Goal: Task Accomplishment & Management: Manage account settings

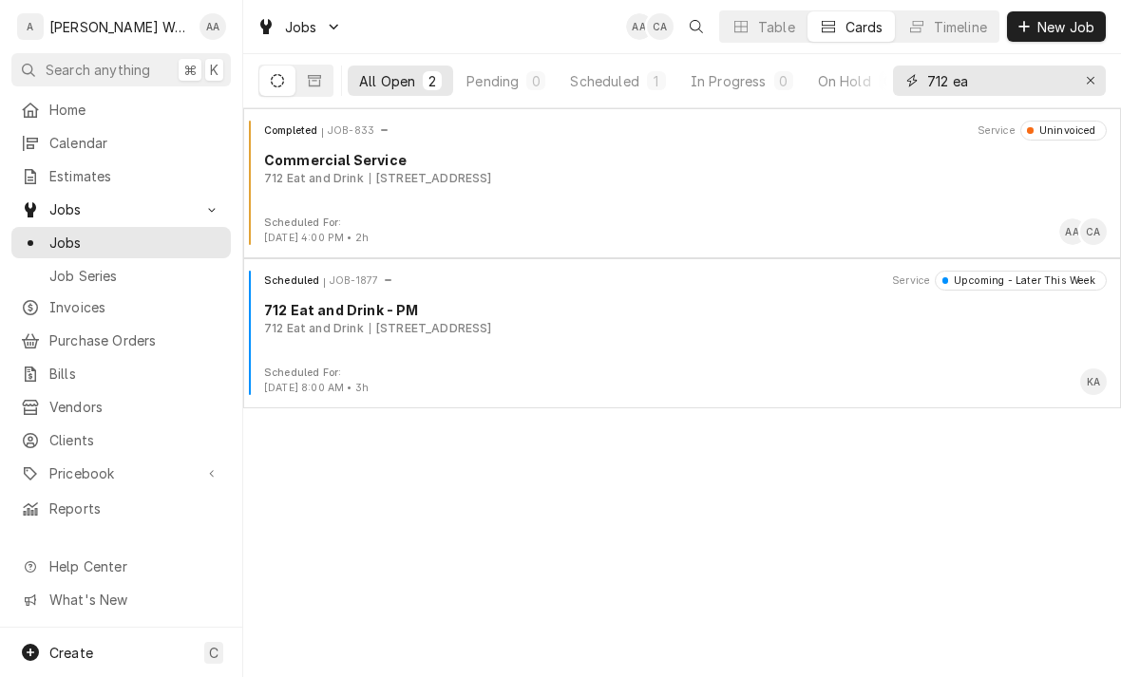
click at [1104, 87] on button "Erase input" at bounding box center [1090, 81] width 30 height 30
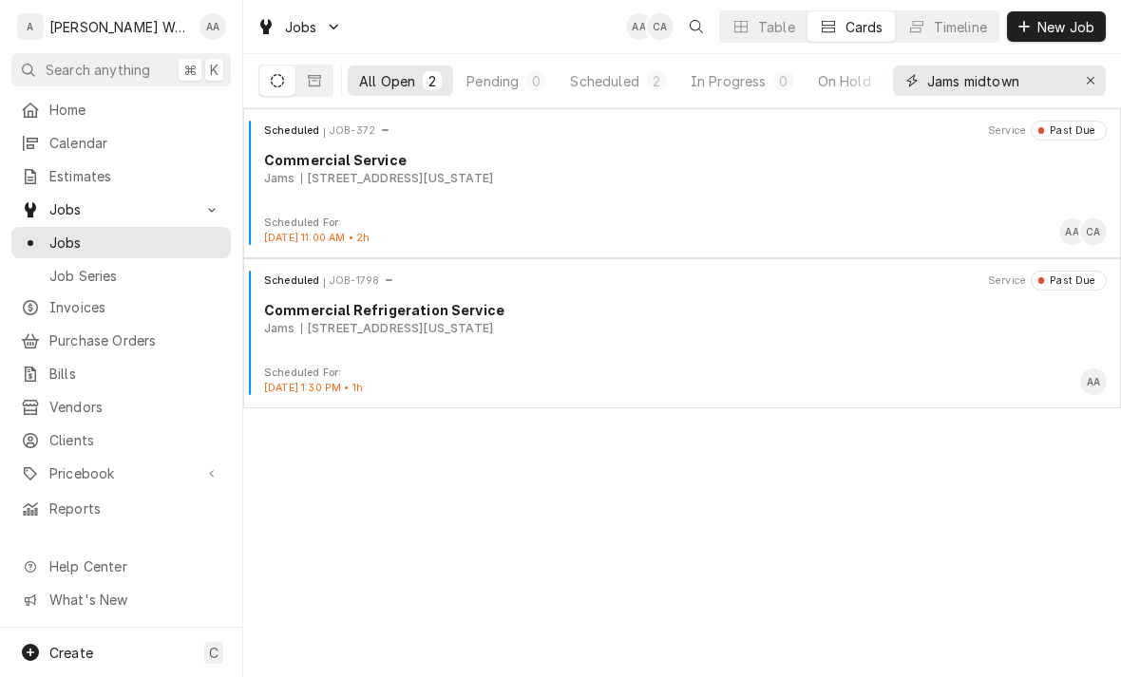
type input "Jams midtown"
click at [324, 212] on div "Scheduled JOB-372 Service Past Due Commercial Service Jams 7814 West Dodge Road…" at bounding box center [682, 168] width 862 height 95
click at [368, 344] on div "Scheduled JOB-1798 Service Past Due Commercial Refrigeration Service Jams 7814 …" at bounding box center [682, 318] width 862 height 95
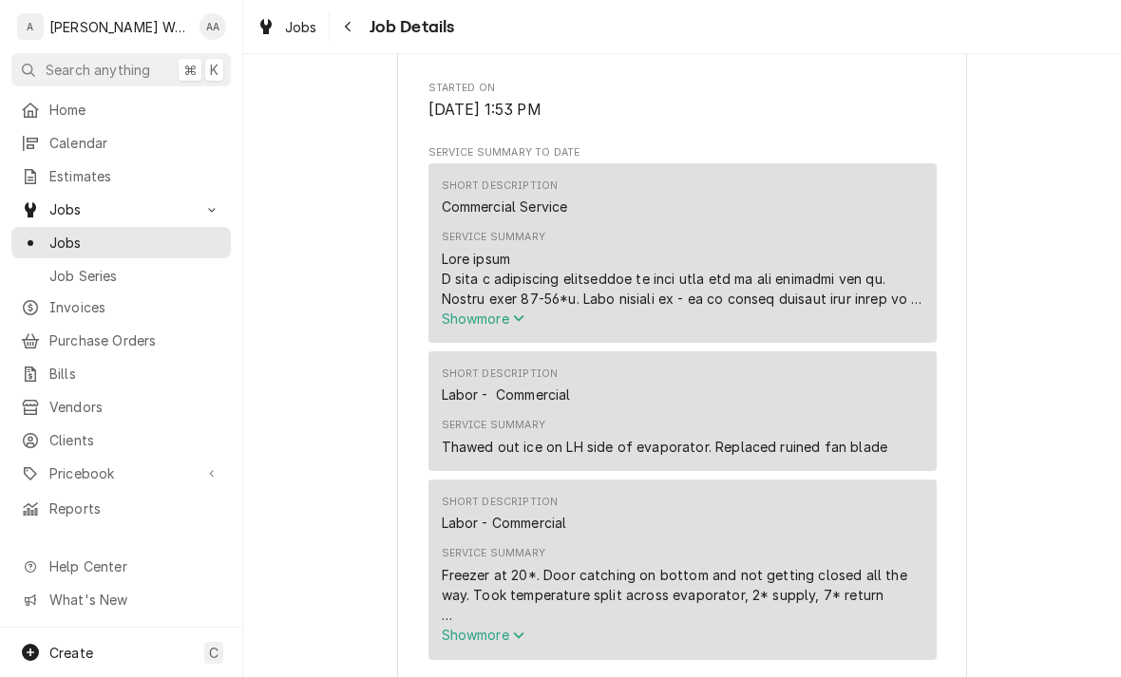
scroll to position [601, 0]
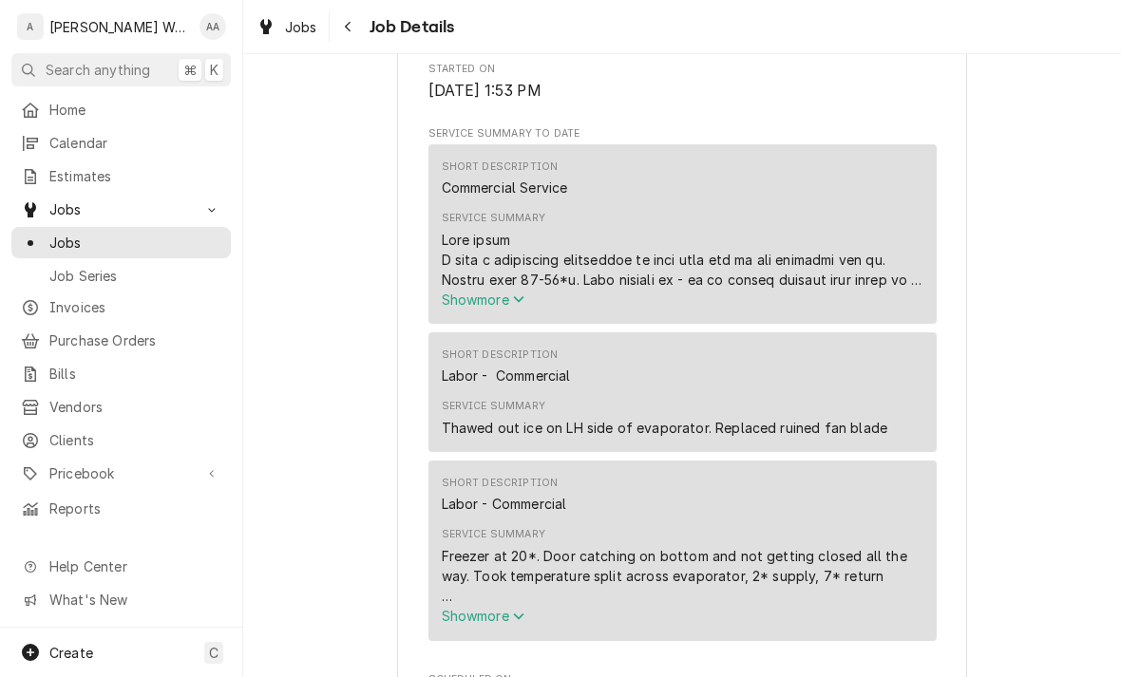
click at [492, 308] on span "Show more" at bounding box center [484, 300] width 84 height 16
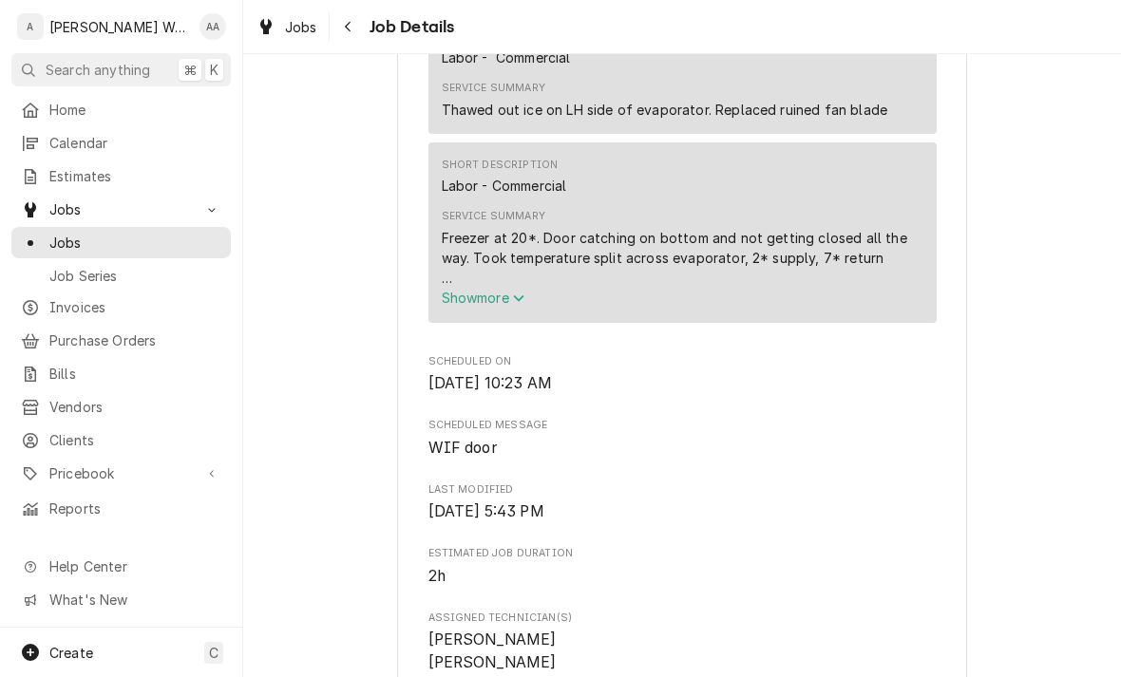
scroll to position [1323, 0]
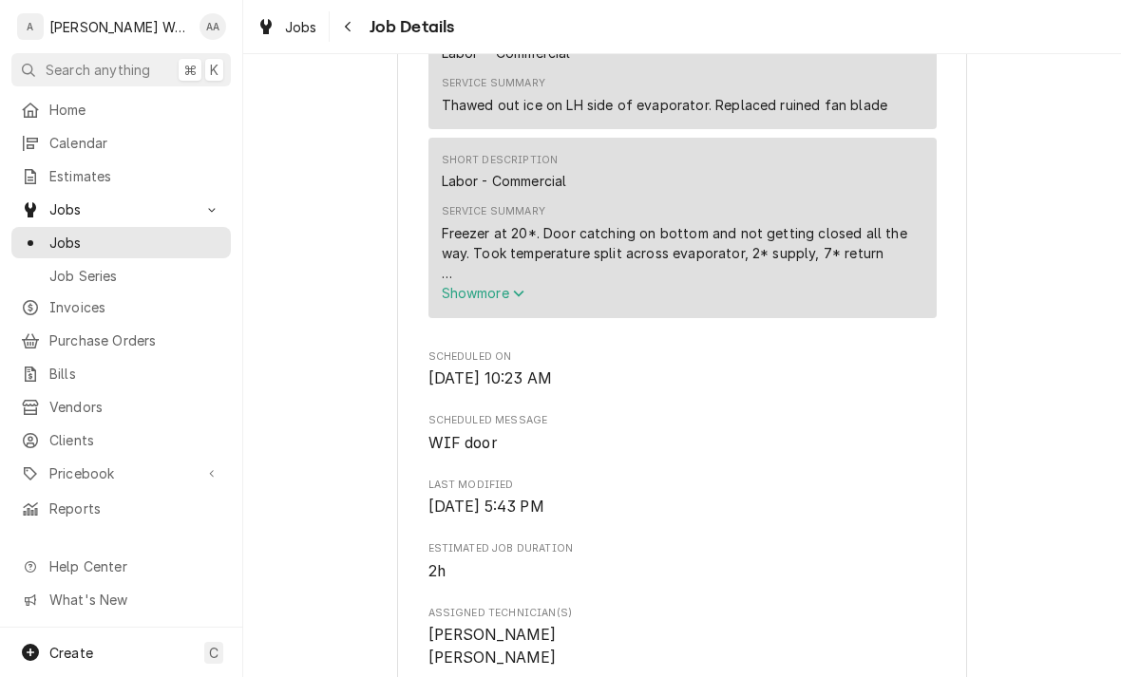
click at [467, 303] on button "Show more" at bounding box center [683, 293] width 482 height 20
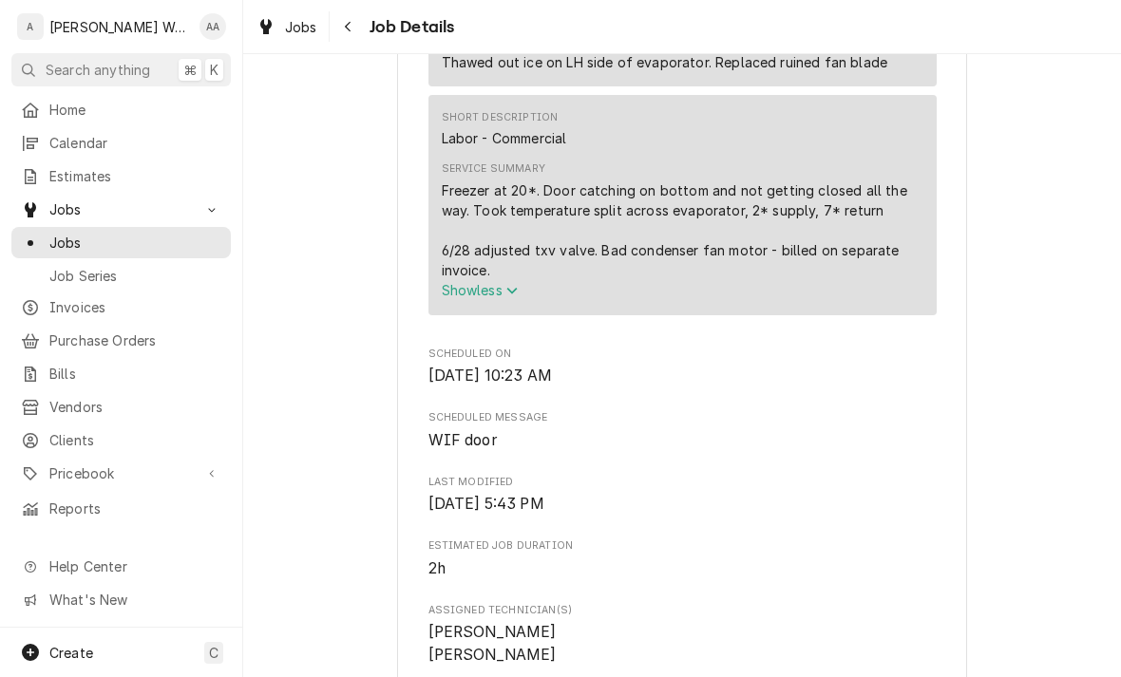
scroll to position [1367, 0]
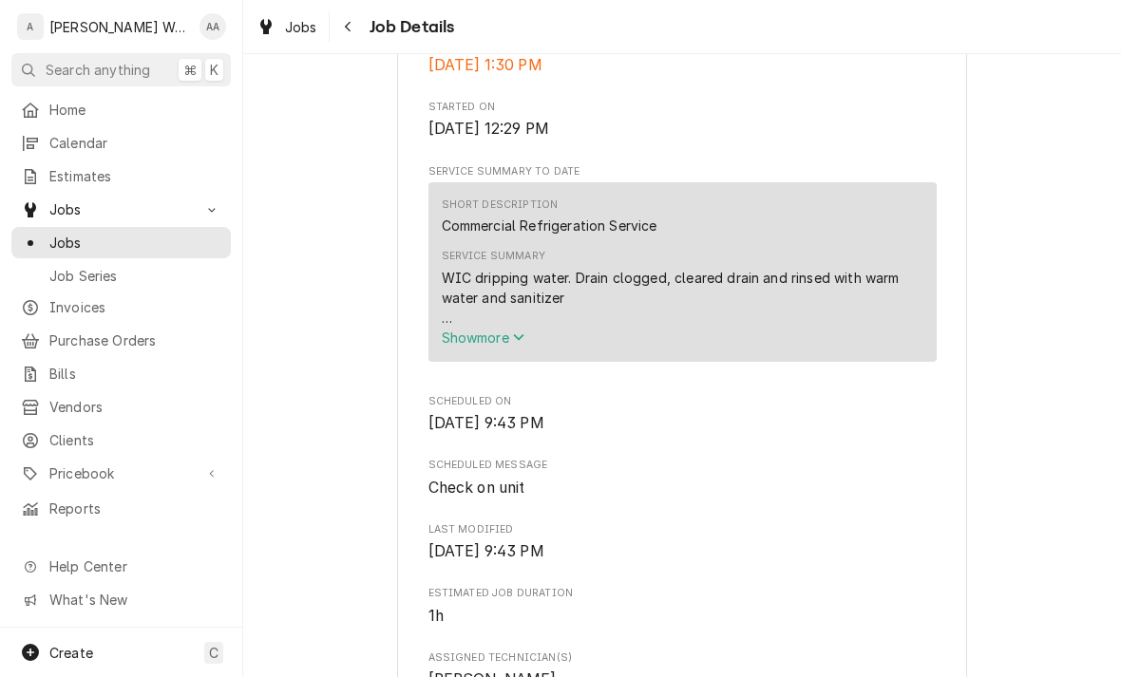
scroll to position [577, 0]
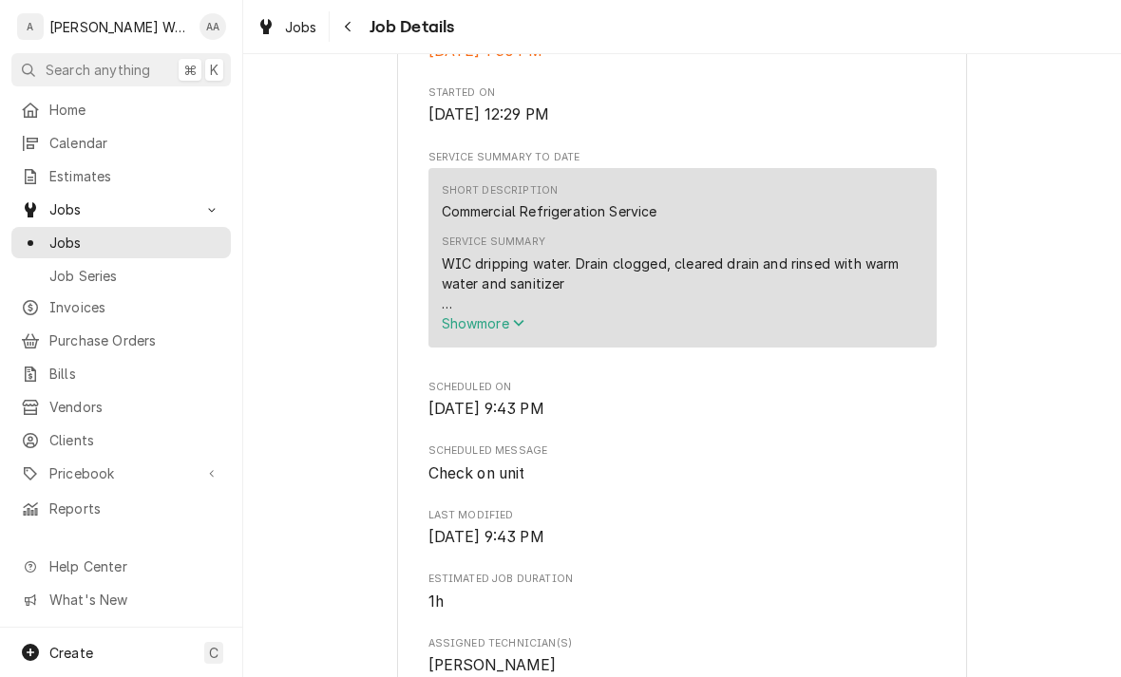
click at [454, 331] on span "Show more" at bounding box center [484, 323] width 84 height 16
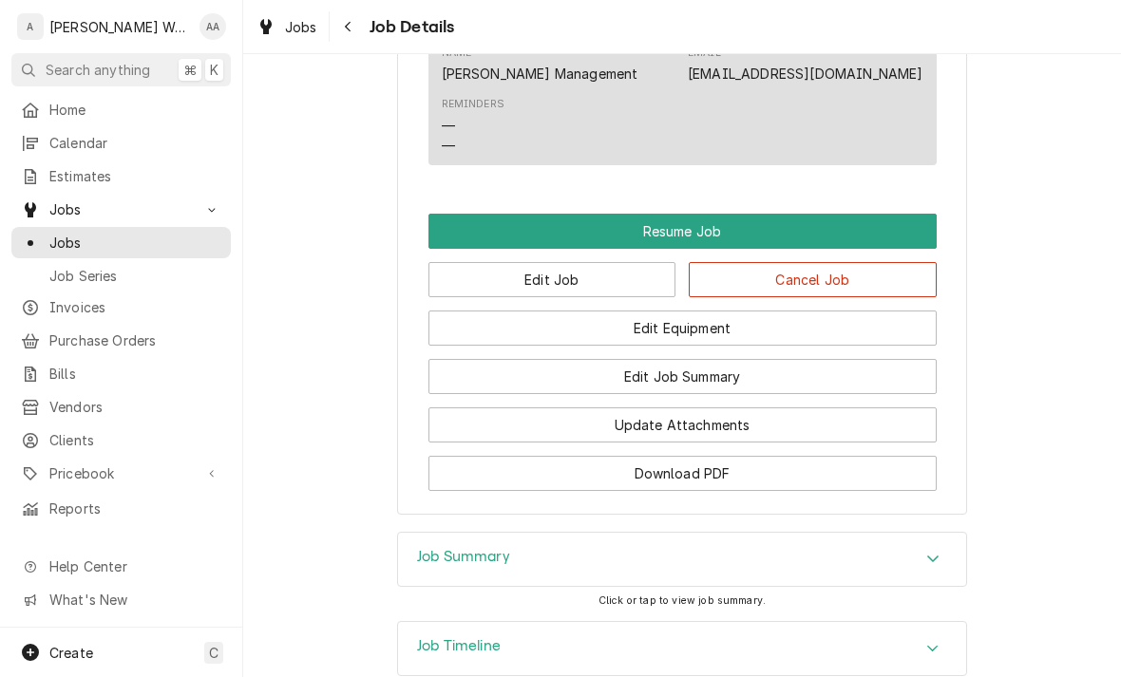
scroll to position [1742, 0]
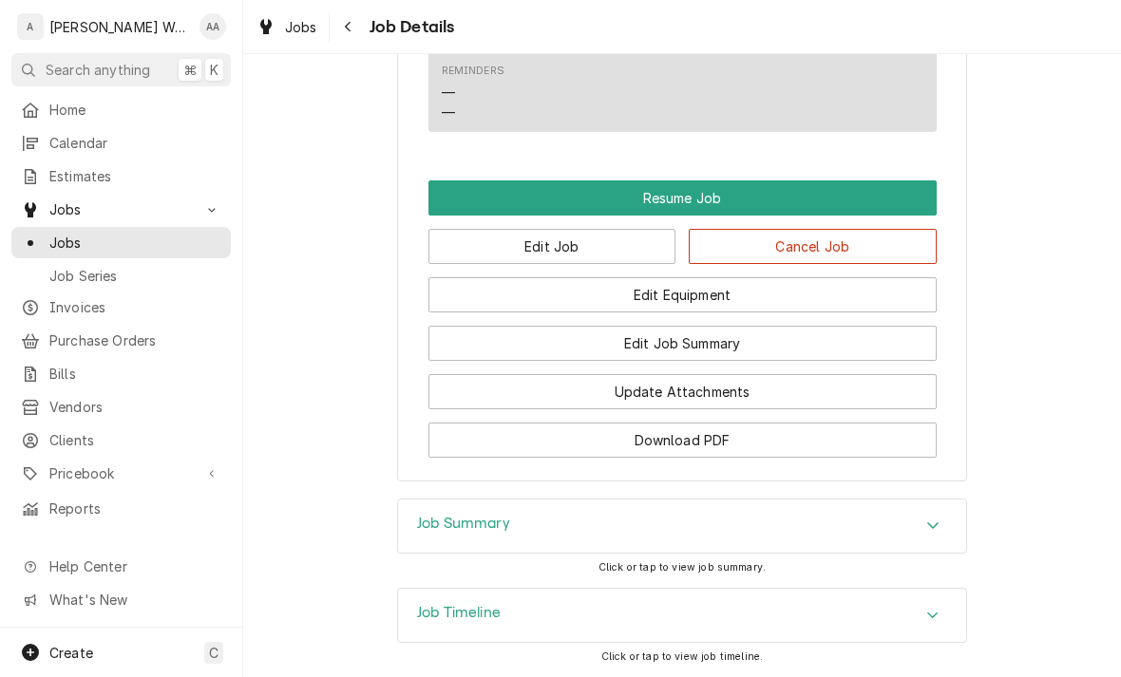
click at [477, 244] on button "Edit Job" at bounding box center [552, 246] width 248 height 35
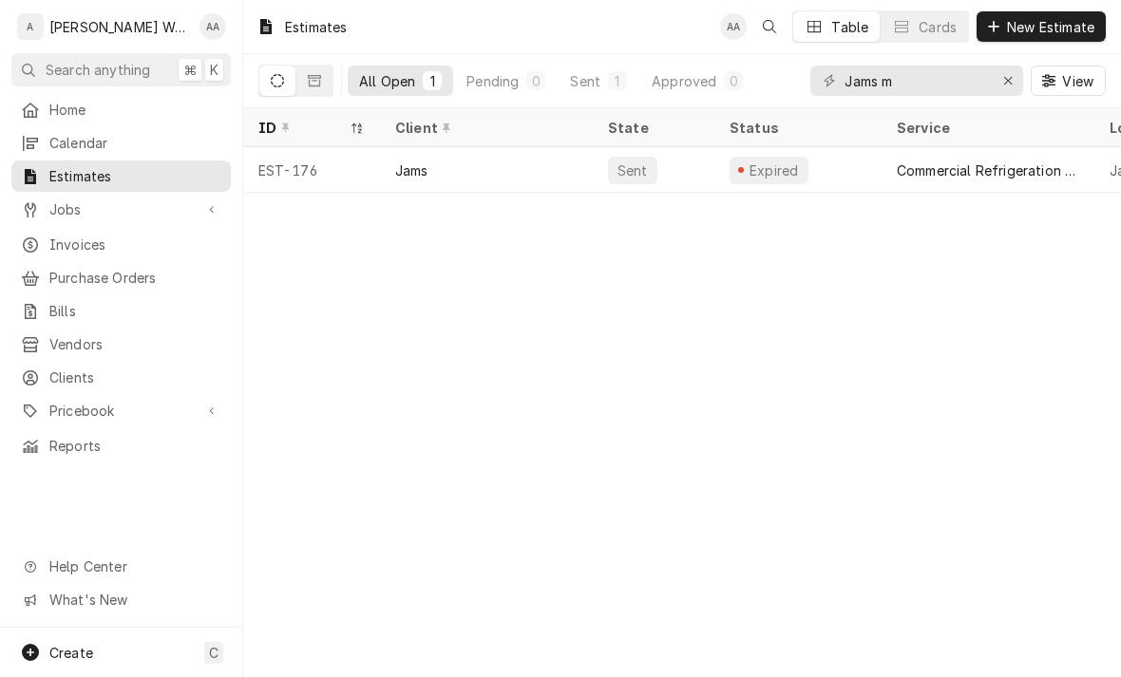
type input "Jams m"
click at [360, 172] on div "EST-176" at bounding box center [311, 170] width 137 height 46
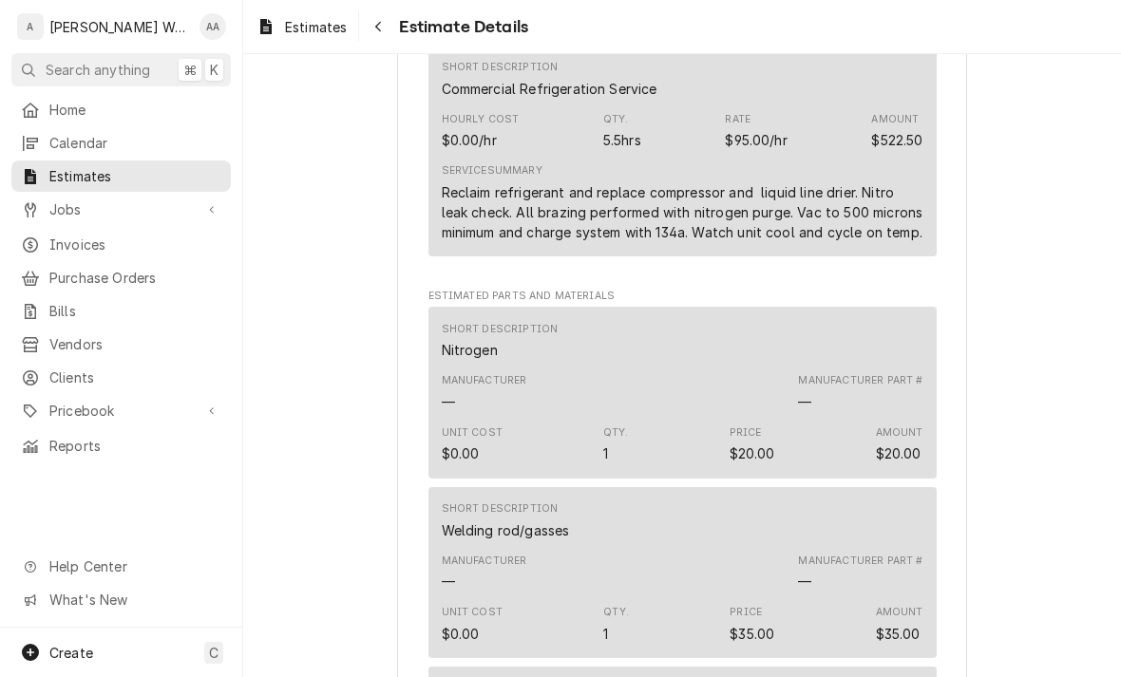
scroll to position [1054, 0]
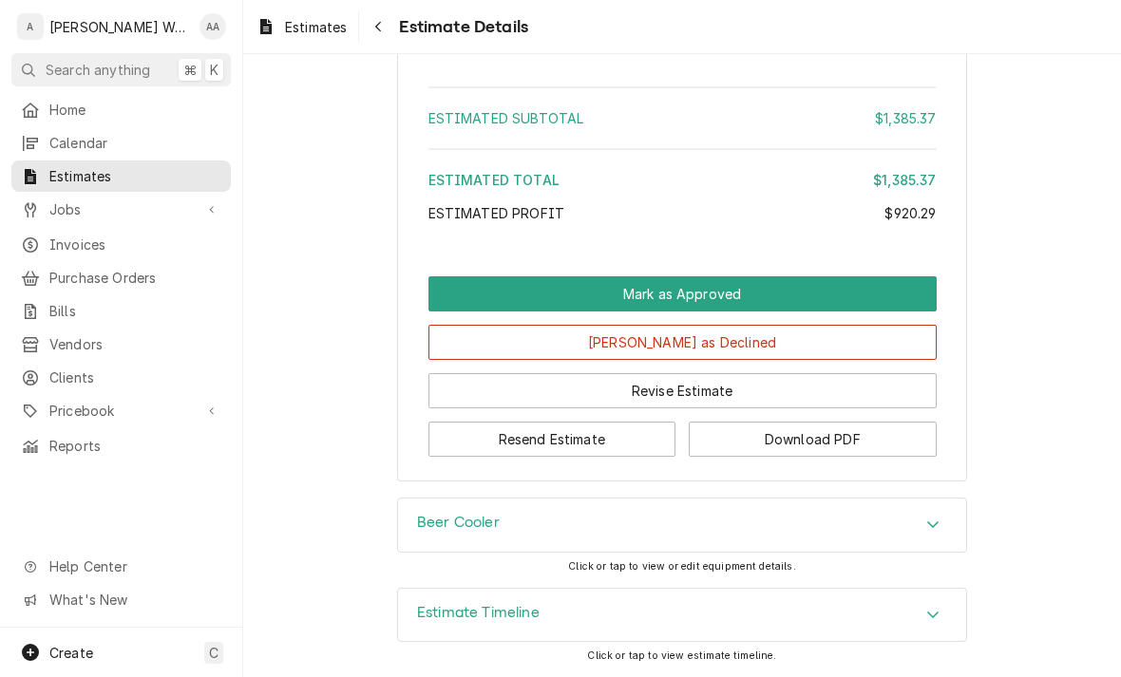
click at [443, 531] on h3 "Beer Cooler" at bounding box center [458, 523] width 83 height 18
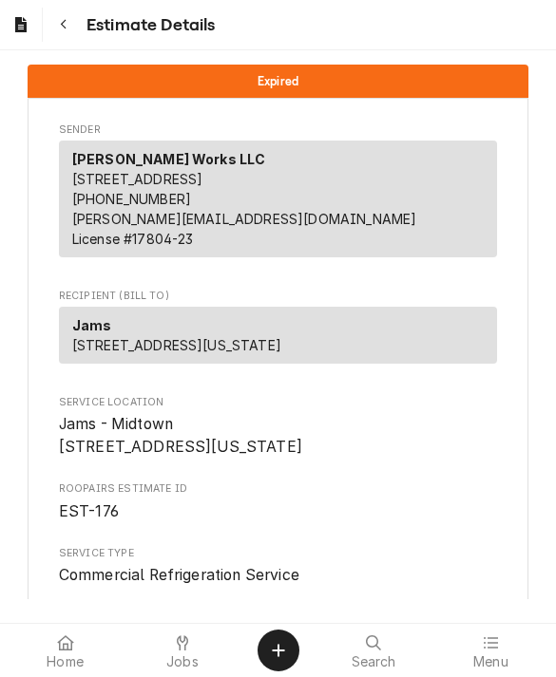
scroll to position [0, 0]
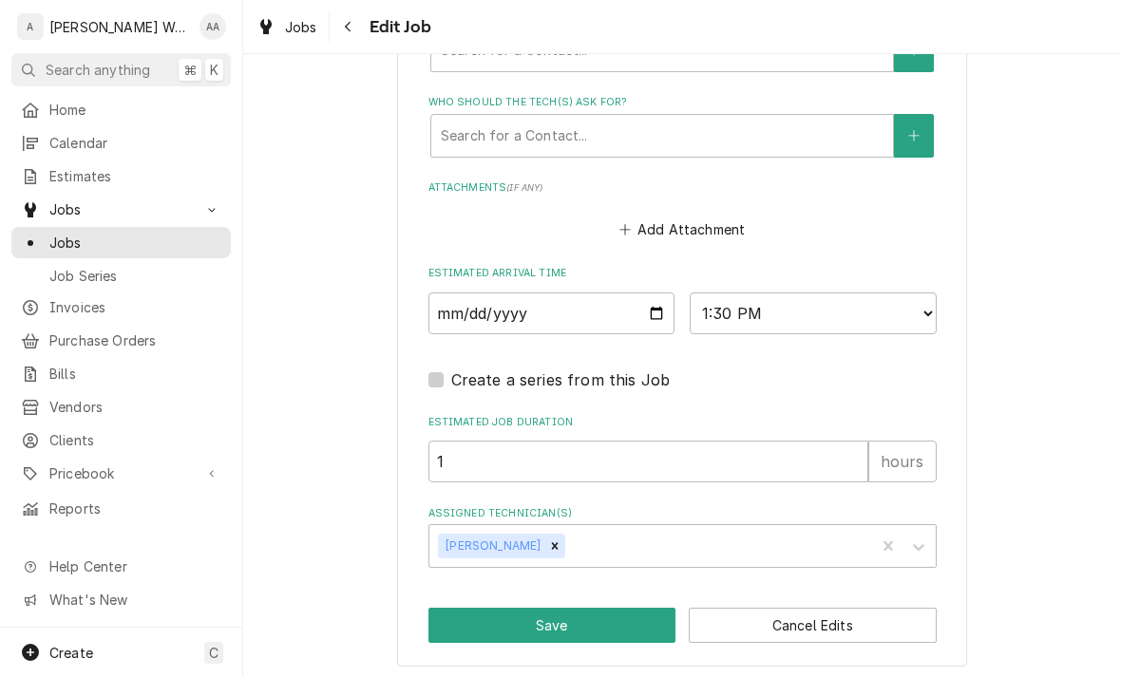
scroll to position [1182, 0]
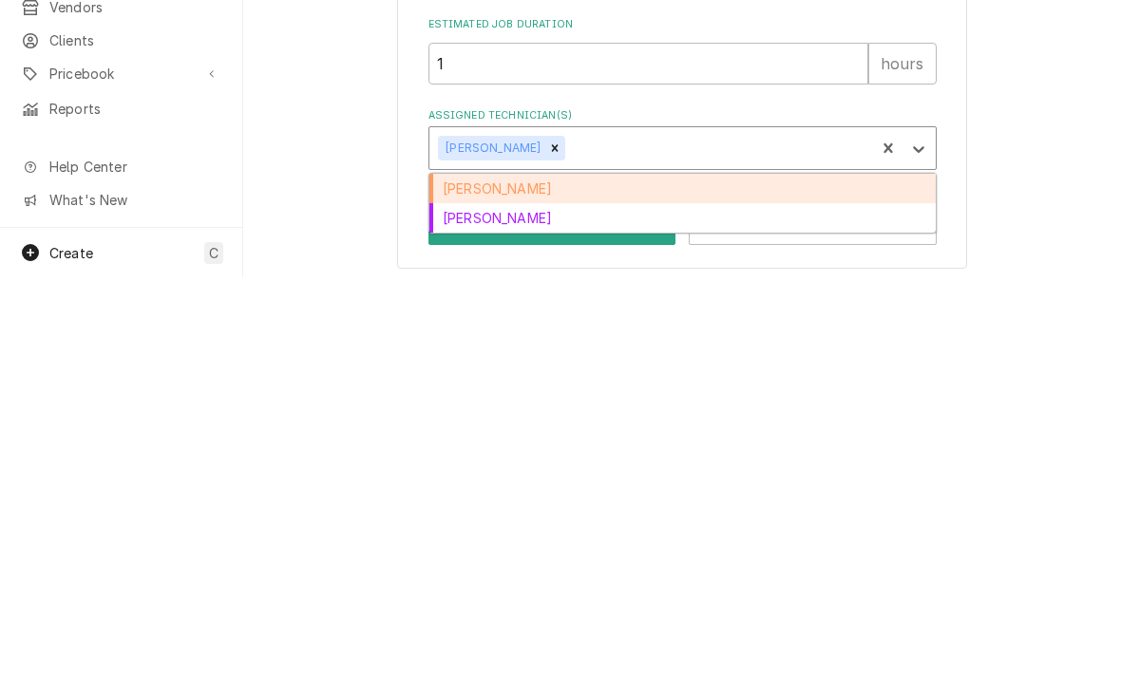
click at [473, 574] on div "[PERSON_NAME]" at bounding box center [682, 588] width 506 height 29
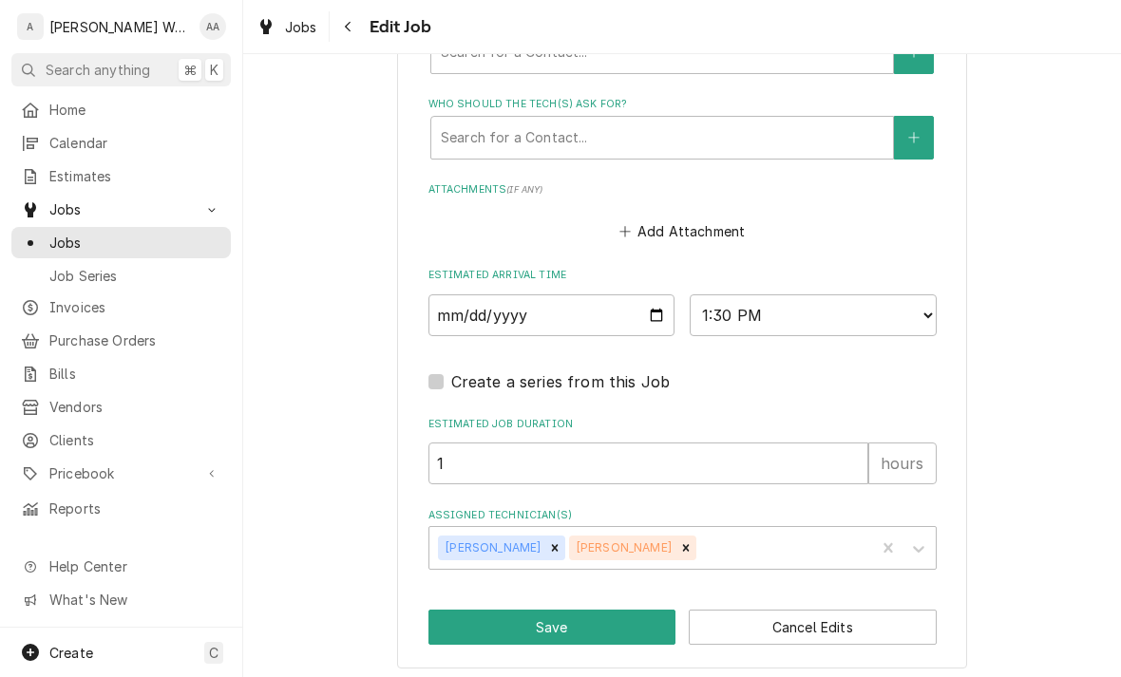
click at [481, 631] on button "Save" at bounding box center [552, 627] width 248 height 35
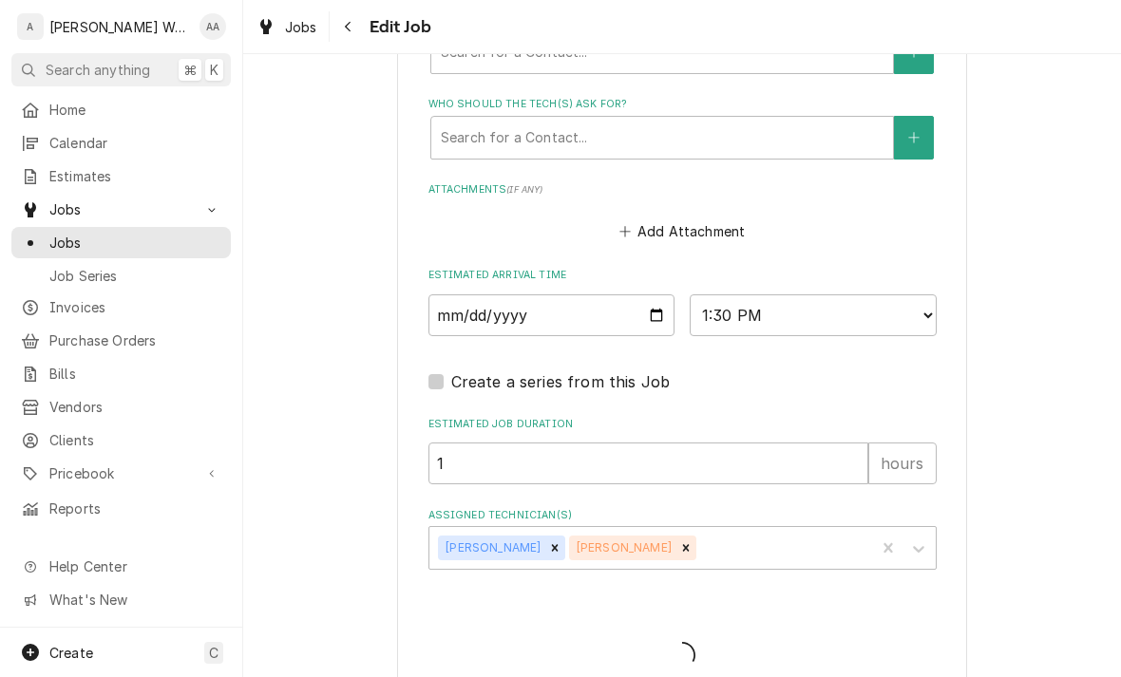
type textarea "x"
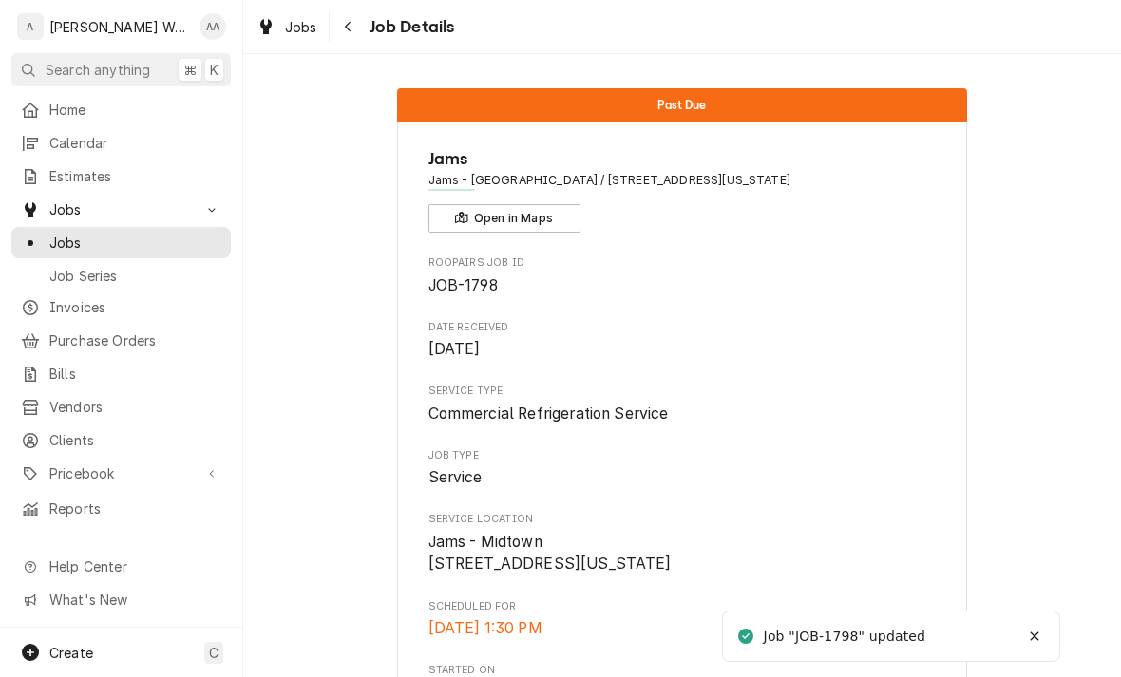
click at [86, 236] on span "Jobs" at bounding box center [135, 243] width 172 height 20
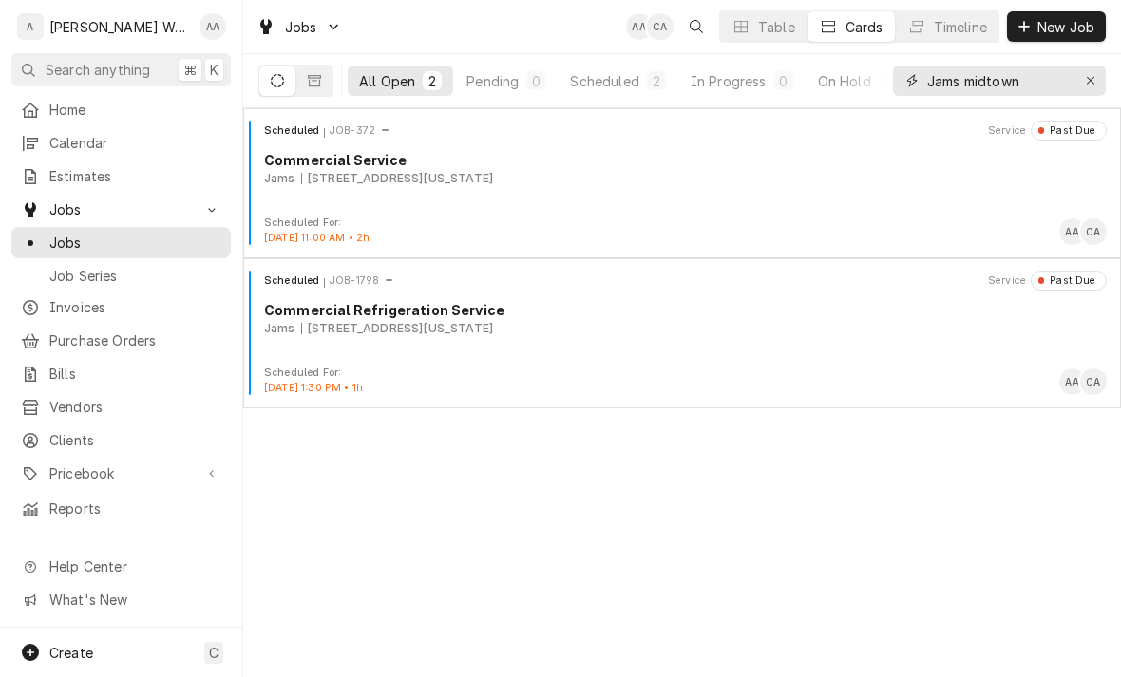
click at [1079, 94] on button "Erase input" at bounding box center [1090, 81] width 30 height 30
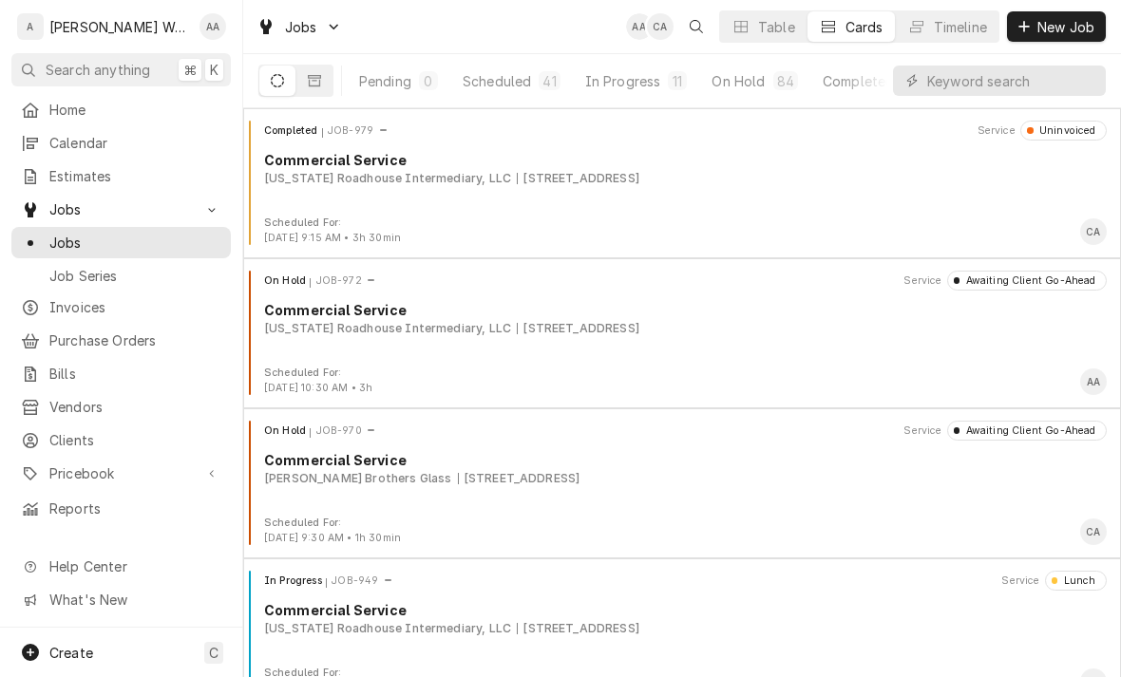
scroll to position [0, 126]
click at [626, 91] on button "In Progress 11" at bounding box center [629, 81] width 125 height 30
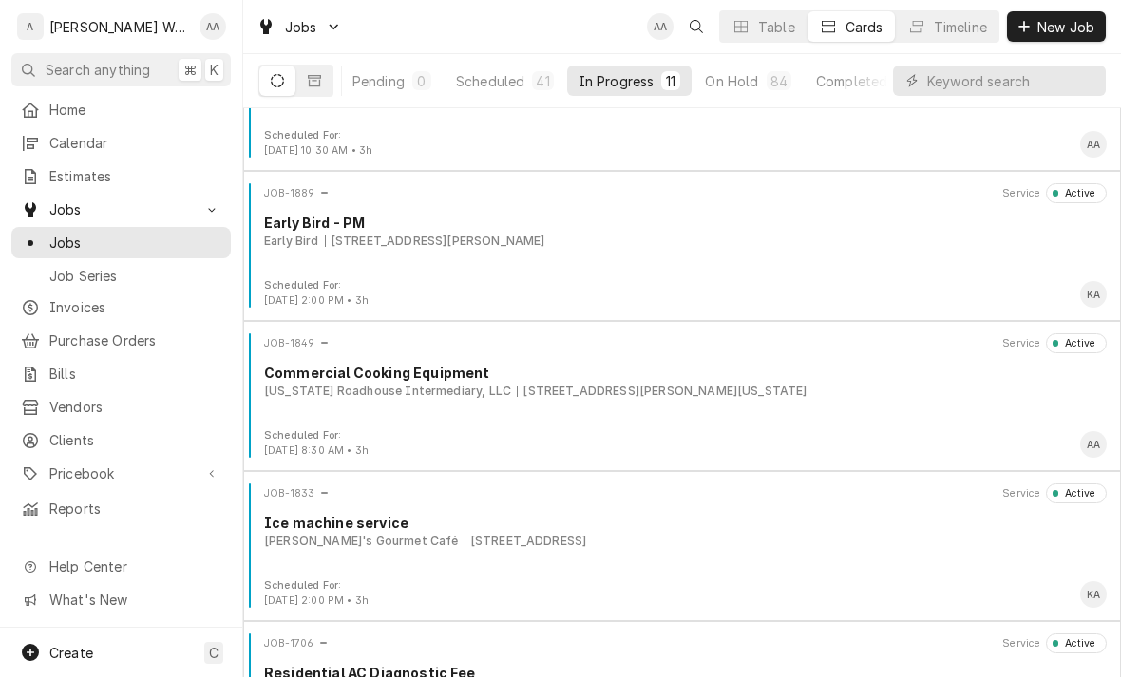
scroll to position [235, 0]
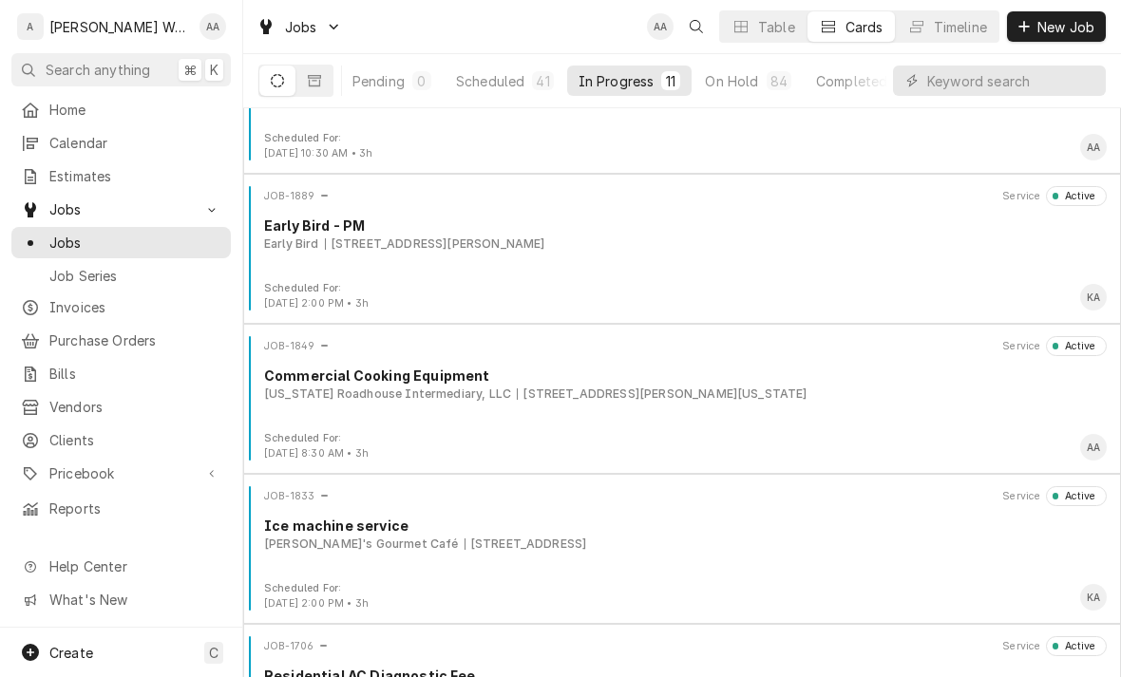
click at [326, 267] on div "JOB-1889 Service Active Early Bird - PM Early Bird 17305 Davenport St St #101, …" at bounding box center [682, 233] width 862 height 95
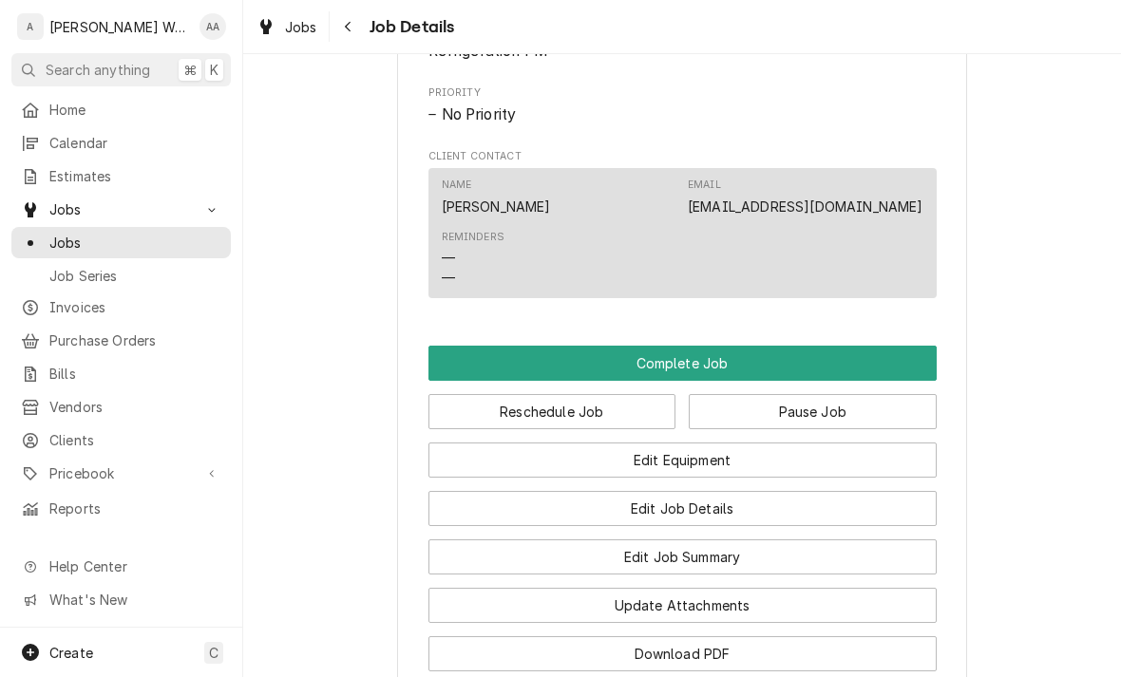
scroll to position [1027, 0]
click at [475, 364] on button "Complete Job" at bounding box center [682, 363] width 508 height 35
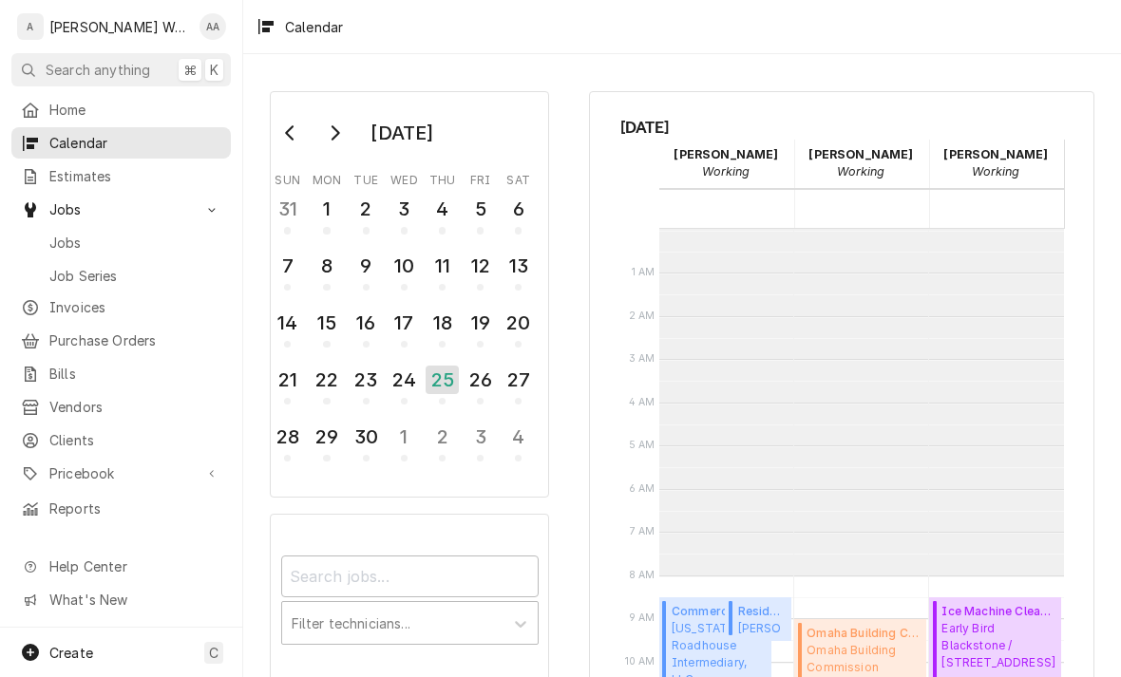
scroll to position [363, 0]
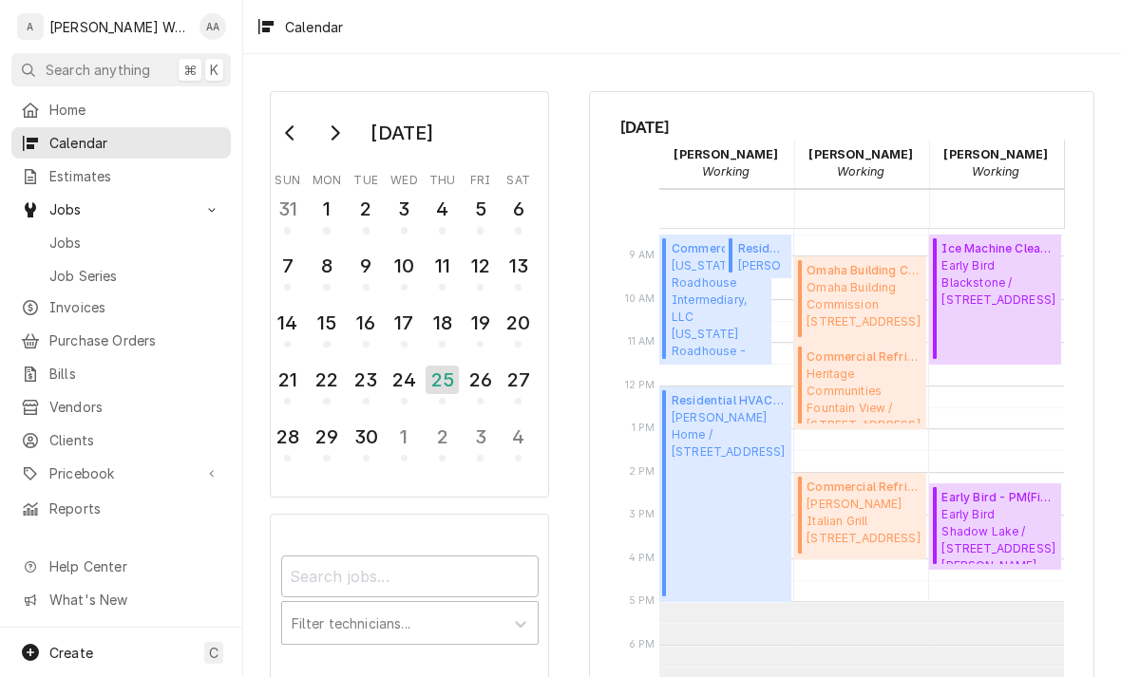
click at [66, 241] on span "Jobs" at bounding box center [135, 243] width 172 height 20
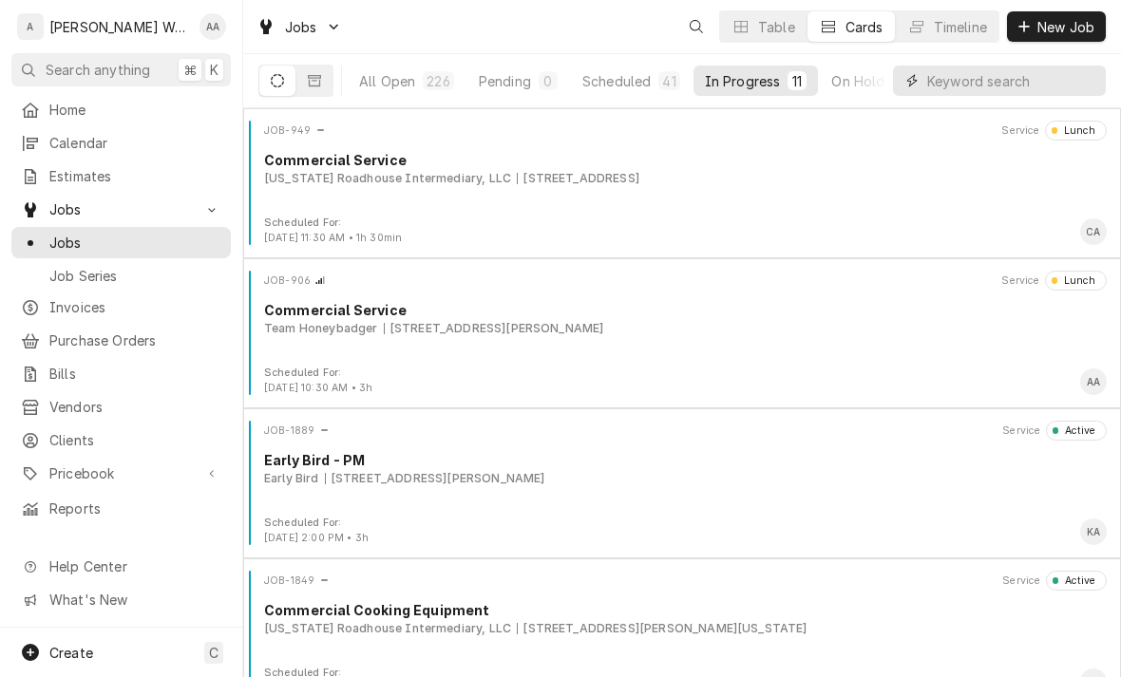
click at [947, 85] on input "Dynamic Content Wrapper" at bounding box center [1011, 81] width 169 height 30
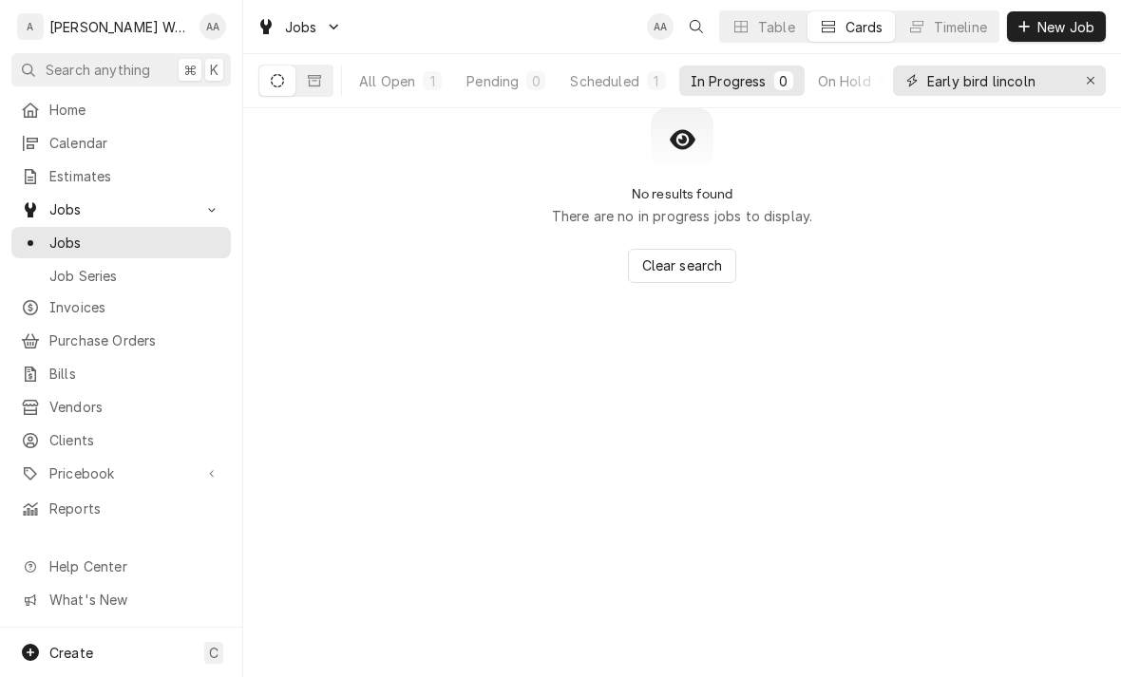
type input "Early bird lincoln"
click at [599, 72] on div "Scheduled" at bounding box center [604, 81] width 68 height 20
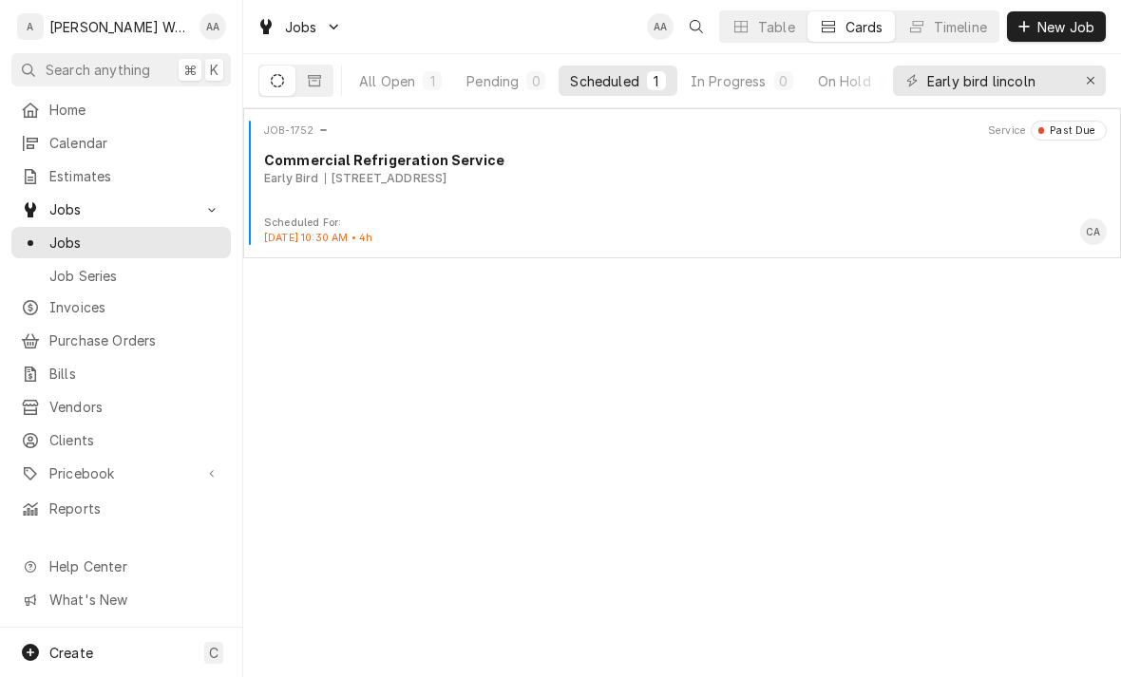
click at [350, 207] on div "JOB-1752 Service Past Due Commercial Refrigeration Service Early Bird 1900 K St…" at bounding box center [682, 168] width 862 height 95
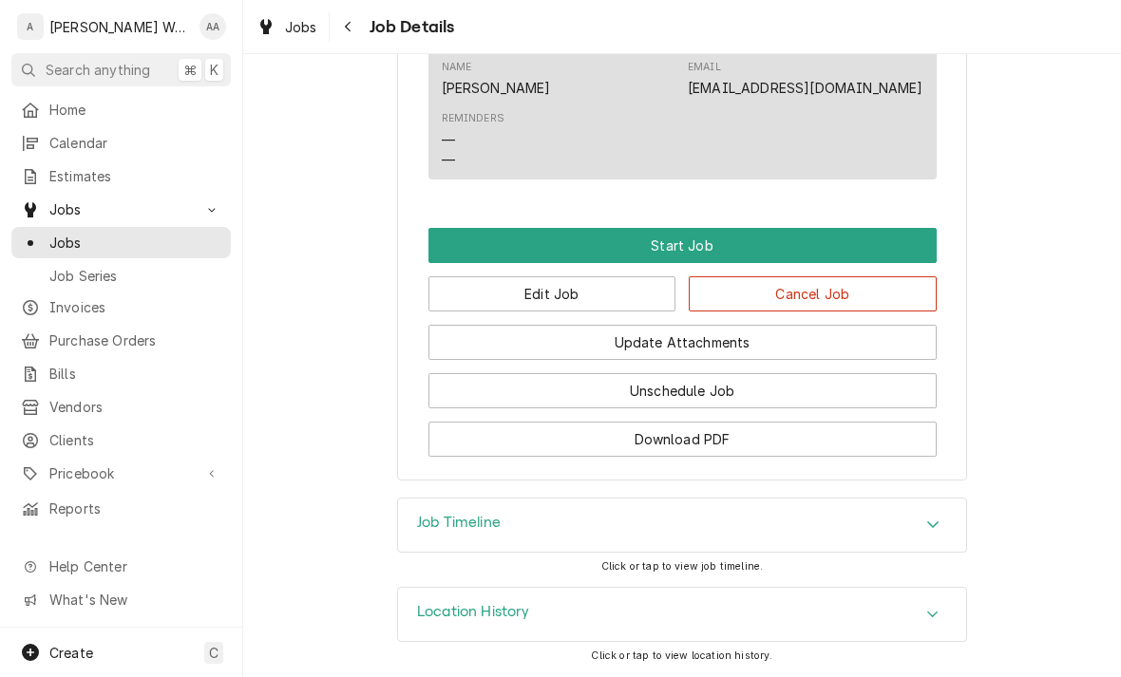
scroll to position [1085, 0]
click at [760, 295] on button "Cancel Job" at bounding box center [813, 293] width 248 height 35
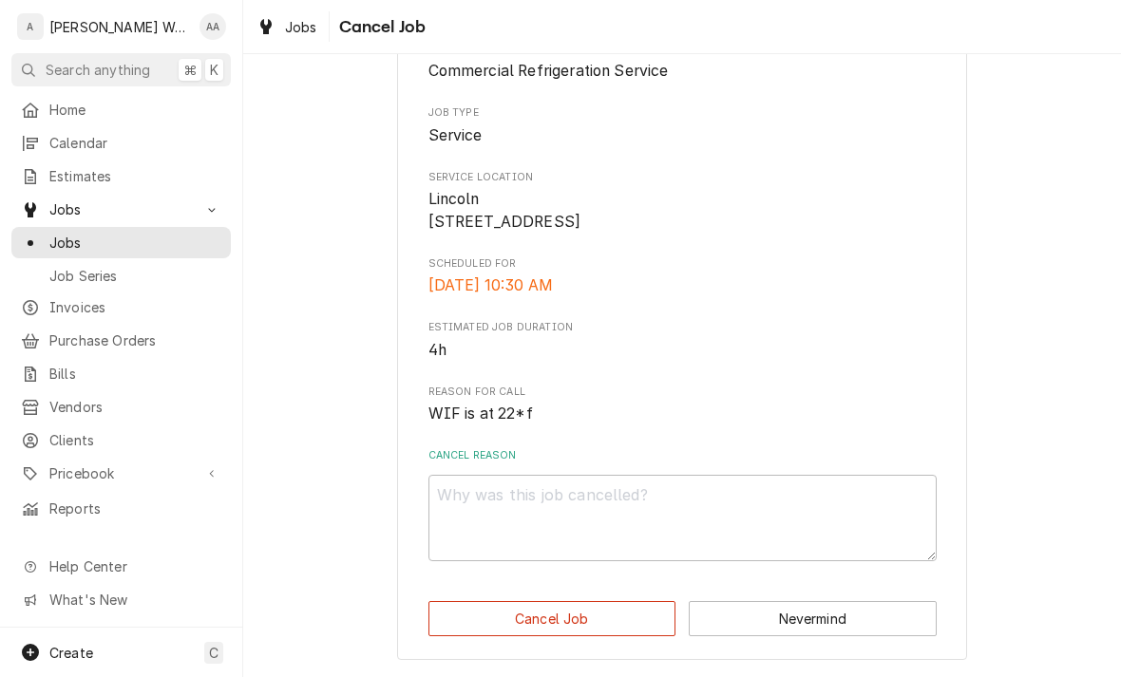
scroll to position [197, 0]
click at [480, 500] on textarea "Cancel Reason" at bounding box center [682, 518] width 508 height 86
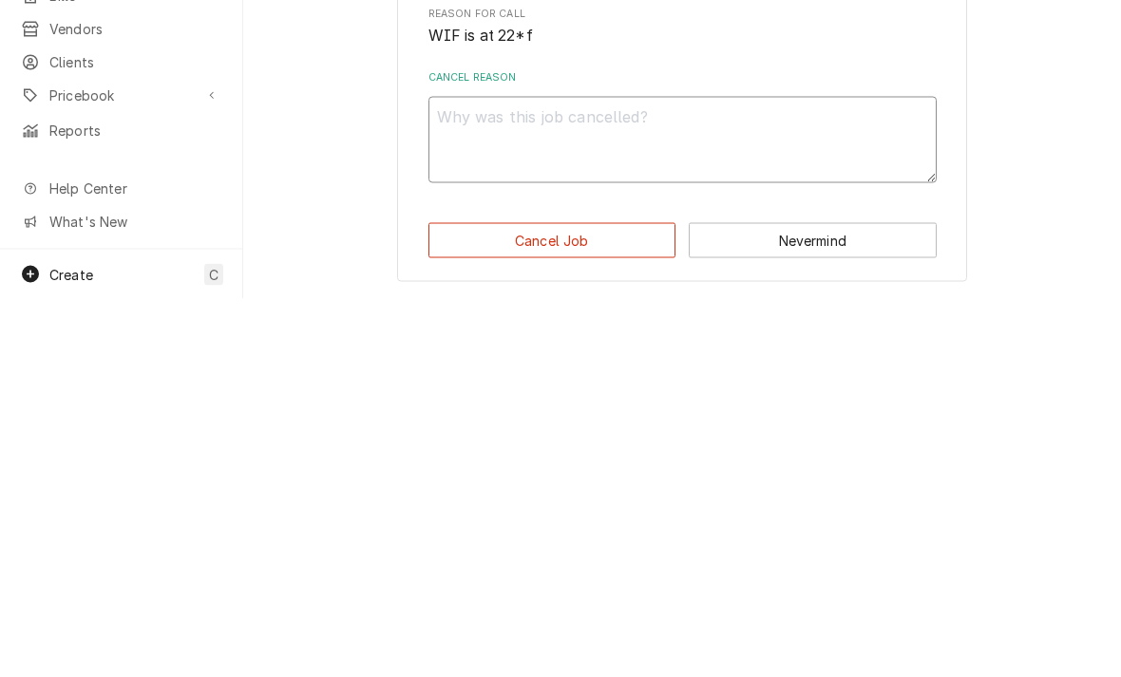
type textarea "x"
type textarea "Ca"
type textarea "x"
type textarea "Can"
type textarea "x"
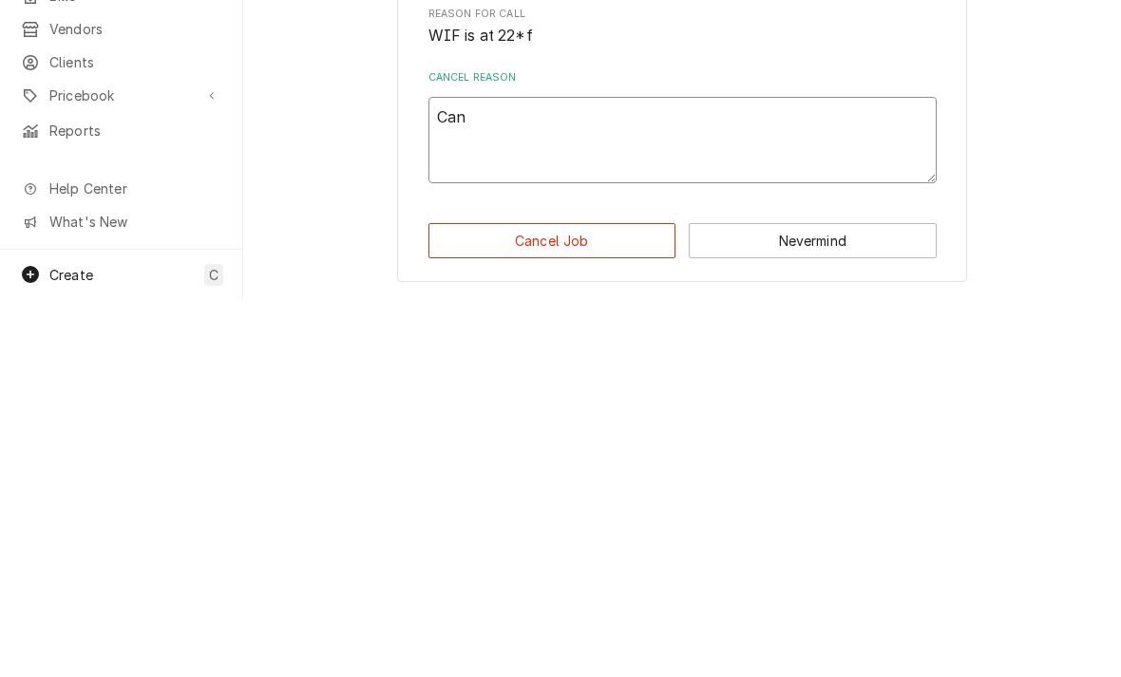
type textarea "Canc"
type textarea "x"
type textarea "Cancl"
type textarea "x"
type textarea "Cancle"
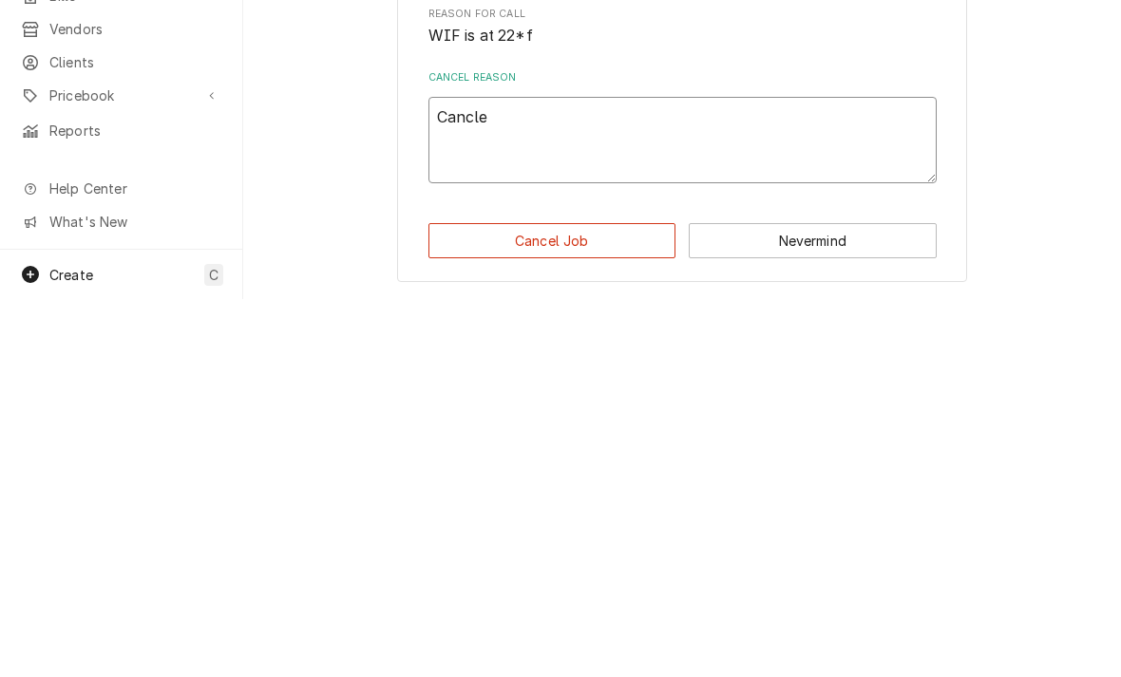
type textarea "x"
type textarea "Cancled"
type textarea "x"
type textarea "Canceled"
type textarea "x"
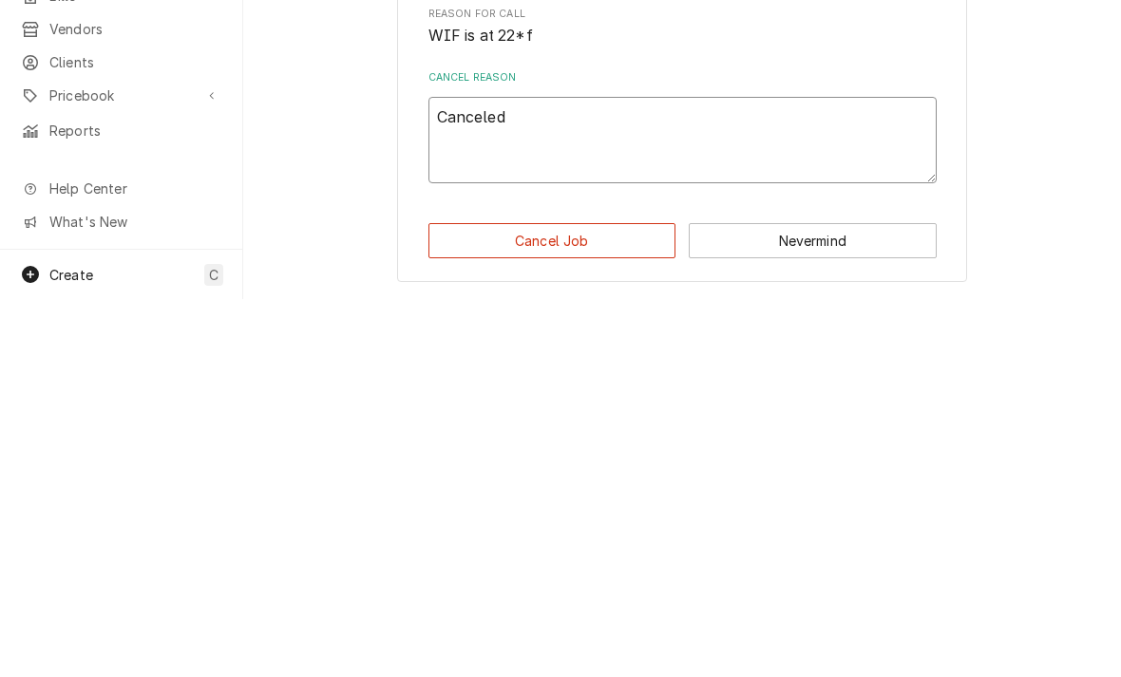
type textarea "Canceled b"
type textarea "x"
type textarea "Canceled by"
type textarea "x"
type textarea "Canceled by"
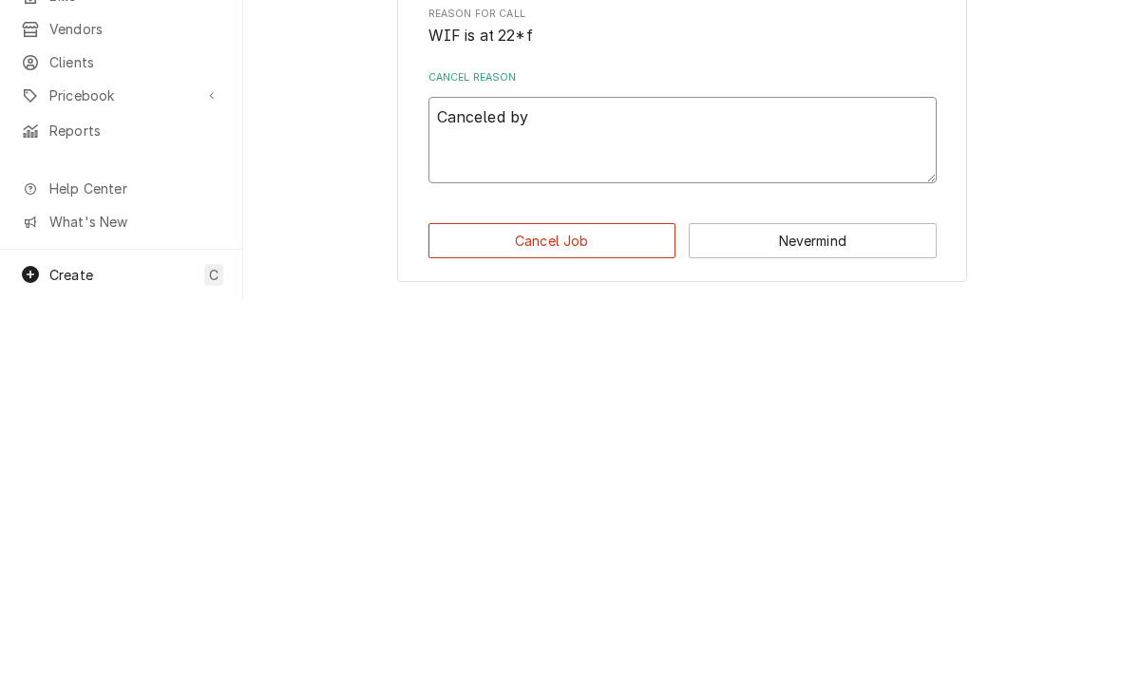
type textarea "x"
type textarea "Canceled by c"
type textarea "x"
type textarea "Canceled by cu"
type textarea "x"
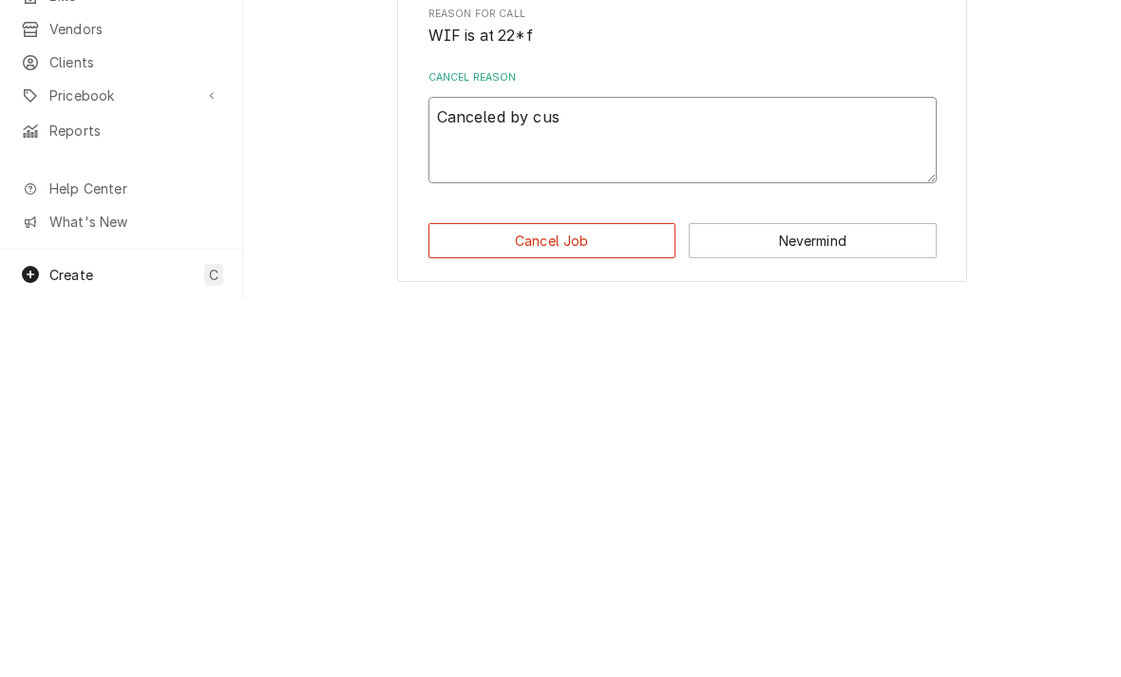
type textarea "Canceled by cust"
type textarea "x"
type textarea "Canceled by custo"
type textarea "x"
type textarea "Canceled by custome"
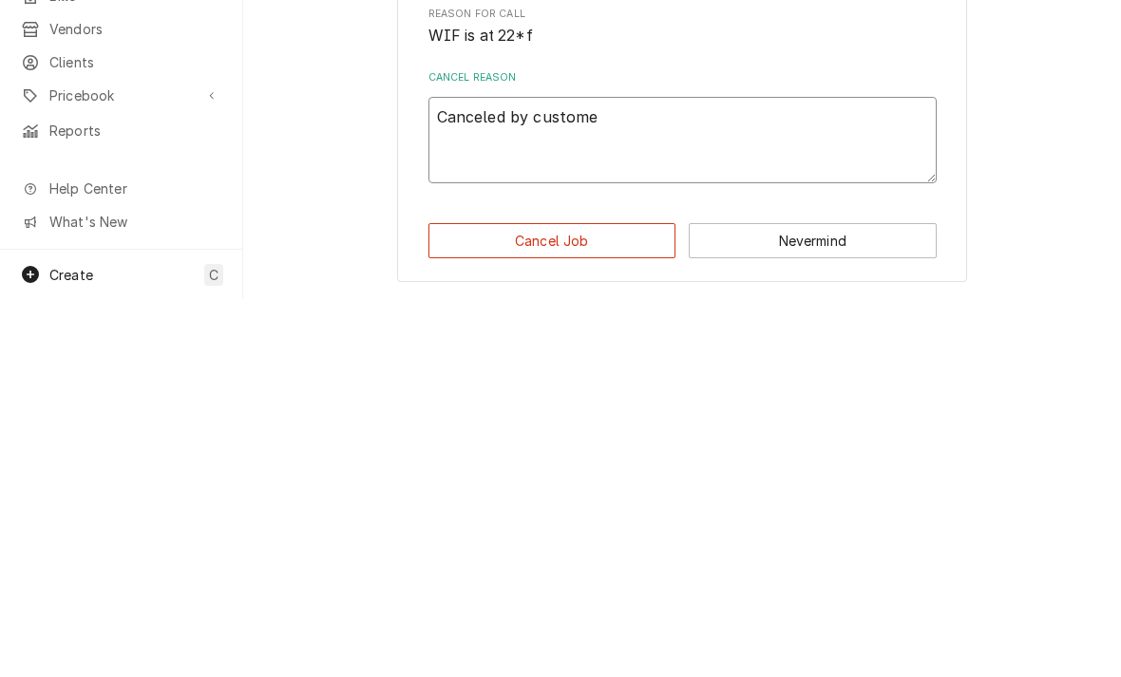
type textarea "x"
type textarea "Canceled by customer"
type textarea "x"
type textarea "Canceled by customer"
click at [491, 601] on button "Cancel Job" at bounding box center [552, 618] width 248 height 35
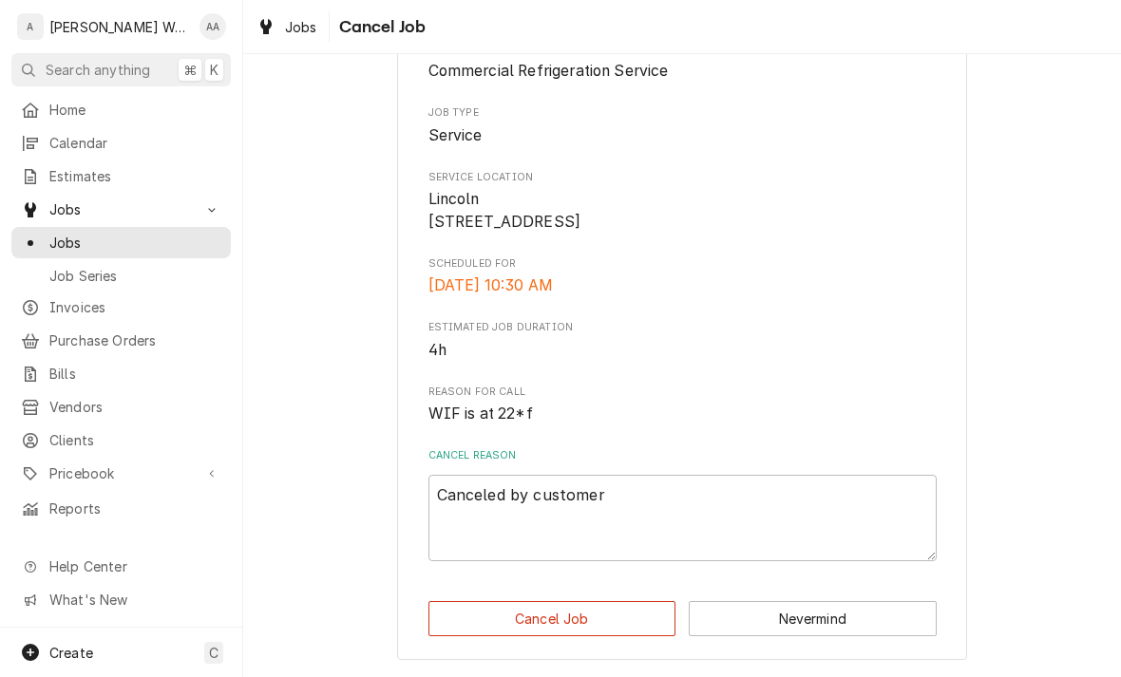
type textarea "x"
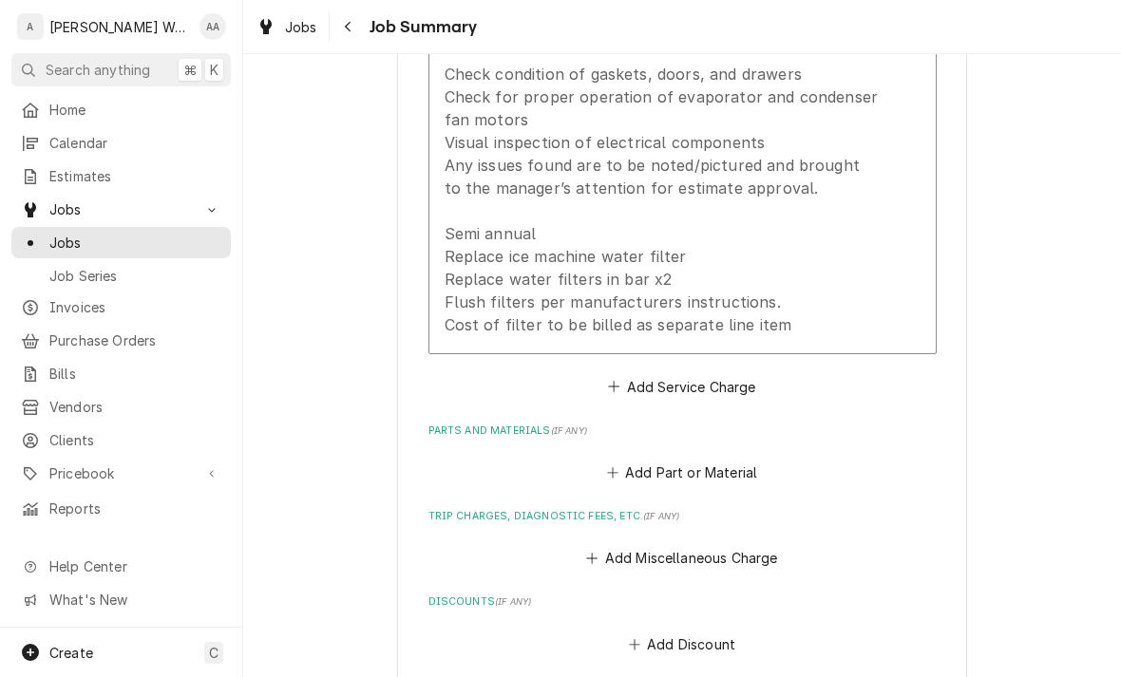
click at [497, 297] on div "Quarterly PM Clean condensers on refrigeration equipment inside and on roof wit…" at bounding box center [662, 119] width 436 height 433
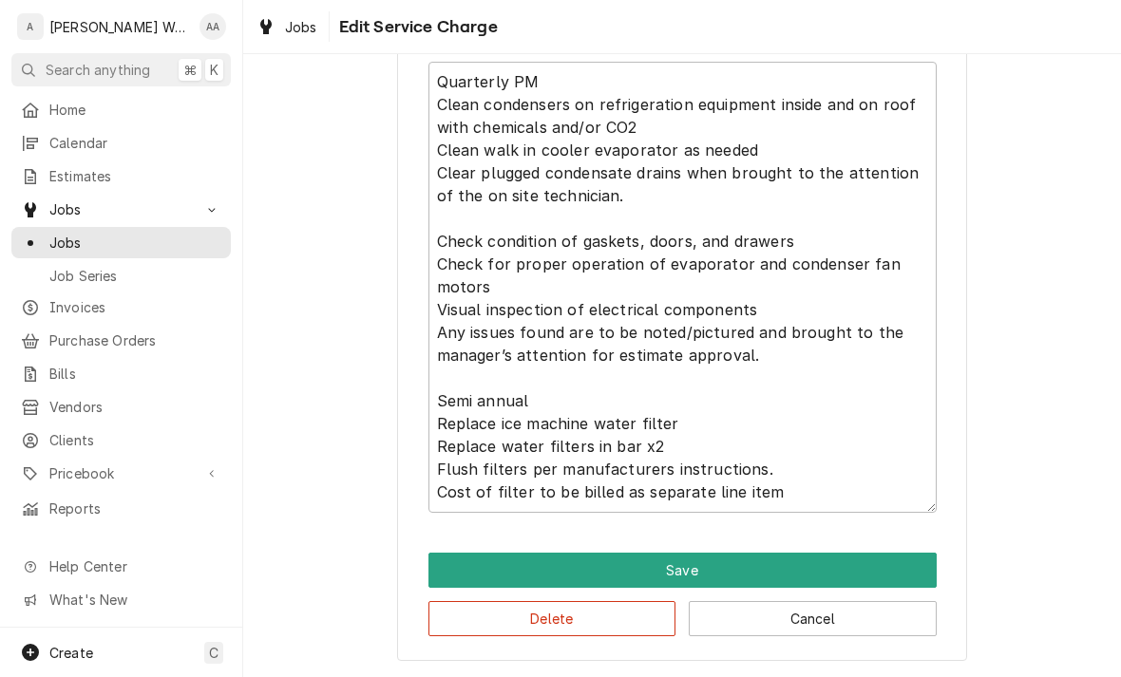
scroll to position [622, 0]
click at [677, 440] on textarea "Quarterly PM Clean condensers on refrigeration equipment inside and on roof wit…" at bounding box center [682, 287] width 508 height 451
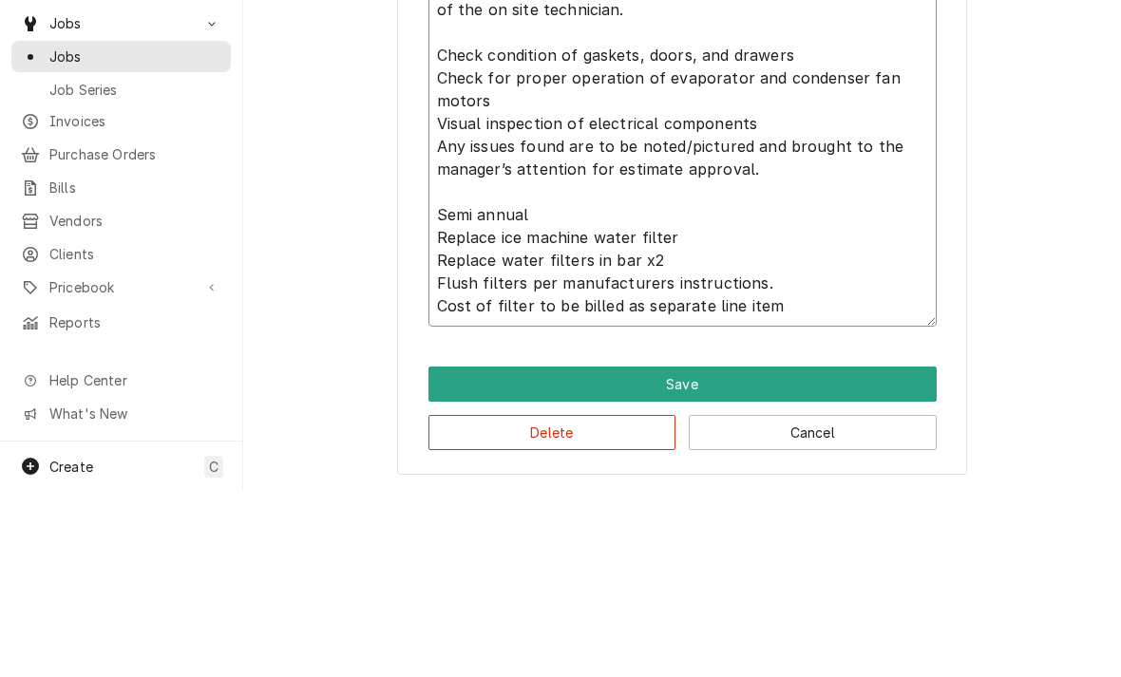
type textarea "x"
type textarea "Quarterly PM Clean condensers on refrigeration equipment inside and on roof wit…"
type textarea "x"
type textarea "Quarterly PM Clean condensers on refrigeration equipment inside and on roof wit…"
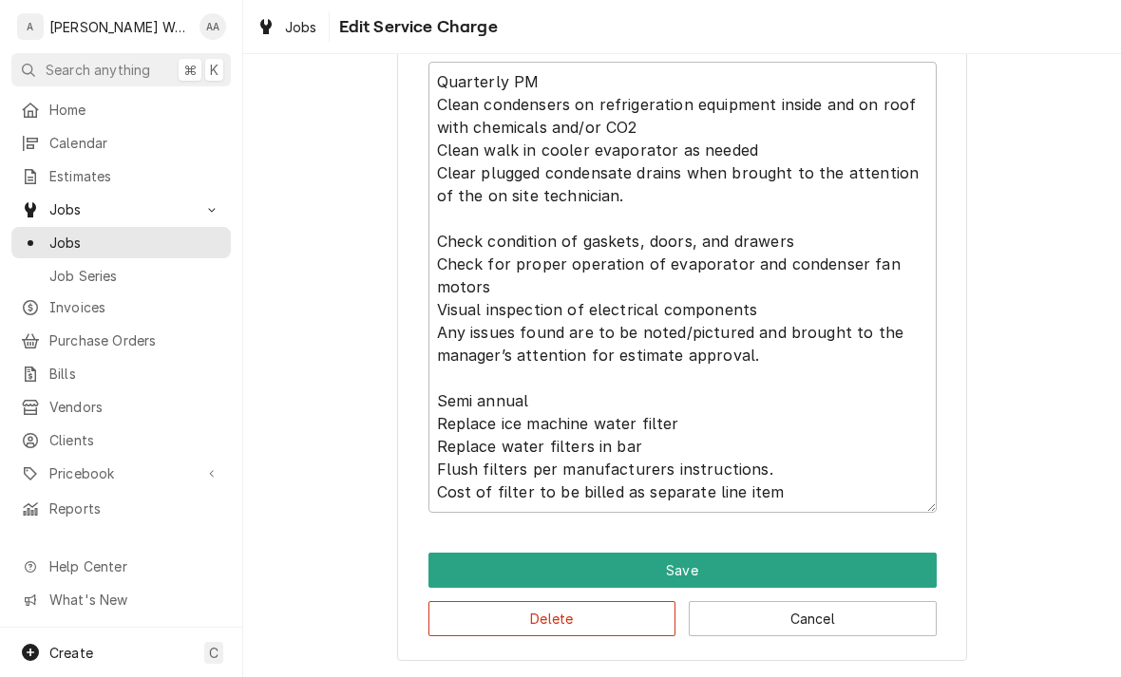
click at [463, 569] on button "Save" at bounding box center [682, 570] width 508 height 35
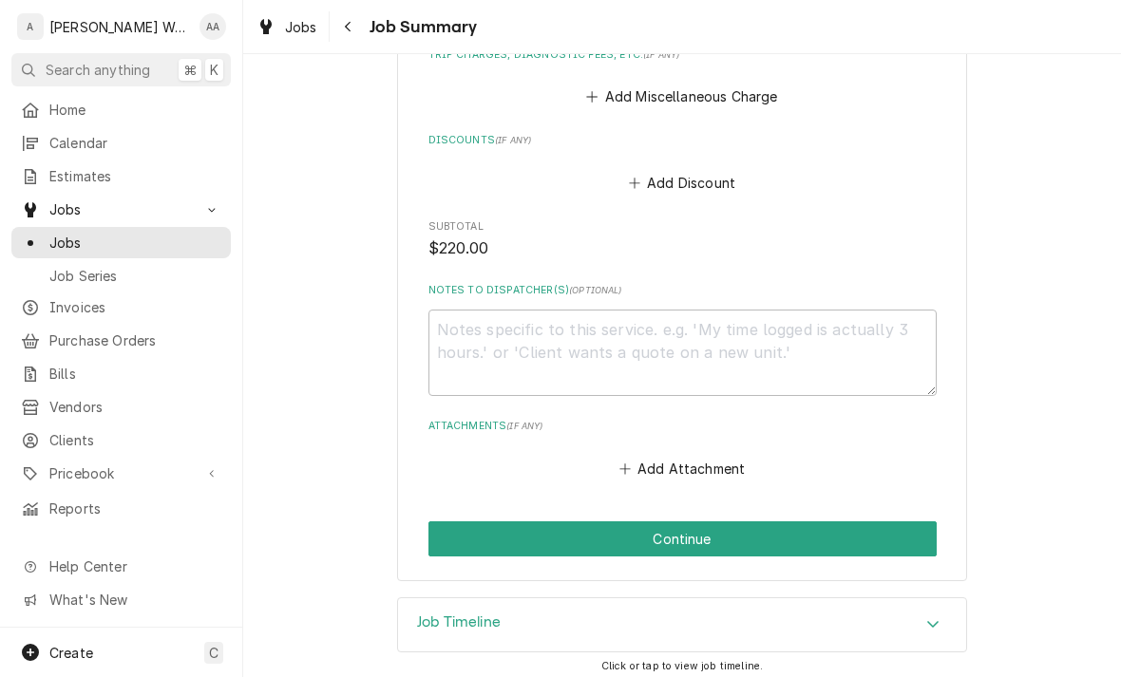
scroll to position [1317, 0]
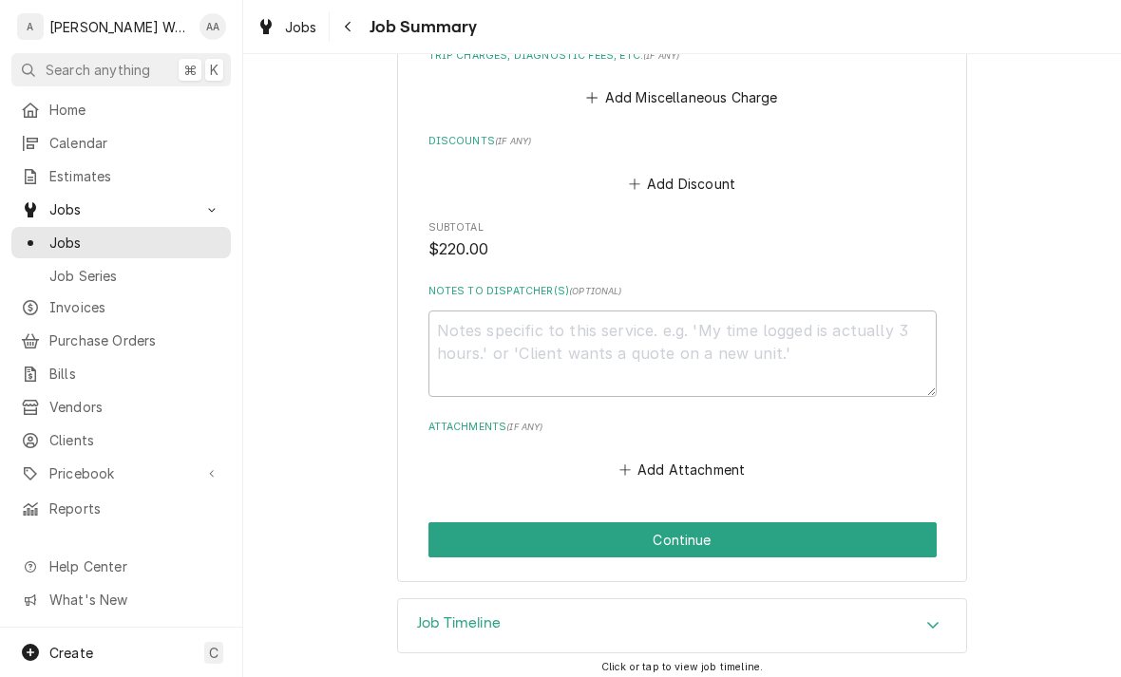
click at [471, 528] on button "Continue" at bounding box center [682, 539] width 508 height 35
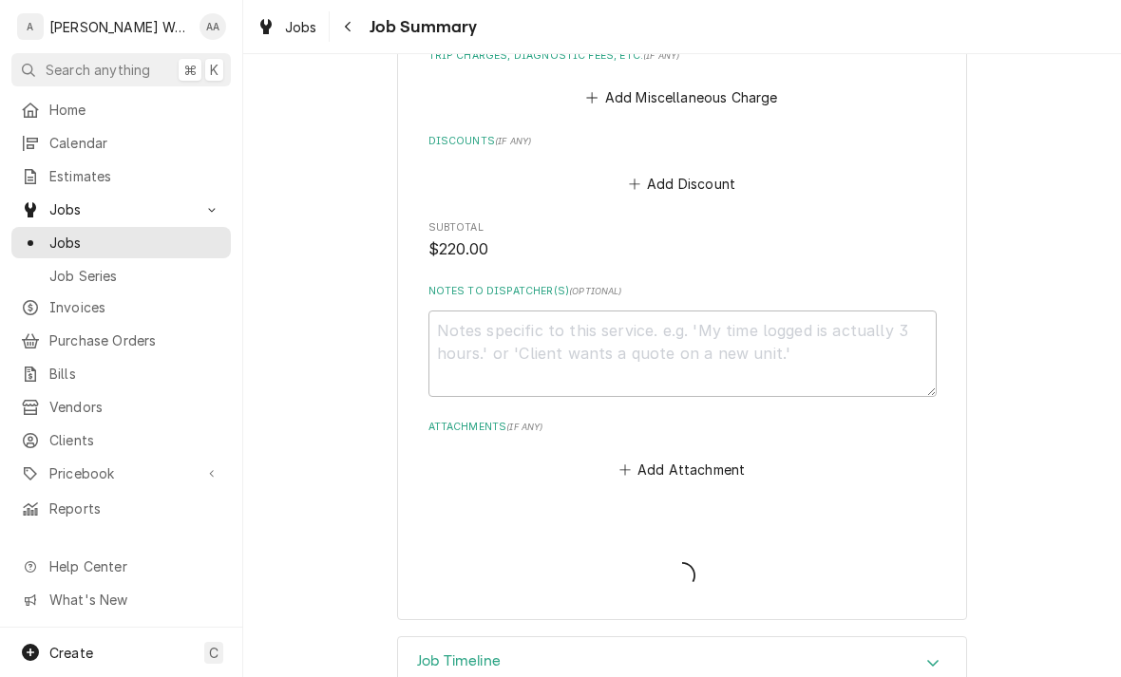
type textarea "x"
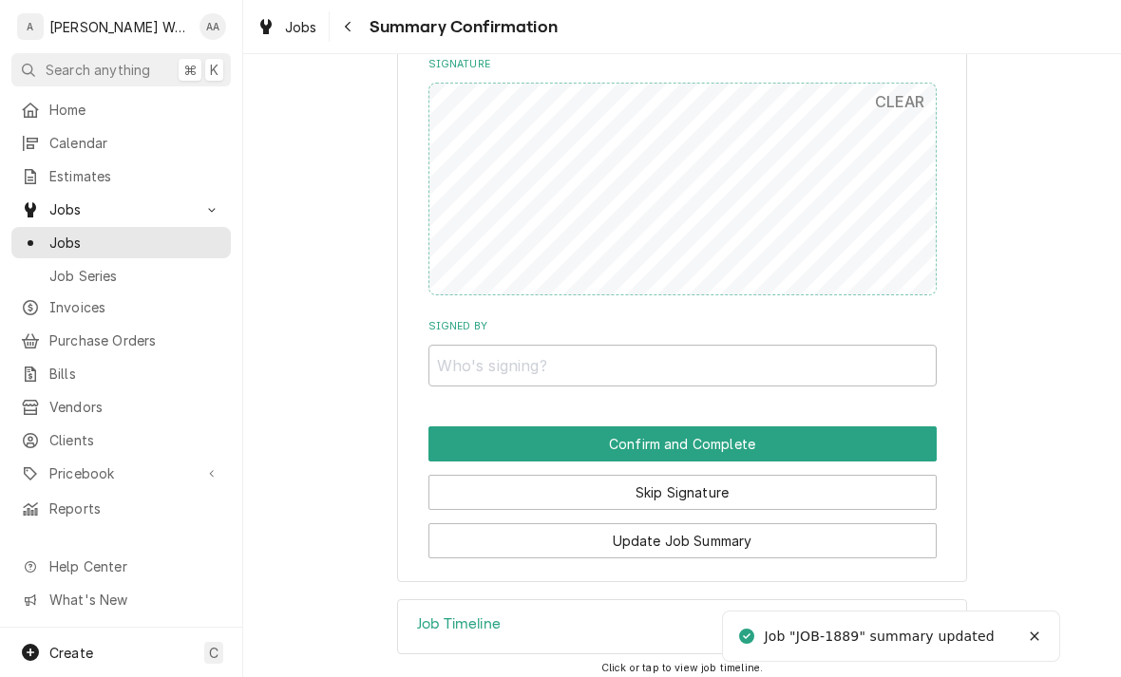
scroll to position [1321, 0]
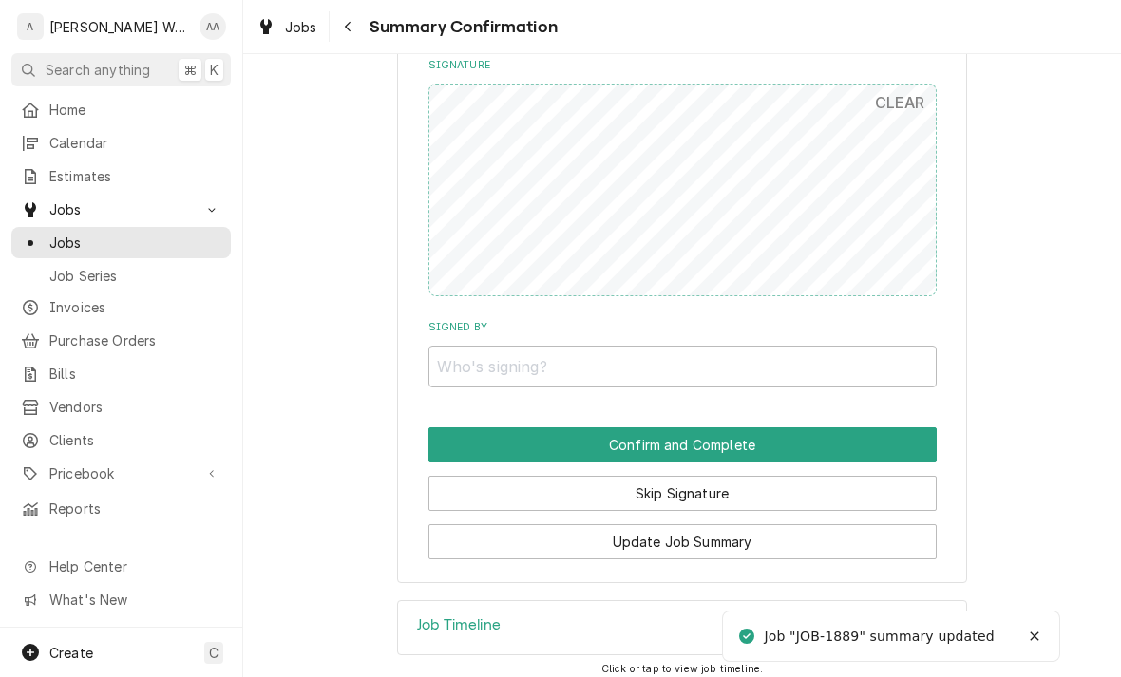
click at [483, 491] on button "Skip Signature" at bounding box center [682, 493] width 508 height 35
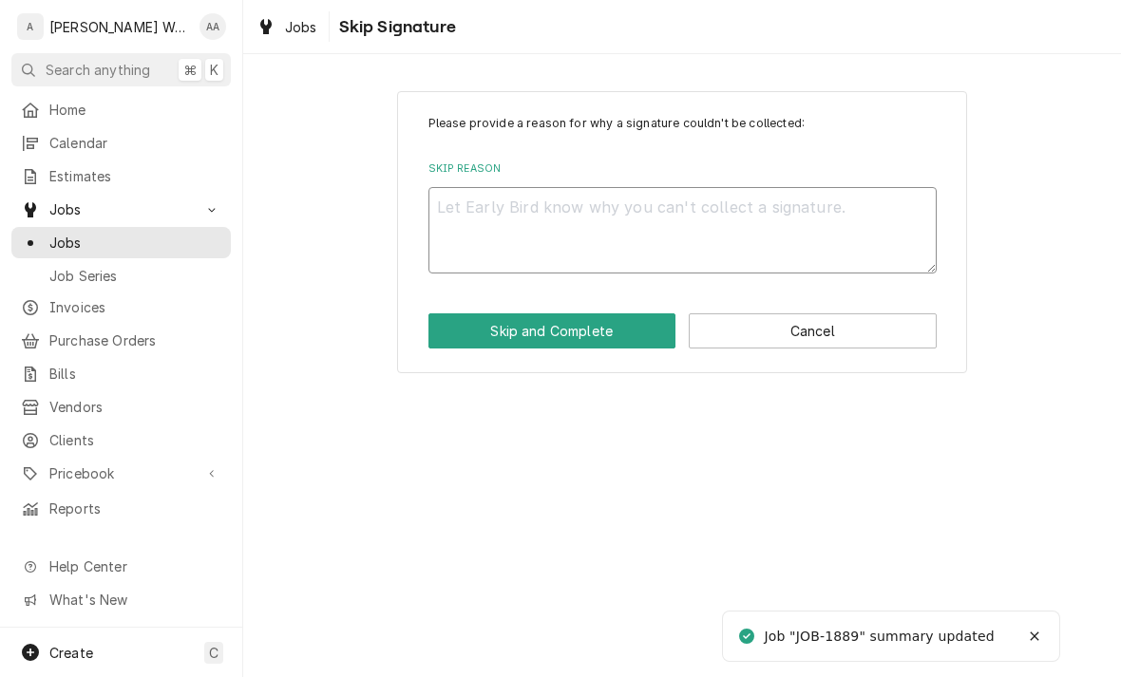
click at [482, 228] on textarea "Skip Reason" at bounding box center [682, 230] width 508 height 86
type textarea "x"
type textarea "N"
type textarea "x"
type textarea "No"
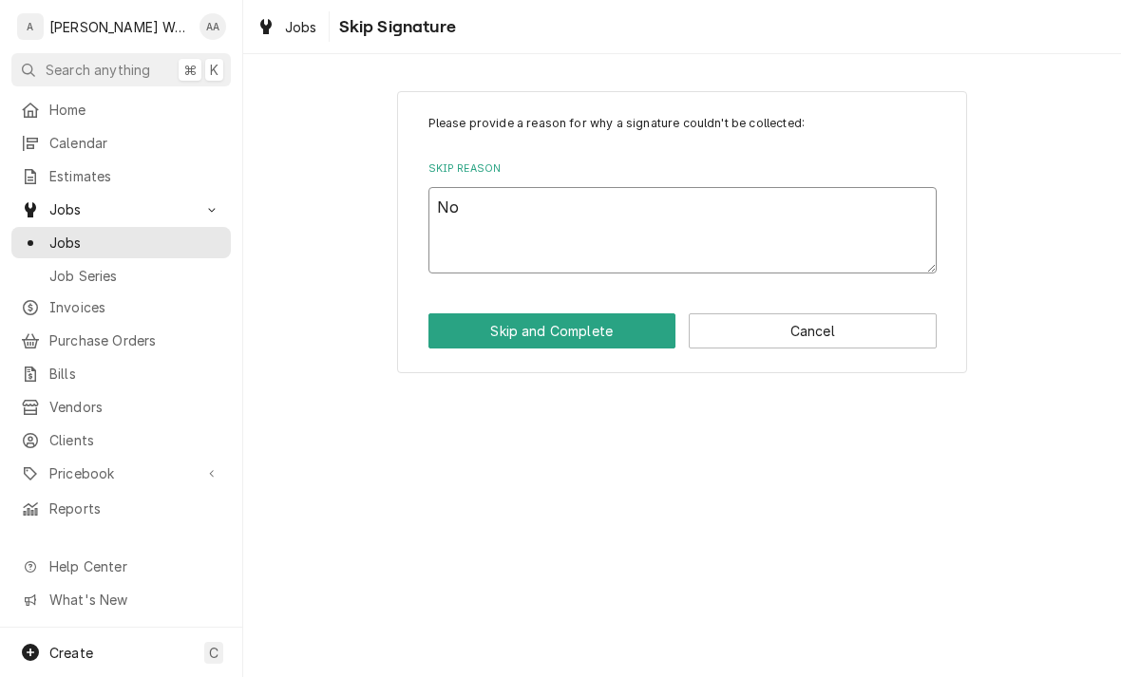
type textarea "x"
type textarea "No l"
type textarea "x"
type textarea "No lo"
type textarea "x"
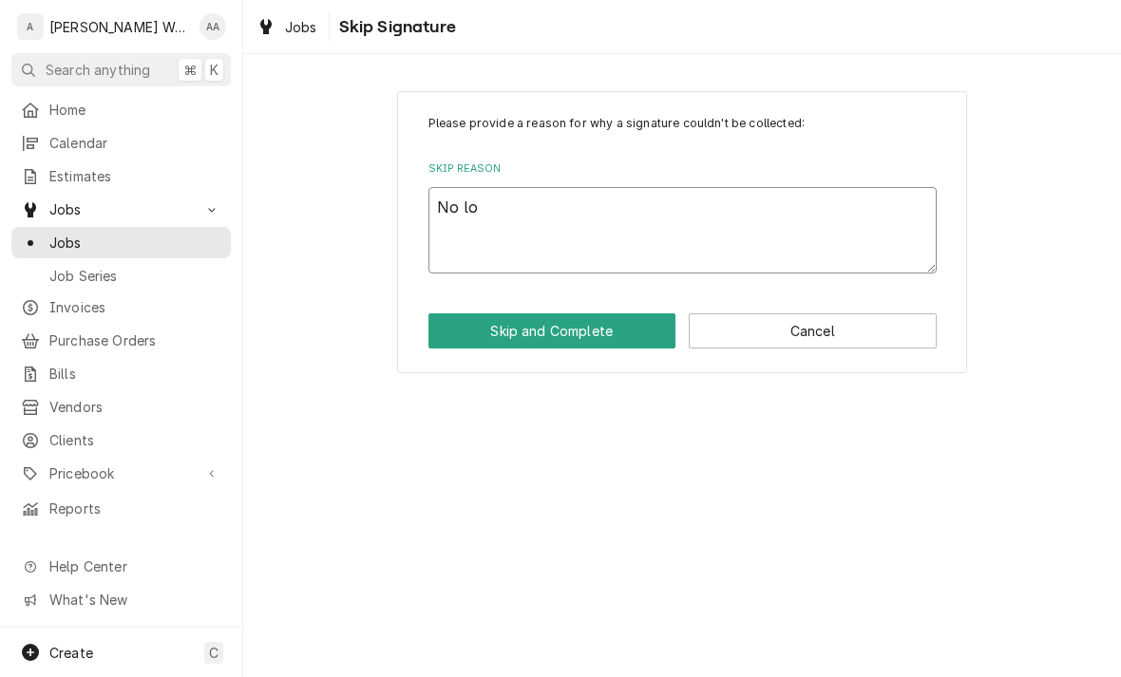
type textarea "No lon"
type textarea "x"
type textarea "No long"
type textarea "x"
type textarea "No longe"
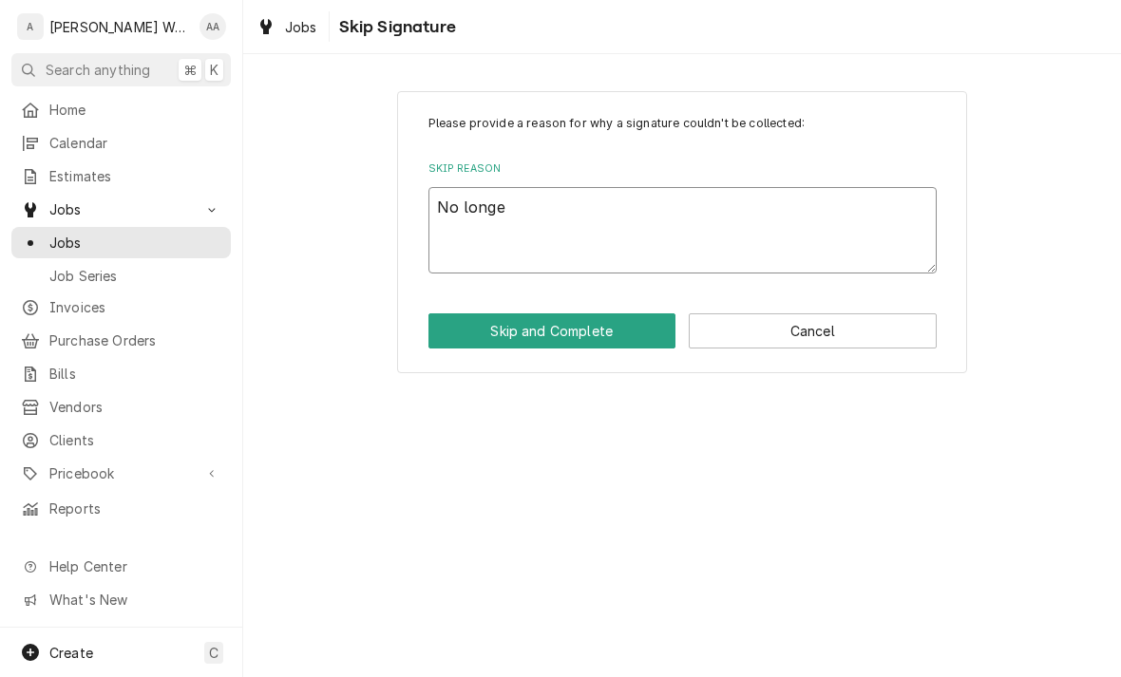
type textarea "x"
type textarea "No longer"
type textarea "x"
type textarea "No longer o"
type textarea "x"
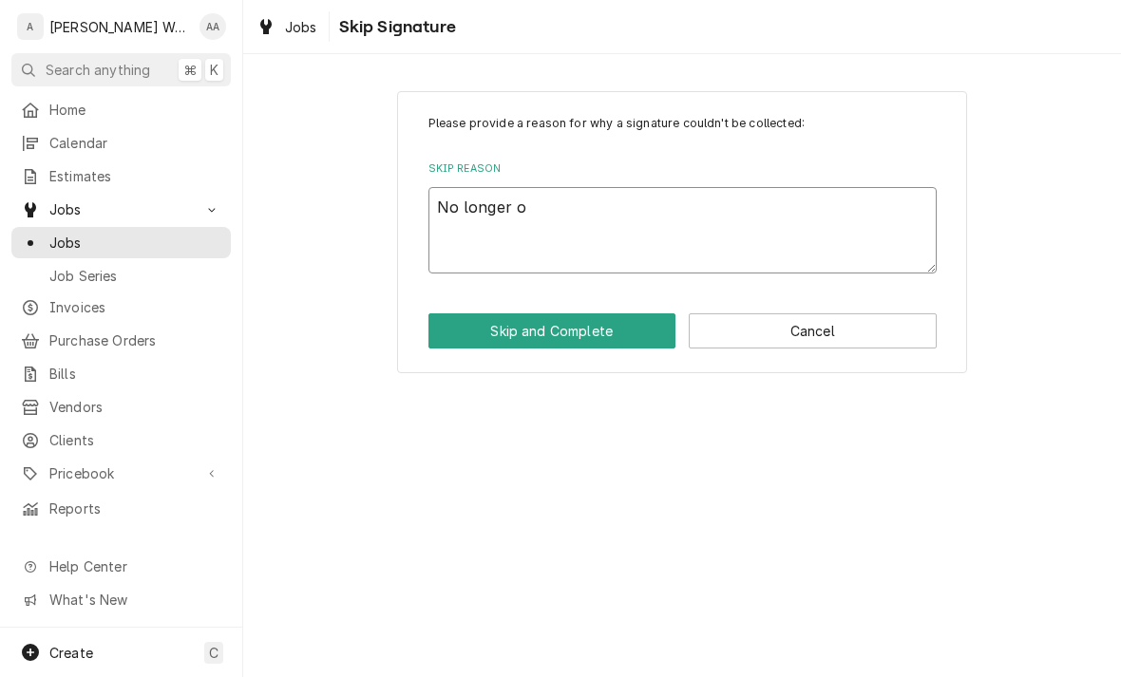
type textarea "No longer on"
type textarea "x"
type textarea "No longer on s"
type textarea "x"
type textarea "No longer on si"
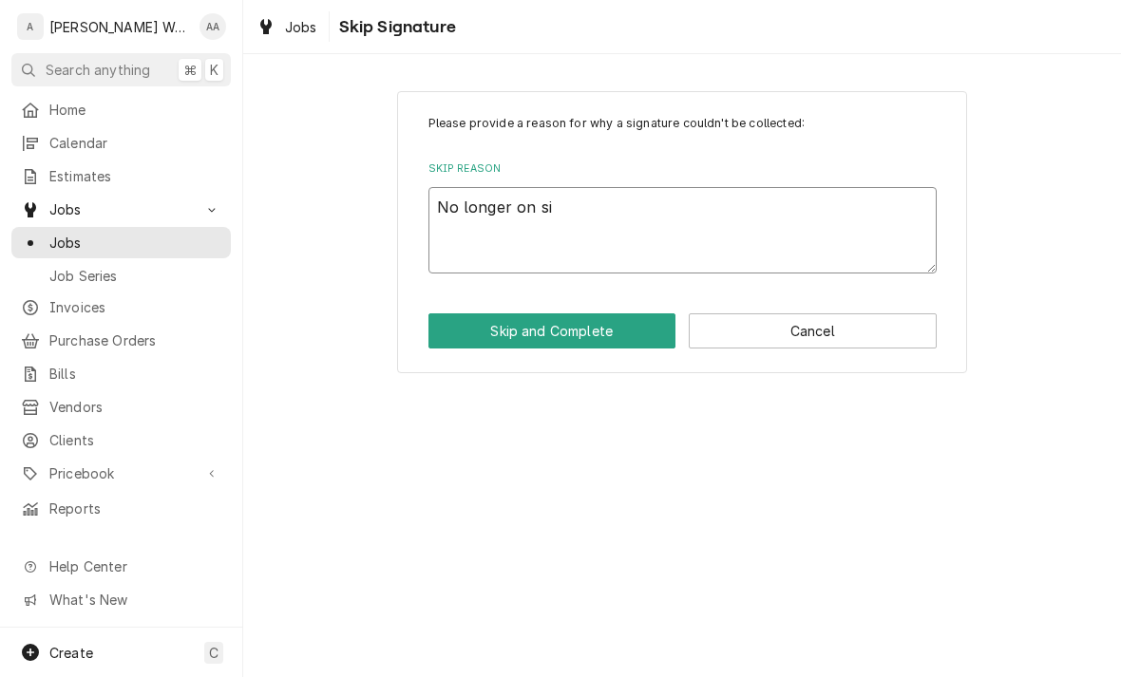
type textarea "x"
type textarea "No longer on sit"
type textarea "x"
type textarea "No longer on site"
type textarea "x"
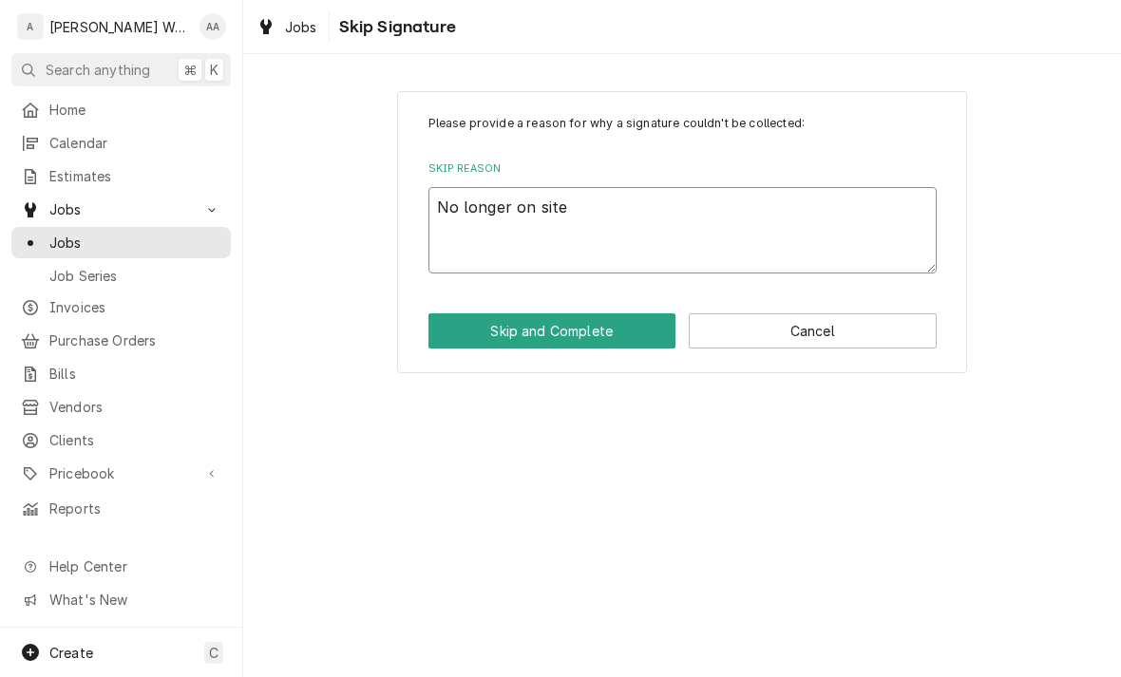
type textarea "No longer on site"
click at [457, 332] on button "Skip and Complete" at bounding box center [552, 330] width 248 height 35
type textarea "x"
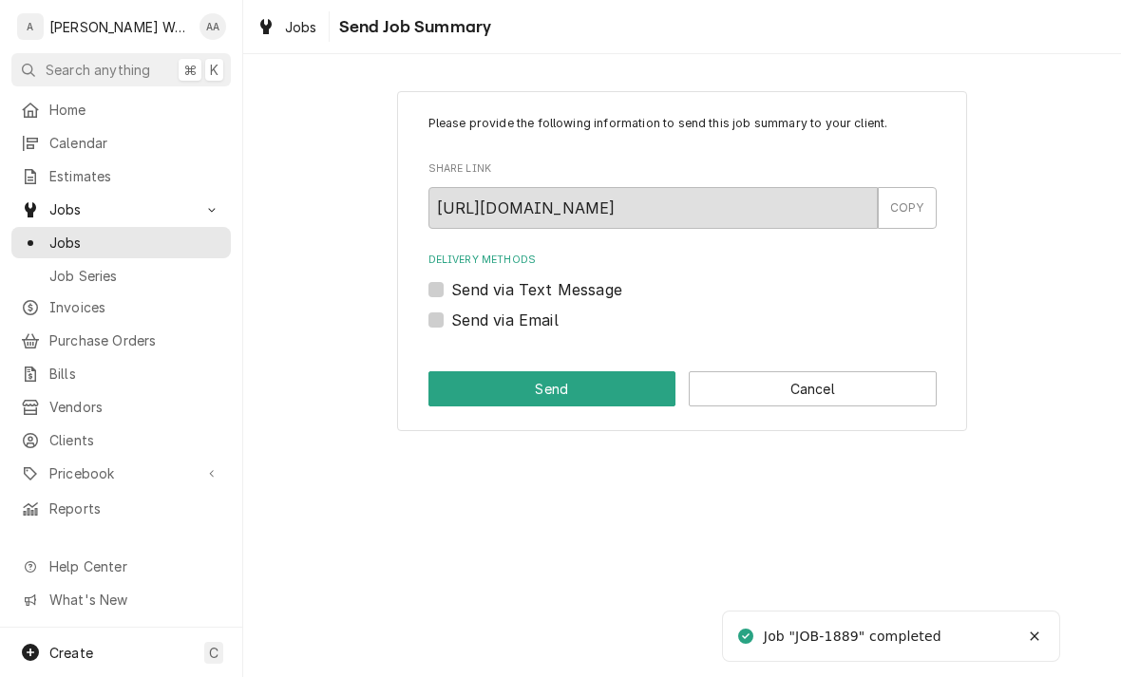
click at [814, 391] on button "Cancel" at bounding box center [813, 388] width 248 height 35
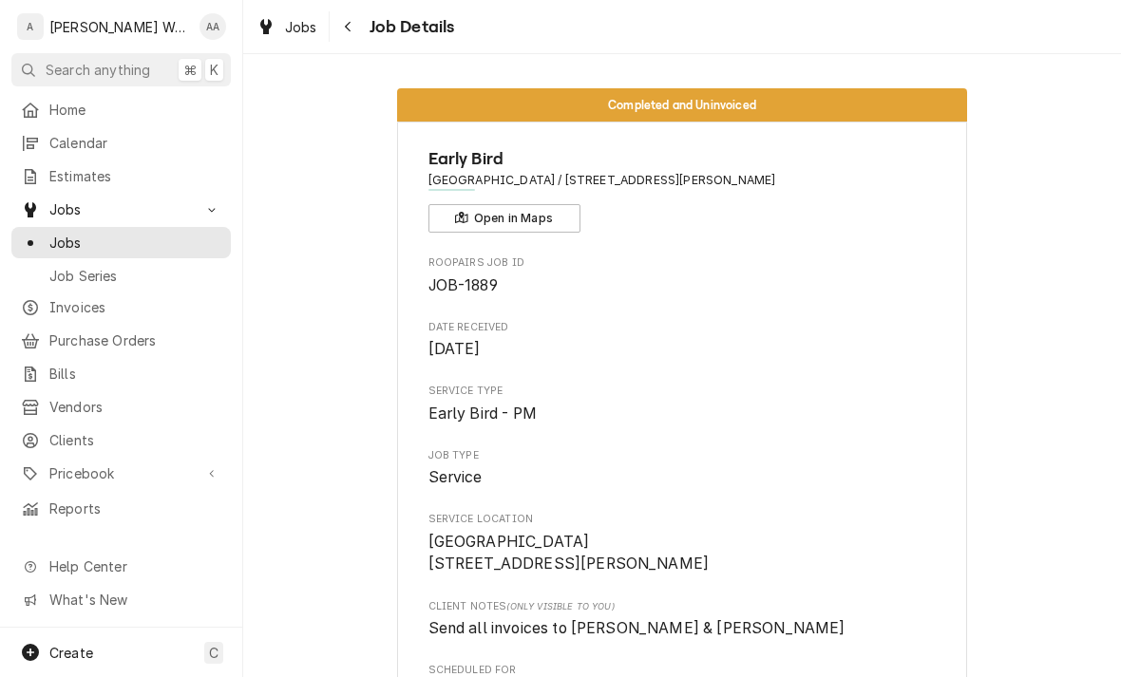
click at [47, 235] on div "Jobs" at bounding box center [121, 243] width 200 height 20
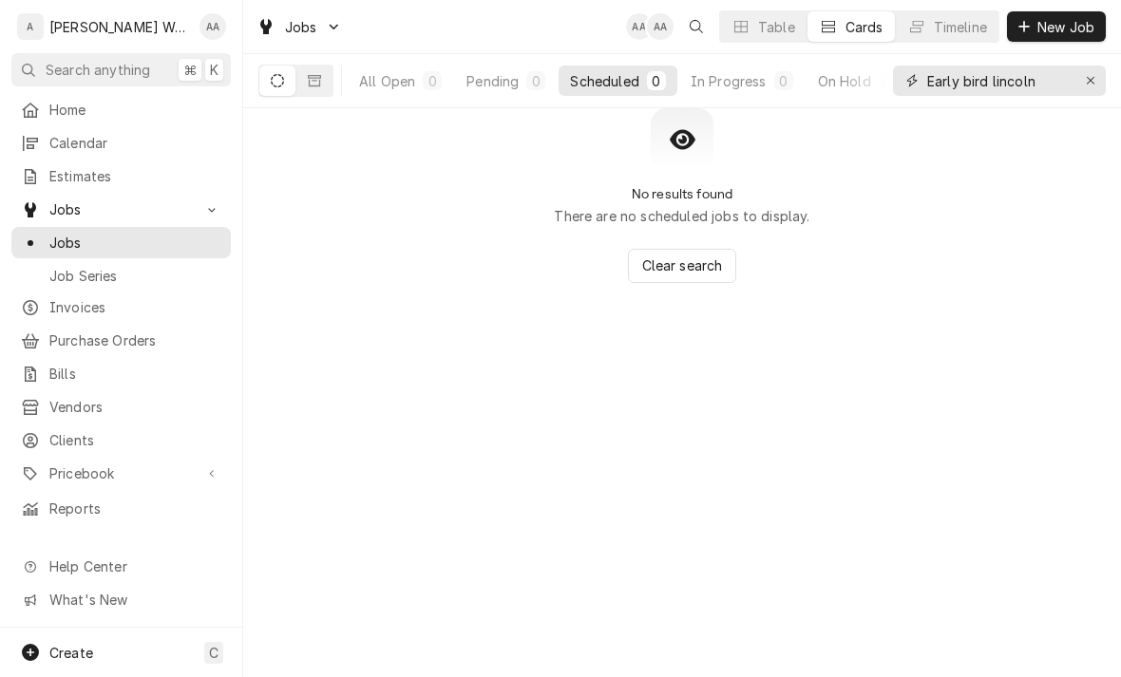
click at [1093, 69] on button "Erase input" at bounding box center [1090, 81] width 30 height 30
type input "Pickle 114"
click at [730, 80] on div "In Progress" at bounding box center [728, 81] width 76 height 20
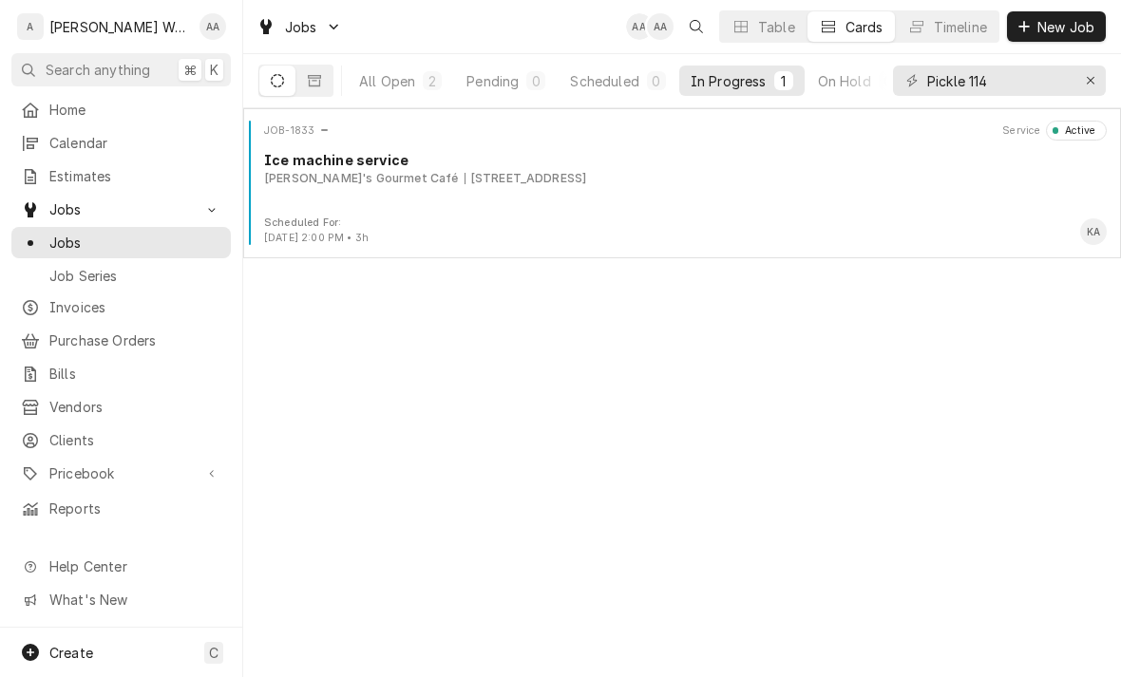
click at [369, 221] on div "Scheduled For:" at bounding box center [316, 223] width 104 height 15
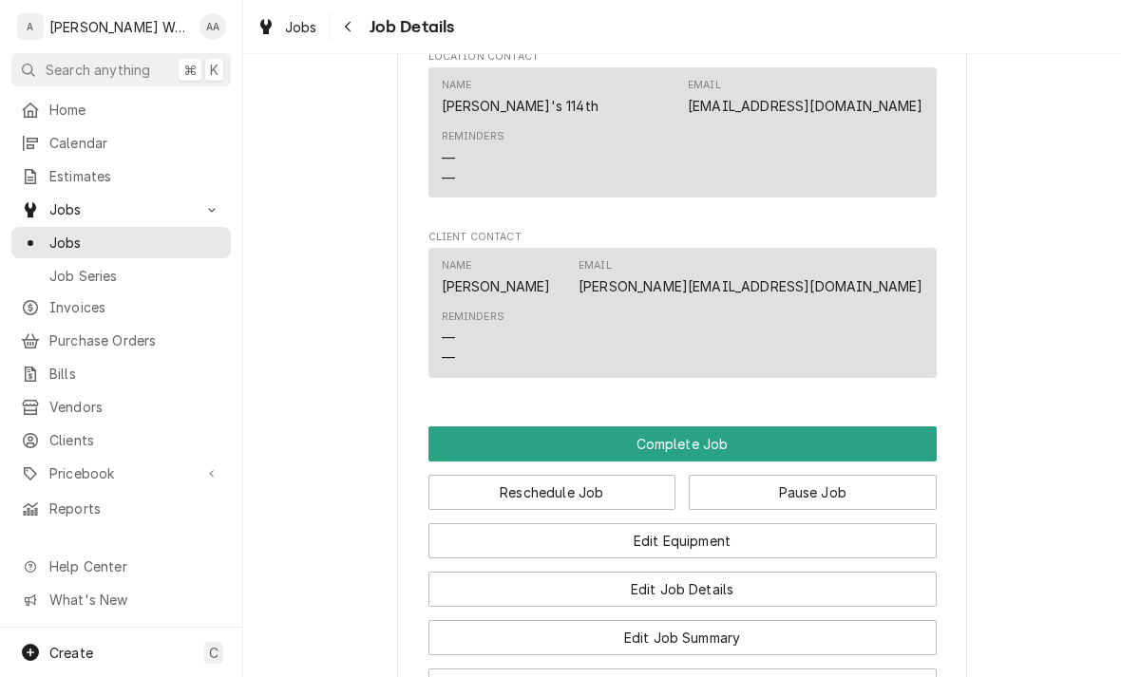
scroll to position [1165, 0]
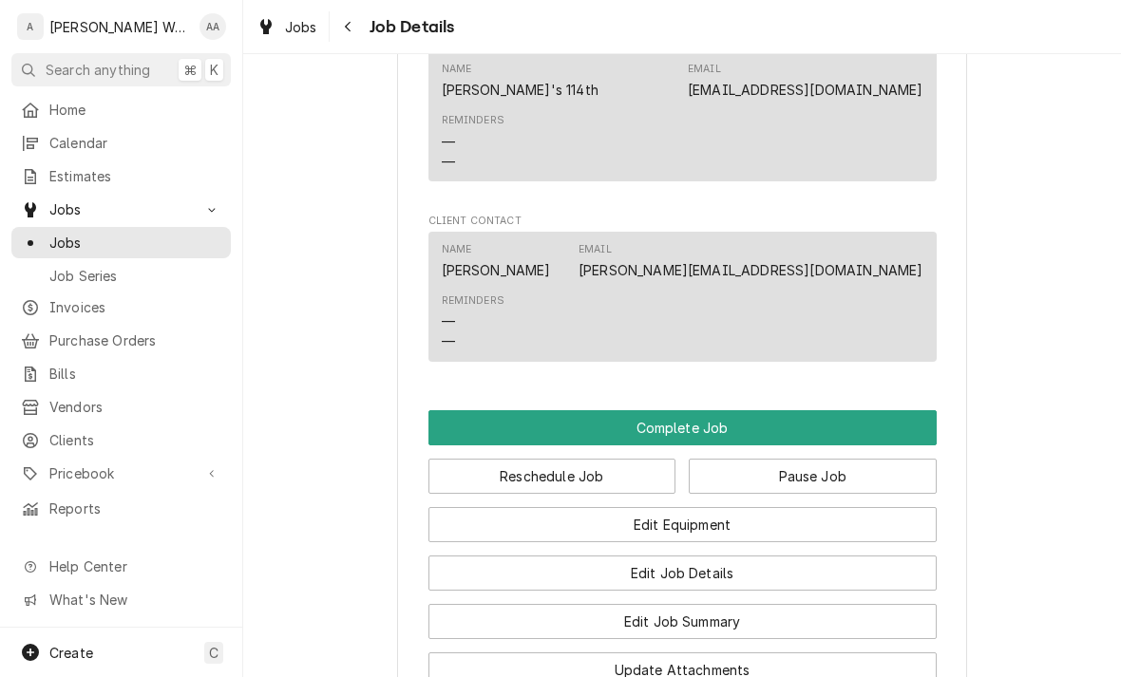
click at [463, 459] on button "Reschedule Job" at bounding box center [552, 476] width 248 height 35
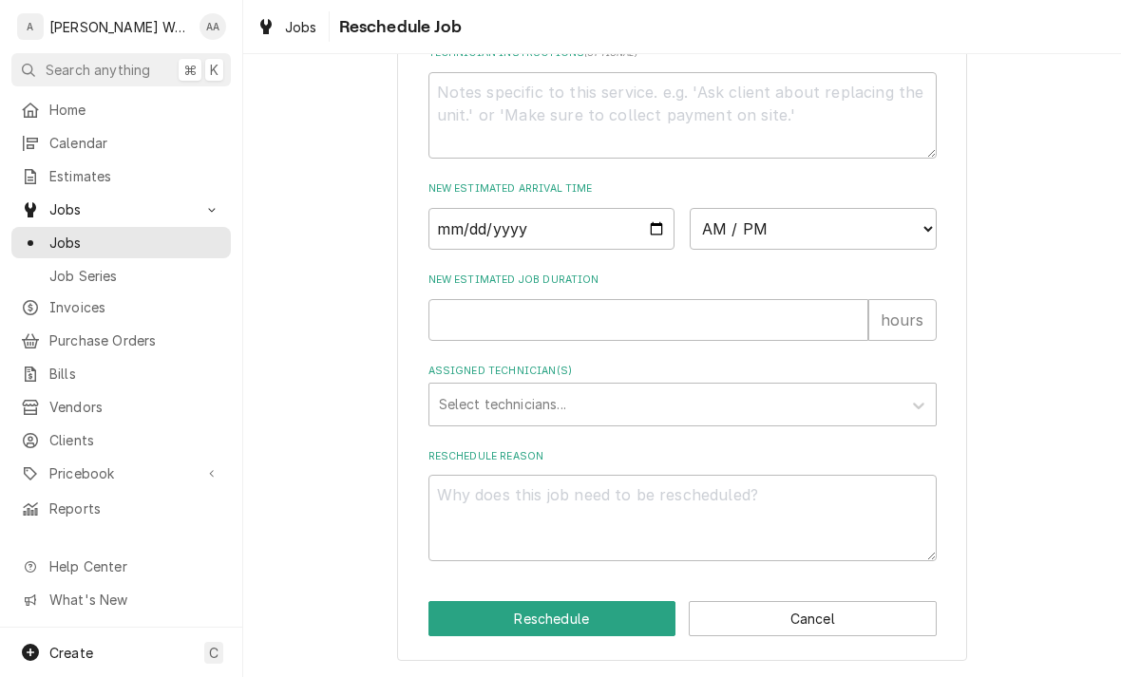
scroll to position [725, 0]
click at [470, 242] on input "Date" at bounding box center [551, 229] width 247 height 42
type input "[DATE]"
type textarea "x"
type input "2025-10-06"
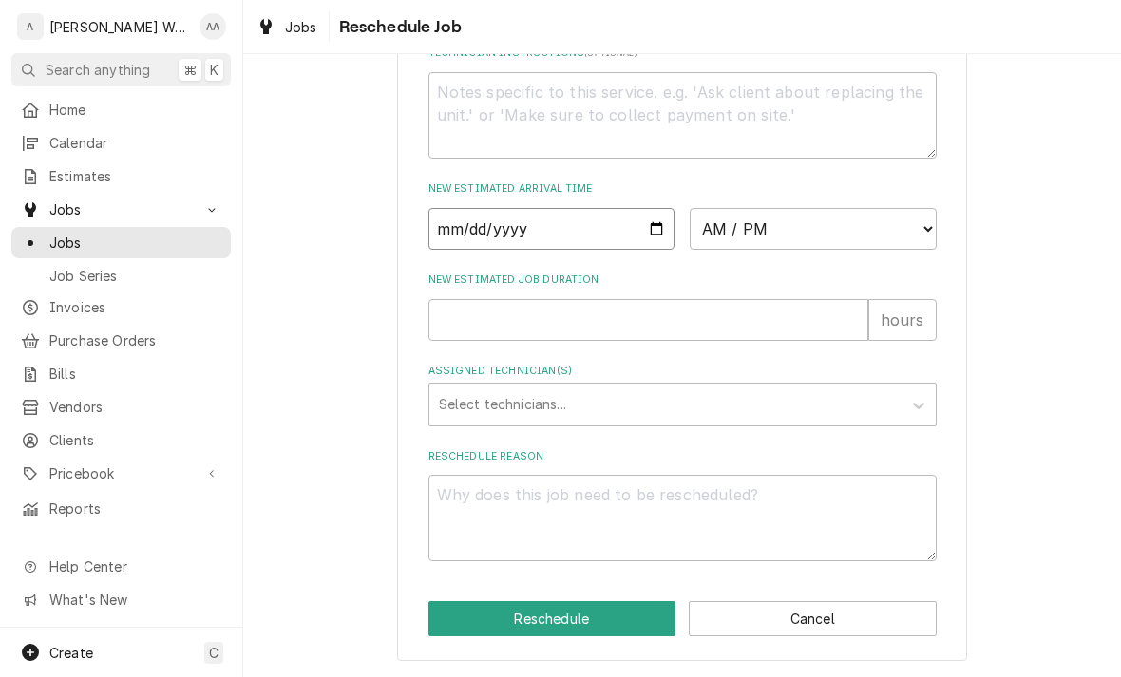
type textarea "x"
click at [785, 237] on select "AM / PM 6:00 AM 6:15 AM 6:30 AM 6:45 AM 7:00 AM 7:15 AM 7:30 AM 7:45 AM 8:00 AM…" at bounding box center [813, 229] width 247 height 42
select select "08:00:00"
type textarea "x"
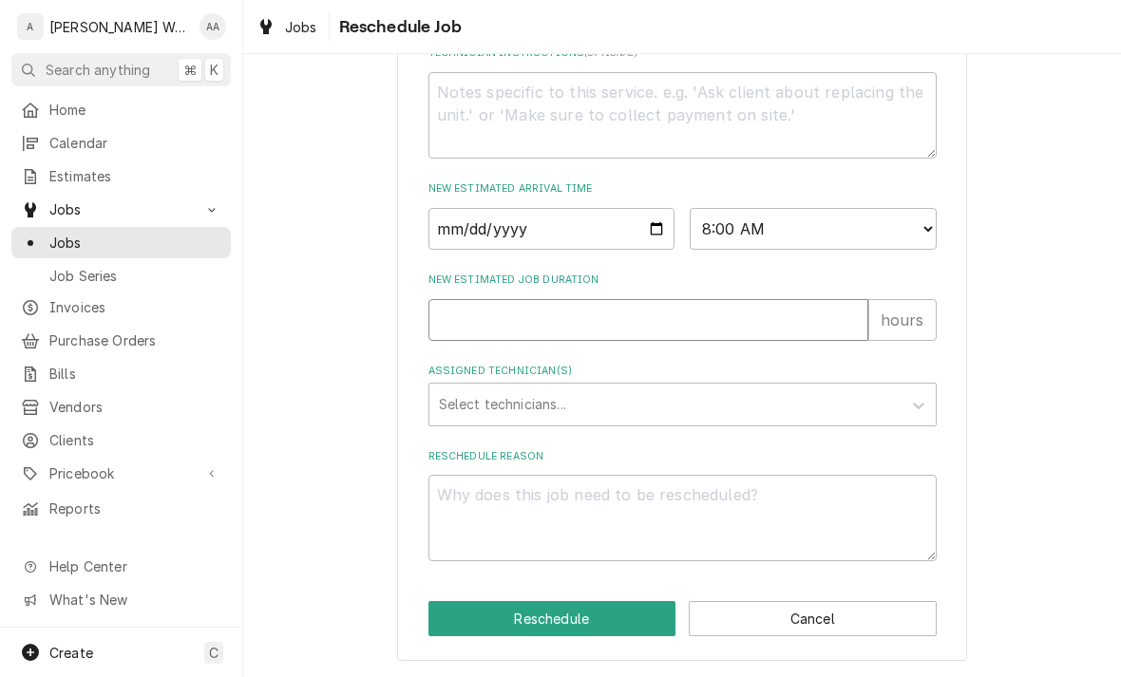
click at [470, 322] on input "New Estimated Job Duration" at bounding box center [648, 320] width 440 height 42
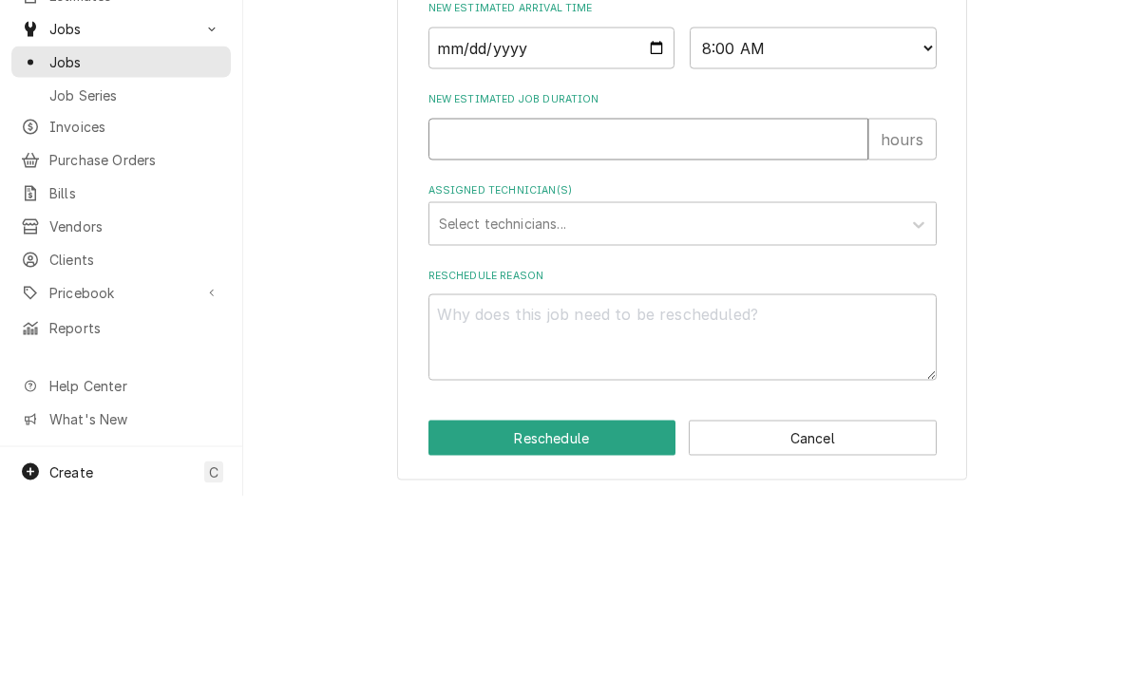
type input "2"
type textarea "x"
type input "2"
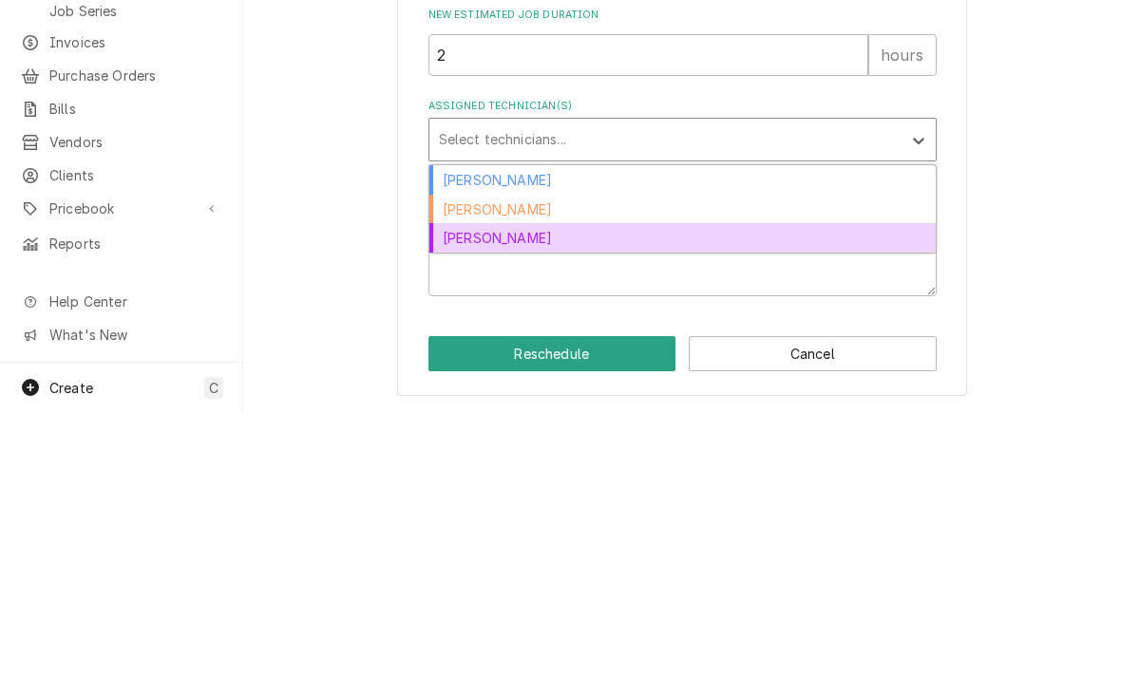
click at [460, 488] on div "Kenna Anderson" at bounding box center [682, 502] width 506 height 29
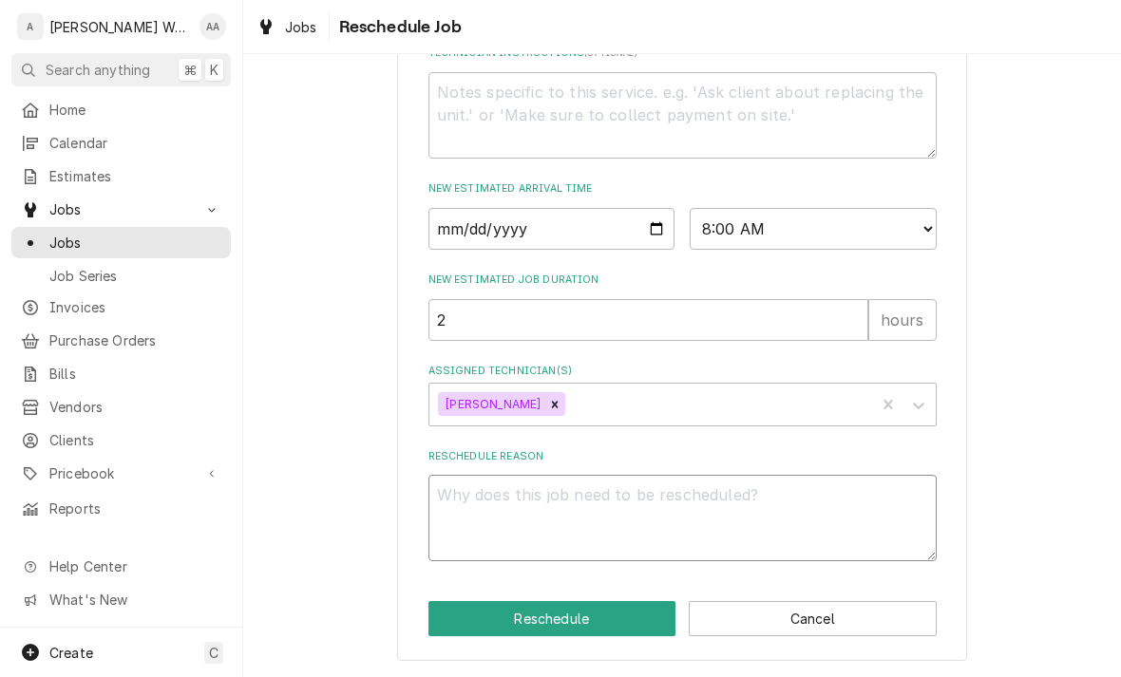
click at [468, 514] on textarea "Reschedule Reason" at bounding box center [682, 518] width 508 height 86
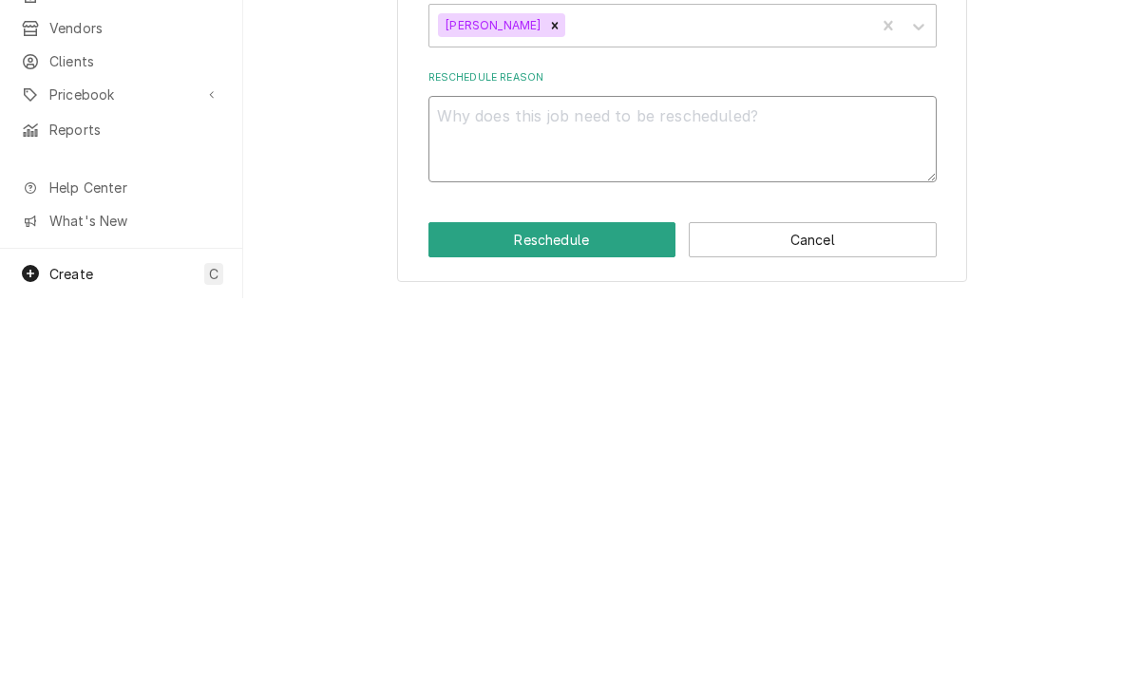
type textarea "x"
type textarea "Em"
type textarea "x"
type textarea "Emp"
type textarea "x"
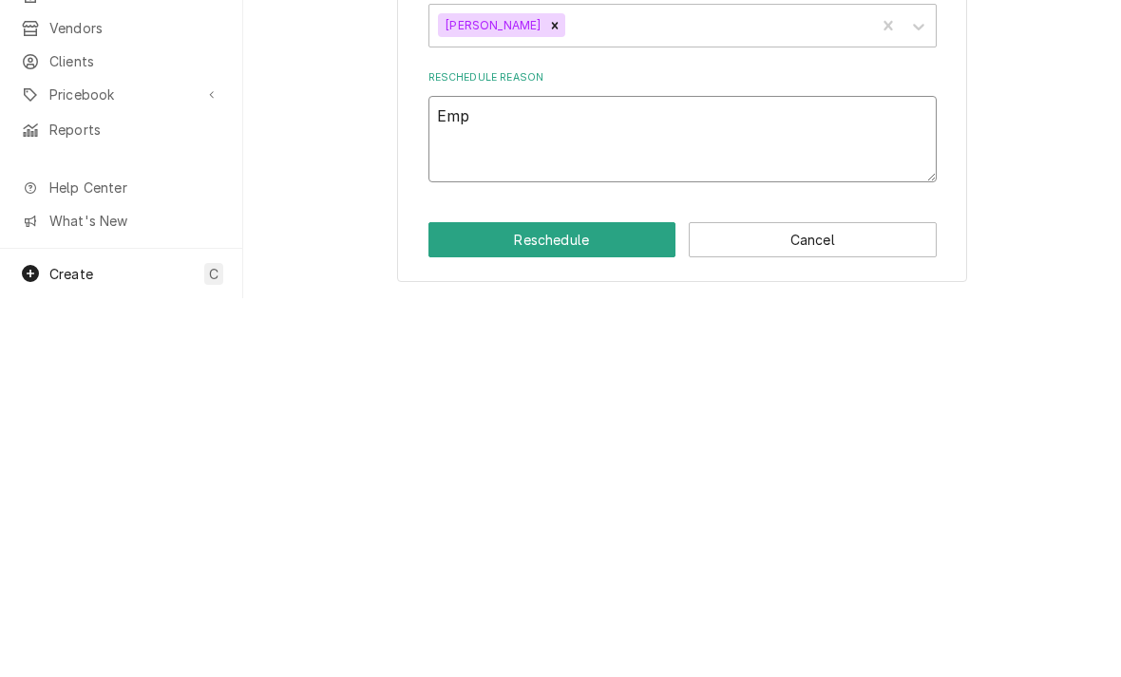
type textarea "Empt"
type textarea "x"
type textarea "Empty"
type textarea "x"
type textarea "Empty"
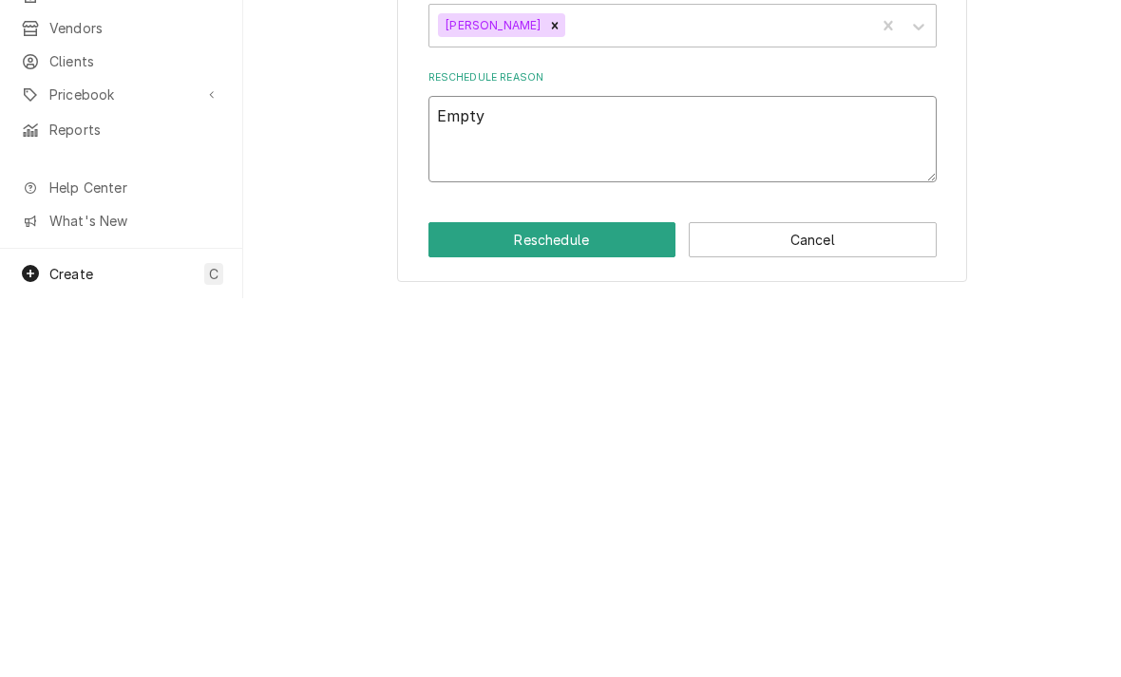
type textarea "x"
type textarea "Empty a"
type textarea "x"
type textarea "Empty an"
type textarea "x"
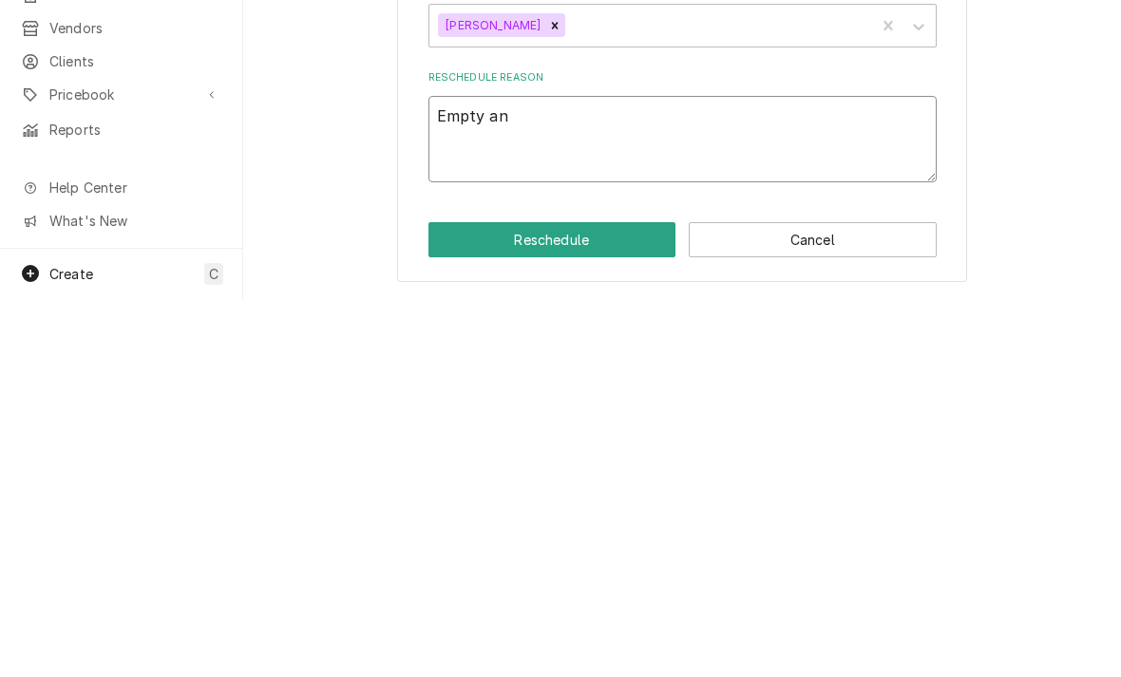
type textarea "Empty and"
type textarea "x"
type textarea "Empty and"
type textarea "x"
type textarea "Empty and c"
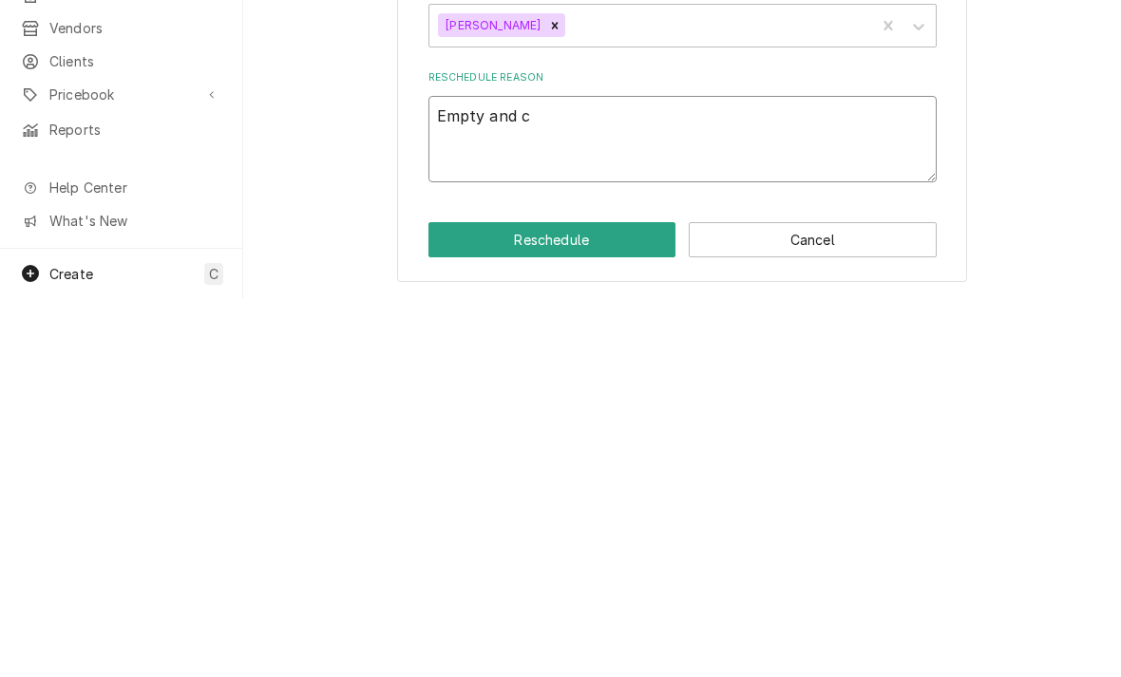
type textarea "x"
type textarea "Empty and cl"
type textarea "x"
type textarea "Empty and cle"
type textarea "x"
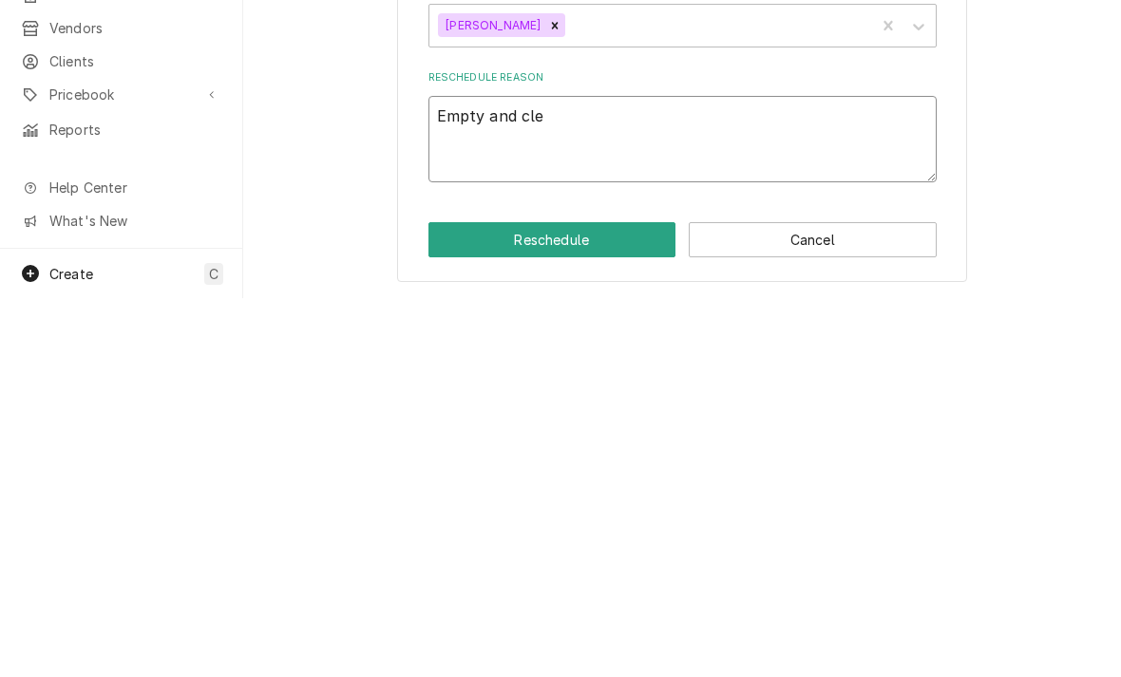
type textarea "Empty and clea"
type textarea "x"
type textarea "Empty and clean"
type textarea "x"
type textarea "Empty and clean"
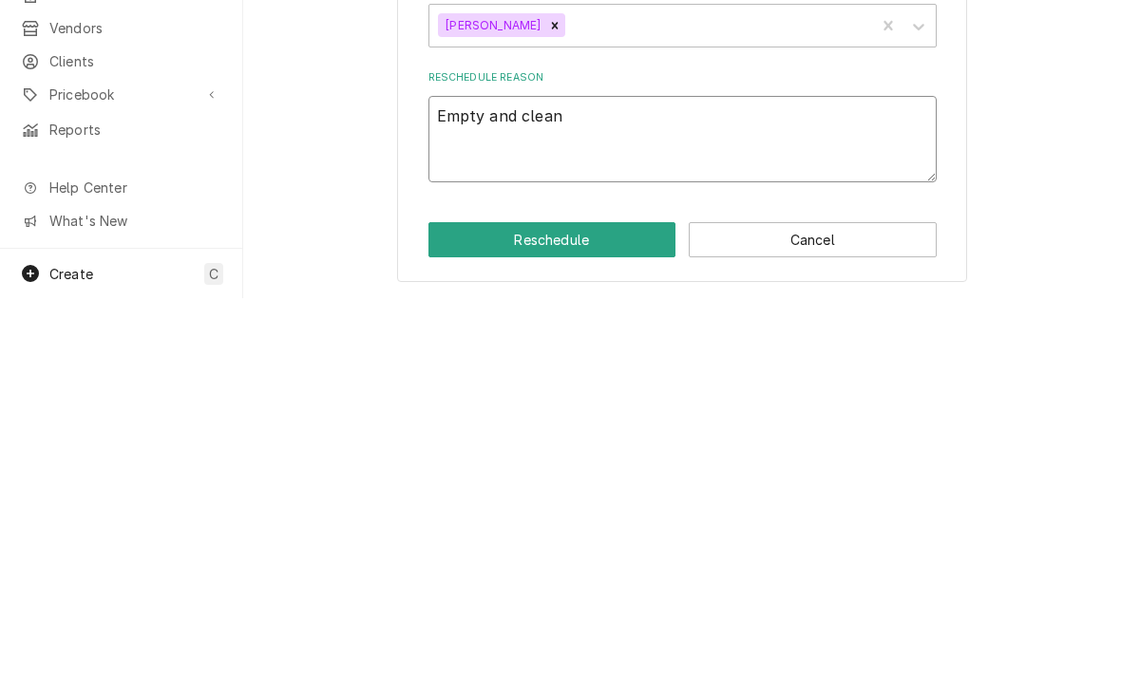
type textarea "x"
type textarea "Empty and clean b"
type textarea "x"
type textarea "Empty and clean bi"
type textarea "x"
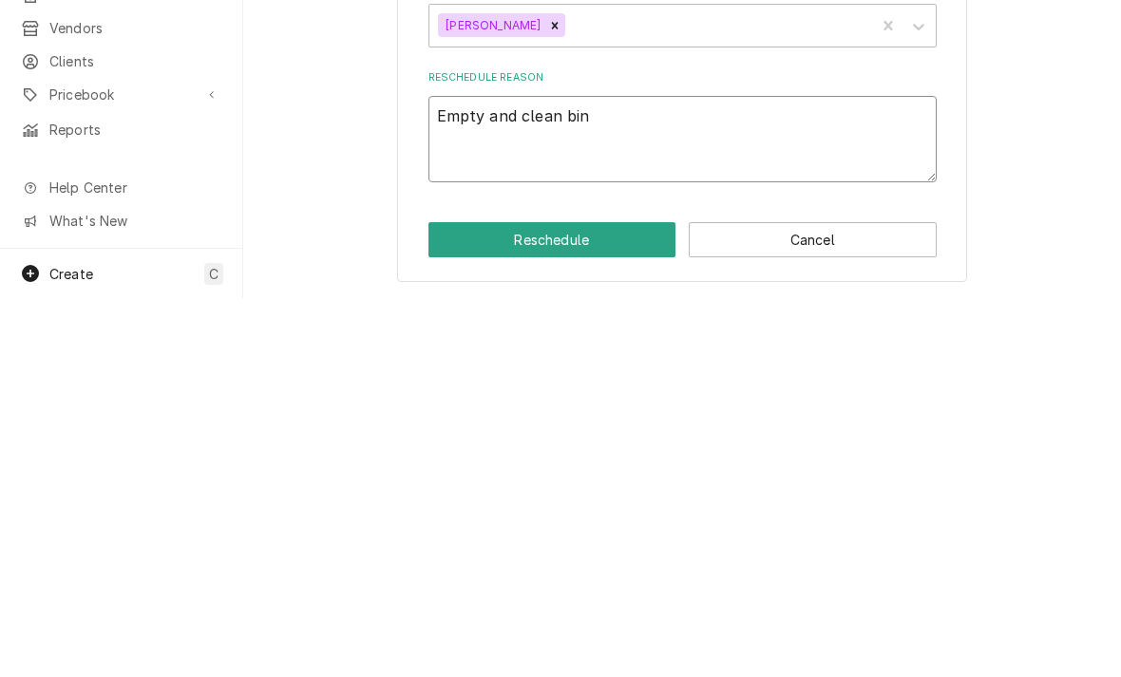
type textarea "Empty and clean bin"
click at [462, 601] on button "Reschedule" at bounding box center [552, 618] width 248 height 35
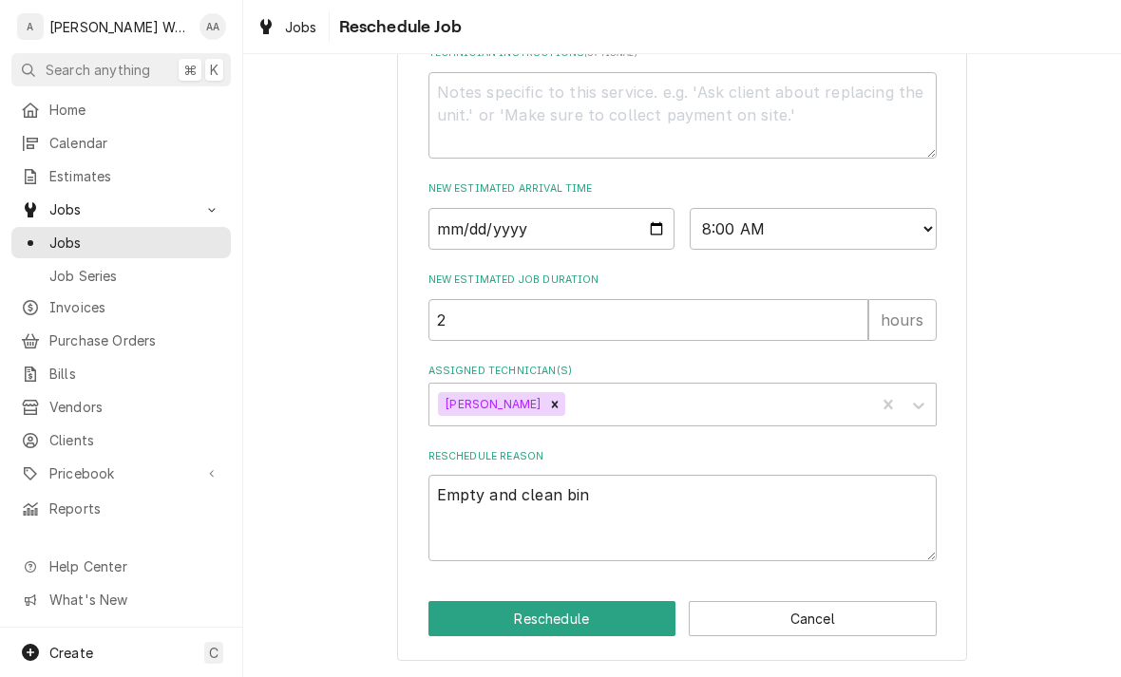
type textarea "x"
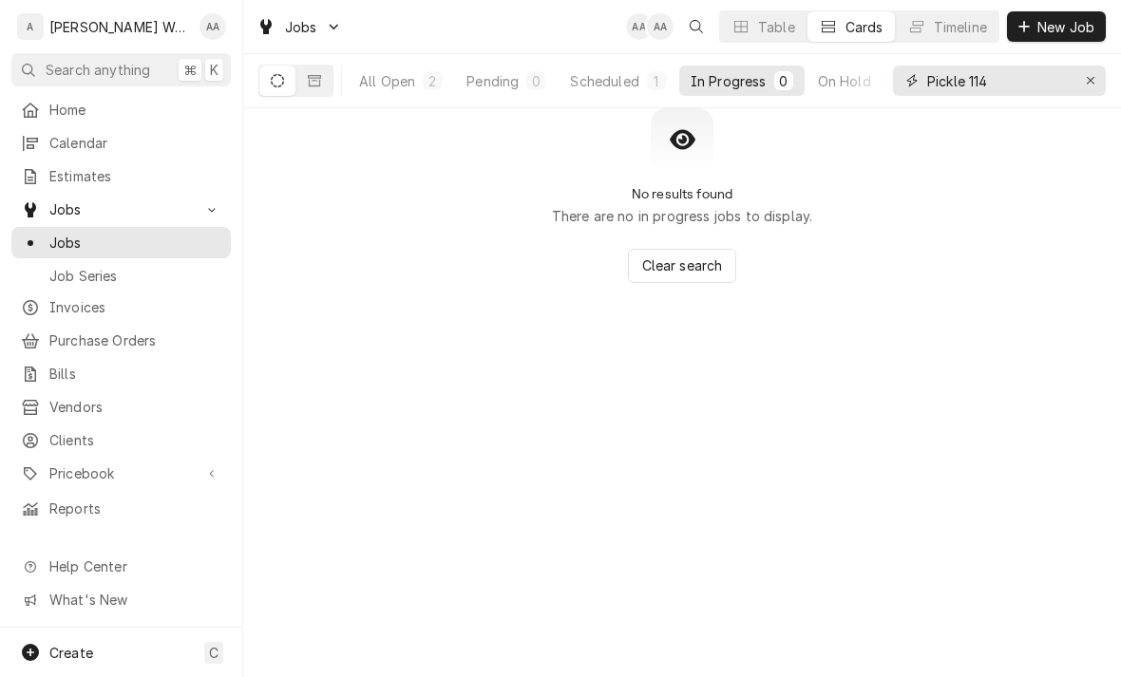
click at [1086, 78] on icon "Erase input" at bounding box center [1091, 80] width 10 height 13
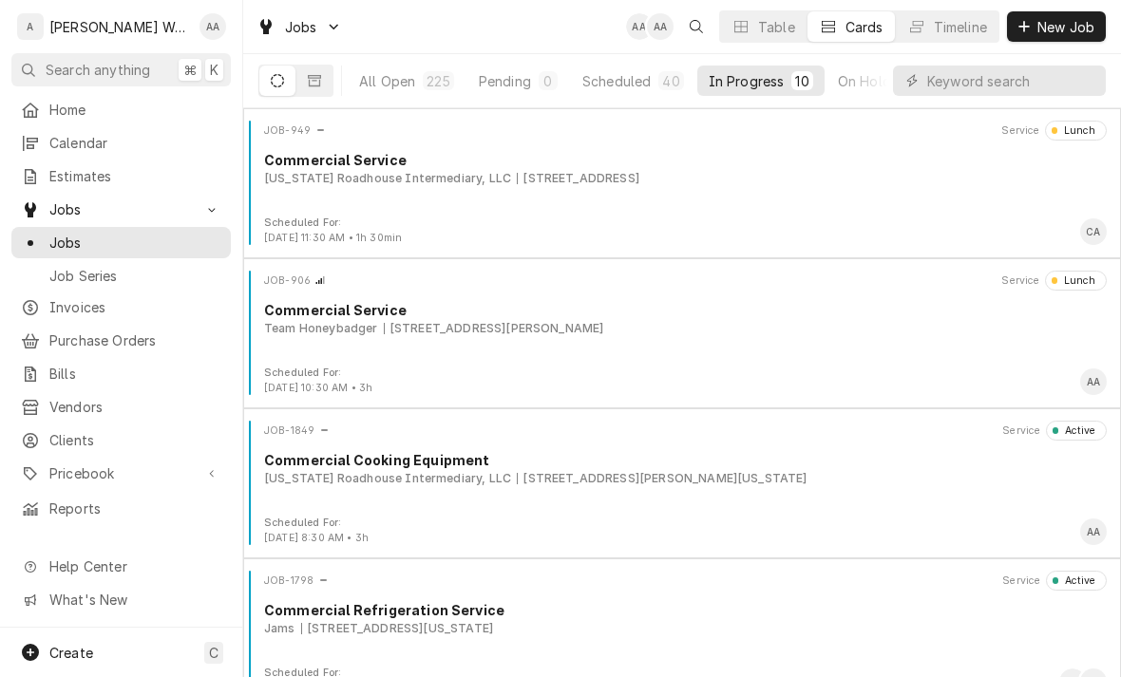
click at [356, 204] on div "JOB-949 Service Lunch Commercial Service Texas Roadhouse Intermediary, LLC 3231…" at bounding box center [682, 168] width 862 height 95
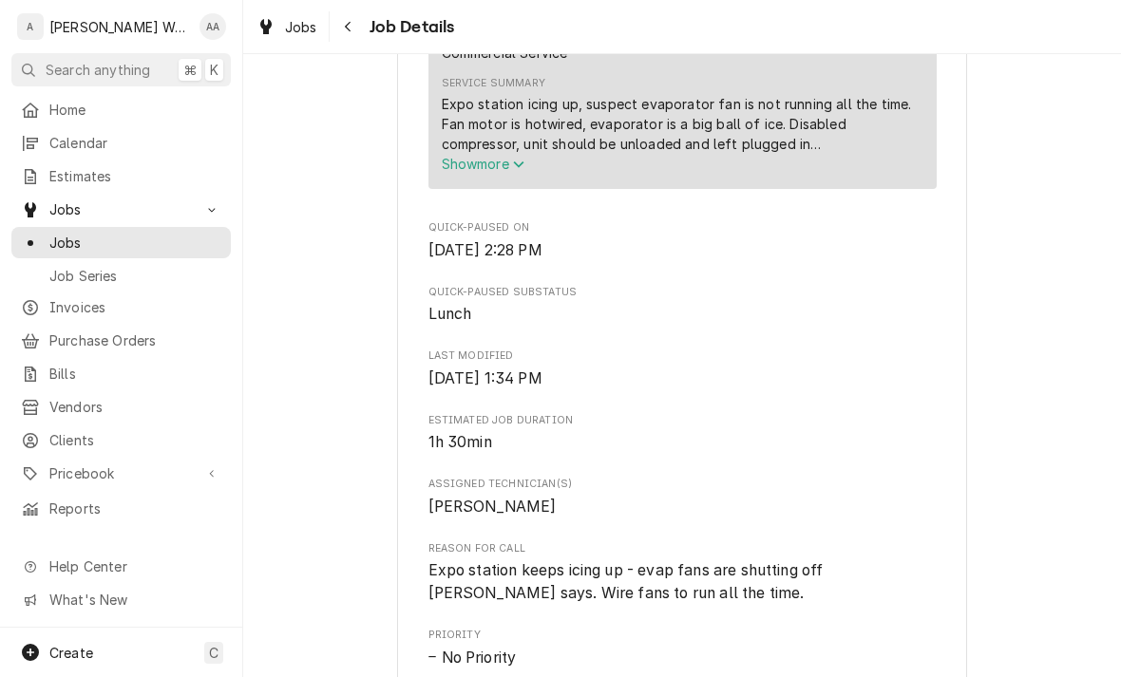
scroll to position [790, 0]
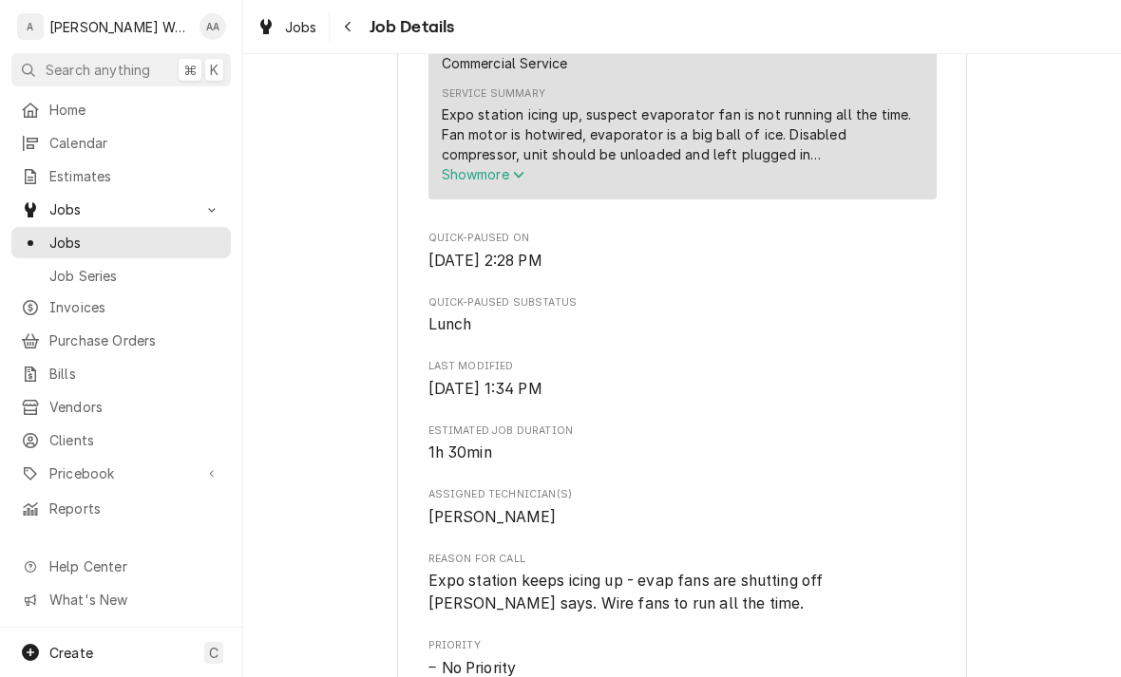
click at [467, 173] on button "Show more" at bounding box center [683, 174] width 482 height 20
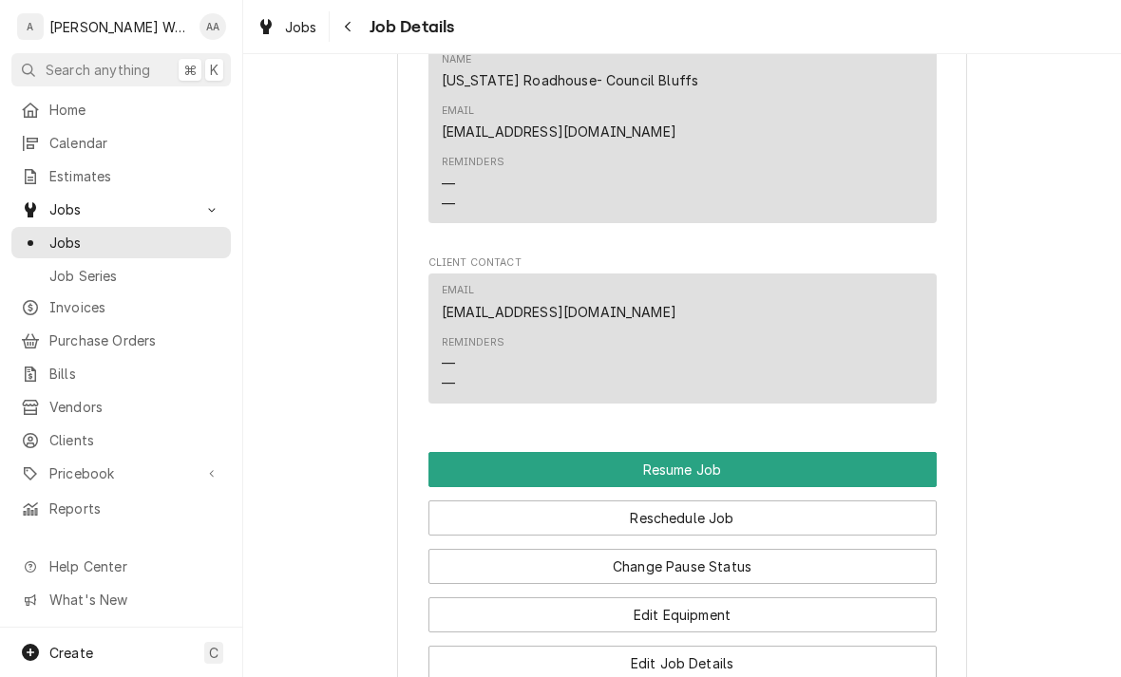
scroll to position [1630, 0]
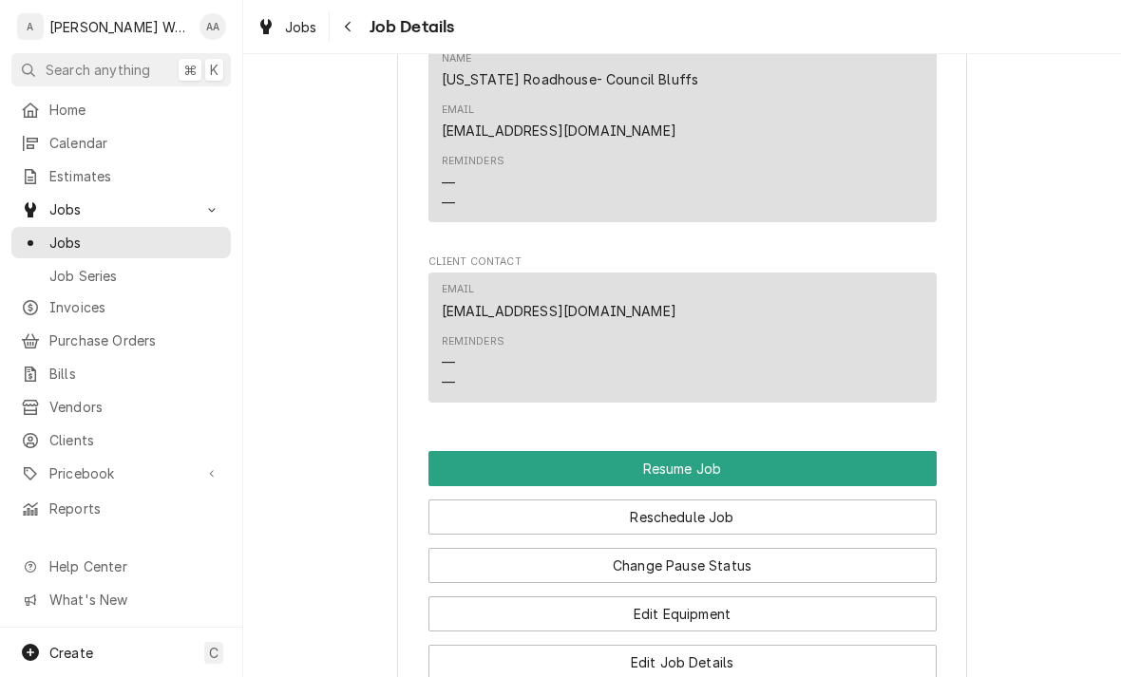
click at [880, 456] on button "Resume Job" at bounding box center [682, 468] width 508 height 35
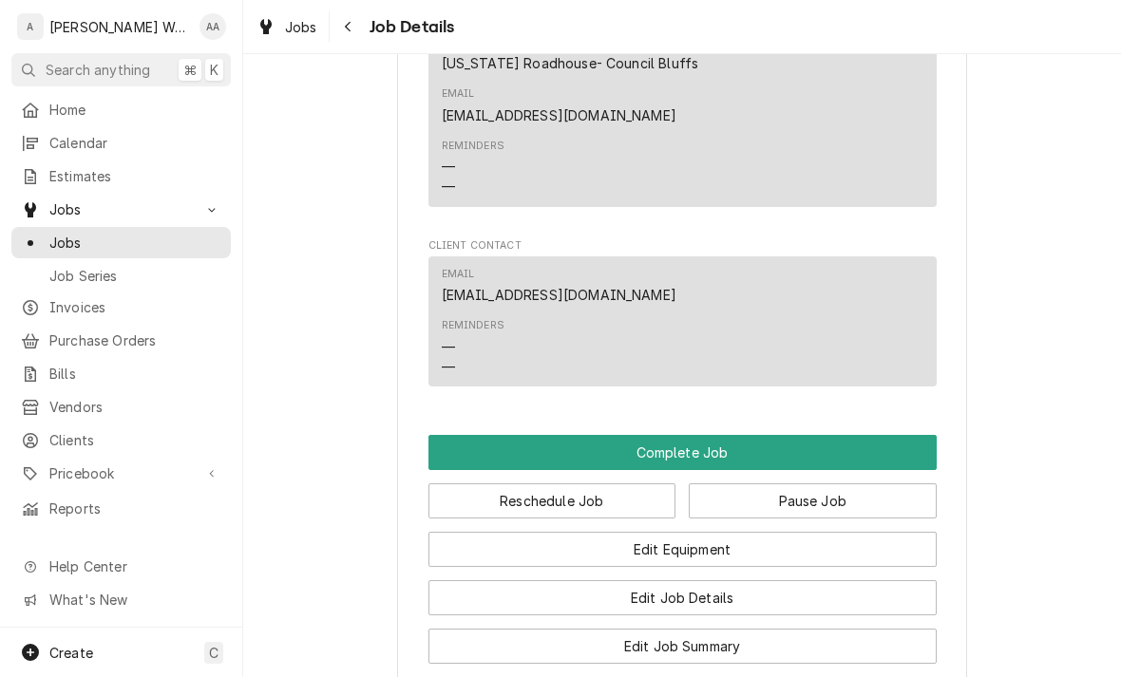
scroll to position [1422, 0]
click at [469, 456] on button "Complete Job" at bounding box center [682, 452] width 508 height 35
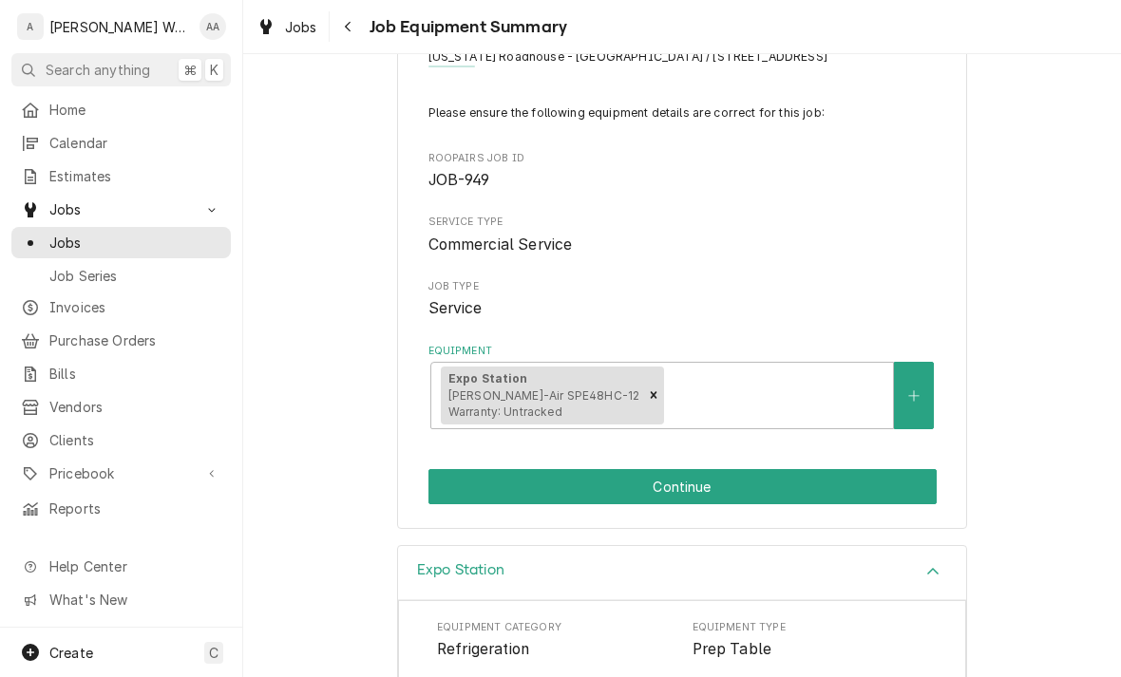
scroll to position [98, 0]
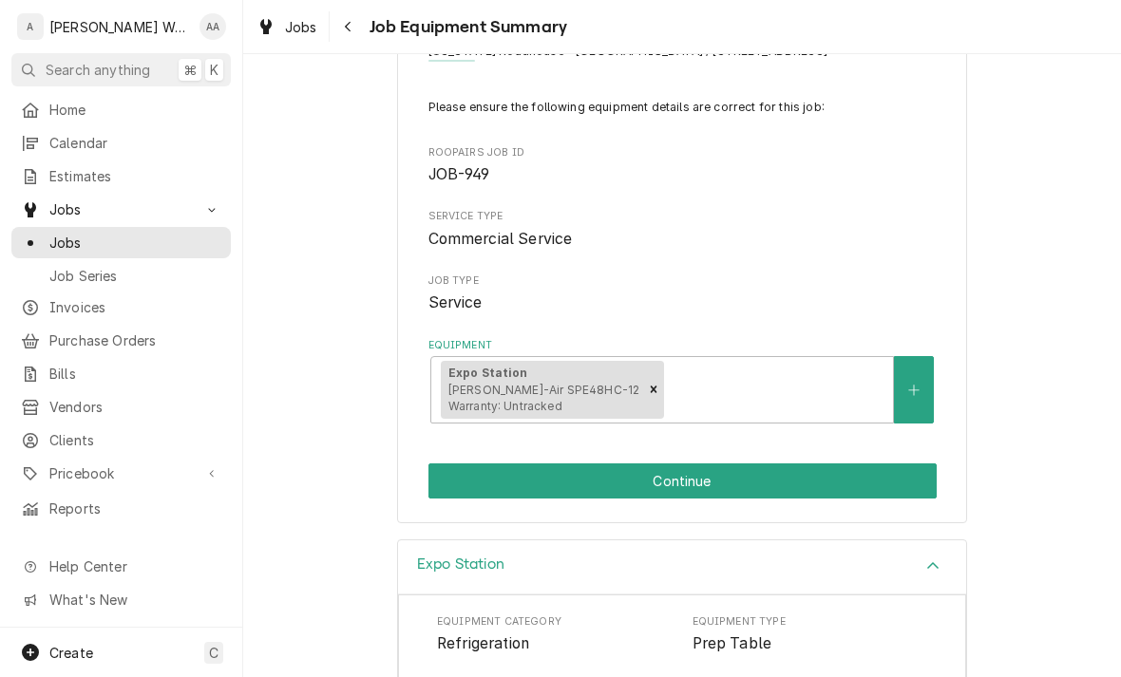
click at [460, 479] on button "Continue" at bounding box center [682, 480] width 508 height 35
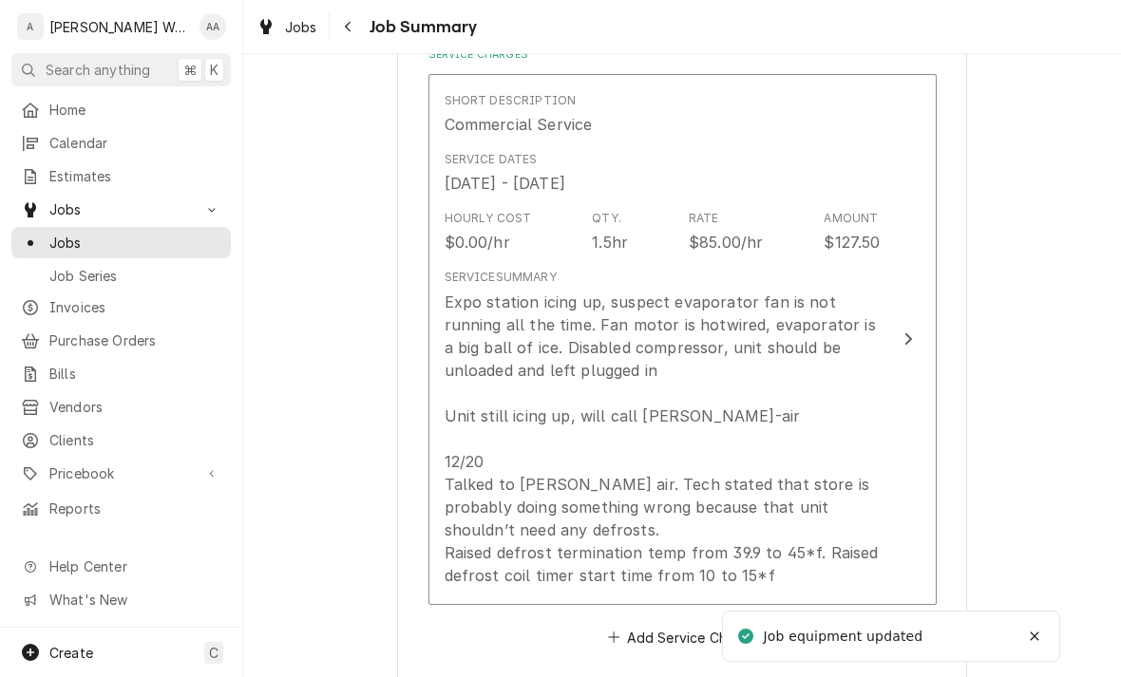
scroll to position [486, 0]
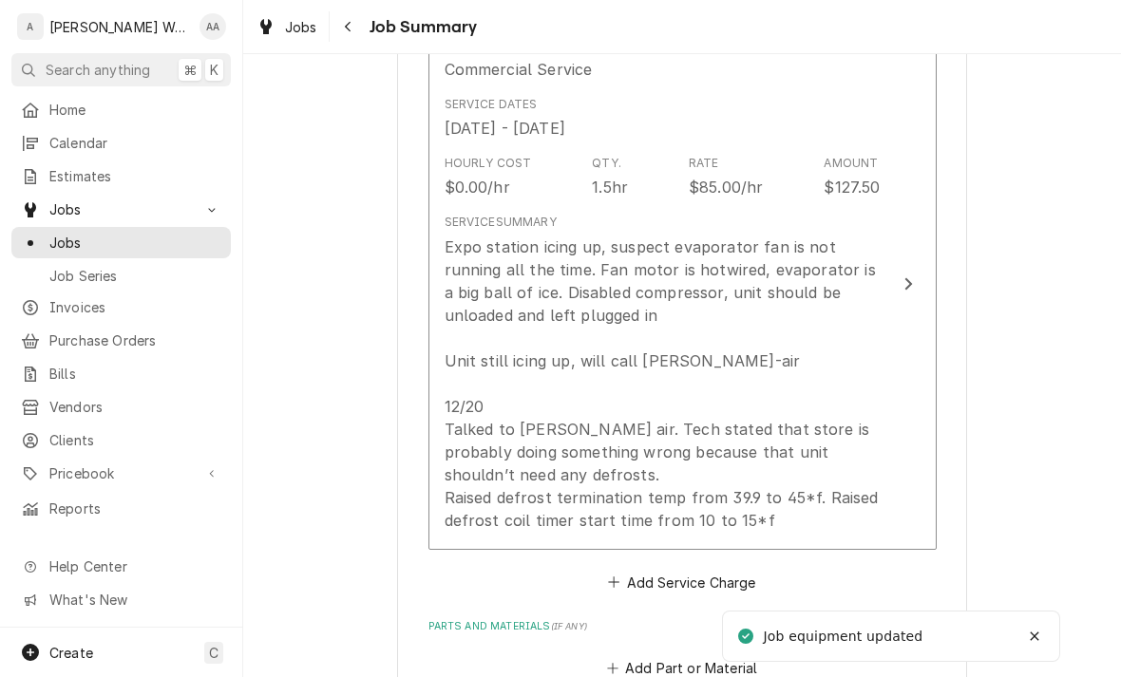
click at [501, 468] on div "Expo station icing up, suspect evaporator fan is not running all the time. Fan …" at bounding box center [662, 384] width 436 height 296
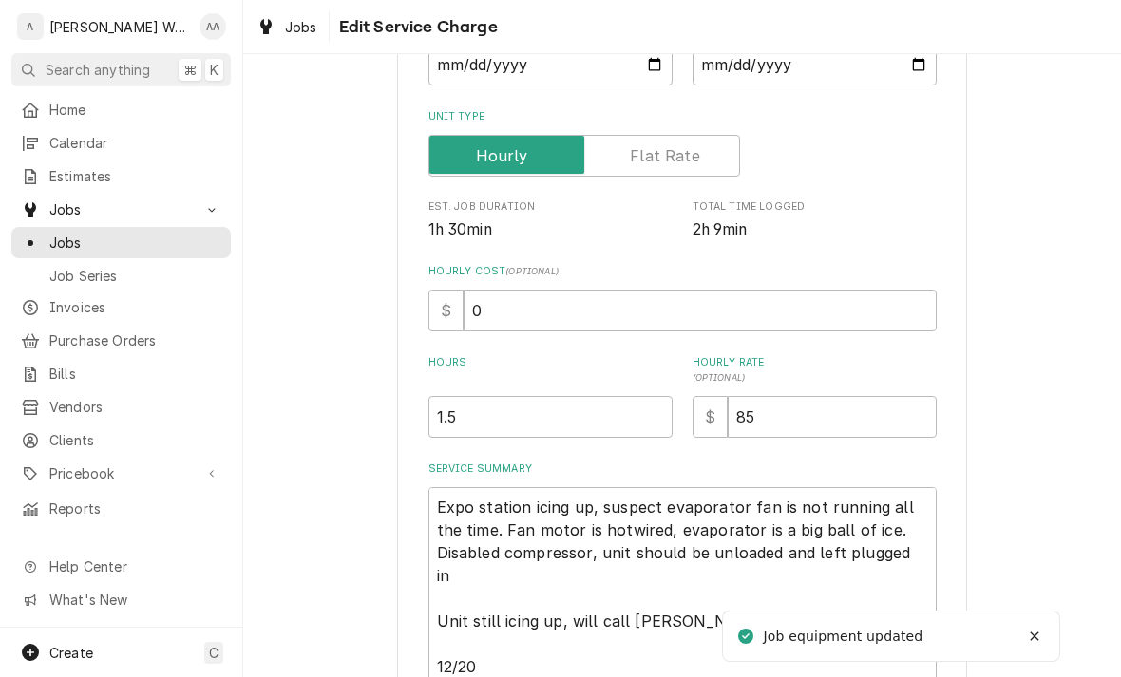
type textarea "x"
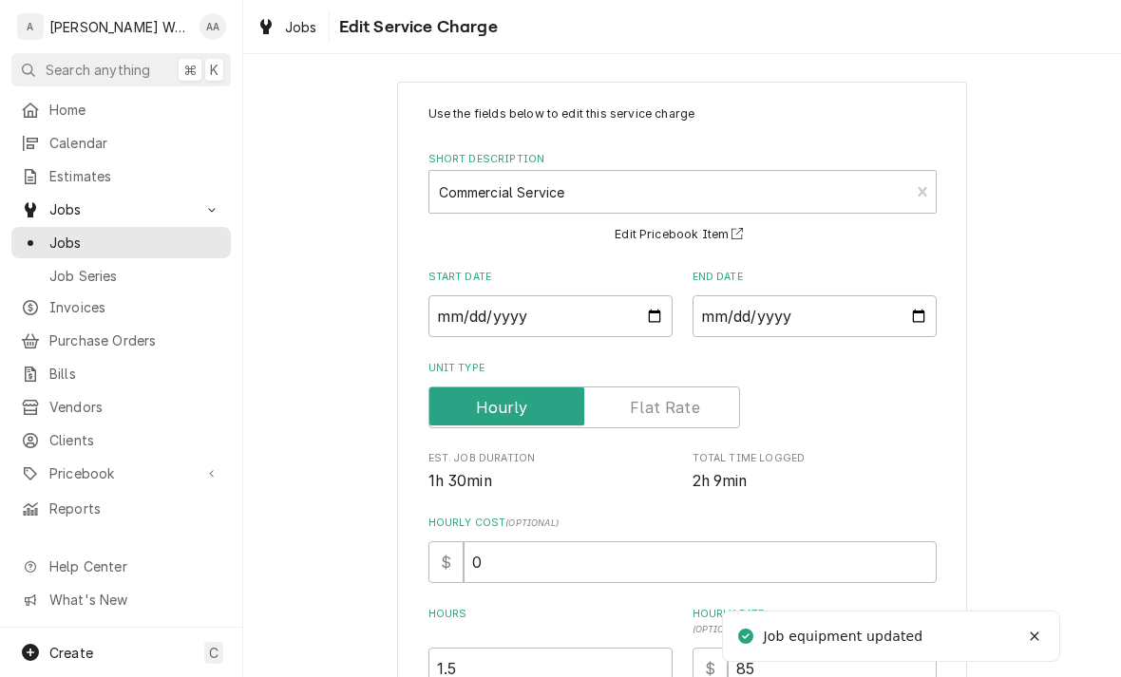
scroll to position [47, 0]
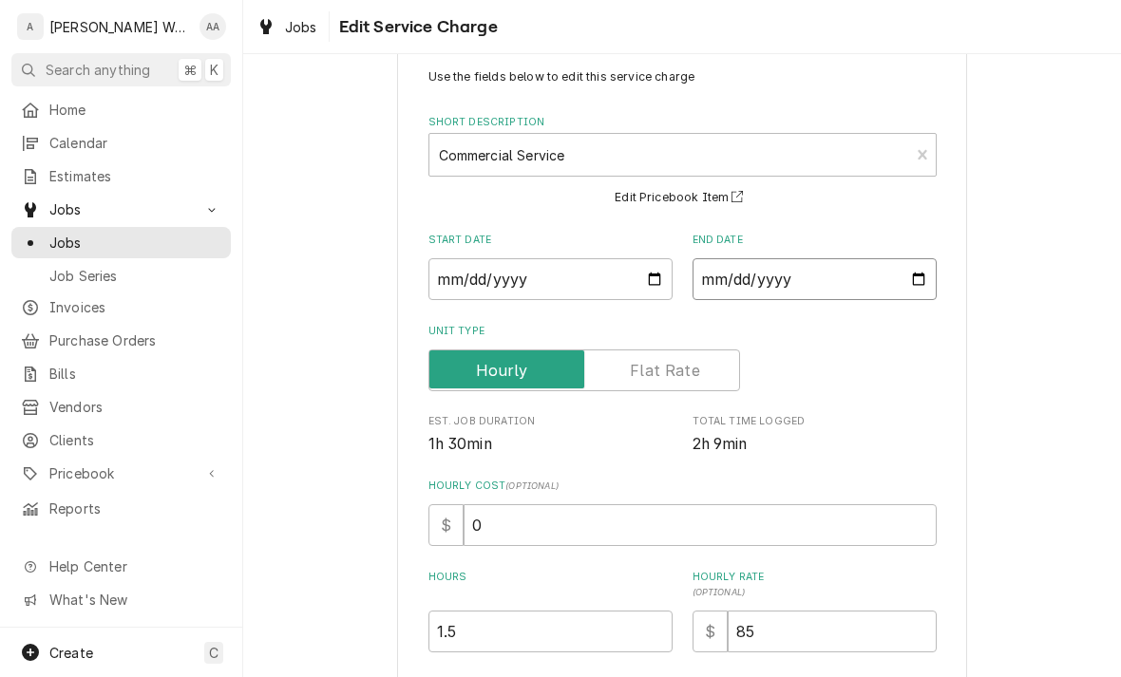
click at [764, 291] on input "2024-11-14" at bounding box center [814, 279] width 244 height 42
type input "2024-12-20"
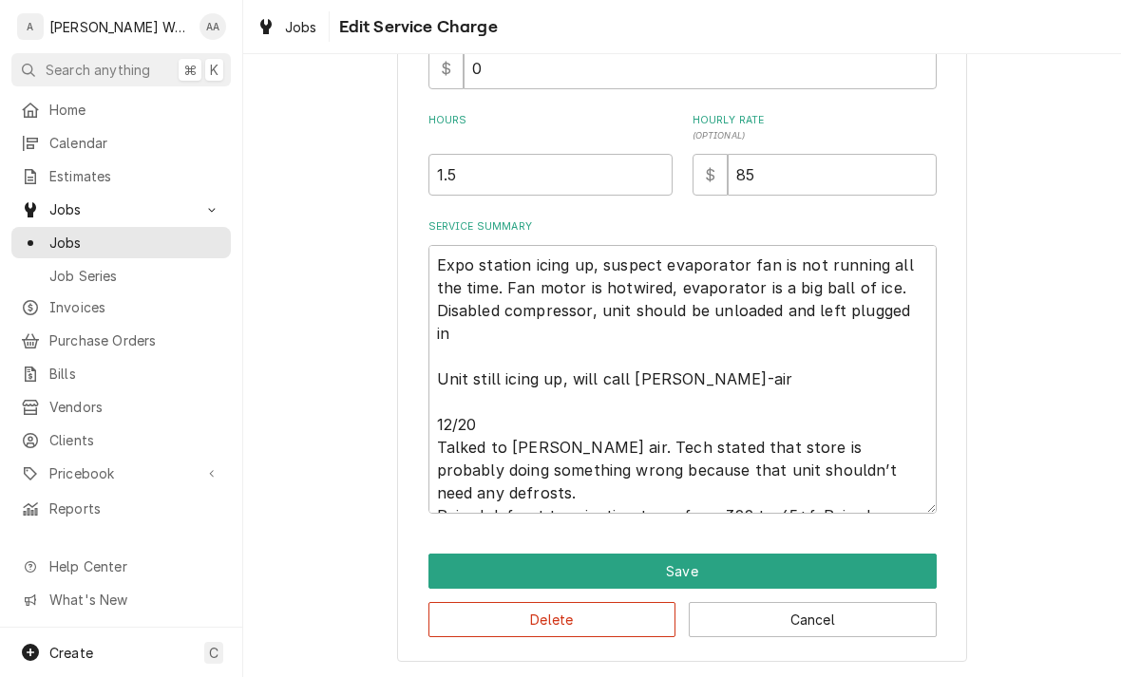
click at [461, 574] on button "Save" at bounding box center [682, 571] width 508 height 35
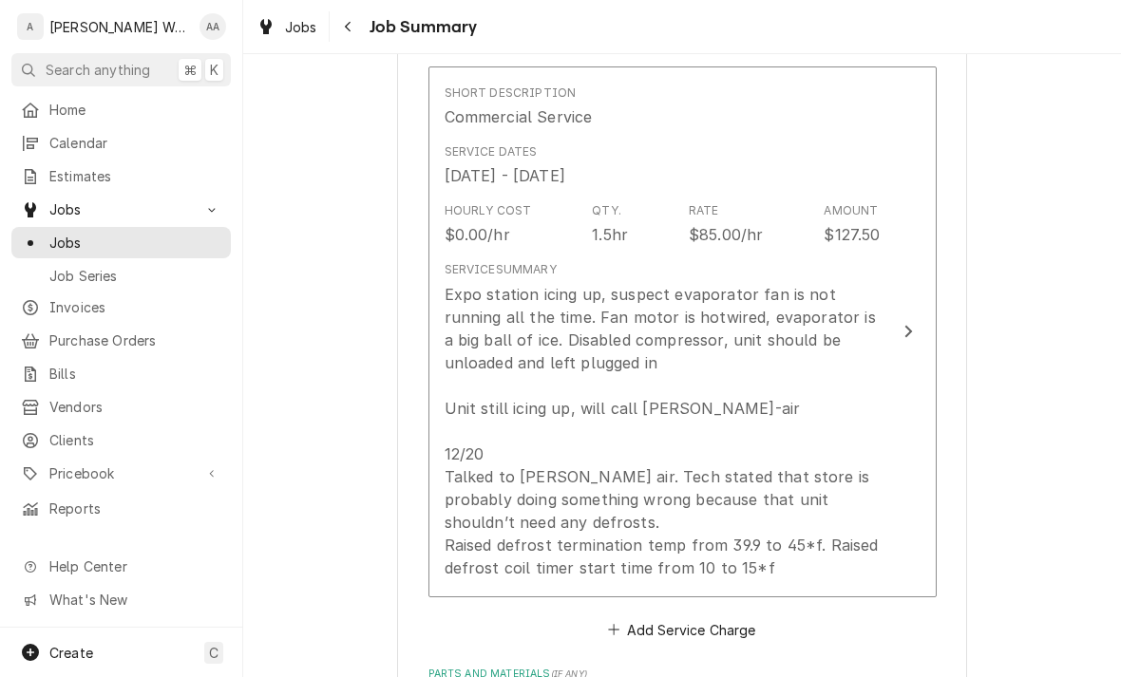
click at [476, 457] on div "Expo station icing up, suspect evaporator fan is not running all the time. Fan …" at bounding box center [662, 431] width 436 height 296
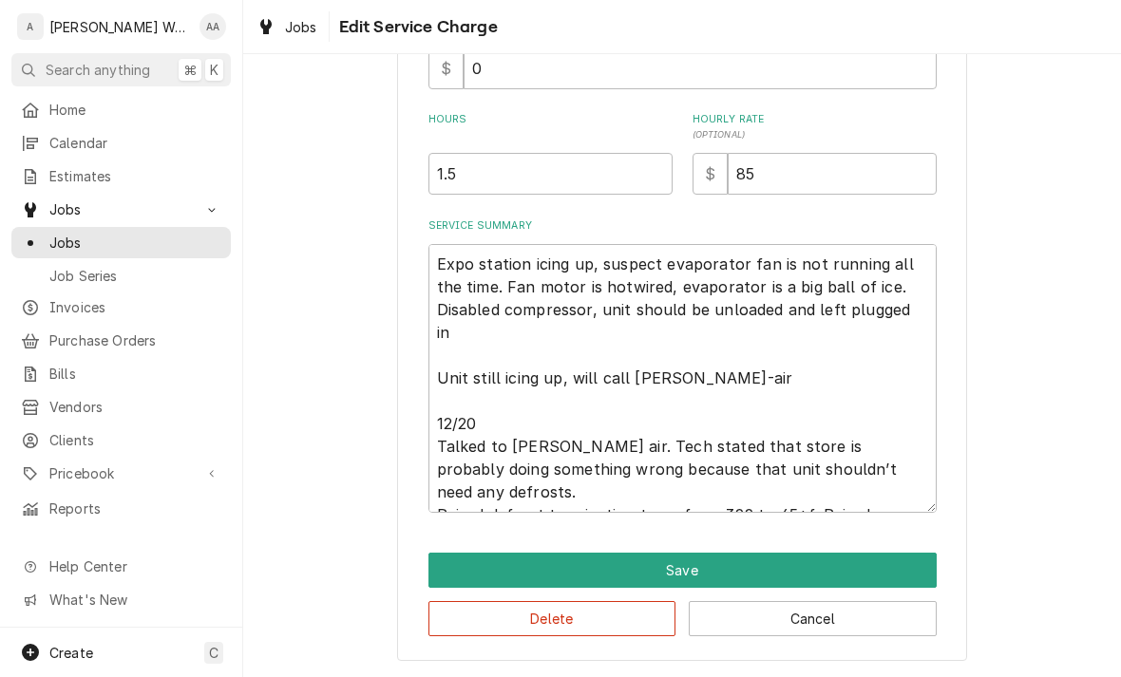
scroll to position [261, 0]
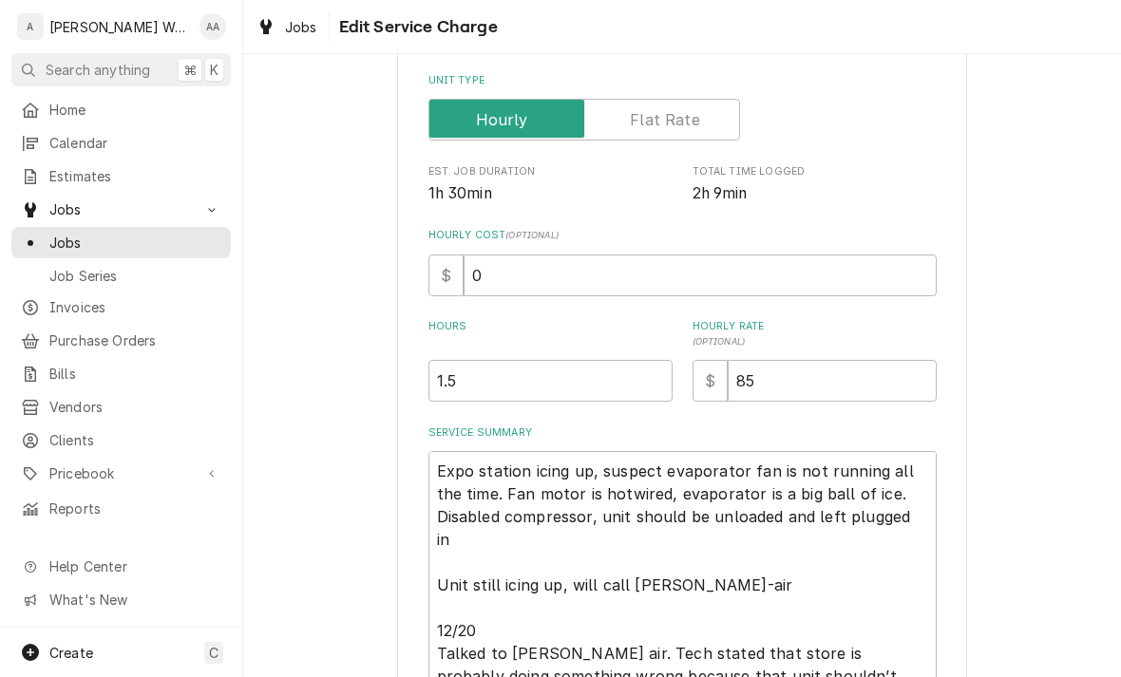
type textarea "x"
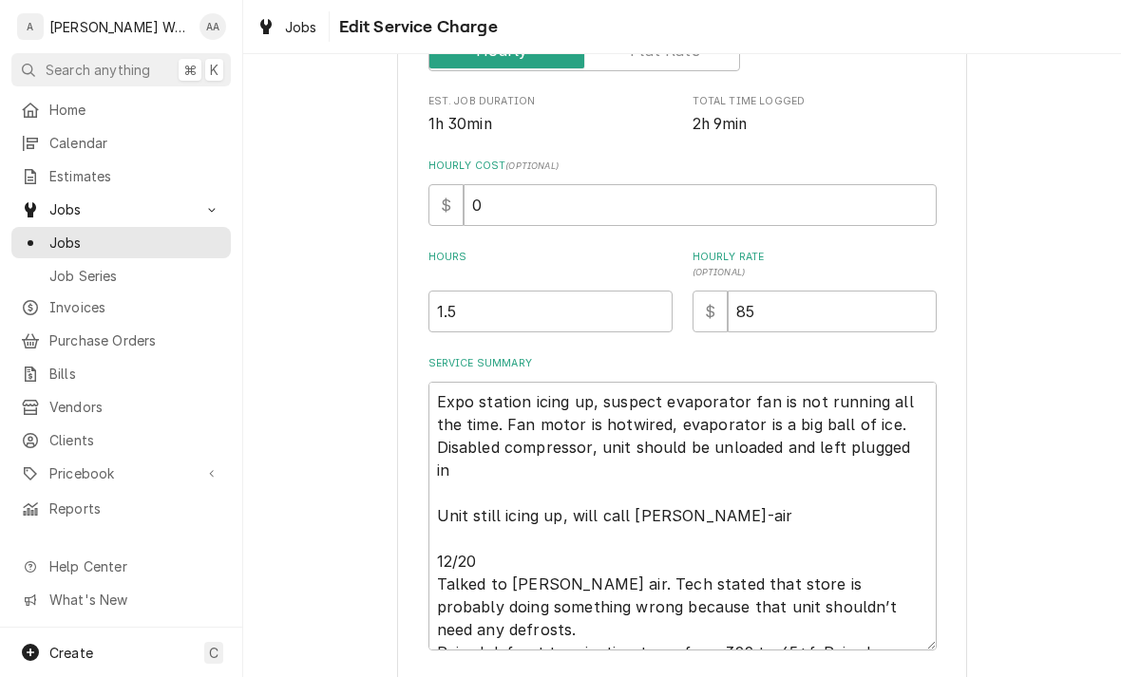
scroll to position [384, 0]
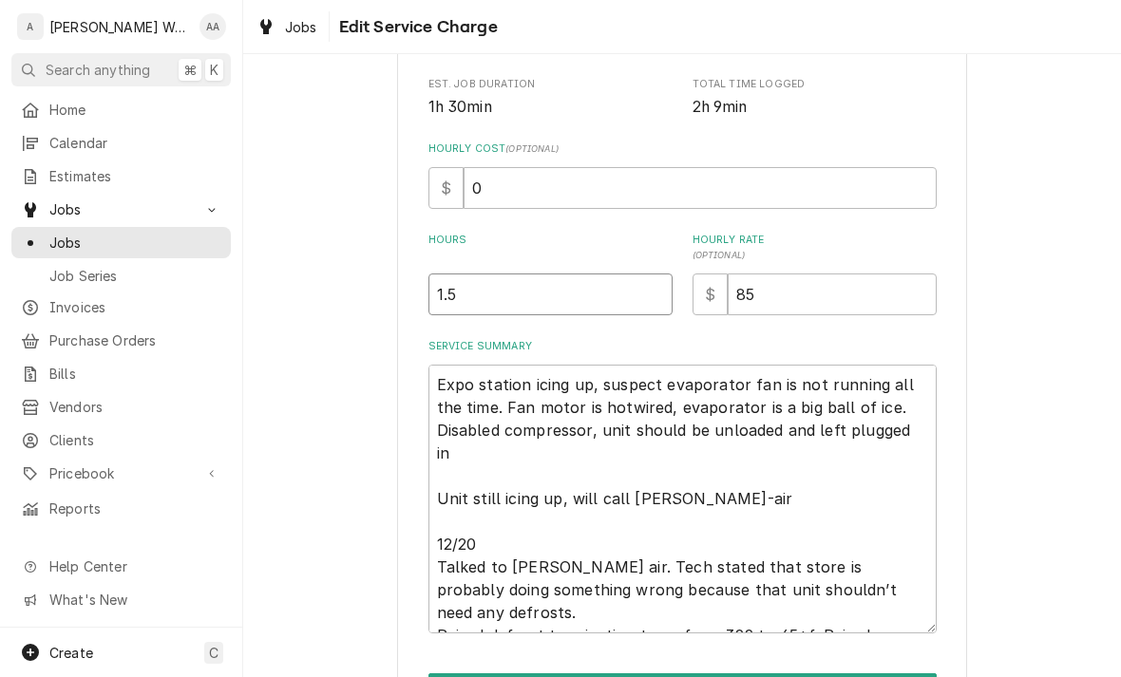
click at [473, 311] on input "1.5" at bounding box center [550, 295] width 244 height 42
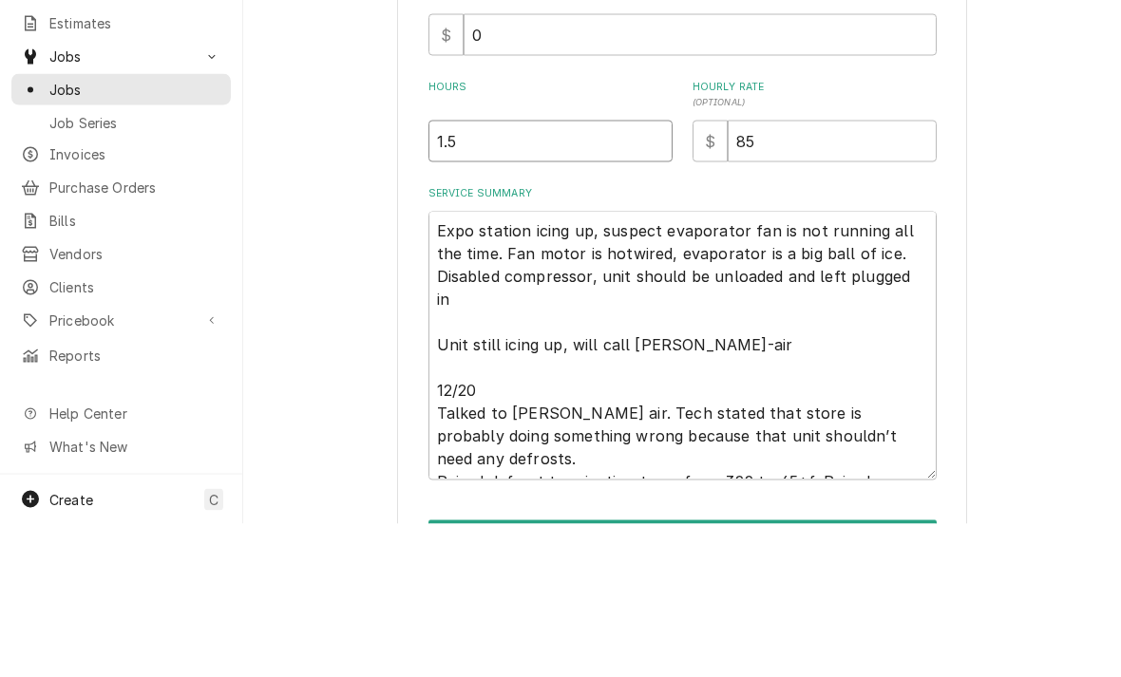
type input "1"
type textarea "x"
type input "2"
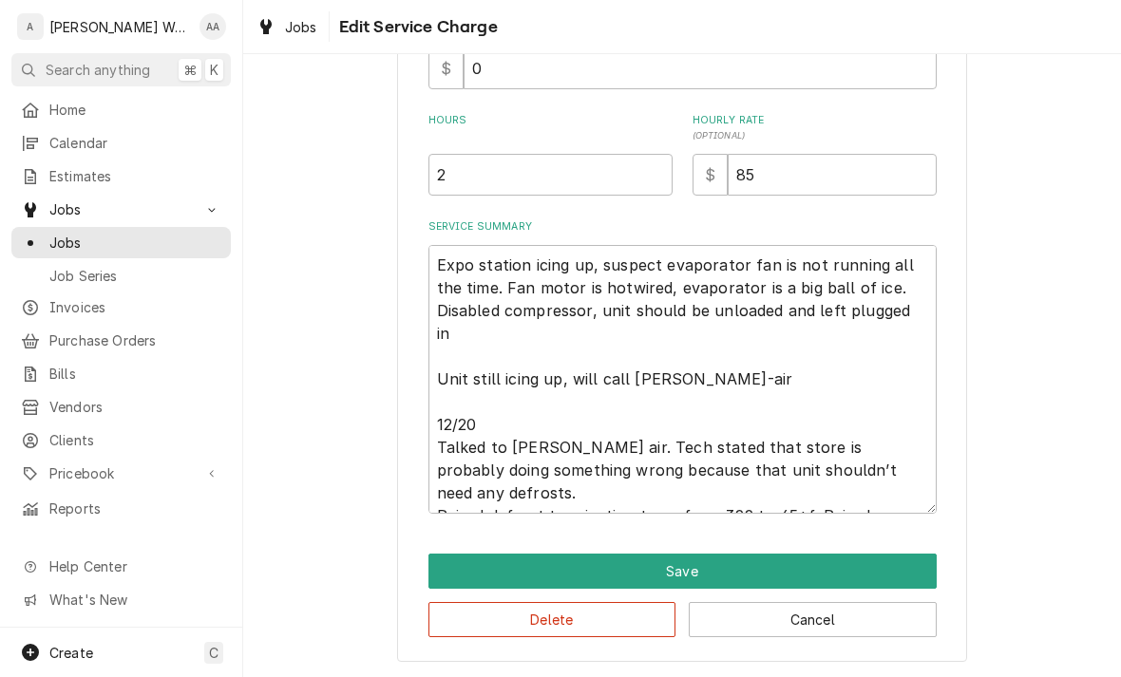
click at [447, 569] on button "Save" at bounding box center [682, 571] width 508 height 35
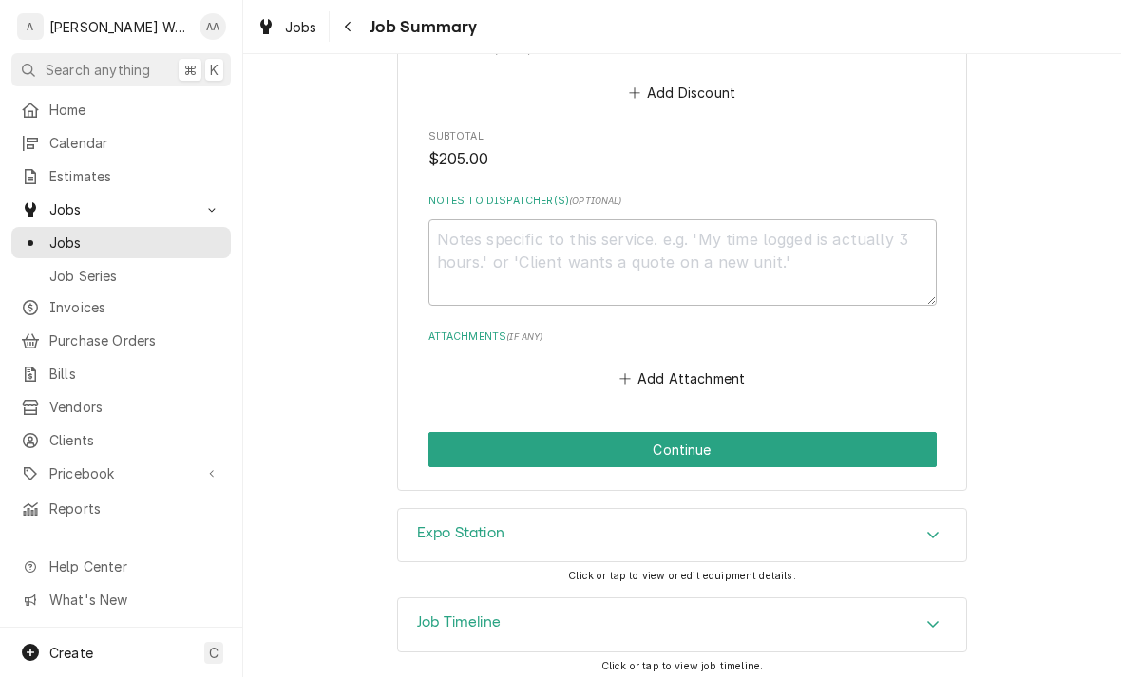
scroll to position [1418, 0]
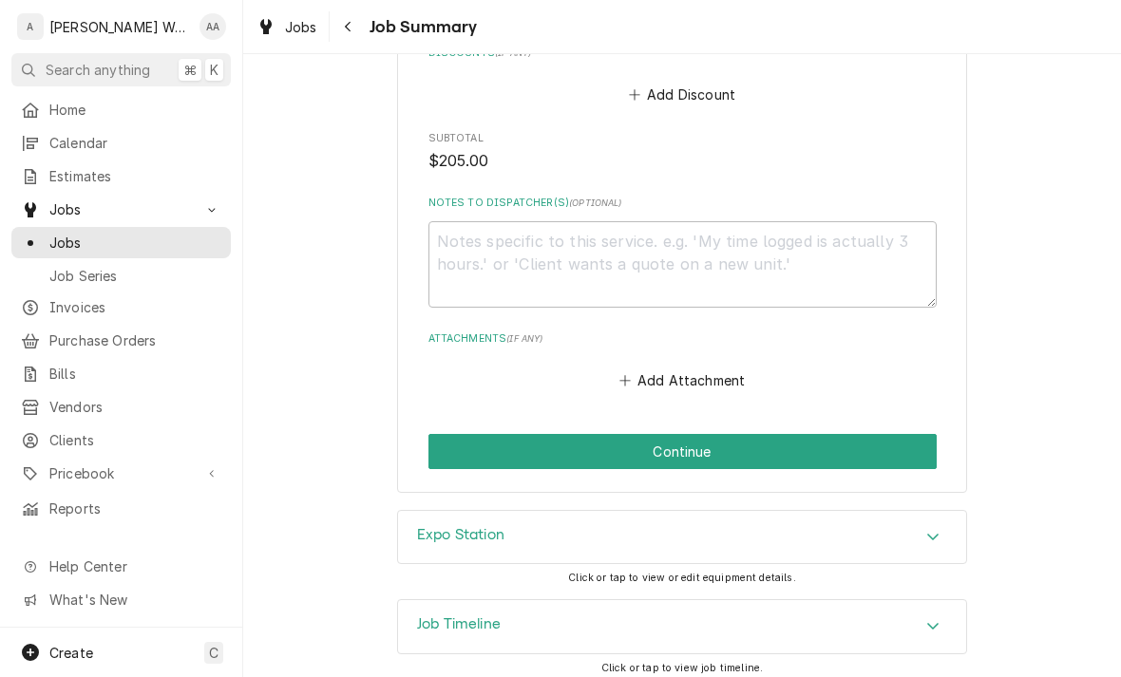
click at [468, 443] on button "Continue" at bounding box center [682, 451] width 508 height 35
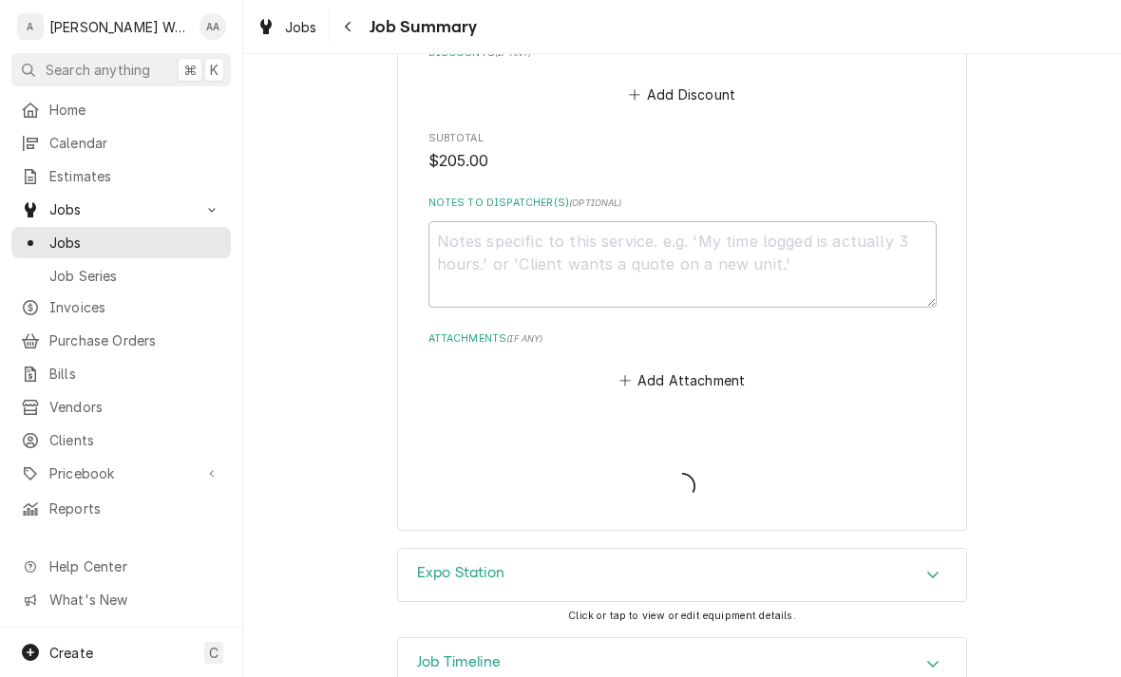
type textarea "x"
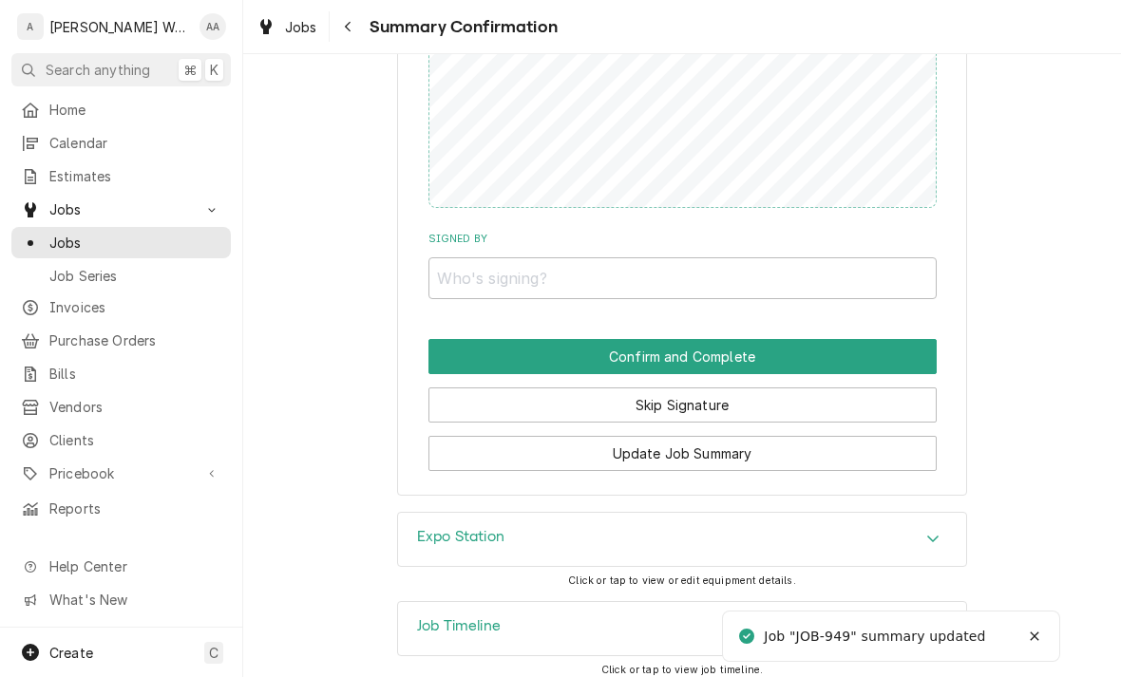
scroll to position [1376, 0]
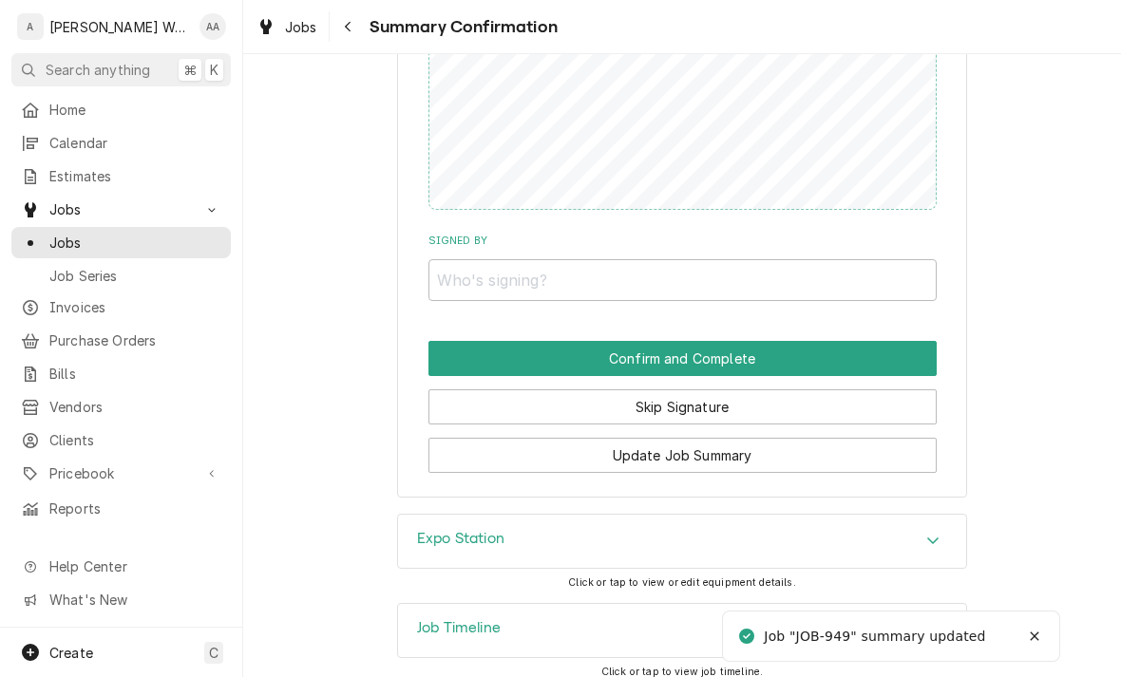
click at [503, 401] on button "Skip Signature" at bounding box center [682, 406] width 508 height 35
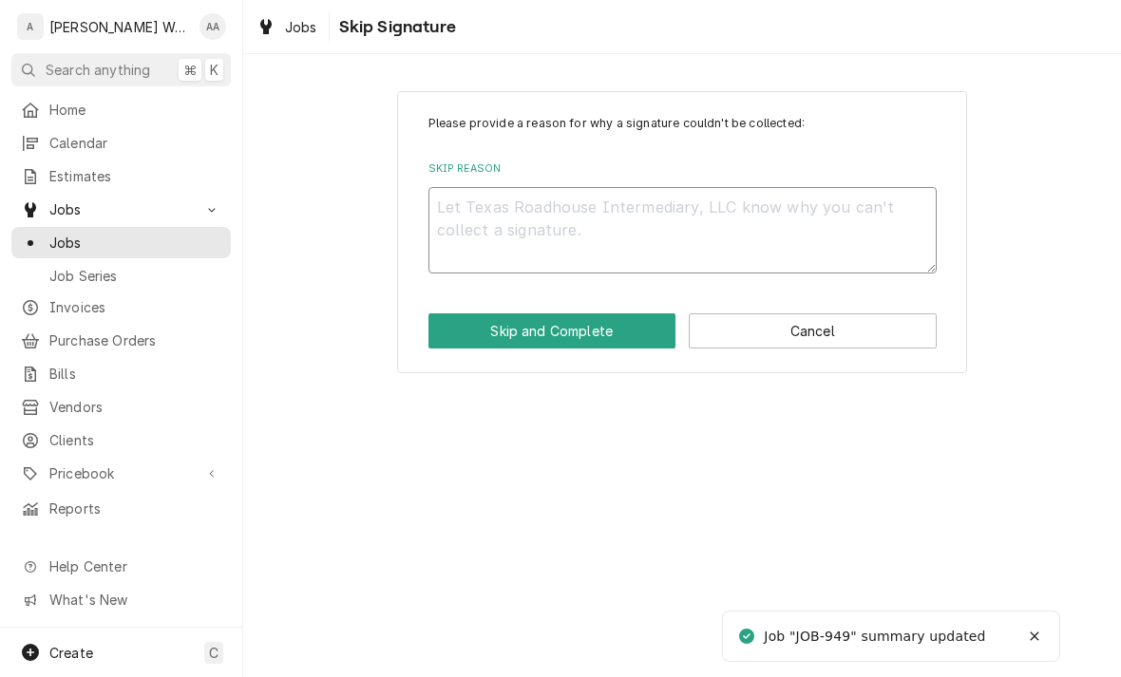
click at [522, 220] on textarea "Skip Reason" at bounding box center [682, 230] width 508 height 86
type textarea "x"
type textarea "M"
type textarea "x"
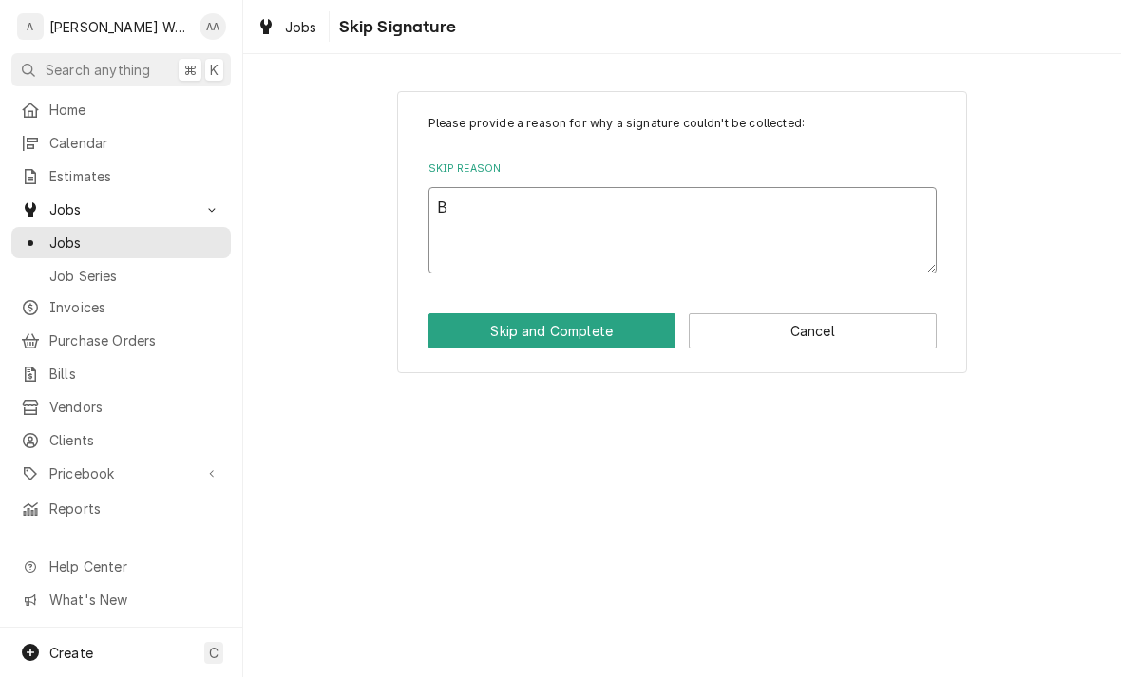
type textarea "Bo"
type textarea "x"
type textarea "No"
type textarea "x"
type textarea "No lo"
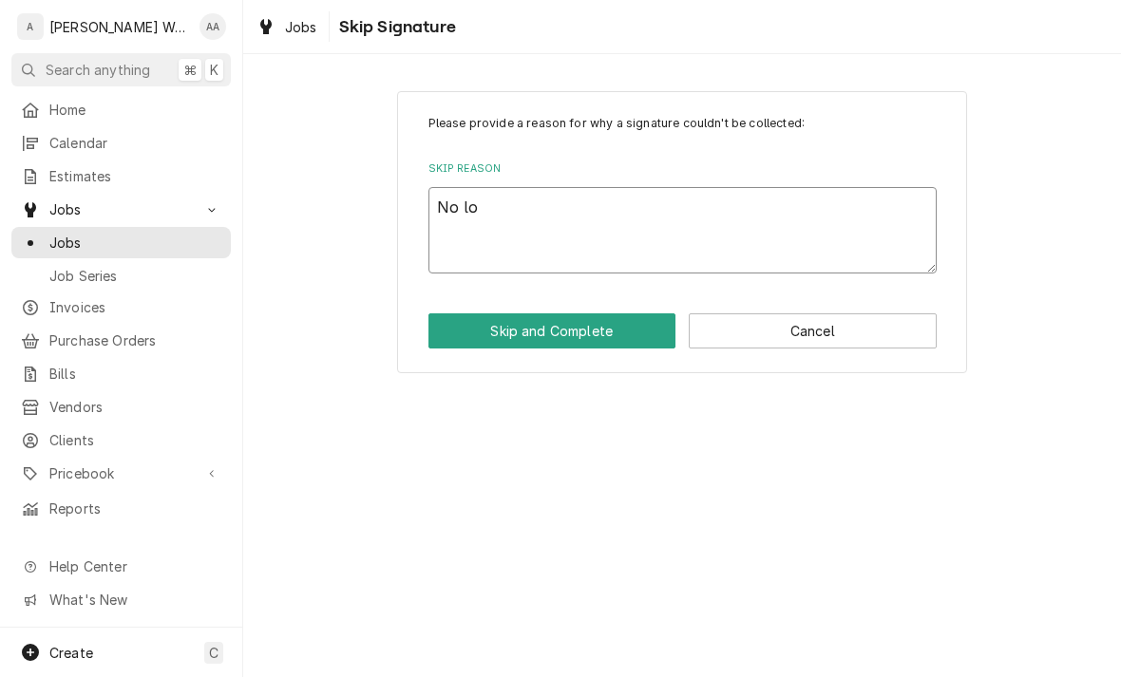
type textarea "x"
type textarea "No long"
type textarea "x"
type textarea "No longe"
type textarea "x"
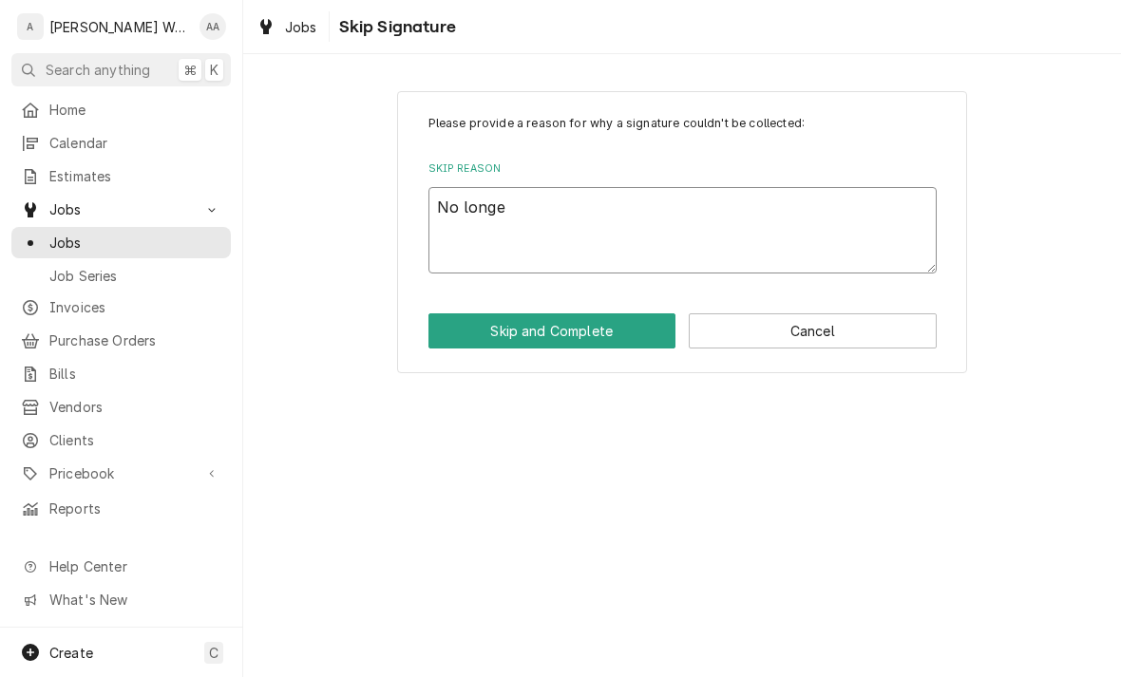
type textarea "No longer"
type textarea "x"
type textarea "No longer"
type textarea "x"
type textarea "No longer o"
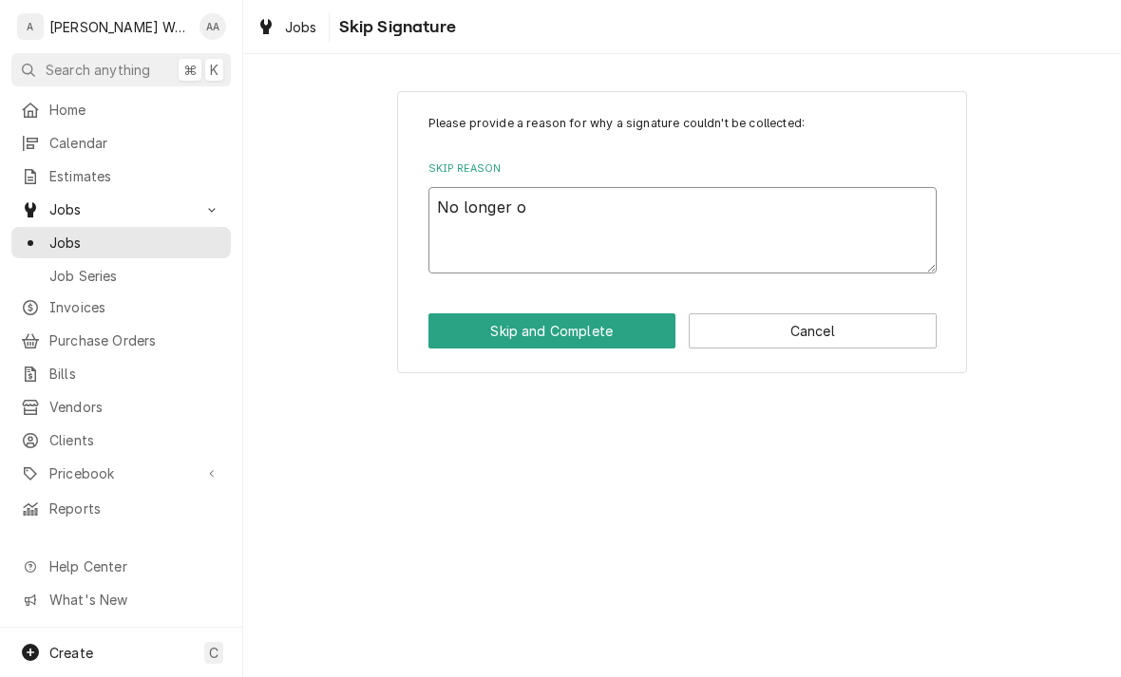
type textarea "x"
type textarea "No longer on"
type textarea "x"
type textarea "No longer on s"
type textarea "x"
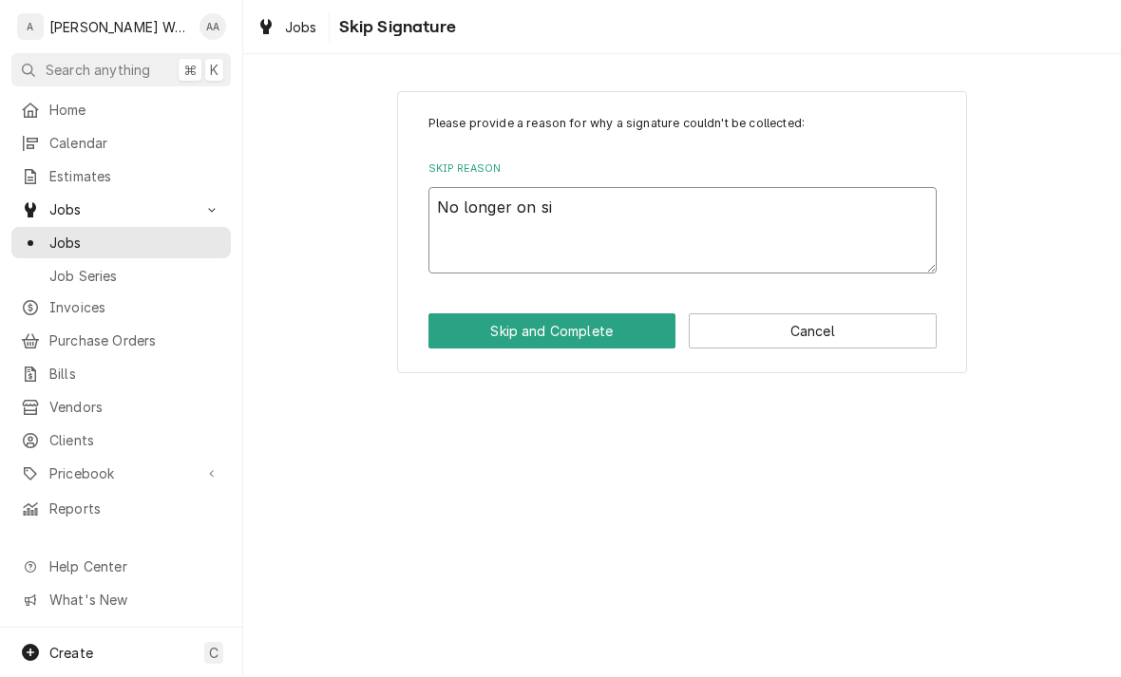
type textarea "No longer on sit"
type textarea "x"
type textarea "No longer on site"
type textarea "x"
type textarea "No longer on site"
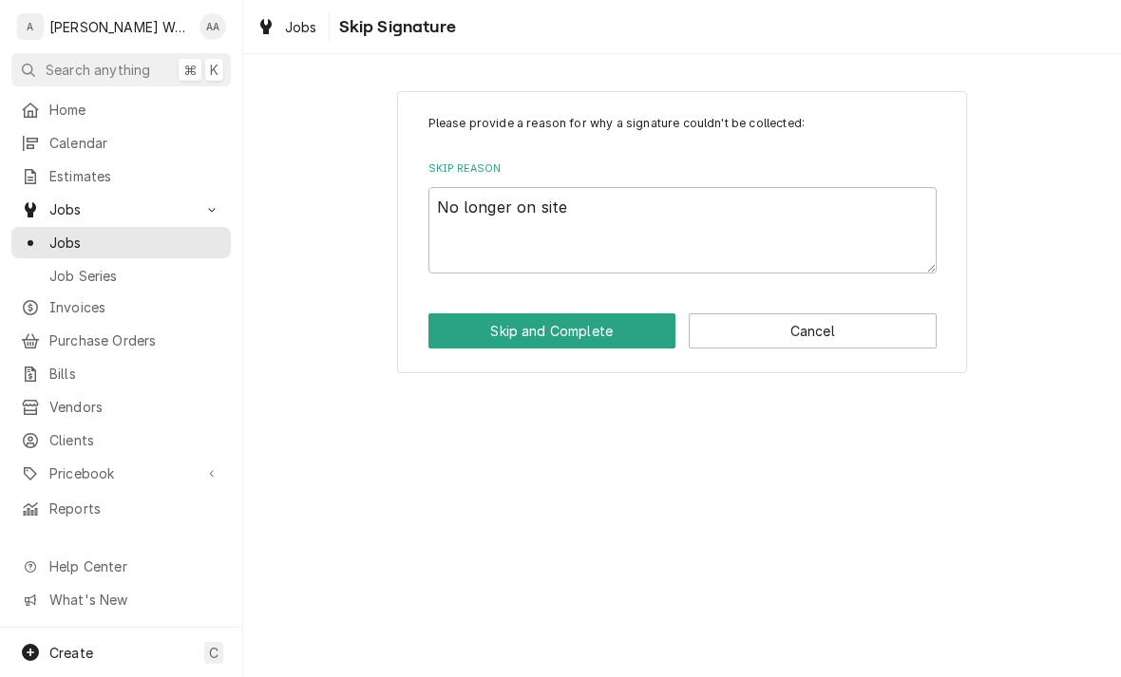
click at [456, 345] on button "Skip and Complete" at bounding box center [552, 330] width 248 height 35
type textarea "x"
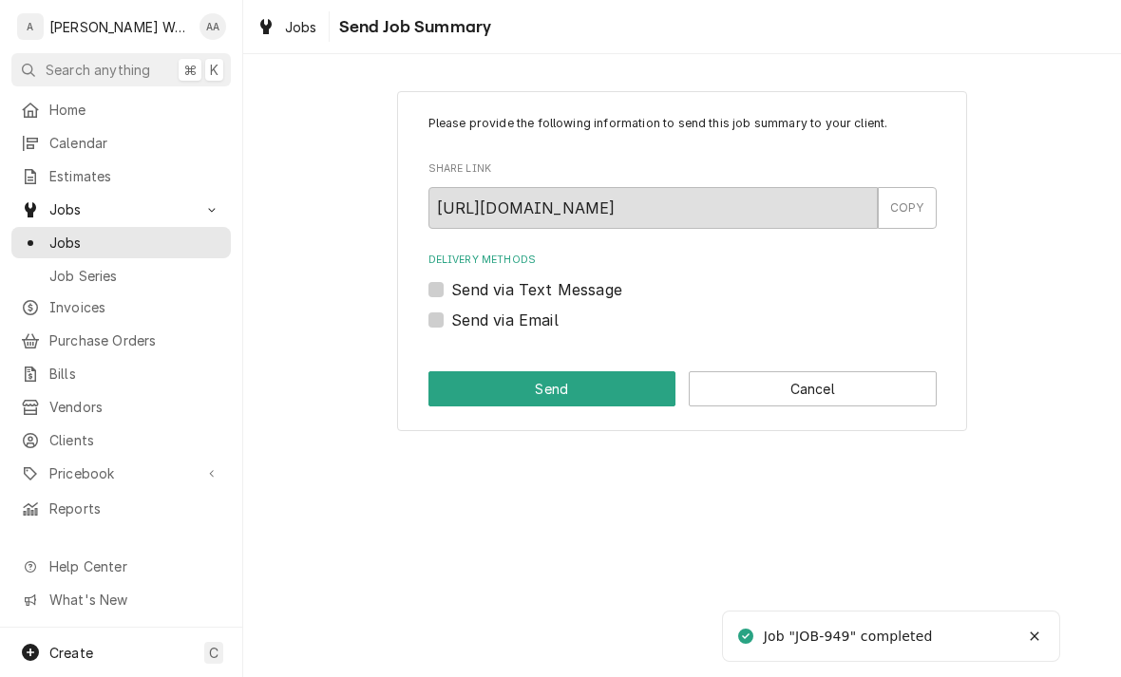
click at [746, 394] on button "Cancel" at bounding box center [813, 388] width 248 height 35
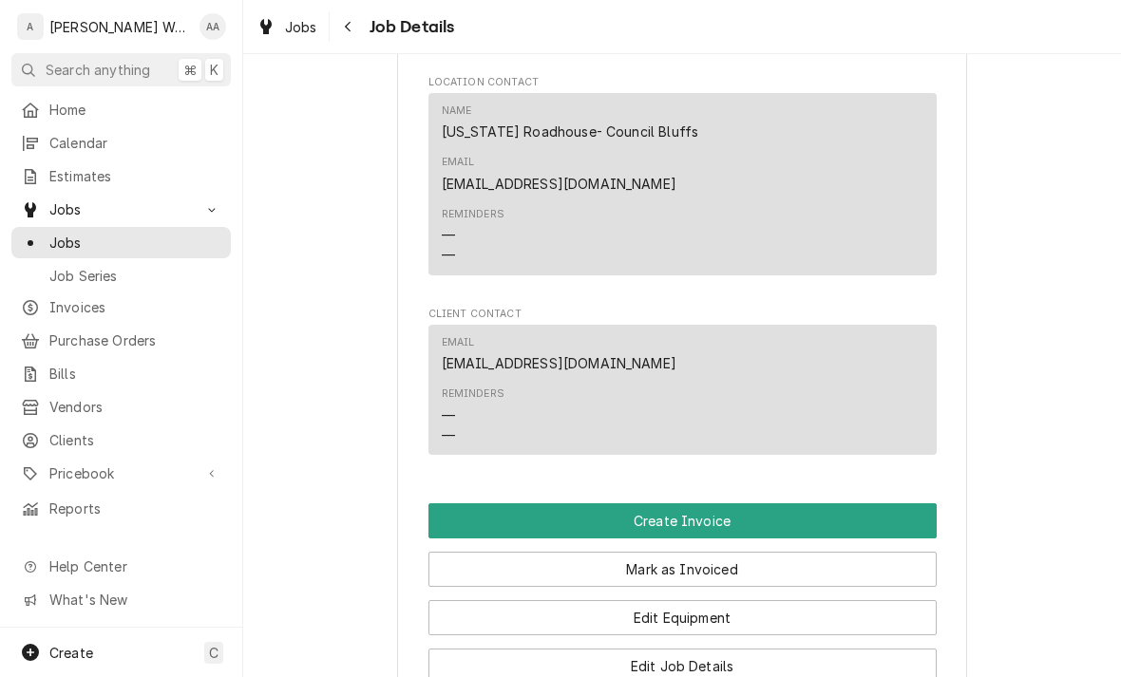
scroll to position [1245, 0]
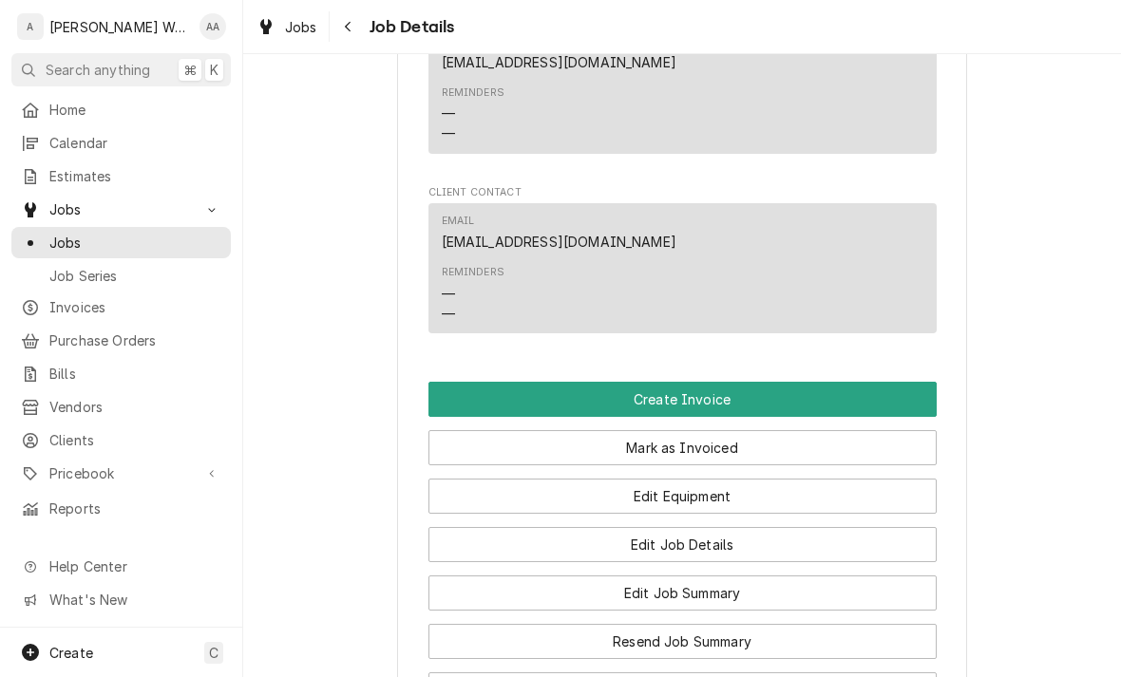
click at [473, 407] on button "Create Invoice" at bounding box center [682, 399] width 508 height 35
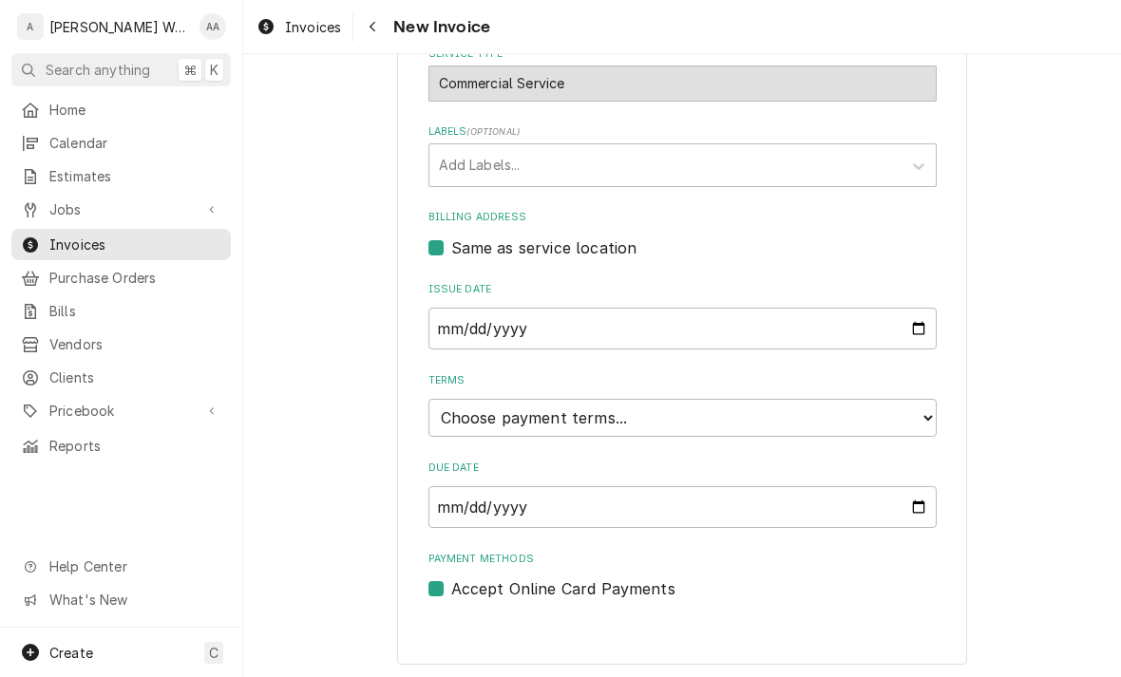
scroll to position [537, 0]
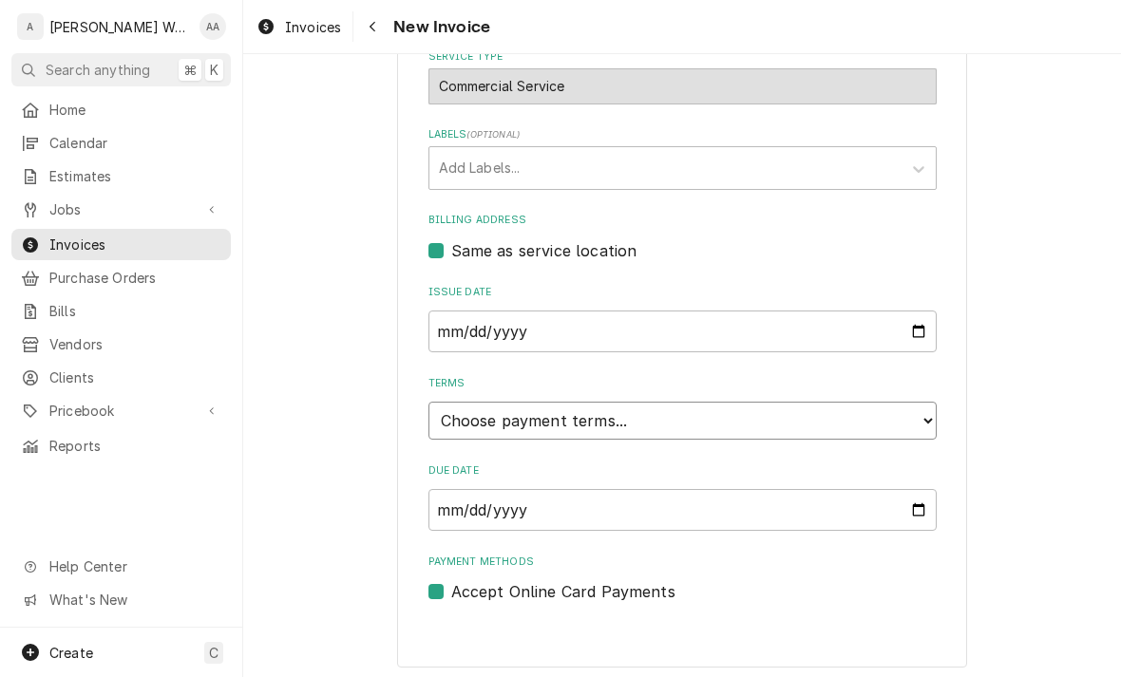
click at [483, 431] on select "Choose payment terms... Same Day Net 7 Net 14 Net 21 Net 30 Net 45 Net 60 Net 90" at bounding box center [682, 421] width 508 height 38
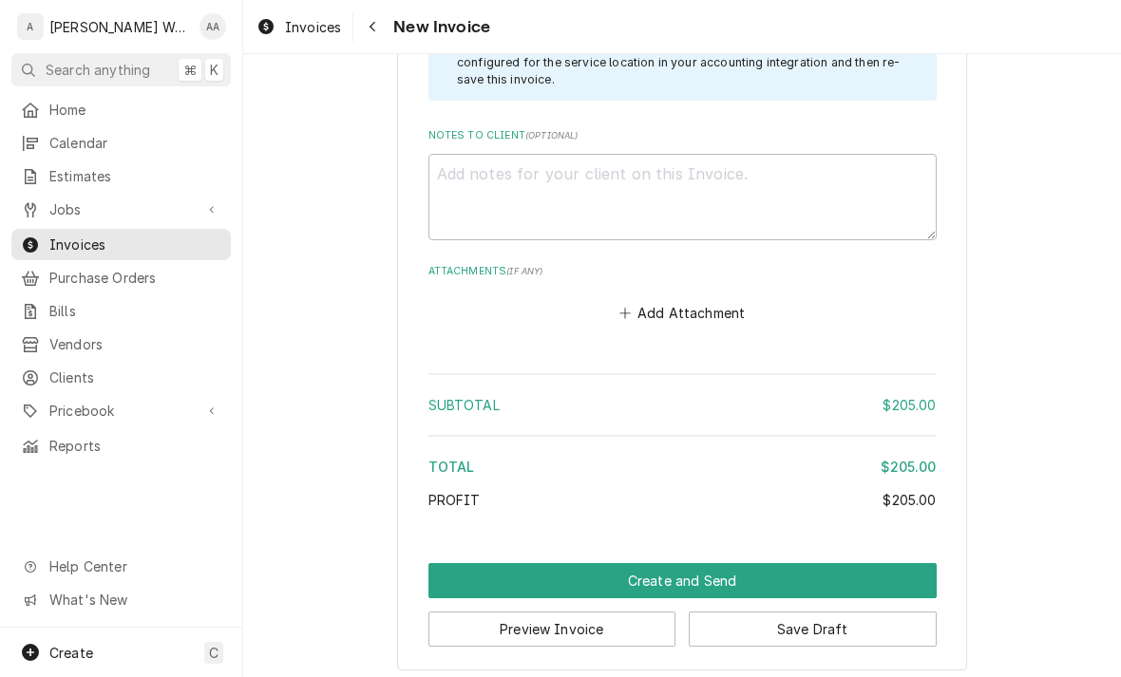
click at [467, 573] on button "Create and Send" at bounding box center [682, 580] width 508 height 35
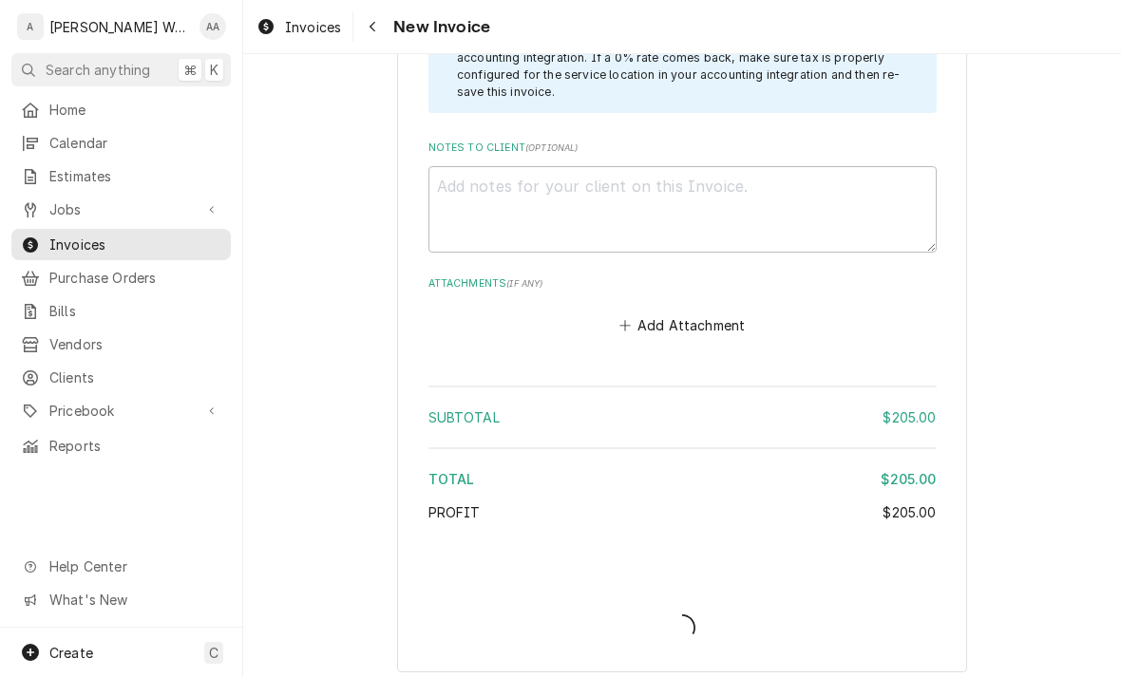
type textarea "x"
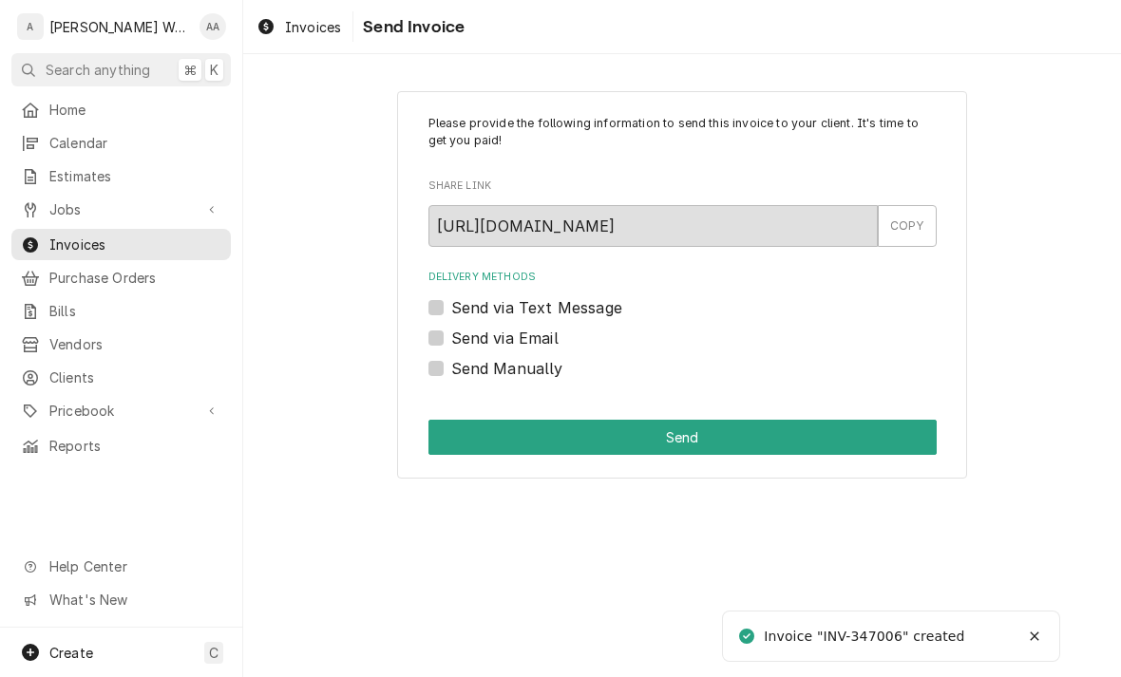
click at [451, 337] on label "Send via Email" at bounding box center [504, 338] width 107 height 23
click at [451, 337] on input "Send via Email" at bounding box center [705, 348] width 508 height 42
checkbox input "true"
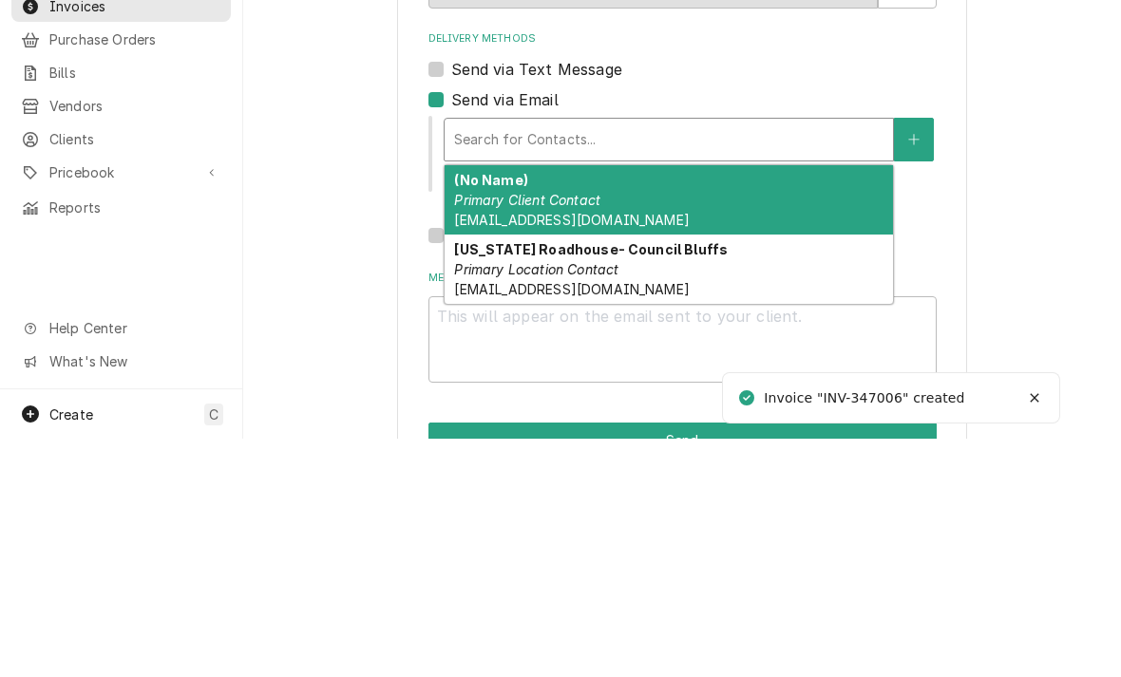
click at [484, 450] on span "[EMAIL_ADDRESS][DOMAIN_NAME]" at bounding box center [571, 458] width 235 height 16
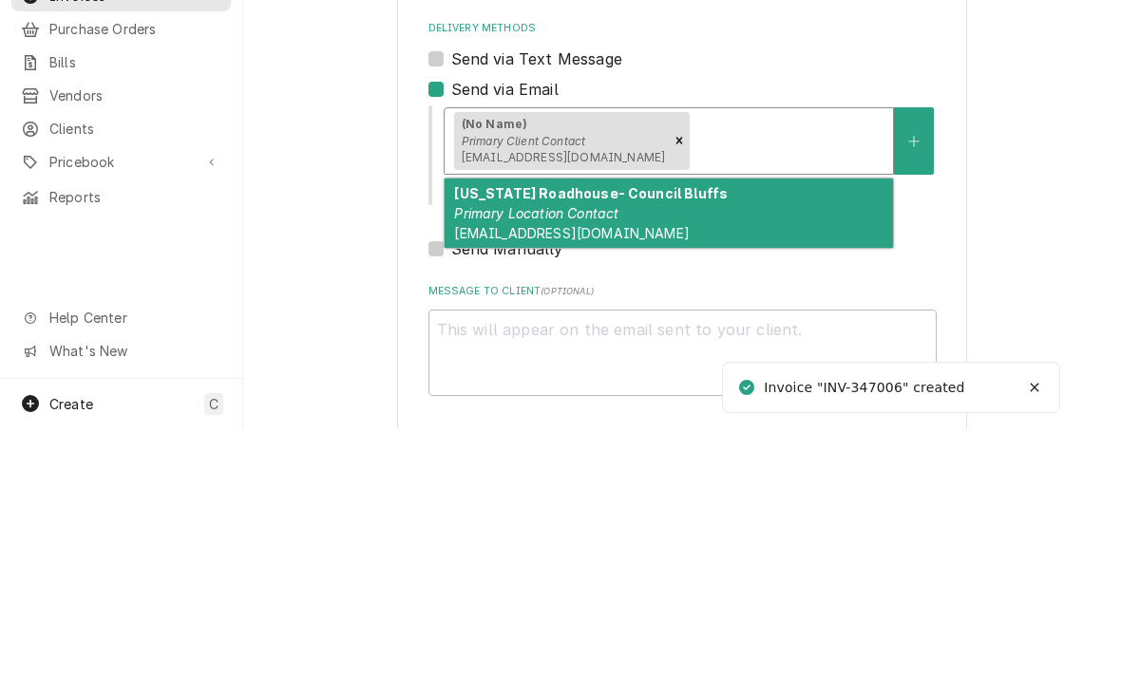
click at [517, 474] on span "[EMAIL_ADDRESS][DOMAIN_NAME]" at bounding box center [571, 482] width 235 height 16
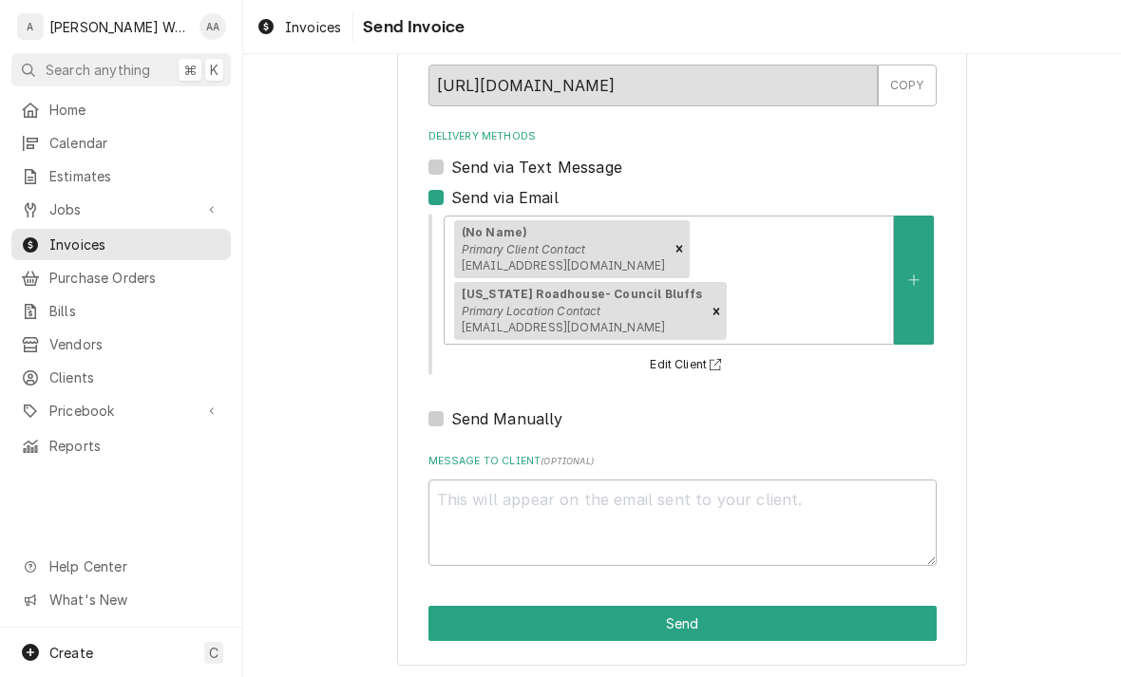
scroll to position [140, 0]
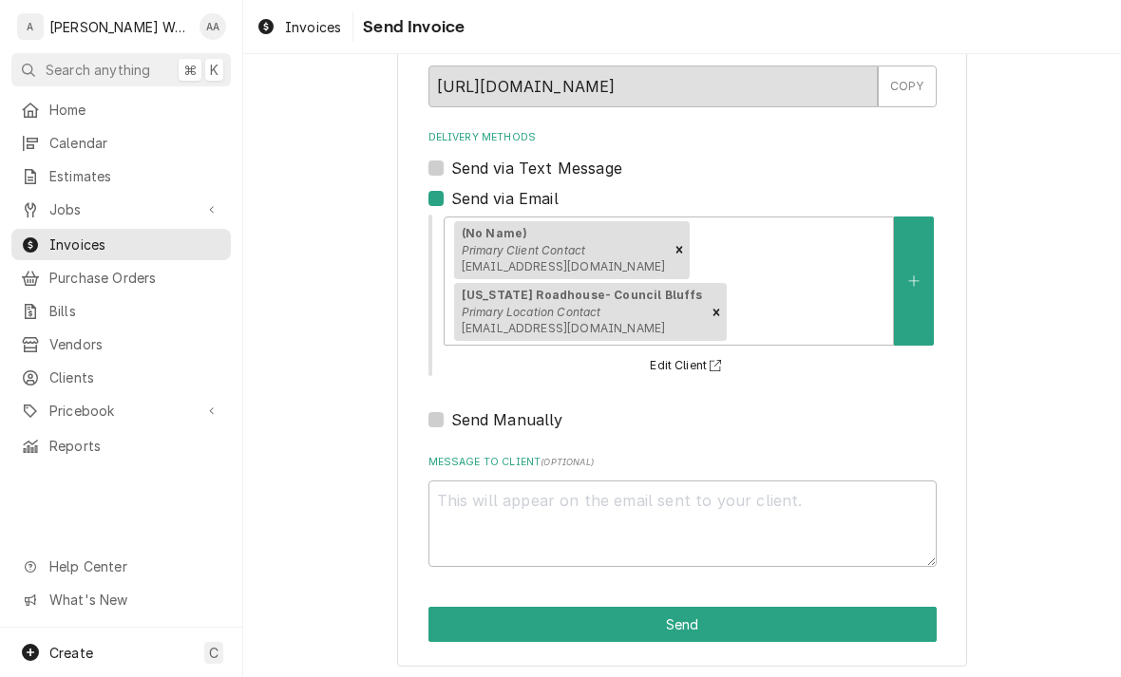
click at [488, 632] on button "Send" at bounding box center [682, 624] width 508 height 35
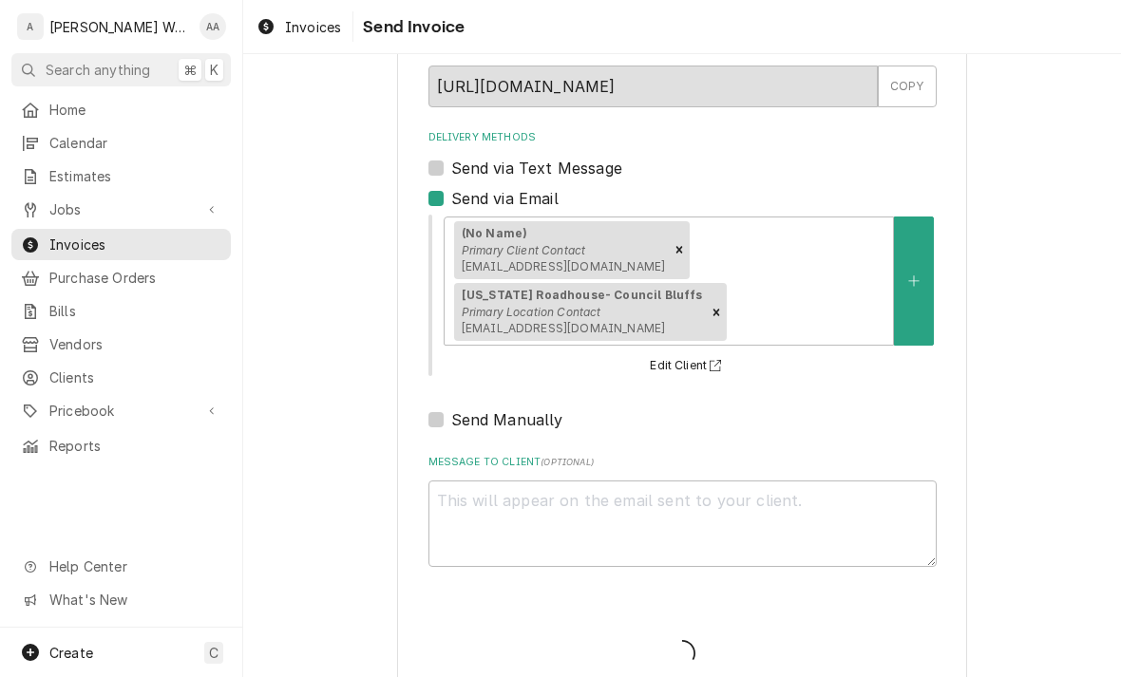
type textarea "x"
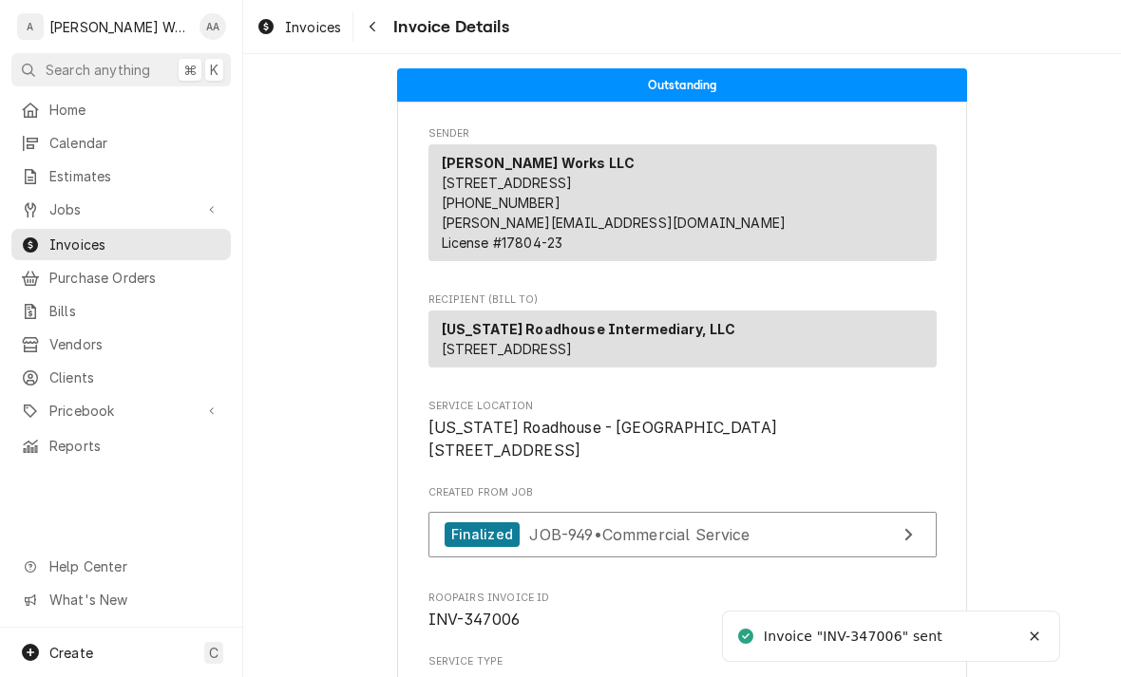
click at [63, 205] on span "Jobs" at bounding box center [120, 209] width 143 height 20
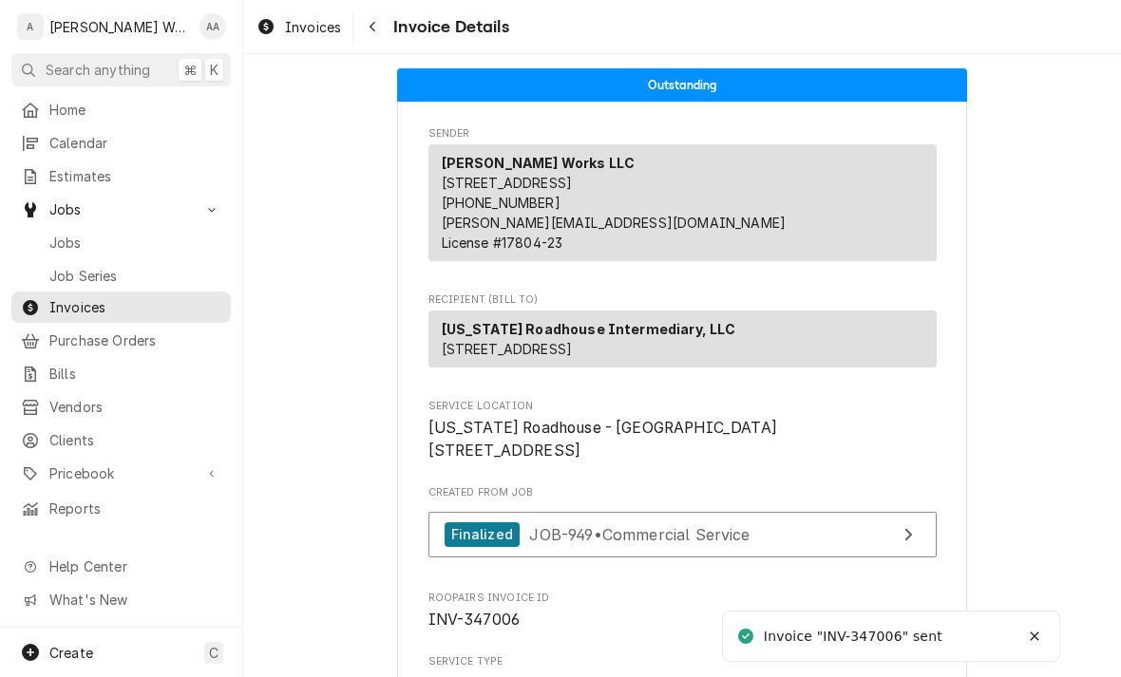
click at [72, 242] on span "Jobs" at bounding box center [135, 243] width 172 height 20
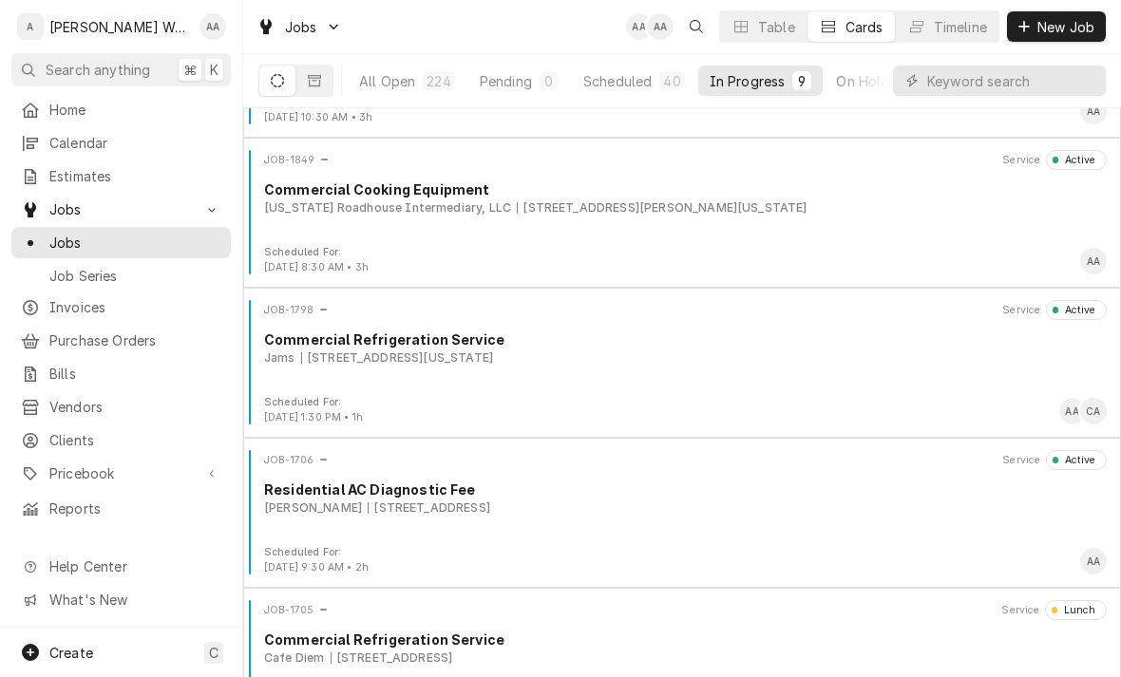
scroll to position [120, 0]
click at [331, 235] on div "JOB-1849 Service Active Commercial Cooking Equipment Texas Roadhouse Intermedia…" at bounding box center [682, 198] width 862 height 95
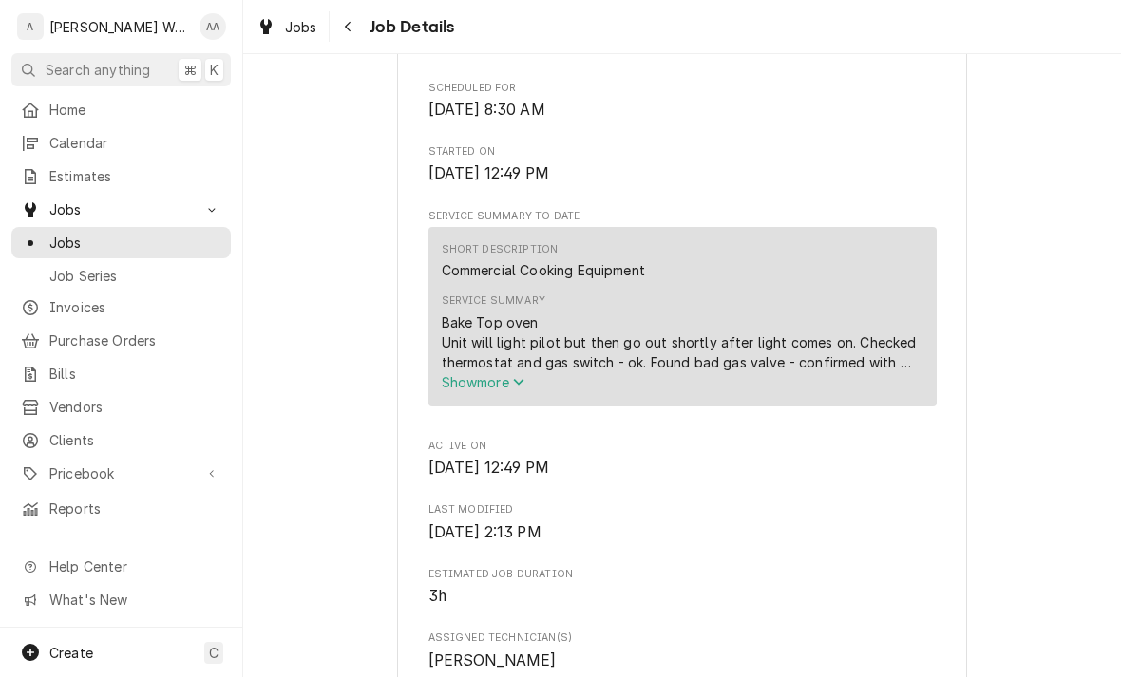
scroll to position [520, 0]
click at [465, 384] on span "Show more" at bounding box center [484, 381] width 84 height 16
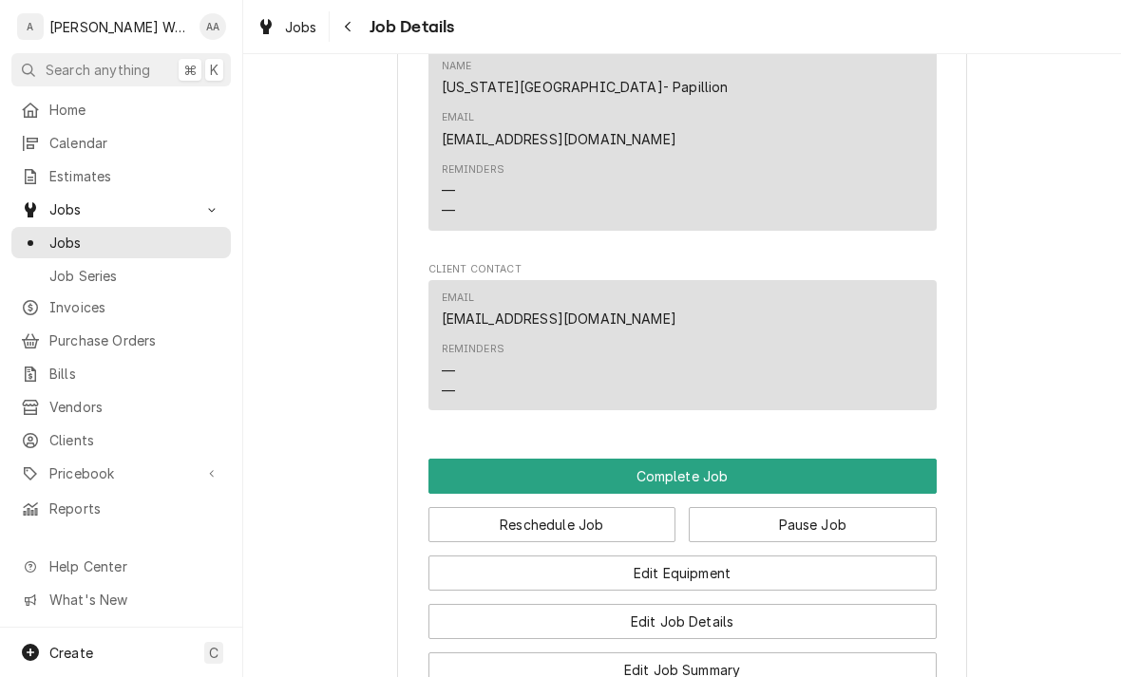
scroll to position [1430, 0]
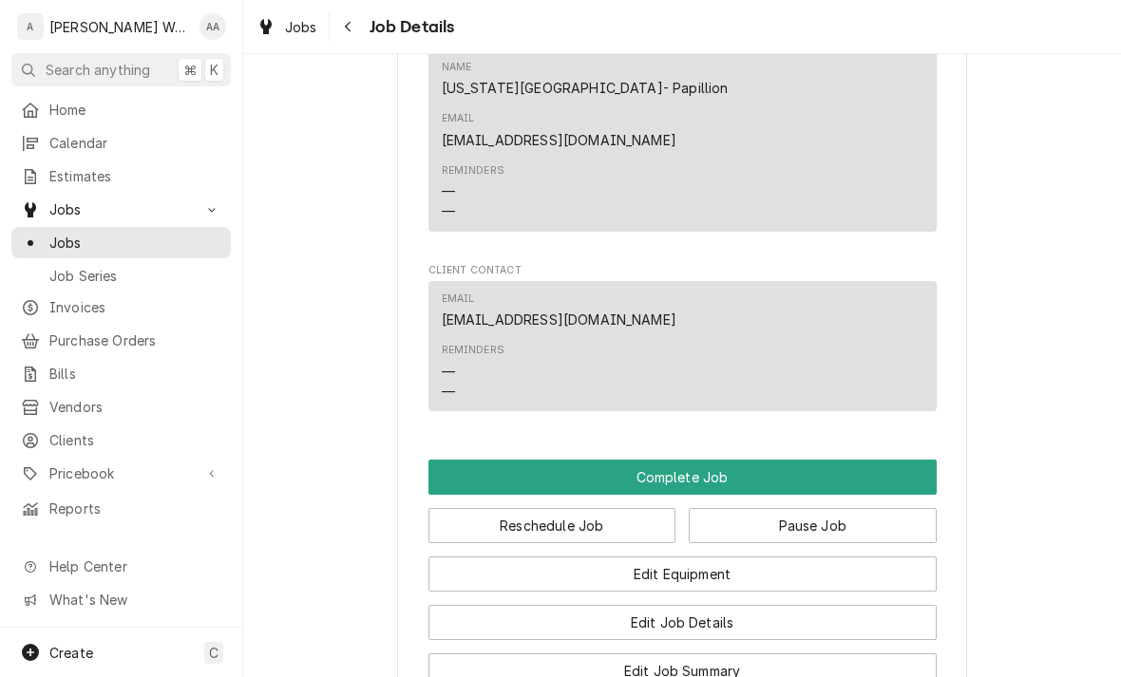
click at [876, 508] on button "Pause Job" at bounding box center [813, 525] width 248 height 35
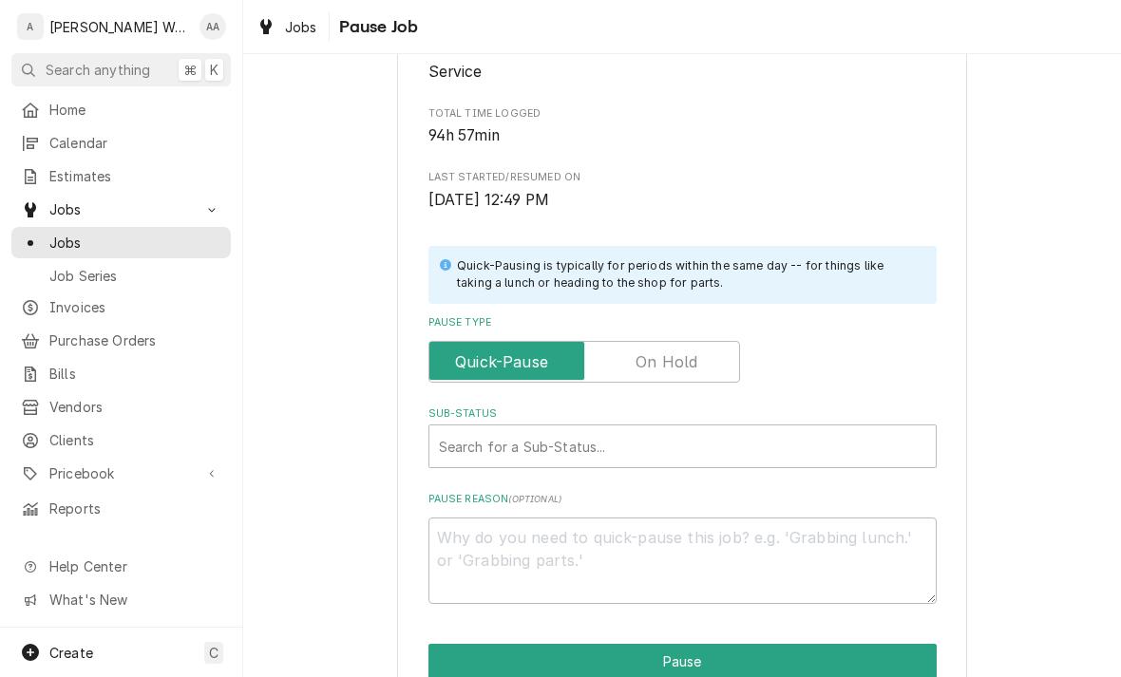
scroll to position [270, 0]
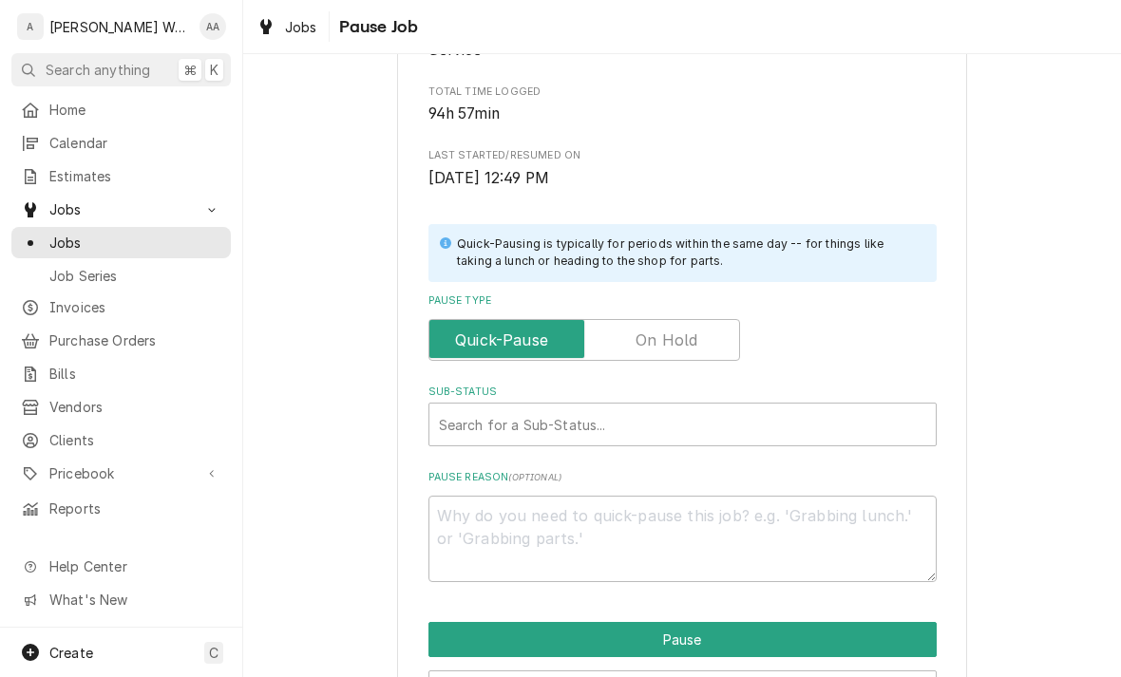
click at [632, 345] on input "Pause Type" at bounding box center [584, 340] width 294 height 42
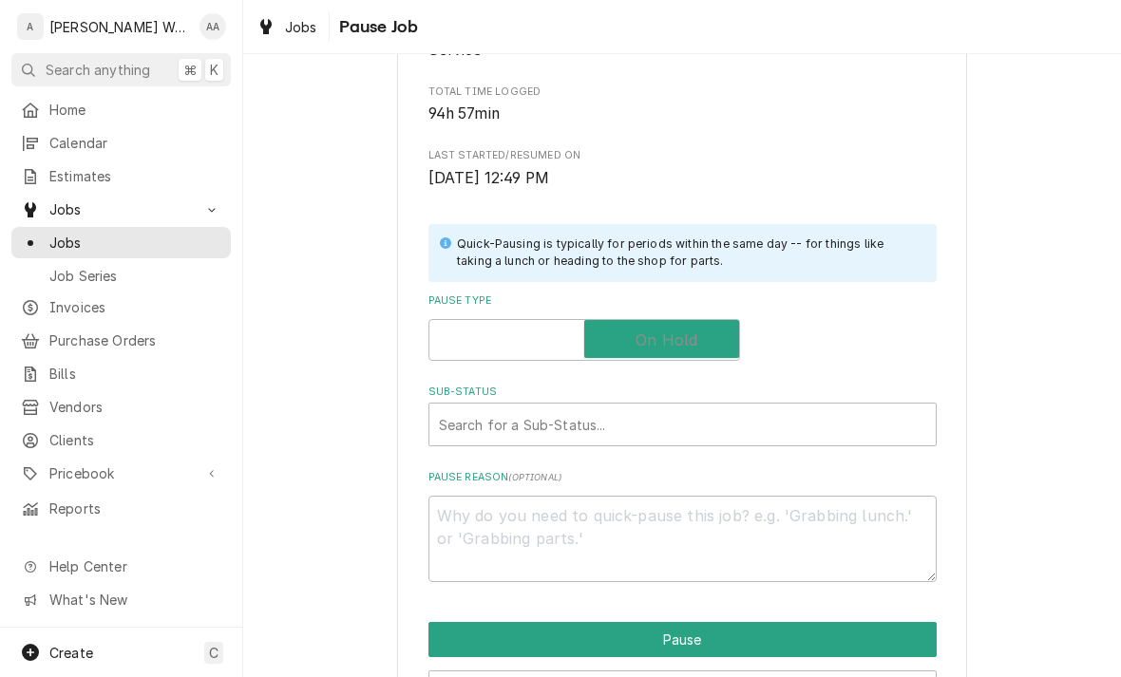
checkbox input "true"
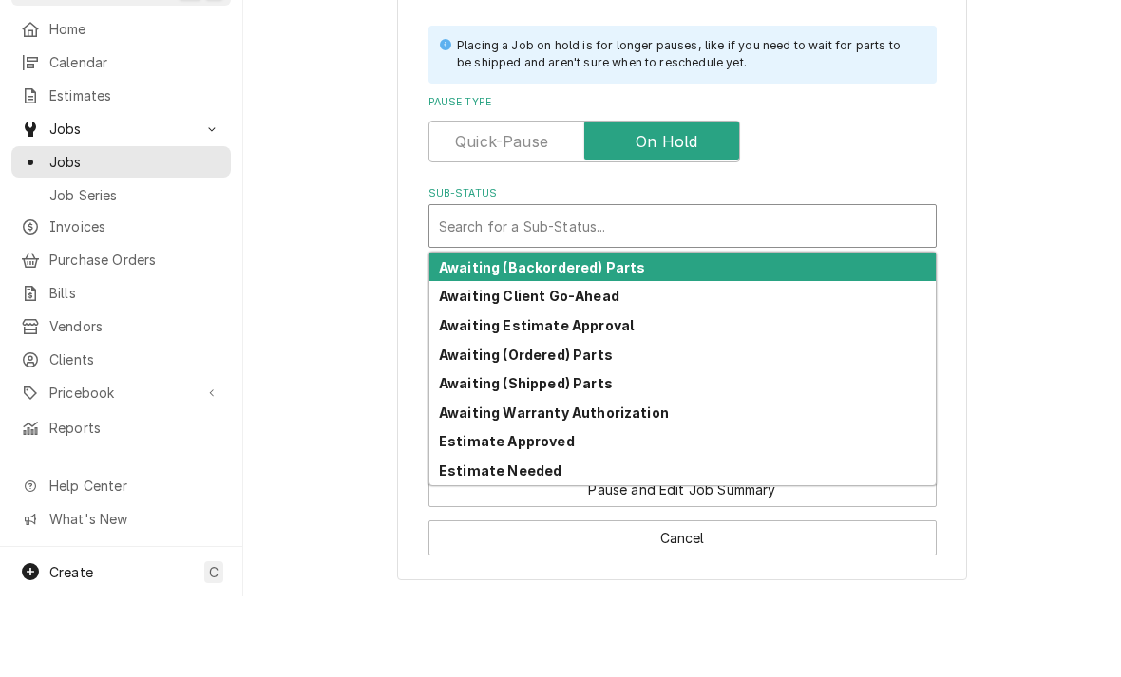
scroll to position [382, 0]
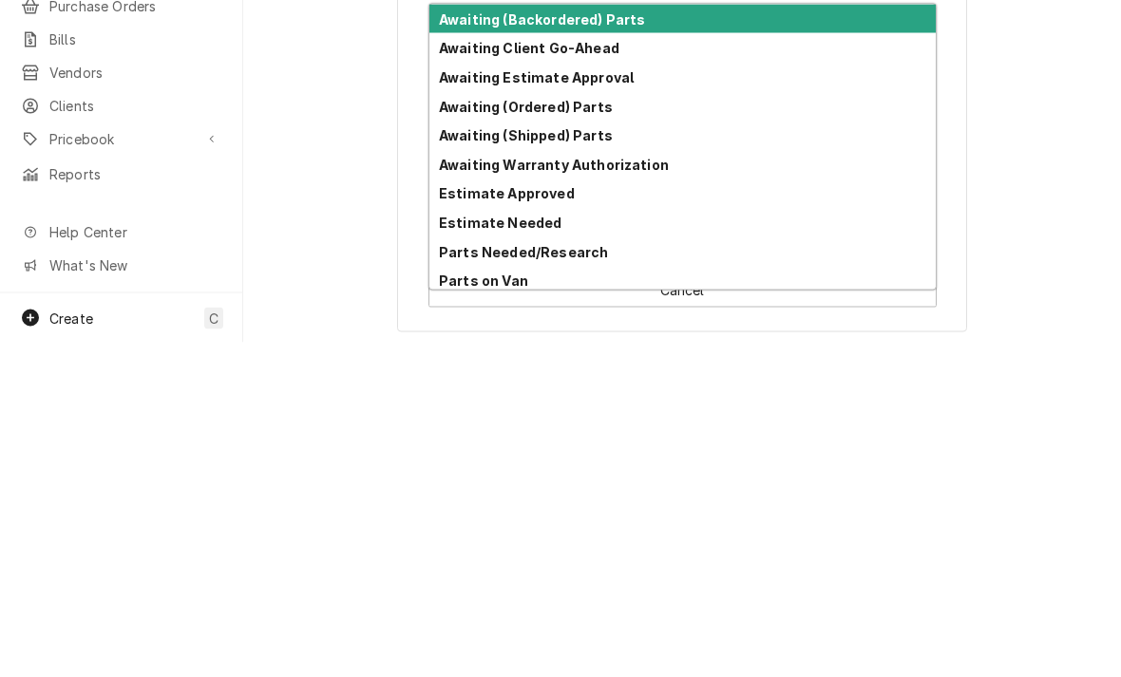
click at [452, 578] on strong "Parts Needed/Research" at bounding box center [523, 586] width 169 height 16
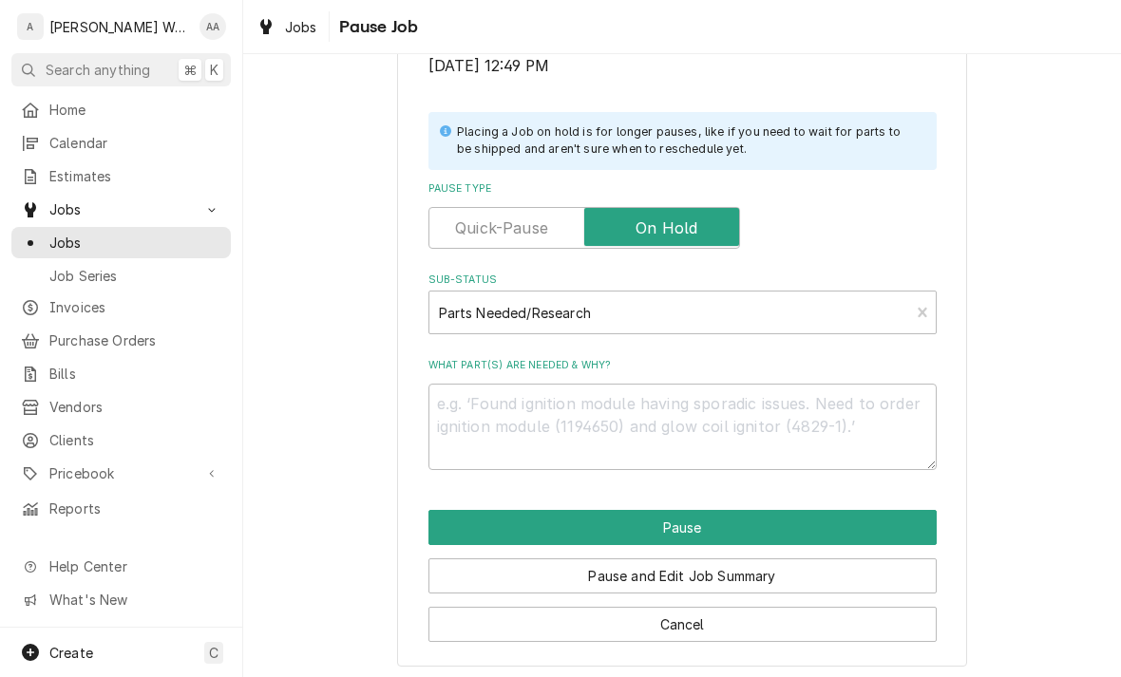
scroll to position [359, 0]
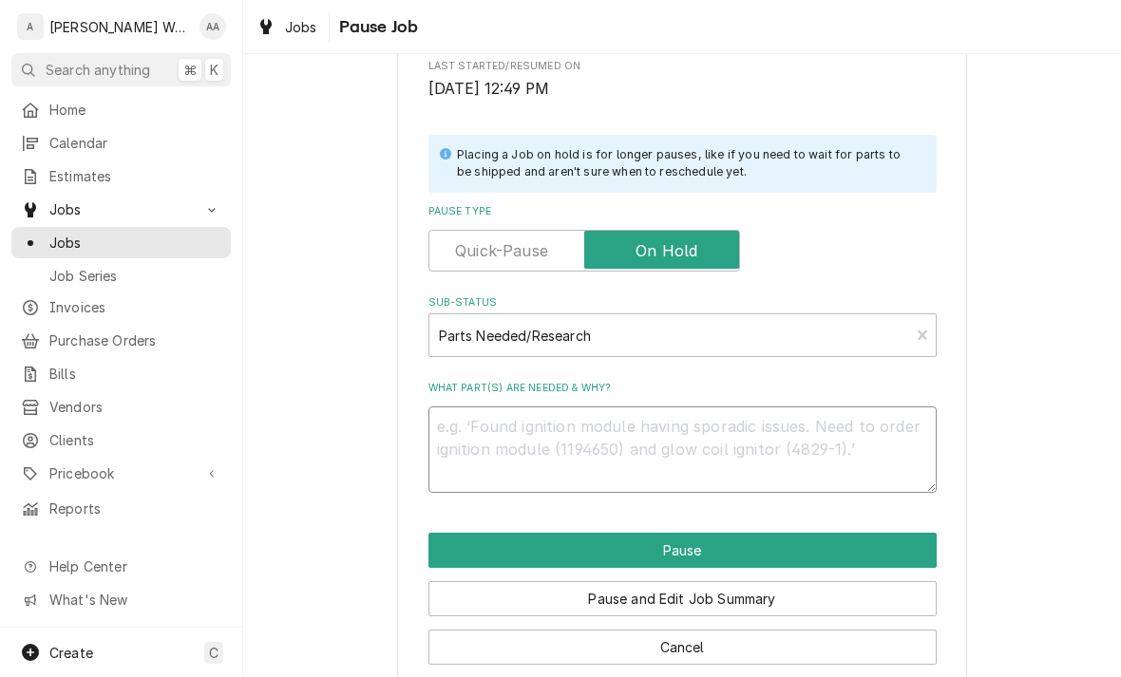
click at [470, 429] on textarea "What part(s) are needed & why?" at bounding box center [682, 449] width 508 height 86
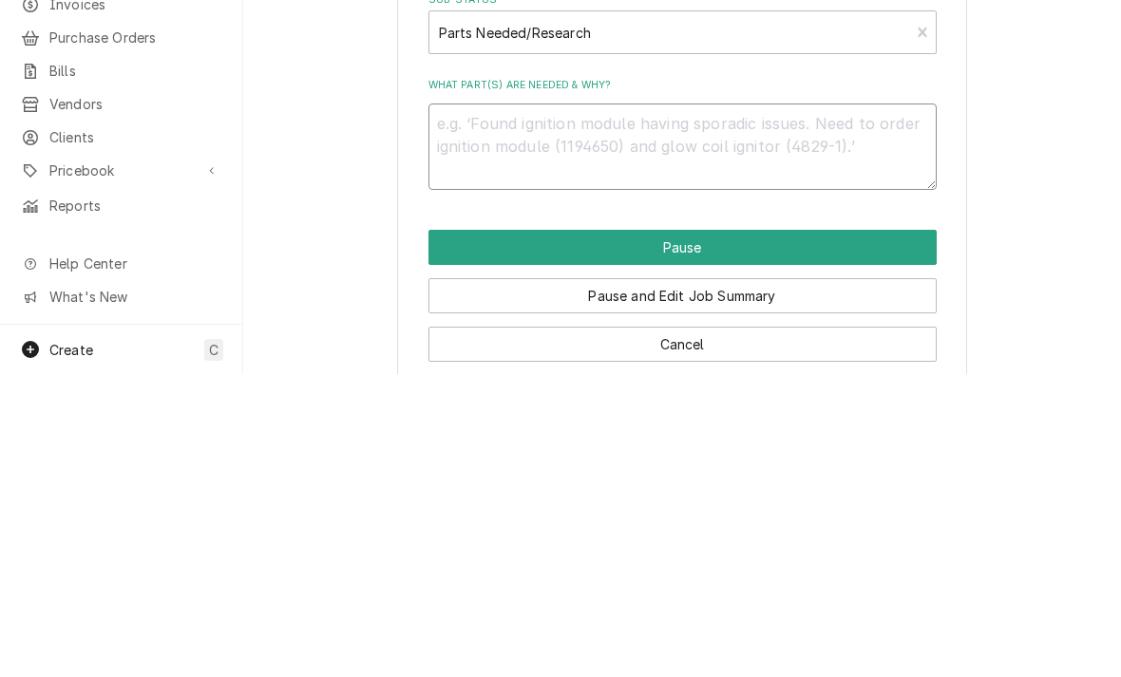
type textarea "x"
type textarea "Ga"
type textarea "x"
type textarea "Gas"
type textarea "x"
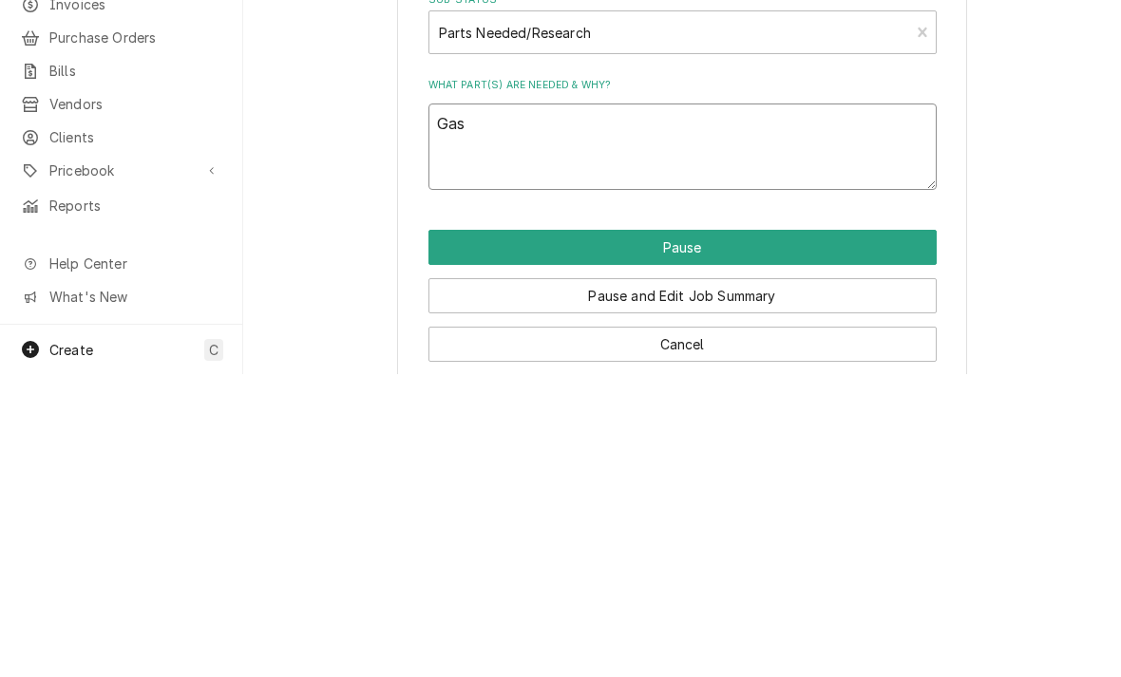
type textarea "Gas"
type textarea "x"
type textarea "Gas v"
type textarea "x"
type textarea "Gas va"
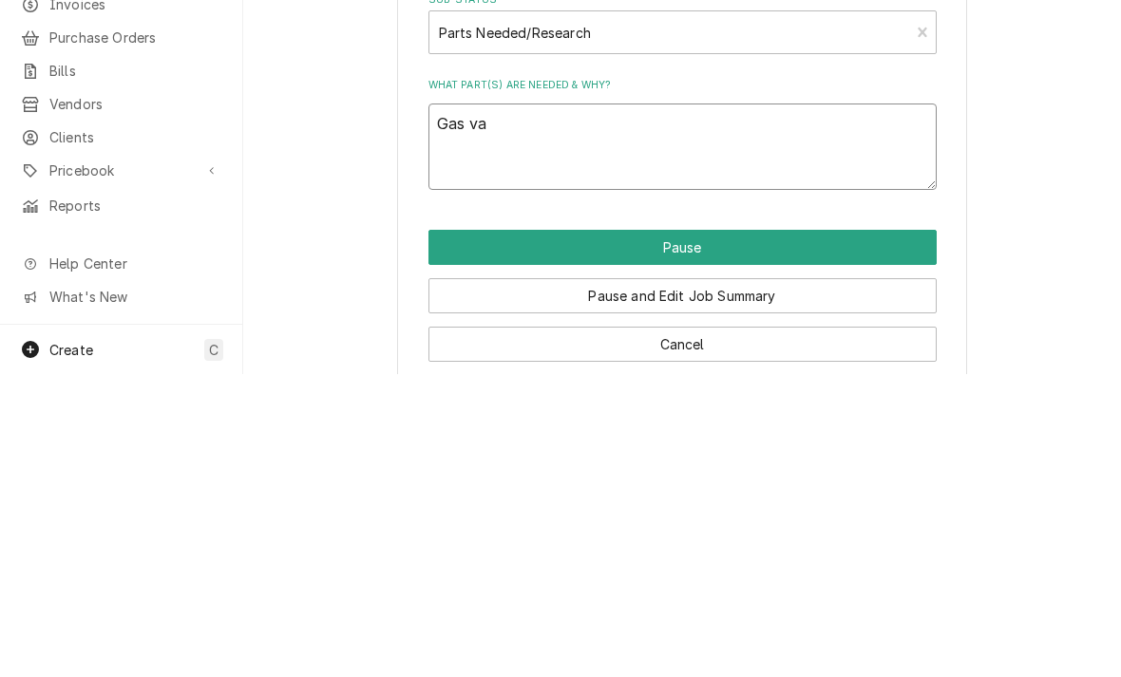
type textarea "x"
type textarea "Gas valv"
type textarea "x"
type textarea "Gas valve"
type textarea "x"
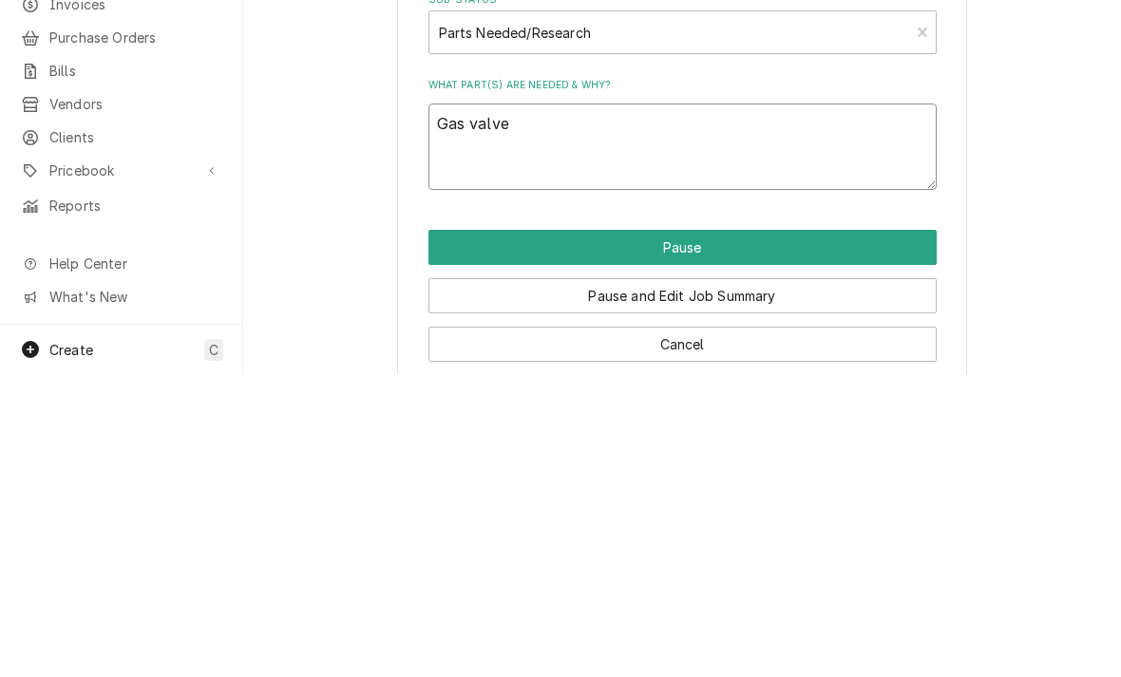
type textarea "Gas valve,"
type textarea "x"
type textarea "Gas valve,"
type textarea "x"
type textarea "Gas valve, d"
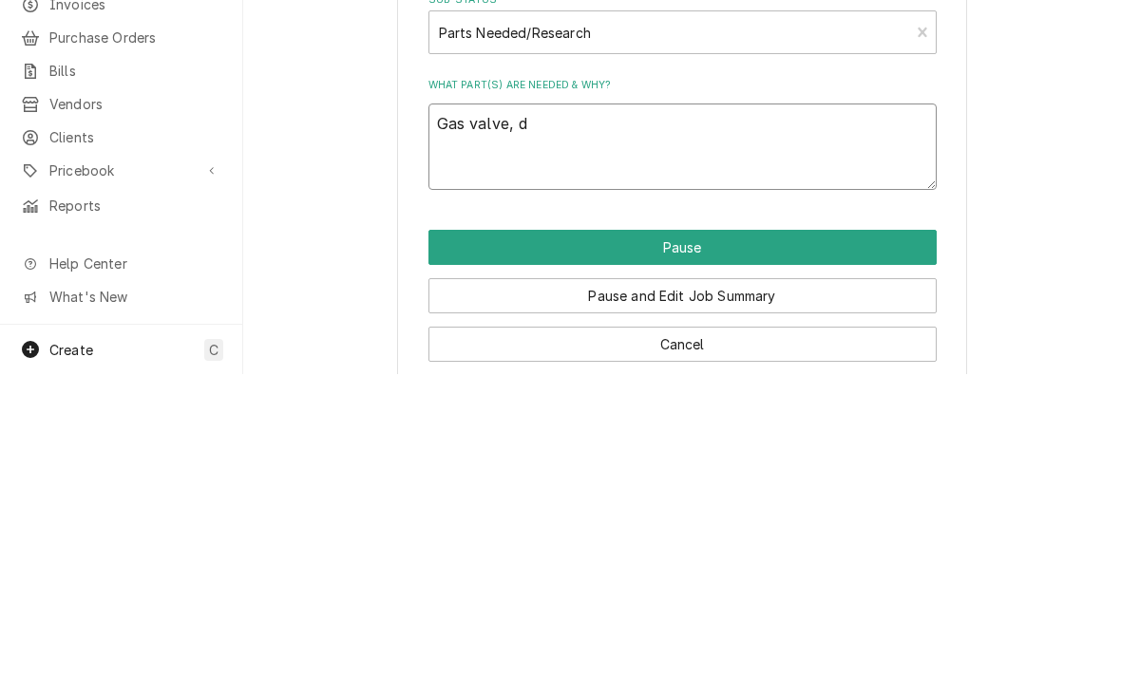
type textarea "x"
type textarea "Gas valve, do"
type textarea "x"
type textarea "Gas valve, doo"
type textarea "x"
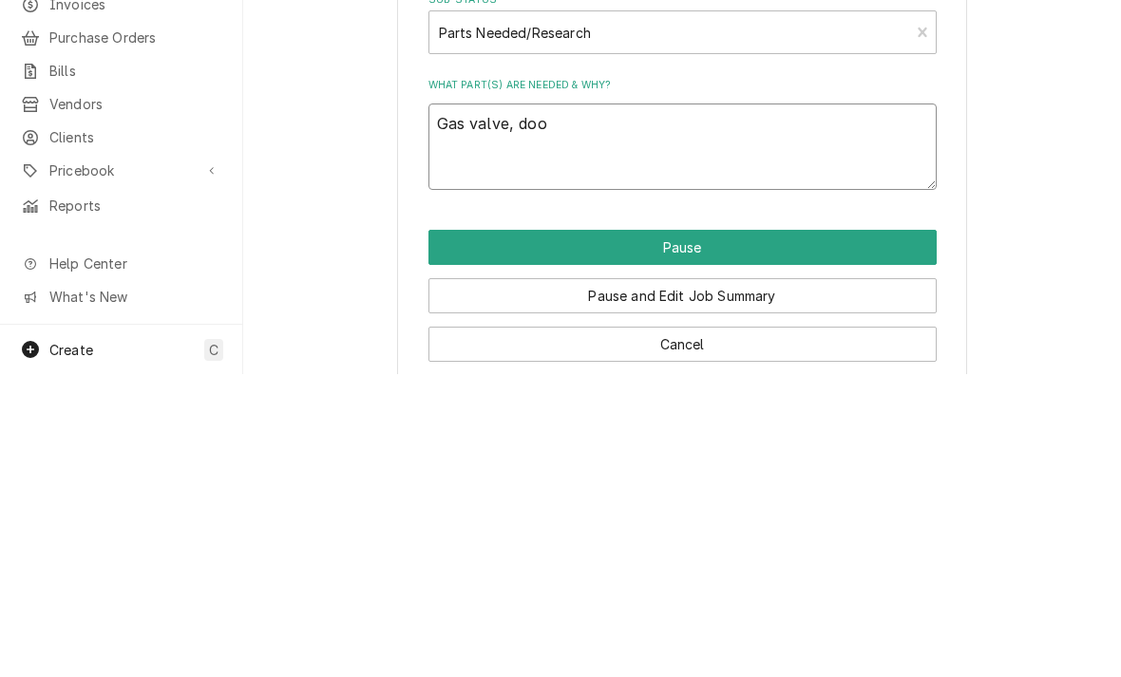
type textarea "Gas valve, door"
type textarea "x"
type textarea "Gas valve, door"
type textarea "x"
type textarea "Gas valve, door t"
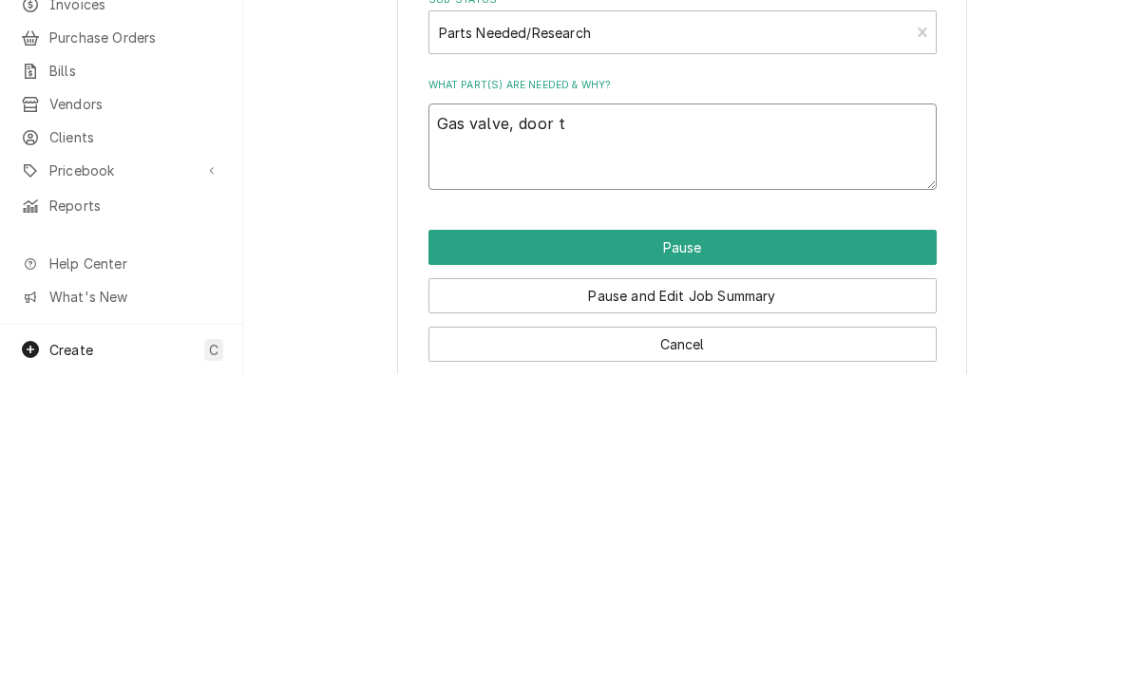
type textarea "x"
type textarea "Gas valve, door tr"
type textarea "x"
type textarea "Gas valve, door tri"
type textarea "x"
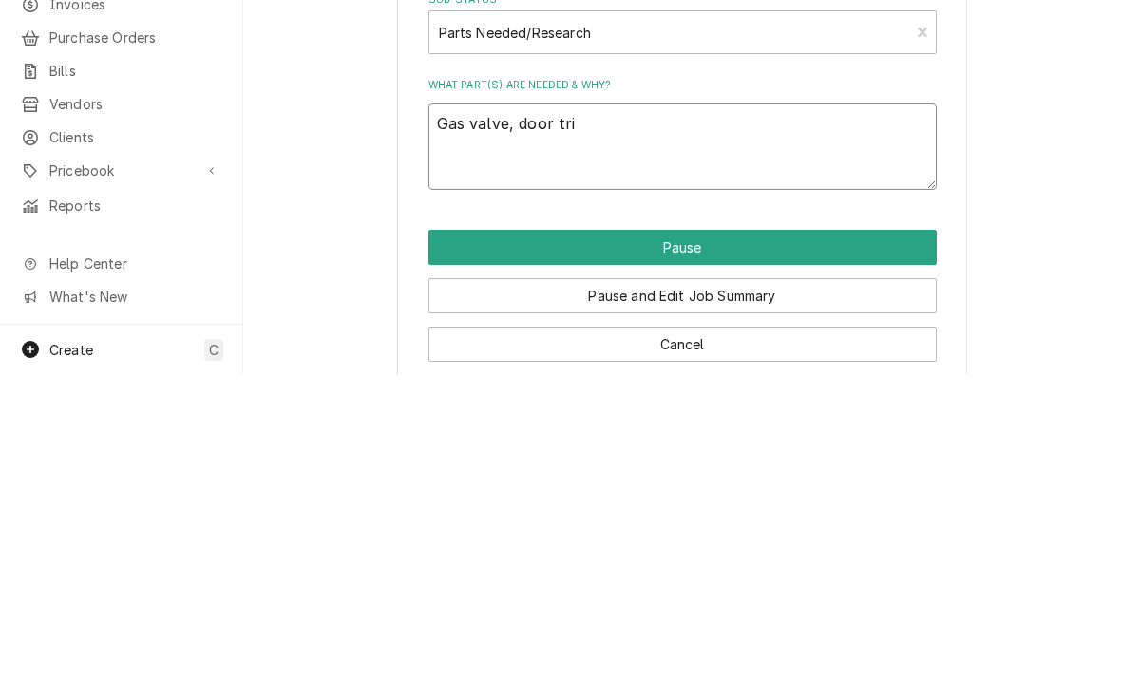
type textarea "Gas valve, door trim"
type textarea "x"
type textarea "Gas valve, door trim"
click at [466, 533] on button "Pause" at bounding box center [682, 550] width 508 height 35
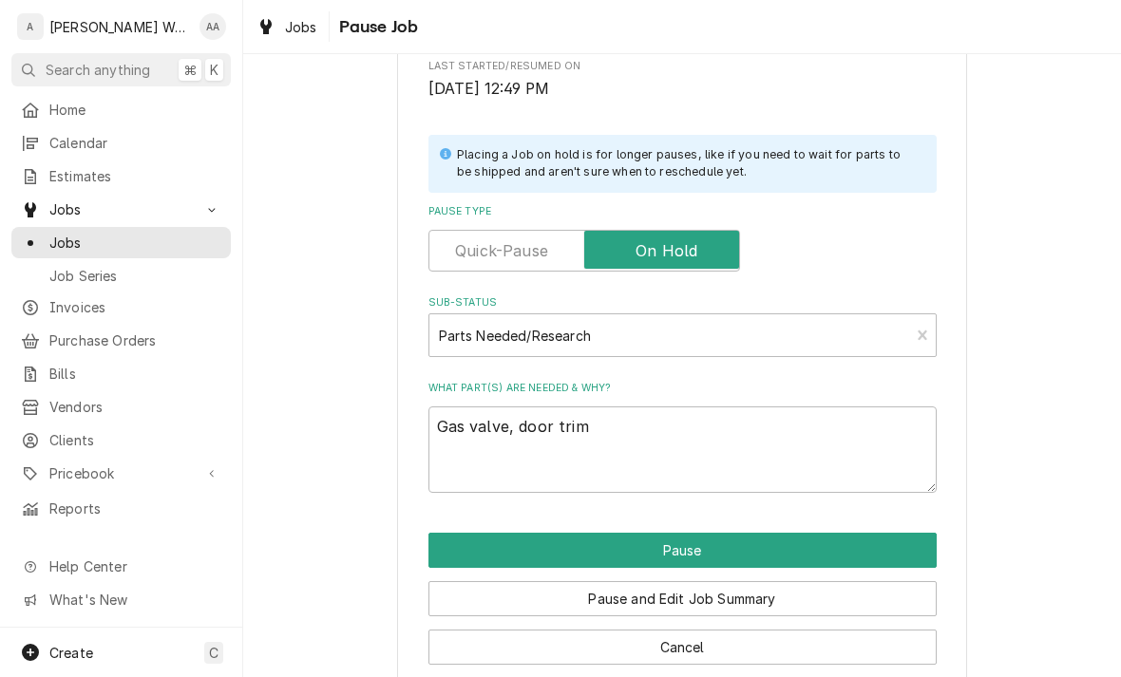
type textarea "x"
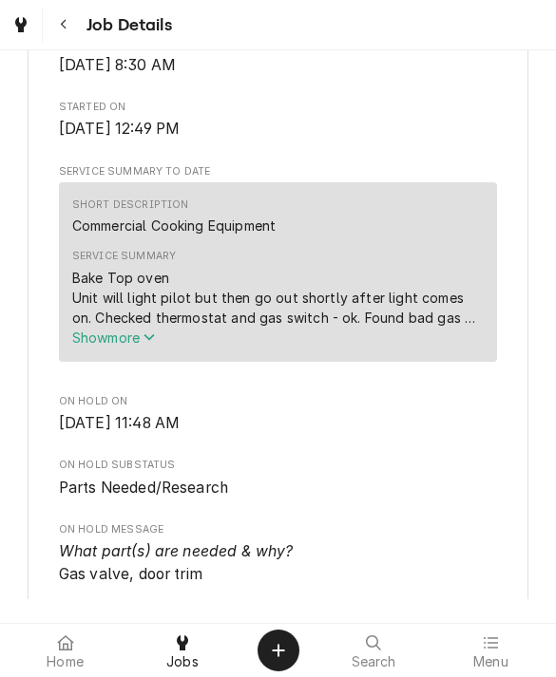
click at [181, 648] on link "Jobs" at bounding box center [181, 651] width 115 height 46
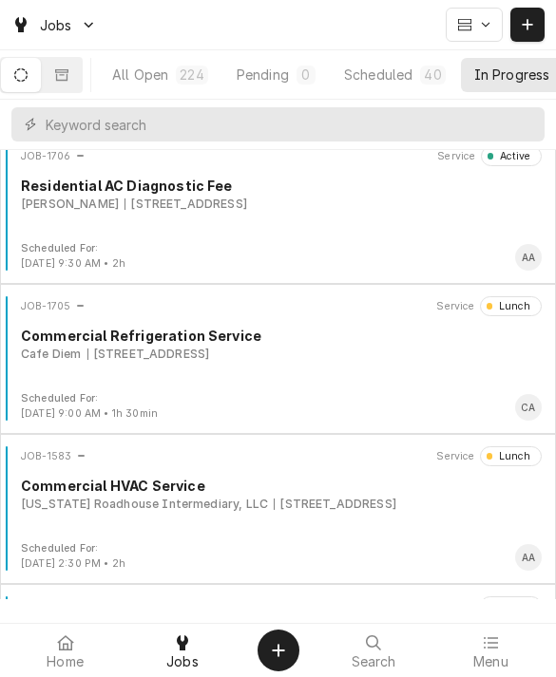
scroll to position [317, 0]
click at [102, 368] on div "JOB-1705 Service Lunch Commercial Refrigeration Service Cafe Diem 9839 S 96th S…" at bounding box center [278, 342] width 540 height 95
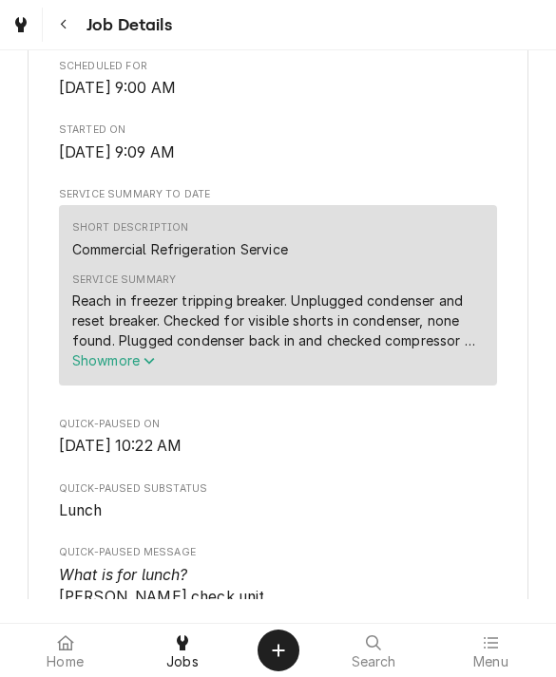
scroll to position [516, 0]
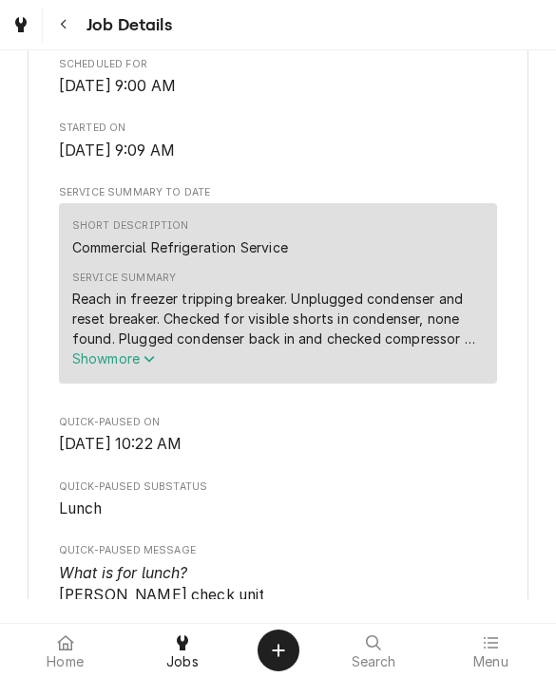
click at [96, 363] on span "Show more" at bounding box center [114, 358] width 84 height 16
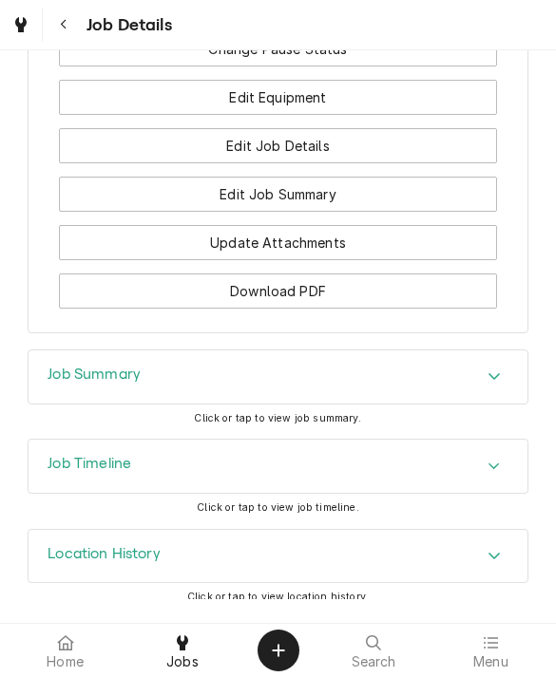
scroll to position [1936, 0]
click at [71, 367] on h3 "Job Summary" at bounding box center [93, 376] width 93 height 18
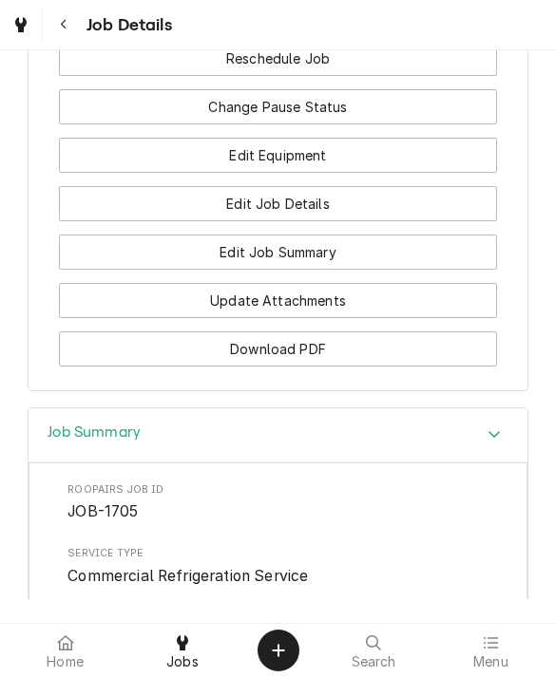
scroll to position [1878, 0]
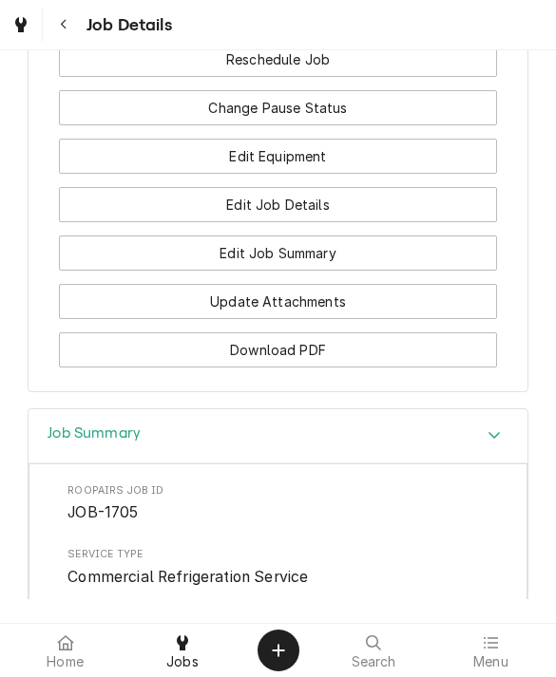
click at [126, 139] on button "Edit Equipment" at bounding box center [278, 156] width 439 height 35
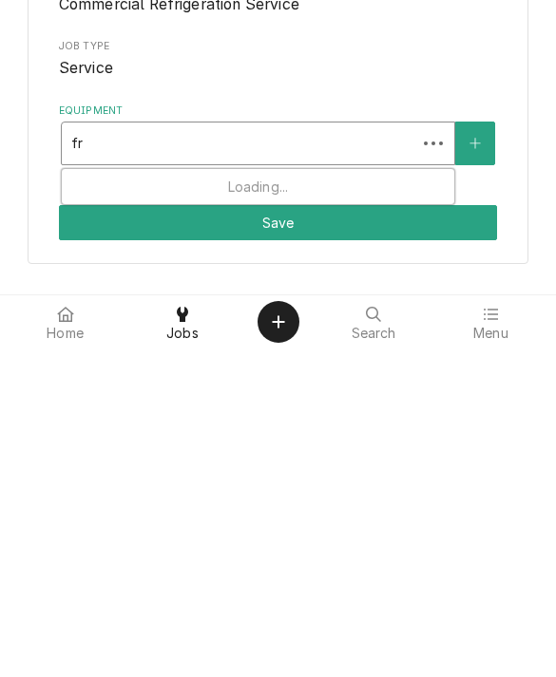
type input "f"
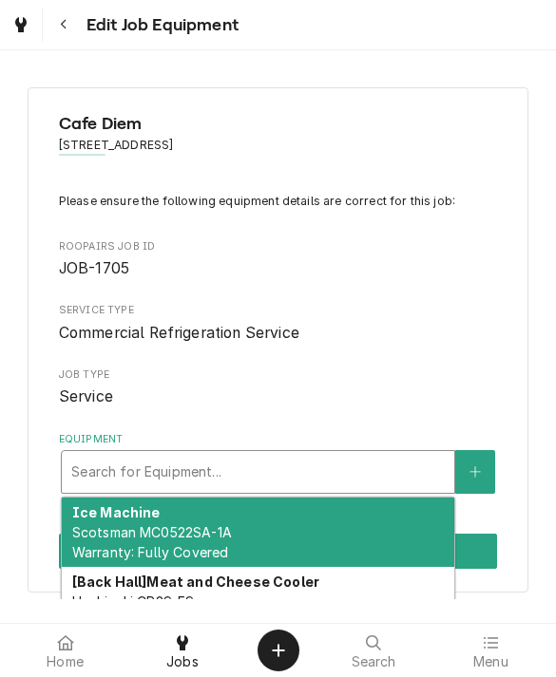
click at [34, 180] on div "Cafe Diem 9839 S 96th St Unit 109, Papillion, NE 68046 Please ensure the follow…" at bounding box center [278, 340] width 501 height 506
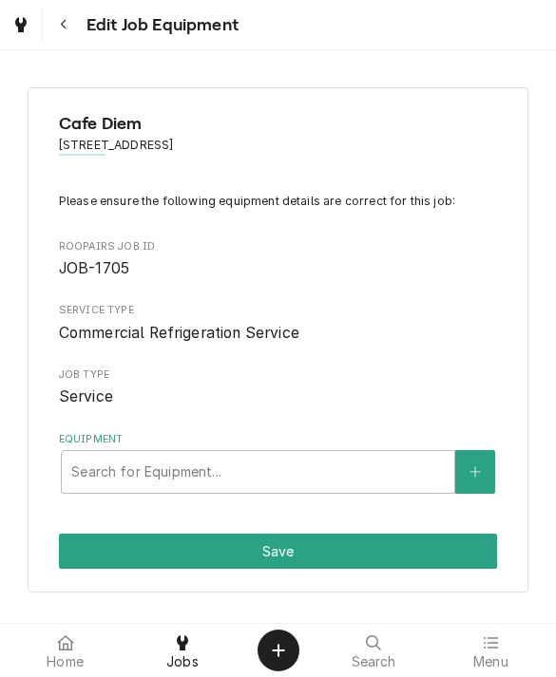
click at [80, 16] on button "Navigate back" at bounding box center [64, 25] width 34 height 34
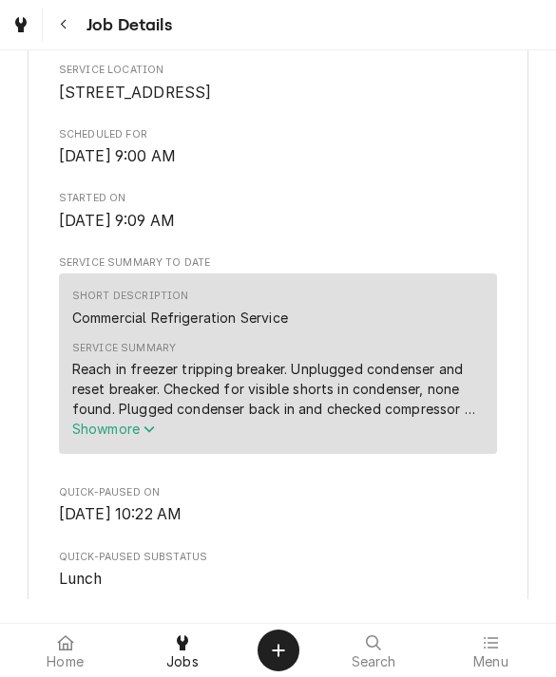
scroll to position [531, 0]
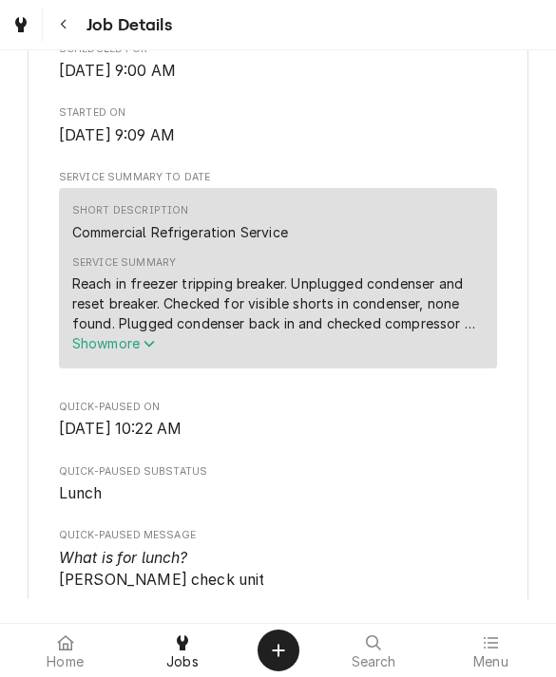
click at [104, 349] on span "Show more" at bounding box center [114, 343] width 84 height 16
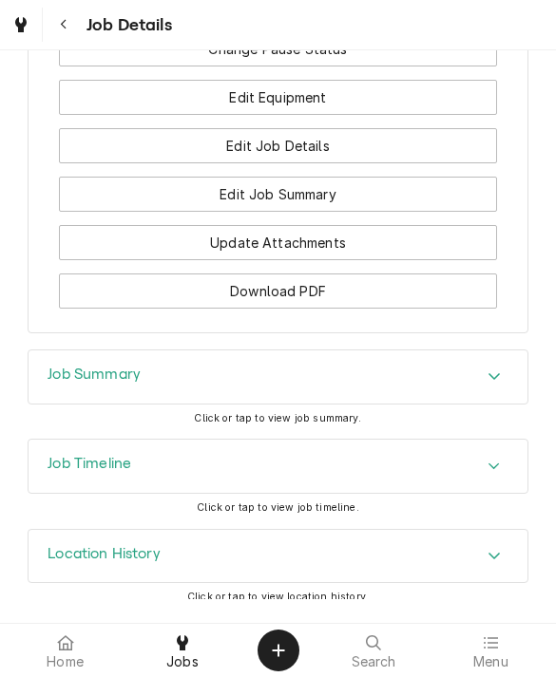
scroll to position [1936, 0]
click at [65, 456] on h3 "Job Timeline" at bounding box center [89, 465] width 84 height 18
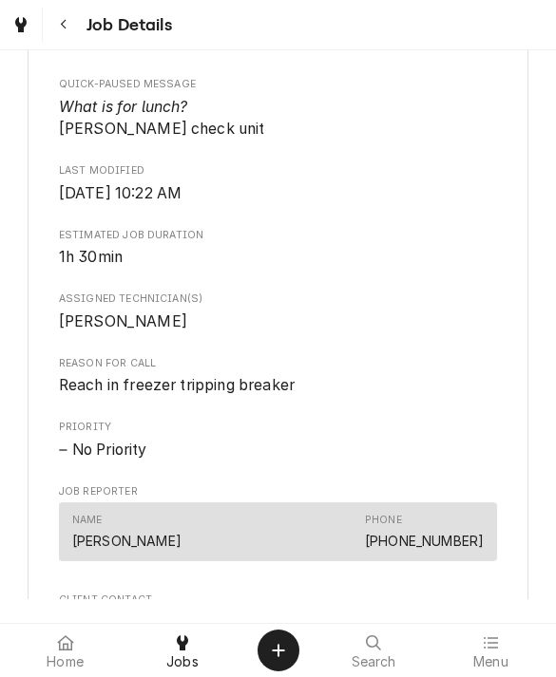
scroll to position [1076, 0]
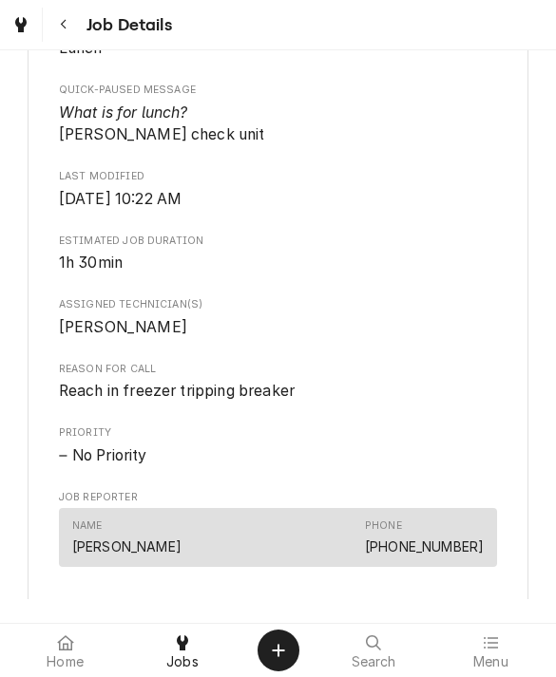
click at [178, 654] on span "Jobs" at bounding box center [182, 661] width 32 height 15
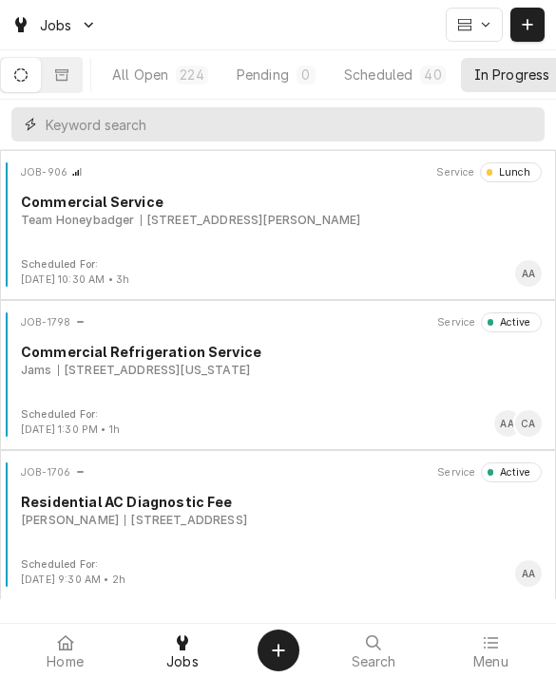
click at [170, 123] on input "Dynamic Content Wrapper" at bounding box center [290, 124] width 489 height 34
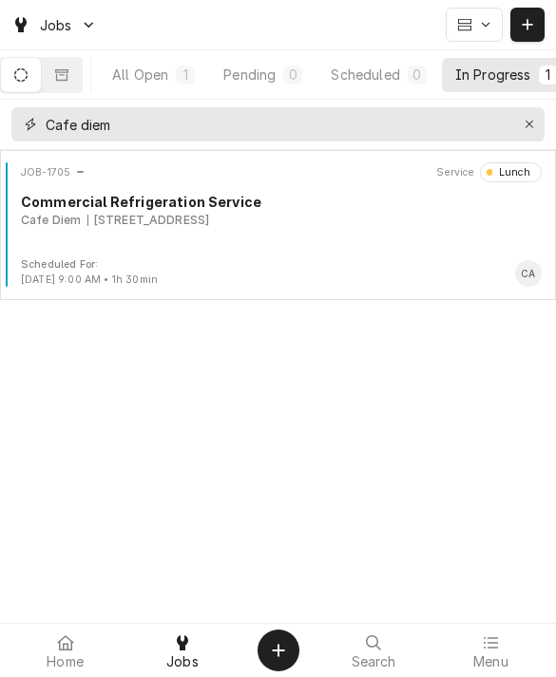
type input "Cafe diem"
click at [177, 85] on button "All Open 1" at bounding box center [153, 75] width 109 height 34
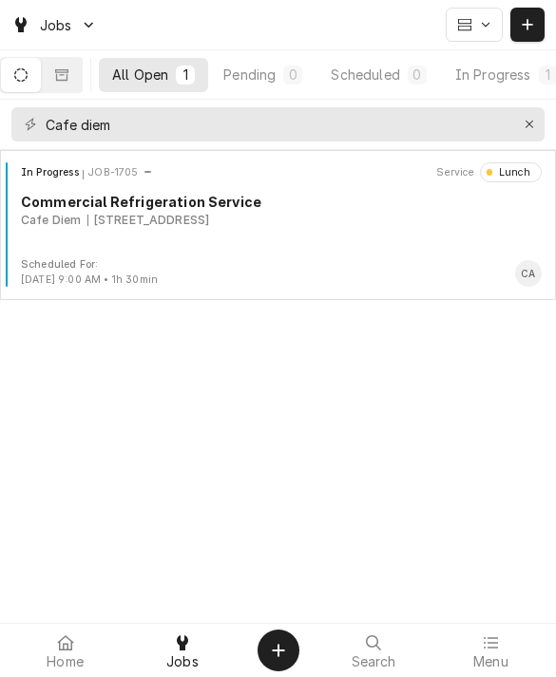
click at [64, 255] on div "In Progress JOB-1705 Service Lunch Commercial Refrigeration Service Cafe Diem […" at bounding box center [278, 209] width 540 height 95
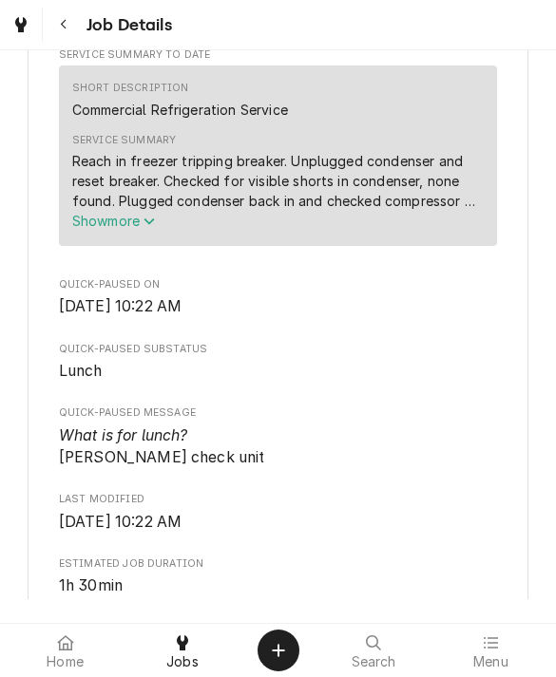
scroll to position [658, 0]
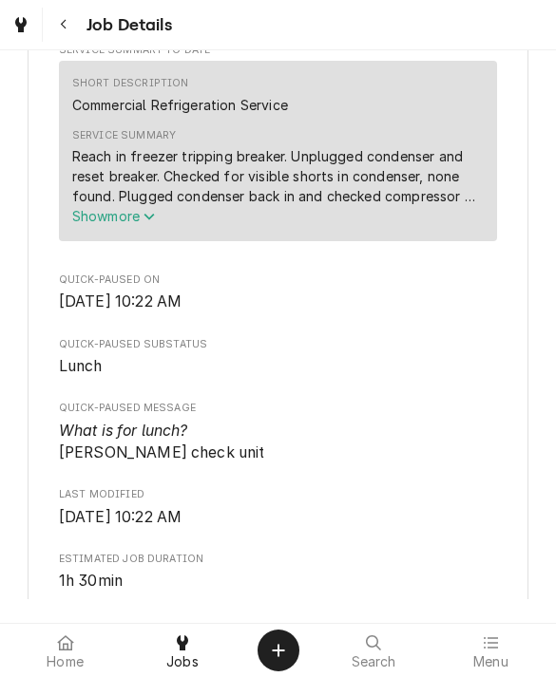
click at [110, 220] on span "Show more" at bounding box center [114, 216] width 84 height 16
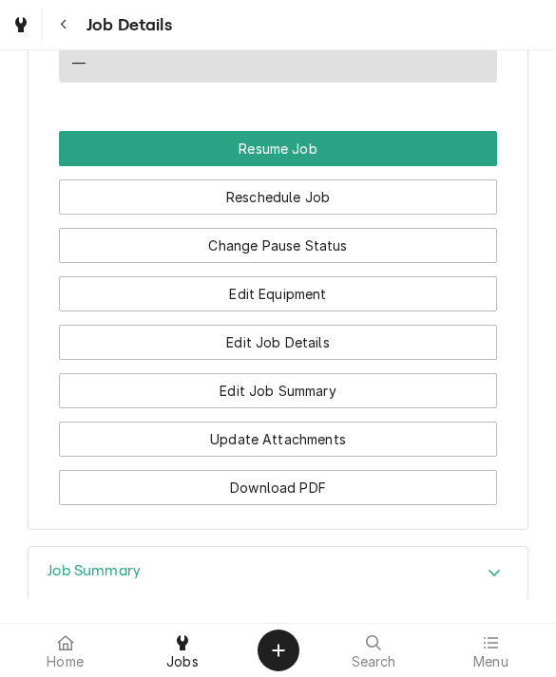
scroll to position [1749, 0]
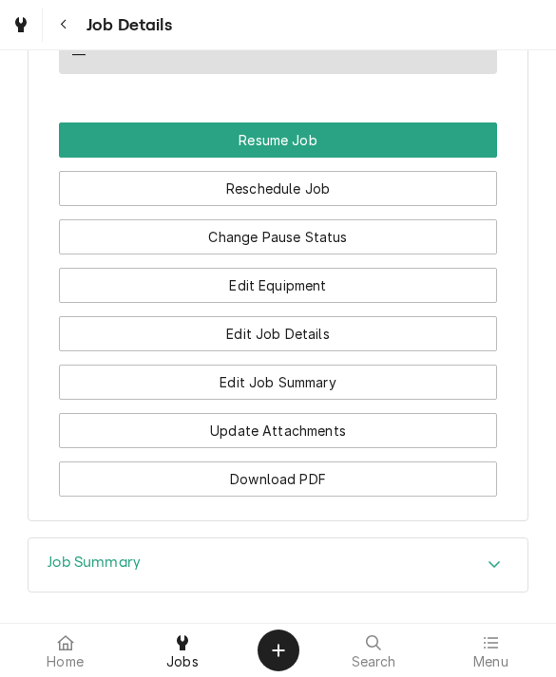
click at [86, 171] on button "Reschedule Job" at bounding box center [278, 188] width 439 height 35
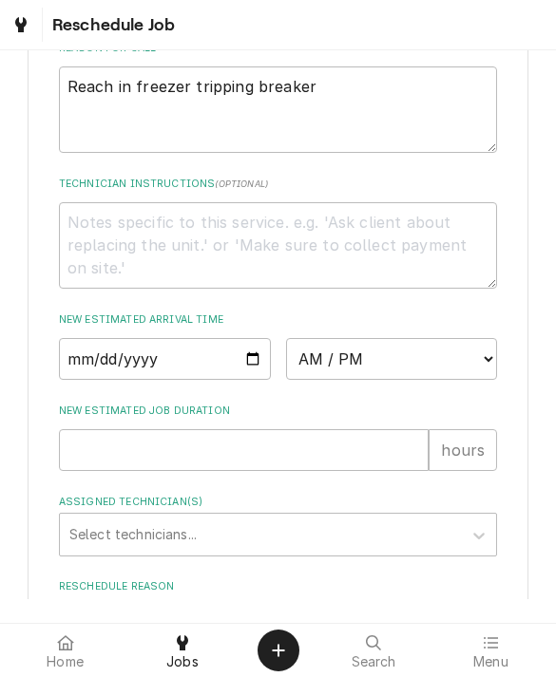
scroll to position [571, 0]
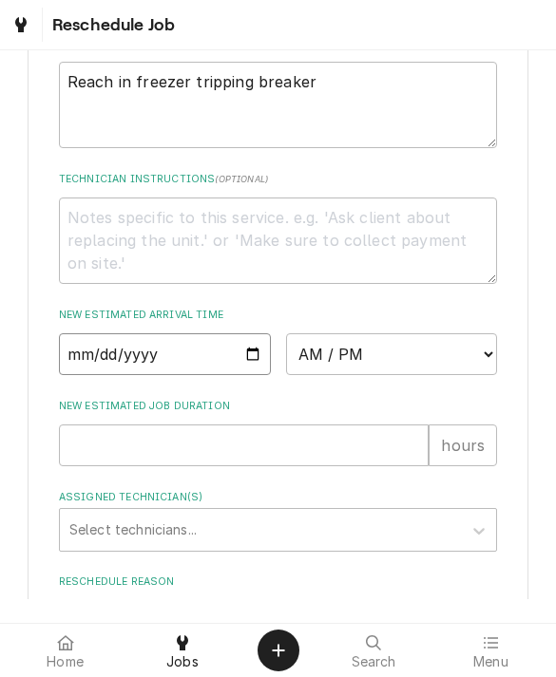
click at [99, 369] on input "Date" at bounding box center [165, 354] width 212 height 42
type input "2025-10-03"
type textarea "x"
click at [388, 372] on select "AM / PM 6:00 AM 6:15 AM 6:30 AM 6:45 AM 7:00 AM 7:15 AM 7:30 AM 7:45 AM 8:00 AM…" at bounding box center [392, 354] width 212 height 42
select select "12:30:00"
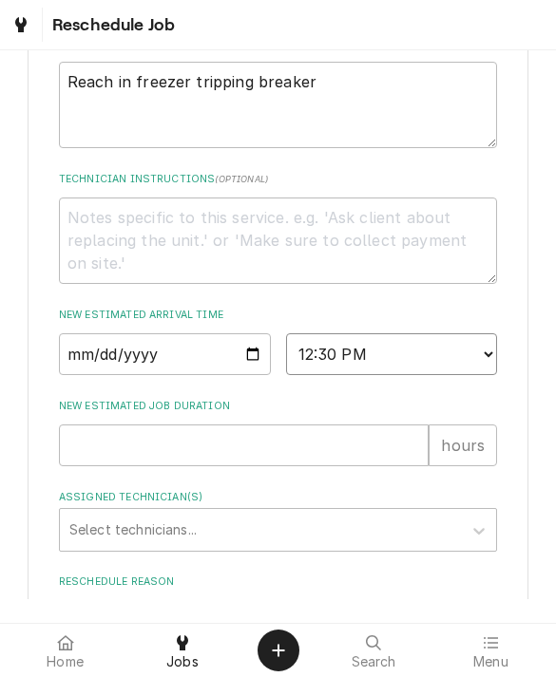
type textarea "x"
click at [108, 466] on input "New Estimated Job Duration" at bounding box center [244, 446] width 370 height 42
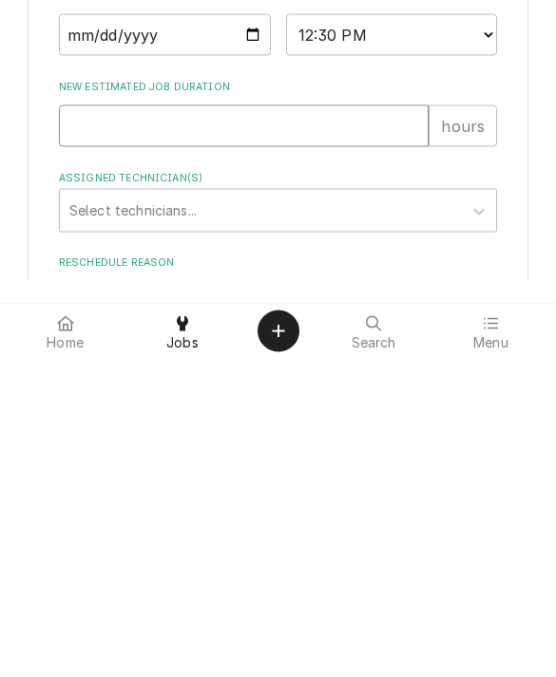
type input "2"
type textarea "x"
type input "2"
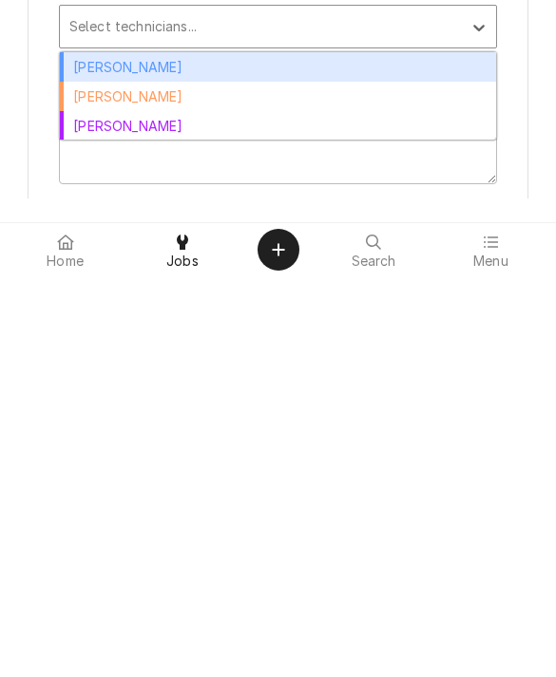
scroll to position [674, 0]
click at [75, 482] on div "Caleb Anderson" at bounding box center [278, 496] width 437 height 29
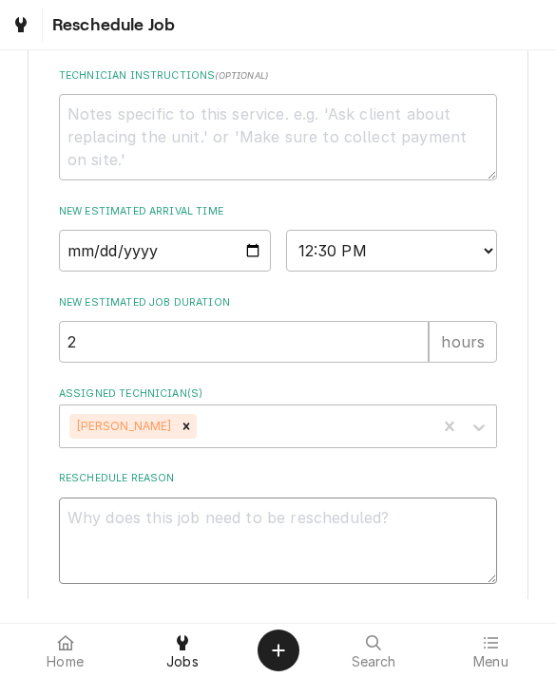
click at [125, 534] on textarea "Reschedule Reason" at bounding box center [278, 541] width 439 height 86
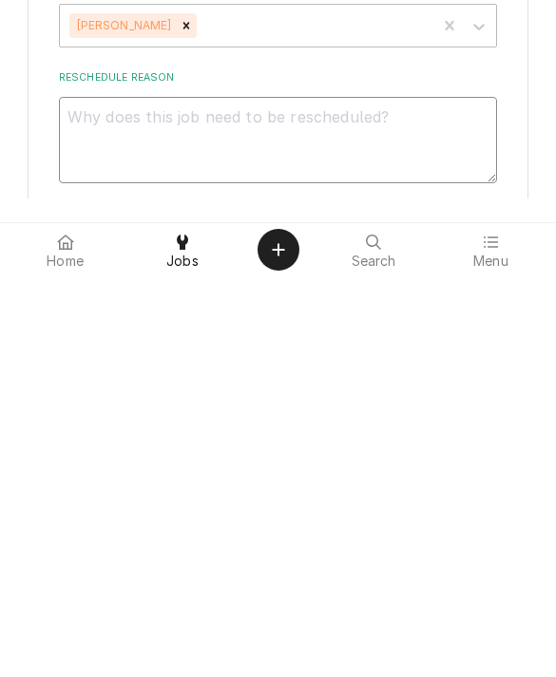
type textarea "x"
type textarea "Co"
type textarea "x"
type textarea "Com"
type textarea "x"
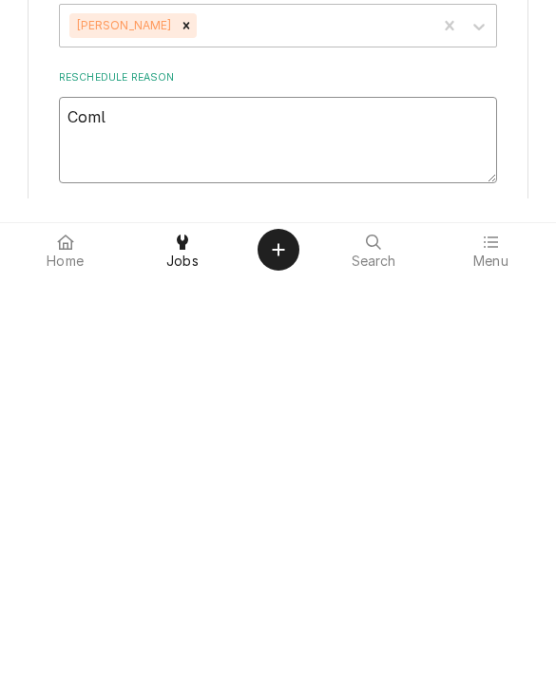
type textarea "Comle"
type textarea "x"
type textarea "Comlet"
type textarea "x"
type textarea "Comlete"
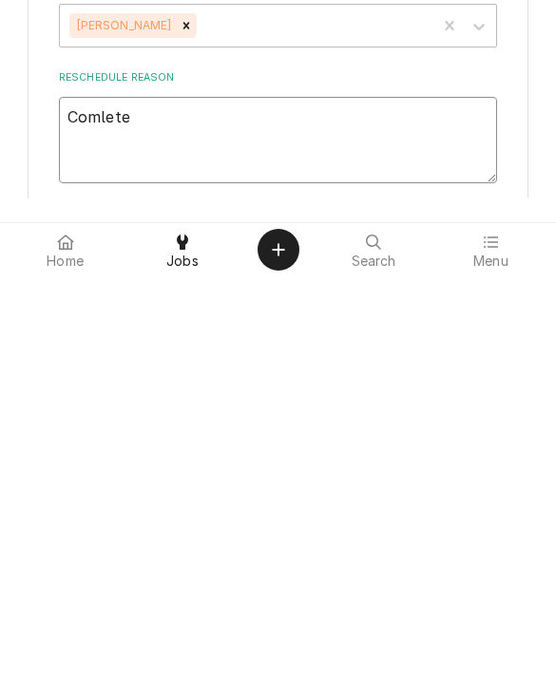
type textarea "x"
type textarea "Complete"
type textarea "x"
type textarea "Complete t"
type textarea "x"
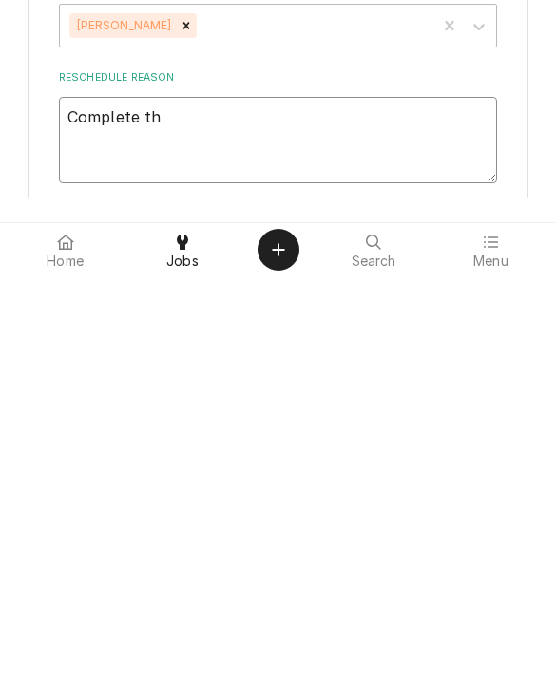
type textarea "Complete thi"
type textarea "x"
type textarea "Complete this"
type textarea "x"
type textarea "Complete this"
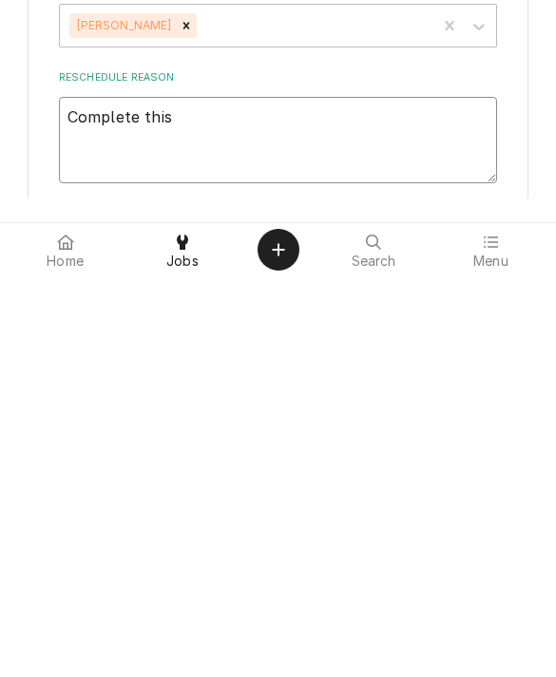
type textarea "x"
type textarea "Complete this j"
type textarea "x"
type textarea "Complete this job"
type textarea "x"
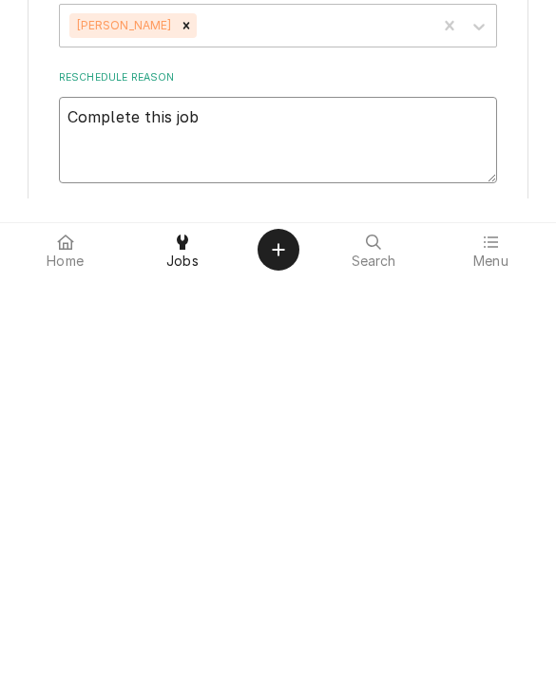
type textarea "Complete this job/"
type textarea "x"
type textarea "Complete this job/i"
type textarea "x"
type textarea "Complete this job/"
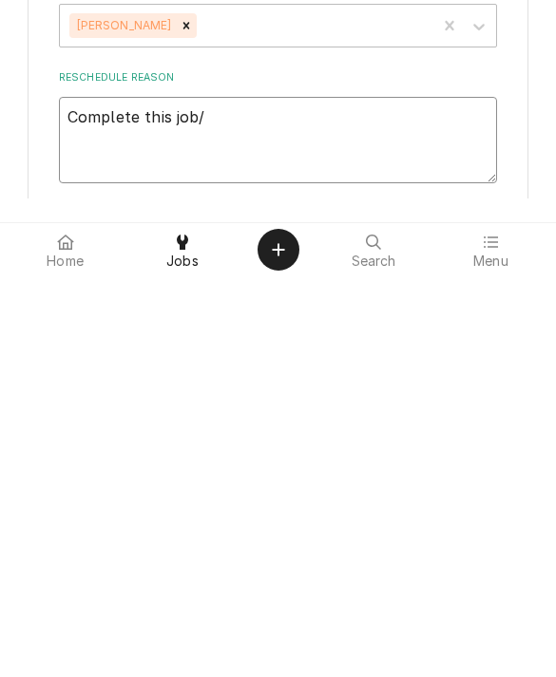
type textarea "x"
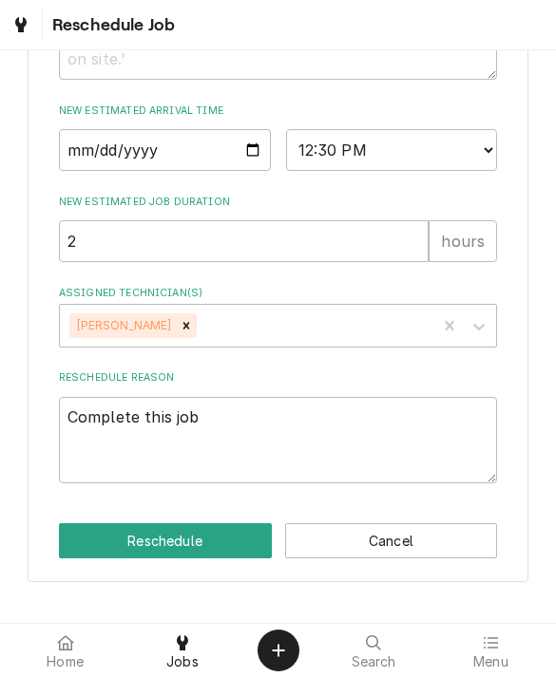
scroll to position [787, 0]
type textarea "Complete this job"
click at [89, 551] on button "Reschedule" at bounding box center [165, 540] width 213 height 35
type textarea "x"
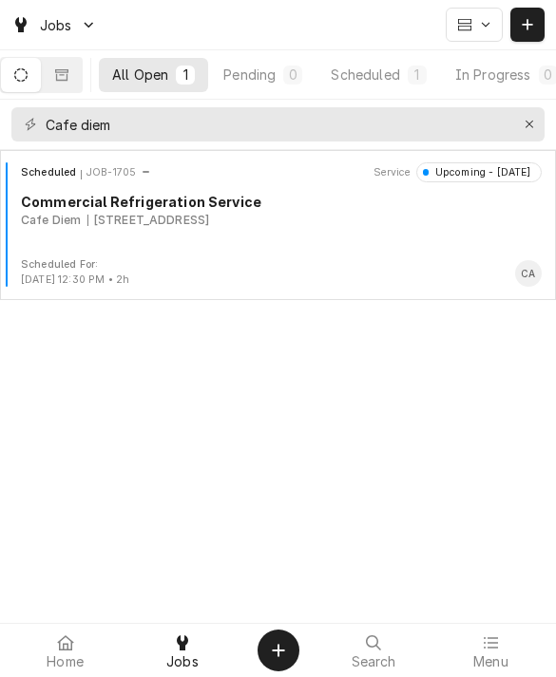
click at [484, 80] on div "In Progress" at bounding box center [493, 75] width 76 height 20
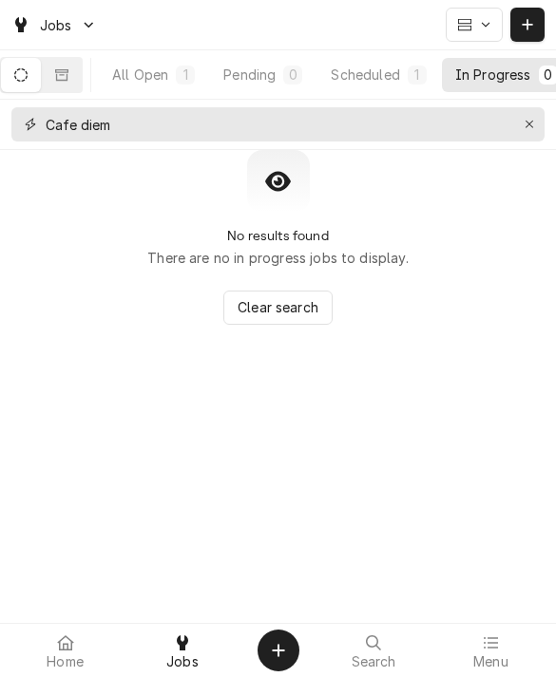
click at [533, 131] on div "Erase input" at bounding box center [529, 124] width 19 height 19
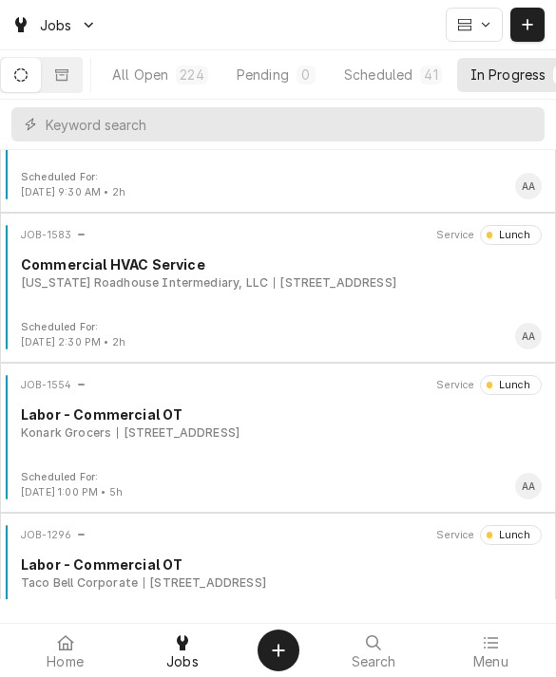
scroll to position [357, 0]
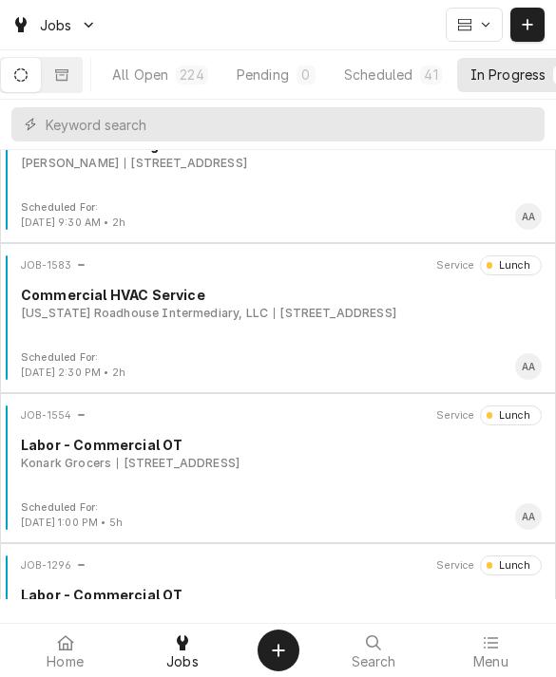
click at [49, 201] on div "Scheduled For:" at bounding box center [73, 207] width 104 height 15
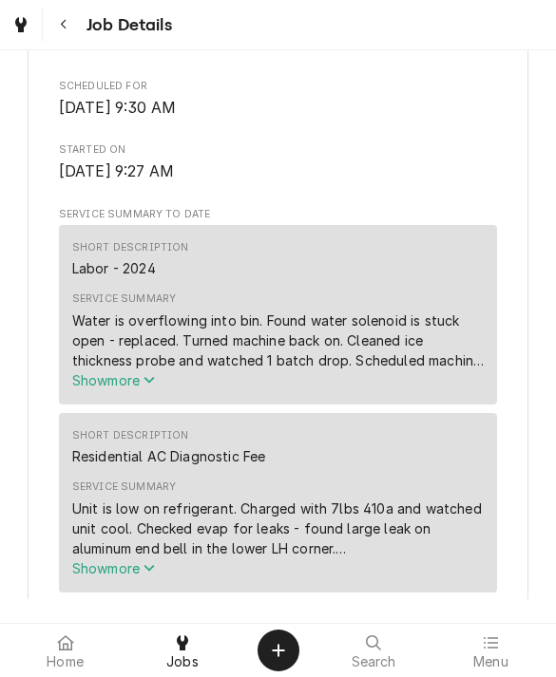
scroll to position [556, 0]
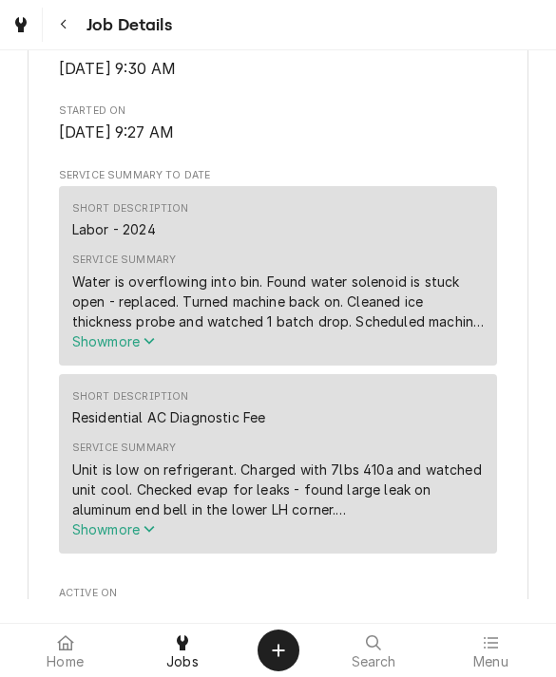
click at [94, 345] on span "Show more" at bounding box center [114, 341] width 84 height 16
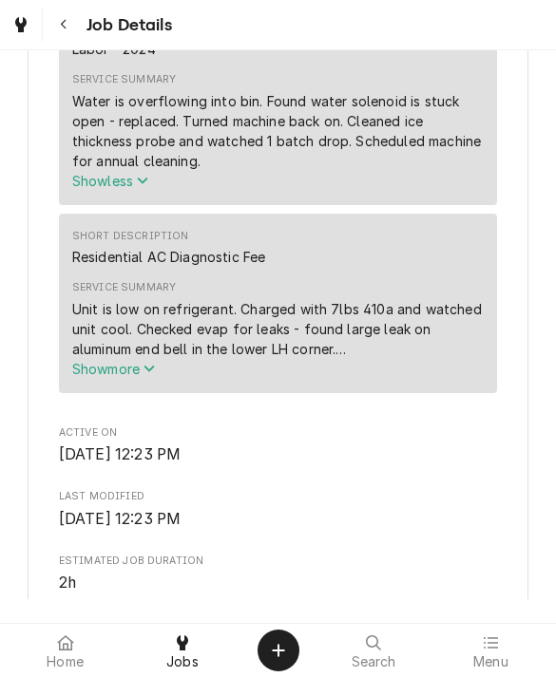
scroll to position [743, 0]
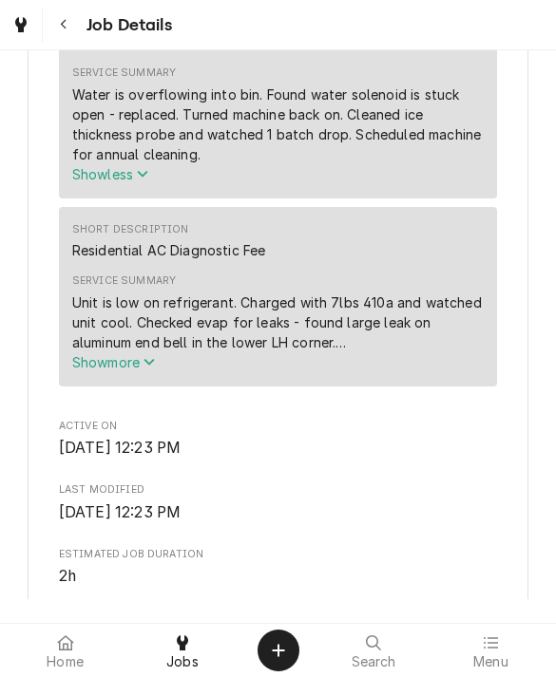
click at [107, 369] on span "Show more" at bounding box center [114, 362] width 84 height 16
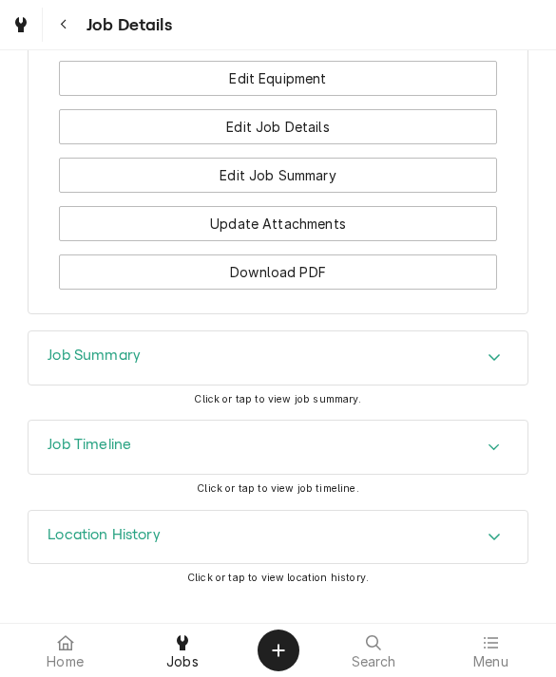
scroll to position [1987, 0]
click at [62, 445] on h3 "Job Timeline" at bounding box center [89, 445] width 84 height 18
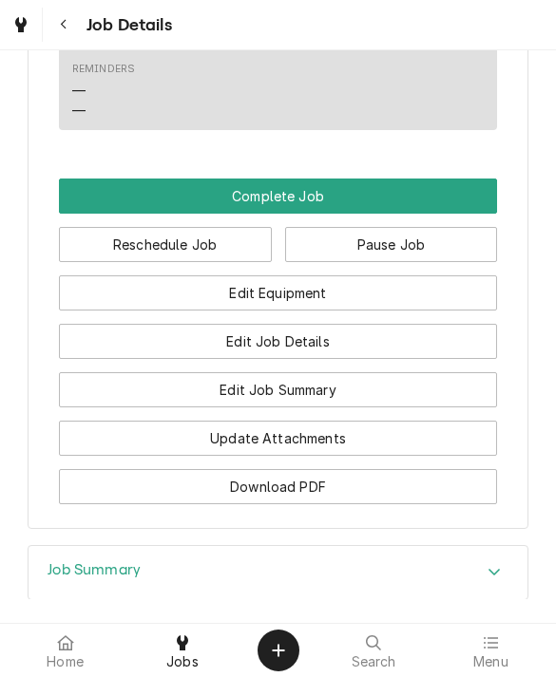
scroll to position [1786, 0]
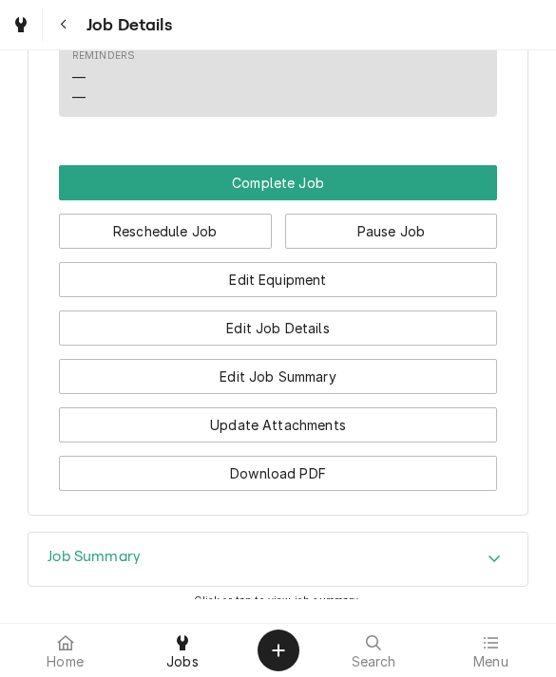
click at [182, 381] on button "Edit Job Summary" at bounding box center [278, 376] width 439 height 35
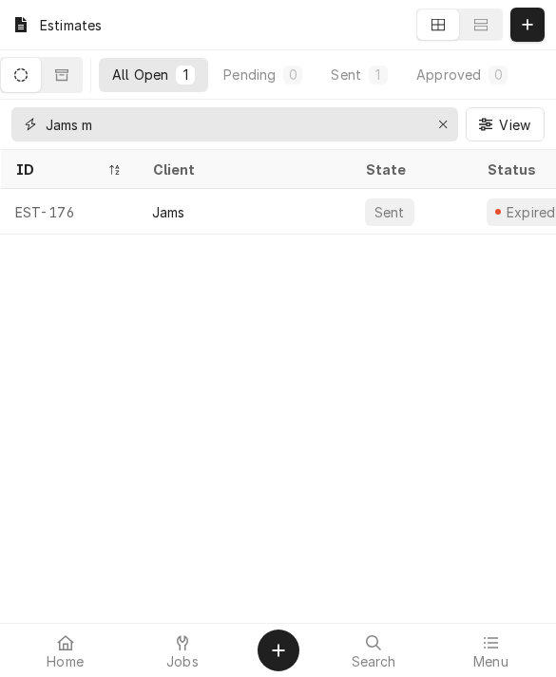
click at [440, 131] on div "Erase input" at bounding box center [442, 124] width 19 height 19
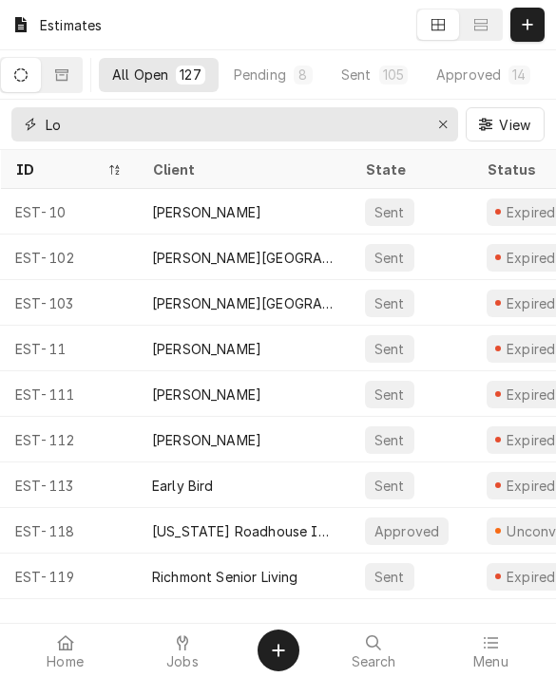
type input "Lou"
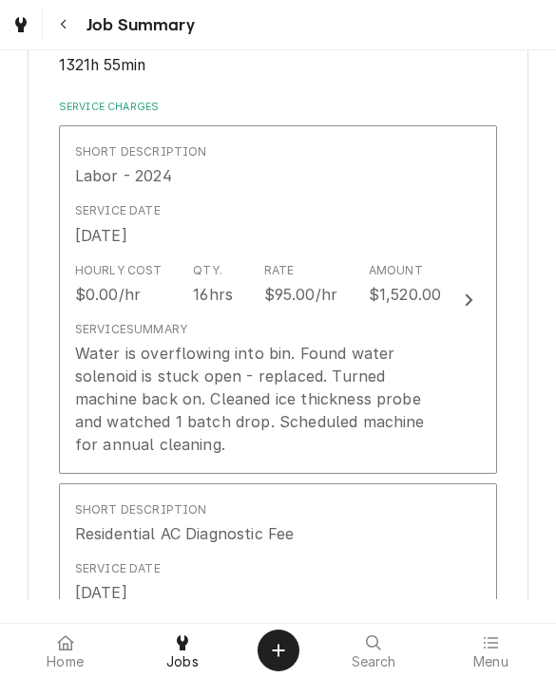
click at [107, 398] on div "Water is overflowing into bin. Found water solenoid is stuck open - replaced. T…" at bounding box center [258, 399] width 367 height 114
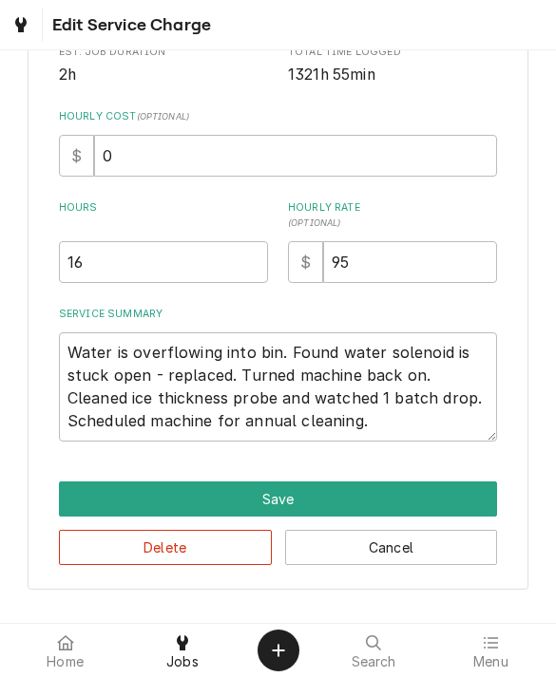
click at [117, 548] on button "Delete" at bounding box center [165, 547] width 213 height 35
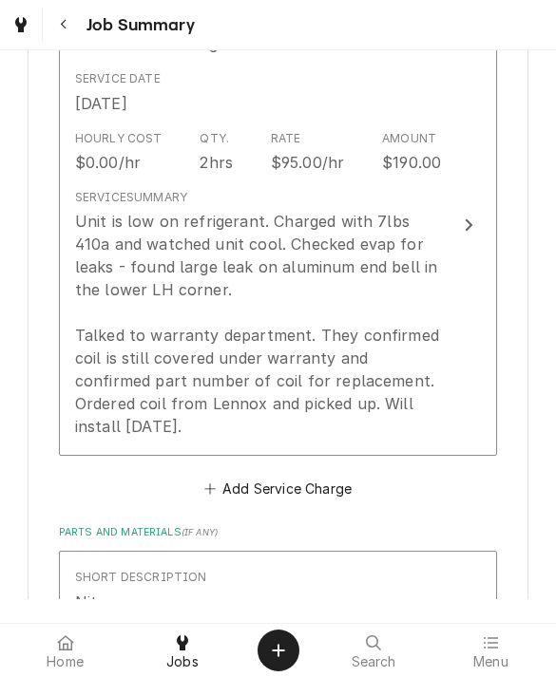
scroll to position [564, 0]
click at [121, 383] on div "Unit is low on refrigerant. Charged with 7lbs 410a and watched unit cool. Check…" at bounding box center [258, 323] width 367 height 228
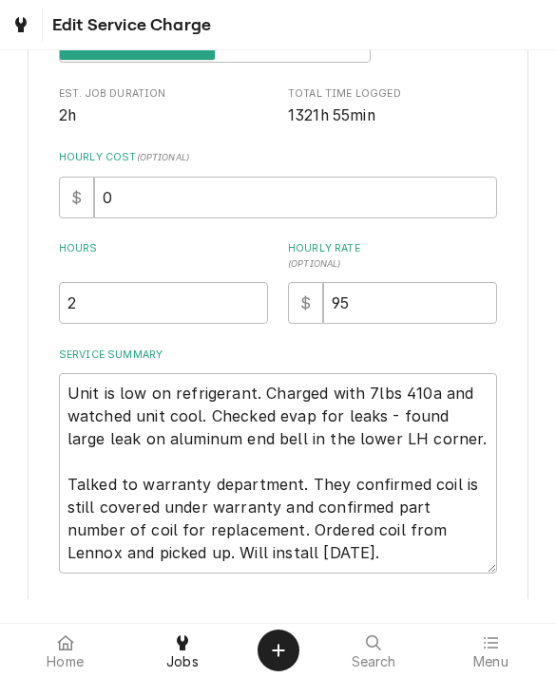
type textarea "x"
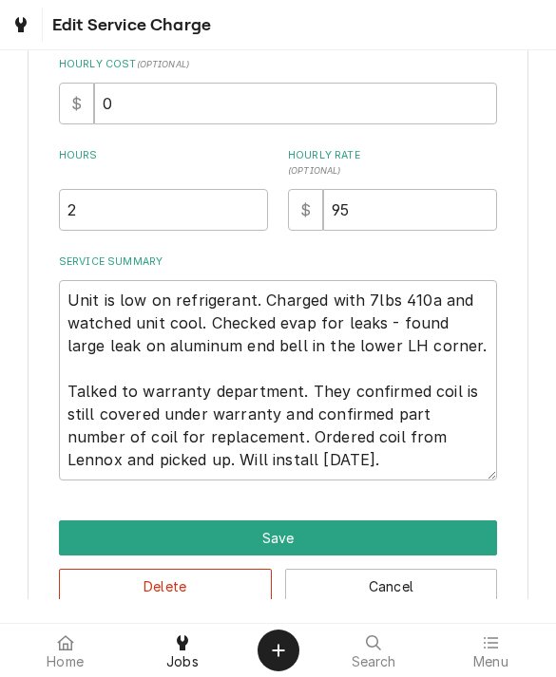
scroll to position [494, 0]
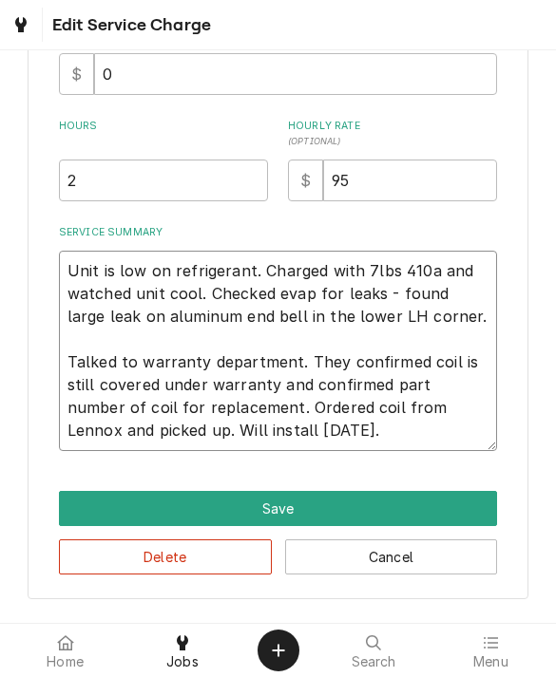
click at [306, 442] on textarea "Unit is low on refrigerant. Charged with 7lbs 410a and watched unit cool. Check…" at bounding box center [278, 351] width 439 height 200
click at [348, 426] on textarea "Unit is low on refrigerant. Charged with 7lbs 410a and watched unit cool. Check…" at bounding box center [278, 351] width 439 height 200
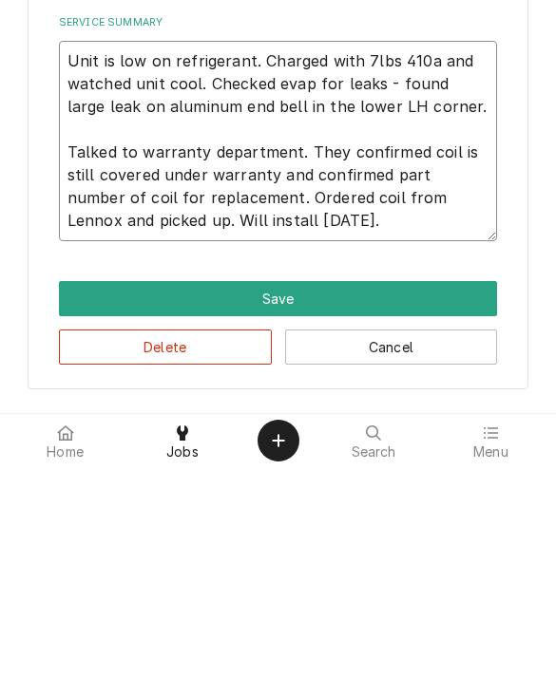
type textarea "Unit is low on refrigerant. Charged with 7lbs 410a and watched unit cool. Check…"
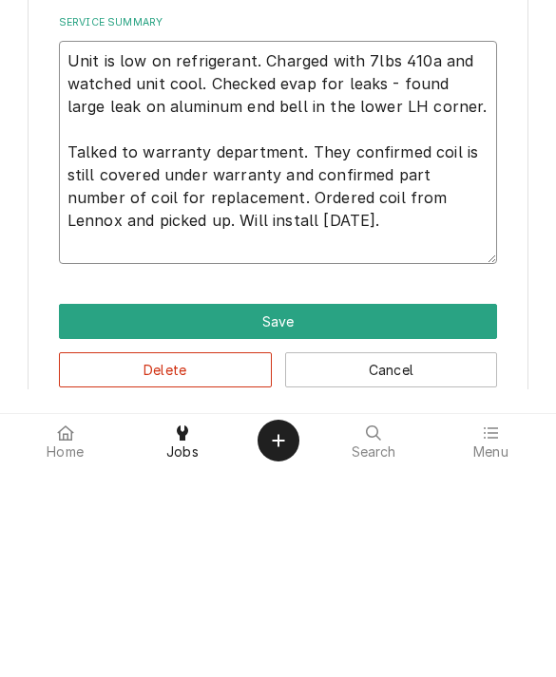
type textarea "x"
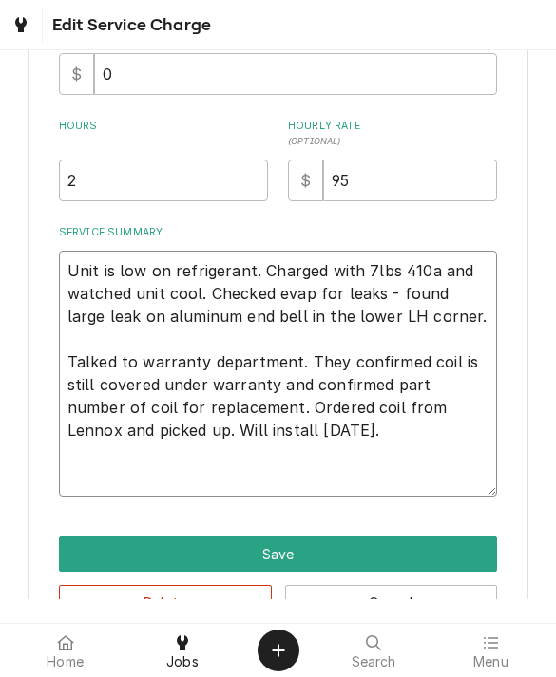
click at [109, 490] on textarea "Unit is low on refrigerant. Charged with 7lbs 410a and watched unit cool. Check…" at bounding box center [278, 374] width 439 height 246
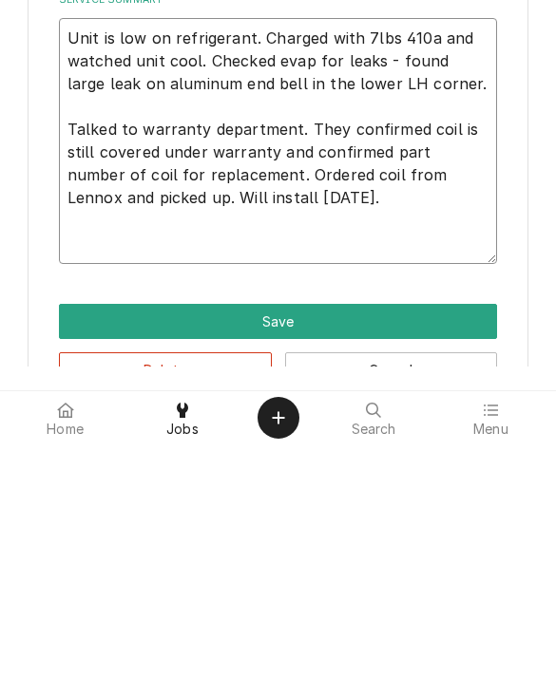
type textarea "Unit is low on refrigerant. Charged with 7lbs 410a and watched unit cool. Check…"
type textarea "x"
type textarea "Unit is low on refrigerant. Charged with 7lbs 410a and watched unit cool. Check…"
type textarea "x"
type textarea "Unit is low on refrigerant. Charged with 7lbs 410a and watched unit cool. Check…"
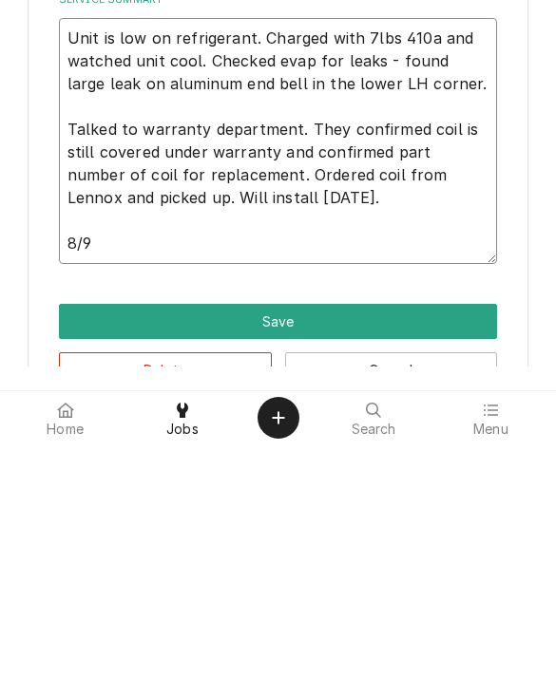
type textarea "x"
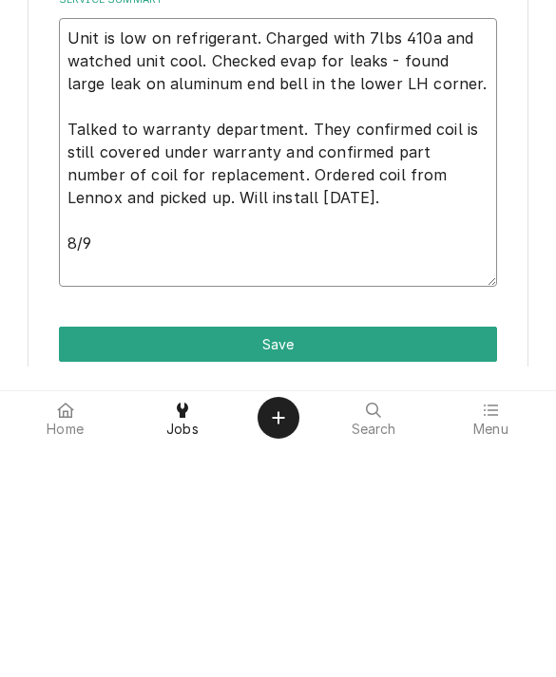
type textarea "Unit is low on refrigerant. Charged with 7lbs 410a and watched unit cool. Check…"
type textarea "x"
type textarea "Unit is low on refrigerant. Charged with 7lbs 410a and watched unit cool. Check…"
type textarea "x"
type textarea "Unit is low on refrigerant. Charged with 7lbs 410a and watched unit cool. Check…"
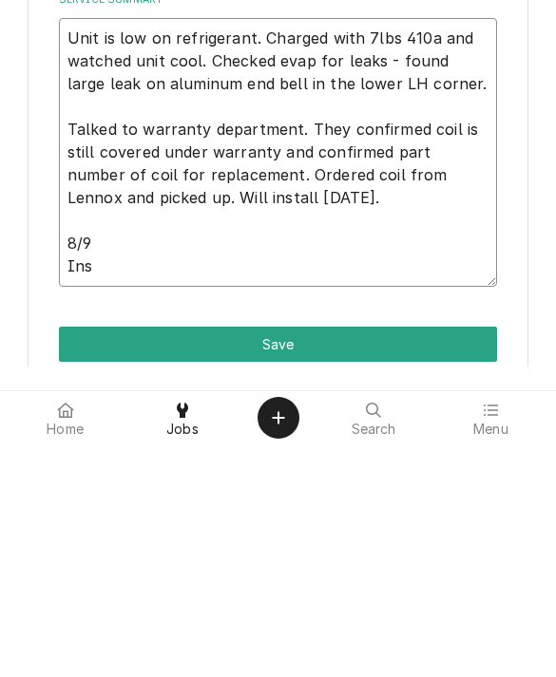
type textarea "x"
type textarea "Unit is low on refrigerant. Charged with 7lbs 410a and watched unit cool. Check…"
type textarea "x"
type textarea "Unit is low on refrigerant. Charged with 7lbs 410a and watched unit cool. Check…"
type textarea "x"
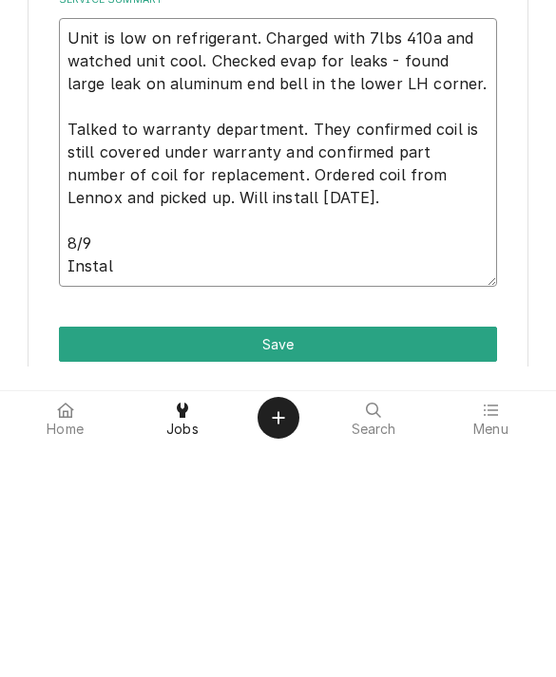
type textarea "Unit is low on refrigerant. Charged with 7lbs 410a and watched unit cool. Check…"
type textarea "x"
type textarea "Unit is low on refrigerant. Charged with 7lbs 410a and watched unit cool. Check…"
type textarea "x"
type textarea "Unit is low on refrigerant. Charged with 7lbs 410a and watched unit cool. Check…"
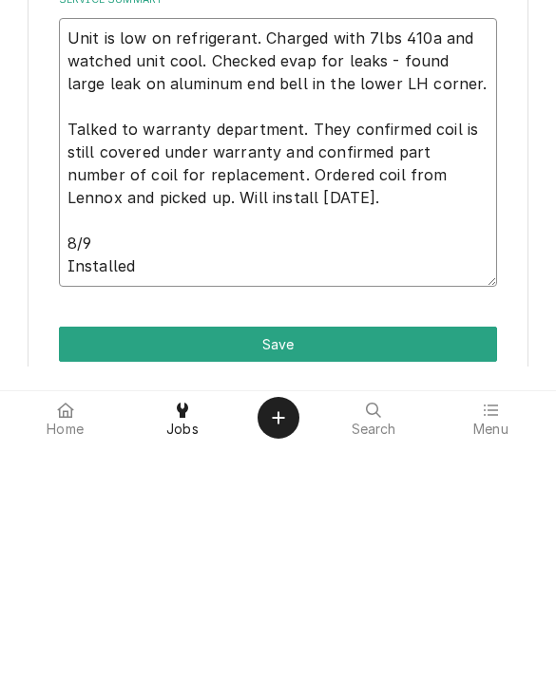
type textarea "x"
type textarea "Unit is low on refrigerant. Charged with 7lbs 410a and watched unit cool. Check…"
type textarea "x"
type textarea "Unit is low on refrigerant. Charged with 7lbs 410a and watched unit cool. Check…"
type textarea "x"
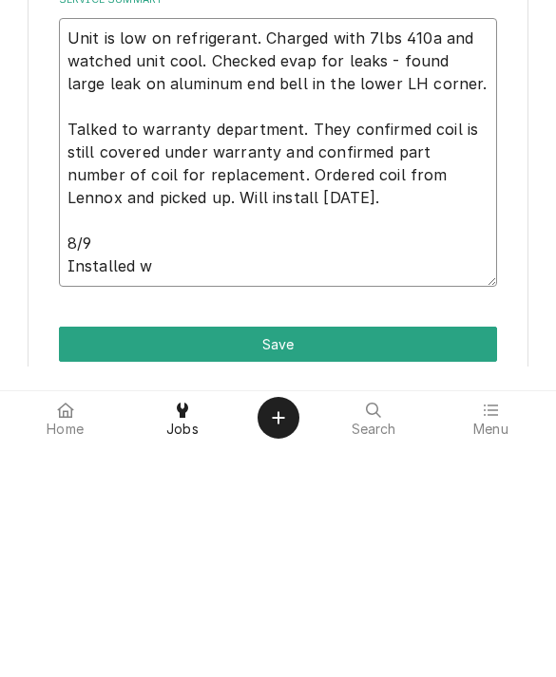
type textarea "Unit is low on refrigerant. Charged with 7lbs 410a and watched unit cool. Check…"
type textarea "x"
type textarea "Unit is low on refrigerant. Charged with 7lbs 410a and watched unit cool. Check…"
type textarea "x"
type textarea "Unit is low on refrigerant. Charged with 7lbs 410a and watched unit cool. Check…"
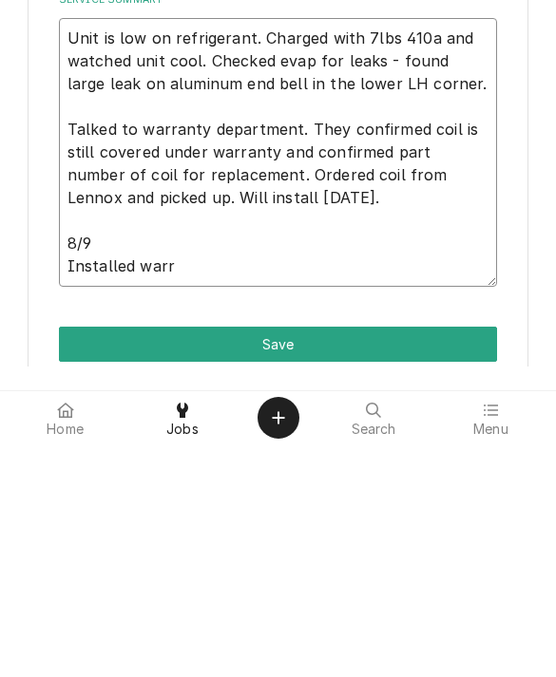
type textarea "x"
type textarea "Unit is low on refrigerant. Charged with 7lbs 410a and watched unit cool. Check…"
type textarea "x"
type textarea "Unit is low on refrigerant. Charged with 7lbs 410a and watched unit cool. Check…"
type textarea "x"
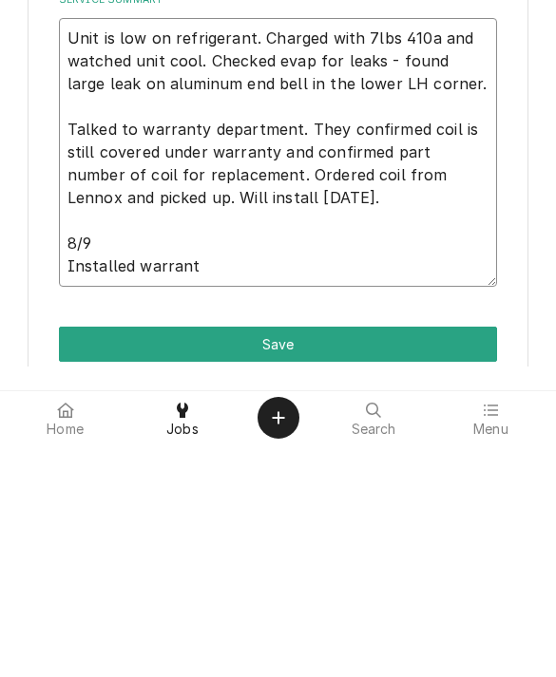
type textarea "Unit is low on refrigerant. Charged with 7lbs 410a and watched unit cool. Check…"
type textarea "x"
type textarea "Unit is low on refrigerant. Charged with 7lbs 410a and watched unit cool. Check…"
type textarea "x"
type textarea "Unit is low on refrigerant. Charged with 7lbs 410a and watched unit cool. Check…"
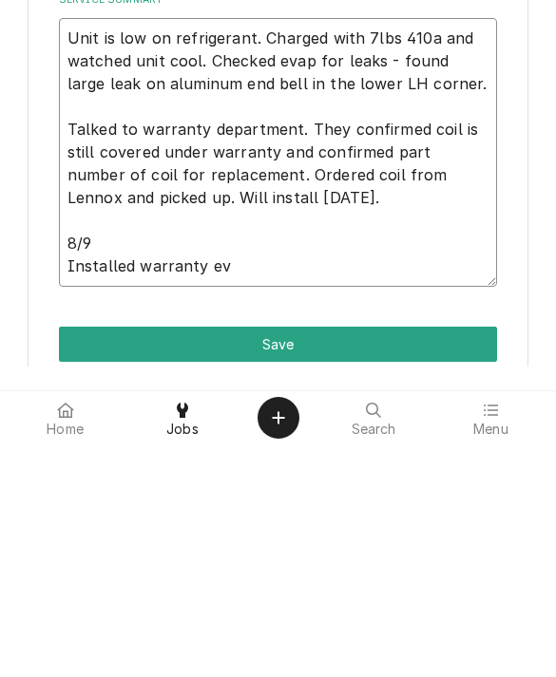
type textarea "x"
type textarea "Unit is low on refrigerant. Charged with 7lbs 410a and watched unit cool. Check…"
type textarea "x"
type textarea "Unit is low on refrigerant. Charged with 7lbs 410a and watched unit cool. Check…"
type textarea "x"
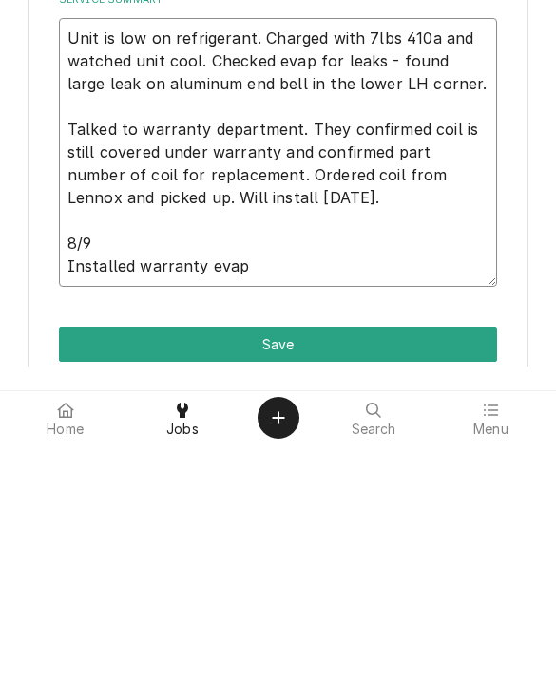
type textarea "Unit is low on refrigerant. Charged with 7lbs 410a and watched unit cool. Check…"
type textarea "x"
type textarea "Unit is low on refrigerant. Charged with 7lbs 410a and watched unit cool. Check…"
type textarea "x"
type textarea "Unit is low on refrigerant. Charged with 7lbs 410a and watched unit cool. Check…"
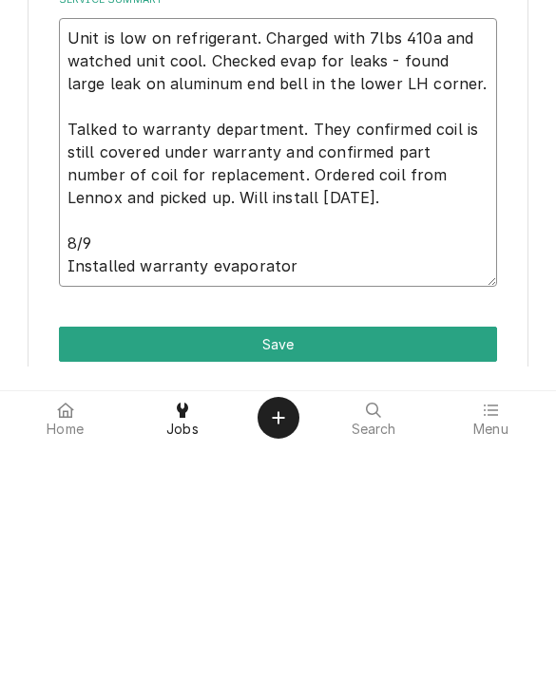
type textarea "x"
type textarea "Unit is low on refrigerant. Charged with 7lbs 410a and watched unit cool. Check…"
type textarea "x"
type textarea "Unit is low on refrigerant. Charged with 7lbs 410a and watched unit cool. Check…"
type textarea "x"
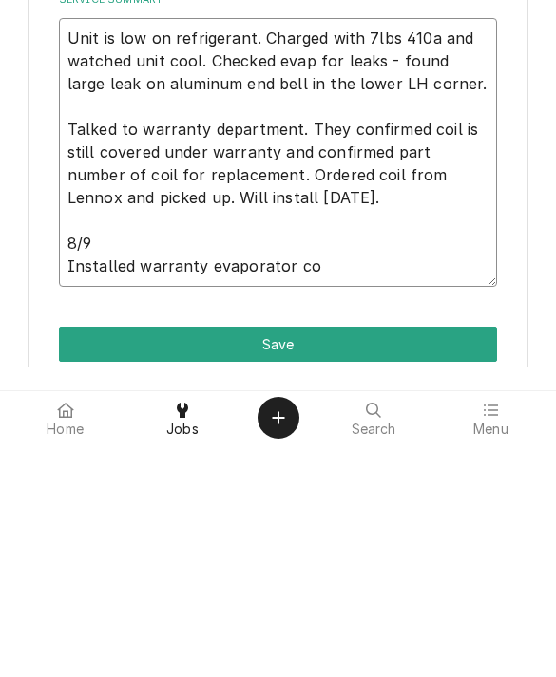
type textarea "Unit is low on refrigerant. Charged with 7lbs 410a and watched unit cool. Check…"
type textarea "x"
type textarea "Unit is low on refrigerant. Charged with 7lbs 410a and watched unit cool. Check…"
type textarea "x"
type textarea "Unit is low on refrigerant. Charged with 7lbs 410a and watched unit cool. Check…"
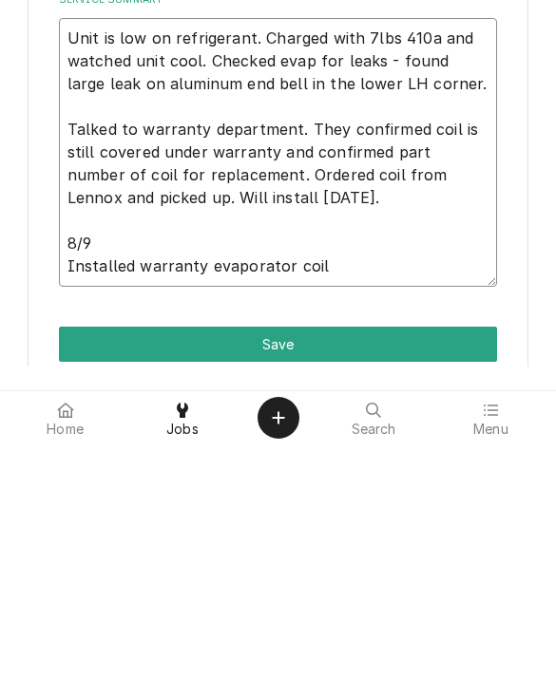
type textarea "x"
type textarea "Unit is low on refrigerant. Charged with 7lbs 410a and watched unit cool. Check…"
type textarea "x"
type textarea "Unit is low on refrigerant. Charged with 7lbs 410a and watched unit cool. Check…"
type textarea "x"
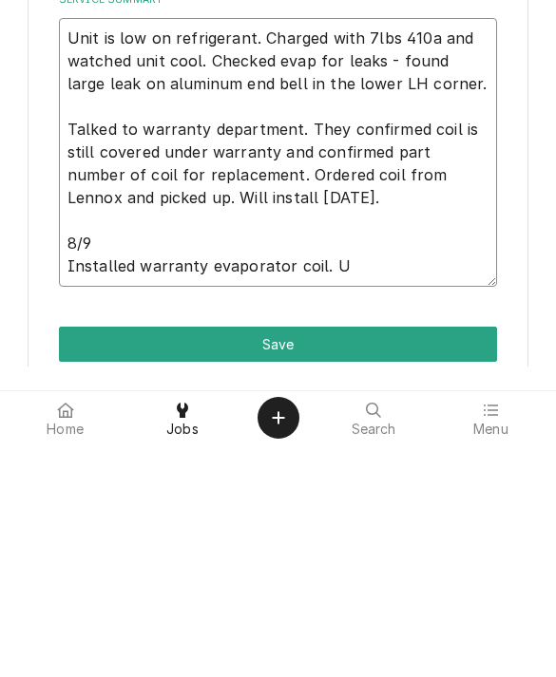
type textarea "Unit is low on refrigerant. Charged with 7lbs 410a and watched unit cool. Check…"
type textarea "x"
type textarea "Unit is low on refrigerant. Charged with 7lbs 410a and watched unit cool. Check…"
type textarea "x"
type textarea "Unit is low on refrigerant. Charged with 7lbs 410a and watched unit cool. Check…"
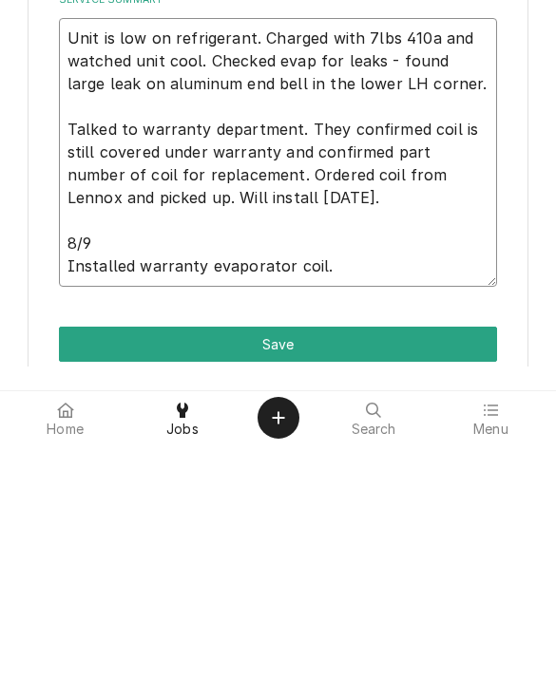
type textarea "x"
type textarea "Unit is low on refrigerant. Charged with 7lbs 410a and watched unit cool. Check…"
type textarea "x"
type textarea "Unit is low on refrigerant. Charged with 7lbs 410a and watched unit cool. Check…"
type textarea "x"
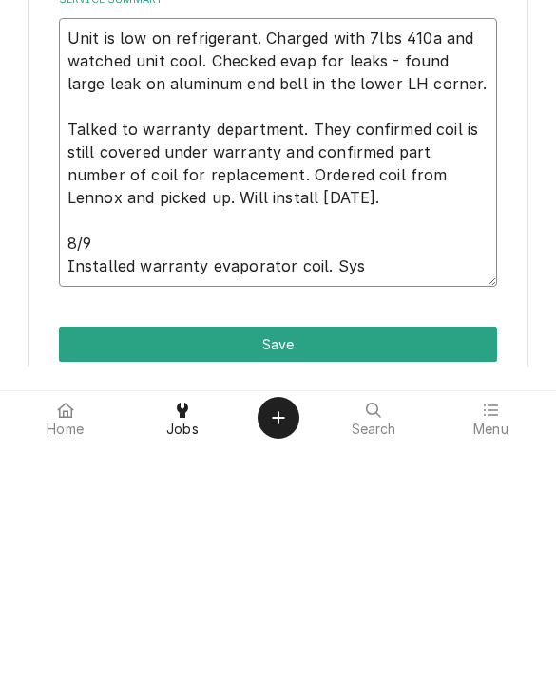
type textarea "Unit is low on refrigerant. Charged with 7lbs 410a and watched unit cool. Check…"
type textarea "x"
type textarea "Unit is low on refrigerant. Charged with 7lbs 410a and watched unit cool. Check…"
type textarea "x"
type textarea "Unit is low on refrigerant. Charged with 7lbs 410a and watched unit cool. Check…"
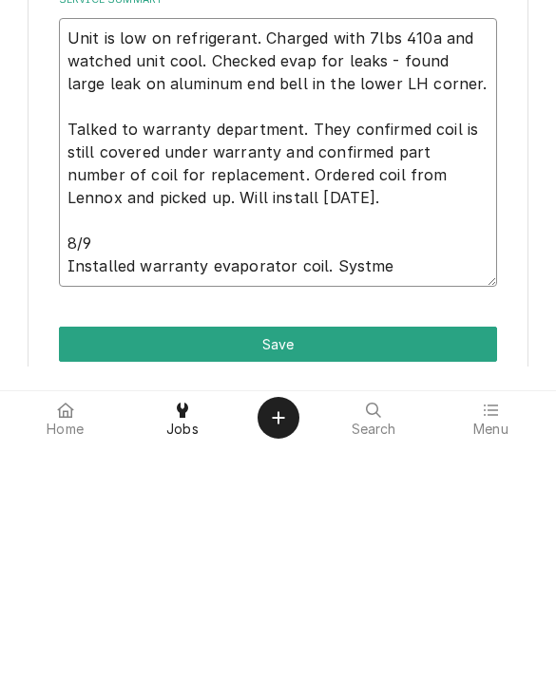
type textarea "x"
type textarea "Unit is low on refrigerant. Charged with 7lbs 410a and watched unit cool. Check…"
type textarea "x"
type textarea "Unit is low on refrigerant. Charged with 7lbs 410a and watched unit cool. Check…"
type textarea "x"
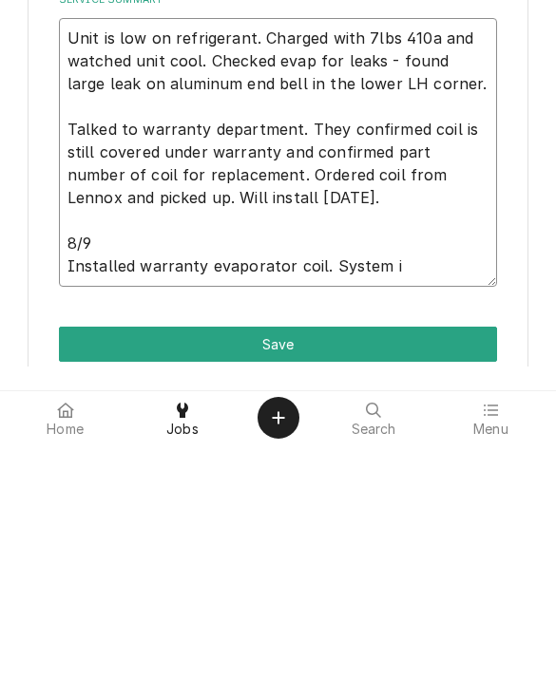
type textarea "Unit is low on refrigerant. Charged with 7lbs 410a and watched unit cool. Check…"
type textarea "x"
type textarea "Unit is low on refrigerant. Charged with 7lbs 410a and watched unit cool. Check…"
type textarea "x"
type textarea "Unit is low on refrigerant. Charged with 7lbs 410a and watched unit cool. Check…"
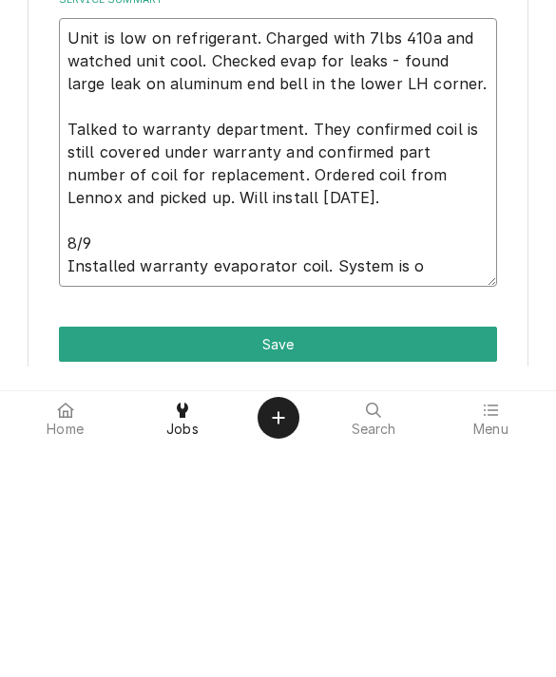
type textarea "x"
type textarea "Unit is low on refrigerant. Charged with 7lbs 410a and watched unit cool. Check…"
type textarea "x"
type textarea "Unit is low on refrigerant. Charged with 7lbs 410a and watched unit cool. Check…"
type textarea "x"
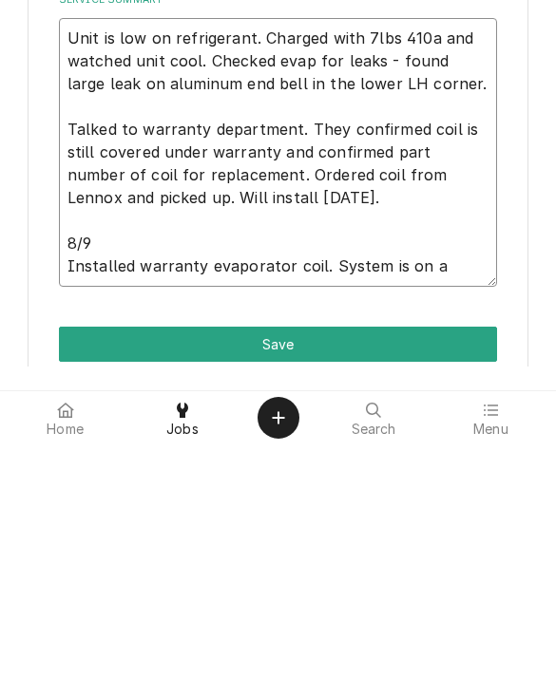
type textarea "Unit is low on refrigerant. Charged with 7lbs 410a and watched unit cool. Check…"
type textarea "x"
type textarea "Unit is low on refrigerant. Charged with 7lbs 410a and watched unit cool. Check…"
type textarea "x"
type textarea "Unit is low on refrigerant. Charged with 7lbs 410a and watched unit cool. Check…"
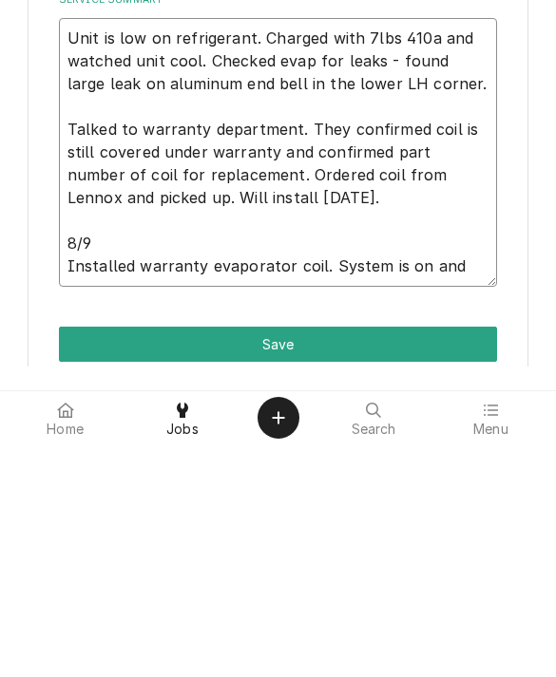
type textarea "x"
type textarea "Unit is low on refrigerant. Charged with 7lbs 410a and watched unit cool. Check…"
type textarea "x"
type textarea "Unit is low on refrigerant. Charged with 7lbs 410a and watched unit cool. Check…"
type textarea "x"
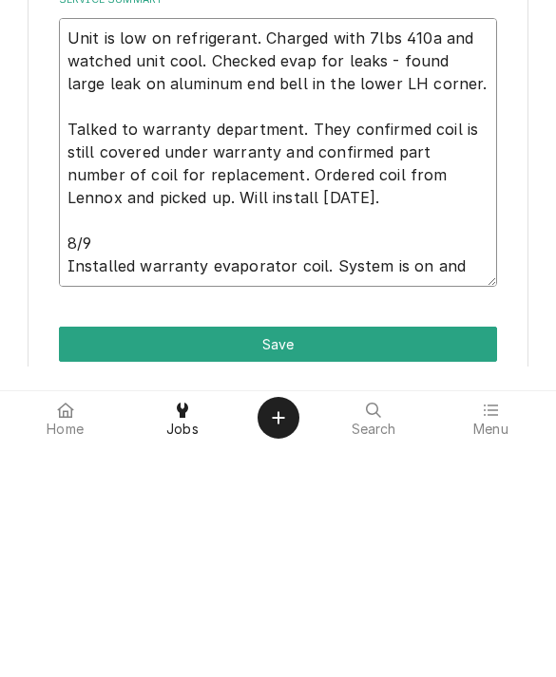
type textarea "Unit is low on refrigerant. Charged with 7lbs 410a and watched unit cool. Check…"
type textarea "x"
type textarea "Unit is low on refrigerant. Charged with 7lbs 410a and watched unit cool. Check…"
type textarea "x"
type textarea "Unit is low on refrigerant. Charged with 7lbs 410a and watched unit cool. Check…"
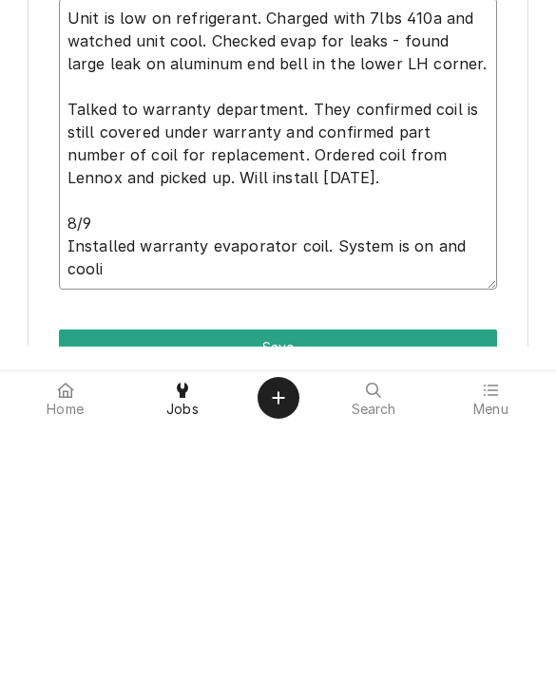
type textarea "x"
type textarea "Unit is low on refrigerant. Charged with 7lbs 410a and watched unit cool. Check…"
type textarea "x"
type textarea "Unit is low on refrigerant. Charged with 7lbs 410a and watched unit cool. Check…"
type textarea "x"
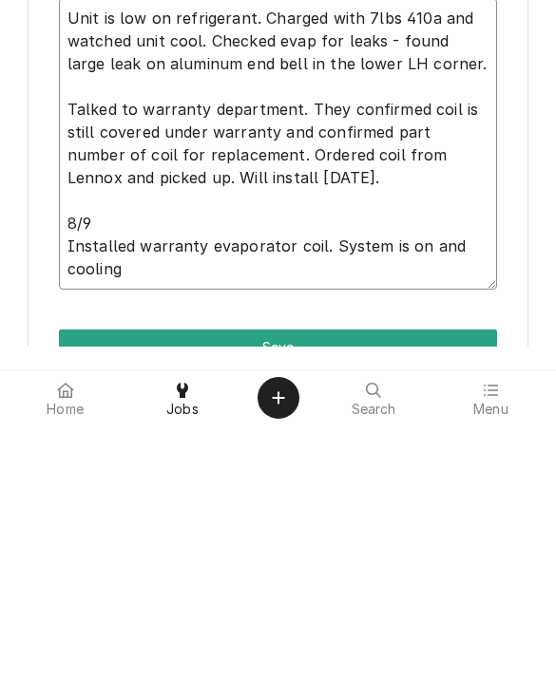
type textarea "Unit is low on refrigerant. Charged with 7lbs 410a and watched unit cool. Check…"
type textarea "x"
click at [321, 251] on textarea "Unit is low on refrigerant. Charged with 7lbs 410a and watched unit cool. Check…" at bounding box center [278, 397] width 439 height 292
type textarea "Unit is low on refrigerant. Charged with 7lbs 410a and watched unit cool. Check…"
type textarea "x"
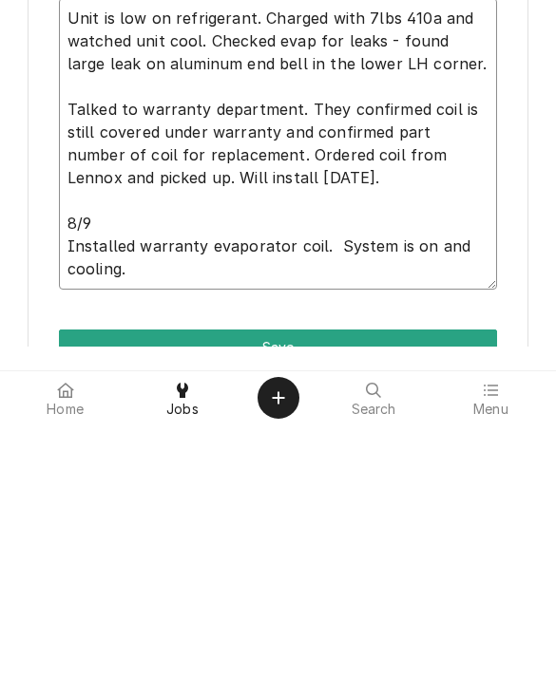
type textarea "Unit is low on refrigerant. Charged with 7lbs 410a and watched unit cool. Check…"
type textarea "x"
type textarea "Unit is low on refrigerant. Charged with 7lbs 410a and watched unit cool. Check…"
type textarea "x"
type textarea "Unit is low on refrigerant. Charged with 7lbs 410a and watched unit cool. Check…"
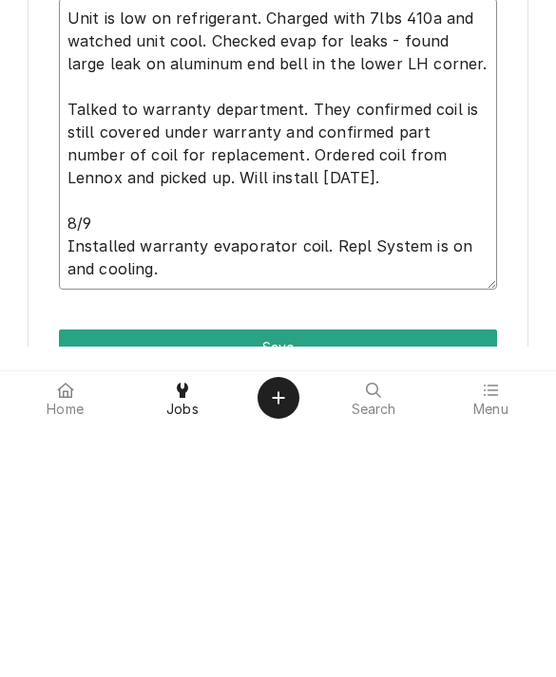
type textarea "x"
type textarea "Unit is low on refrigerant. Charged with 7lbs 410a and watched unit cool. Check…"
type textarea "x"
type textarea "Unit is low on refrigerant. Charged with 7lbs 410a and watched unit cool. Check…"
type textarea "x"
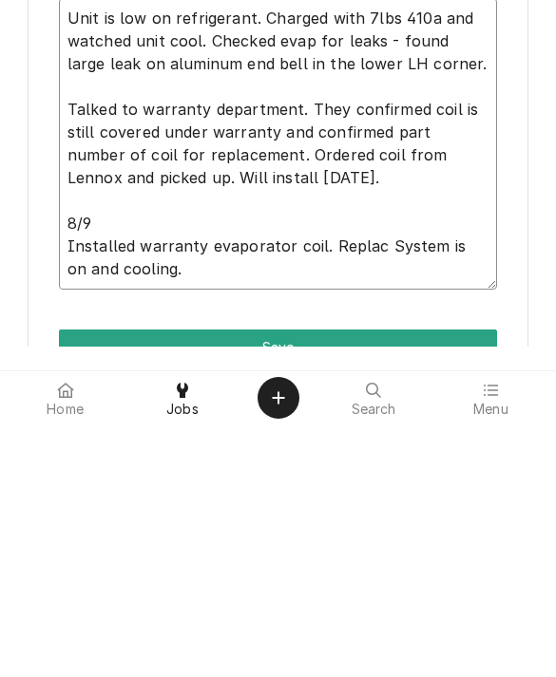
type textarea "Unit is low on refrigerant. Charged with 7lbs 410a and watched unit cool. Check…"
type textarea "x"
type textarea "Unit is low on refrigerant. Charged with 7lbs 410a and watched unit cool. Check…"
type textarea "x"
type textarea "Unit is low on refrigerant. Charged with 7lbs 410a and watched unit cool. Check…"
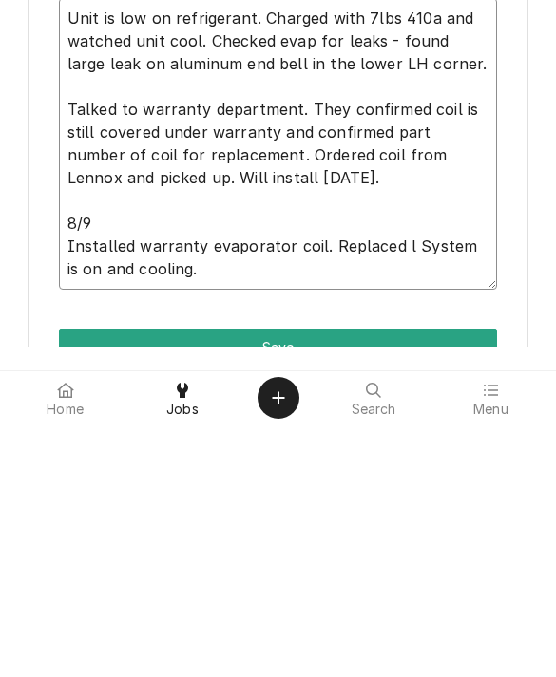
type textarea "x"
type textarea "Unit is low on refrigerant. Charged with 7lbs 410a and watched unit cool. Check…"
type textarea "x"
type textarea "Unit is low on refrigerant. Charged with 7lbs 410a and watched unit cool. Check…"
type textarea "x"
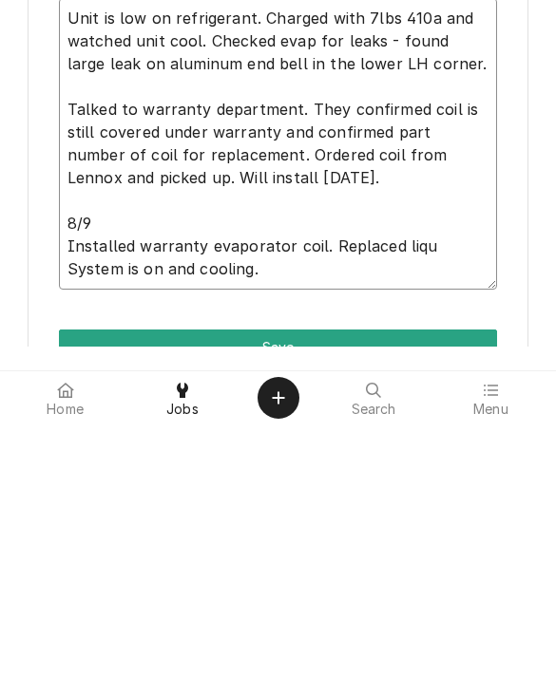
type textarea "Unit is low on refrigerant. Charged with 7lbs 410a and watched unit cool. Check…"
type textarea "x"
type textarea "Unit is low on refrigerant. Charged with 7lbs 410a and watched unit cool. Check…"
type textarea "x"
type textarea "Unit is low on refrigerant. Charged with 7lbs 410a and watched unit cool. Check…"
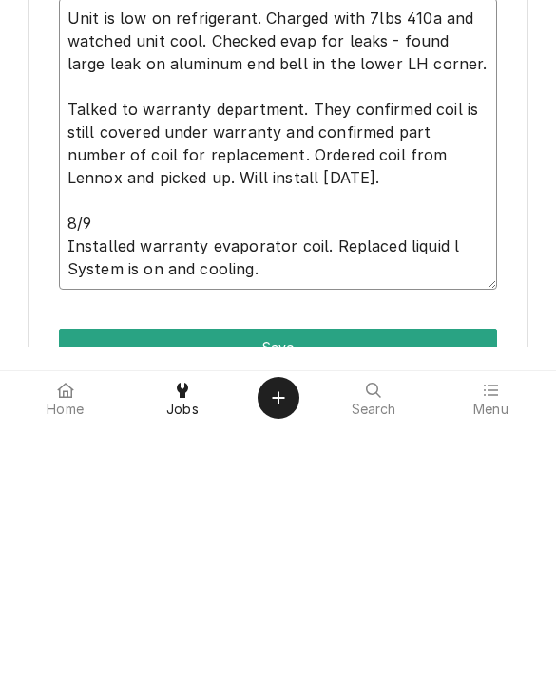
type textarea "x"
type textarea "Unit is low on refrigerant. Charged with 7lbs 410a and watched unit cool. Check…"
type textarea "x"
type textarea "Unit is low on refrigerant. Charged with 7lbs 410a and watched unit cool. Check…"
type textarea "x"
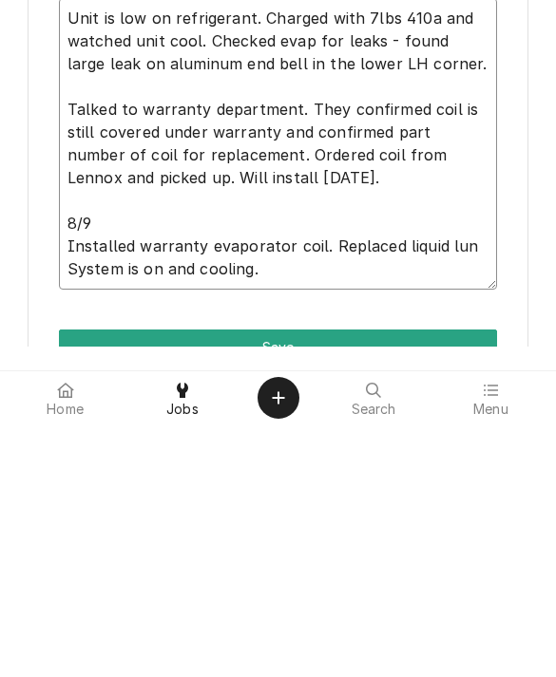
type textarea "Unit is low on refrigerant. Charged with 7lbs 410a and watched unit cool. Check…"
type textarea "x"
type textarea "Unit is low on refrigerant. Charged with 7lbs 410a and watched unit cool. Check…"
type textarea "x"
type textarea "Unit is low on refrigerant. Charged with 7lbs 410a and watched unit cool. Check…"
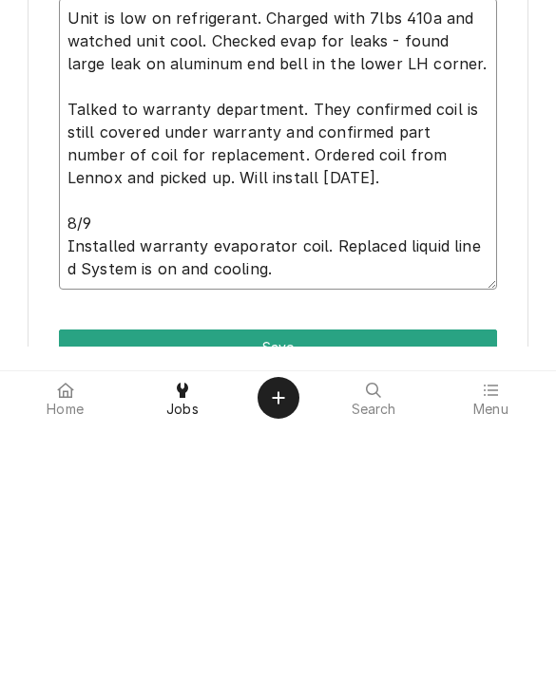
type textarea "x"
type textarea "Unit is low on refrigerant. Charged with 7lbs 410a and watched unit cool. Check…"
type textarea "x"
type textarea "Unit is low on refrigerant. Charged with 7lbs 410a and watched unit cool. Check…"
type textarea "x"
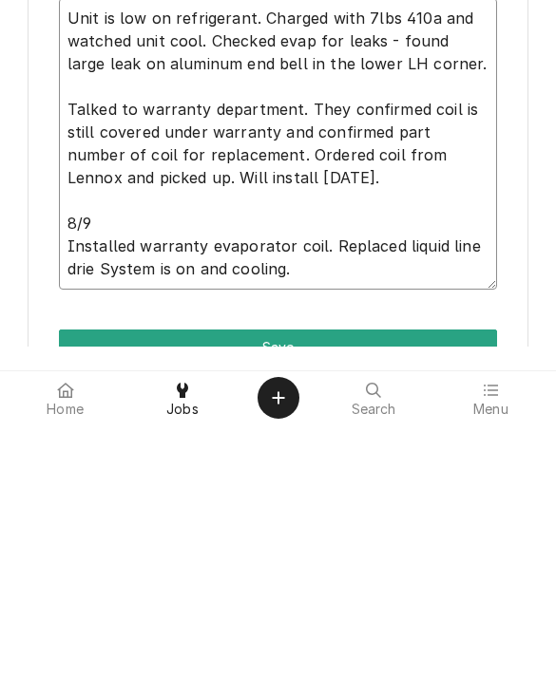
type textarea "Unit is low on refrigerant. Charged with 7lbs 410a and watched unit cool. Check…"
type textarea "x"
type textarea "Unit is low on refrigerant. Charged with 7lbs 410a and watched unit cool. Check…"
type textarea "x"
type textarea "Unit is low on refrigerant. Charged with 7lbs 410a and watched unit cool. Check…"
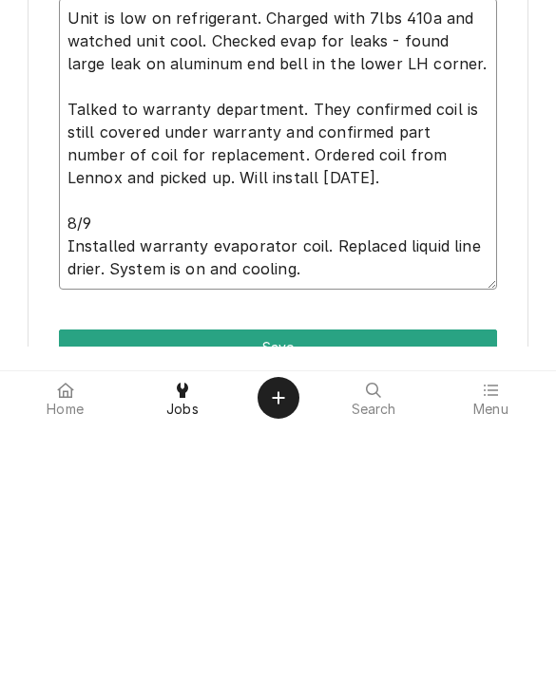
type textarea "x"
type textarea "Unit is low on refrigerant. Charged with 7lbs 410a and watched unit cool. Check…"
type textarea "x"
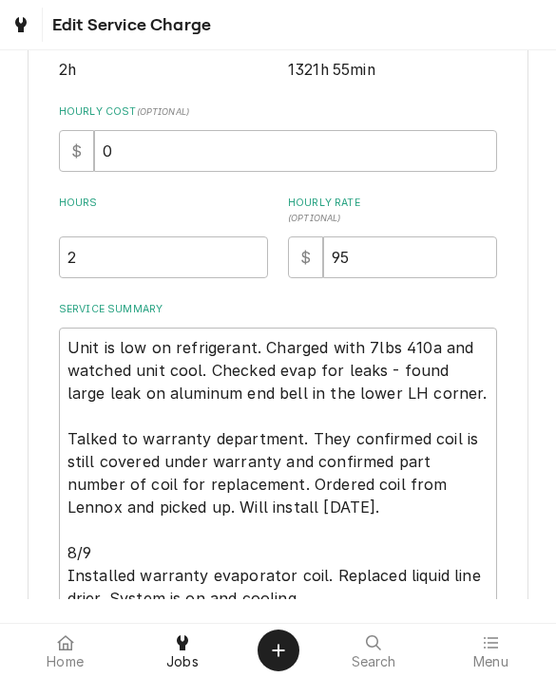
scroll to position [561, 0]
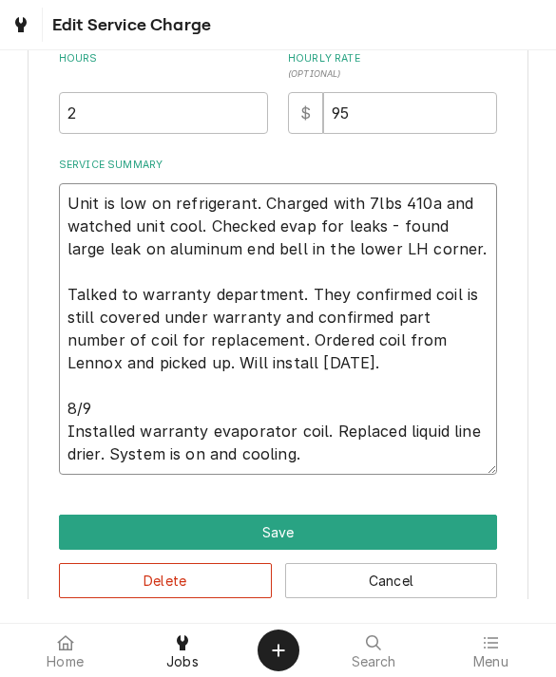
click at [316, 458] on textarea "Unit is low on refrigerant. Charged with 7lbs 410a and watched unit cool. Check…" at bounding box center [278, 329] width 439 height 292
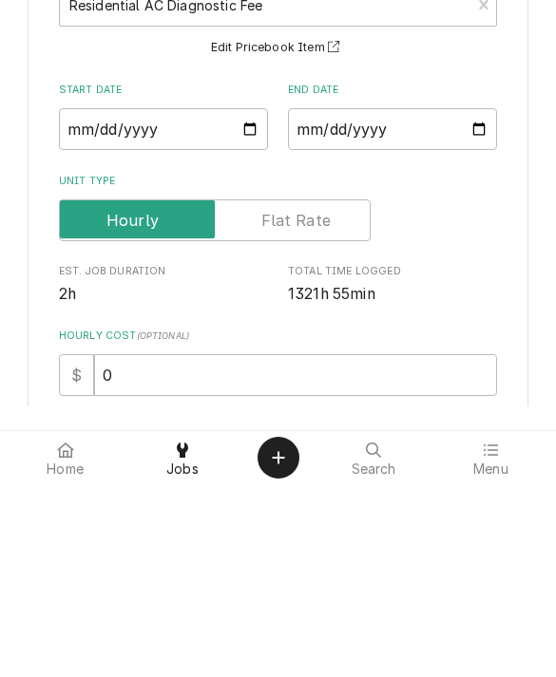
scroll to position [-1, 0]
type textarea "Unit is low on refrigerant. Charged with 7lbs 410a and watched unit cool. Check…"
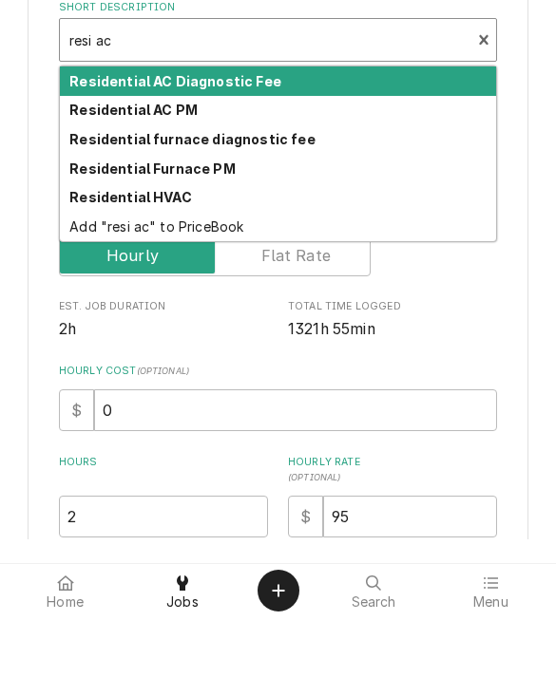
scroll to position [100, 0]
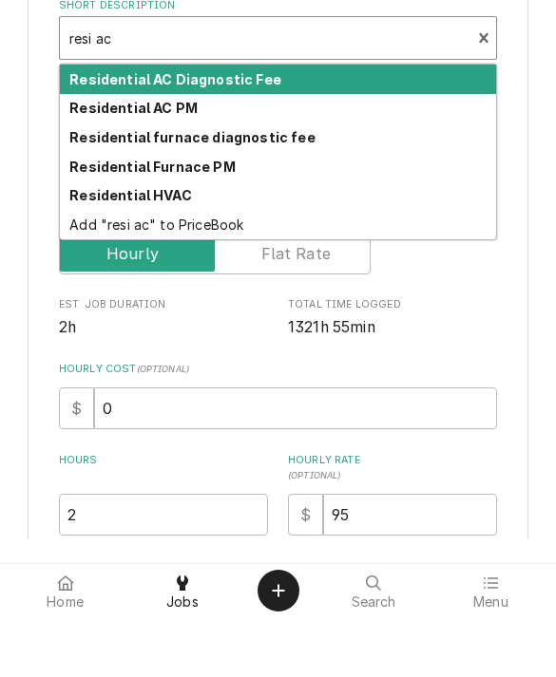
click at [85, 247] on strong "Residential HVAC" at bounding box center [130, 255] width 123 height 16
type input "resi ac"
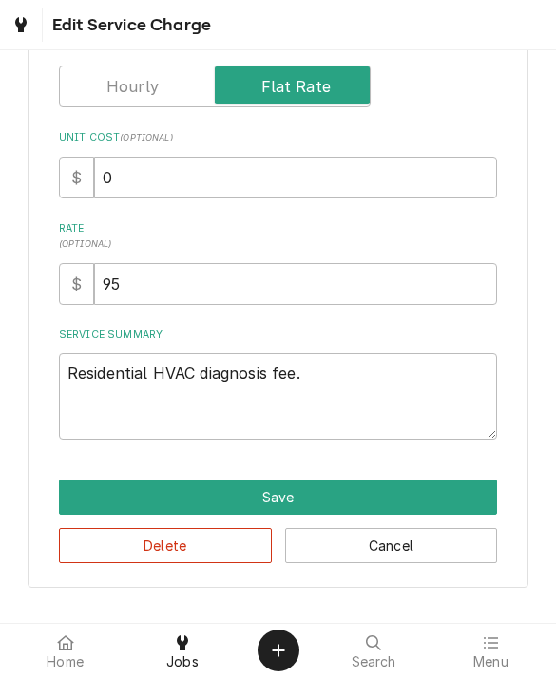
scroll to position [327, 0]
click at [329, 375] on textarea "Residential HVAC diagnosis fee." at bounding box center [278, 396] width 439 height 86
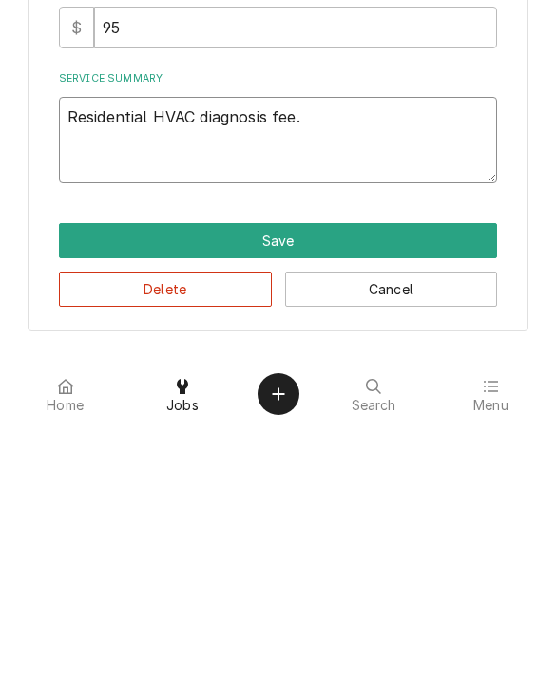
type textarea "x"
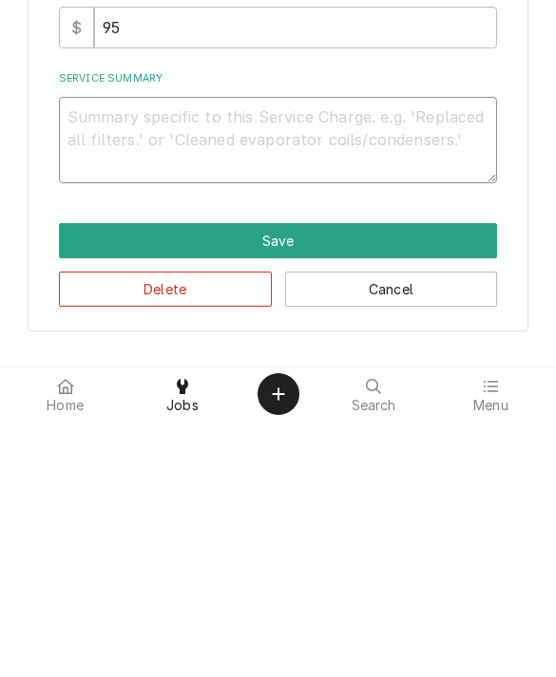
click at [101, 353] on textarea "Service Summary" at bounding box center [278, 396] width 439 height 86
click at [93, 353] on textarea "Service Summary" at bounding box center [278, 396] width 439 height 86
paste textarea "Unit is low on refrigerant. Charged with 7lbs 410a and watched unit cool. Check…"
type textarea "x"
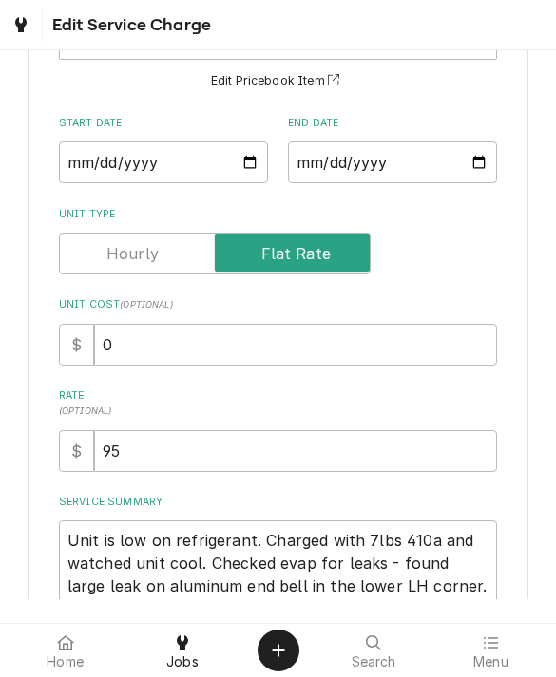
scroll to position [159, 0]
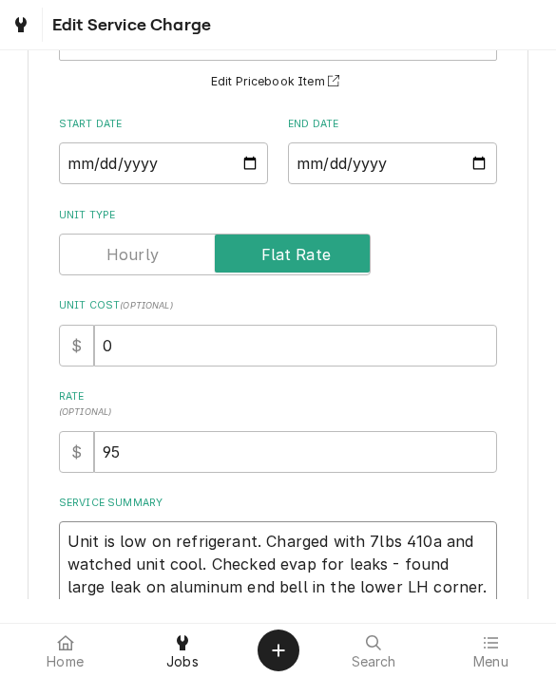
type textarea "Unit is low on refrigerant. Charged with 7lbs 410a and watched unit cool. Check…"
click at [148, 449] on input "95" at bounding box center [295, 452] width 403 height 42
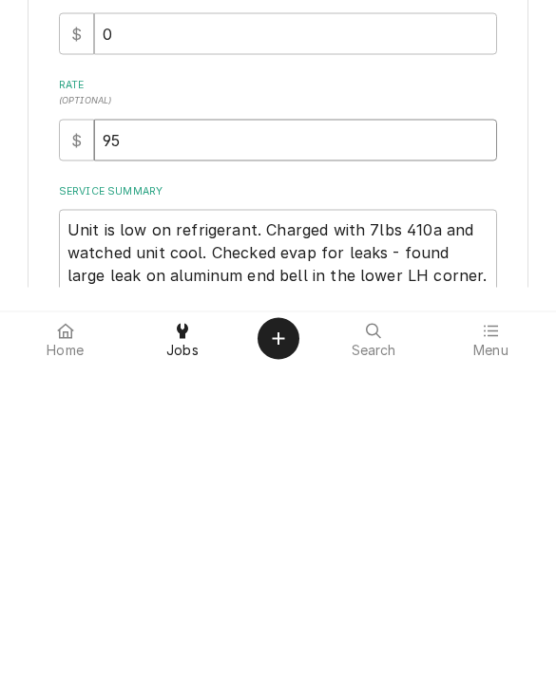
type input "9"
type textarea "x"
type input "2"
type textarea "x"
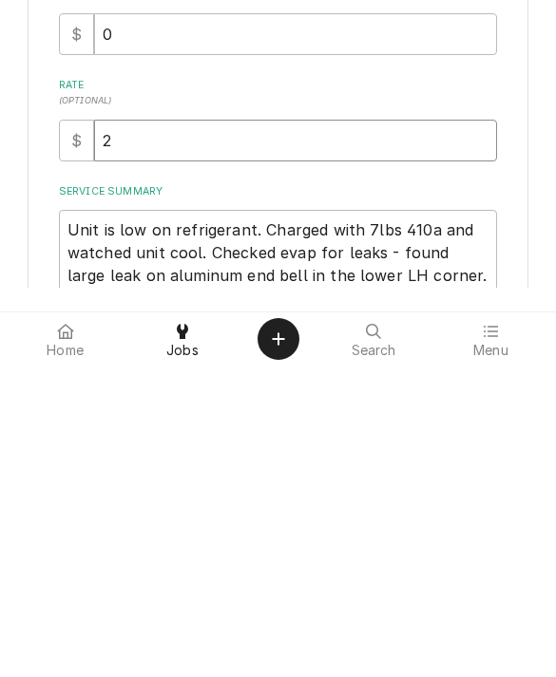
type input "26"
type textarea "x"
type input "261"
type textarea "x"
type input "2610"
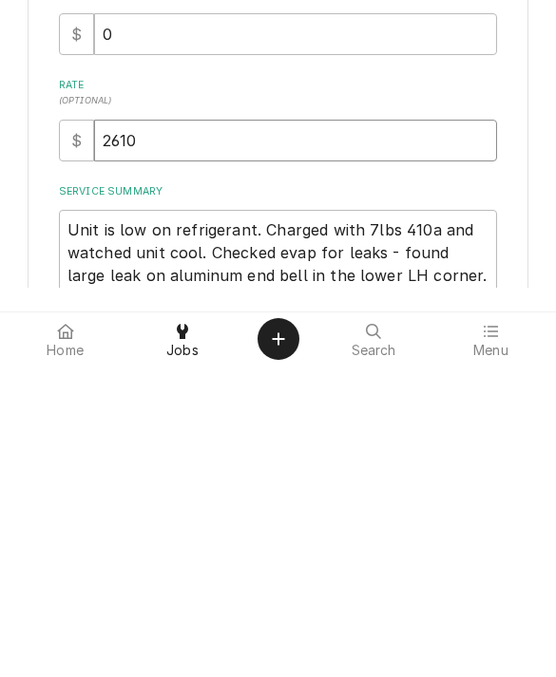
type textarea "x"
type input "2610.6"
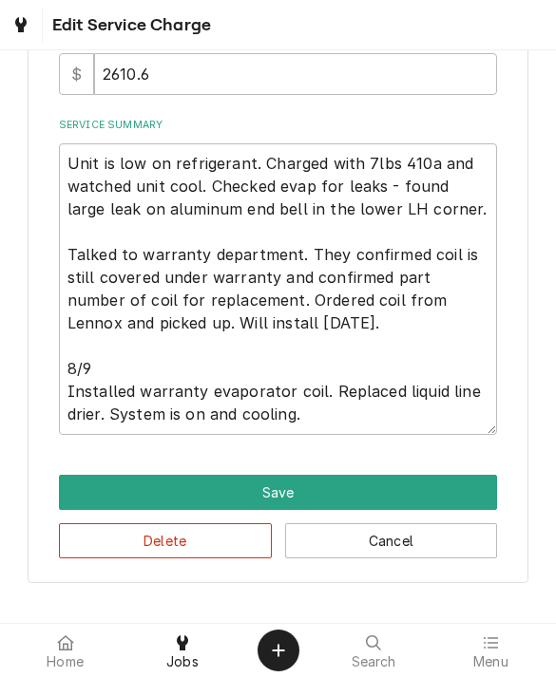
click at [87, 490] on button "Save" at bounding box center [278, 492] width 439 height 35
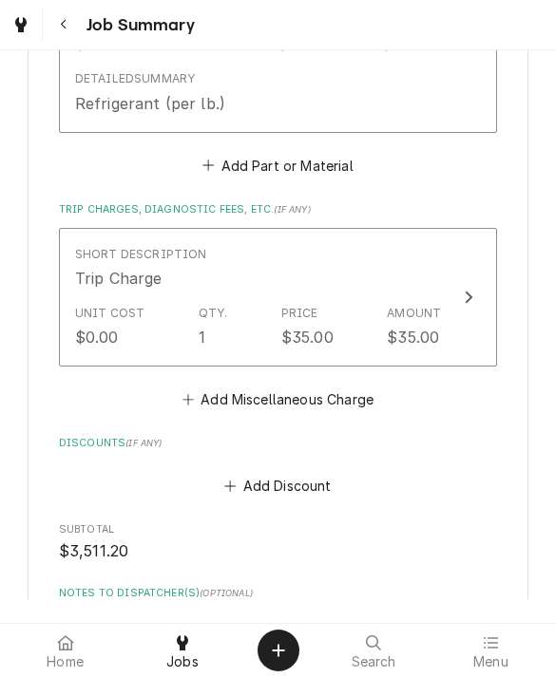
click at [86, 326] on div "$0.00" at bounding box center [97, 337] width 44 height 23
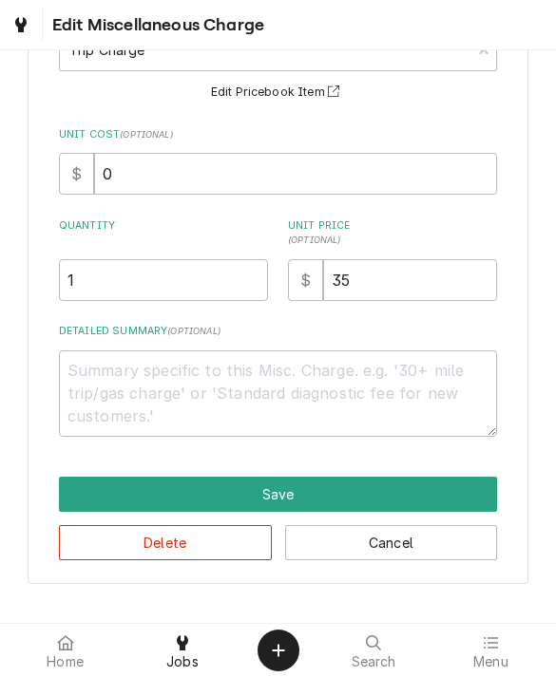
click at [86, 542] on button "Delete" at bounding box center [165, 542] width 213 height 35
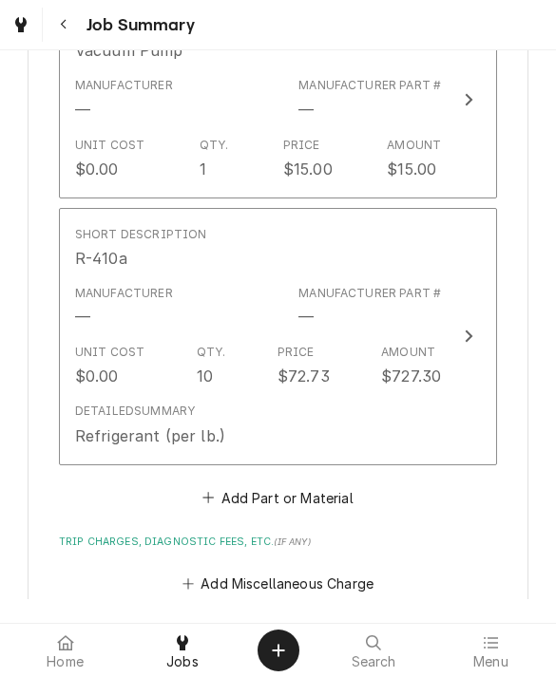
click at [96, 425] on div "Refrigerant (per lb.)" at bounding box center [150, 436] width 150 height 23
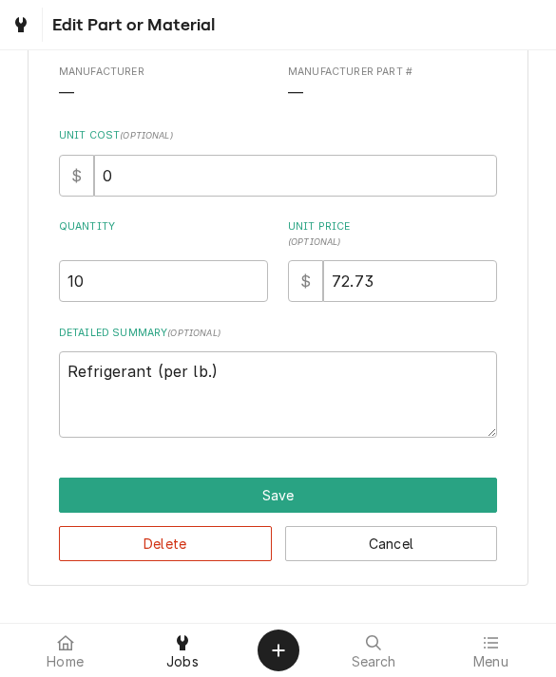
click at [87, 543] on button "Delete" at bounding box center [165, 543] width 213 height 35
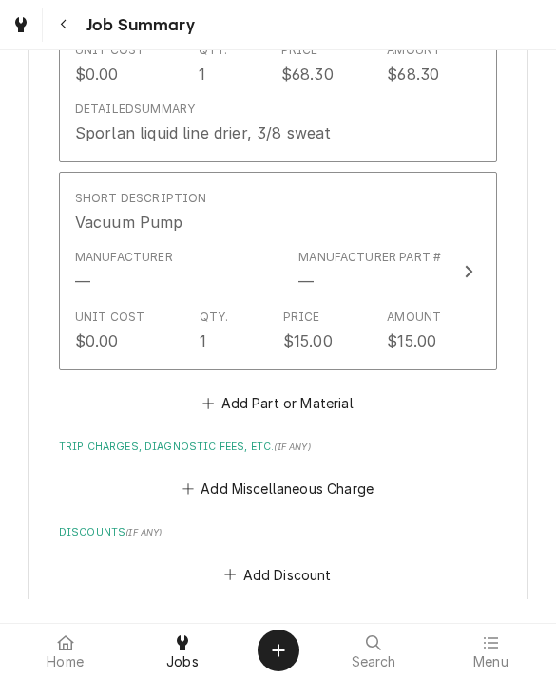
click at [95, 309] on div "Unit Cost" at bounding box center [109, 317] width 69 height 17
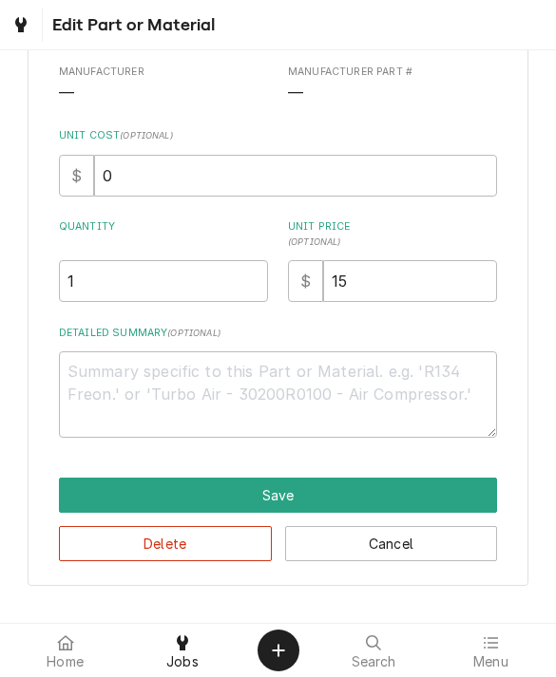
click at [96, 541] on button "Delete" at bounding box center [165, 543] width 213 height 35
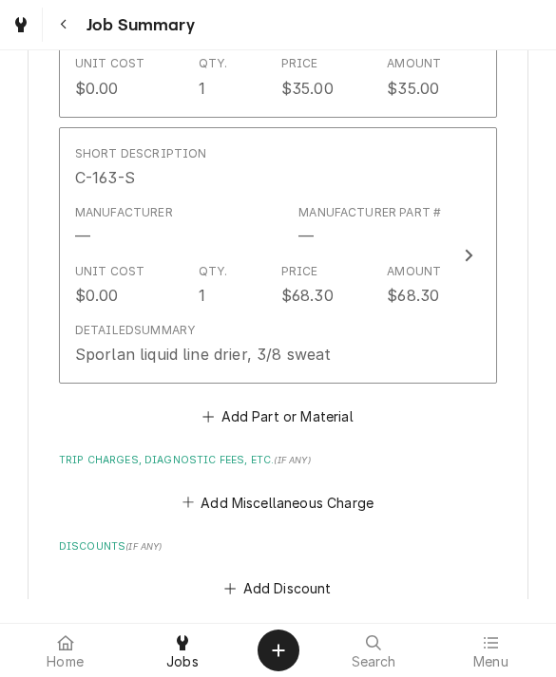
click at [96, 322] on div "Detailed Summary" at bounding box center [135, 330] width 120 height 17
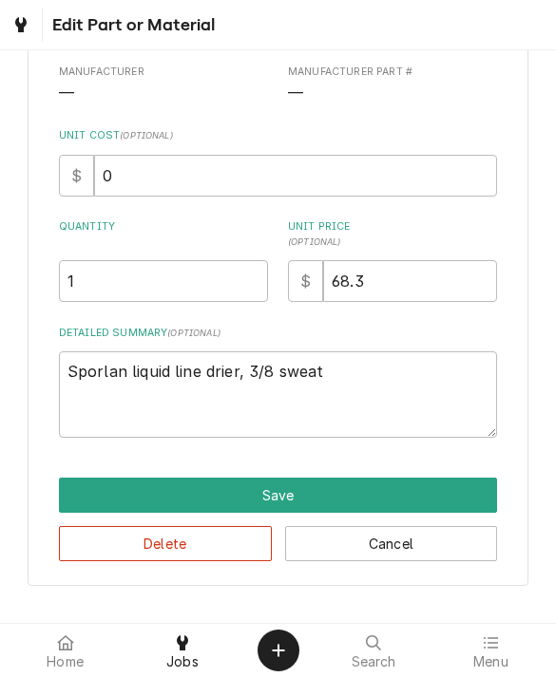
click at [94, 536] on button "Delete" at bounding box center [165, 543] width 213 height 35
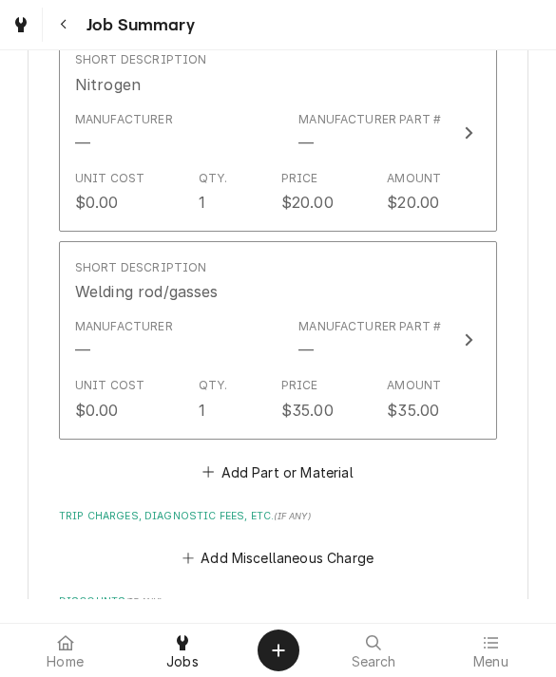
click at [98, 369] on div "Unit Cost $0.00 Qty. 1 Price $35.00 Amount $35.00" at bounding box center [258, 398] width 367 height 59
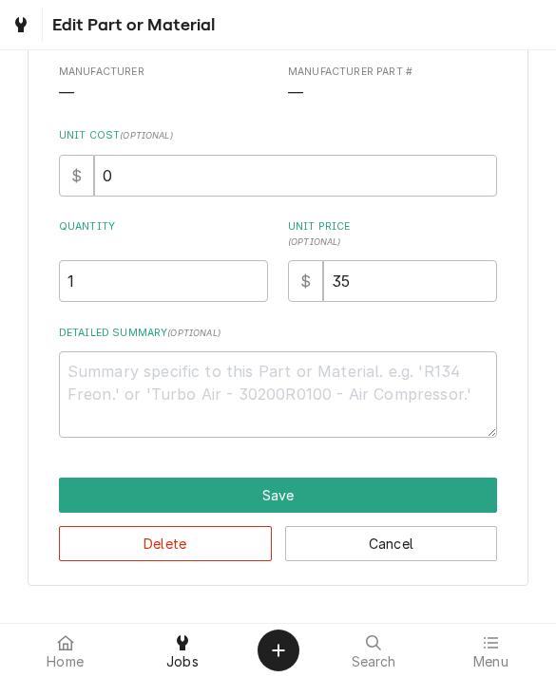
click at [95, 542] on button "Delete" at bounding box center [165, 543] width 213 height 35
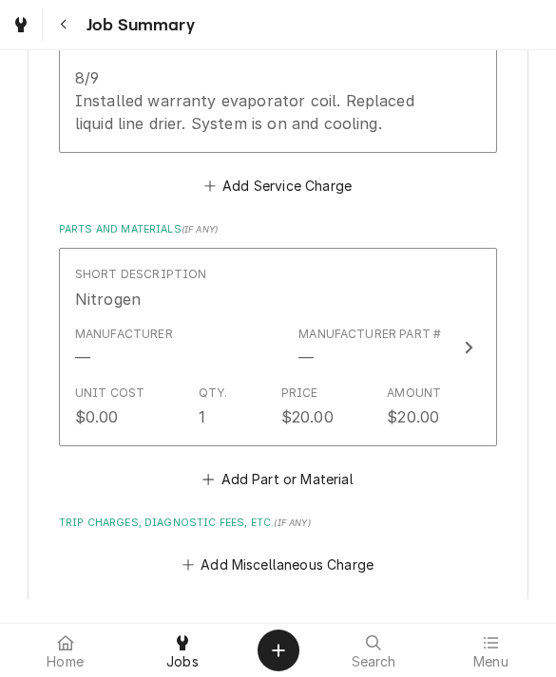
click at [96, 336] on div "Manufacturer —" at bounding box center [124, 348] width 98 height 44
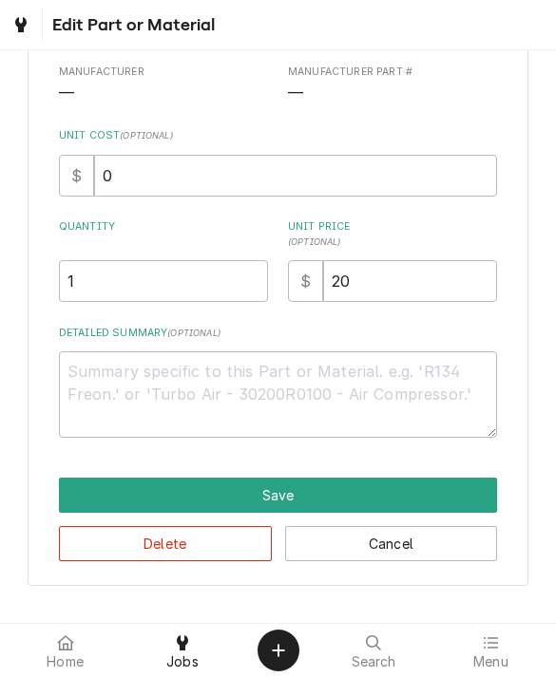
click at [98, 539] on button "Delete" at bounding box center [165, 543] width 213 height 35
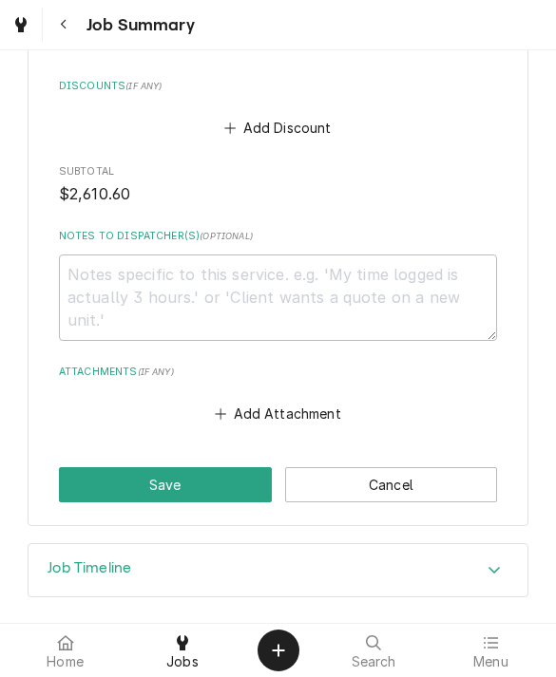
scroll to position [1272, 0]
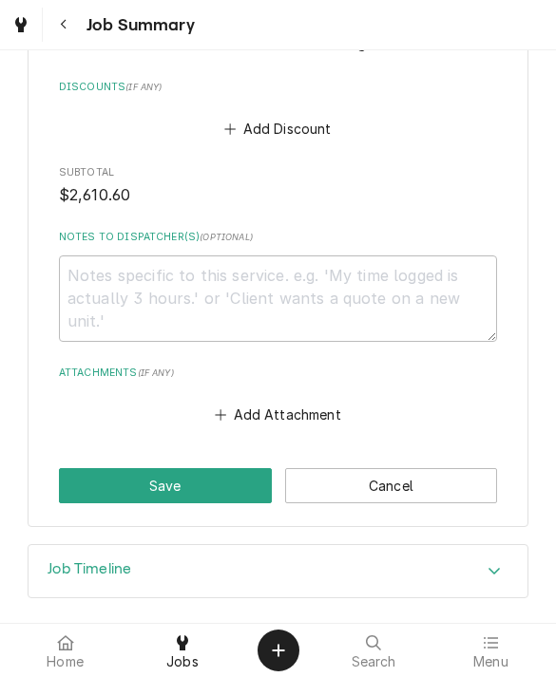
click at [99, 468] on button "Save" at bounding box center [165, 485] width 213 height 35
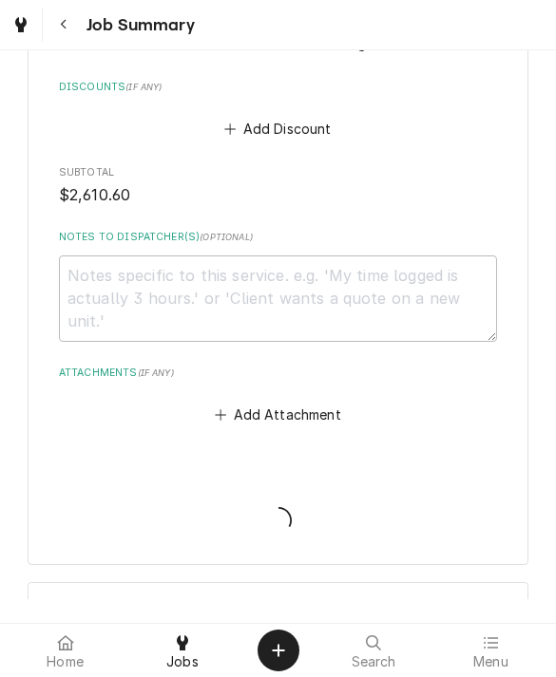
type textarea "x"
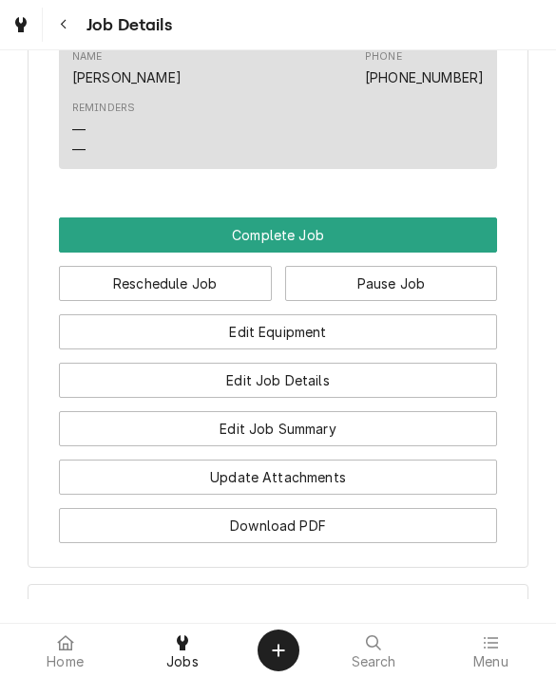
scroll to position [1434, 0]
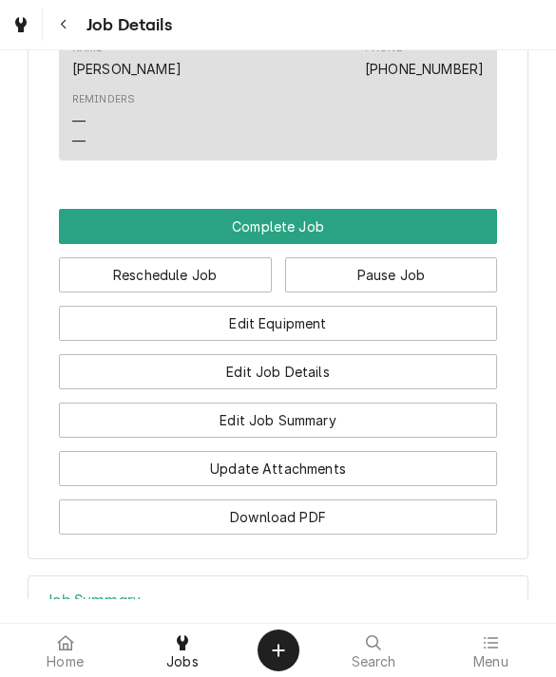
click at [104, 323] on button "Edit Equipment" at bounding box center [278, 323] width 439 height 35
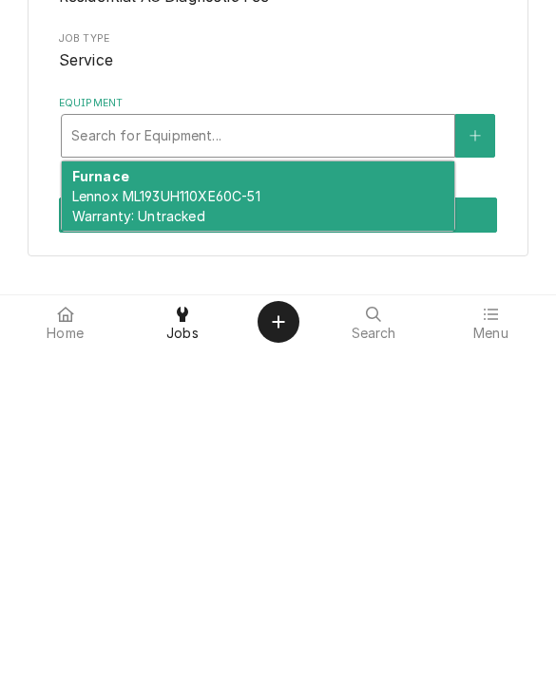
scroll to position [7, 0]
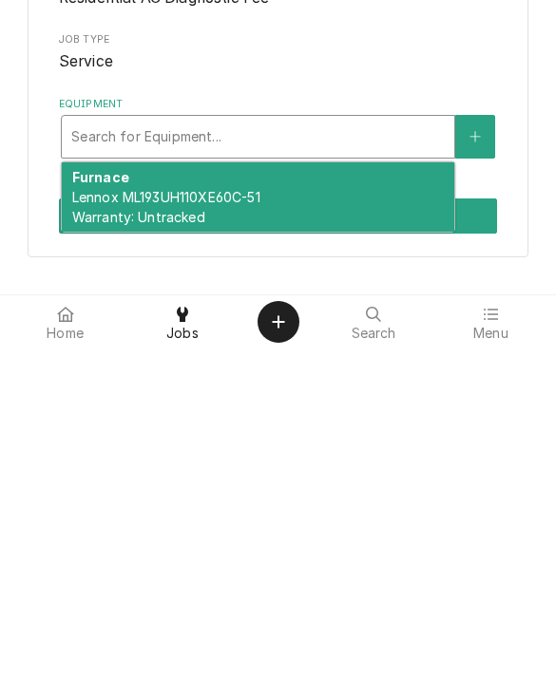
click at [480, 459] on icon "Create New Equipment" at bounding box center [474, 465] width 11 height 13
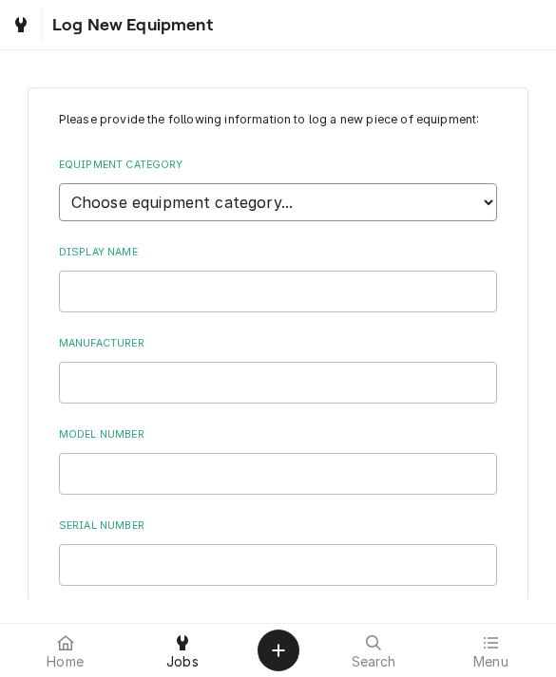
click at [101, 208] on select "Choose equipment category... Ice Machines Refrigeration Beverage Equipment Work…" at bounding box center [278, 202] width 439 height 38
select select "15"
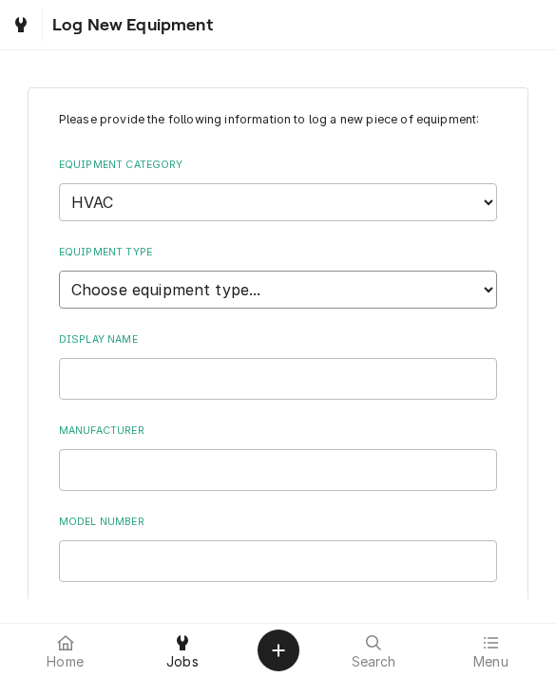
click at [94, 278] on select "Choose equipment type... Condenser Furnace Chiller Air Handler VRF Mini Split M…" at bounding box center [278, 290] width 439 height 38
select select "118"
click at [111, 364] on input "Display Name" at bounding box center [278, 379] width 439 height 42
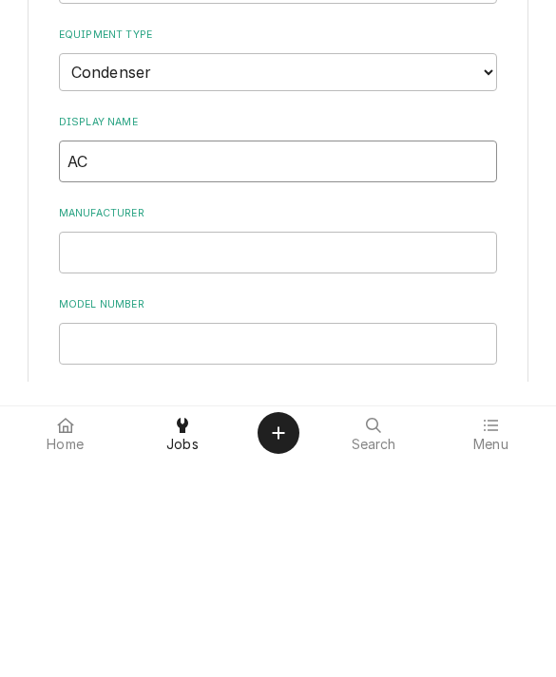
type input "AC"
click at [93, 449] on input "Manufacturer" at bounding box center [278, 470] width 439 height 42
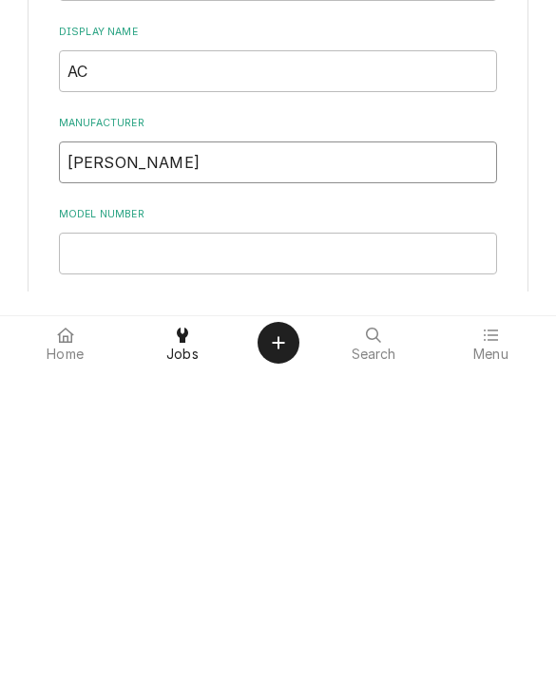
type input "[PERSON_NAME]"
click at [121, 540] on input "Model Number" at bounding box center [278, 561] width 439 height 42
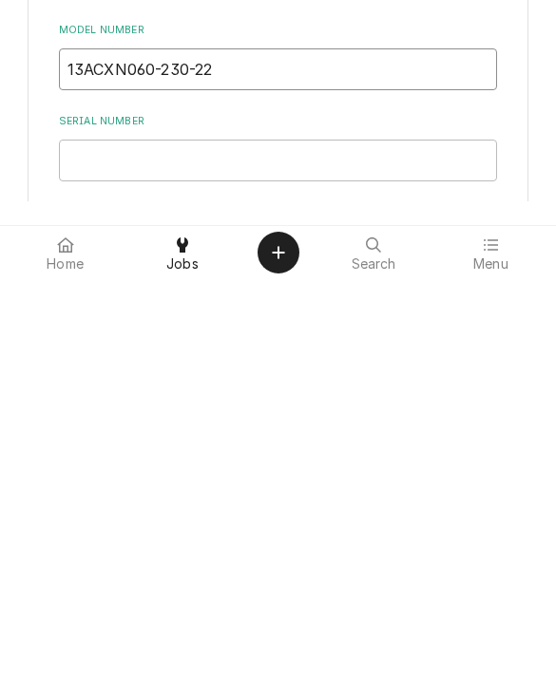
scroll to position [93, 0]
type input "13ACXN060-230-22"
click at [96, 539] on input "Serial Number" at bounding box center [278, 560] width 439 height 42
type input "Q"
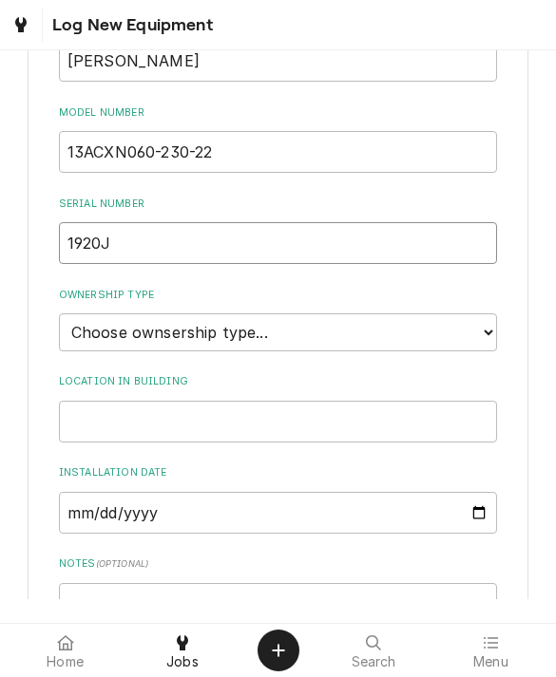
scroll to position [427, 0]
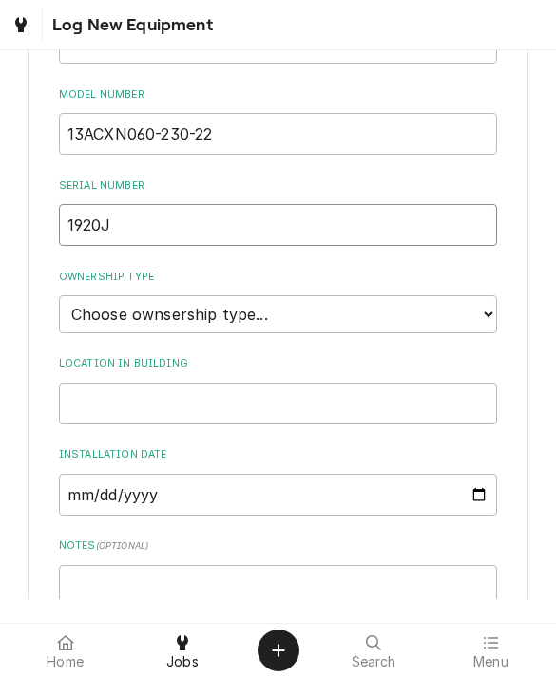
click at [168, 211] on input "1920J" at bounding box center [278, 225] width 439 height 42
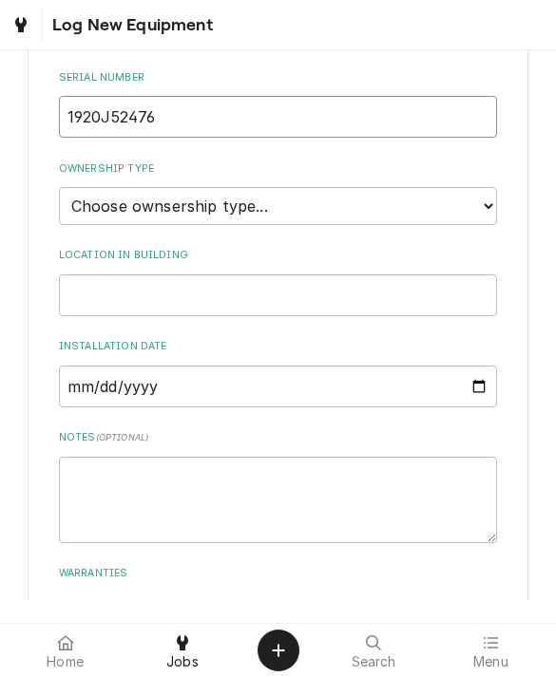
scroll to position [551, 0]
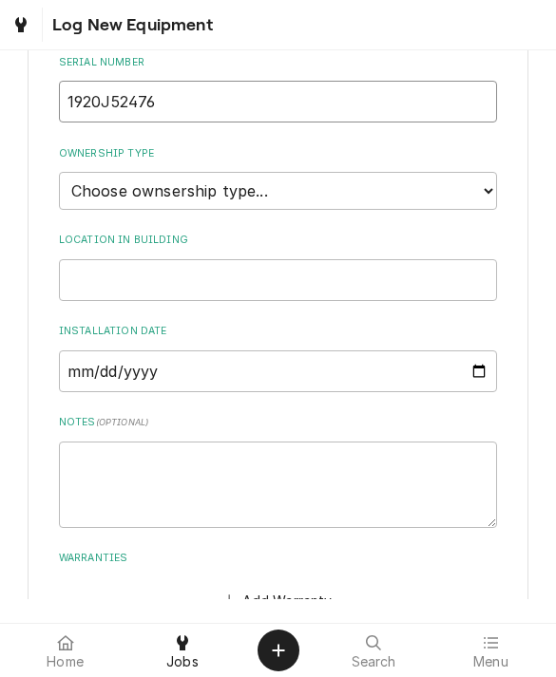
type input "1920J52476"
click at [93, 172] on select "Choose ownsership type... Unknown Owned Leased Rented" at bounding box center [278, 191] width 439 height 38
select select "1"
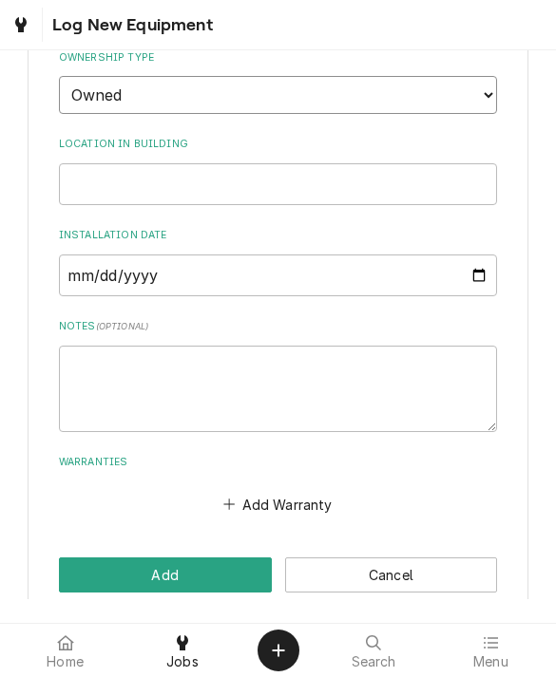
scroll to position [646, 0]
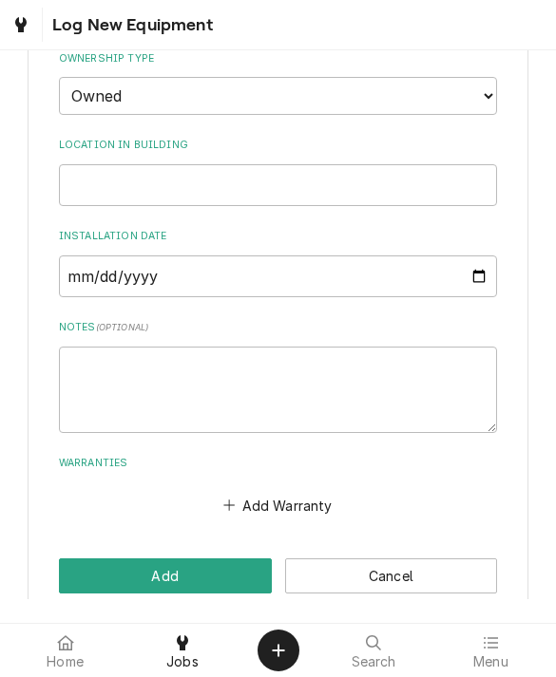
click at [108, 558] on button "Add" at bounding box center [165, 575] width 213 height 35
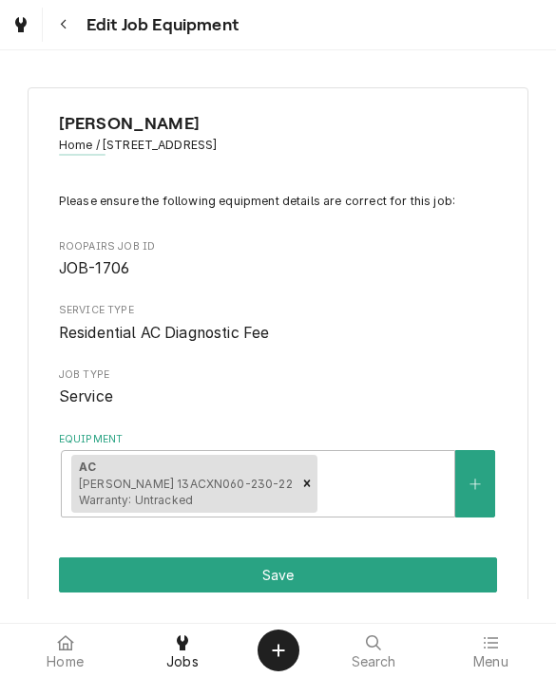
click at [465, 477] on button "Equipment" at bounding box center [475, 483] width 40 height 67
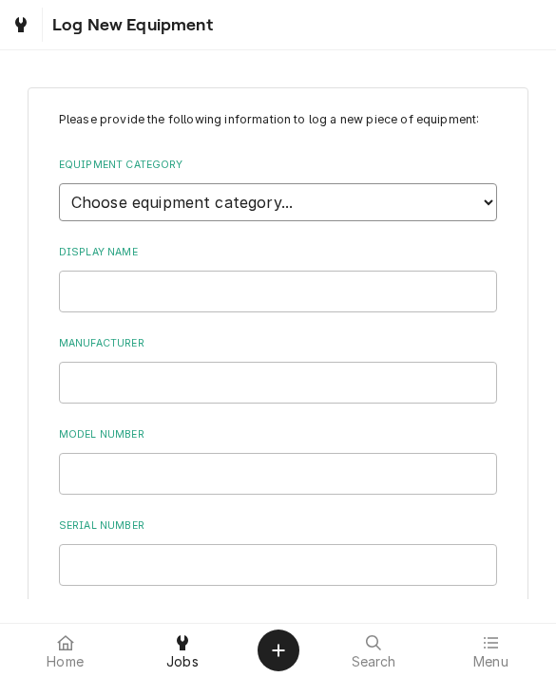
click at [136, 207] on select "Choose equipment category... Ice Machines Refrigeration Beverage Equipment Work…" at bounding box center [278, 202] width 439 height 38
select select "15"
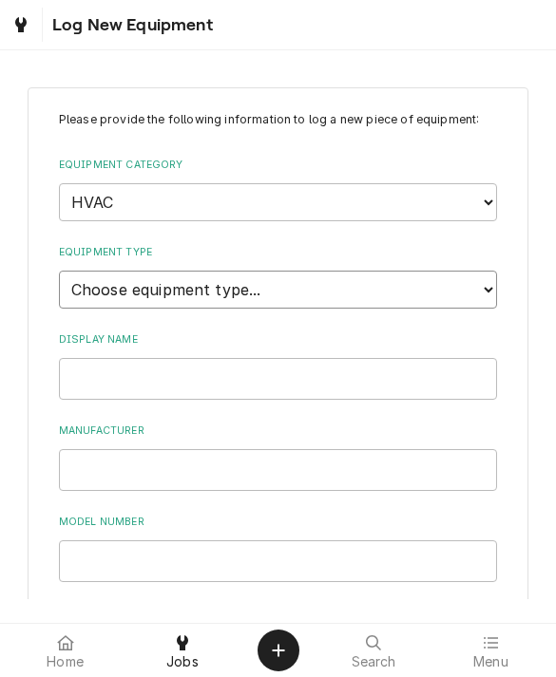
click at [73, 271] on select "Choose equipment type... Condenser Furnace Chiller Air Handler VRF Mini Split M…" at bounding box center [278, 290] width 439 height 38
click at [104, 271] on select "Choose equipment type... Condenser Furnace Chiller Air Handler VRF Mini Split M…" at bounding box center [278, 290] width 439 height 38
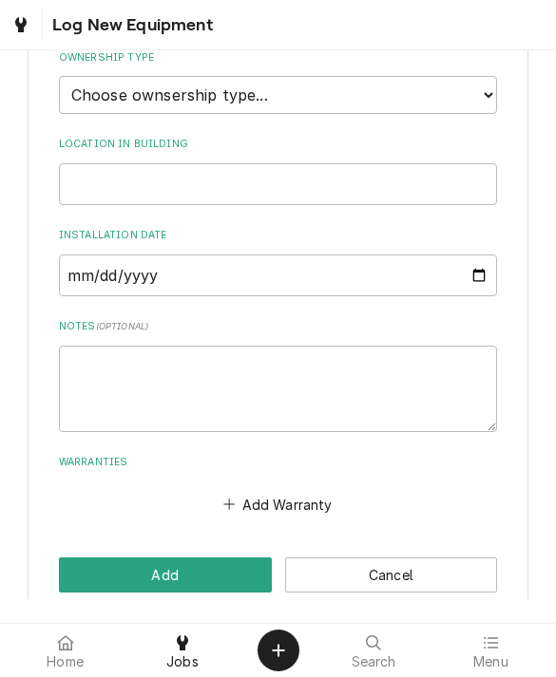
scroll to position [646, 0]
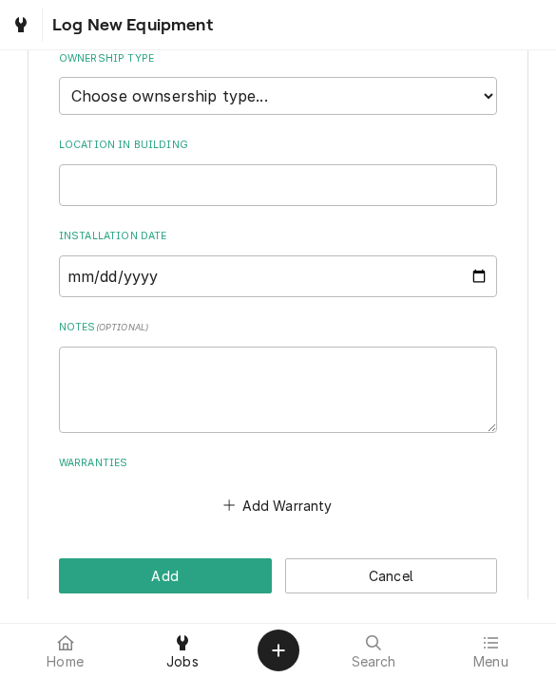
click at [350, 558] on button "Cancel" at bounding box center [391, 575] width 213 height 35
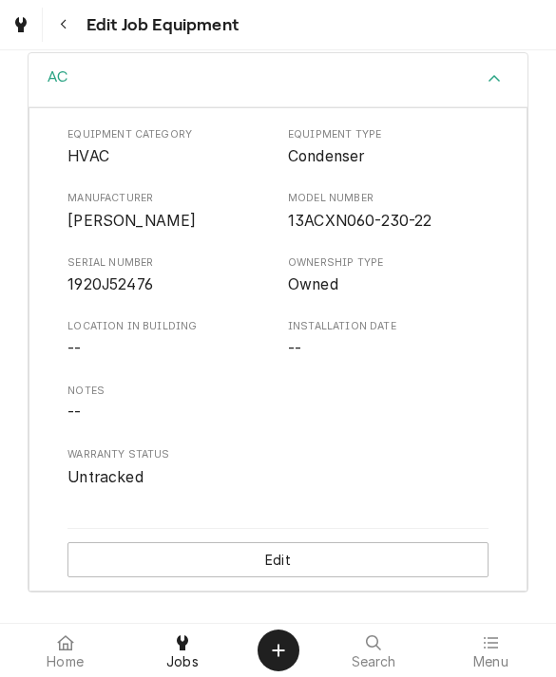
click at [166, 551] on button "Edit" at bounding box center [277, 559] width 421 height 35
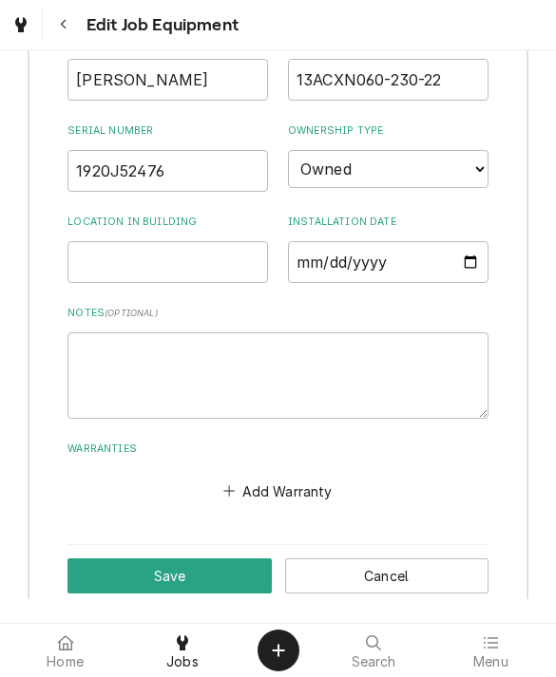
scroll to position [961, 0]
click at [123, 345] on textarea "Notes ( optional )" at bounding box center [277, 375] width 421 height 86
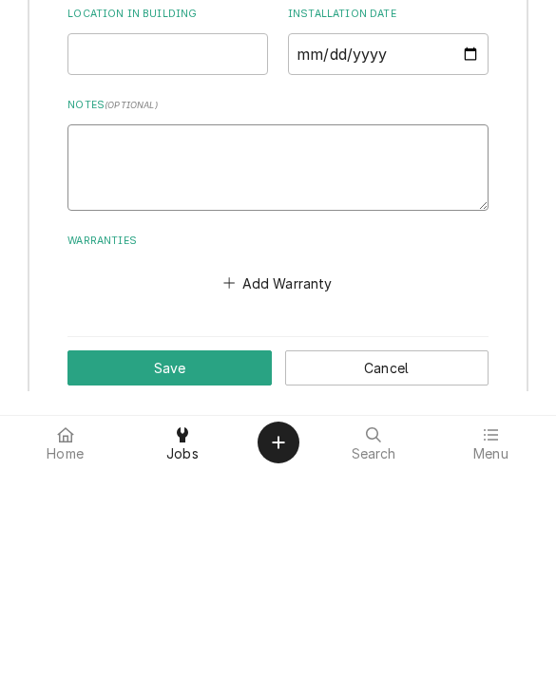
type textarea "x"
type textarea "Ne"
type textarea "x"
type textarea "New"
type textarea "x"
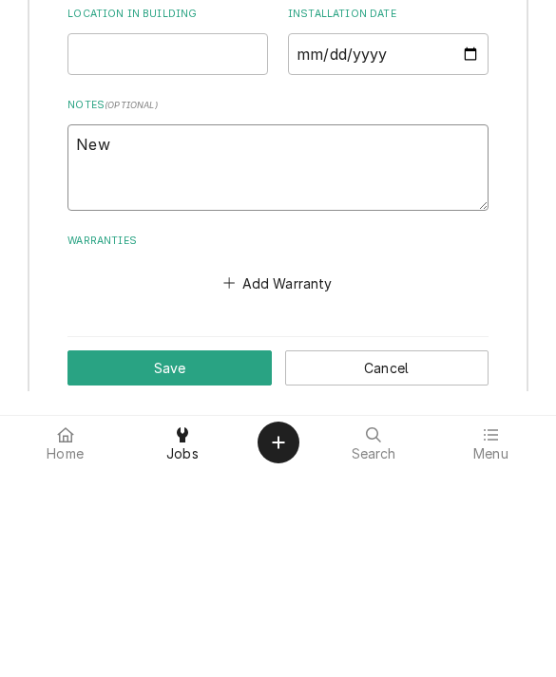
type textarea "New"
type textarea "x"
type textarea "New ev"
type textarea "x"
type textarea "New evap"
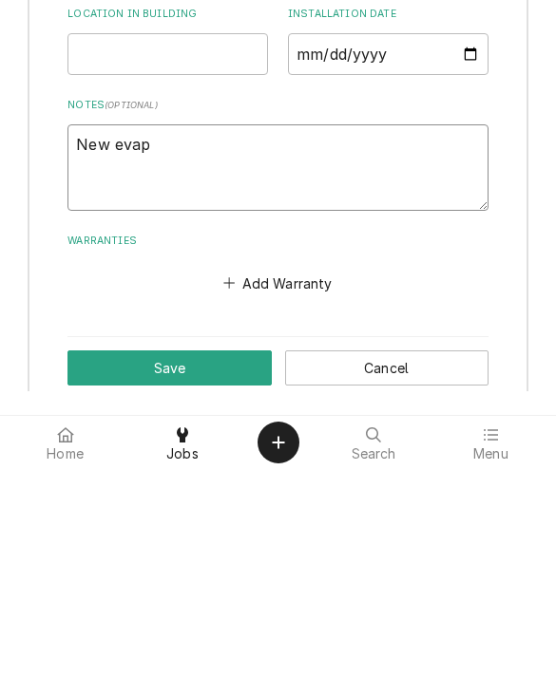
type textarea "x"
type textarea "New evap"
type textarea "x"
type textarea "New evap c"
type textarea "x"
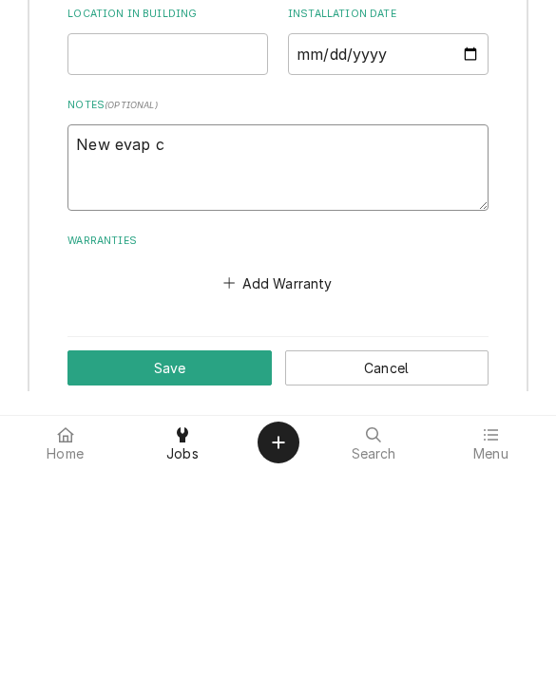
type textarea "New evap co"
type textarea "x"
type textarea "New evap coi"
type textarea "x"
type textarea "New evap coil"
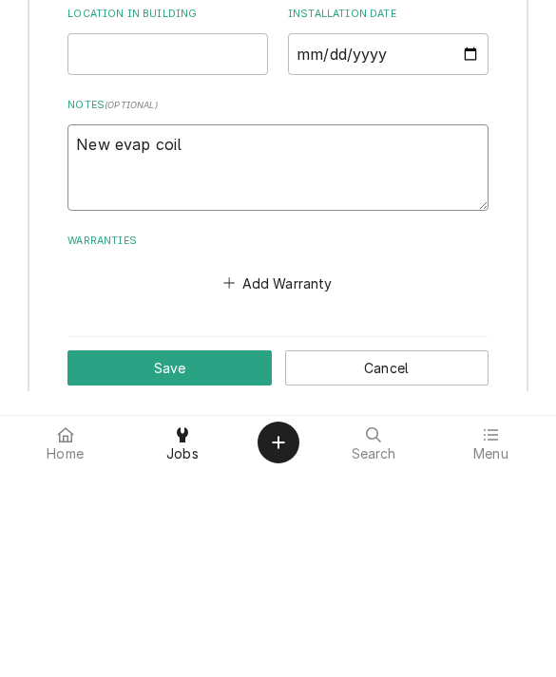
type textarea "x"
type textarea "New evap coil"
type textarea "x"
type textarea "New evap coil M"
type textarea "x"
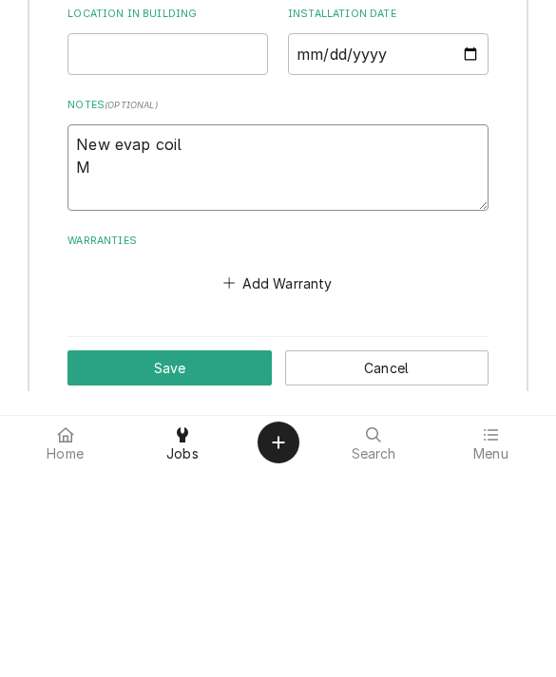
type textarea "New evap coil Mo"
type textarea "x"
type textarea "New evap coil Mod"
type textarea "x"
type textarea "New evap coil Mode"
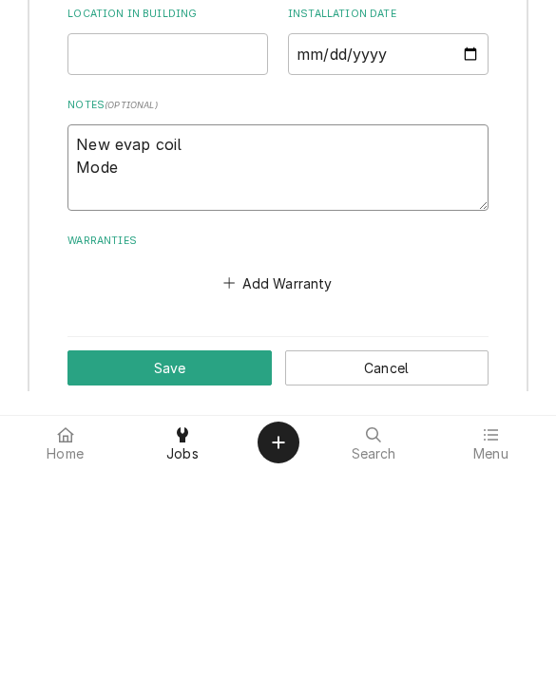
type textarea "x"
type textarea "New evap coil Model"
type textarea "x"
type textarea "New evap coil Model"
type textarea "x"
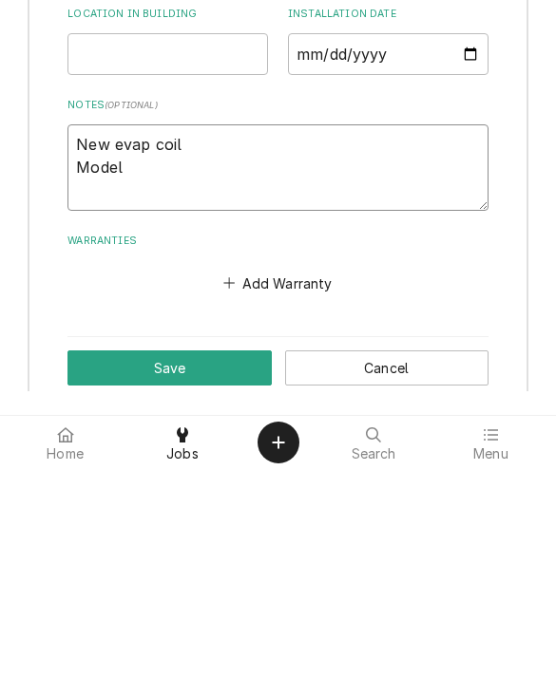
type textarea "New evap coil Model #"
type textarea "x"
type textarea "New evap coil Model #;"
type textarea "x"
type textarea "New evap coil Model #:"
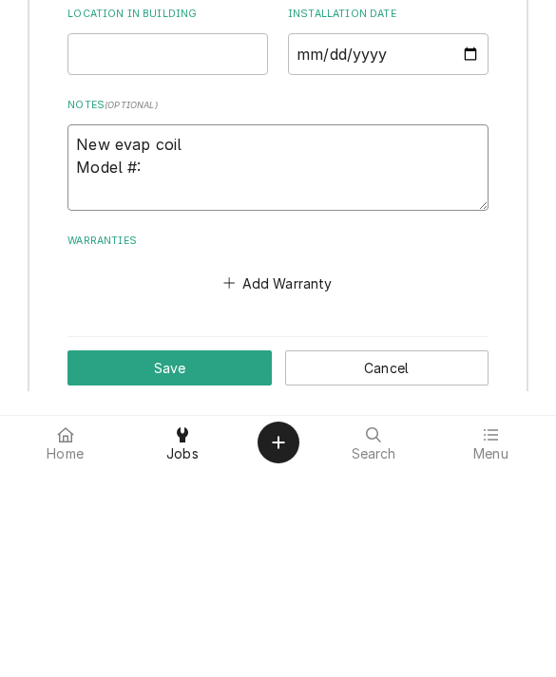
type textarea "x"
type textarea "New evap coil Model #:"
type textarea "x"
type textarea "New evap coil Model #: x"
type textarea "x"
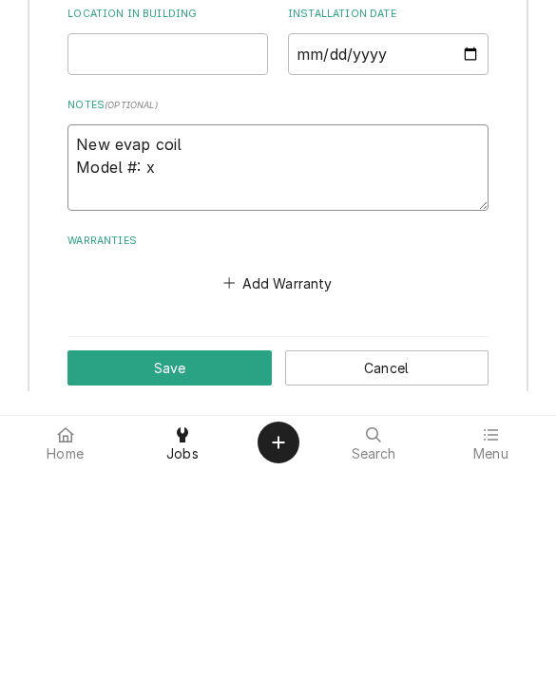
type textarea "New evap coil Model #:"
type textarea "x"
type textarea "New evap coil Model #: CX"
type textarea "x"
type textarea "New evap coil Model #: CX3"
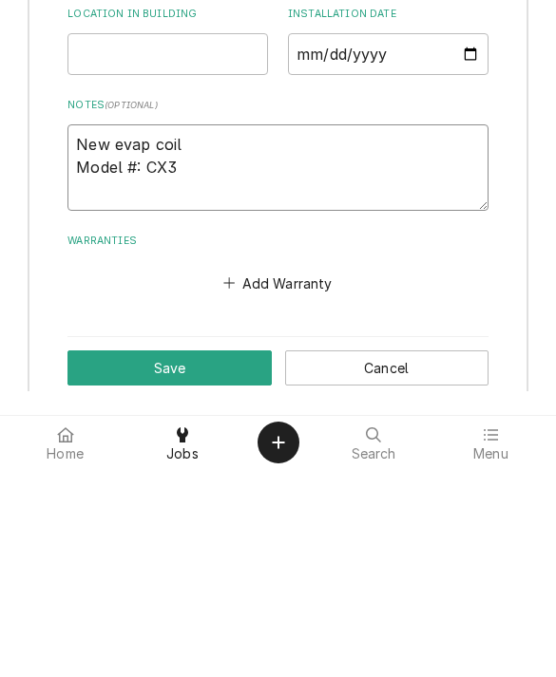
type textarea "x"
type textarea "New evap coil Model #: CX35"
type textarea "x"
type textarea "New evap coil Model #: CX35-"
type textarea "x"
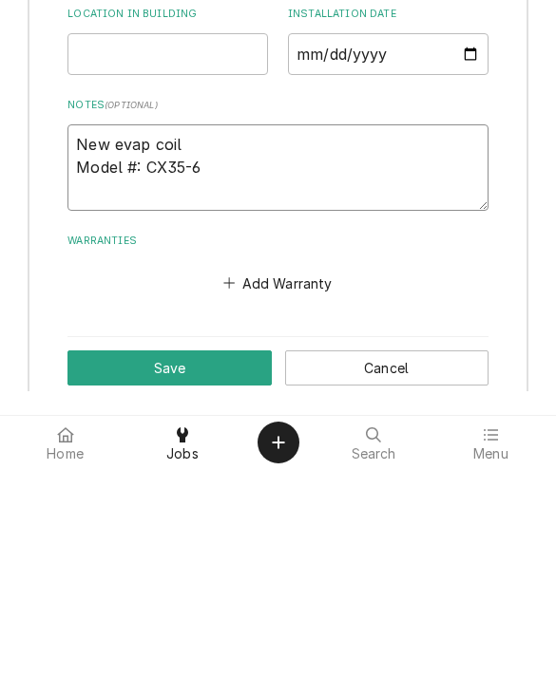
type textarea "New evap coil Model #: CX35-60"
type textarea "x"
type textarea "New evap coil Model #: CX35-60C"
type textarea "x"
type textarea "New evap coil Model #: CX35-60C-"
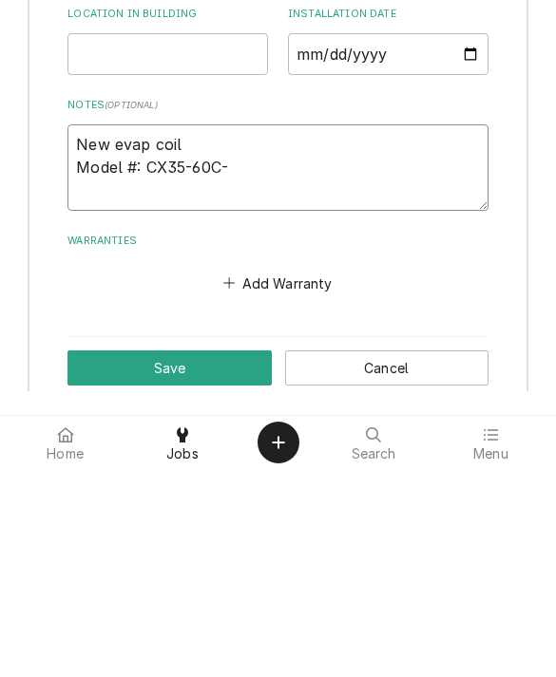
type textarea "x"
type textarea "New evap coil Model #: CX35-60C-6"
type textarea "x"
type textarea "New evap coil Model #: CX35-60C-6F"
type textarea "x"
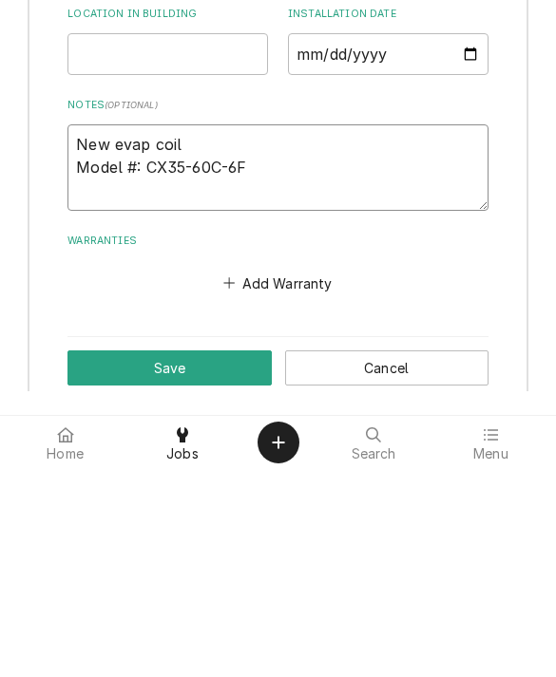
type textarea "New evap coil Model #: CX35-60C-6F-"
type textarea "x"
type textarea "New evap coil Model #: CX35-60C-6F-6"
type textarea "x"
type textarea "New evap coil Model #: CX35-60C-6F-61"
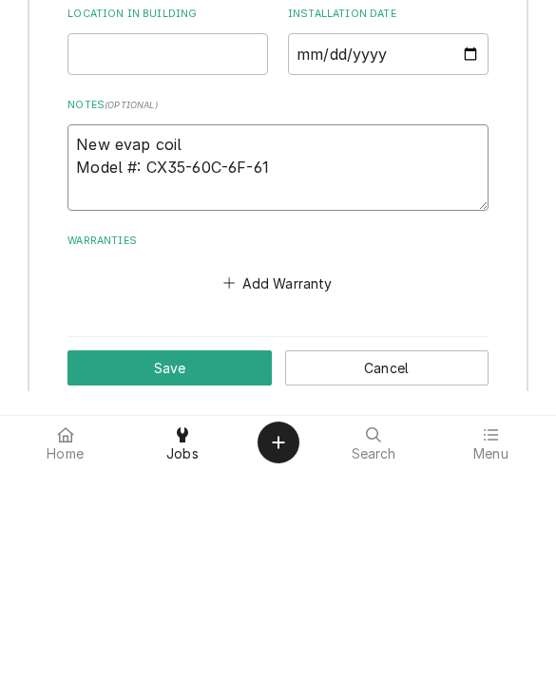
type textarea "x"
type textarea "New evap coil Model #: CX35-60C-6F-61"
type textarea "x"
type textarea "New evap coil Model #: CX35-60C-6F-61 S"
type textarea "x"
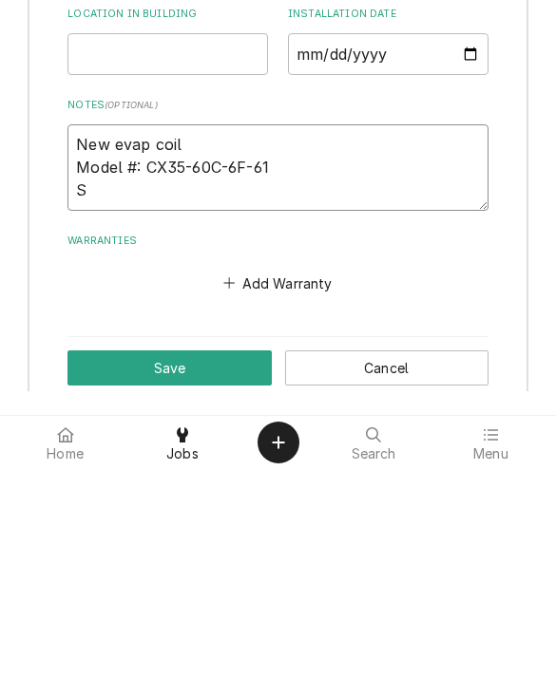
type textarea "New evap coil Model #: CX35-60C-6F-61 Se"
type textarea "x"
type textarea "New evap coil Model #: CX35-60C-6F-61 Ser"
type textarea "x"
type textarea "New evap coil Model #: CX35-60C-6F-61 Seri"
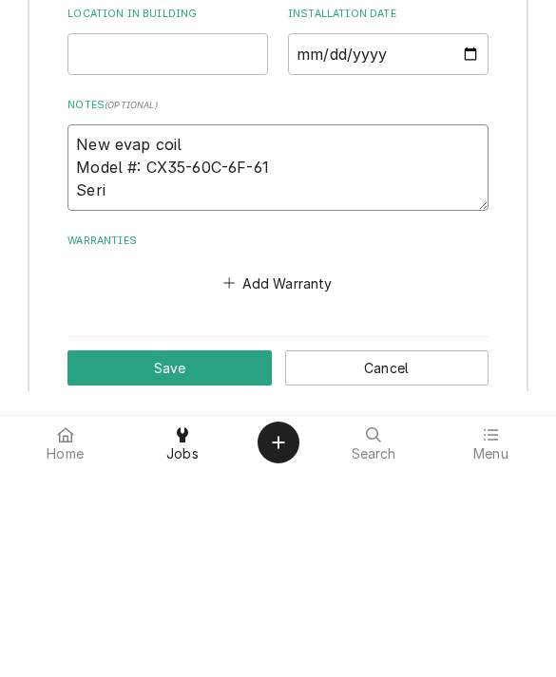
type textarea "x"
type textarea "New evap coil Model #: CX35-60C-6F-61 Seria"
type textarea "x"
type textarea "New evap coil Model #: CX35-60C-6F-61 Serial"
type textarea "x"
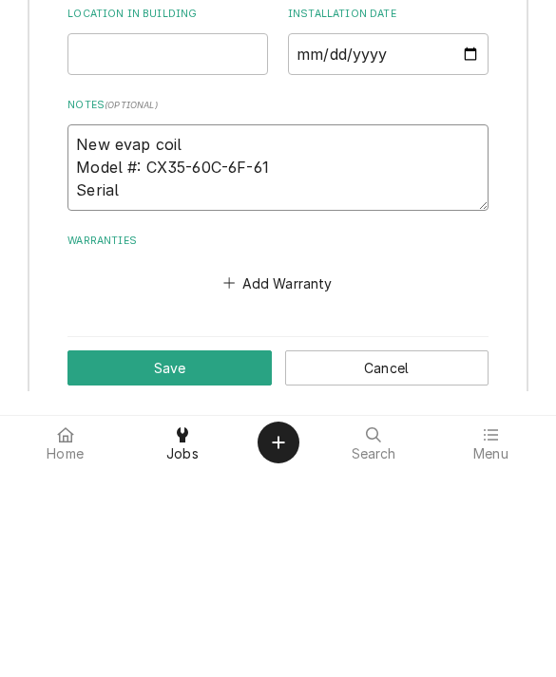
type textarea "New evap coil Model #: CX35-60C-6F-61 Serial:"
type textarea "x"
type textarea "New evap coil Model #: CX35-60C-6F-61 Serial:"
type textarea "x"
type textarea "New evap coil Model #: CX35-60C-6F-61 Serial: 1"
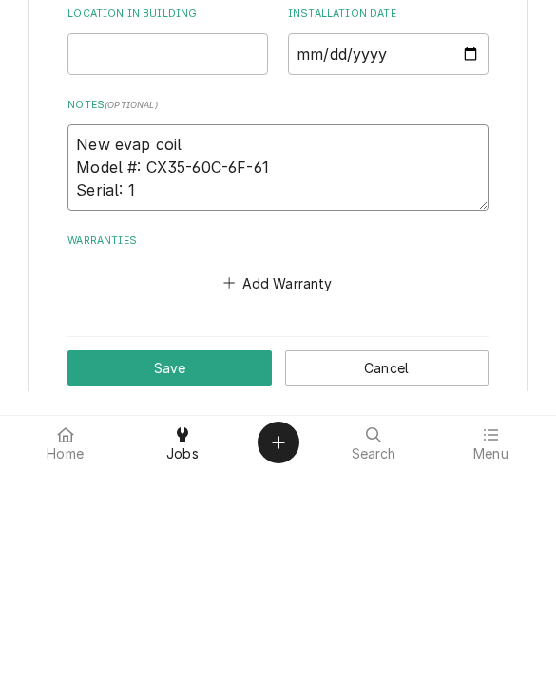
type textarea "x"
type textarea "New evap coil Model #: CX35-60C-6F-61 Serial: 17"
type textarea "x"
type textarea "New evap coil Model #: CX35-60C-6F-61 Serial: 172"
type textarea "x"
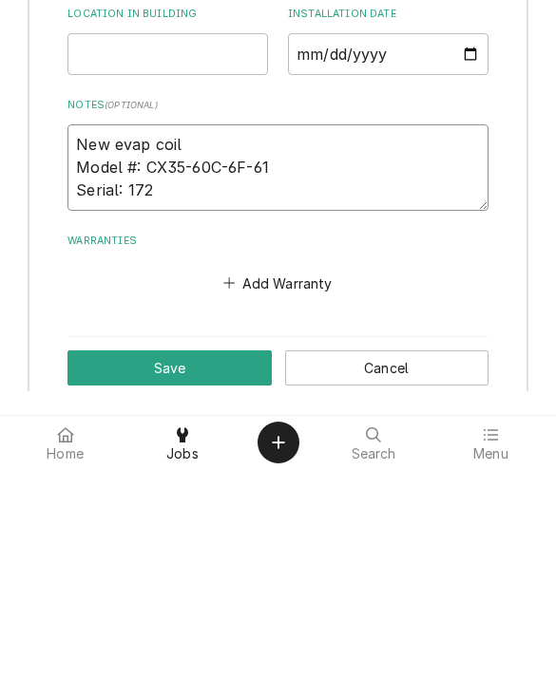
type textarea "New evap coil Model #: CX35-60C-6F-61 Serial: 1725"
type textarea "x"
type textarea "New evap coil Model #: CX35-60C-6F-61 Serial: 1725G"
type textarea "x"
type textarea "New evap coil Model #: CX35-60C-6F-61 Serial: 1725G3"
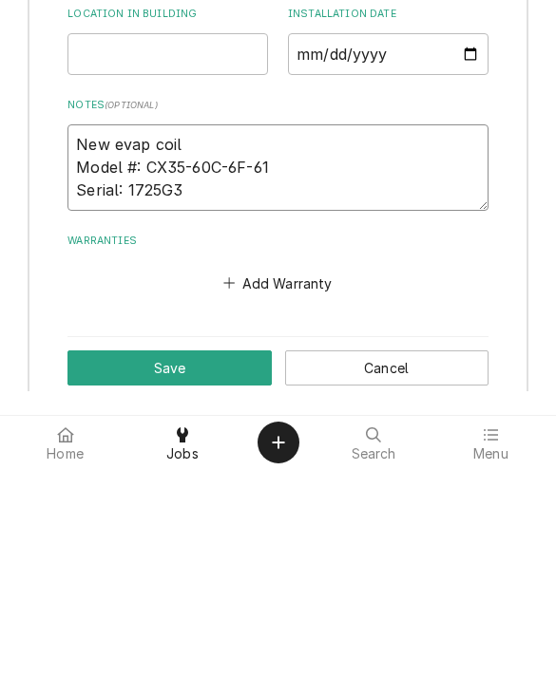
type textarea "x"
type textarea "New evap coil Model #: CX35-60C-6F-61 Serial: 1725G32"
type textarea "x"
type textarea "New evap coil Model #: CX35-60C-6F-61 Serial: 1725G3287"
type textarea "x"
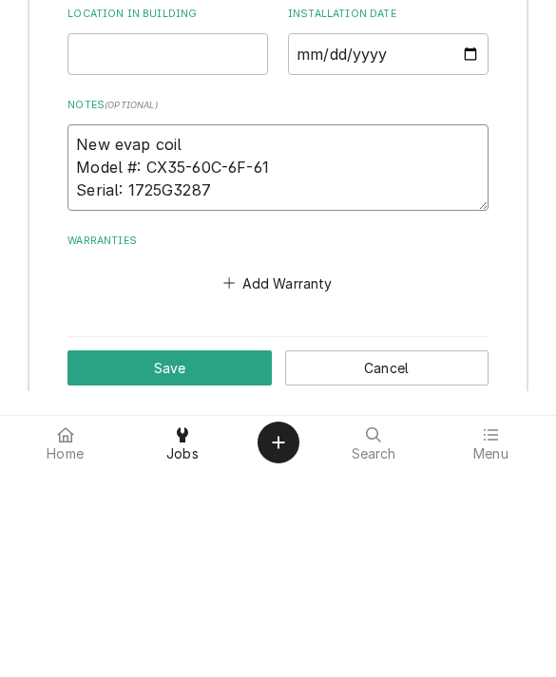
type textarea "New evap coil Model #: CX35-60C-6F-61 Serial: 1725G32872"
type textarea "x"
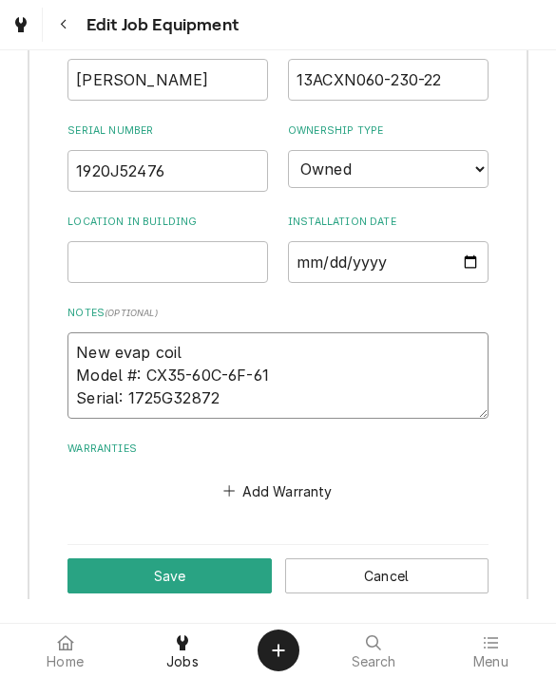
type textarea "New evap coil Model #: CX35-60C-6F-61 Serial: 1725G32872"
click at [109, 558] on button "Save" at bounding box center [168, 575] width 203 height 35
type textarea "x"
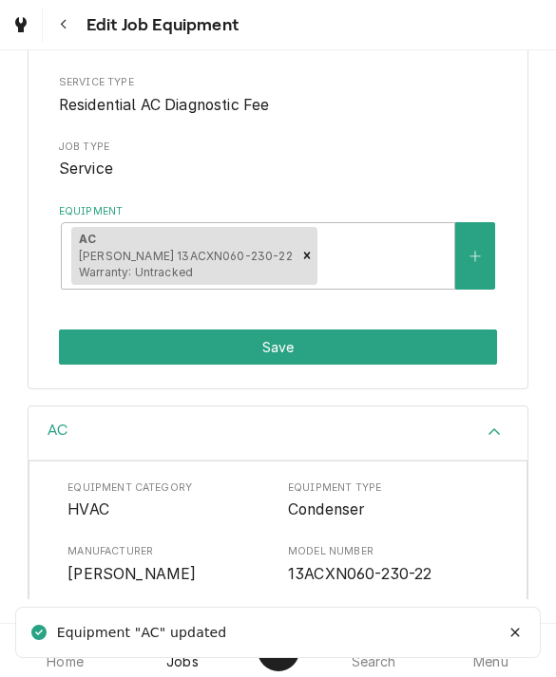
scroll to position [205, 0]
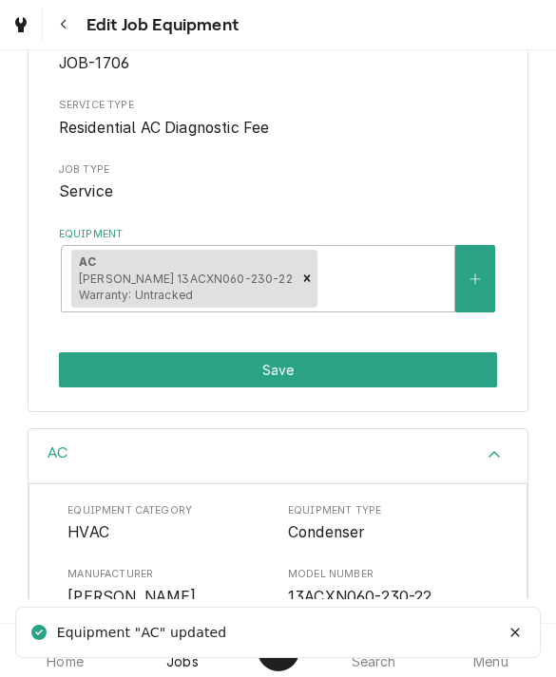
click at [95, 367] on button "Save" at bounding box center [278, 369] width 439 height 35
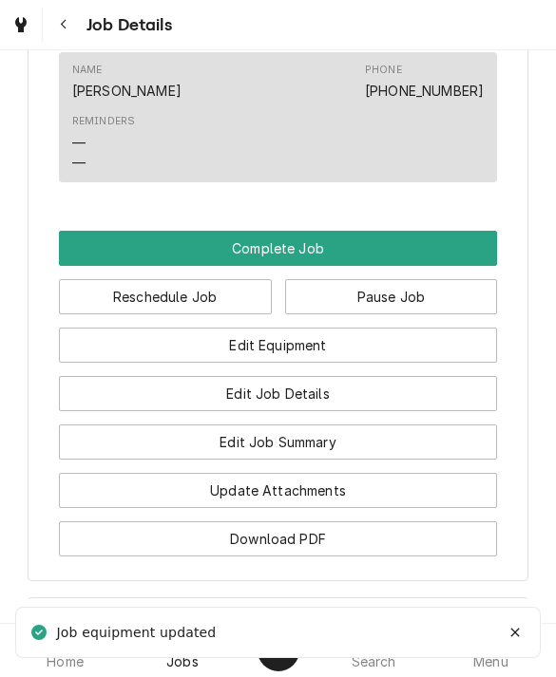
scroll to position [1427, 0]
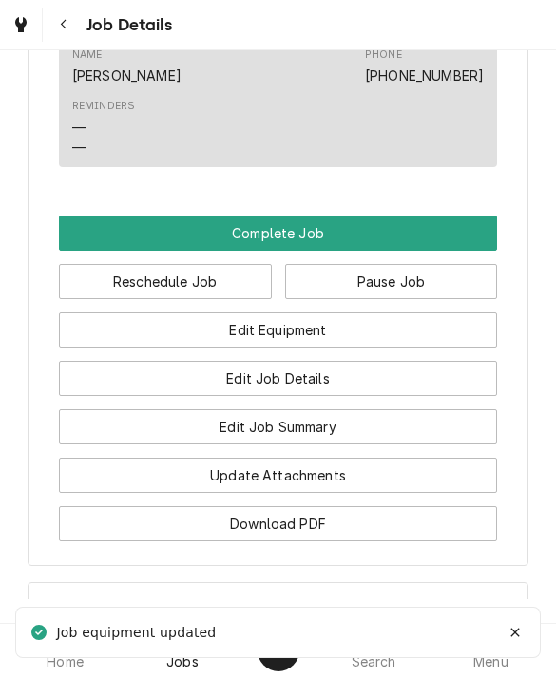
click at [104, 241] on button "Complete Job" at bounding box center [278, 233] width 439 height 35
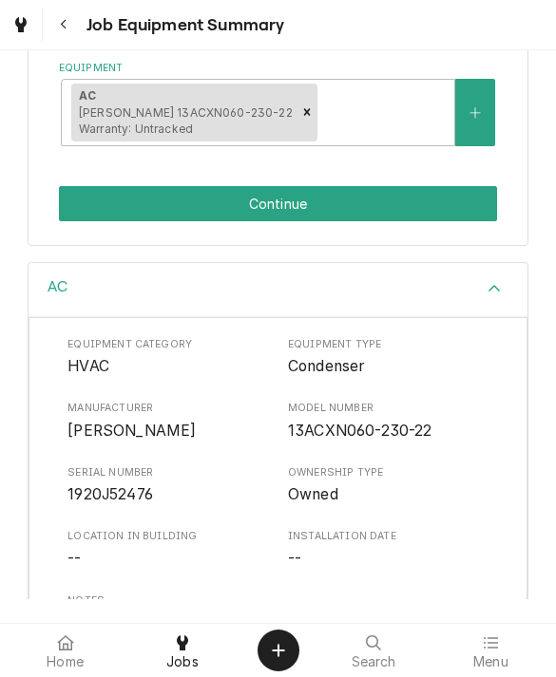
scroll to position [371, 0]
click at [101, 215] on button "Continue" at bounding box center [278, 203] width 439 height 35
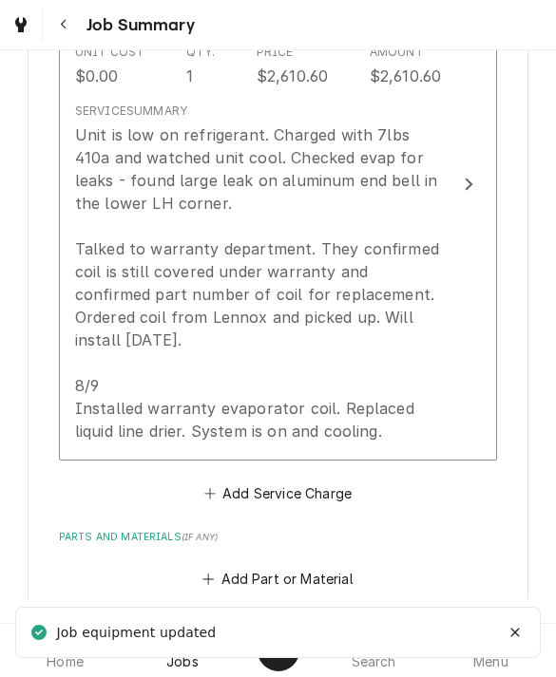
click at [121, 350] on div "Unit is low on refrigerant. Charged with 7lbs 410a and watched unit cool. Check…" at bounding box center [258, 282] width 367 height 319
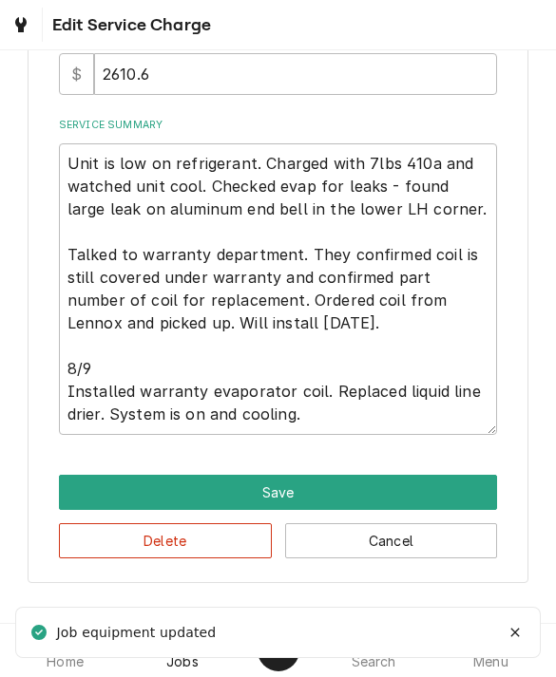
scroll to position [537, 0]
click at [331, 329] on textarea "Unit is low on refrigerant. Charged with 7lbs 410a and watched unit cool. Check…" at bounding box center [278, 289] width 439 height 292
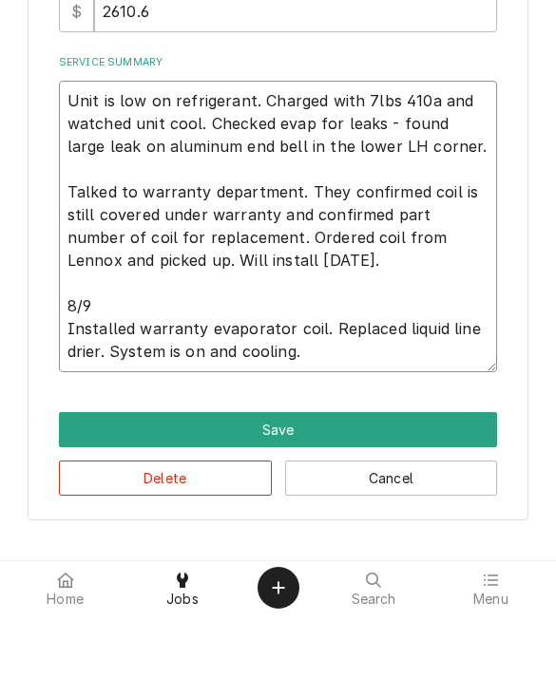
type textarea "x"
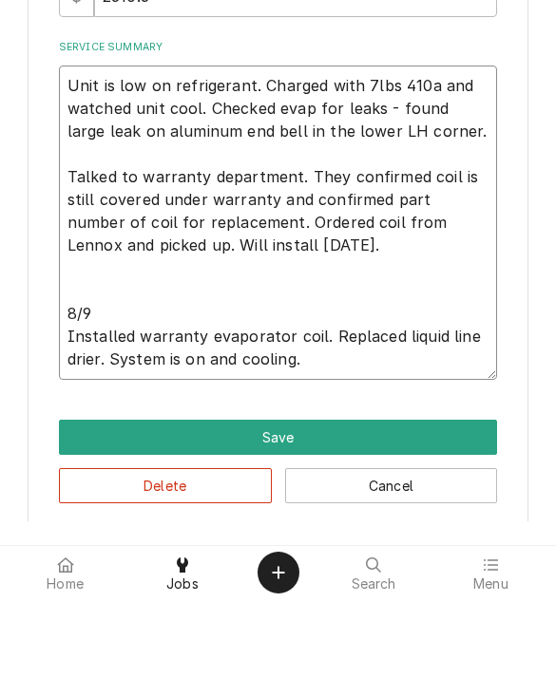
type textarea "Unit is low on refrigerant. Charged with 7lbs 410a and watched unit cool. Check…"
type textarea "x"
type textarea "Unit is low on refrigerant. Charged with 7lbs 410a and watched unit cool. Check…"
type textarea "x"
type textarea "Unit is low on refrigerant. Charged with 7lbs 410a and watched unit cool. Check…"
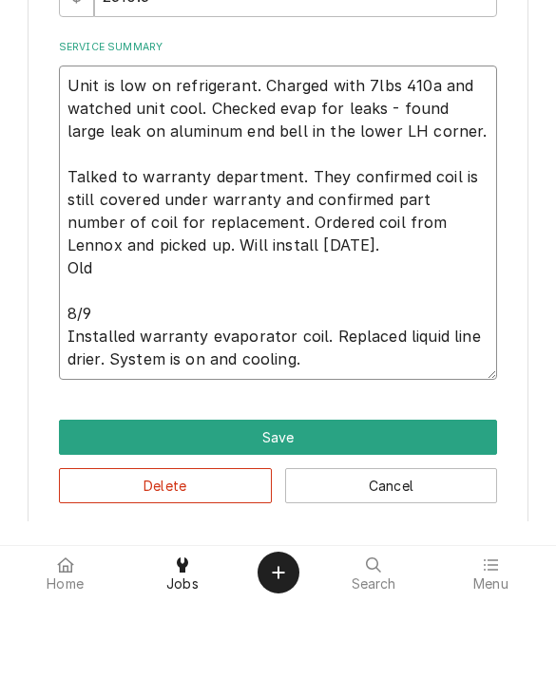
type textarea "x"
type textarea "Unit is low on refrigerant. Charged with 7lbs 410a and watched unit cool. Check…"
type textarea "x"
type textarea "Unit is low on refrigerant. Charged with 7lbs 410a and watched unit cool. Check…"
type textarea "x"
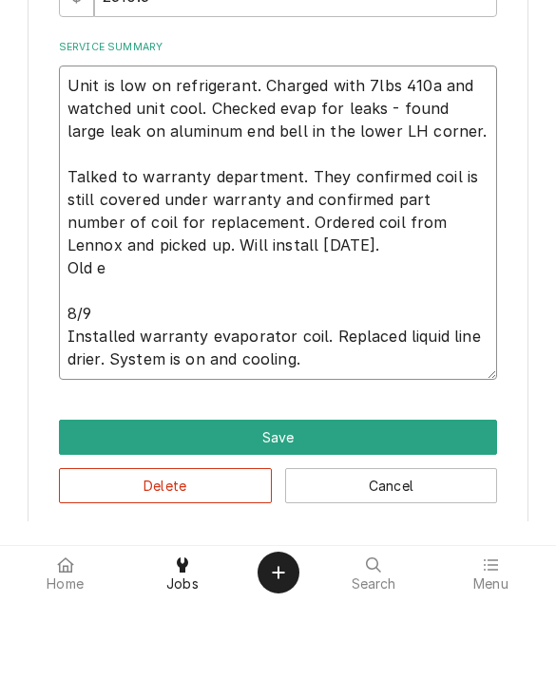
type textarea "Unit is low on refrigerant. Charged with 7lbs 410a and watched unit cool. Check…"
type textarea "x"
type textarea "Unit is low on refrigerant. Charged with 7lbs 410a and watched unit cool. Check…"
type textarea "x"
type textarea "Unit is low on refrigerant. Charged with 7lbs 410a and watched unit cool. Check…"
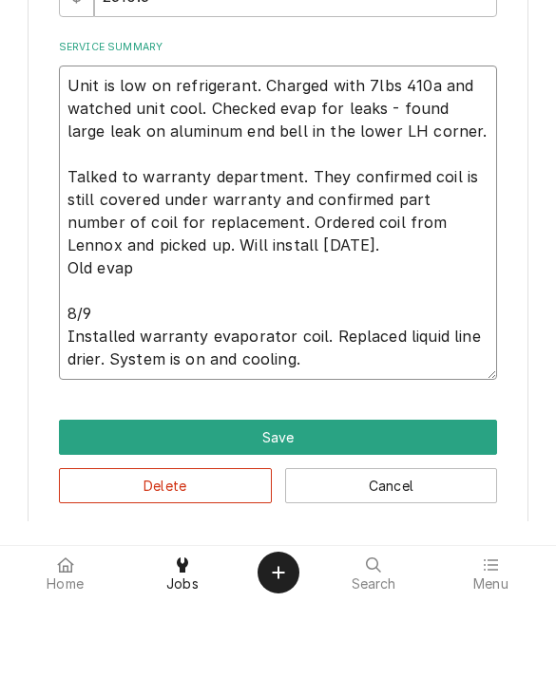
type textarea "x"
type textarea "Unit is low on refrigerant. Charged with 7lbs 410a and watched unit cool. Check…"
type textarea "x"
type textarea "Unit is low on refrigerant. Charged with 7lbs 410a and watched unit cool. Check…"
type textarea "x"
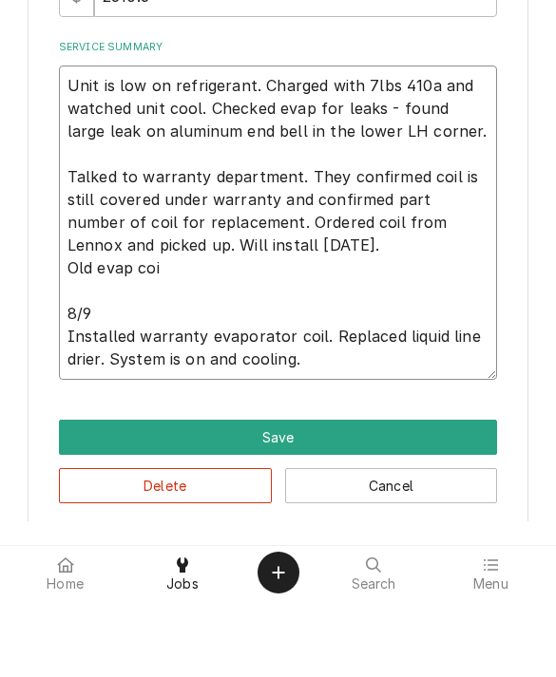
type textarea "Unit is low on refrigerant. Charged with 7lbs 410a and watched unit cool. Check…"
type textarea "x"
type textarea "Unit is low on refrigerant. Charged with 7lbs 410a and watched unit cool. Check…"
type textarea "x"
type textarea "Unit is low on refrigerant. Charged with 7lbs 410a and watched unit cool. Check…"
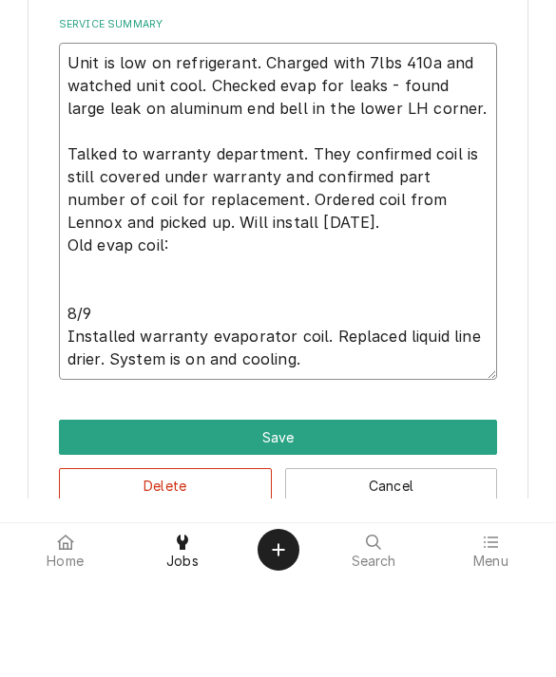
type textarea "x"
type textarea "Unit is low on refrigerant. Charged with 7lbs 410a and watched unit cool. Check…"
type textarea "x"
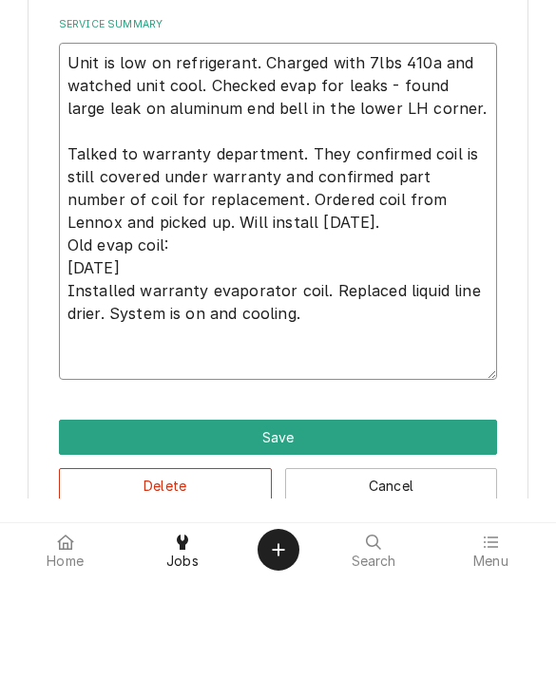
type textarea "Unit is low on refrigerant. Charged with 7lbs 410a and watched unit cool. Check…"
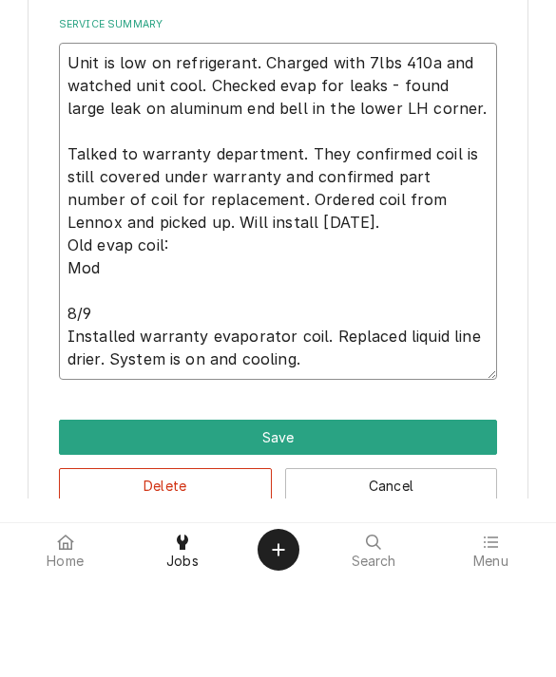
type textarea "x"
type textarea "Unit is low on refrigerant. Charged with 7lbs 410a and watched unit cool. Check…"
type textarea "x"
type textarea "Unit is low on refrigerant. Charged with 7lbs 410a and watched unit cool. Check…"
type textarea "x"
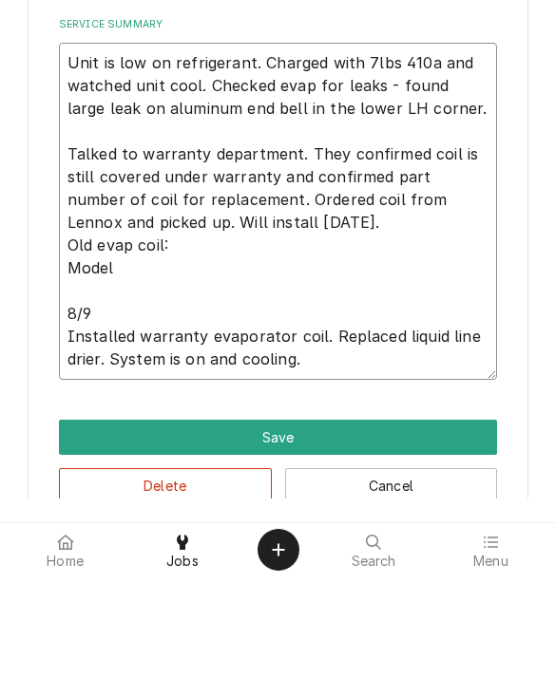
type textarea "Unit is low on refrigerant. Charged with 7lbs 410a and watched unit cool. Check…"
type textarea "x"
type textarea "Unit is low on refrigerant. Charged with 7lbs 410a and watched unit cool. Check…"
type textarea "x"
type textarea "Unit is low on refrigerant. Charged with 7lbs 410a and watched unit cool. Check…"
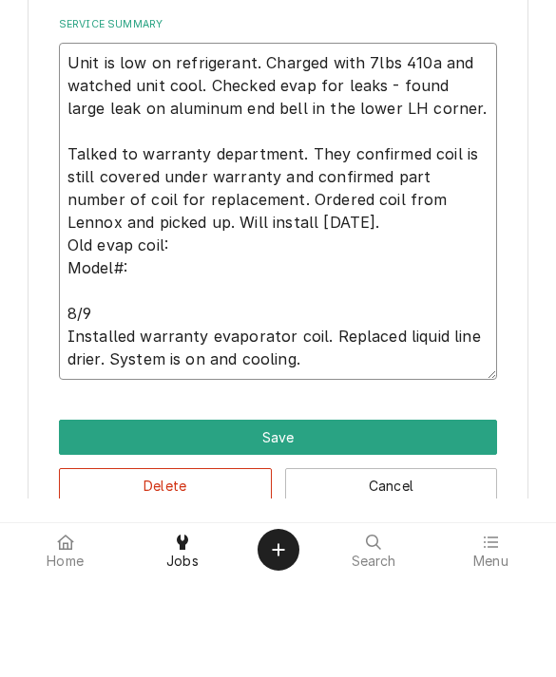
type textarea "x"
type textarea "Unit is low on refrigerant. Charged with 7lbs 410a and watched unit cool. Check…"
type textarea "x"
type textarea "Unit is low on refrigerant. Charged with 7lbs 410a and watched unit cool. Check…"
type textarea "x"
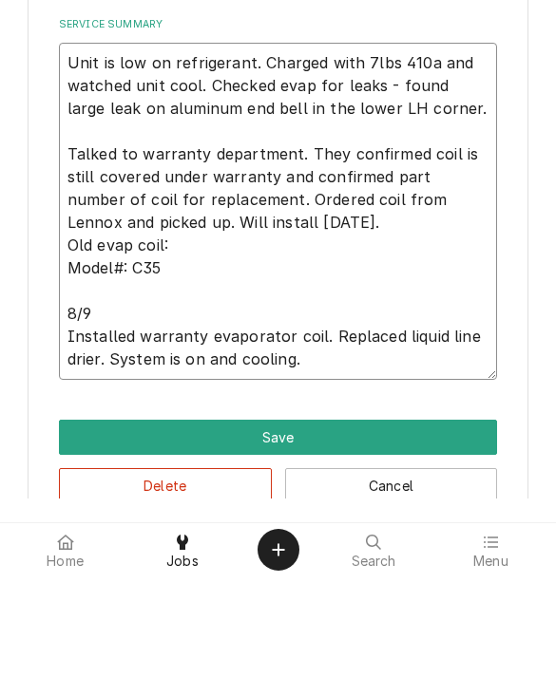
type textarea "Unit is low on refrigerant. Charged with 7lbs 410a and watched unit cool. Check…"
type textarea "x"
type textarea "Unit is low on refrigerant. Charged with 7lbs 410a and watched unit cool. Check…"
type textarea "x"
type textarea "Unit is low on refrigerant. Charged with 7lbs 410a and watched unit cool. Check…"
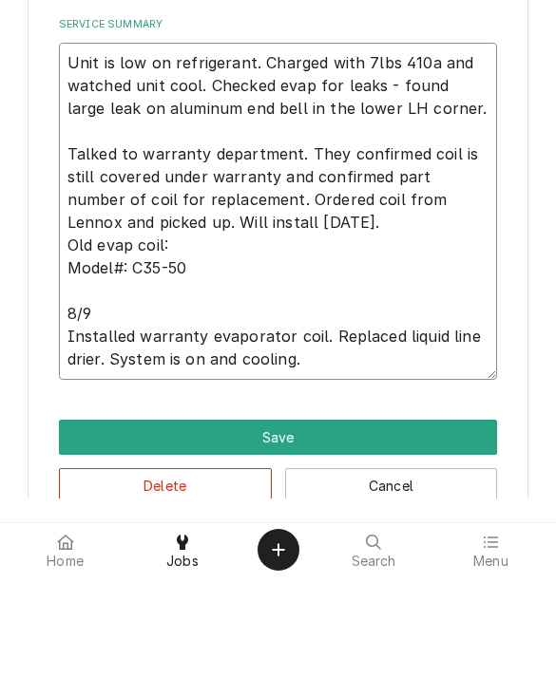
type textarea "x"
type textarea "Unit is low on refrigerant. Charged with 7lbs 410a and watched unit cool. Check…"
type textarea "x"
type textarea "Unit is low on refrigerant. Charged with 7lbs 410a and watched unit cool. Check…"
type textarea "x"
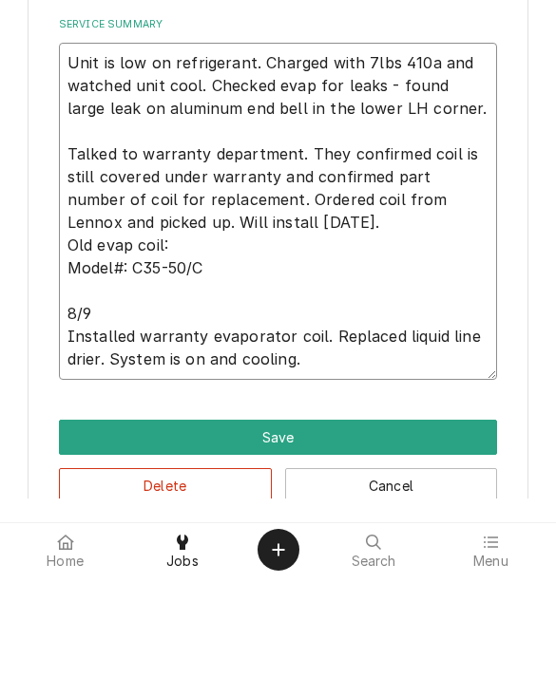
type textarea "Unit is low on refrigerant. Charged with 7lbs 410a and watched unit cool. Check…"
type textarea "x"
type textarea "Unit is low on refrigerant. Charged with 7lbs 410a and watched unit cool. Check…"
type textarea "x"
type textarea "Unit is low on refrigerant. Charged with 7lbs 410a and watched unit cool. Check…"
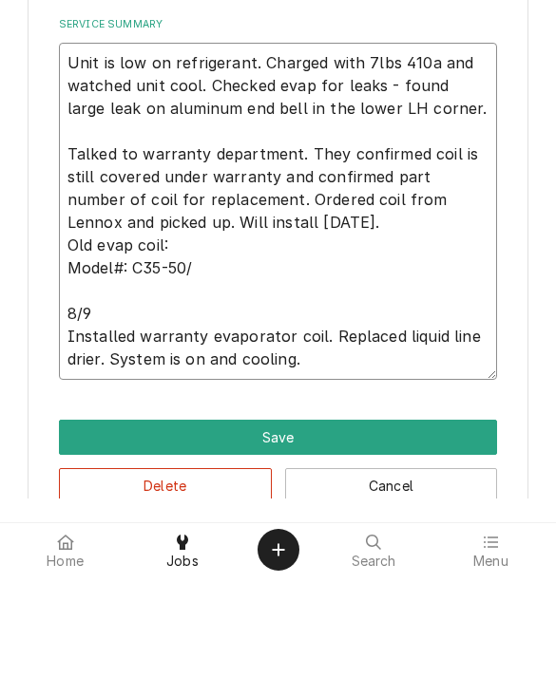
type textarea "x"
type textarea "Unit is low on refrigerant. Charged with 7lbs 410a and watched unit cool. Check…"
type textarea "x"
type textarea "Unit is low on refrigerant. Charged with 7lbs 410a and watched unit cool. Check…"
type textarea "x"
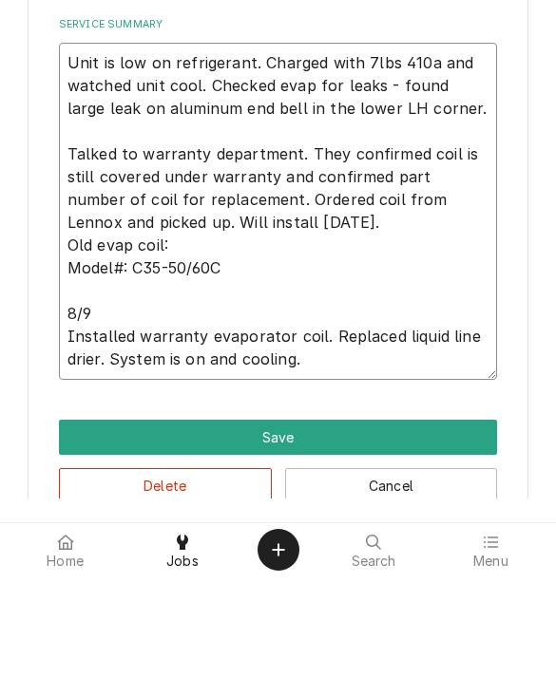
type textarea "Unit is low on refrigerant. Charged with 7lbs 410a and watched unit cool. Check…"
type textarea "x"
type textarea "Unit is low on refrigerant. Charged with 7lbs 410a and watched unit cool. Check…"
type textarea "x"
type textarea "Unit is low on refrigerant. Charged with 7lbs 410a and watched unit cool. Check…"
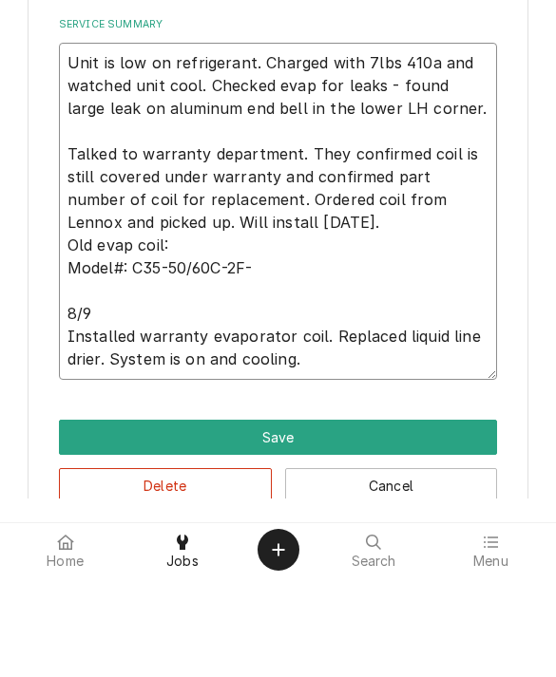
type textarea "x"
type textarea "Unit is low on refrigerant. Charged with 7lbs 410a and watched unit cool. Check…"
type textarea "x"
type textarea "Unit is low on refrigerant. Charged with 7lbs 410a and watched unit cool. Check…"
type textarea "x"
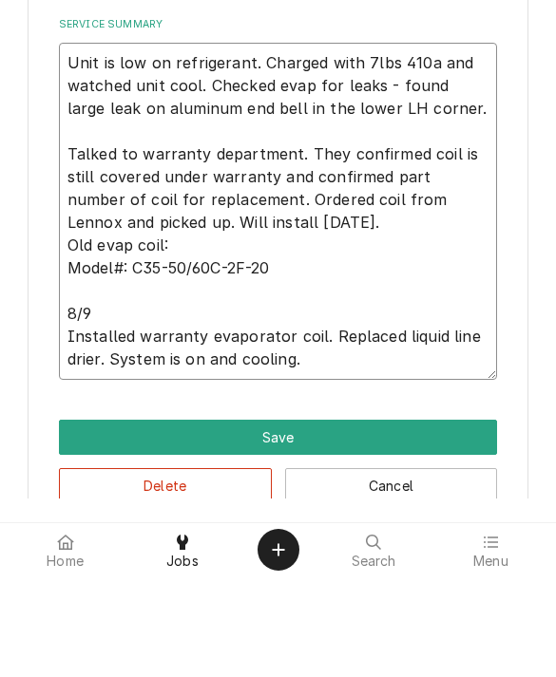
type textarea "Unit is low on refrigerant. Charged with 7lbs 410a and watched unit cool. Check…"
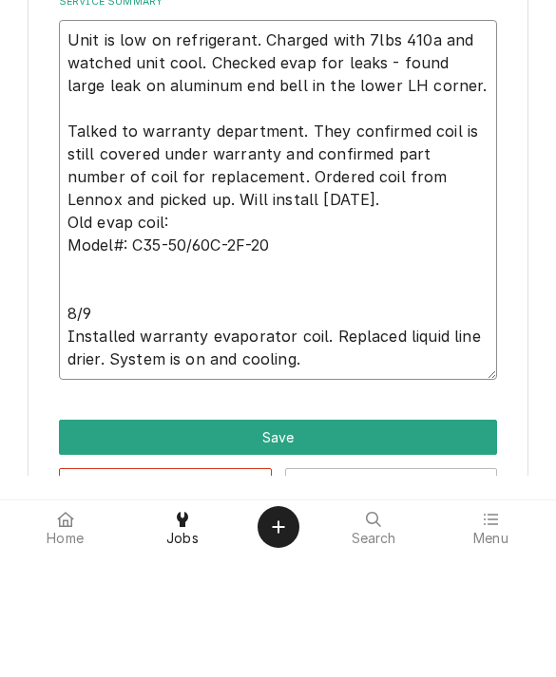
type textarea "x"
type textarea "Unit is low on refrigerant. Charged with 7lbs 410a and watched unit cool. Check…"
type textarea "x"
type textarea "Unit is low on refrigerant. Charged with 7lbs 410a and watched unit cool. Check…"
type textarea "x"
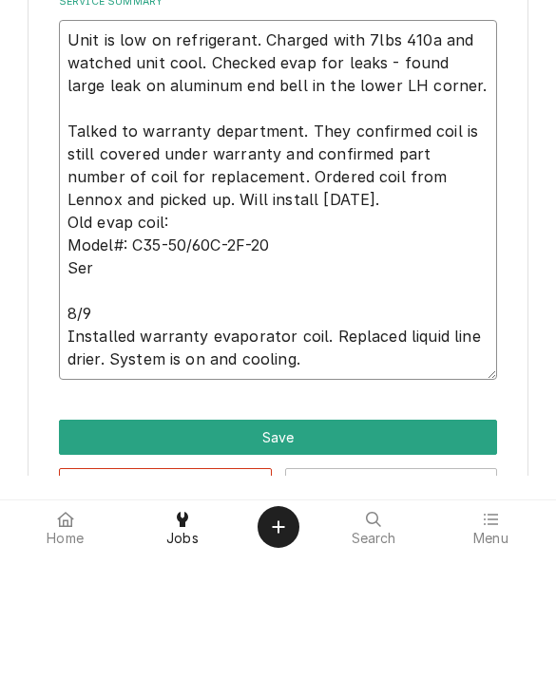
type textarea "Unit is low on refrigerant. Charged with 7lbs 410a and watched unit cool. Check…"
type textarea "x"
type textarea "Unit is low on refrigerant. Charged with 7lbs 410a and watched unit cool. Check…"
type textarea "x"
type textarea "Unit is low on refrigerant. Charged with 7lbs 410a and watched unit cool. Check…"
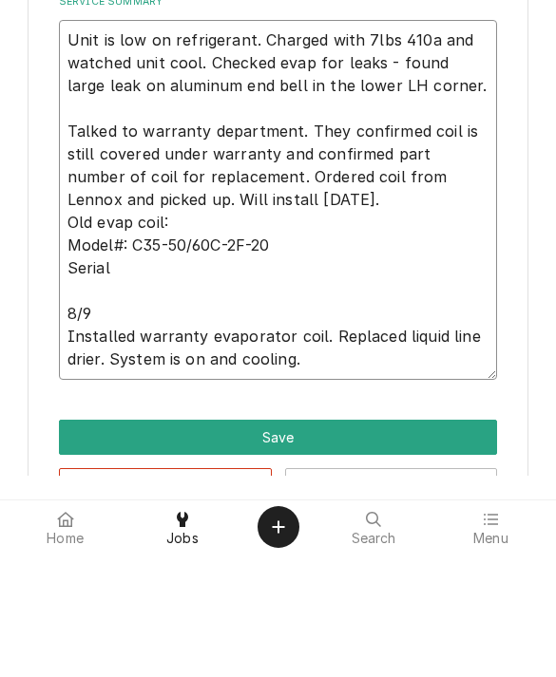
type textarea "x"
type textarea "Unit is low on refrigerant. Charged with 7lbs 410a and watched unit cool. Check…"
type textarea "x"
type textarea "Unit is low on refrigerant. Charged with 7lbs 410a and watched unit cool. Check…"
type textarea "x"
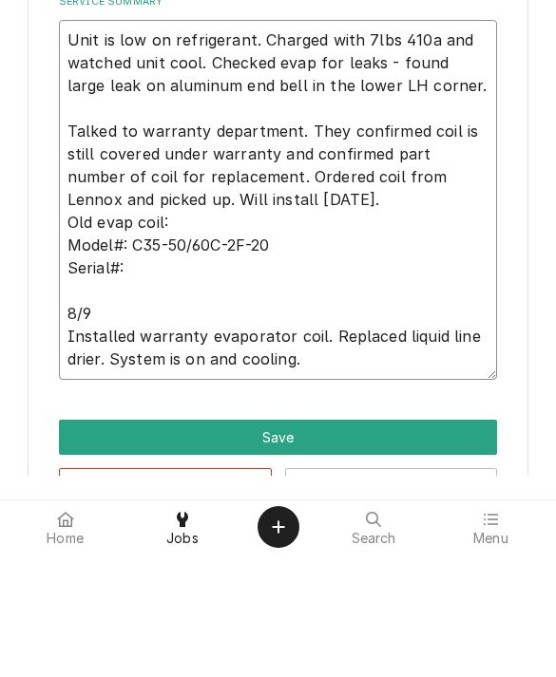
type textarea "Unit is low on refrigerant. Charged with 7lbs 410a and watched unit cool. Check…"
type textarea "x"
type textarea "Unit is low on refrigerant. Charged with 7lbs 410a and watched unit cool. Check…"
type textarea "x"
type textarea "Unit is low on refrigerant. Charged with 7lbs 410a and watched unit cool. Check…"
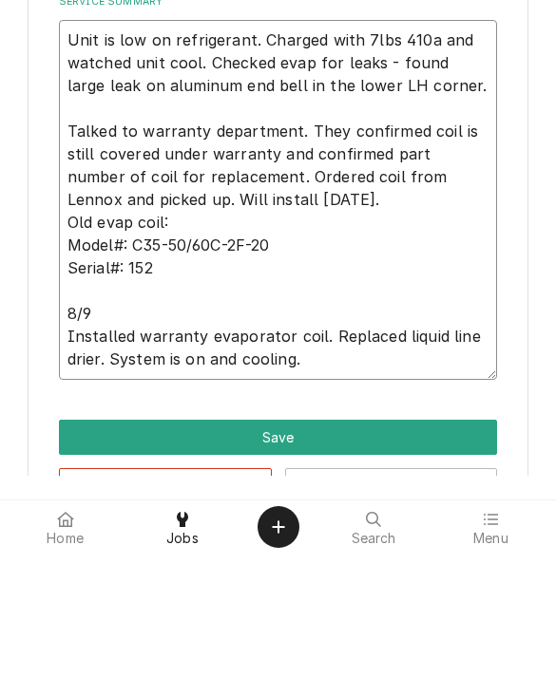
type textarea "x"
type textarea "Unit is low on refrigerant. Charged with 7lbs 410a and watched unit cool. Check…"
type textarea "x"
type textarea "Unit is low on refrigerant. Charged with 7lbs 410a and watched unit cool. Check…"
type textarea "x"
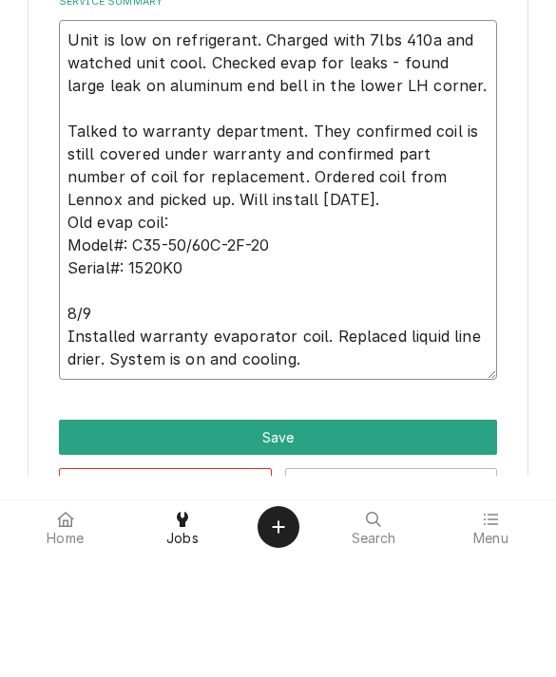
type textarea "Unit is low on refrigerant. Charged with 7lbs 410a and watched unit cool. Check…"
type textarea "x"
type textarea "Unit is low on refrigerant. Charged with 7lbs 410a and watched unit cool. Check…"
type textarea "x"
type textarea "Unit is low on refrigerant. Charged with 7lbs 410a and watched unit cool. Check…"
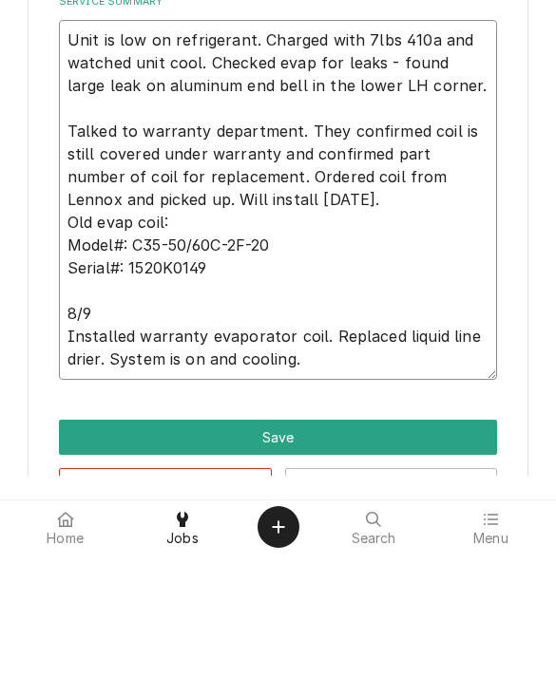
type textarea "x"
type textarea "Unit is low on refrigerant. Charged with 7lbs 410a and watched unit cool. Check…"
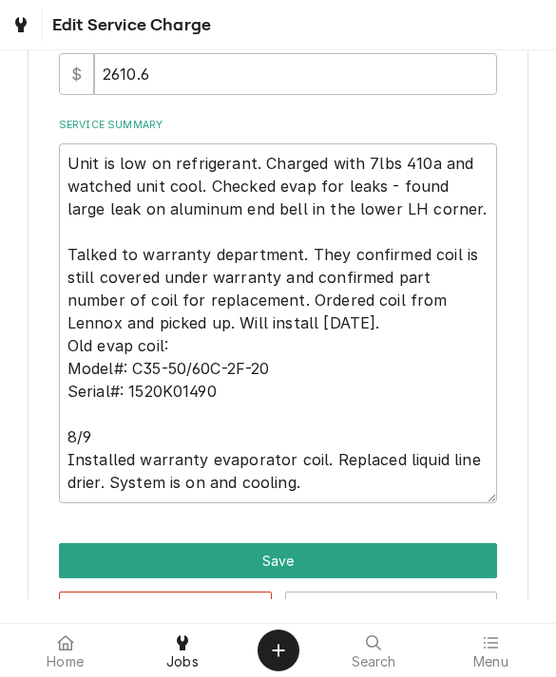
click at [92, 553] on button "Save" at bounding box center [278, 560] width 439 height 35
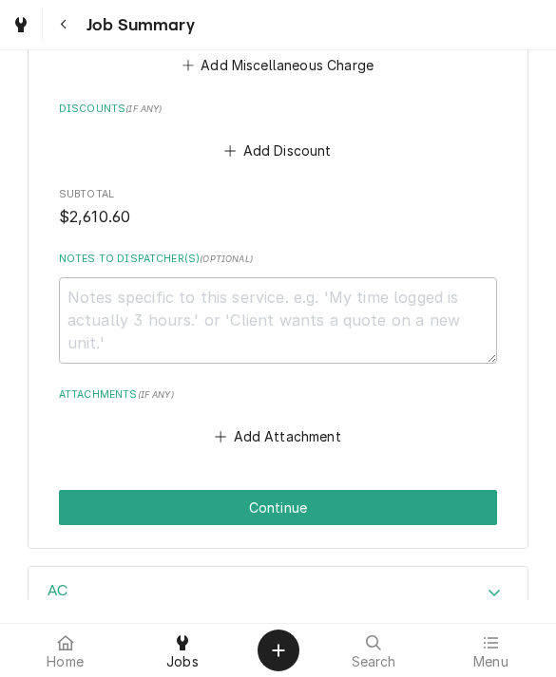
scroll to position [1356, 0]
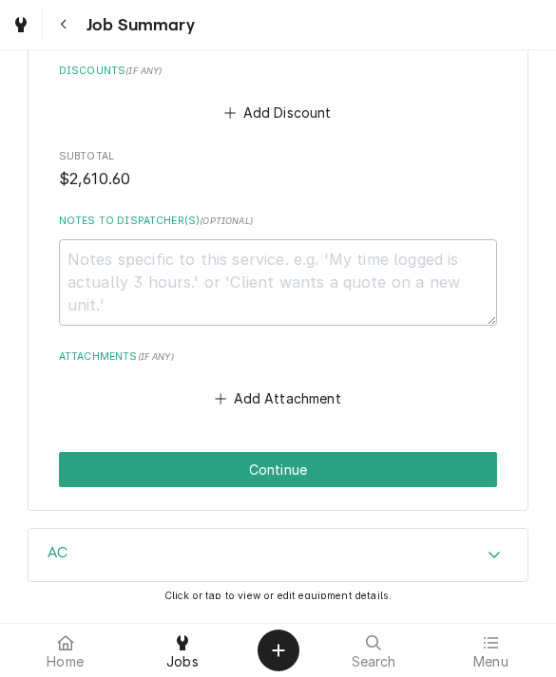
click at [91, 452] on button "Continue" at bounding box center [278, 469] width 439 height 35
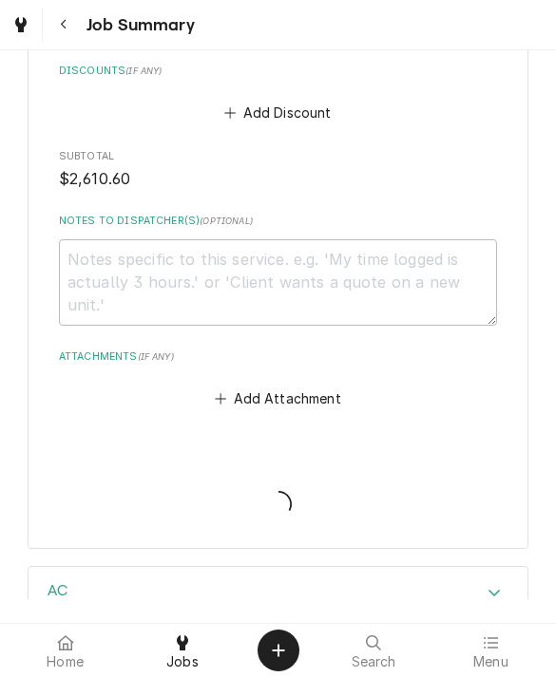
type textarea "x"
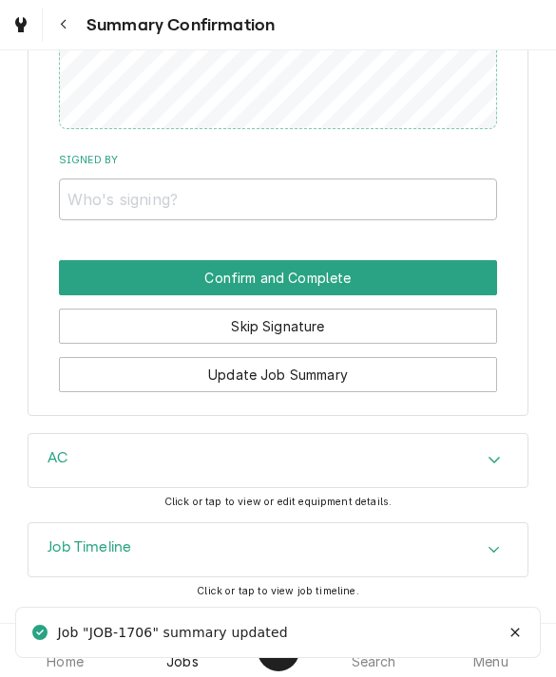
scroll to position [1423, 0]
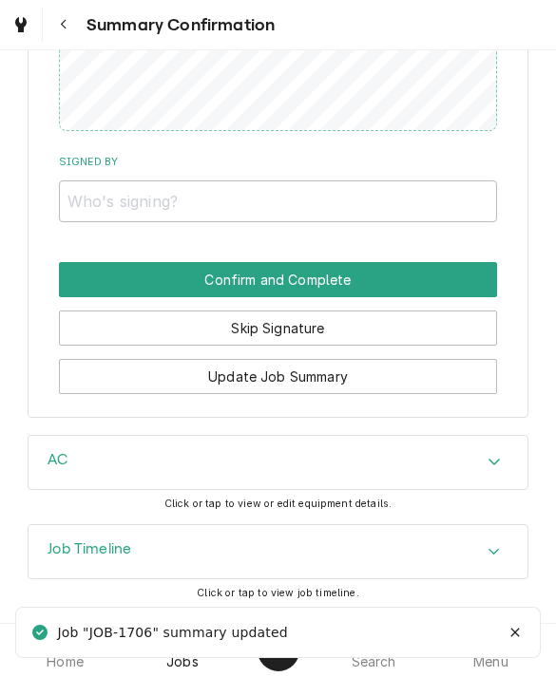
click at [96, 323] on button "Skip Signature" at bounding box center [278, 328] width 439 height 35
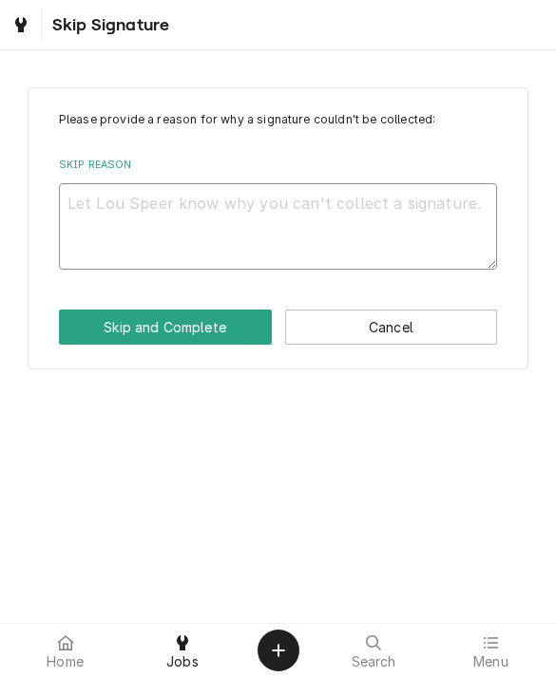
click at [121, 204] on textarea "Skip Reason" at bounding box center [278, 226] width 439 height 86
type textarea "x"
type textarea "No"
type textarea "x"
type textarea "No"
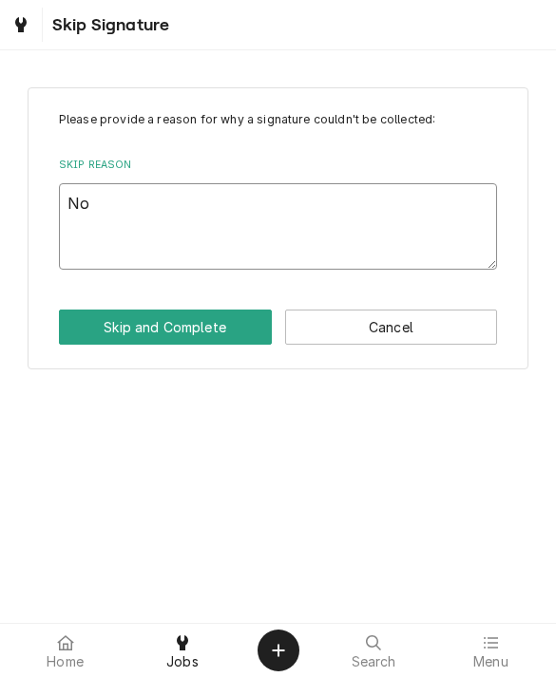
type textarea "x"
type textarea "No o"
type textarea "x"
type textarea "No on"
type textarea "x"
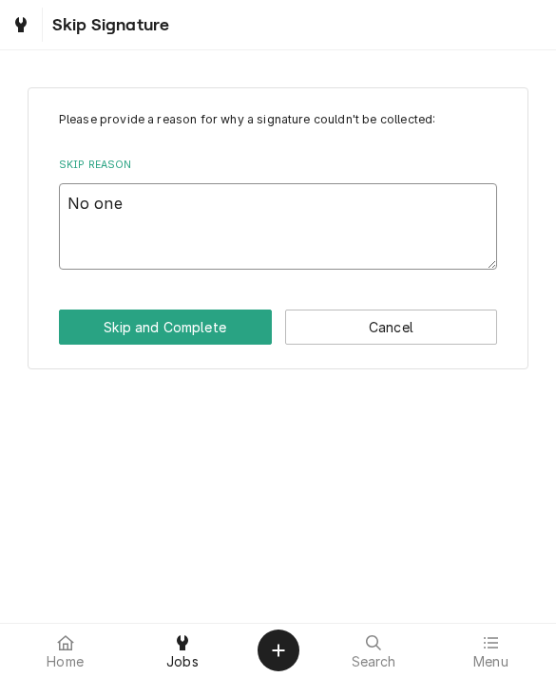
type textarea "No one"
type textarea "x"
type textarea "No one h"
type textarea "x"
type textarea "No one ho"
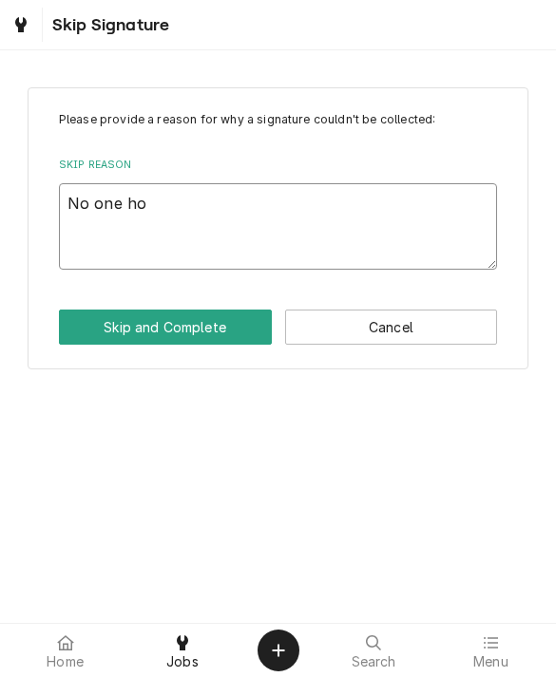
type textarea "x"
type textarea "No one hom"
type textarea "x"
type textarea "No one home"
type textarea "x"
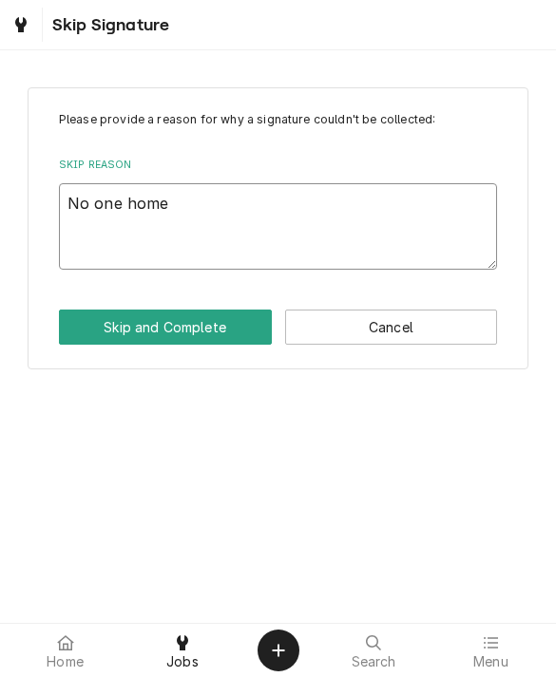
type textarea "No one home"
click at [131, 327] on button "Skip and Complete" at bounding box center [165, 327] width 213 height 35
type textarea "x"
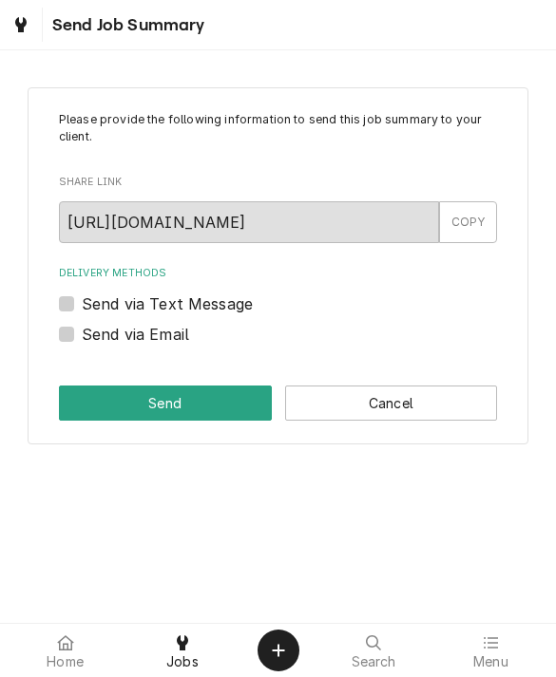
click at [363, 407] on button "Cancel" at bounding box center [391, 403] width 213 height 35
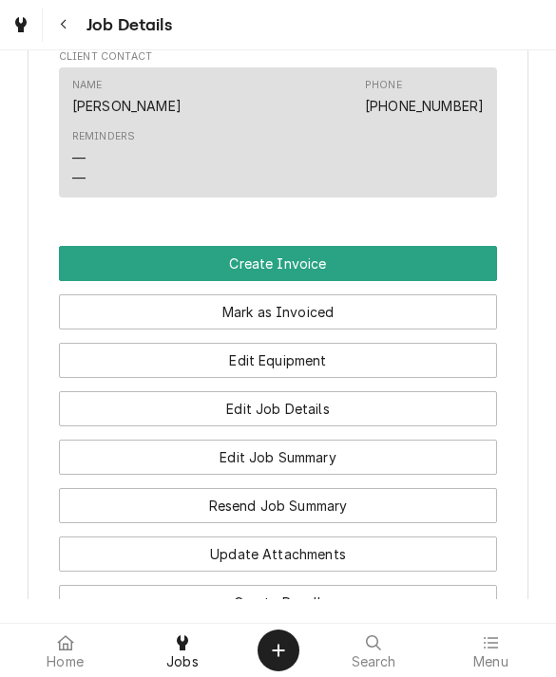
scroll to position [1180, 0]
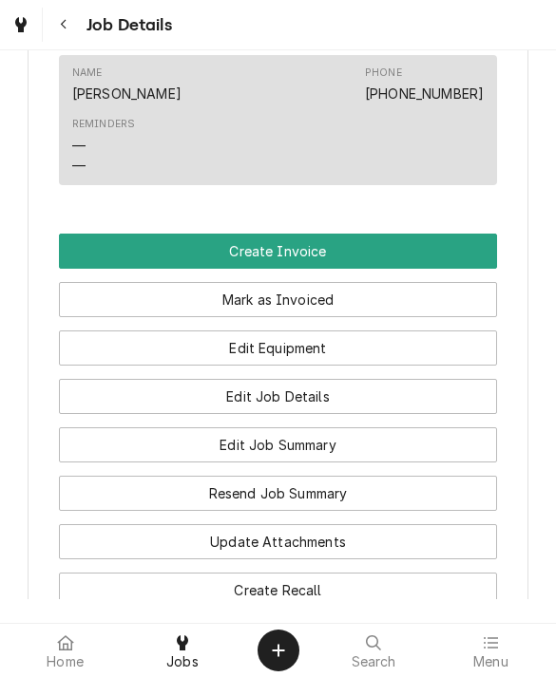
click at [118, 245] on button "Create Invoice" at bounding box center [278, 251] width 439 height 35
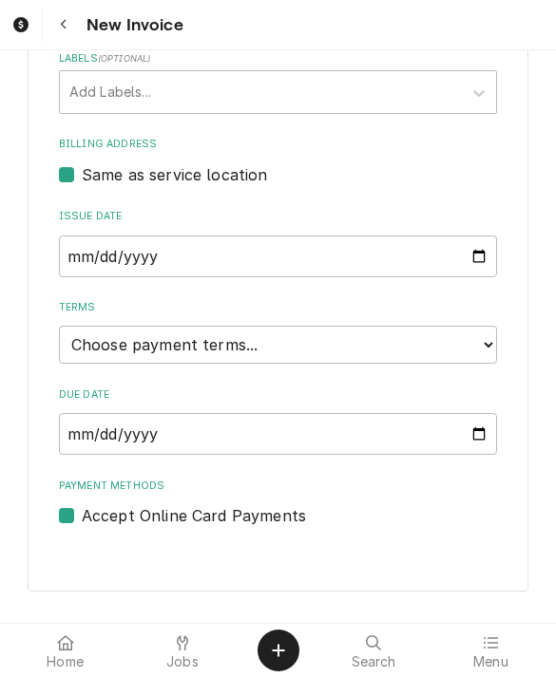
scroll to position [545, 0]
click at [112, 349] on select "Choose payment terms... Same Day Net 7 Net 14 Net 21 Net 30 Net 45 Net 60 Net 90" at bounding box center [278, 344] width 439 height 38
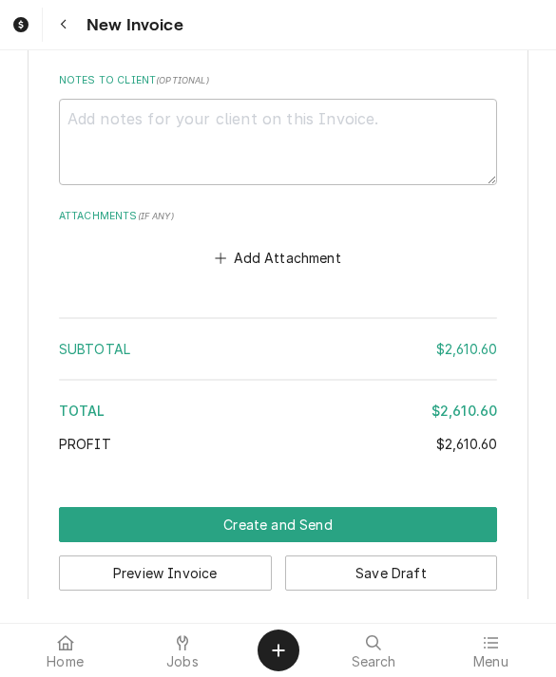
click at [123, 507] on button "Create and Send" at bounding box center [278, 524] width 439 height 35
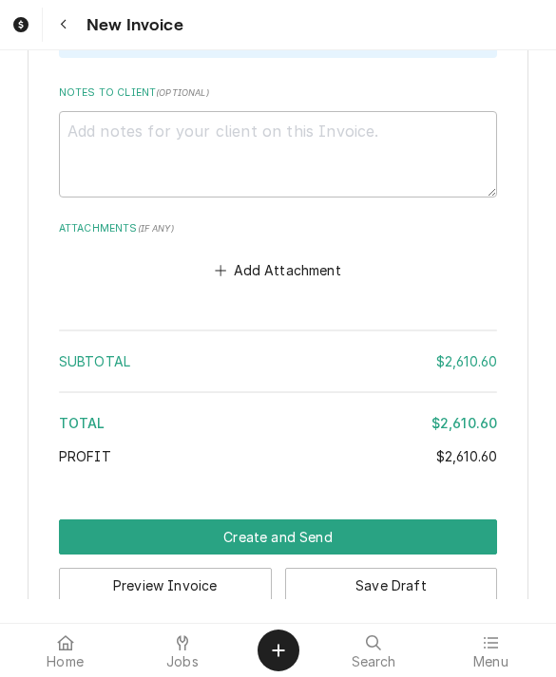
scroll to position [2227, 0]
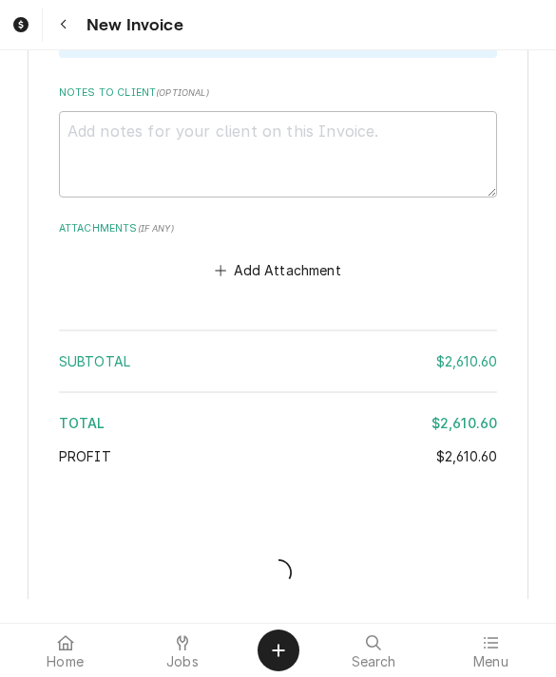
type textarea "x"
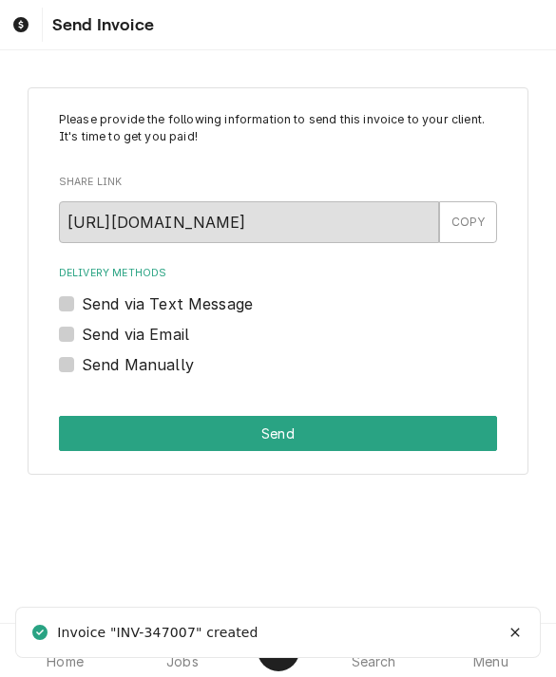
click at [82, 298] on label "Send via Text Message" at bounding box center [167, 304] width 171 height 23
click at [82, 298] on input "Send via Text Message" at bounding box center [301, 314] width 439 height 42
checkbox input "true"
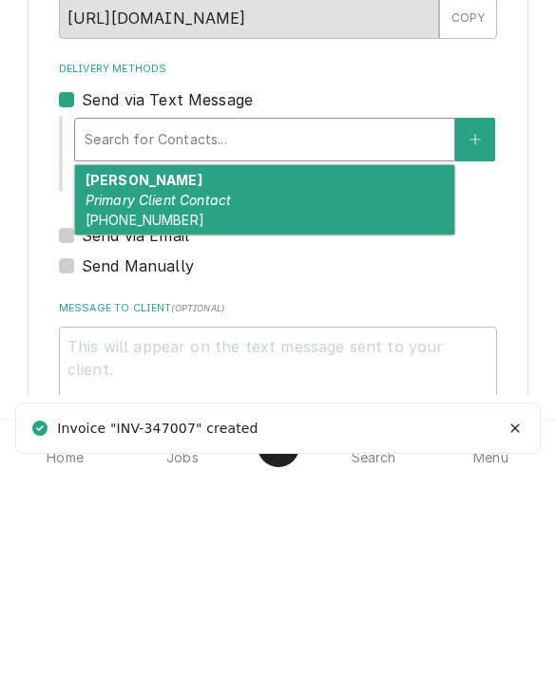
click at [98, 396] on em "Primary Client Contact" at bounding box center [158, 404] width 146 height 16
type textarea "x"
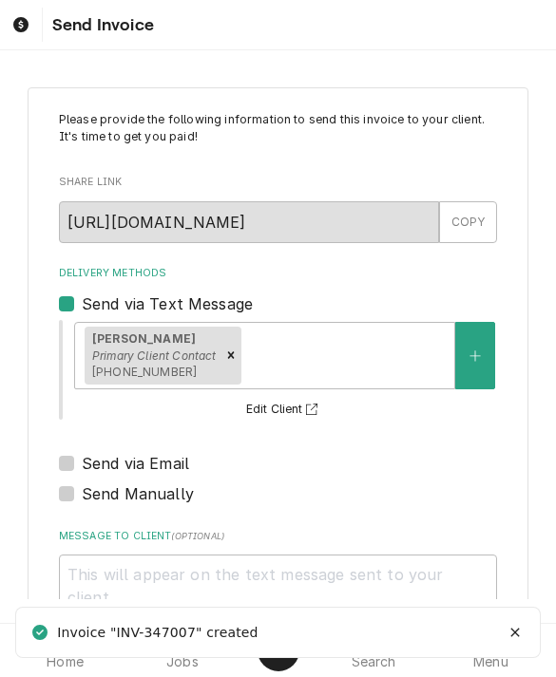
click at [82, 455] on label "Send via Email" at bounding box center [135, 463] width 107 height 23
click at [82, 455] on input "Send via Email" at bounding box center [301, 473] width 439 height 42
checkbox input "true"
type textarea "x"
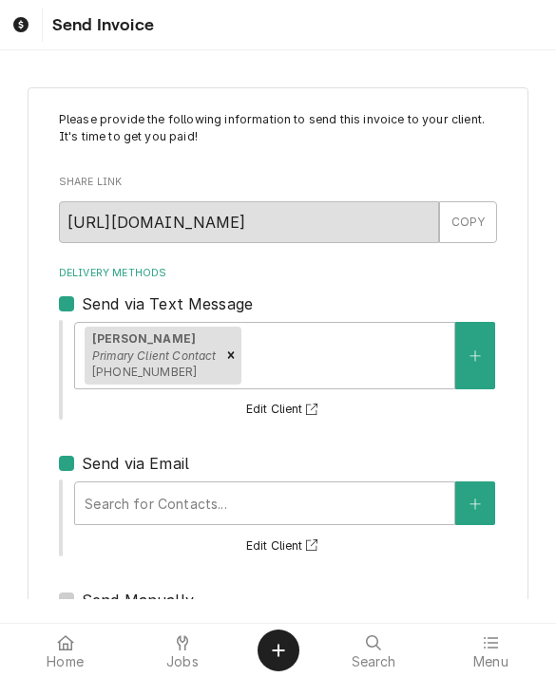
click at [82, 465] on label "Send via Email" at bounding box center [135, 463] width 107 height 23
click at [82, 465] on input "Send via Email" at bounding box center [301, 473] width 439 height 42
checkbox input "false"
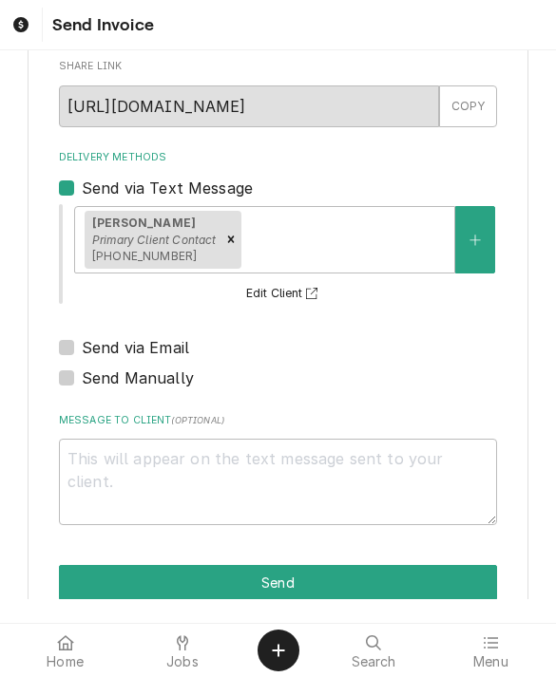
scroll to position [154, 0]
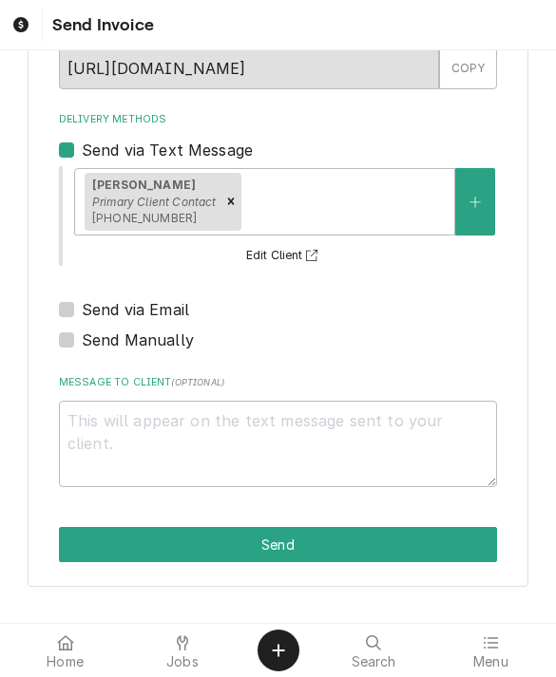
click at [96, 554] on button "Send" at bounding box center [278, 544] width 439 height 35
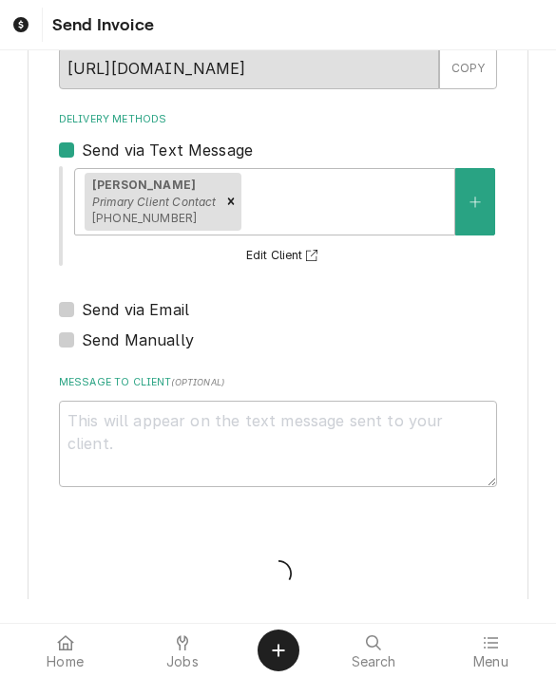
type textarea "x"
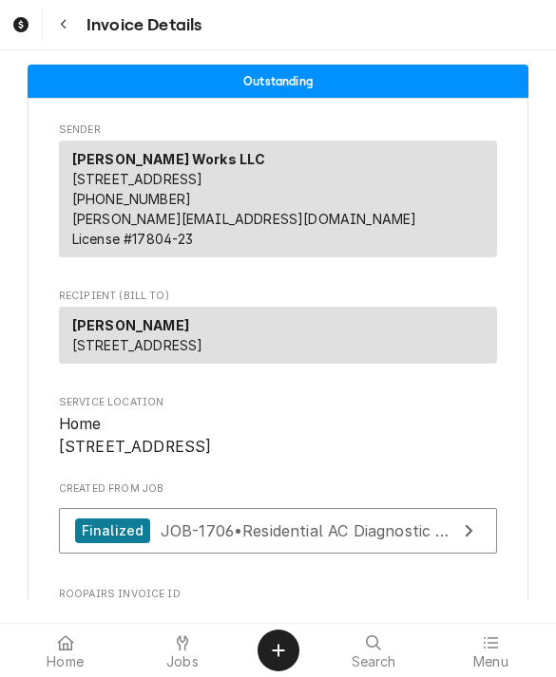
click at [180, 654] on span "Jobs" at bounding box center [182, 661] width 32 height 15
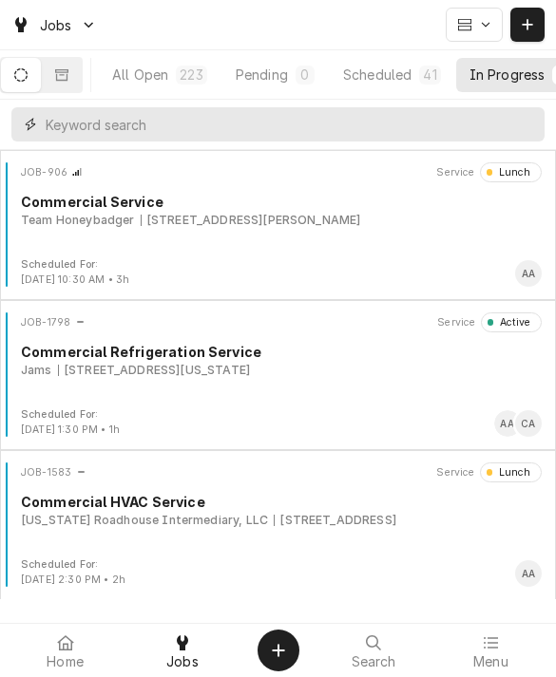
click at [235, 129] on input "Dynamic Content Wrapper" at bounding box center [290, 124] width 489 height 34
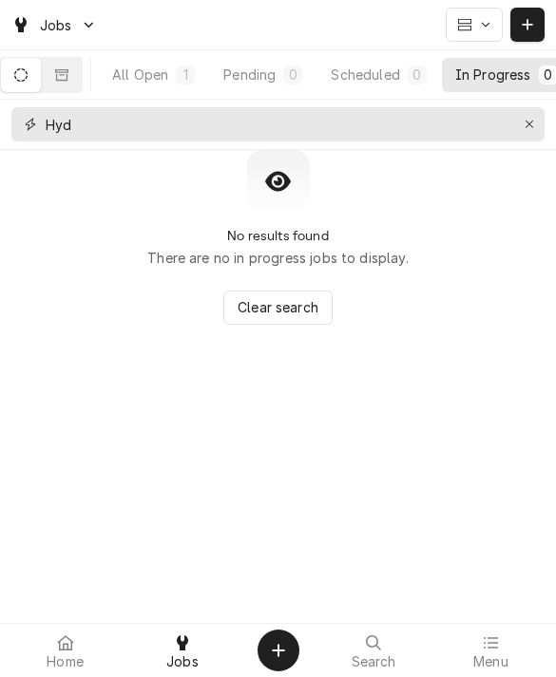
type input "Hyd"
click at [151, 77] on div "All Open" at bounding box center [140, 75] width 56 height 20
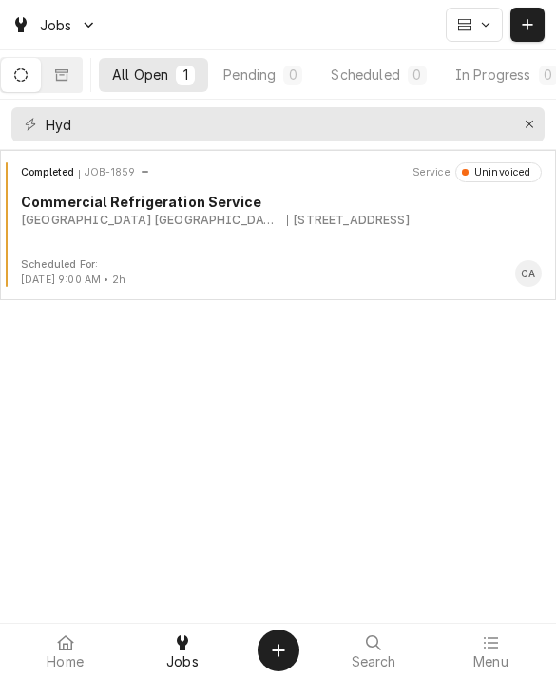
click at [95, 229] on div "Completed JOB-1859 Service Uninvoiced Commercial Refrigeration Service Hyderaba…" at bounding box center [278, 209] width 540 height 95
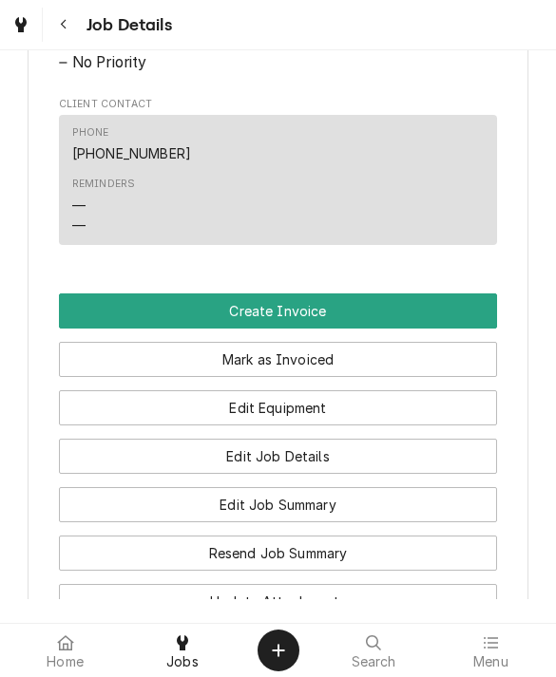
scroll to position [1011, 0]
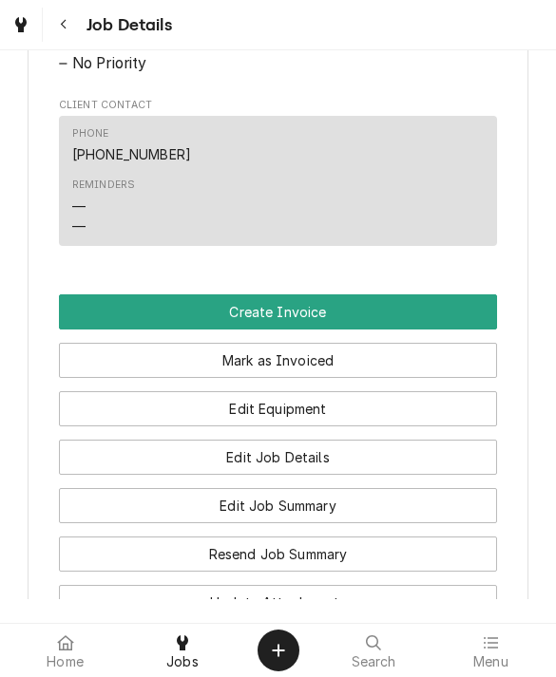
click at [114, 330] on button "Create Invoice" at bounding box center [278, 311] width 439 height 35
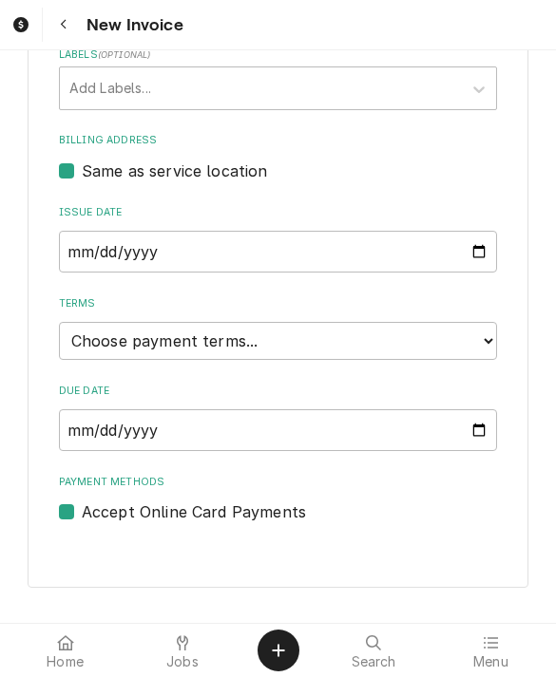
scroll to position [656, 0]
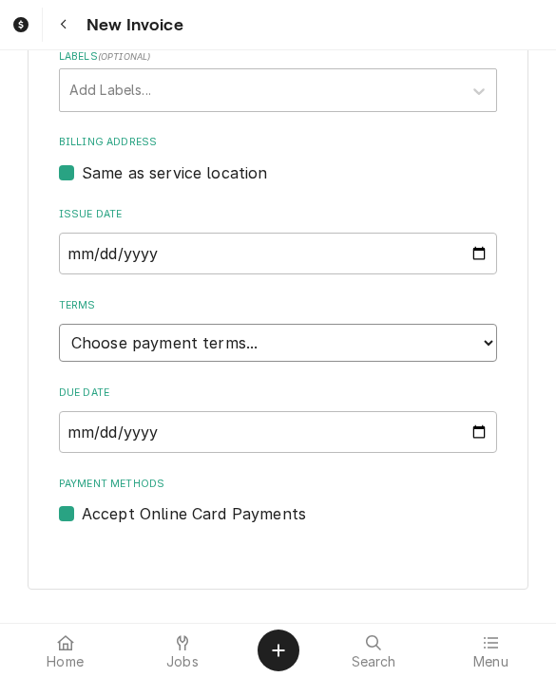
click at [103, 344] on select "Choose payment terms... Same Day Net 7 Net 14 Net 21 Net 30 Net 45 Net 60 Net 90" at bounding box center [278, 343] width 439 height 38
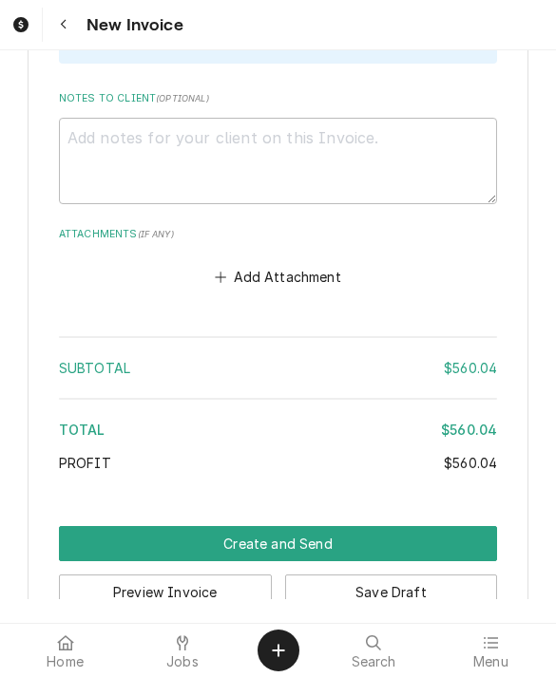
scroll to position [3116, 0]
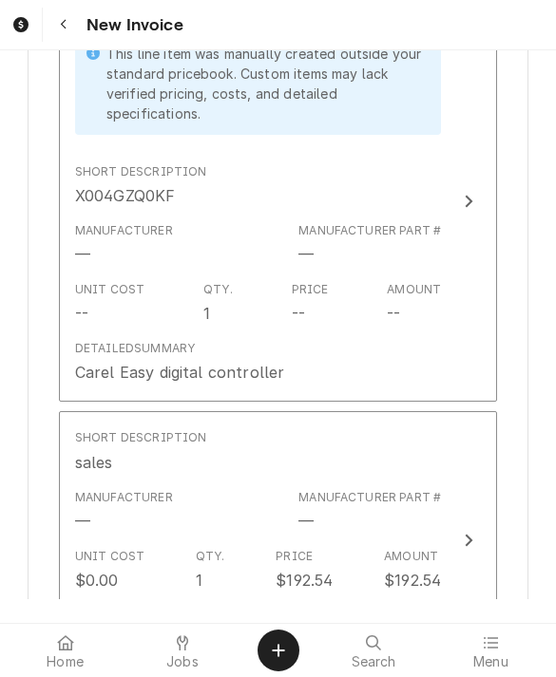
click at [110, 332] on div "Detailed Summary Carel Easy digital controller" at bounding box center [258, 361] width 367 height 59
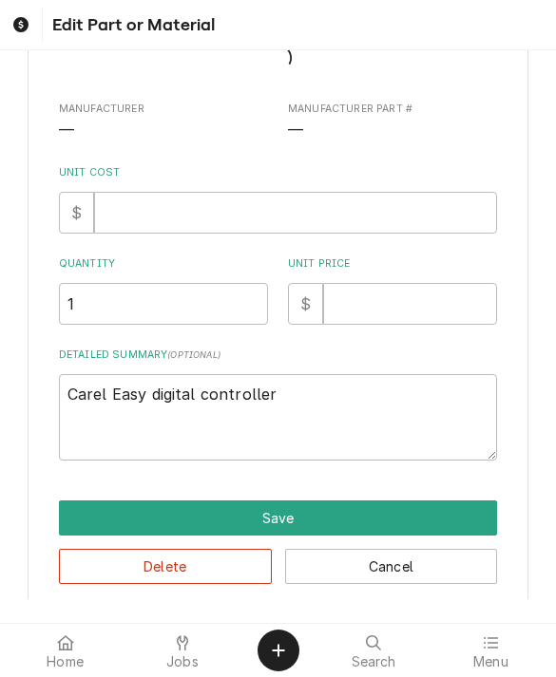
type textarea "x"
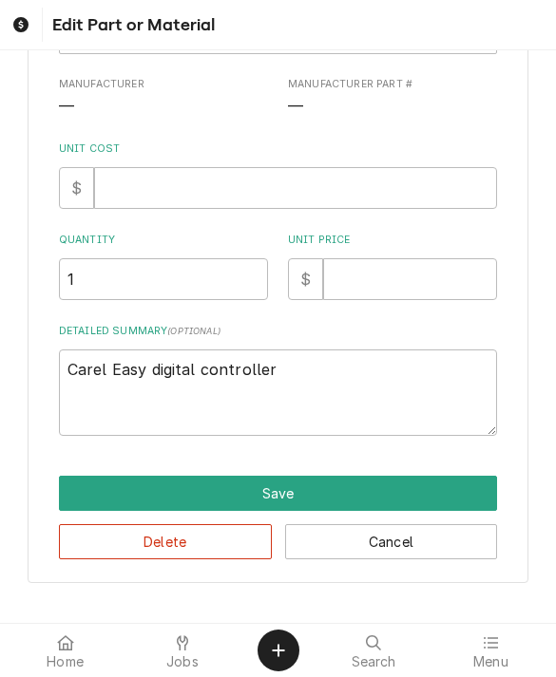
scroll to position [245, 0]
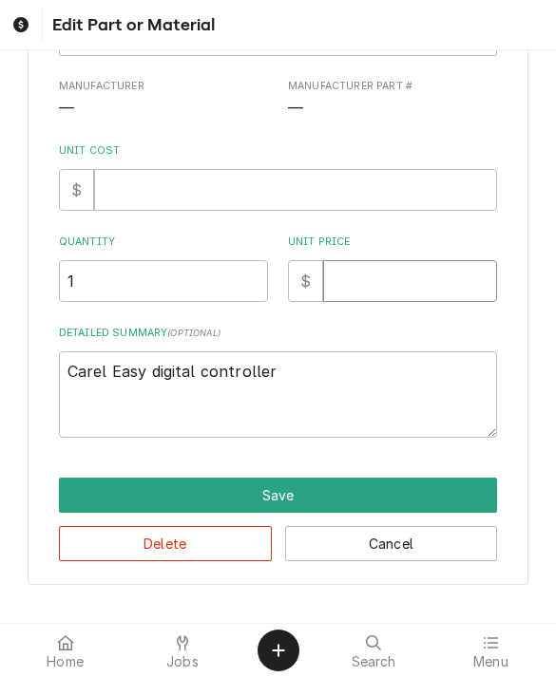
click at [392, 284] on input "Unit Price" at bounding box center [410, 281] width 174 height 42
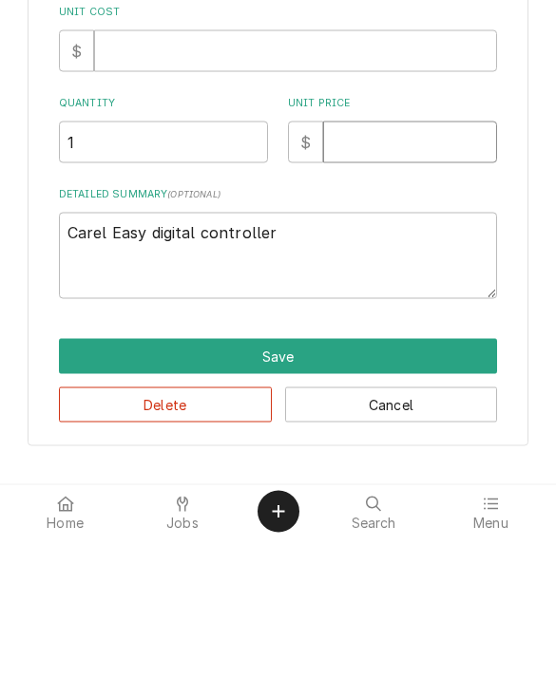
type input "2"
type textarea "x"
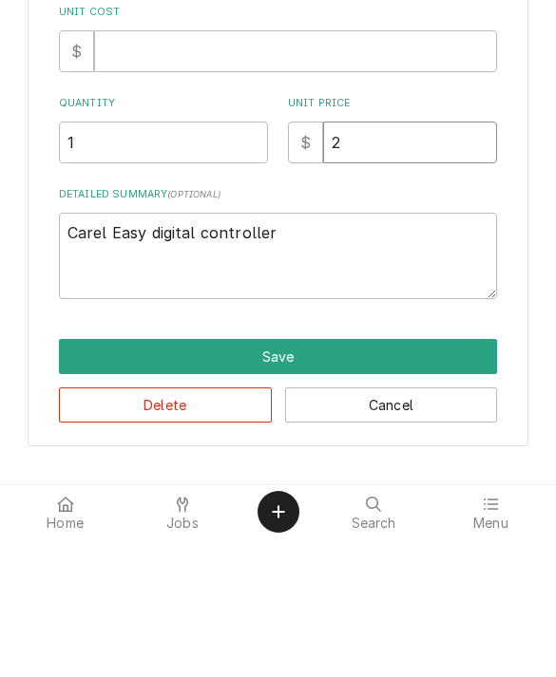
type input "22"
type textarea "x"
type input "226"
type textarea "x"
type input "226.9"
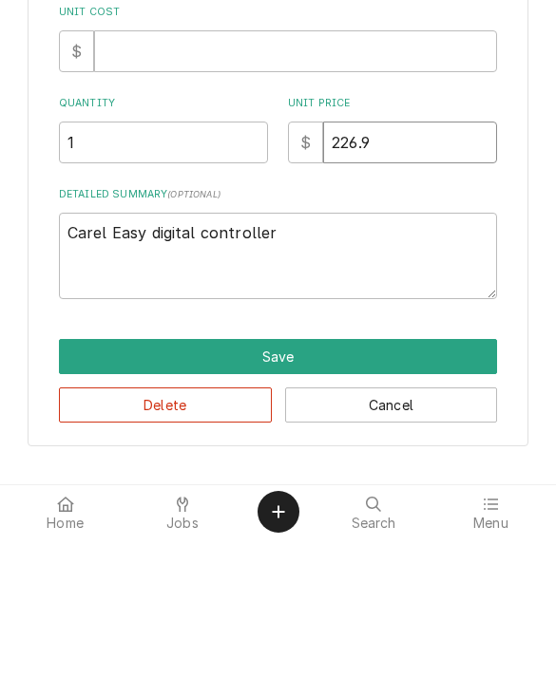
type textarea "x"
type input "226.92"
type textarea "x"
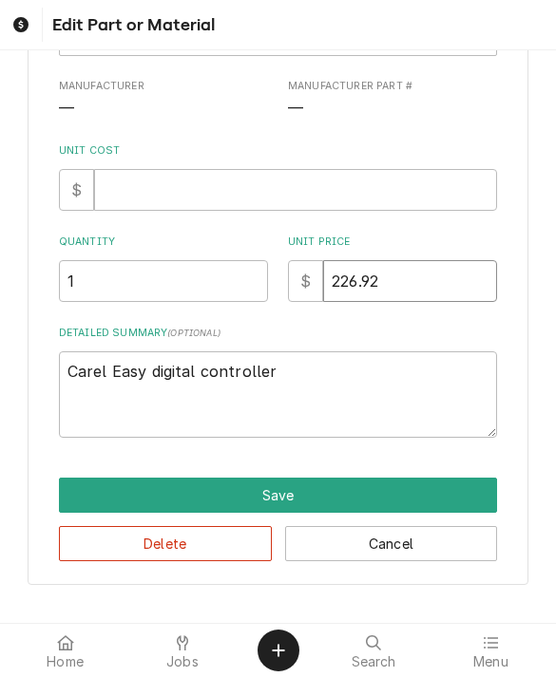
type input "226.92"
click at [101, 501] on button "Save" at bounding box center [278, 495] width 439 height 35
type textarea "x"
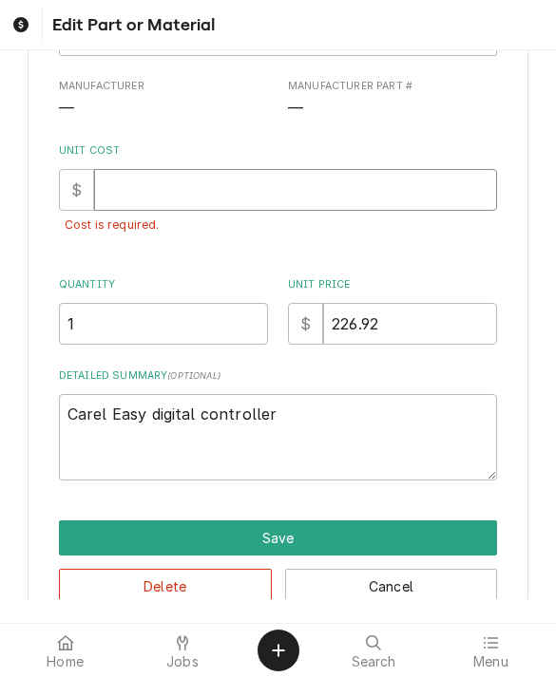
click at [142, 205] on input "Unit Cost" at bounding box center [295, 190] width 403 height 42
type input "0"
click at [113, 529] on button "Save" at bounding box center [278, 537] width 439 height 35
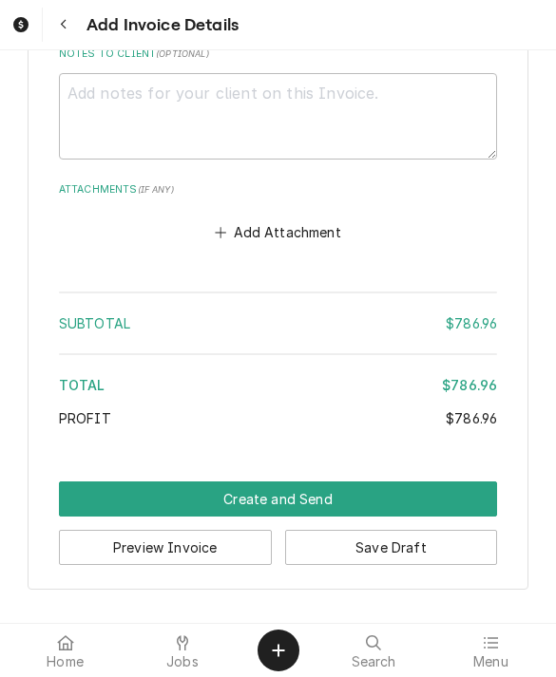
scroll to position [3155, 0]
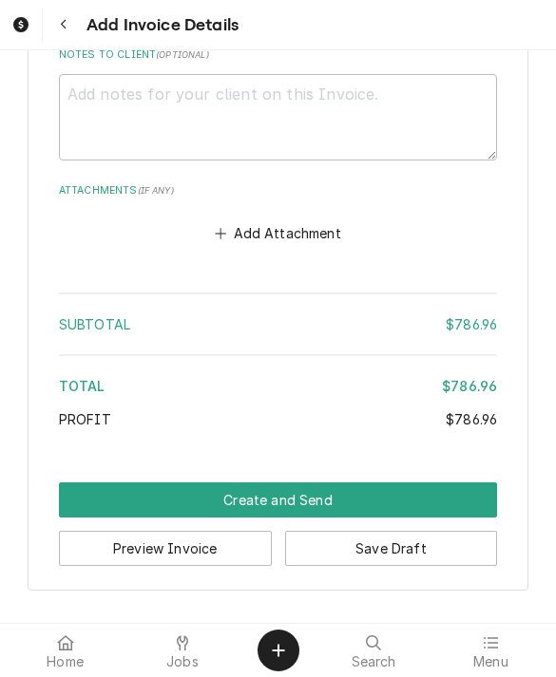
click at [92, 491] on button "Create and Send" at bounding box center [278, 499] width 439 height 35
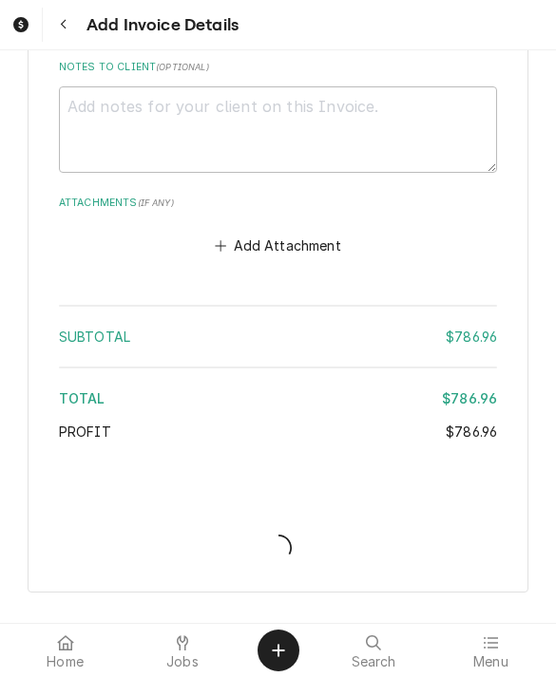
type textarea "x"
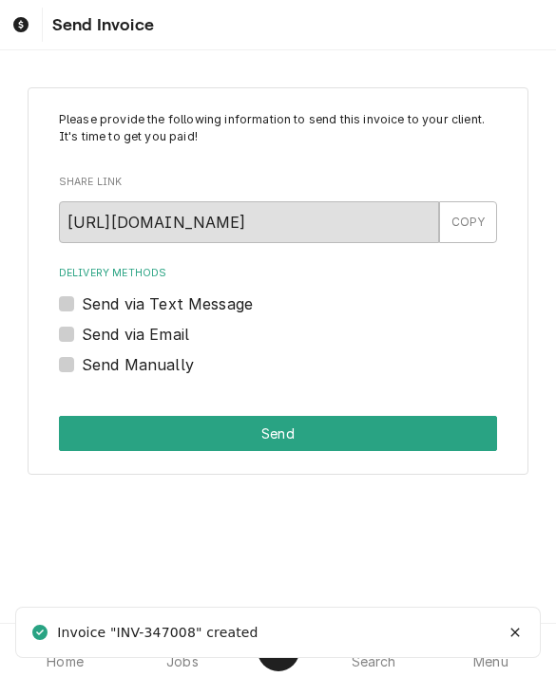
click at [61, 374] on div "Please provide the following information to send this invoice to your client. I…" at bounding box center [278, 281] width 501 height 388
click at [82, 358] on label "Send Manually" at bounding box center [138, 364] width 112 height 23
click at [82, 358] on input "Send Manually" at bounding box center [301, 374] width 439 height 42
checkbox input "true"
click at [79, 428] on button "Send" at bounding box center [278, 433] width 439 height 35
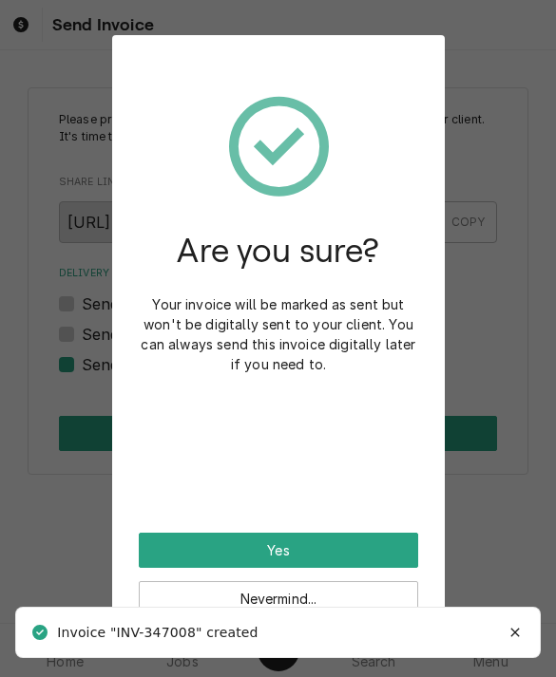
click at [179, 539] on button "Yes" at bounding box center [278, 550] width 279 height 35
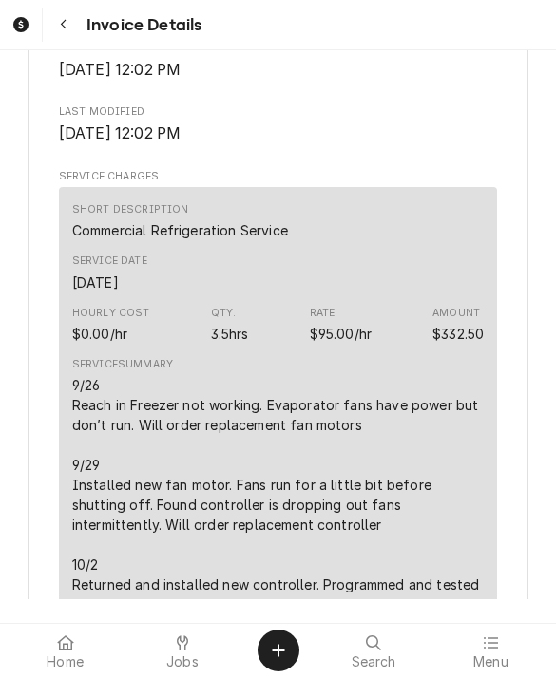
scroll to position [868, 0]
click at [76, 632] on div at bounding box center [65, 643] width 23 height 23
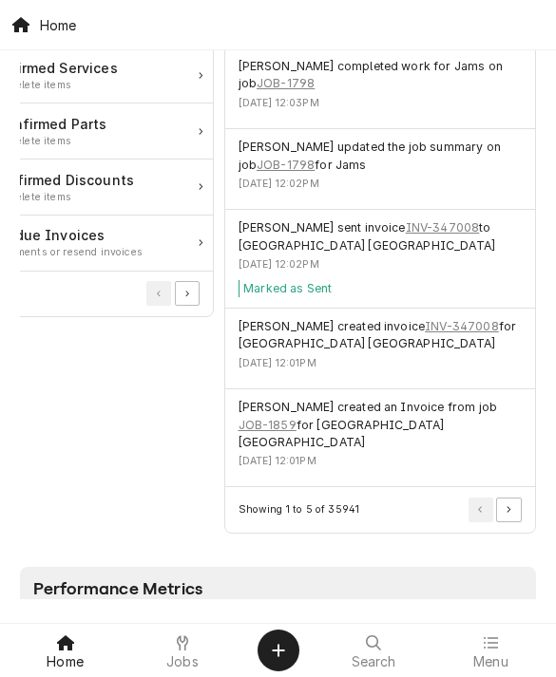
scroll to position [976, 0]
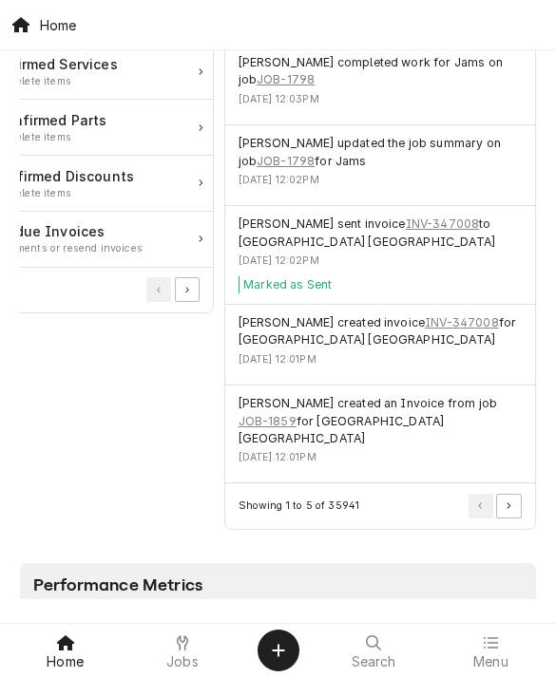
click at [513, 494] on button "Pagination Controls" at bounding box center [508, 506] width 25 height 25
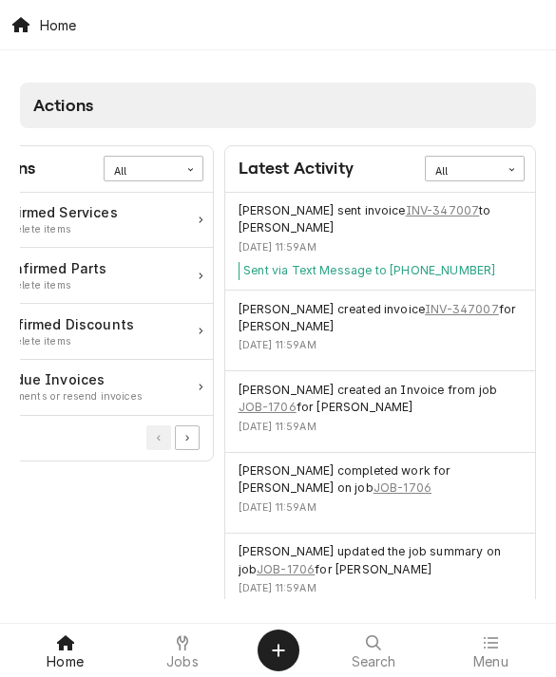
scroll to position [827, 0]
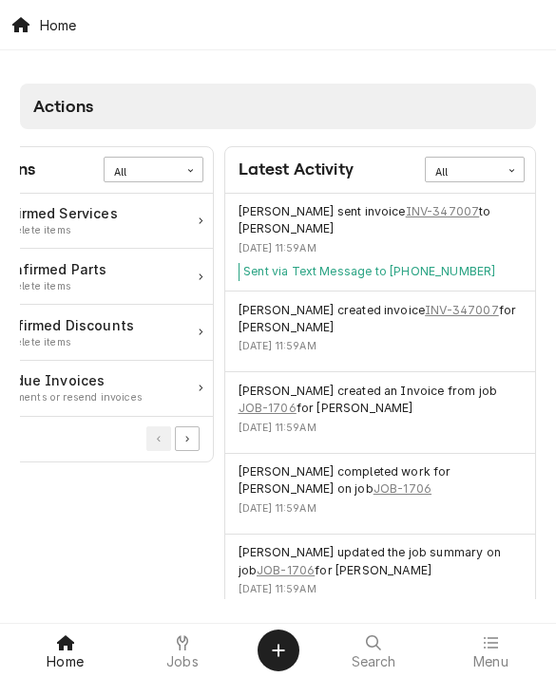
click at [431, 204] on link "INV-347007" at bounding box center [443, 211] width 74 height 17
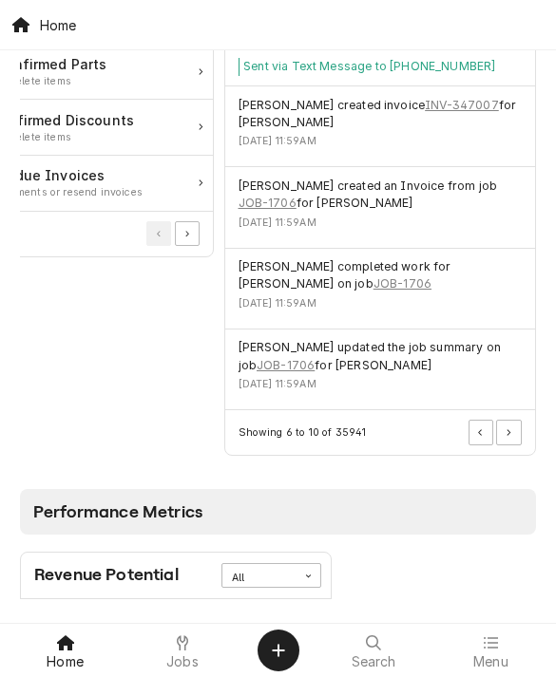
scroll to position [1036, 0]
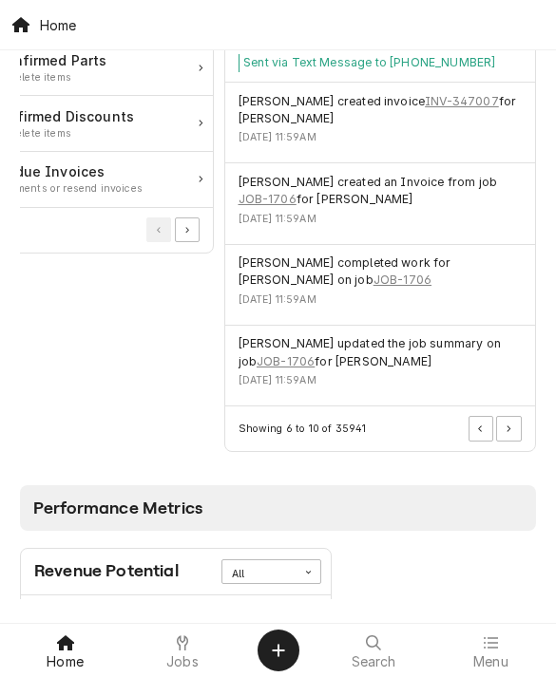
click at [511, 421] on button "Pagination Controls" at bounding box center [508, 428] width 25 height 25
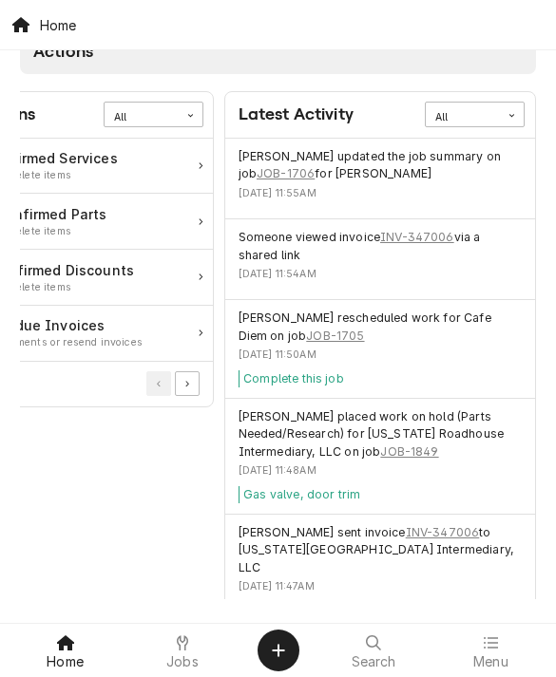
scroll to position [889, 0]
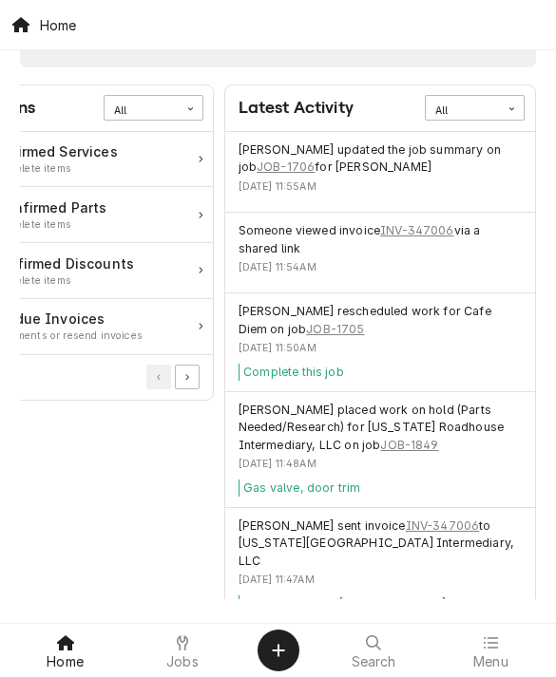
click at [419, 229] on link "INV-347006" at bounding box center [417, 230] width 74 height 17
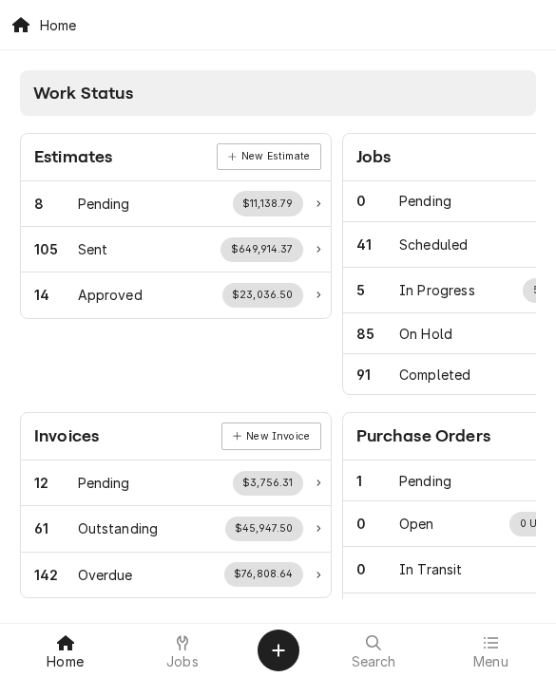
scroll to position [0, 0]
click at [503, 632] on div "Menu" at bounding box center [490, 651] width 107 height 38
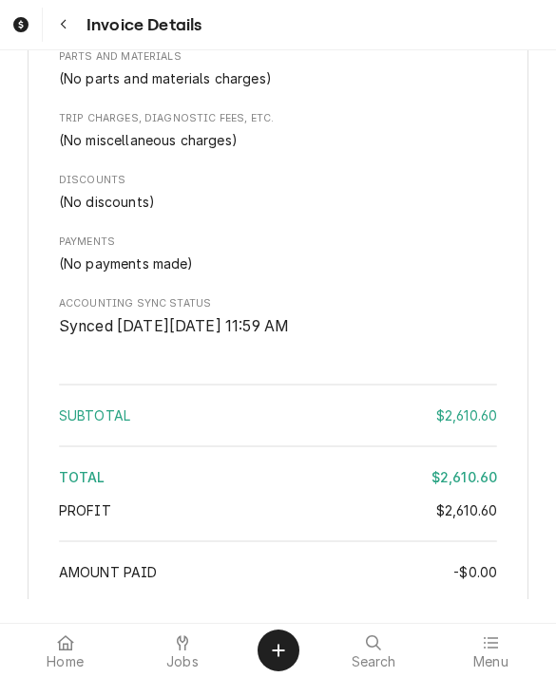
scroll to position [1537, 0]
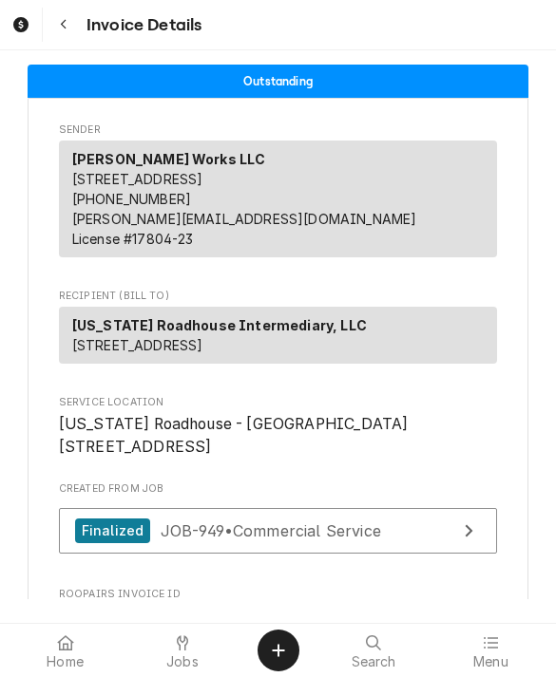
scroll to position [-7, 0]
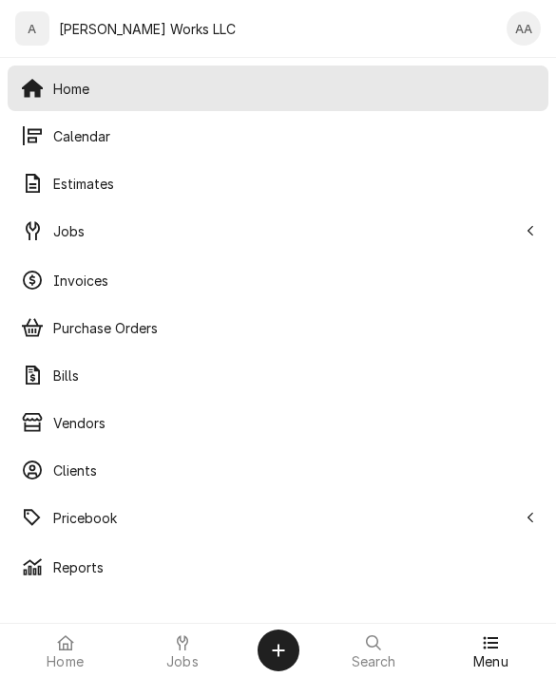
click at [66, 274] on span "Invoices" at bounding box center [294, 281] width 482 height 20
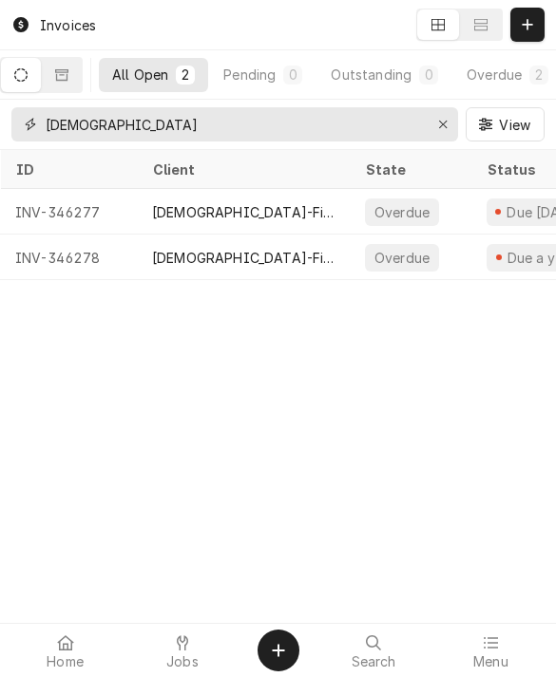
click at [444, 127] on icon "Erase input" at bounding box center [443, 125] width 8 height 8
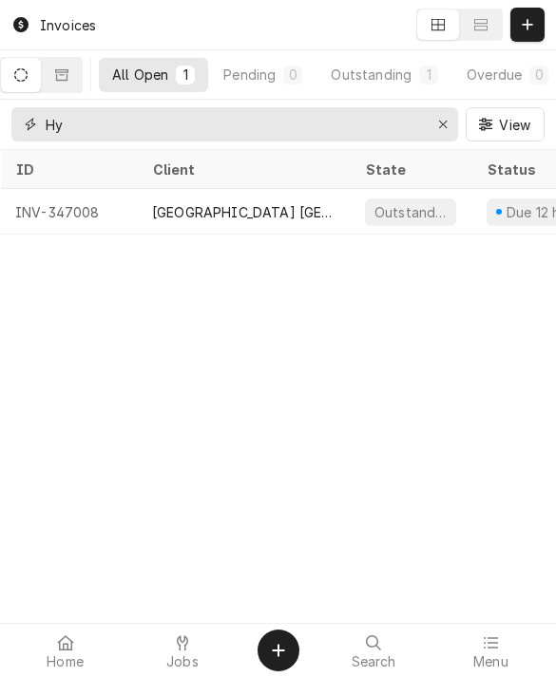
type input "Hy"
click at [137, 212] on div "Hyderabad House Biryani Place" at bounding box center [243, 212] width 213 height 46
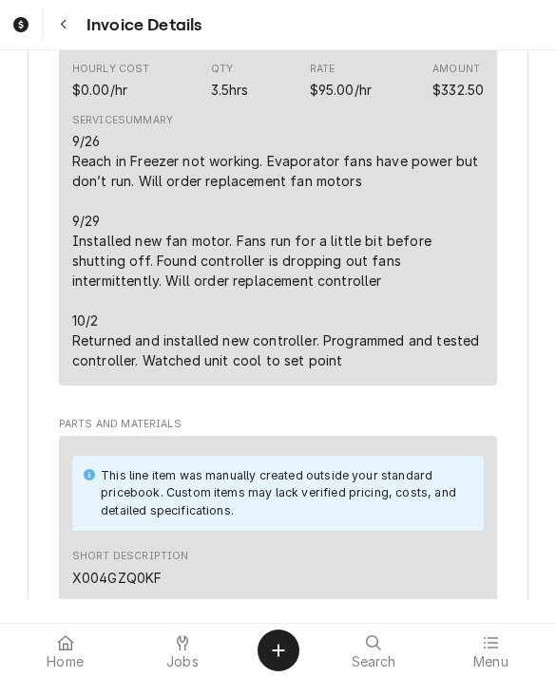
scroll to position [938, 0]
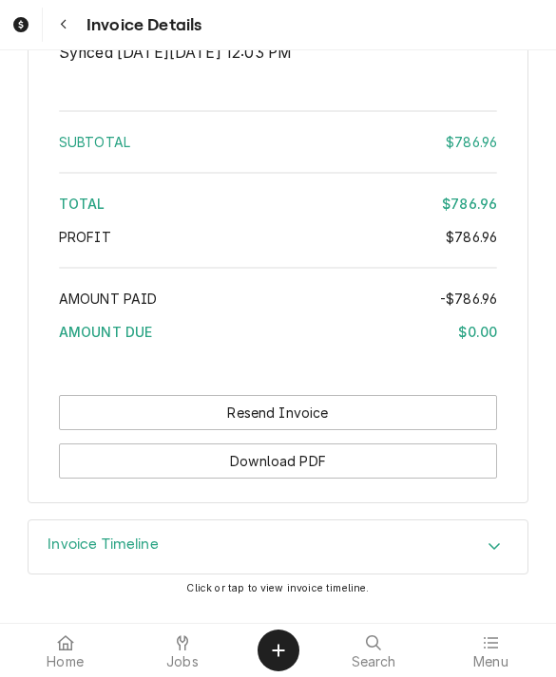
scroll to position [2567, 0]
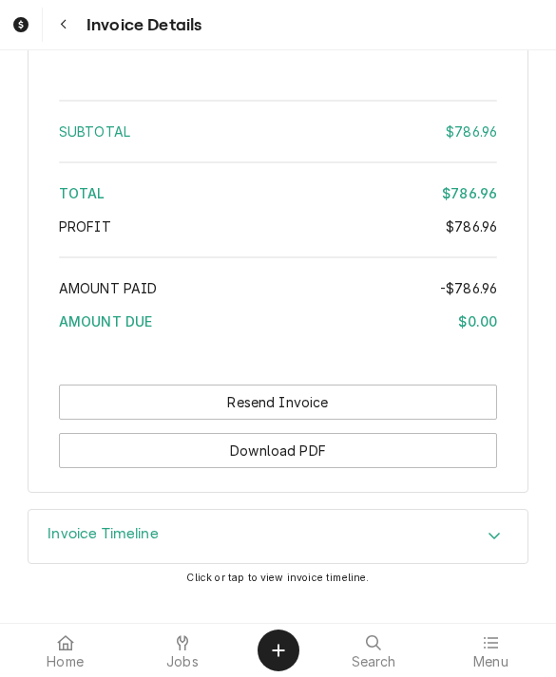
click at [80, 420] on button "Resend Invoice" at bounding box center [278, 402] width 439 height 35
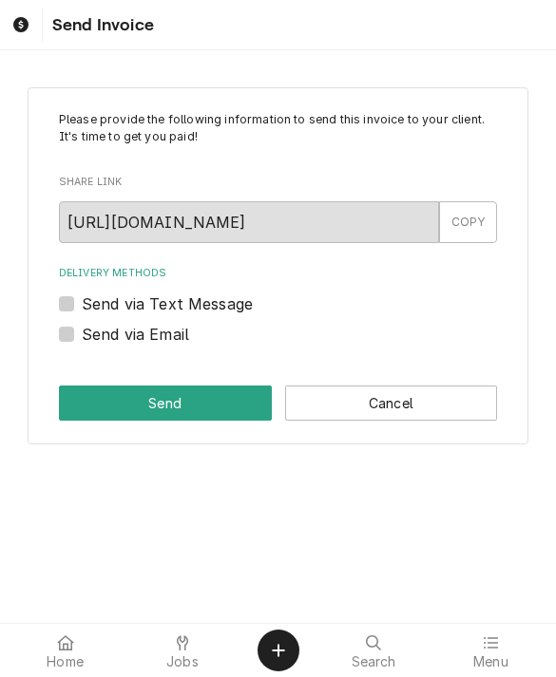
click at [82, 299] on label "Send via Text Message" at bounding box center [167, 304] width 171 height 23
click at [82, 299] on input "Send via Text Message" at bounding box center [301, 314] width 439 height 42
checkbox input "true"
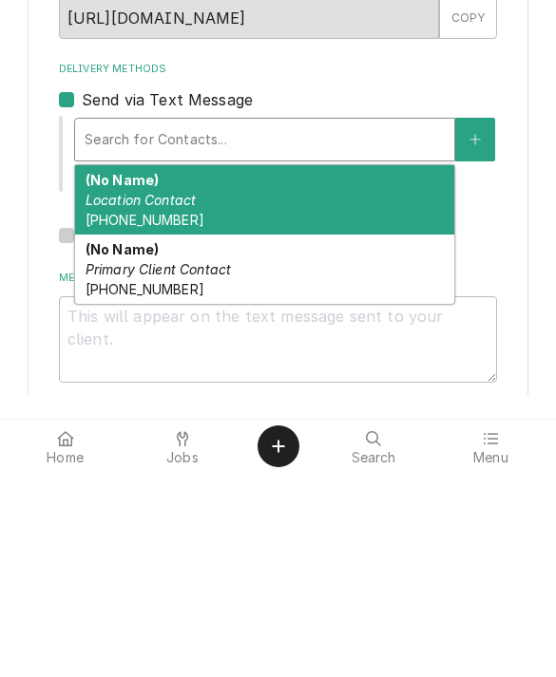
click at [116, 396] on em "Location Contact" at bounding box center [140, 404] width 111 height 16
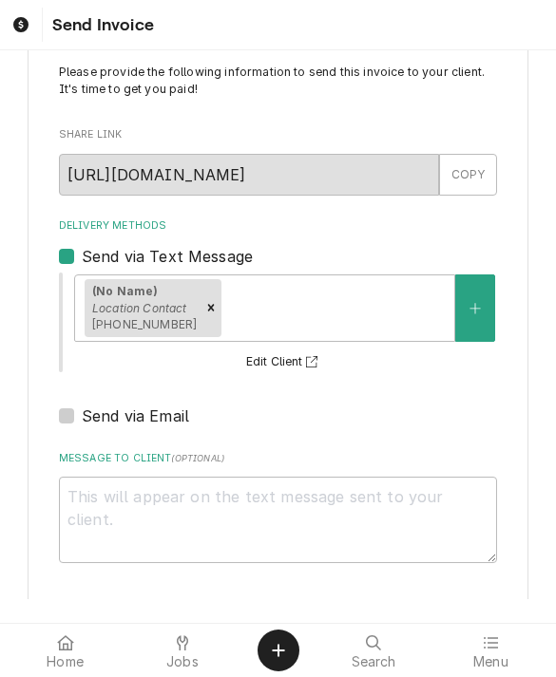
scroll to position [57, 0]
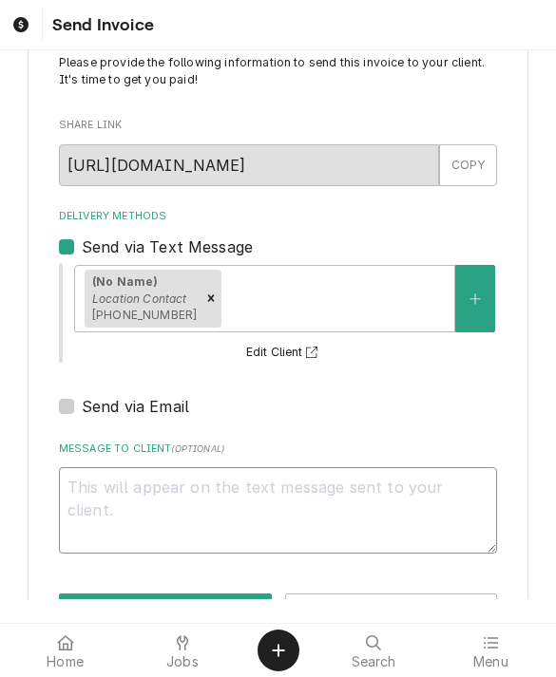
click at [100, 503] on textarea "Message to Client ( optional )" at bounding box center [278, 510] width 439 height 86
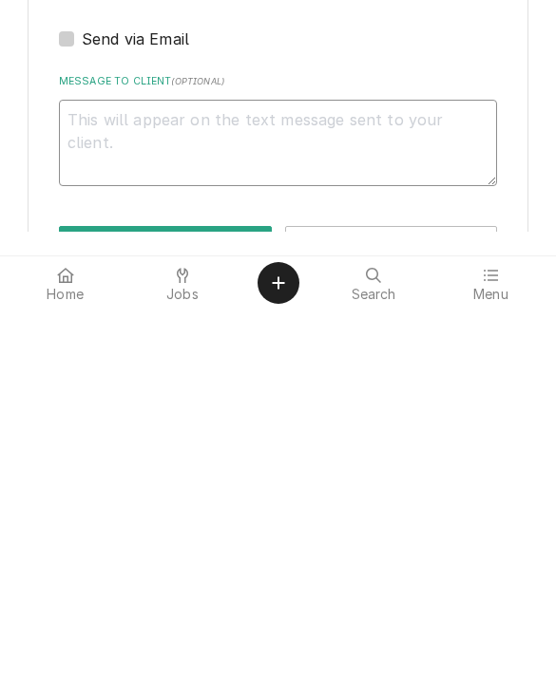
type textarea "x"
type textarea "R"
type textarea "x"
type textarea "Rec"
type textarea "x"
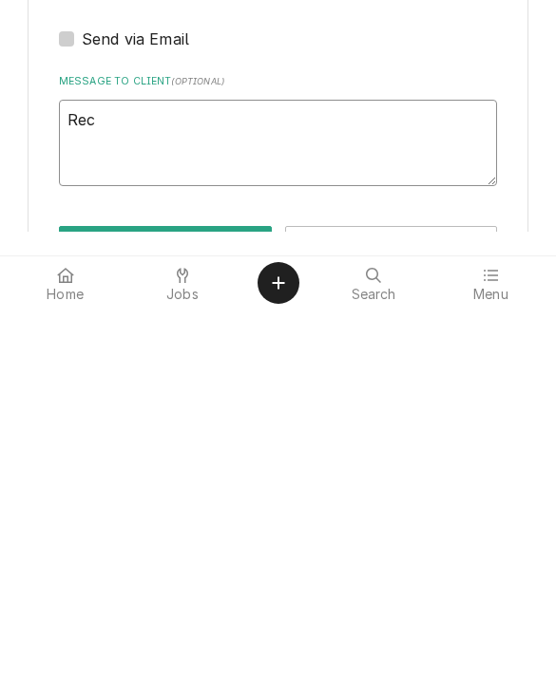
type textarea "Reci"
type textarea "x"
type textarea "Recie"
type textarea "x"
type textarea "Reci"
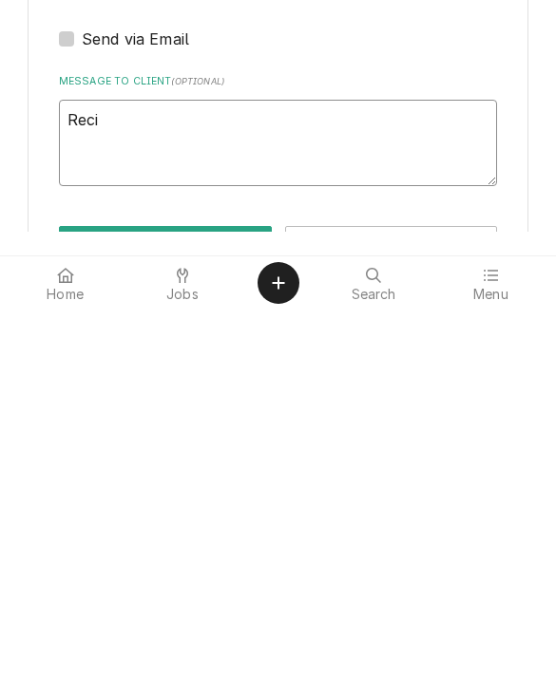
type textarea "x"
type textarea "Rec"
type textarea "x"
type textarea "Re"
type textarea "x"
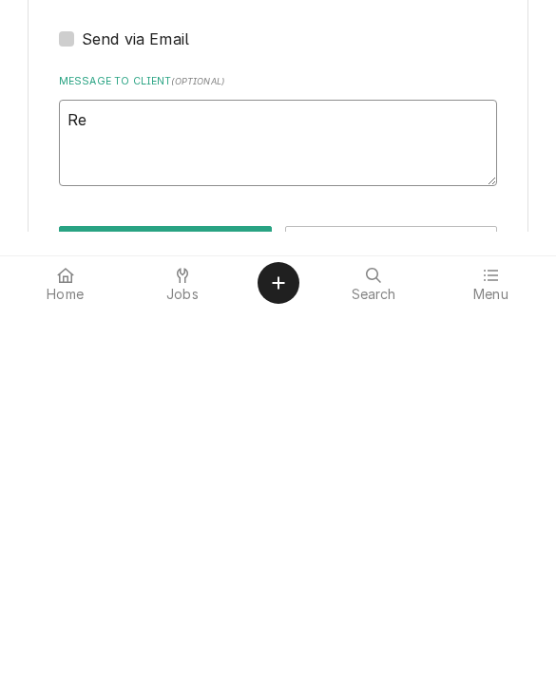
type textarea "R"
type textarea "x"
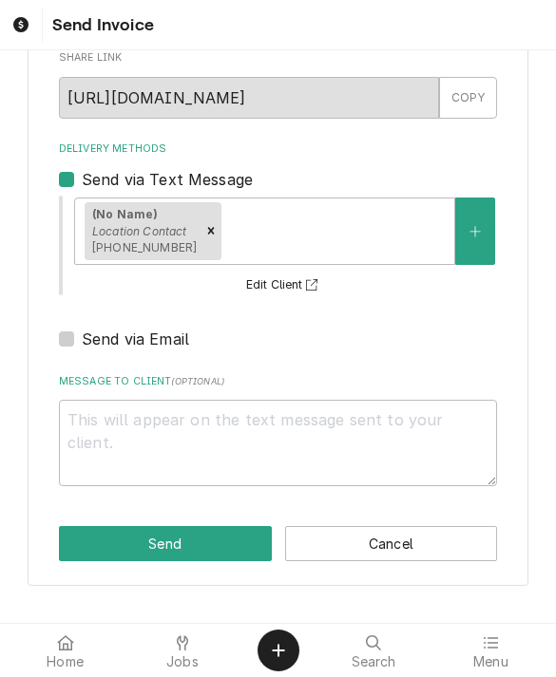
scroll to position [123, 0]
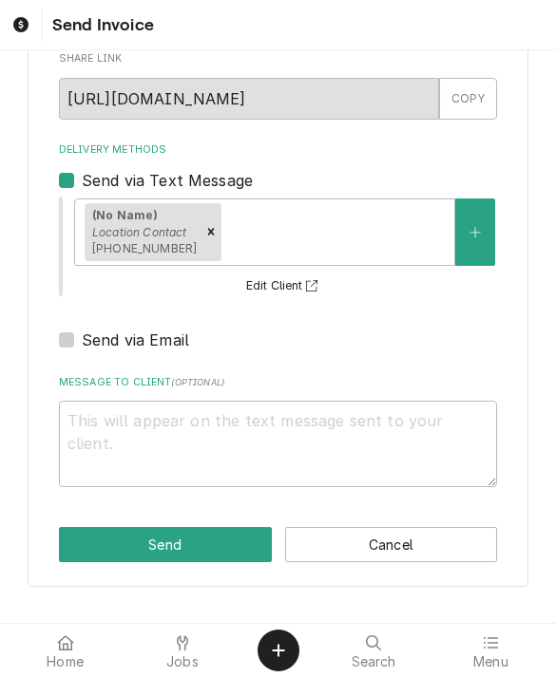
click at [121, 550] on button "Send" at bounding box center [165, 544] width 213 height 35
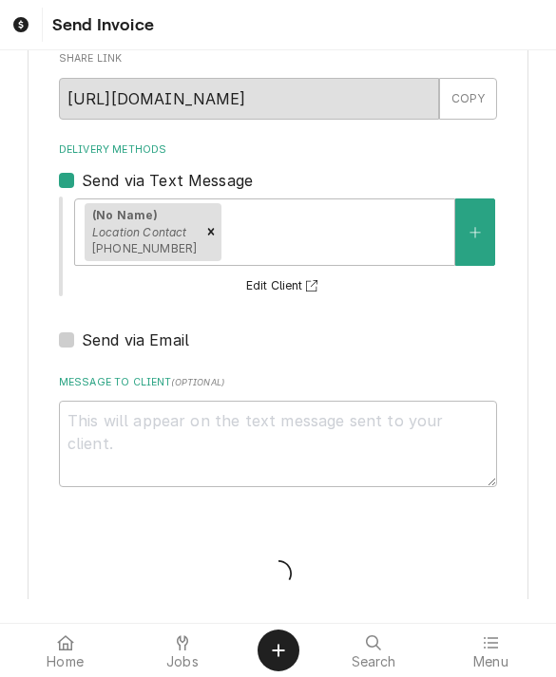
type textarea "x"
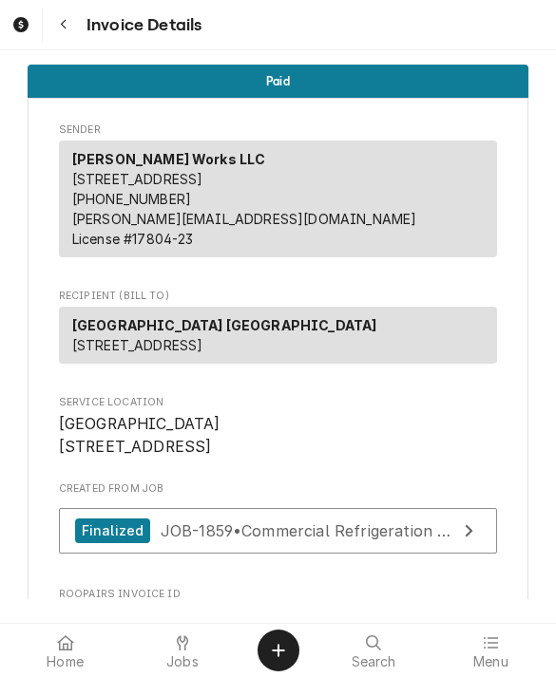
click at [173, 632] on div at bounding box center [182, 643] width 23 height 23
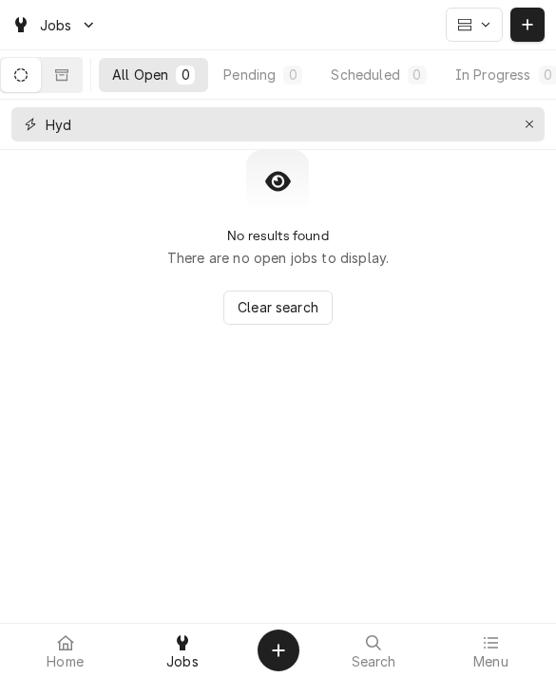
click at [520, 119] on div "Erase input" at bounding box center [529, 124] width 19 height 19
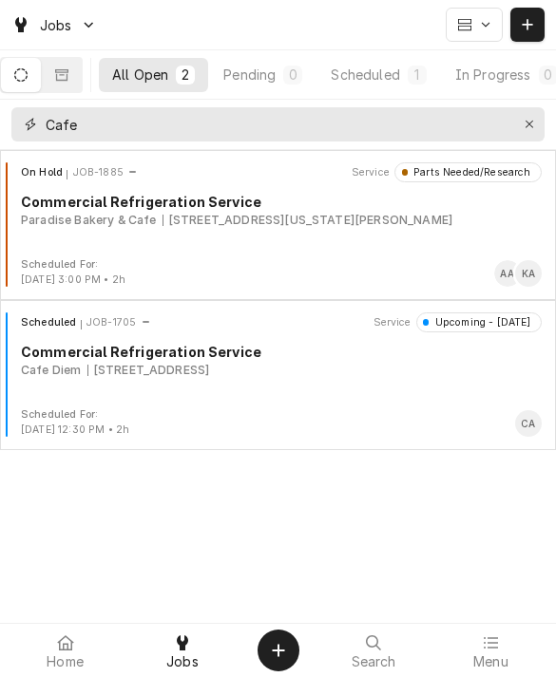
type input "Cafe"
click at [516, 137] on button "Erase input" at bounding box center [529, 124] width 30 height 30
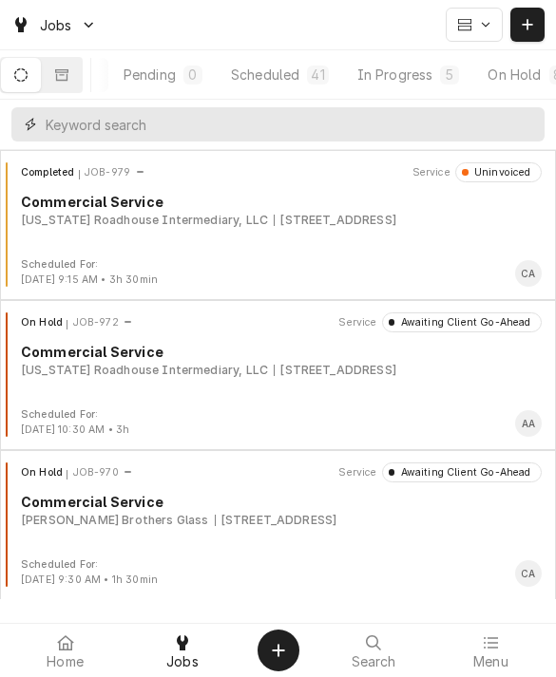
scroll to position [0, 115]
click at [395, 66] on div "In Progress" at bounding box center [392, 75] width 76 height 20
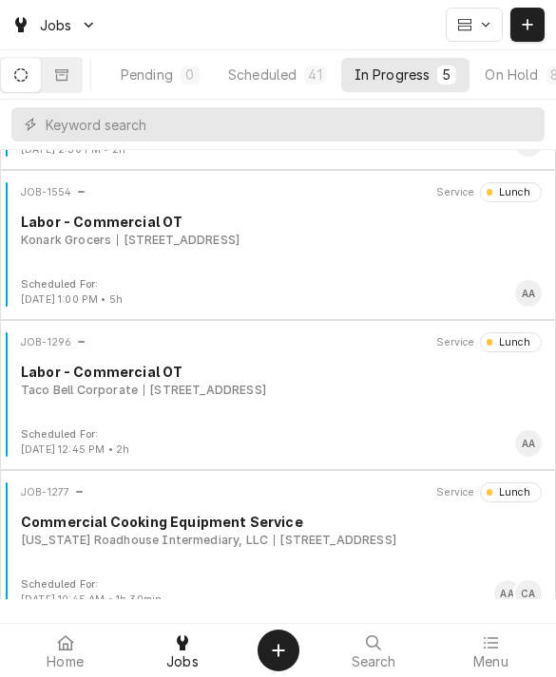
scroll to position [285, 0]
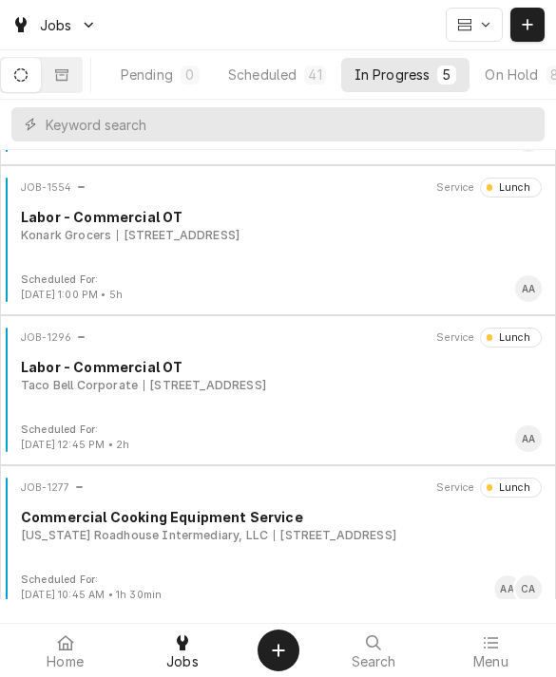
click at [49, 373] on div "Labor - Commercial OT" at bounding box center [281, 367] width 520 height 20
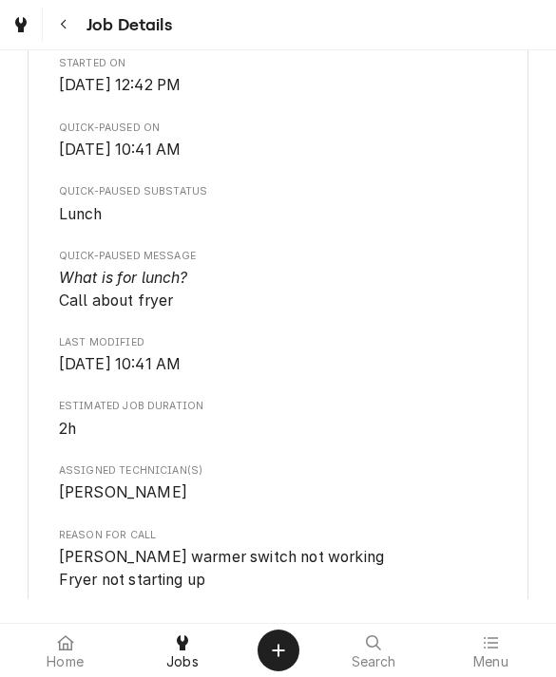
scroll to position [604, 0]
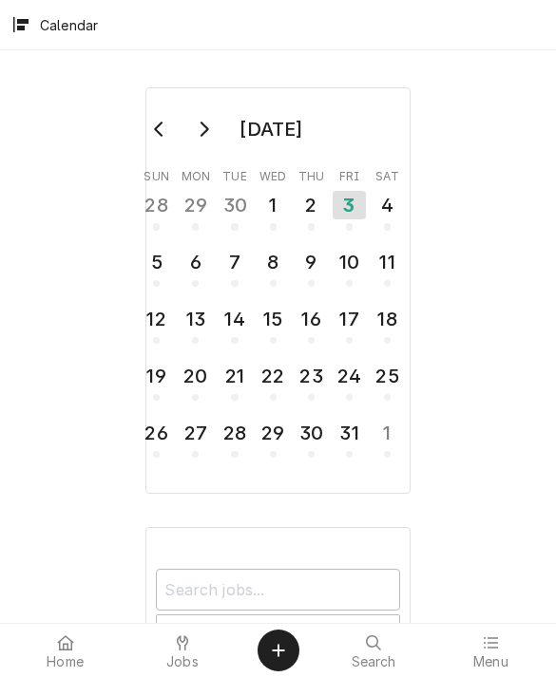
scroll to position [346, 0]
click at [179, 654] on span "Jobs" at bounding box center [182, 661] width 32 height 15
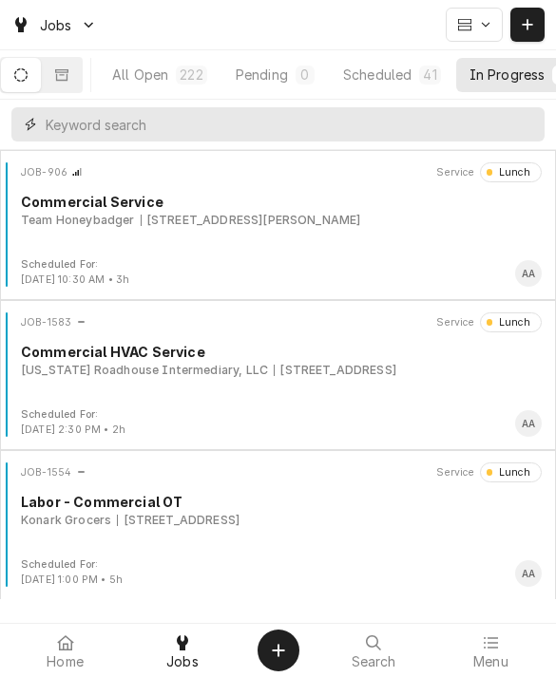
click at [373, 129] on input "Dynamic Content Wrapper" at bounding box center [290, 124] width 489 height 34
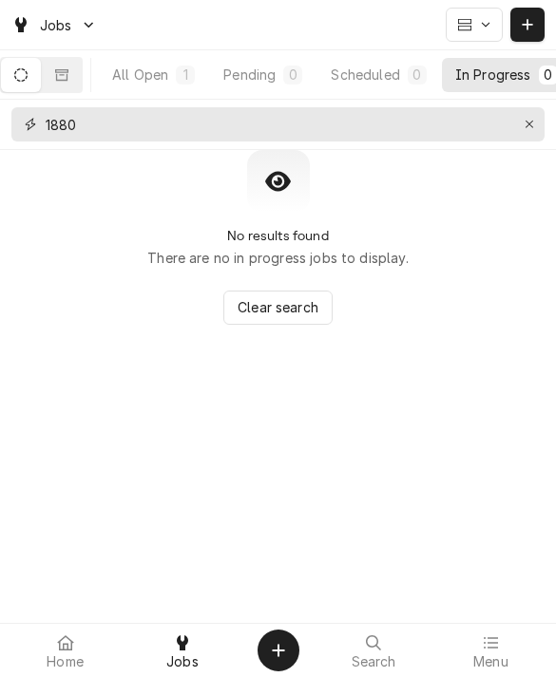
type input "1880"
click at [159, 77] on div "All Open" at bounding box center [140, 75] width 56 height 20
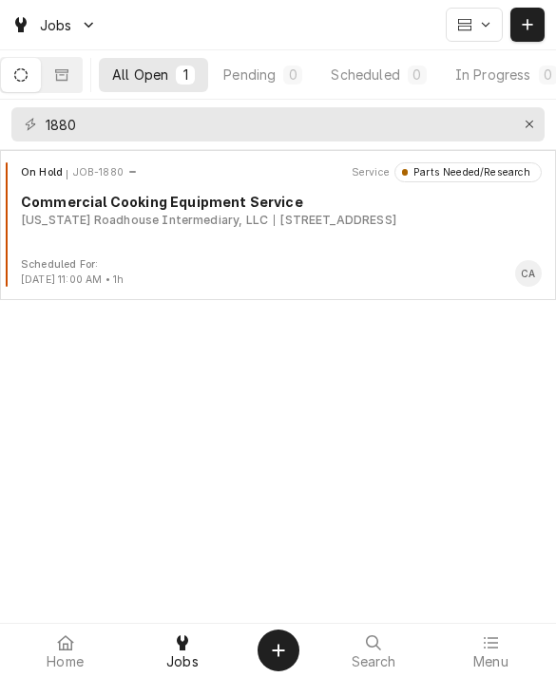
click at [376, 218] on div "[STREET_ADDRESS]" at bounding box center [335, 220] width 123 height 17
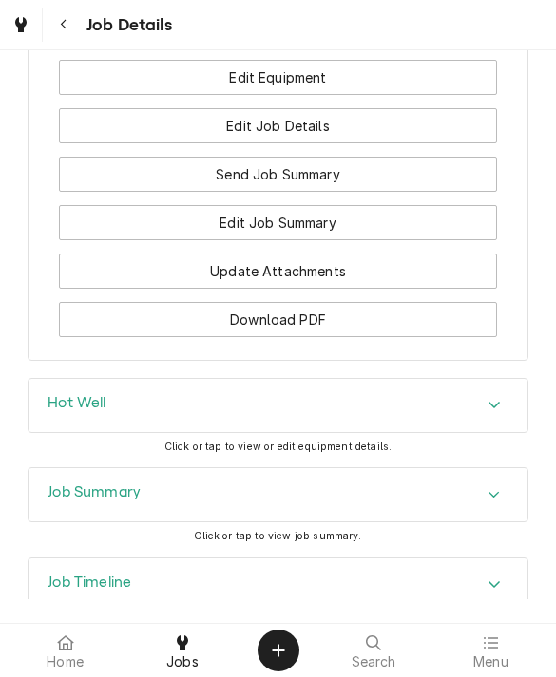
scroll to position [1989, 0]
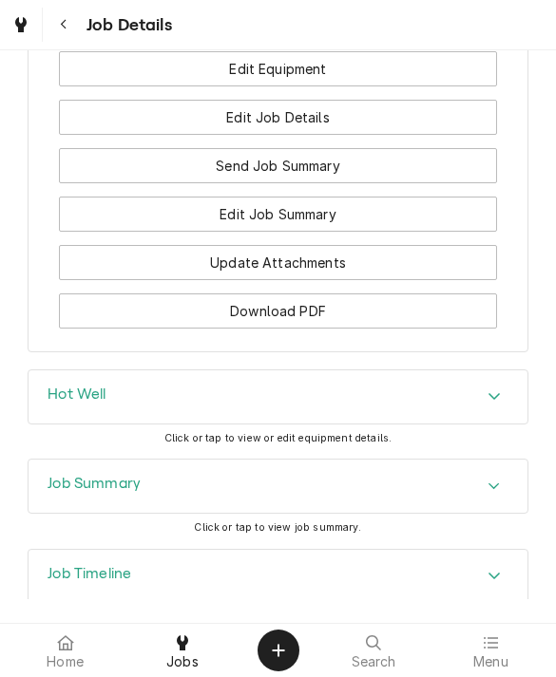
click at [67, 386] on div "Hot Well" at bounding box center [76, 397] width 58 height 23
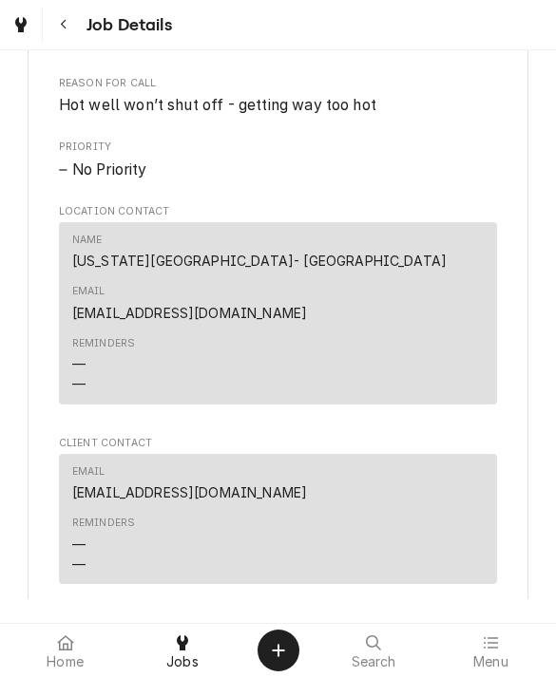
scroll to position [1258, 0]
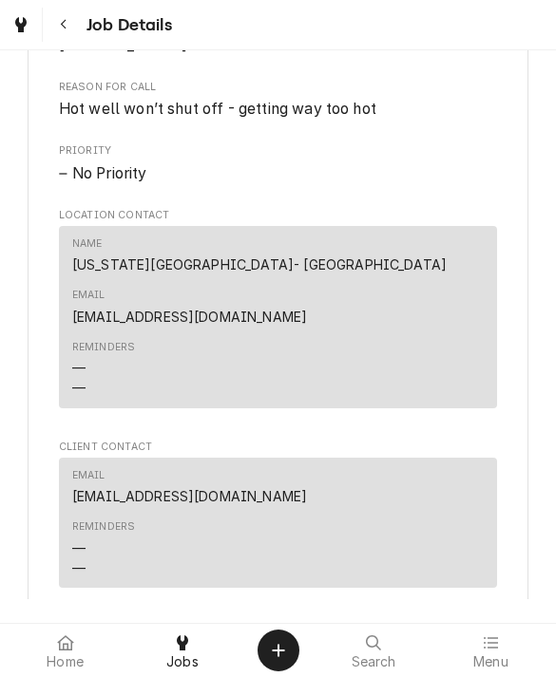
click at [180, 654] on span "Jobs" at bounding box center [182, 661] width 32 height 15
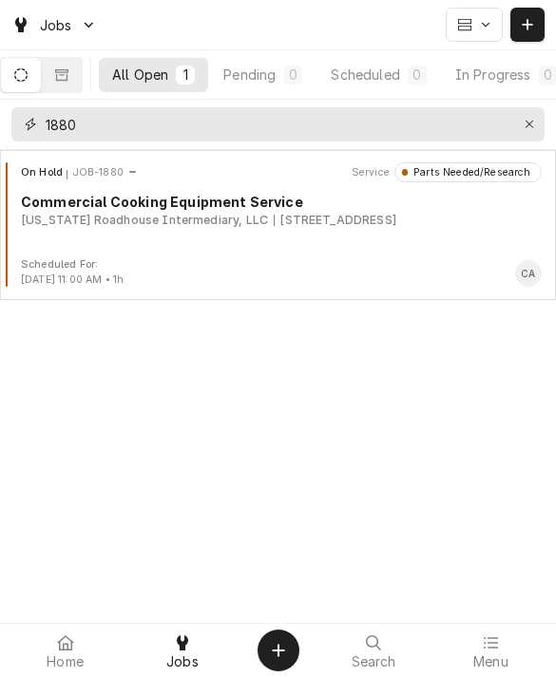
click at [115, 128] on input "1880" at bounding box center [277, 124] width 463 height 34
type input "1885"
click at [90, 237] on div "On Hold JOB-1885 Service Parts Needed/Research Commercial Refrigeration Service…" at bounding box center [278, 209] width 540 height 95
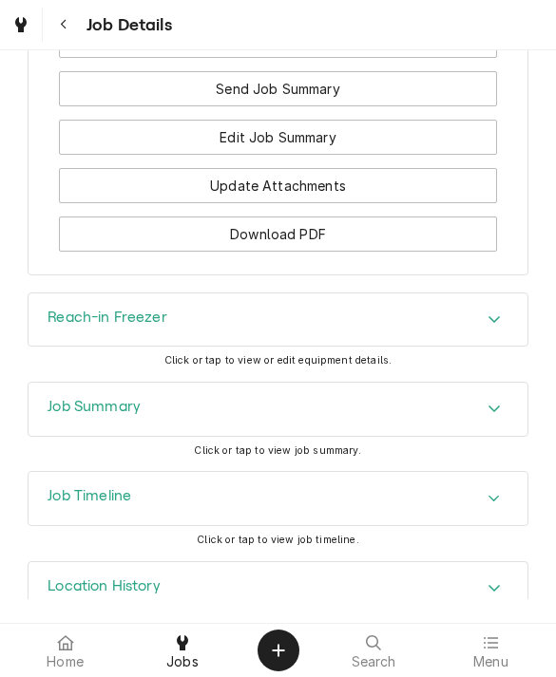
scroll to position [1930, 0]
click at [75, 310] on div "Reach-in Freezer" at bounding box center [107, 321] width 120 height 23
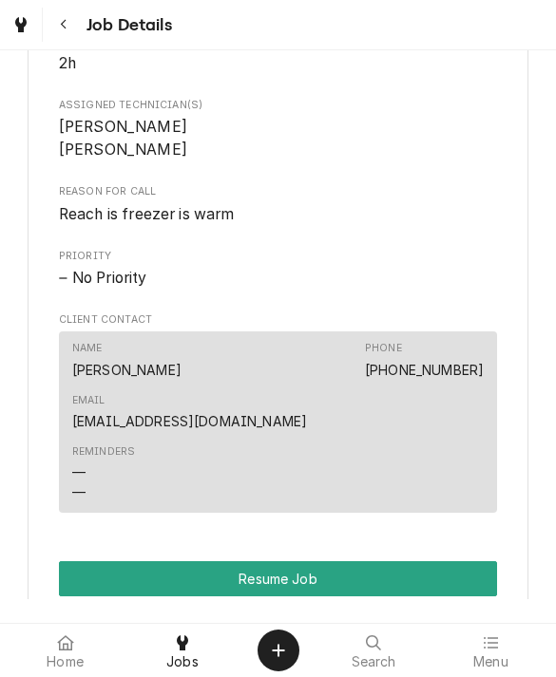
scroll to position [1191, 0]
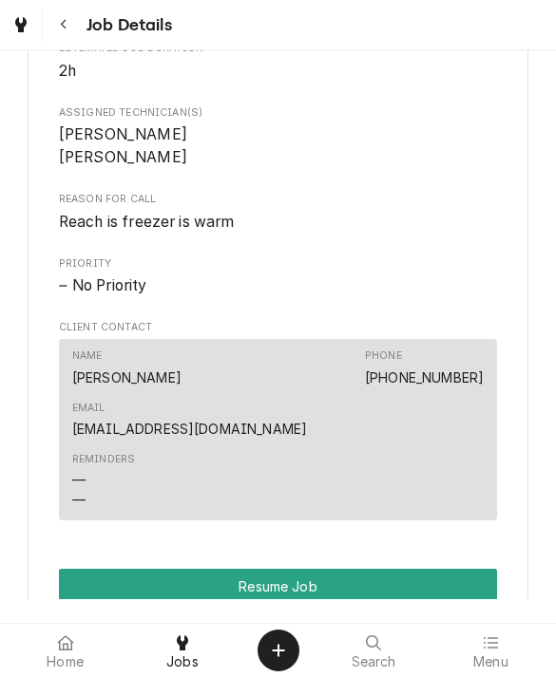
click at [490, 632] on div at bounding box center [490, 643] width 23 height 23
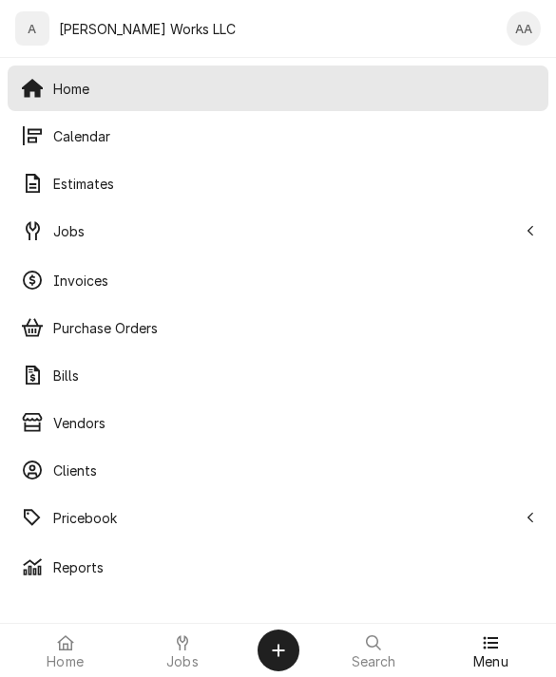
click at [161, 632] on div "Jobs" at bounding box center [181, 651] width 107 height 38
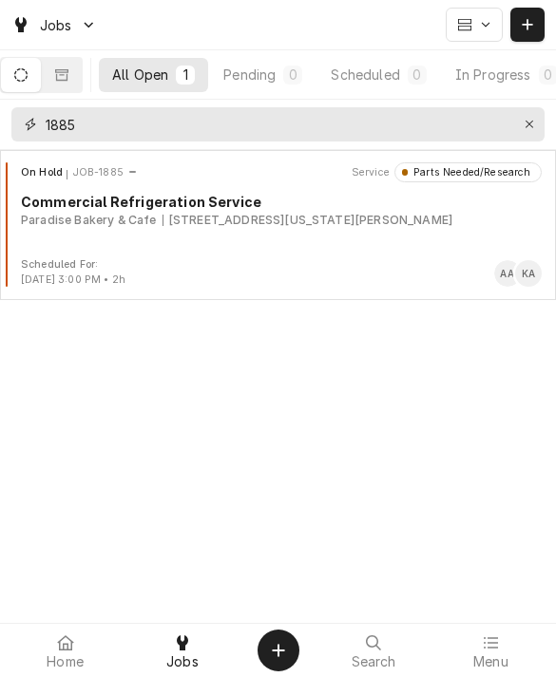
click at [534, 124] on icon "Erase input" at bounding box center [529, 124] width 10 height 13
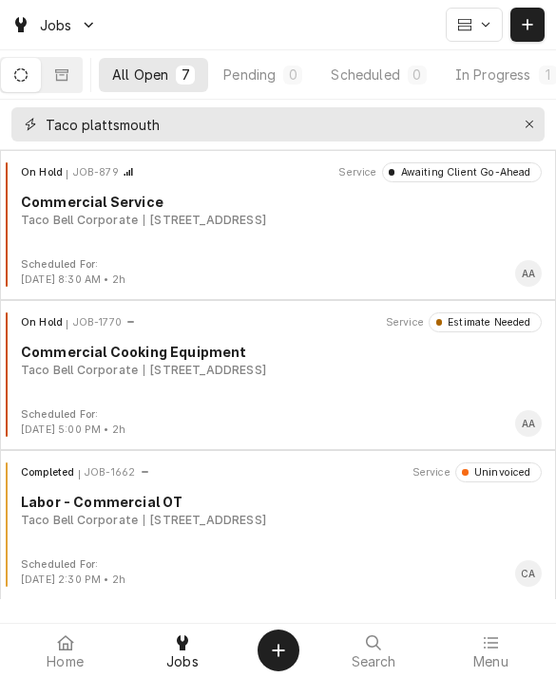
type input "Taco plattsmouth"
click at [48, 209] on div "Commercial Service" at bounding box center [281, 202] width 520 height 20
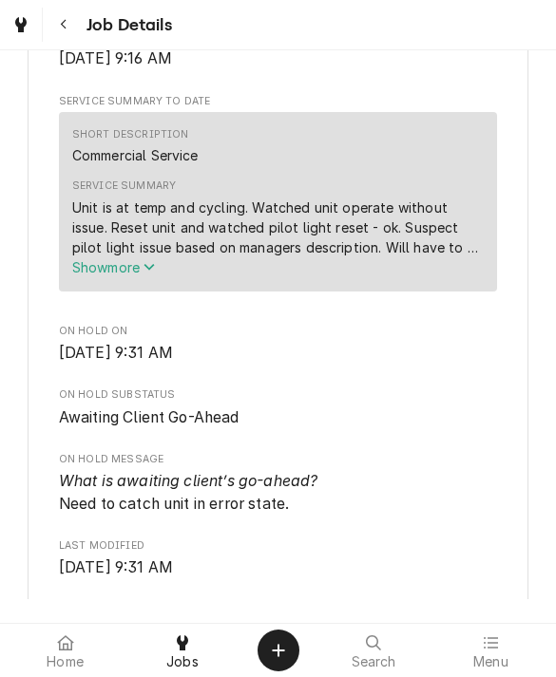
scroll to position [638, 0]
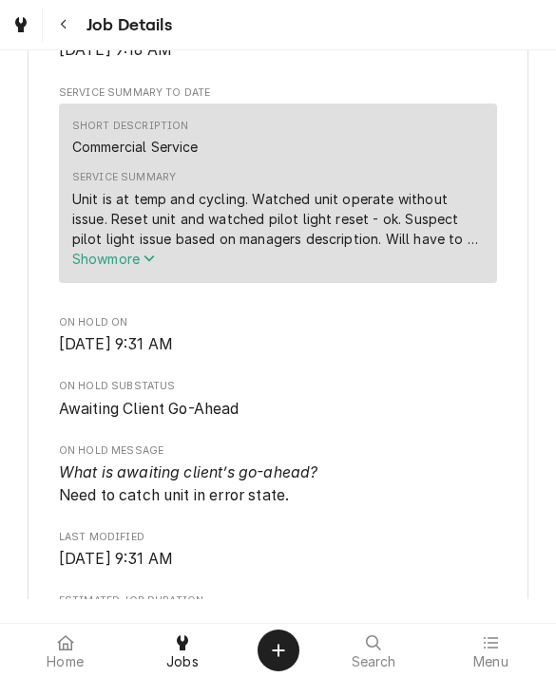
click at [123, 264] on span "Show more" at bounding box center [114, 259] width 84 height 16
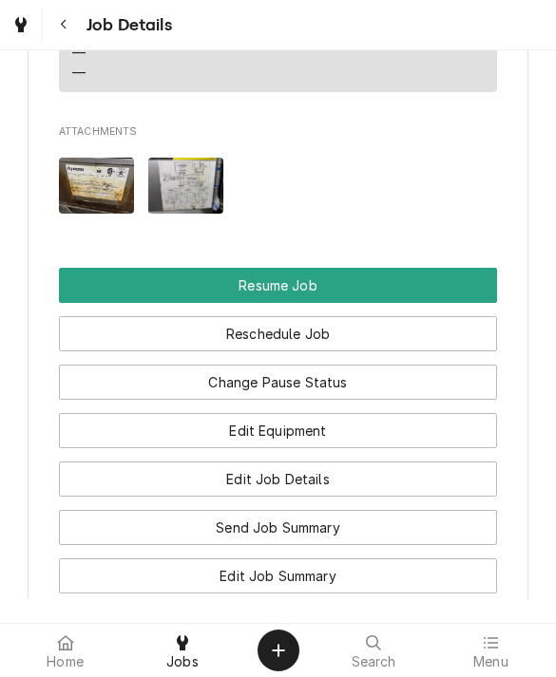
scroll to position [1884, 0]
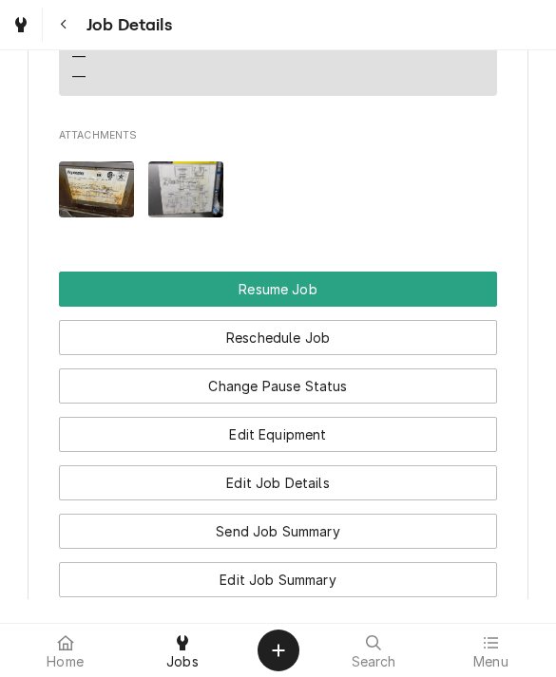
click at [119, 272] on button "Resume Job" at bounding box center [278, 289] width 439 height 35
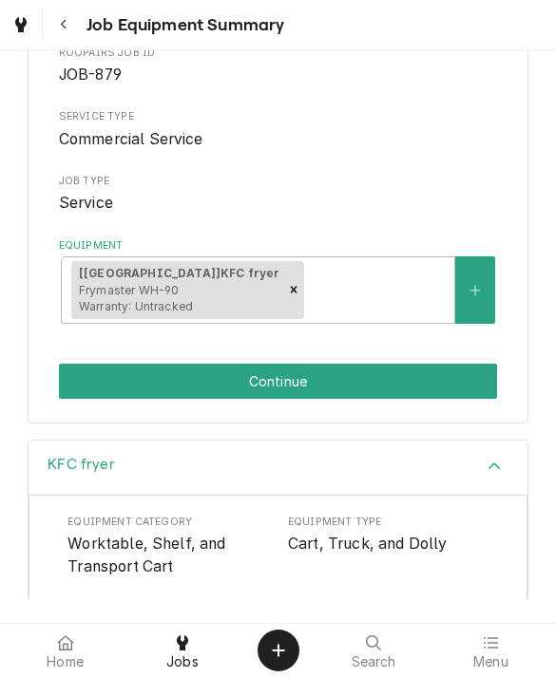
scroll to position [199, 0]
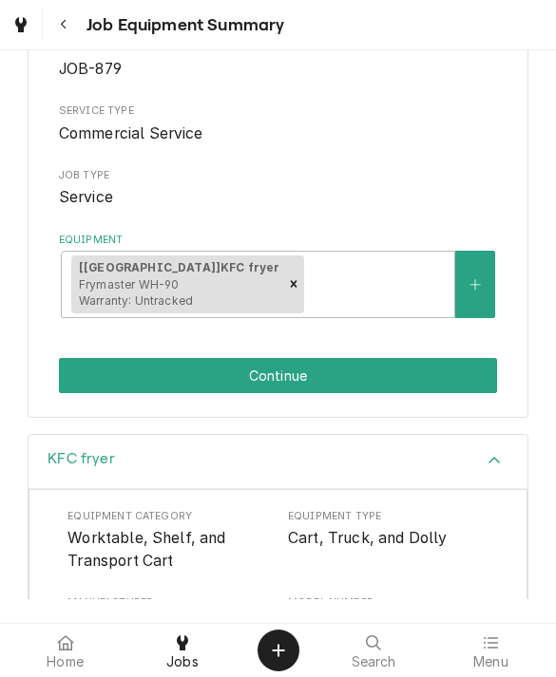
click at [94, 366] on button "Continue" at bounding box center [278, 375] width 439 height 35
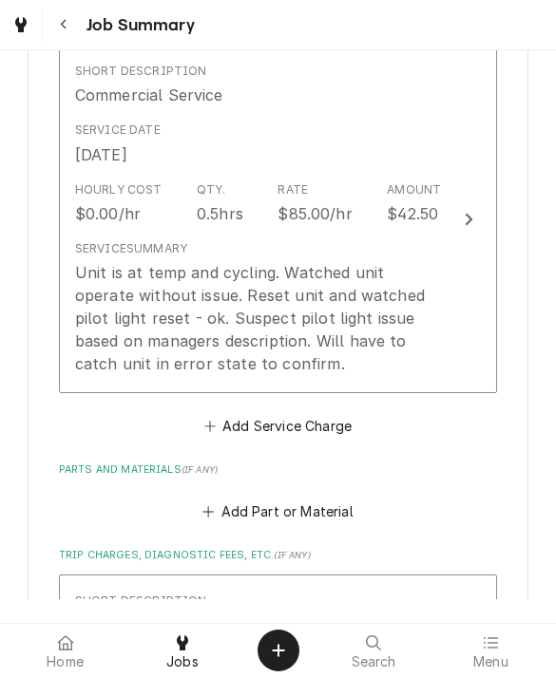
scroll to position [503, 0]
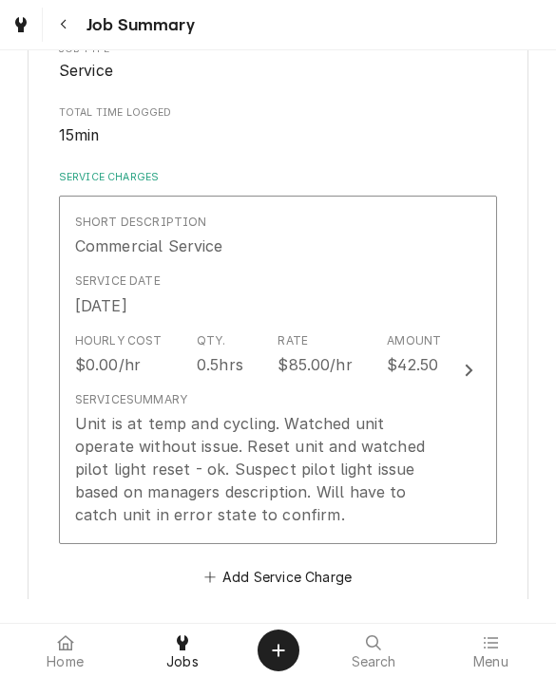
click at [120, 362] on div "$0.00/hr" at bounding box center [108, 364] width 66 height 23
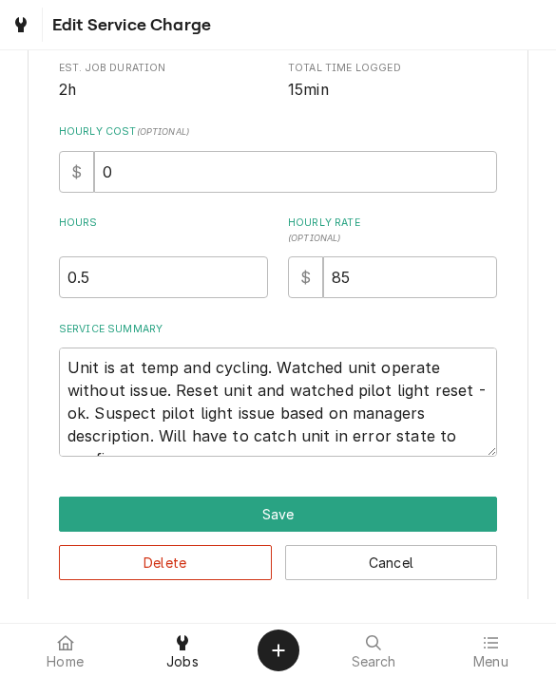
scroll to position [335, 0]
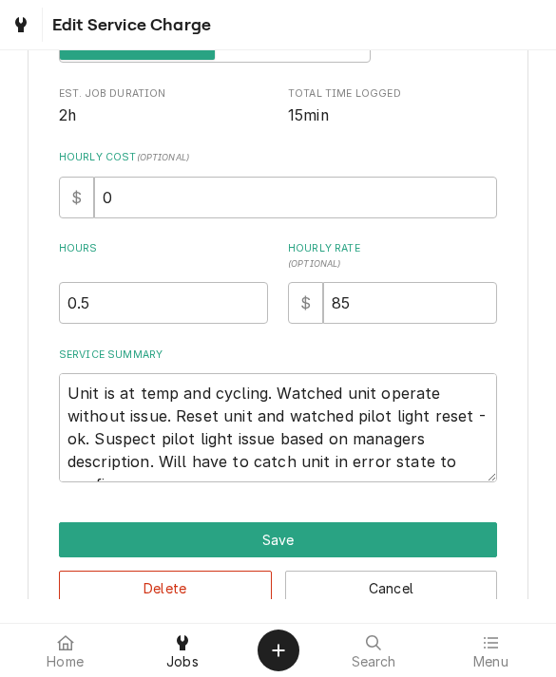
type textarea "x"
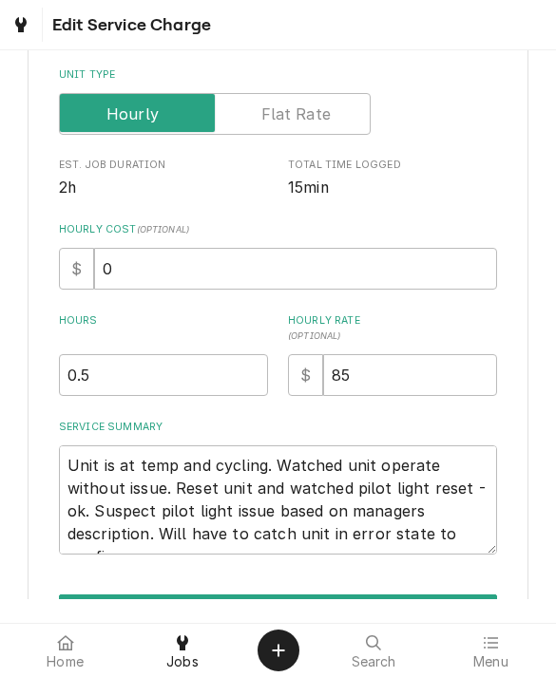
scroll to position [339, 0]
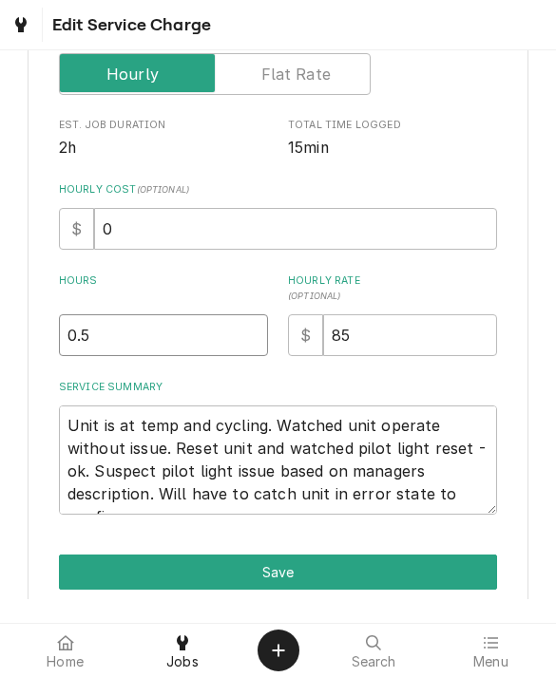
click at [102, 336] on input "0.5" at bounding box center [163, 335] width 209 height 42
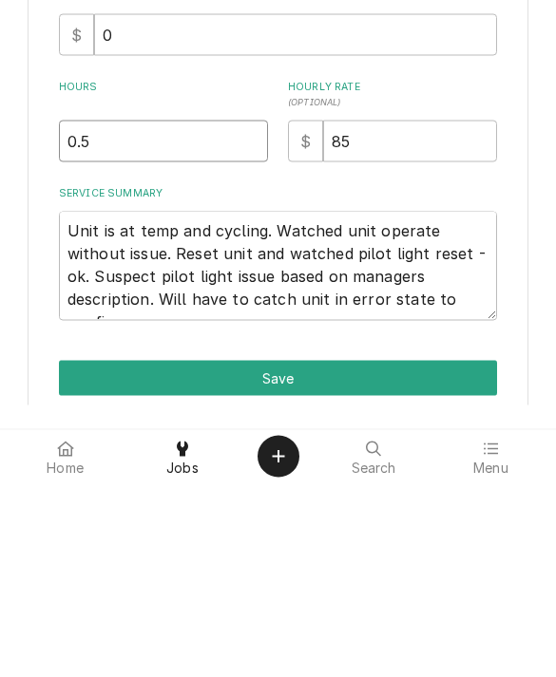
type input "0"
type textarea "x"
type input "1"
type textarea "x"
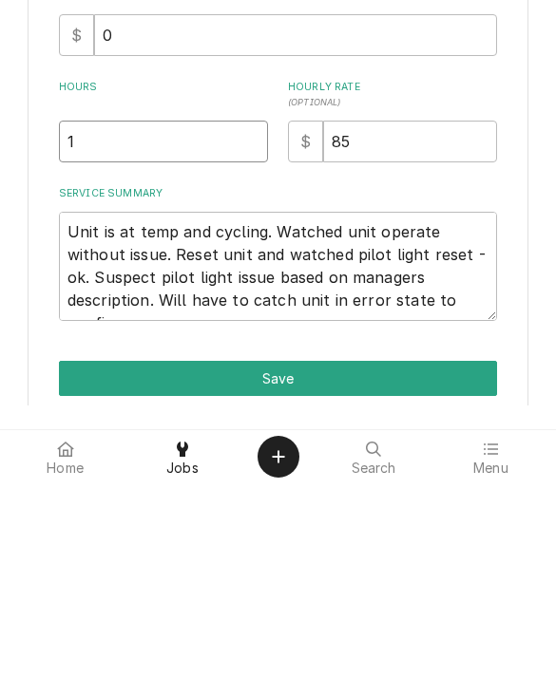
type input "1"
click at [381, 314] on input "85" at bounding box center [410, 335] width 174 height 42
type input "8"
type textarea "x"
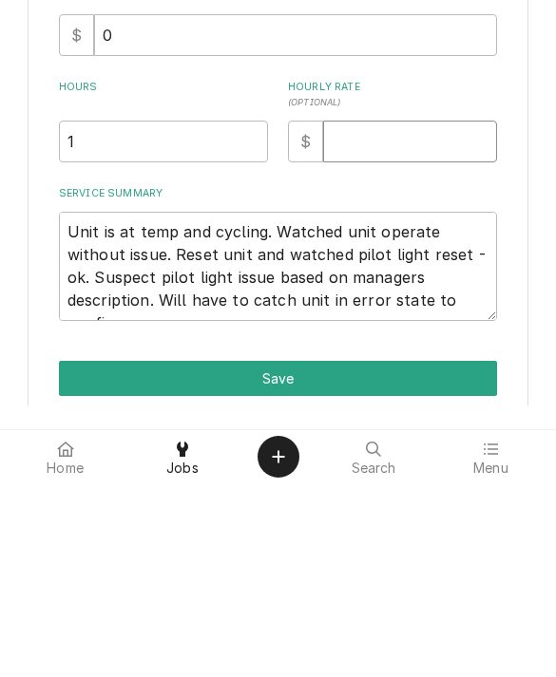
type input "9"
type textarea "x"
type input "95"
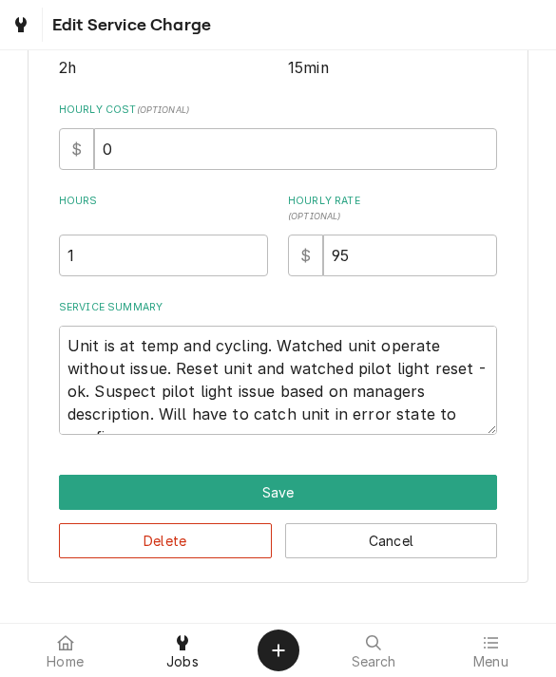
scroll to position [418, 0]
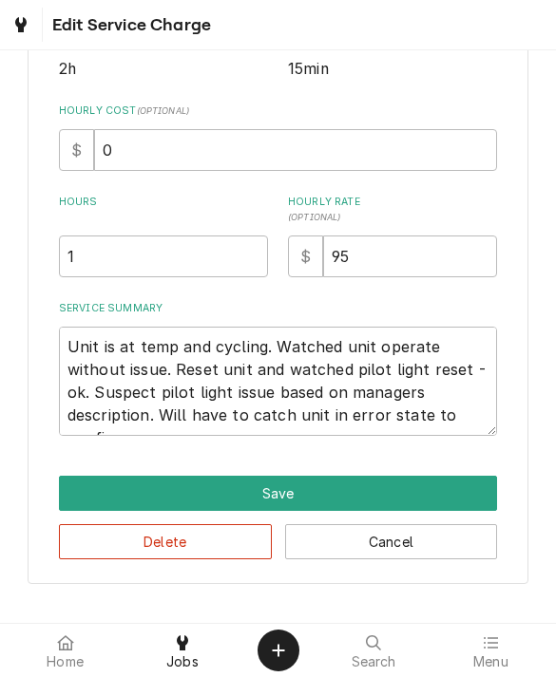
click at [114, 476] on button "Save" at bounding box center [278, 493] width 439 height 35
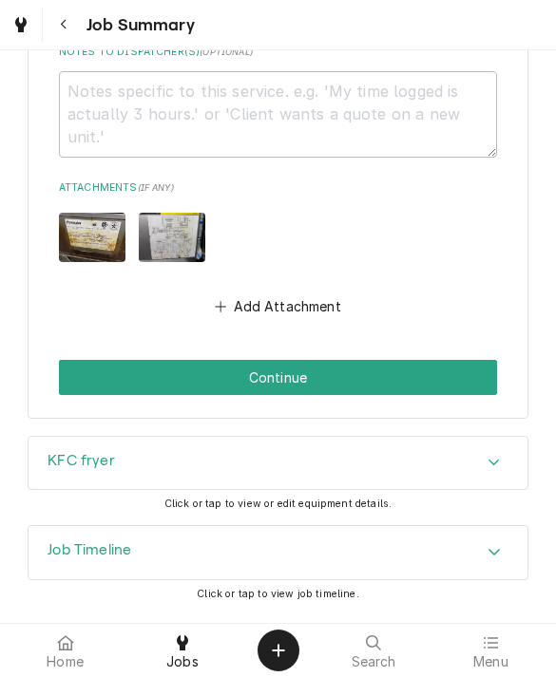
scroll to position [1402, 0]
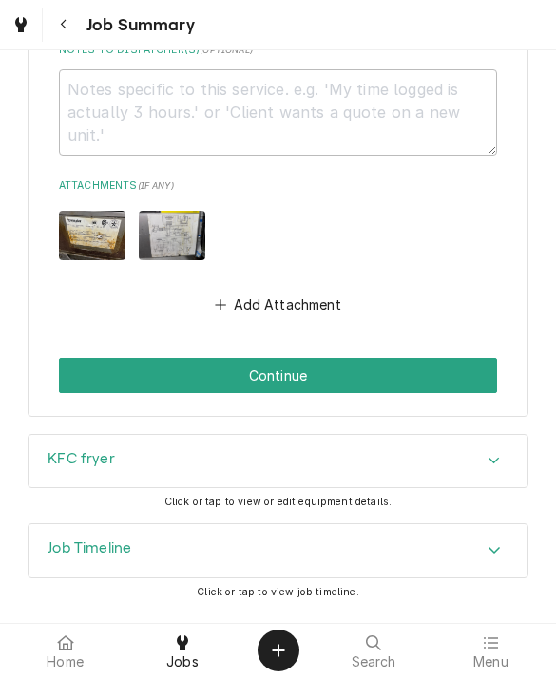
click at [87, 369] on button "Continue" at bounding box center [278, 375] width 439 height 35
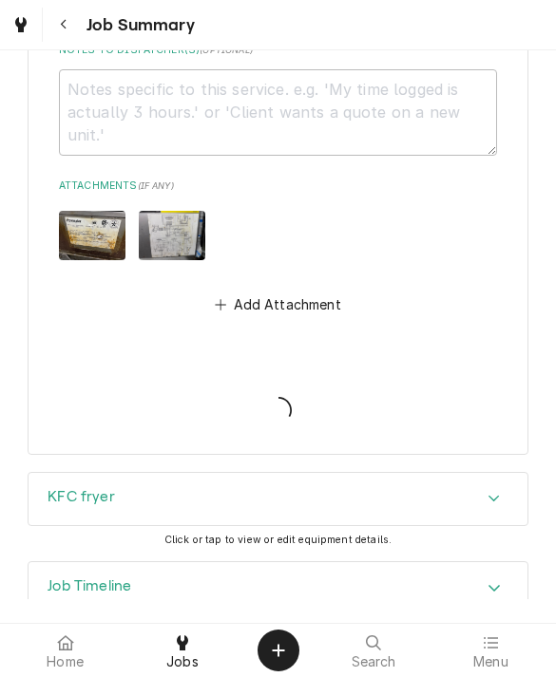
type textarea "x"
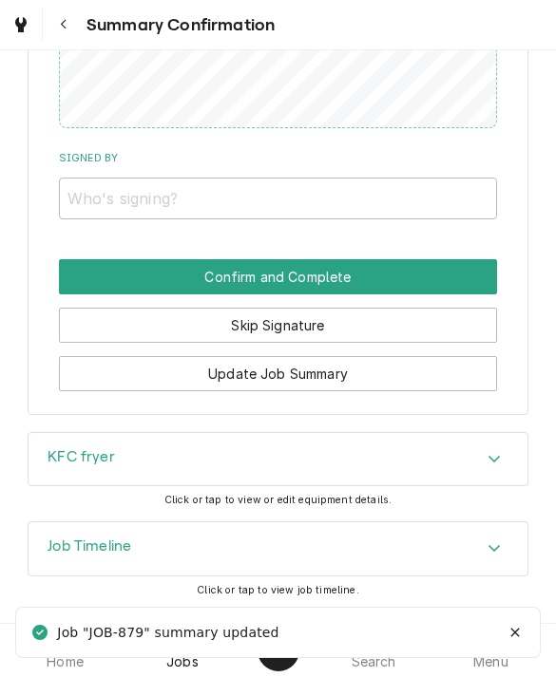
scroll to position [1435, 0]
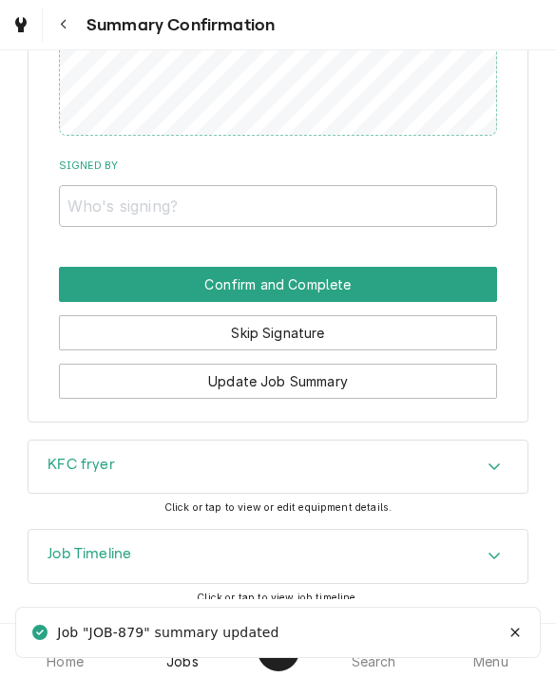
click at [107, 315] on button "Skip Signature" at bounding box center [278, 332] width 439 height 35
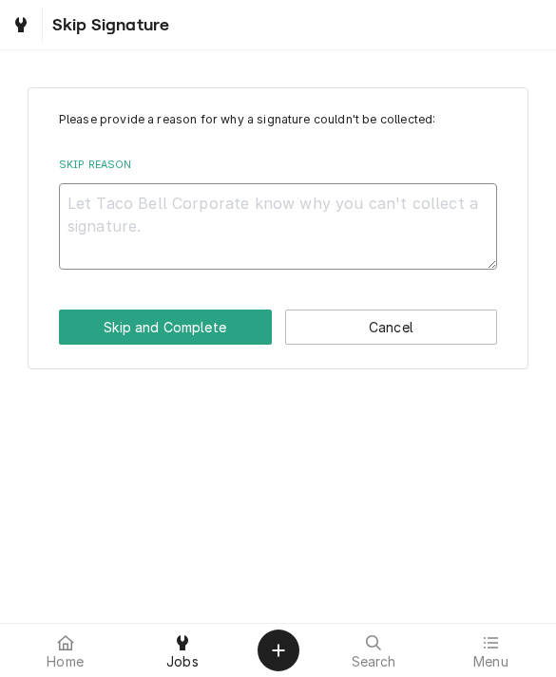
click at [94, 203] on textarea "Skip Reason" at bounding box center [278, 226] width 439 height 86
type textarea "x"
type textarea "No"
type textarea "x"
type textarea "No"
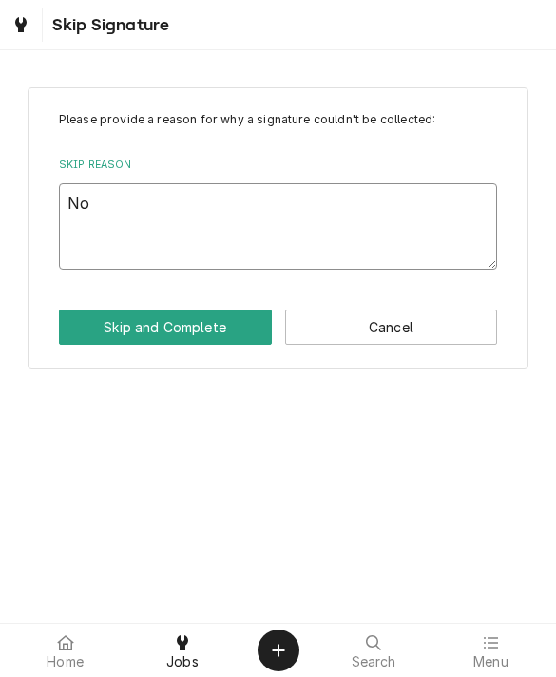
type textarea "x"
type textarea "No l"
type textarea "x"
type textarea "No lo"
type textarea "x"
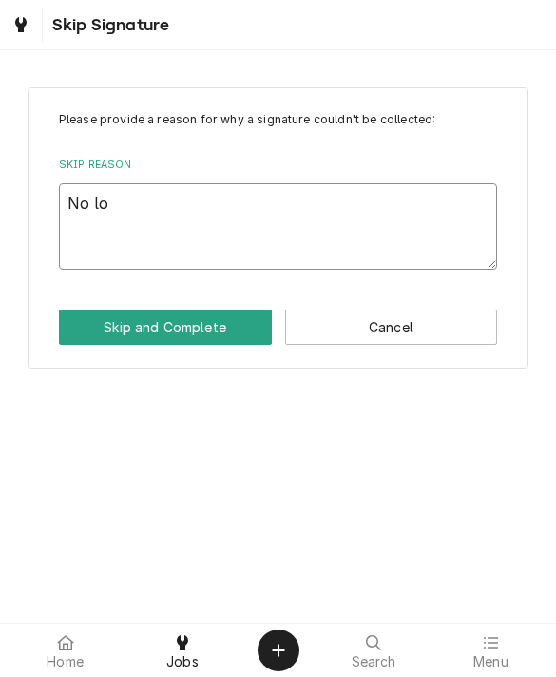
type textarea "No lon"
type textarea "x"
type textarea "No lonf"
type textarea "x"
type textarea "No lon"
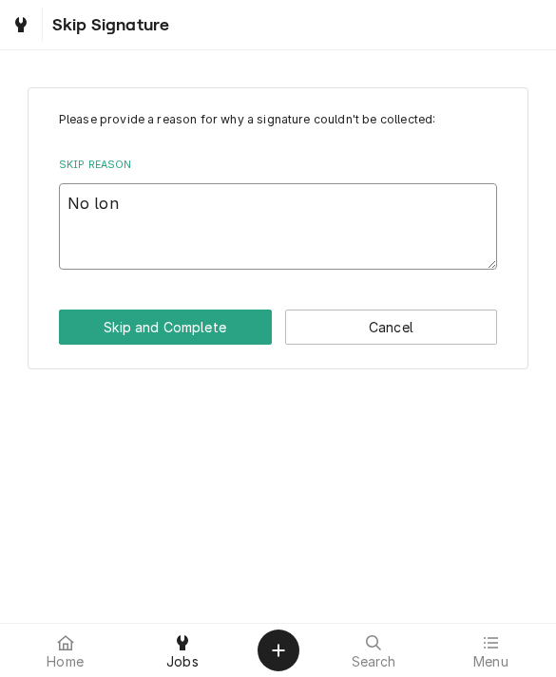
type textarea "x"
type textarea "No long"
type textarea "x"
type textarea "No longe"
type textarea "x"
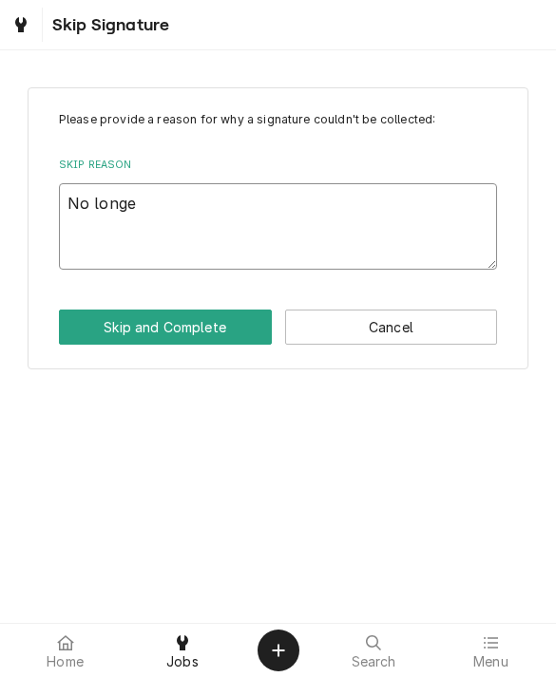
type textarea "No longer"
type textarea "x"
type textarea "No longer"
type textarea "x"
type textarea "No longer o"
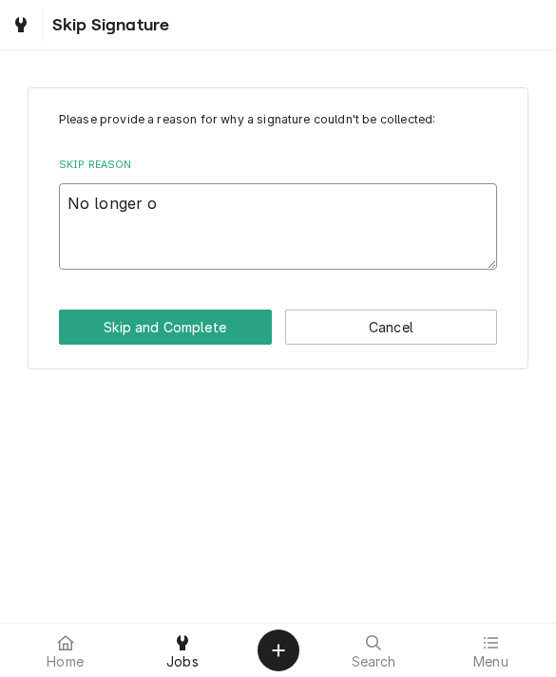
type textarea "x"
type textarea "No longer on"
type textarea "x"
type textarea "No longer on"
type textarea "x"
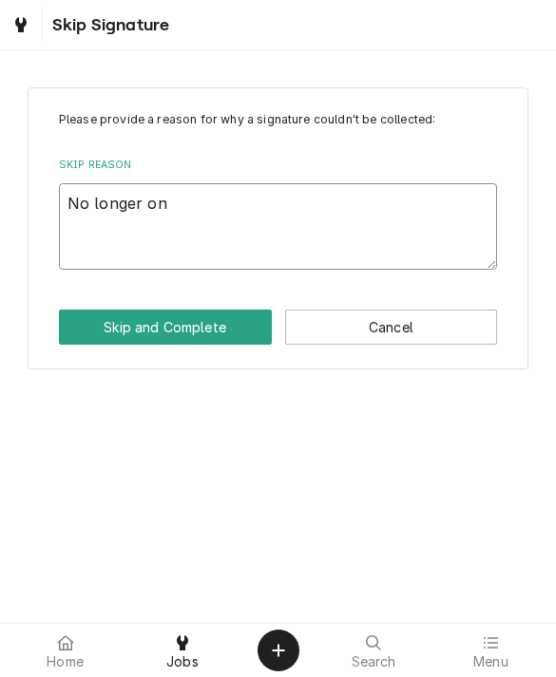
type textarea "No longer on s"
type textarea "x"
type textarea "No longer on si"
type textarea "x"
type textarea "No longer on sit"
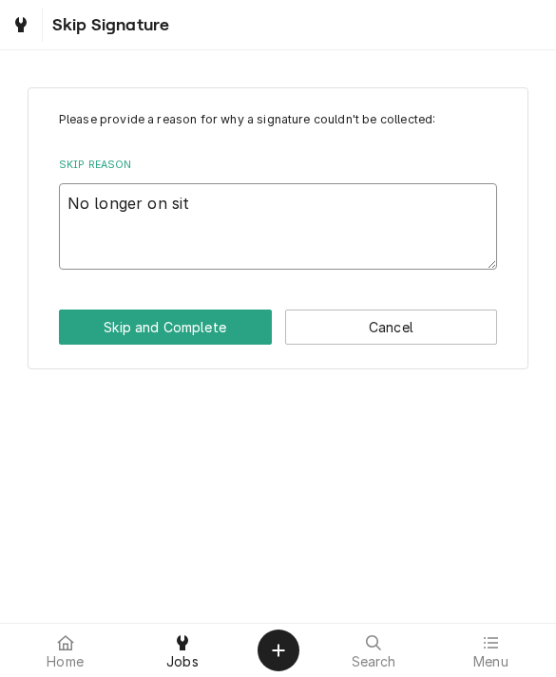
type textarea "x"
type textarea "No longer on site"
type textarea "x"
type textarea "No longer on site"
click at [116, 315] on button "Skip and Complete" at bounding box center [165, 327] width 213 height 35
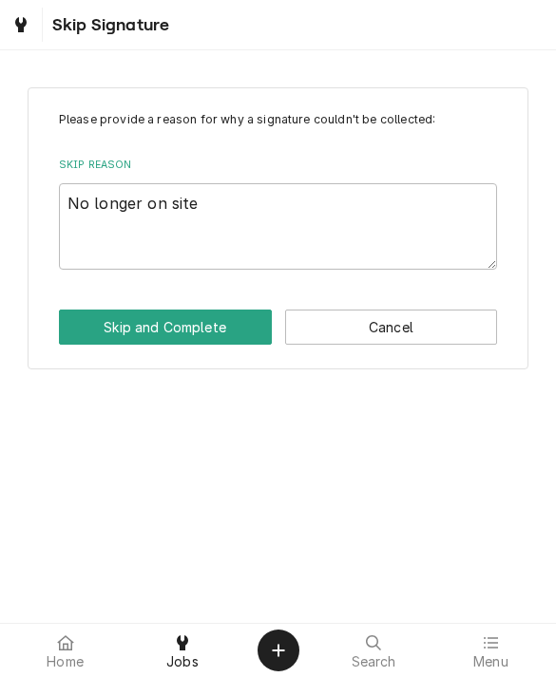
type textarea "x"
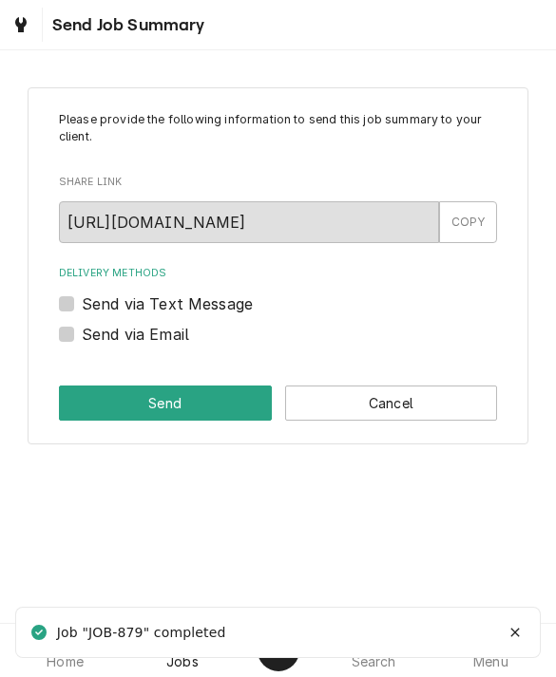
click at [335, 399] on button "Cancel" at bounding box center [391, 403] width 213 height 35
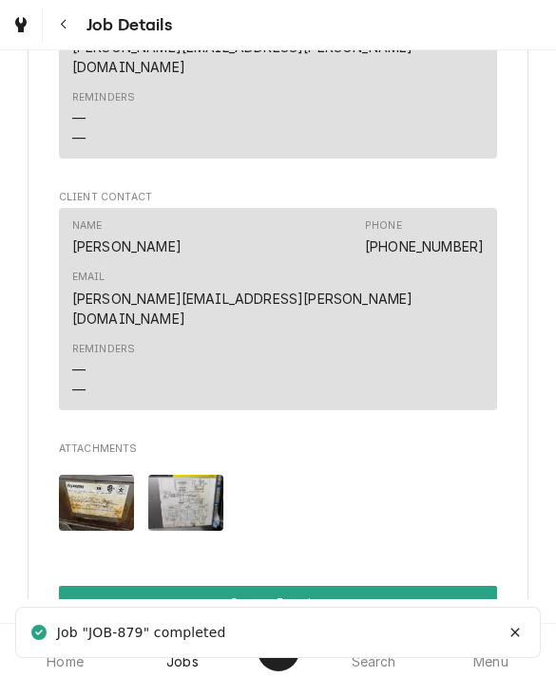
scroll to position [1272, 0]
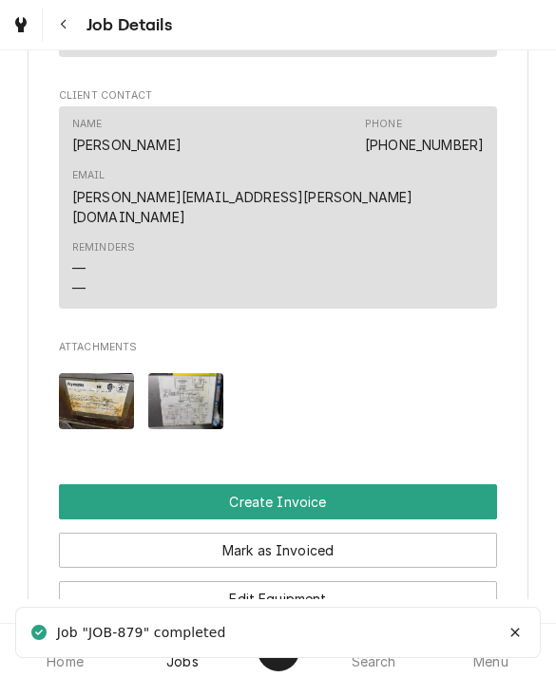
click at [108, 484] on button "Create Invoice" at bounding box center [278, 501] width 439 height 35
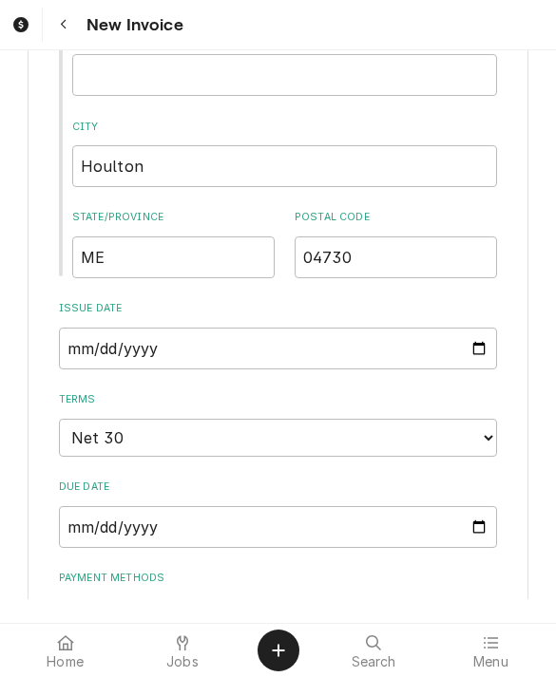
scroll to position [889, 0]
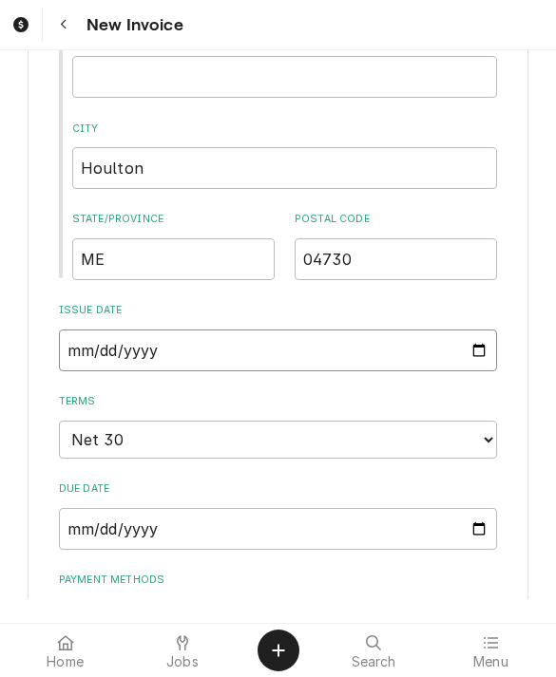
click at [97, 356] on input "2025-10-03" at bounding box center [278, 351] width 439 height 42
type input "2025-01-15"
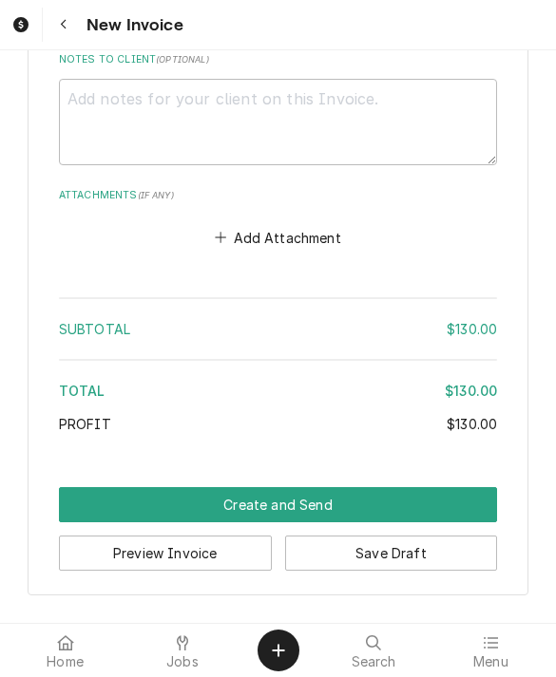
click at [92, 487] on button "Create and Send" at bounding box center [278, 504] width 439 height 35
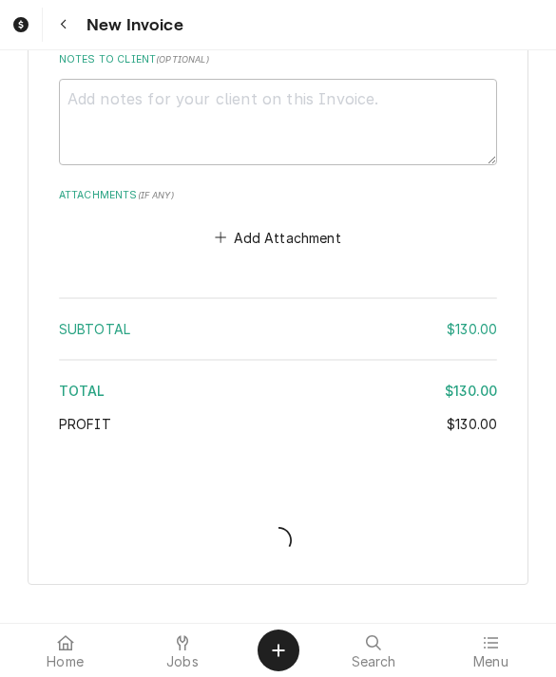
scroll to position [2562, 0]
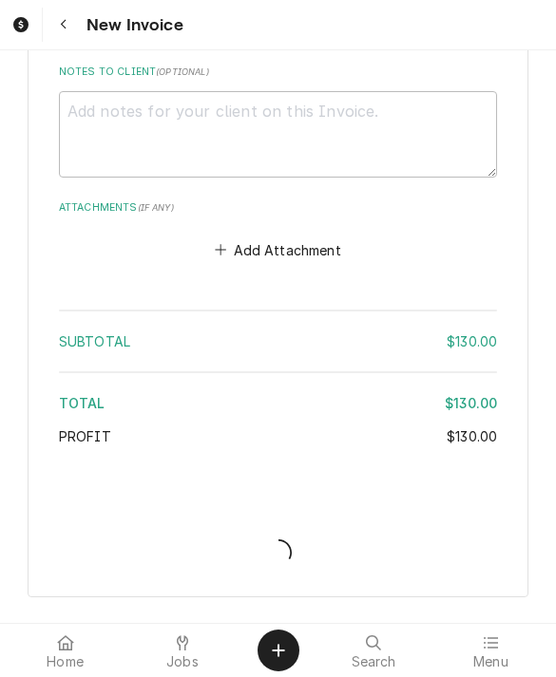
type textarea "x"
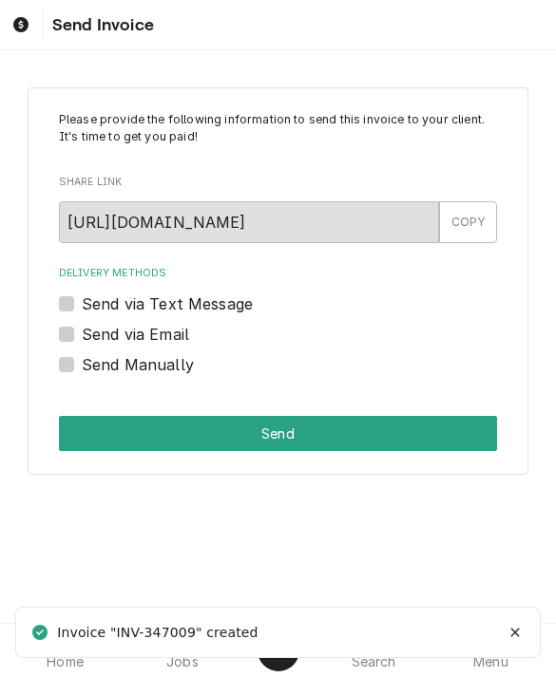
click at [83, 337] on label "Send via Email" at bounding box center [135, 334] width 107 height 23
click at [83, 337] on input "Send via Email" at bounding box center [301, 344] width 439 height 42
checkbox input "true"
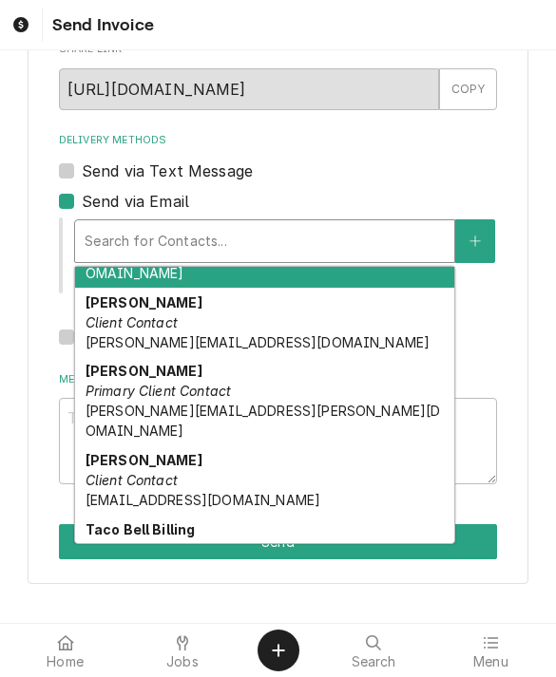
scroll to position [68, 0]
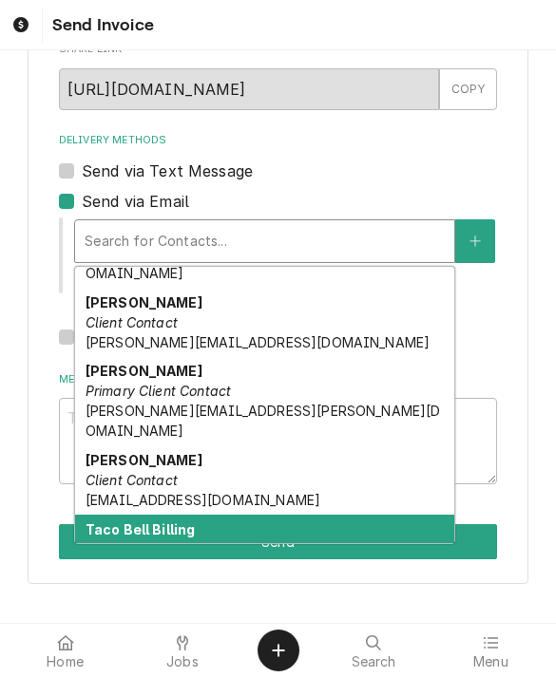
click at [125, 541] on em "Client Contact" at bounding box center [131, 549] width 92 height 16
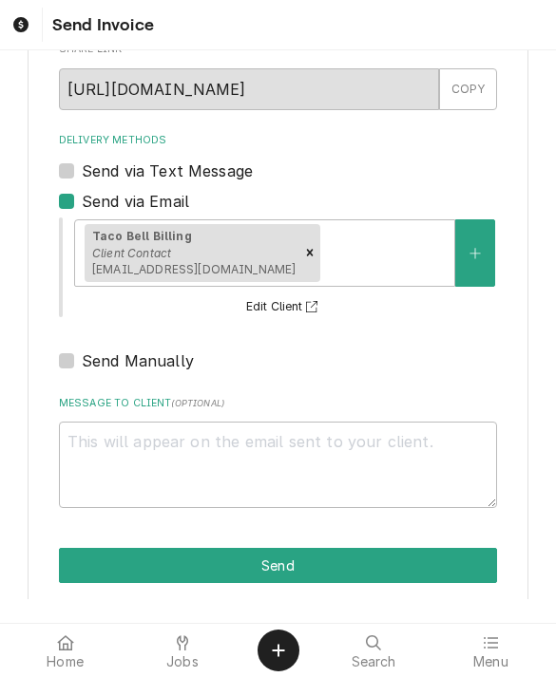
click at [95, 548] on button "Send" at bounding box center [278, 565] width 439 height 35
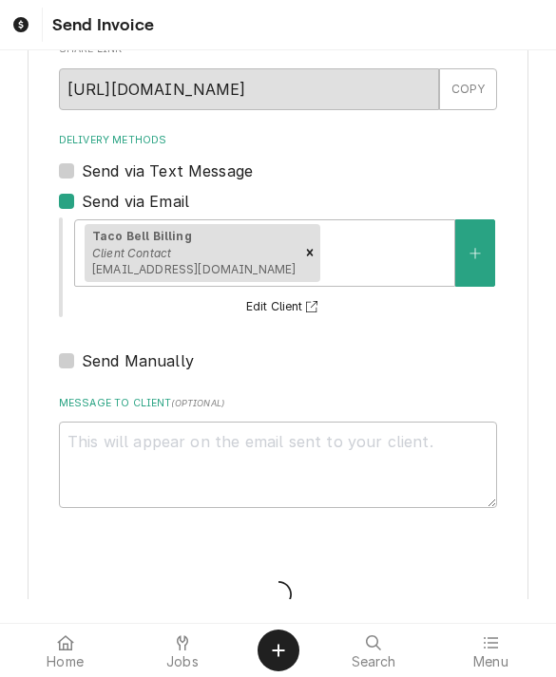
type textarea "x"
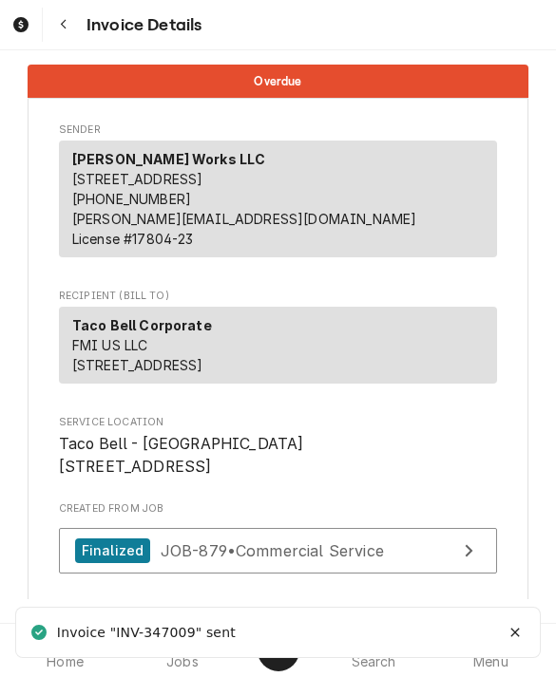
click at [513, 631] on icon "Notifications alt+T" at bounding box center [514, 632] width 9 height 9
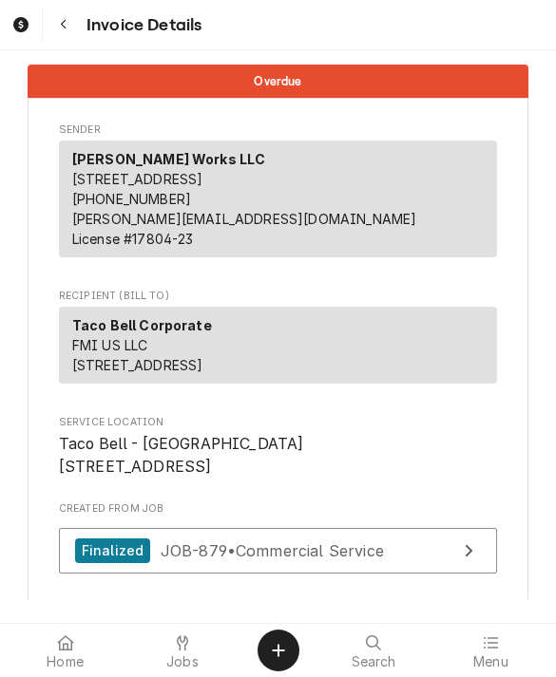
click at [181, 654] on span "Jobs" at bounding box center [182, 661] width 32 height 15
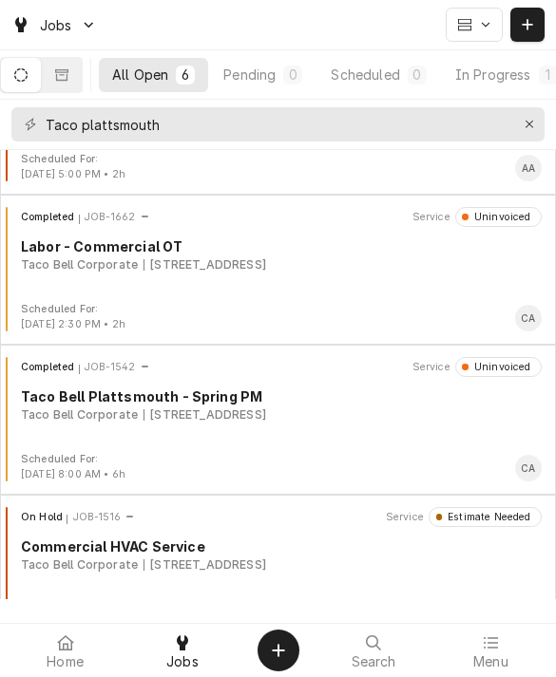
scroll to position [106, 0]
click at [72, 268] on div "Taco Bell Corporate" at bounding box center [79, 263] width 117 height 17
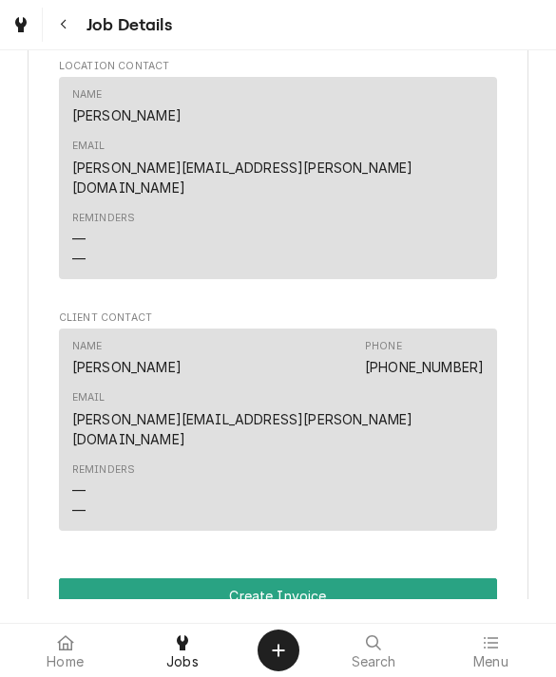
scroll to position [1072, 0]
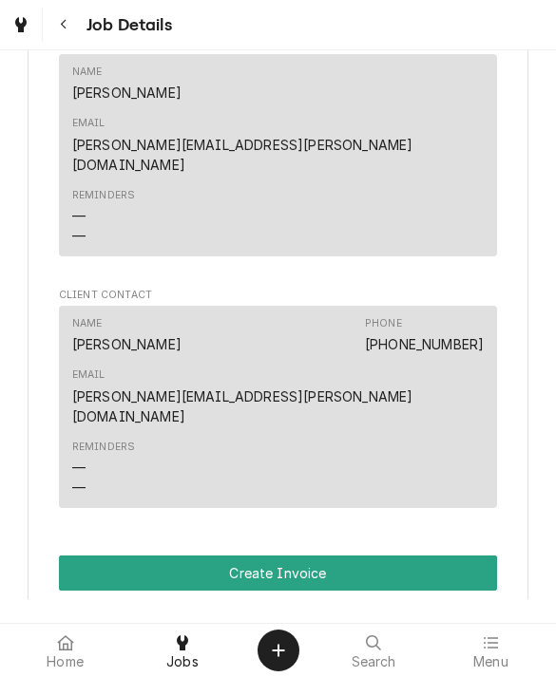
click at [110, 556] on button "Create Invoice" at bounding box center [278, 573] width 439 height 35
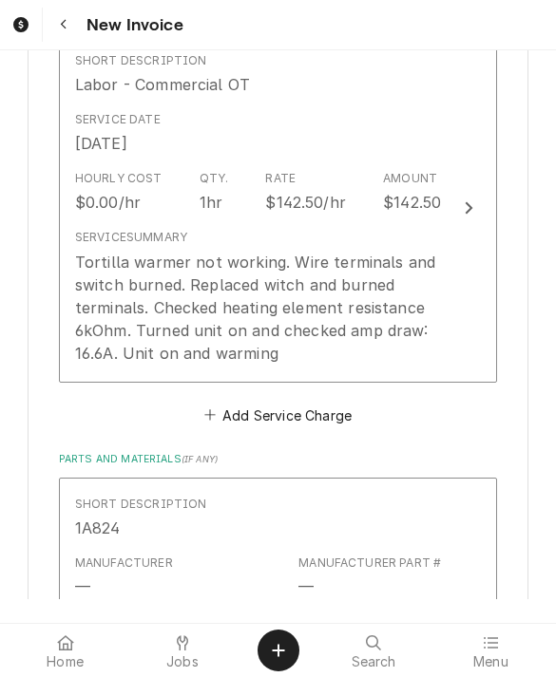
scroll to position [1582, 0]
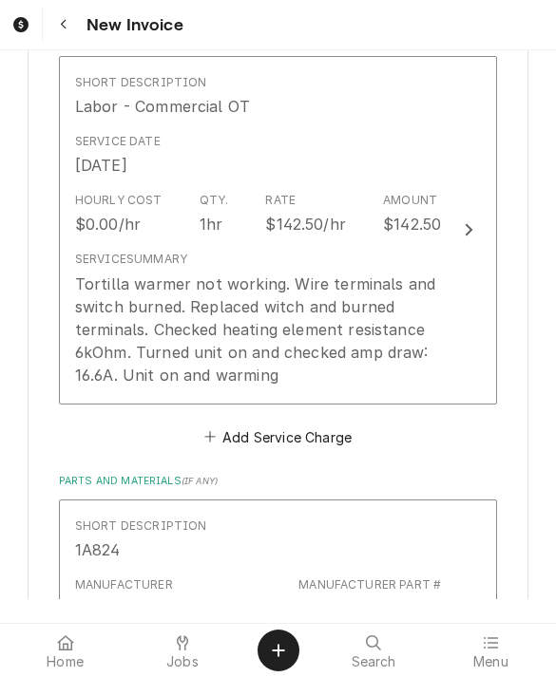
click at [89, 348] on div "Tortilla warmer not working. Wire terminals and switch burned. Replaced witch a…" at bounding box center [258, 330] width 367 height 114
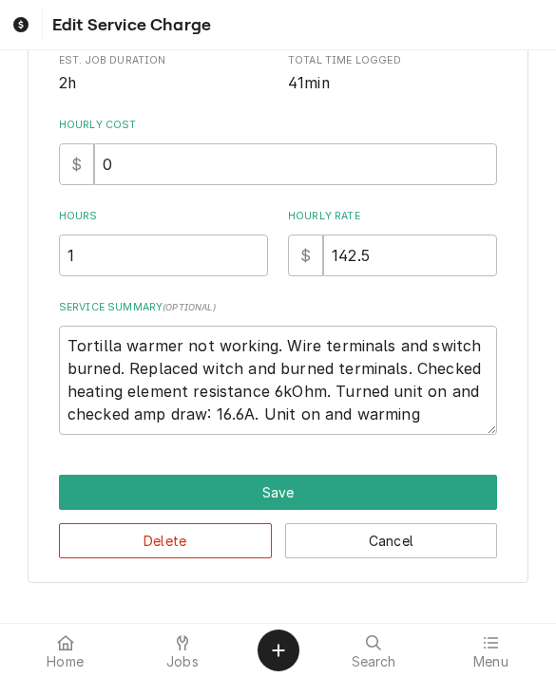
click at [336, 542] on button "Cancel" at bounding box center [391, 540] width 213 height 35
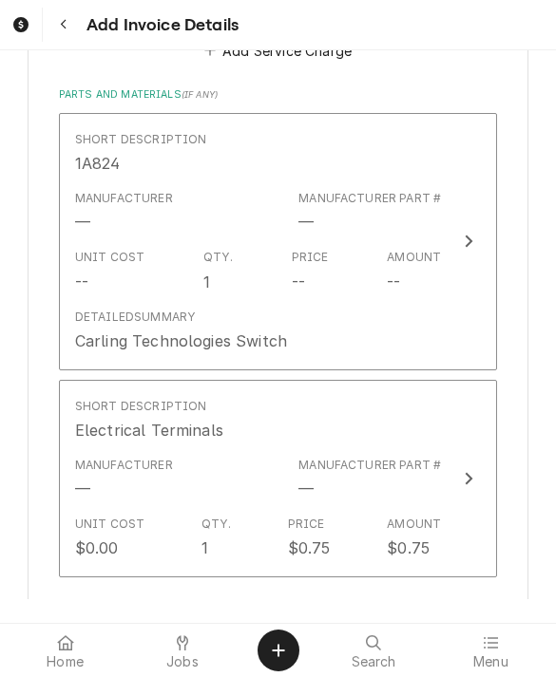
scroll to position [1948, 0]
click at [127, 224] on div "Manufacturer —" at bounding box center [124, 213] width 98 height 44
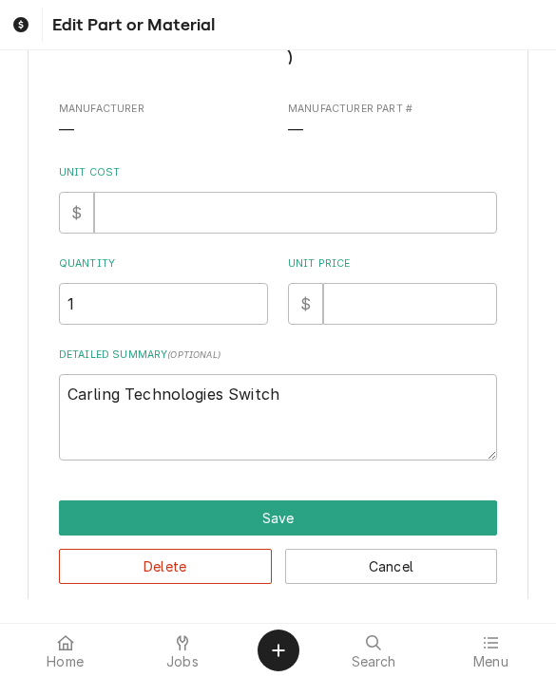
type textarea "x"
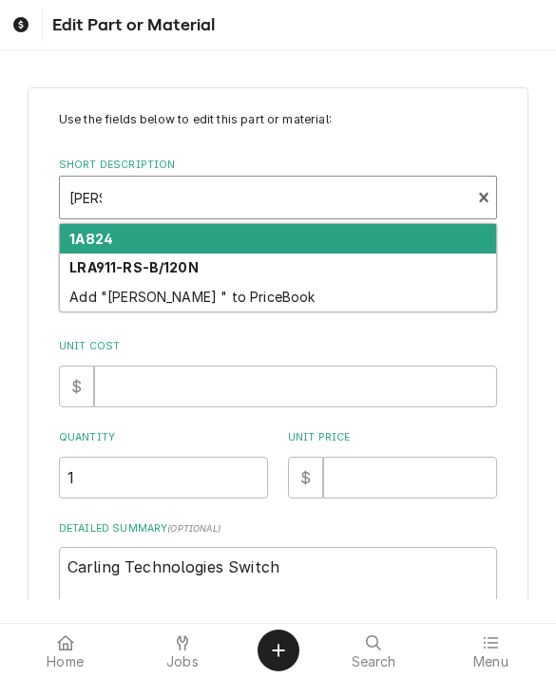
click at [89, 235] on strong "1A824" at bounding box center [91, 239] width 44 height 16
type input "carl"
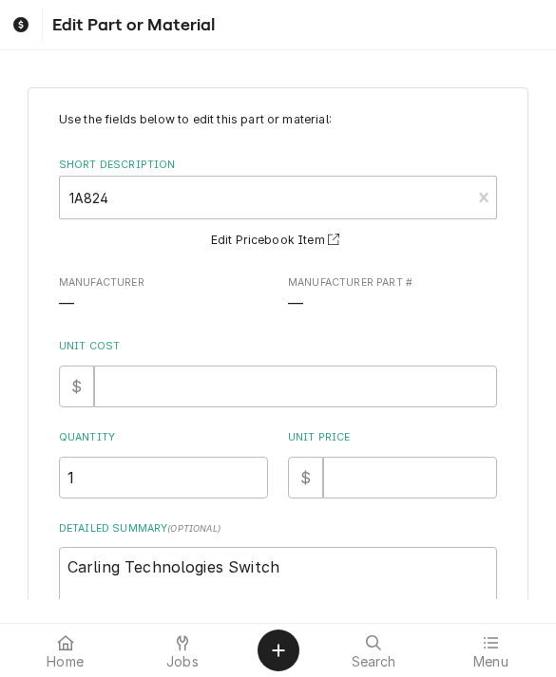
type textarea "x"
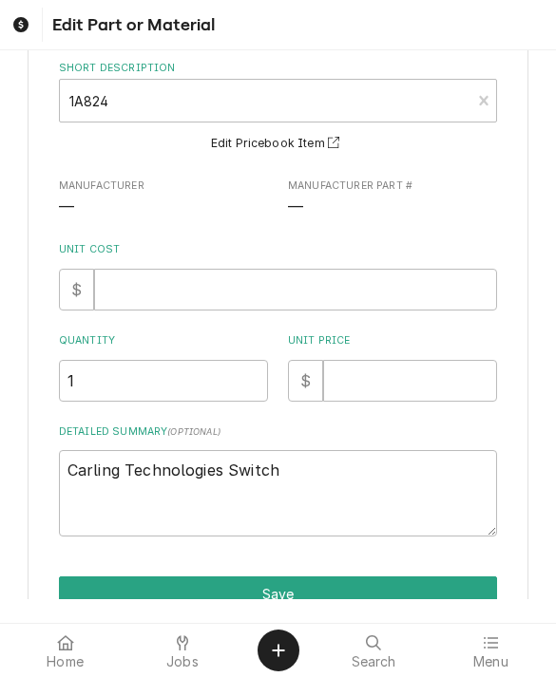
scroll to position [92, 0]
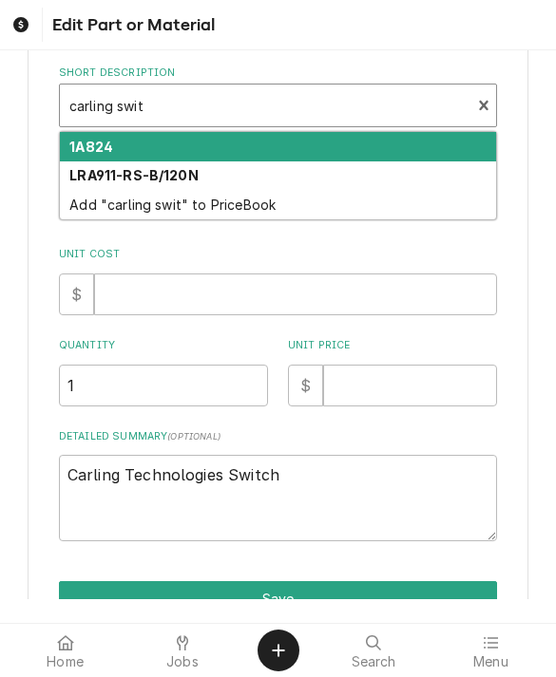
click at [86, 170] on strong "LRA911-RS-B/120N" at bounding box center [133, 175] width 129 height 16
type input "carling swit"
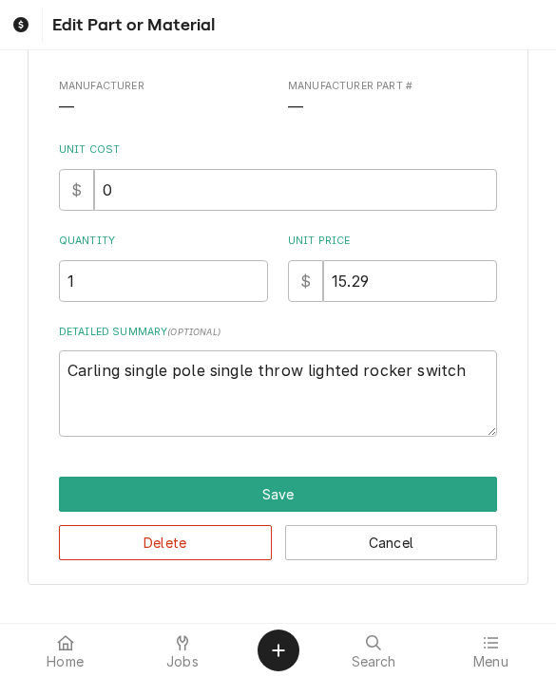
scroll to position [197, 0]
click at [104, 497] on button "Save" at bounding box center [278, 494] width 439 height 35
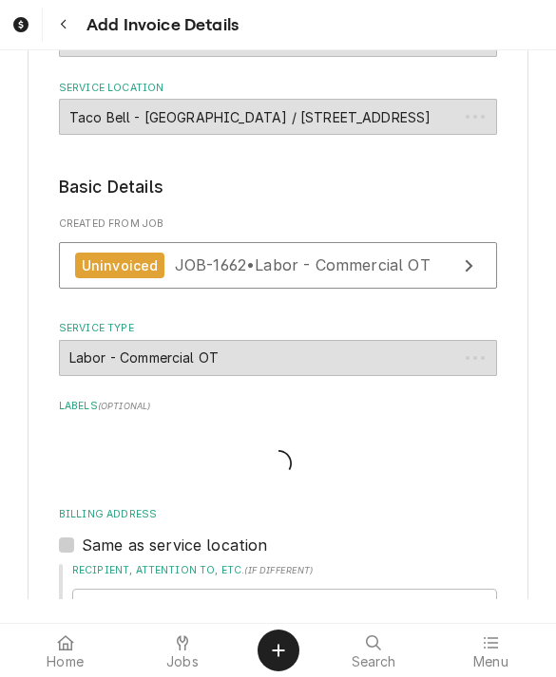
scroll to position [1948, 0]
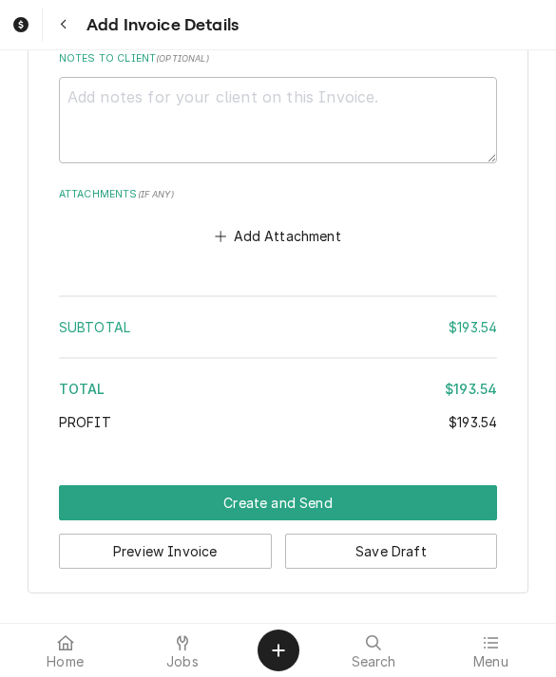
click at [105, 493] on button "Create and Send" at bounding box center [278, 502] width 439 height 35
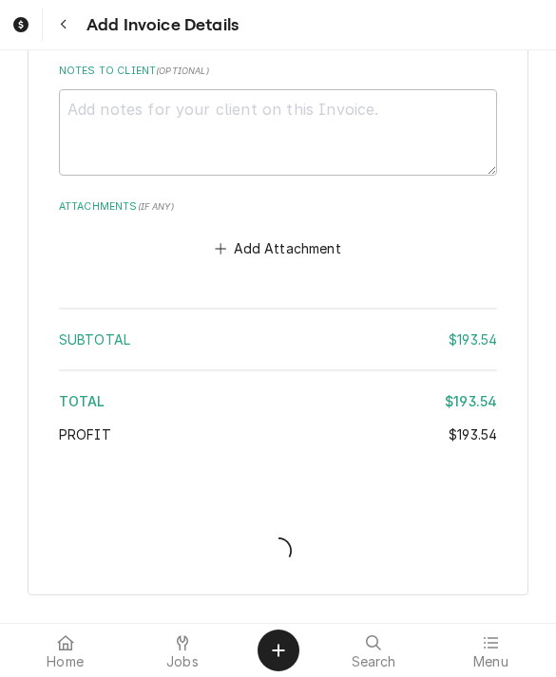
type textarea "x"
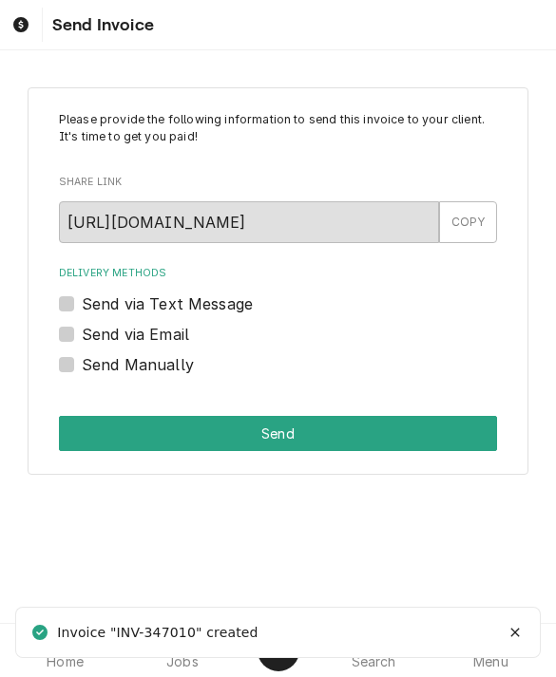
click at [82, 330] on label "Send via Email" at bounding box center [135, 334] width 107 height 23
click at [82, 330] on input "Send via Email" at bounding box center [301, 344] width 439 height 42
checkbox input "true"
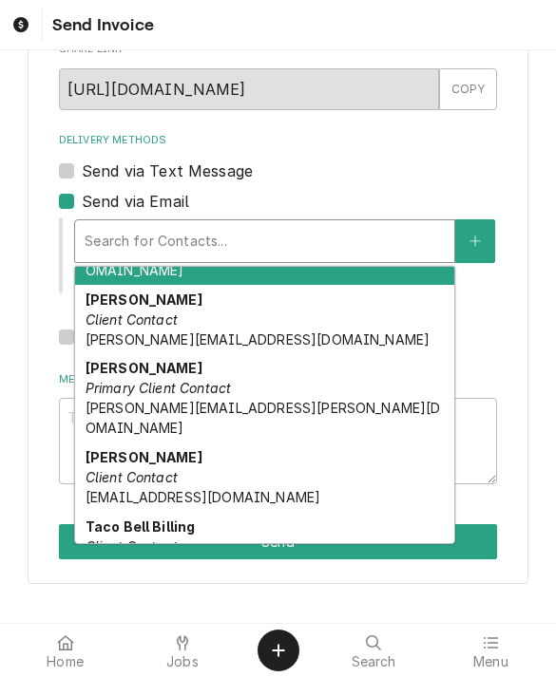
scroll to position [68, 0]
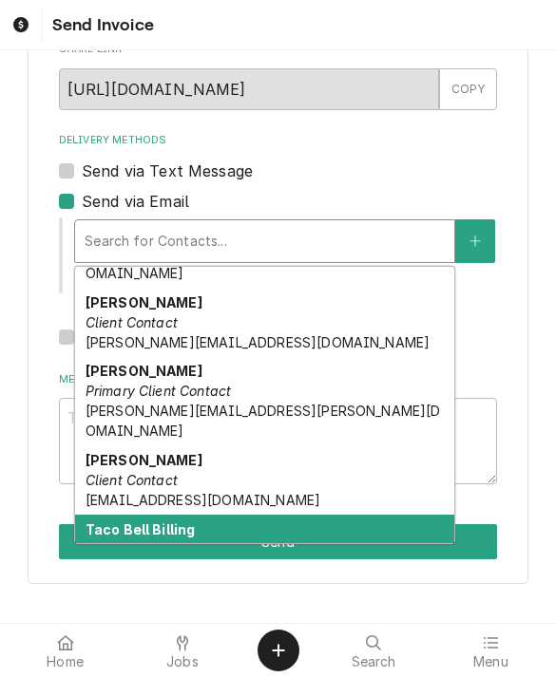
click at [131, 541] on em "Client Contact" at bounding box center [131, 549] width 92 height 16
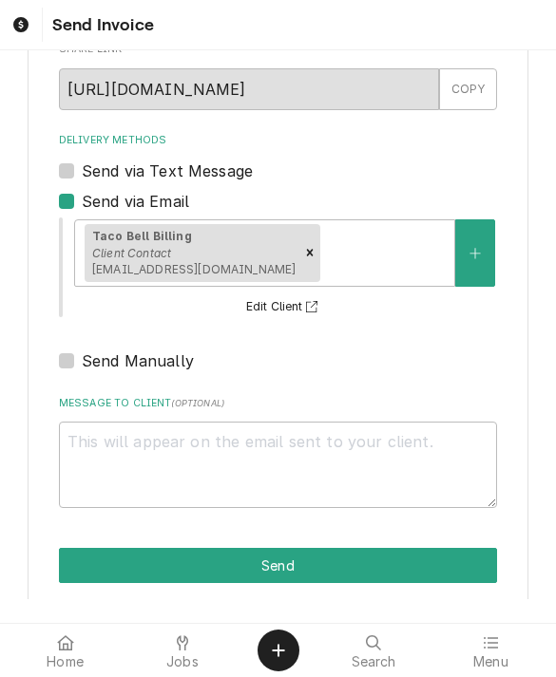
click at [127, 564] on button "Send" at bounding box center [278, 565] width 439 height 35
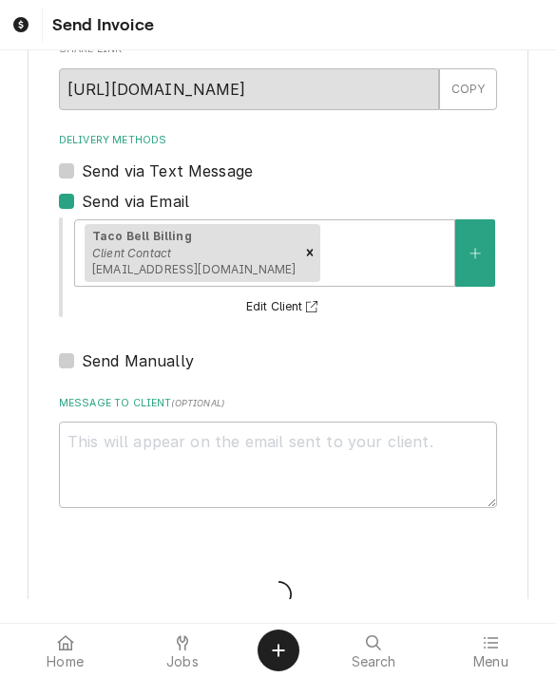
type textarea "x"
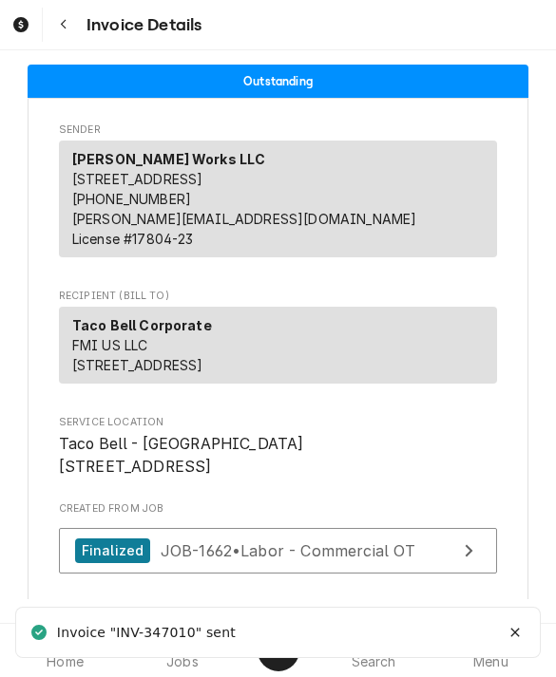
click at [526, 642] on button "Notifications alt+T" at bounding box center [515, 632] width 30 height 30
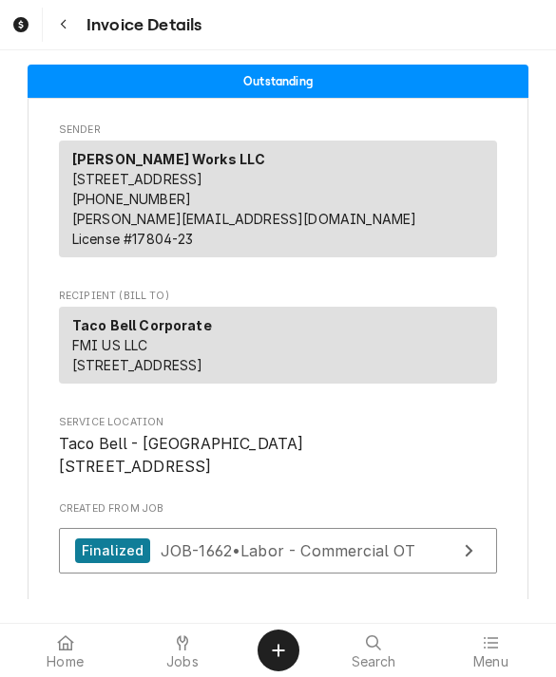
click at [174, 654] on span "Jobs" at bounding box center [182, 661] width 32 height 15
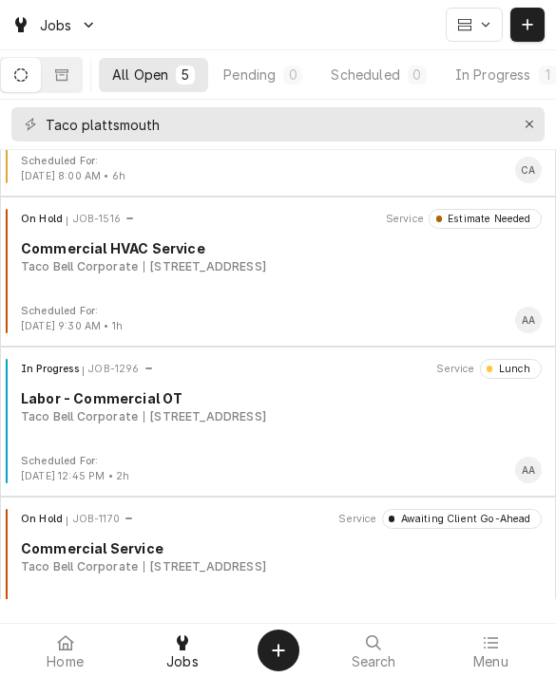
scroll to position [249, 0]
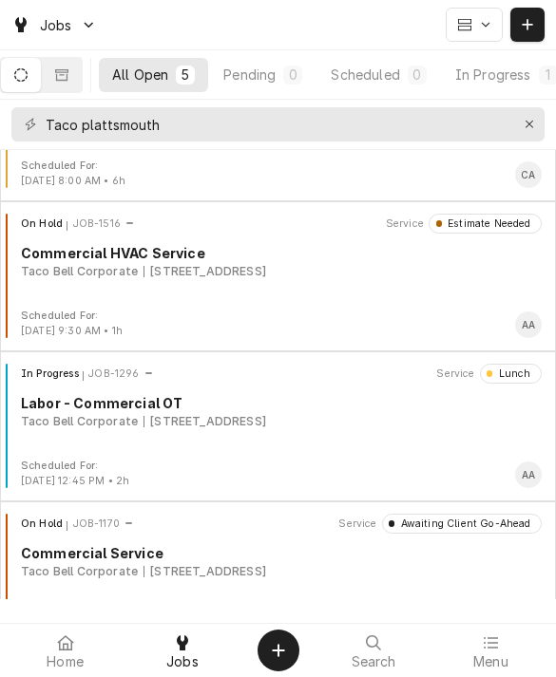
click at [77, 276] on div "Taco Bell Corporate" at bounding box center [79, 271] width 117 height 17
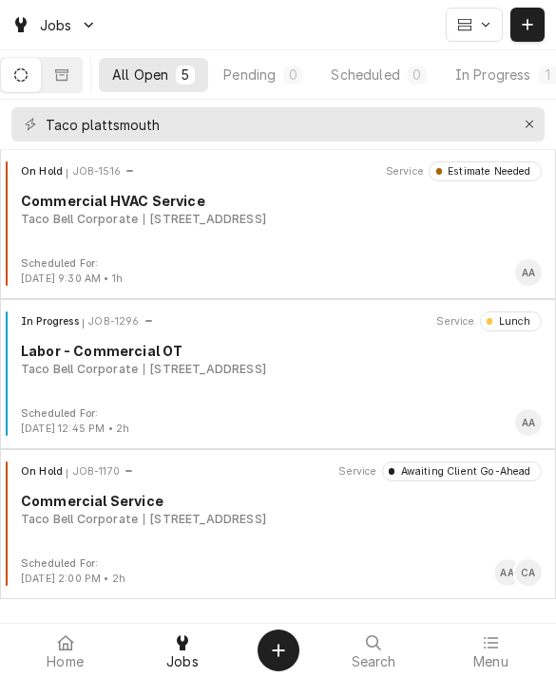
scroll to position [301, 0]
click at [100, 516] on div "Taco Bell Corporate" at bounding box center [79, 519] width 117 height 17
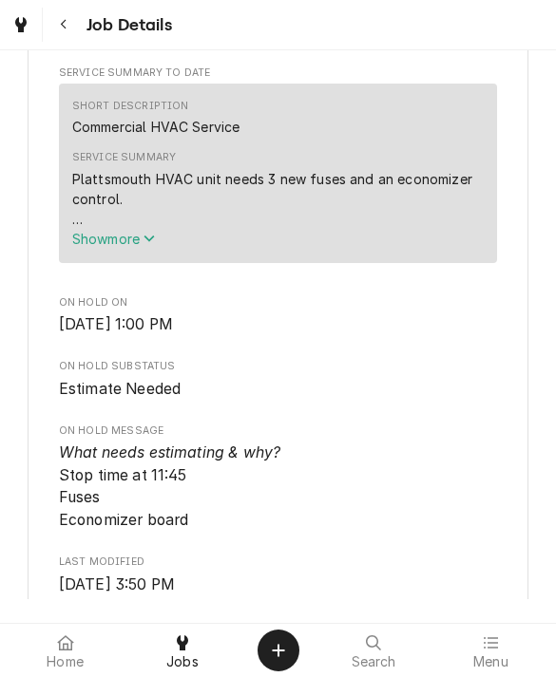
scroll to position [660, 0]
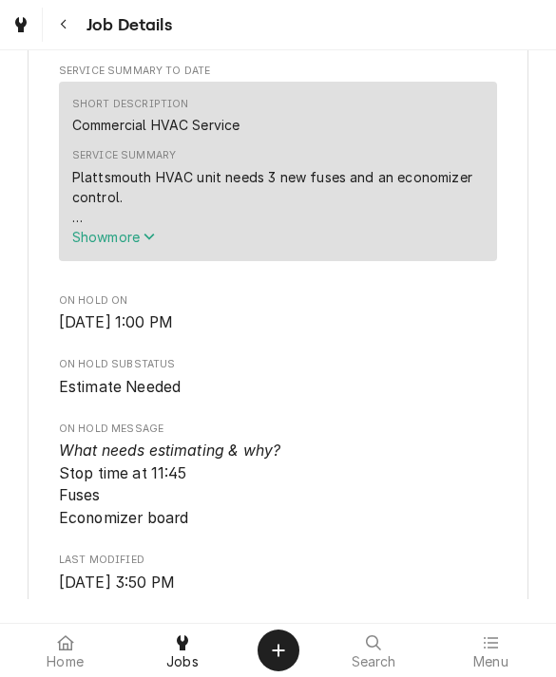
click at [114, 245] on span "Show more" at bounding box center [114, 237] width 84 height 16
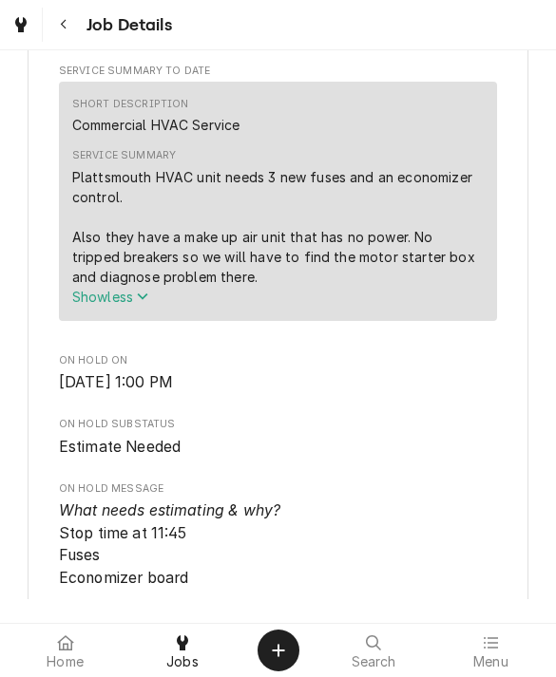
scroll to position [700, 0]
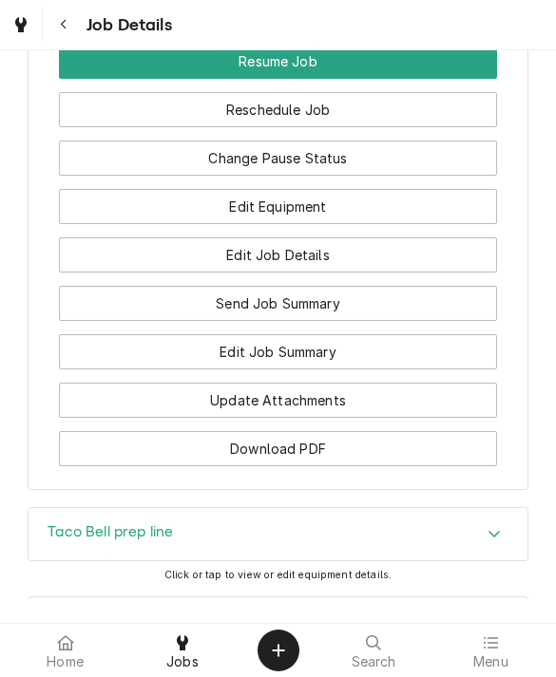
scroll to position [1972, 0]
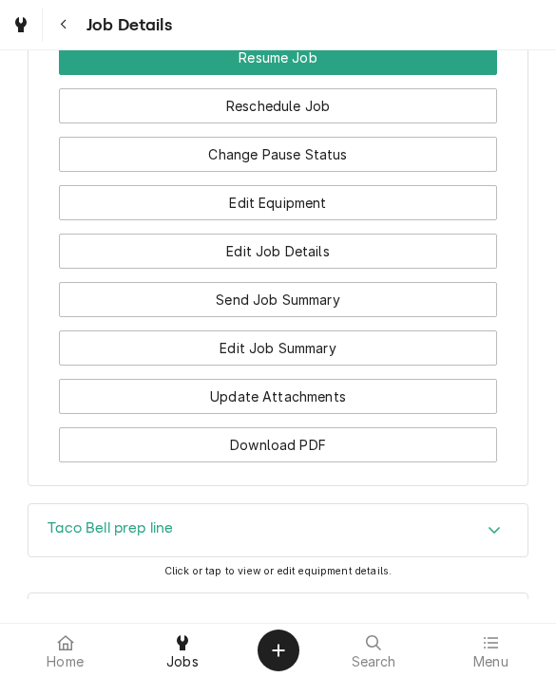
click at [75, 609] on h3 "Job Summary" at bounding box center [93, 618] width 93 height 18
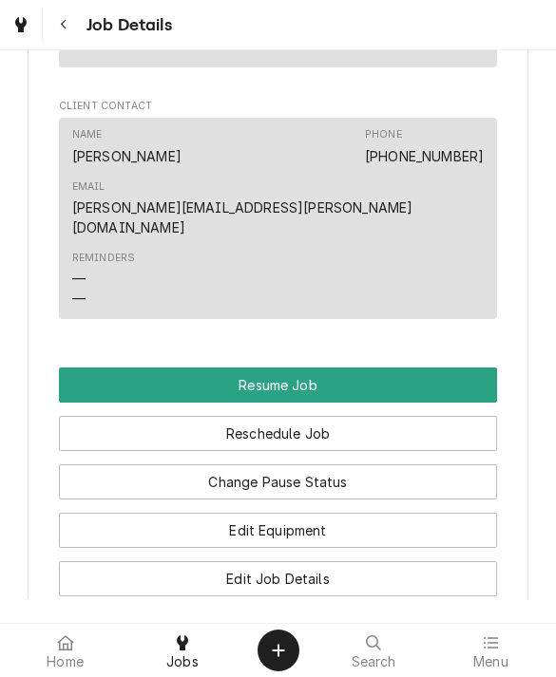
scroll to position [1640, 0]
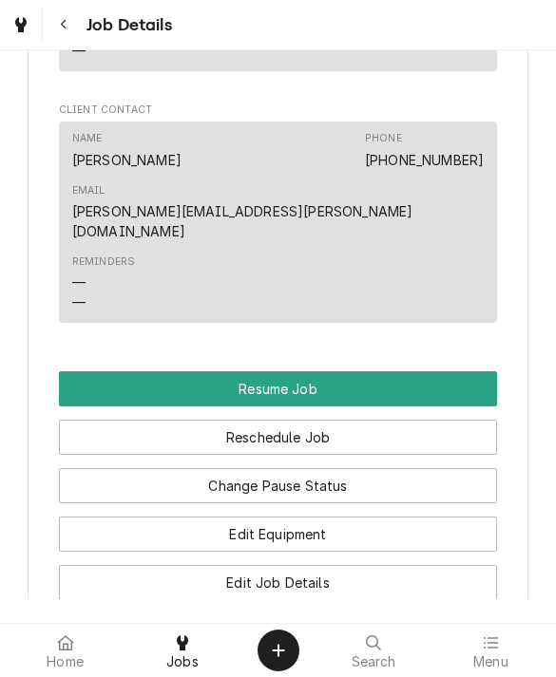
click at [449, 371] on button "Resume Job" at bounding box center [278, 388] width 439 height 35
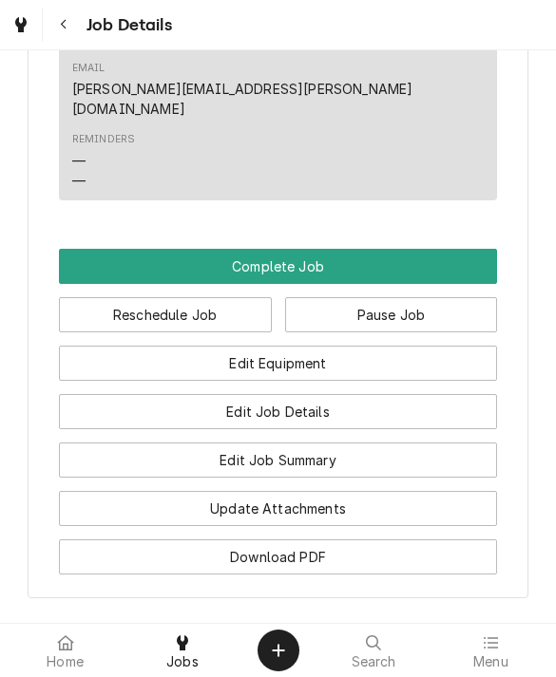
scroll to position [1615, 0]
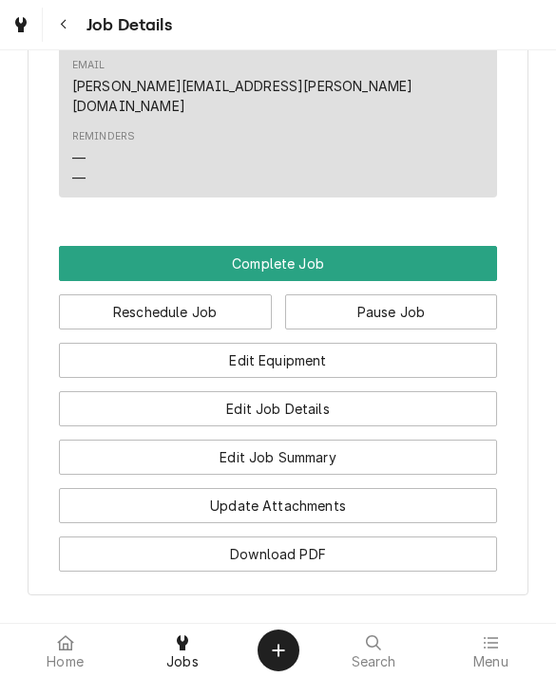
click at [450, 246] on button "Complete Job" at bounding box center [278, 263] width 439 height 35
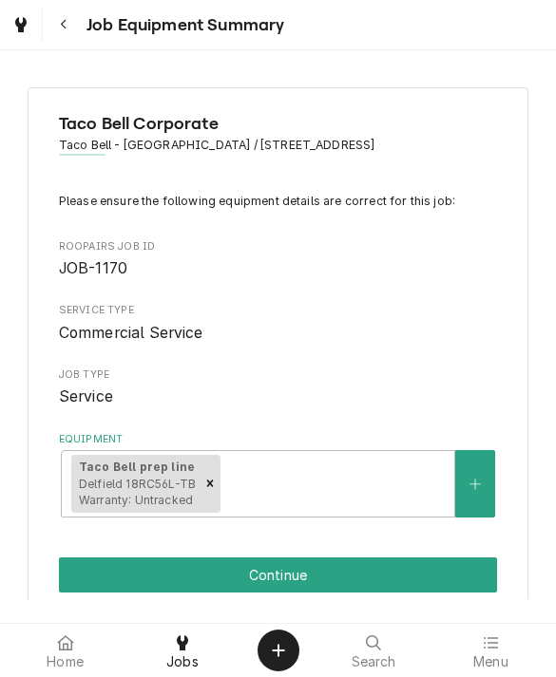
click at [443, 568] on button "Continue" at bounding box center [278, 575] width 439 height 35
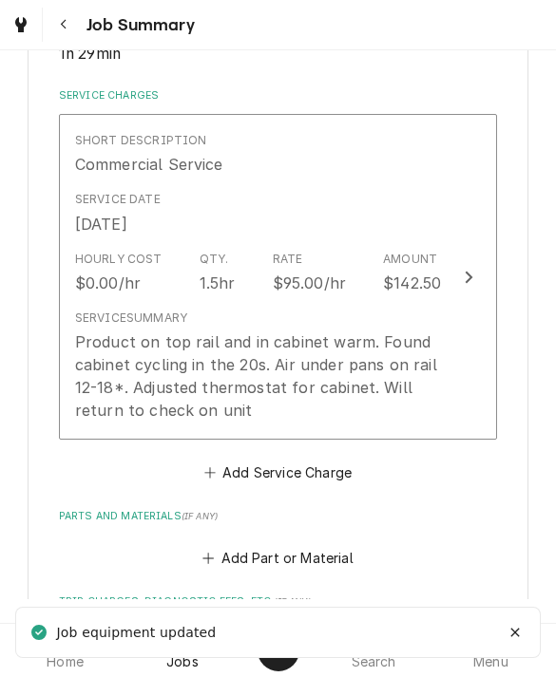
click at [378, 350] on div "Product on top rail and in cabinet warm. Found cabinet cycling in the 20s. Air …" at bounding box center [258, 376] width 367 height 91
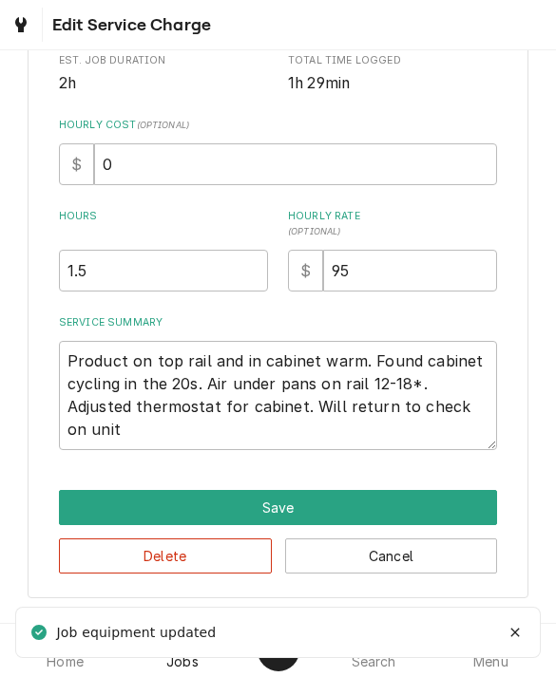
scroll to position [417, 0]
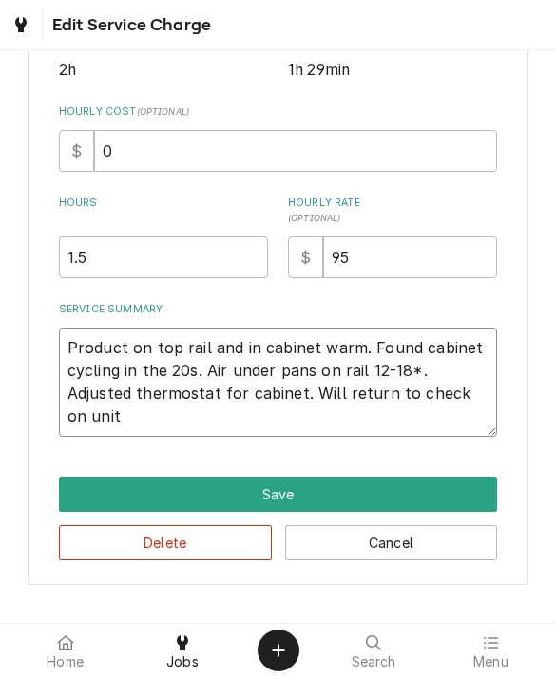
click at [358, 339] on textarea "Product on top rail and in cabinet warm. Found cabinet cycling in the 20s. Air …" at bounding box center [278, 382] width 439 height 109
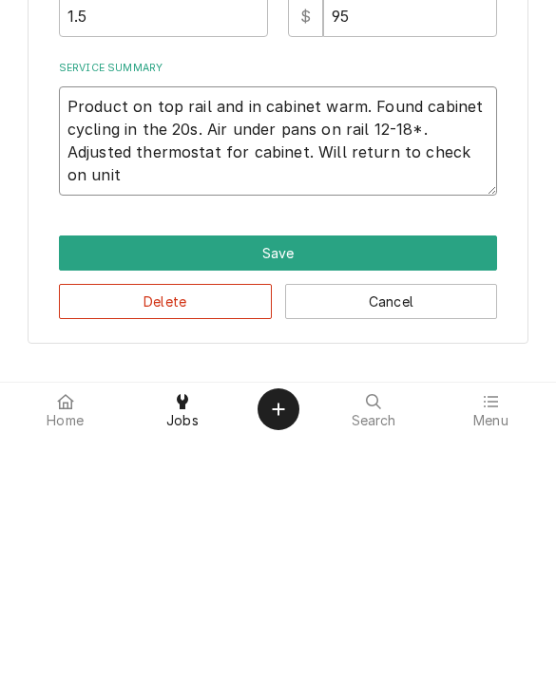
type textarea "x"
type textarea "Product on top rail and in cabinet warmFound cabinet cycling in the 20s. Air un…"
type textarea "x"
type textarea "Product on top rail and in cabinet warFound cabinet cycling in the 20s. Air und…"
type textarea "x"
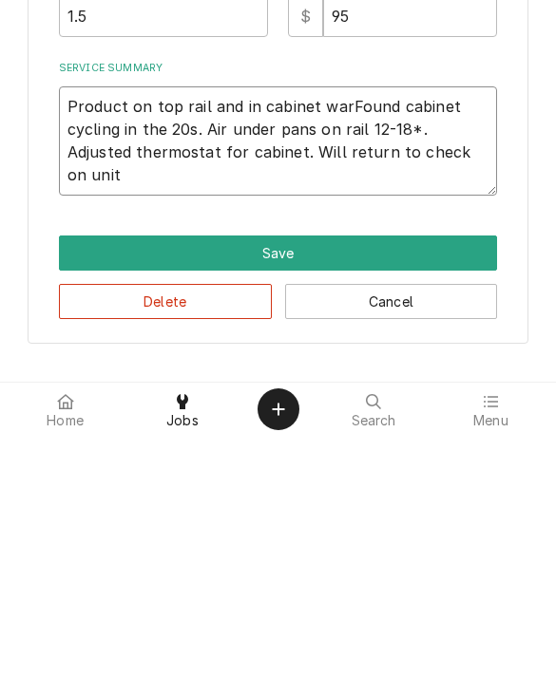
type textarea "Product on top rail and in cabinet waFound cabinet cycling in the 20s. Air unde…"
type textarea "x"
type textarea "Product on top rail and in cabinet Found cabinet cycling in the 20s. Air under …"
type textarea "x"
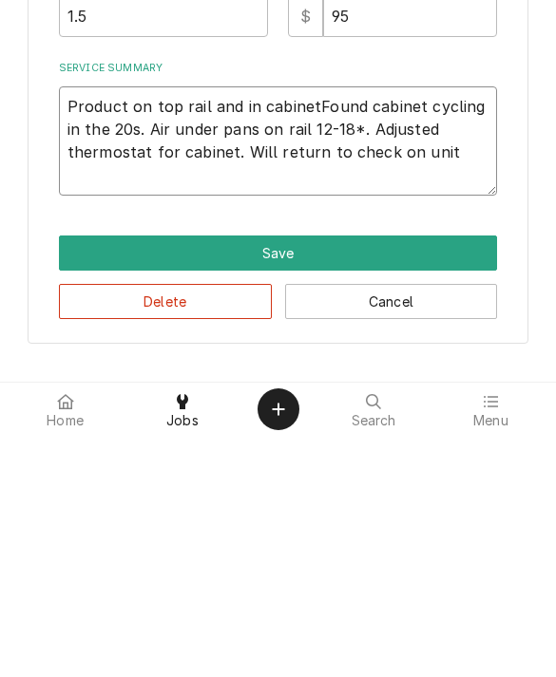
scroll to position [395, 0]
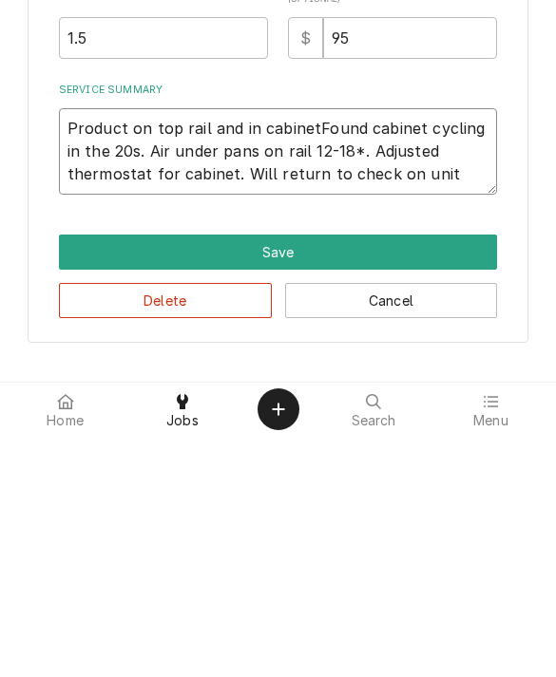
type textarea "Product on top rail and in cabineFound cabinet cycling in the 20s. Air under pa…"
type textarea "x"
type textarea "Product on top rail and in cabinFound cabinet cycling in the 20s. Air under pan…"
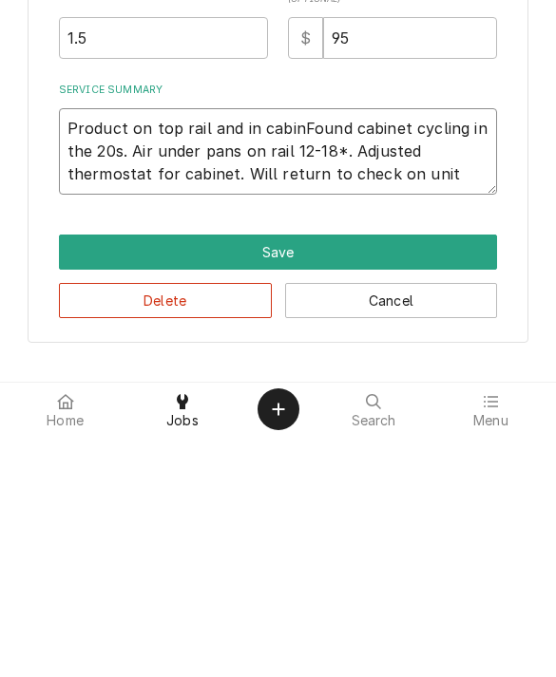
type textarea "x"
type textarea "Product on top rail and in cabFound cabinet cycling in the 20s. Air under pans …"
type textarea "x"
type textarea "Product on top rail and in caFound cabinet cycling in the 20s. Air under pans o…"
type textarea "x"
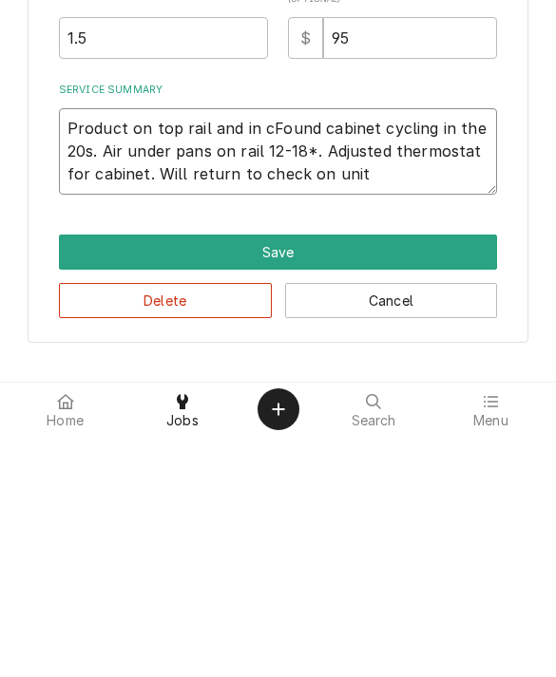
type textarea "Product on top rail and in Found cabinet cycling in the 20s. Air under pans on …"
type textarea "x"
type textarea "Product on top rail and iFound cabinet cycling in the 20s. Air under pans on ra…"
type textarea "x"
type textarea "Product on top rail and Found cabinet cycling in the 20s. Air under pans on rai…"
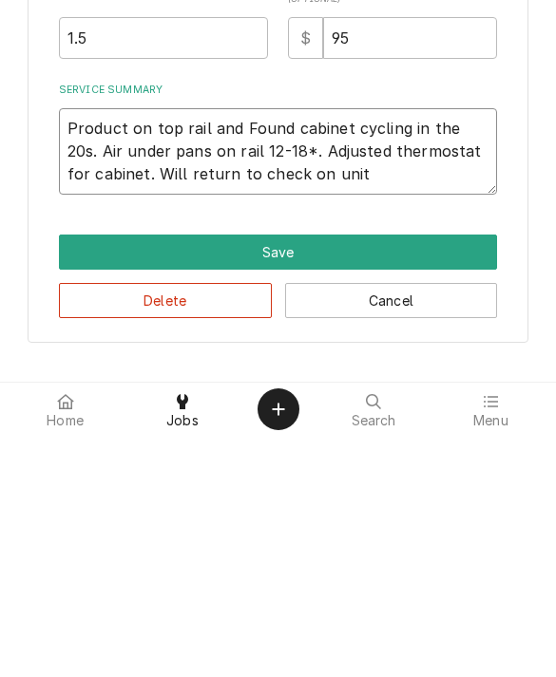
type textarea "x"
type textarea "Product on top rail anFound cabinet cycling in the 20s. Air under pans on rail …"
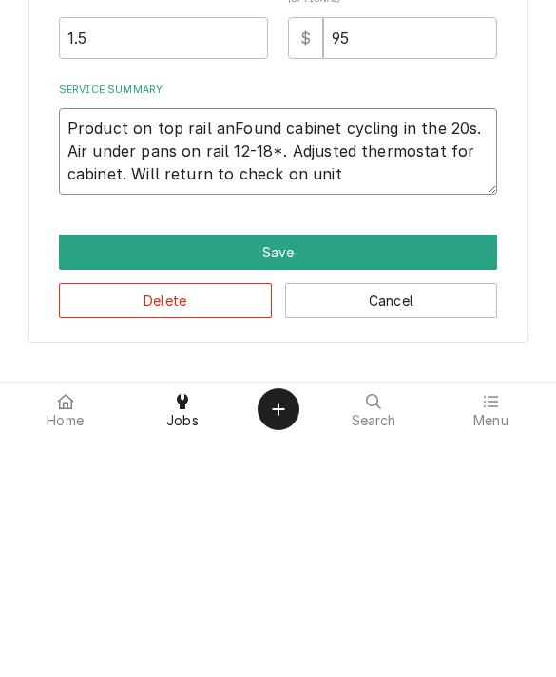
type textarea "x"
type textarea "Product on top rail aFound cabinet cycling in the 20s. Air under pans on rail 1…"
type textarea "x"
type textarea "Product on top rail Found cabinet cycling in the 20s. Air under pans on rail 12…"
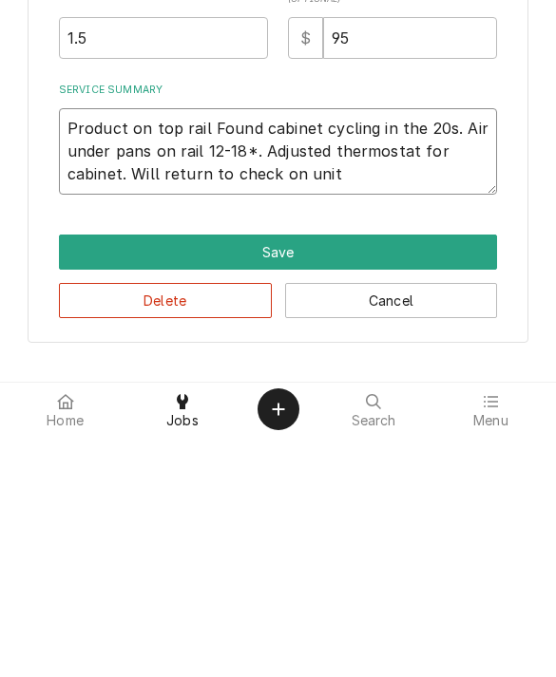
type textarea "x"
type textarea "Product on Found cabinet cycling in the 20s. Air under pans on rail 12-18*. Adj…"
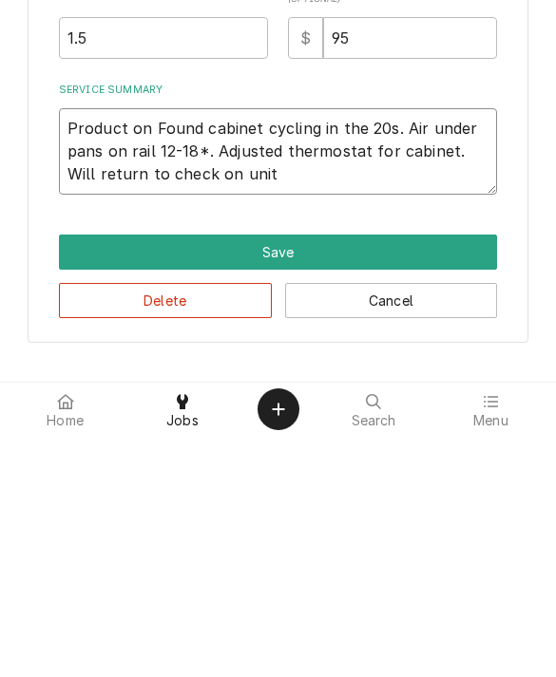
type textarea "x"
type textarea "Found cabinet cycling in the 20s. Air under pans on rail 12-18*. Adjusted therm…"
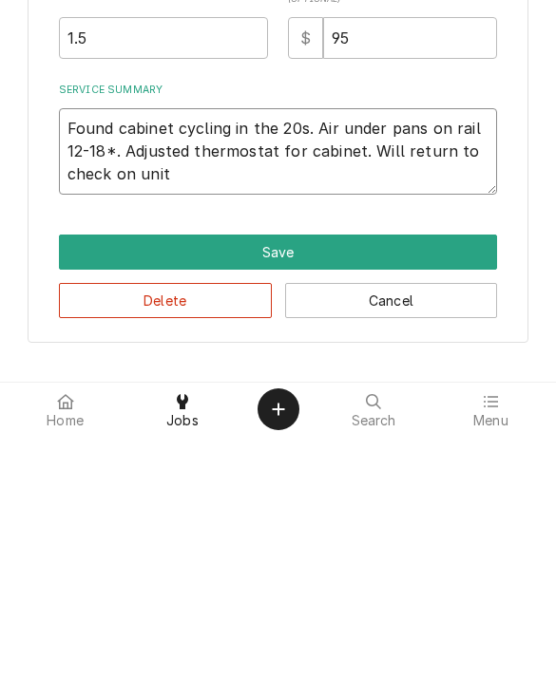
type textarea "x"
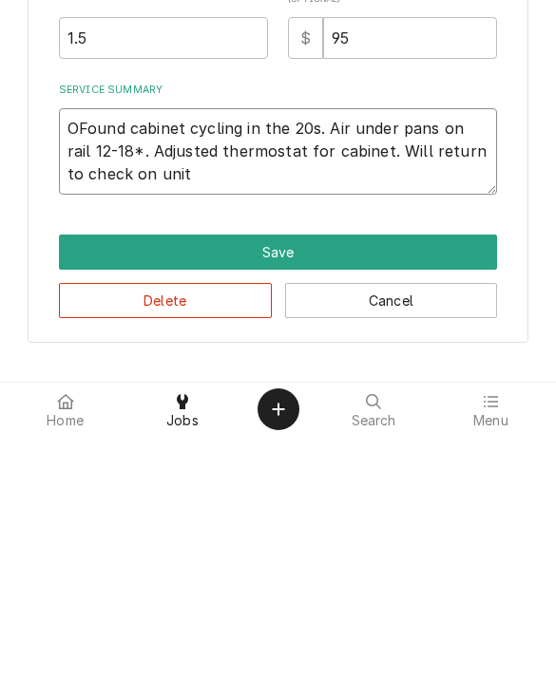
type textarea "OnFound cabinet cycling in the 20s. Air under pans on rail 12-18*. Adjusted the…"
type textarea "x"
type textarea "On Found cabinet cycling in the 20s. Air under pans on rail 12-18*. Adjusted th…"
type textarea "x"
type textarea "On aFound cabinet cycling in the 20s. Air under pans on rail 12-18*. Adjusted t…"
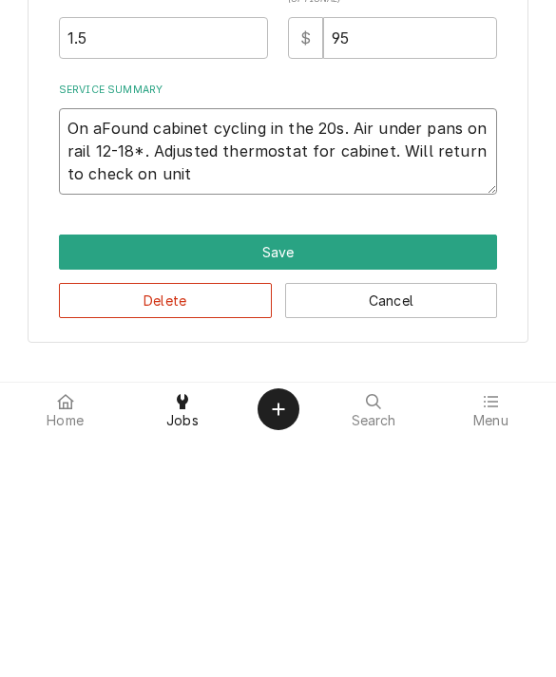
type textarea "x"
type textarea "On arFound cabinet cycling in the 20s. Air under pans on rail 12-18*. Adjusted …"
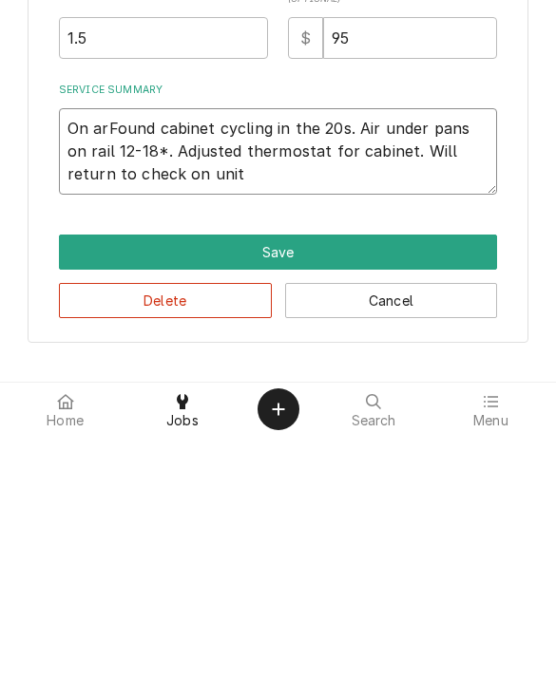
type textarea "x"
type textarea "On arrFound cabinet cycling in the 20s. Air under pans on rail 12-18*. Adjusted…"
type textarea "x"
type textarea "On arriFound cabinet cycling in the 20s. Air under pans on rail 12-18*. Adjuste…"
type textarea "x"
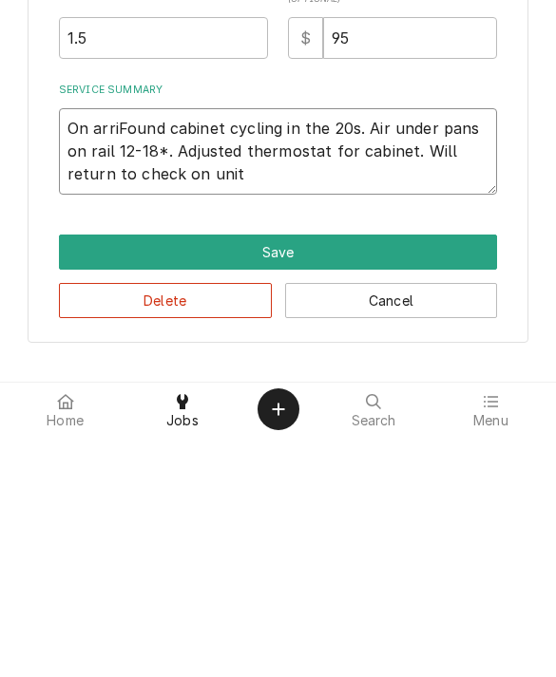
type textarea "On arrivFound cabinet cycling in the 20s. Air under pans on rail 12-18*. Adjust…"
type textarea "x"
type textarea "On arrivaFound cabinet cycling in the 20s. Air under pans on rail 12-18*. Adjus…"
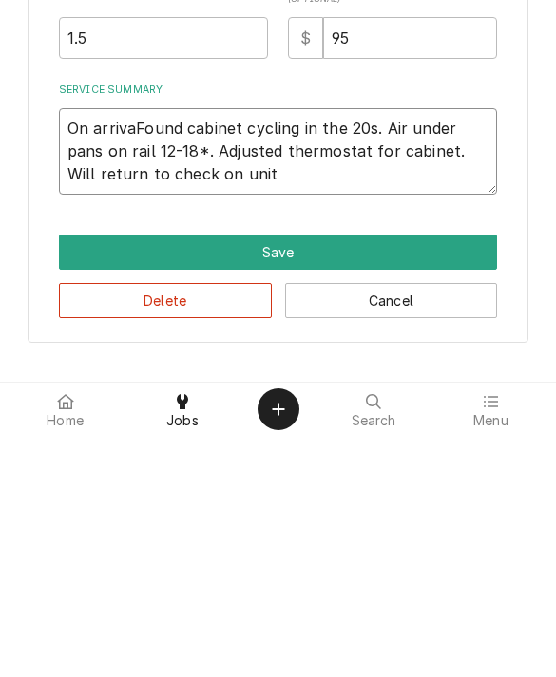
type textarea "x"
type textarea "On arrivalFound cabinet cycling in the 20s. Air under pans on rail 12-18*. Adju…"
type textarea "x"
type textarea "On arrival Found cabinet cycling in the 20s. Air under pans on rail 12-18*. Adj…"
type textarea "x"
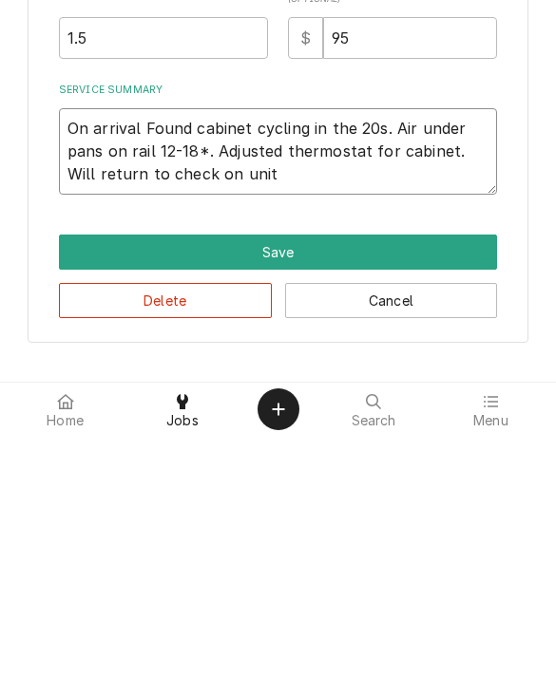
type textarea "On arrival ound cabinet cycling in the 20s. Air under pans on rail 12-18*. Adju…"
type textarea "x"
type textarea "On arrival found cabinet cycling in the 20s. Air under pans on rail 12-18*. Adj…"
type textarea "x"
click at [254, 350] on textarea "On arrival found cabinet cycling in the 20s. Air under pans on rail 12-18*. Adj…" at bounding box center [278, 393] width 439 height 86
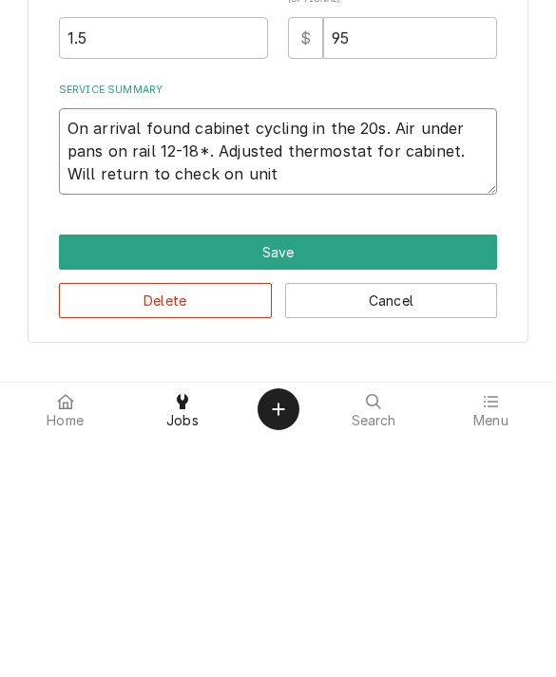
click at [452, 350] on textarea "On arrival found cabinet cycling in the 20s. Air under pans on rail 12-18*. Adj…" at bounding box center [278, 393] width 439 height 86
type textarea "On arrival found cabinet cycling in the 20s. Air under pans on rail 12-18*. Adj…"
type textarea "x"
type textarea "On arrival found cabinet cycling in the 20s. Air under pans on rail 12-18*. Adj…"
type textarea "x"
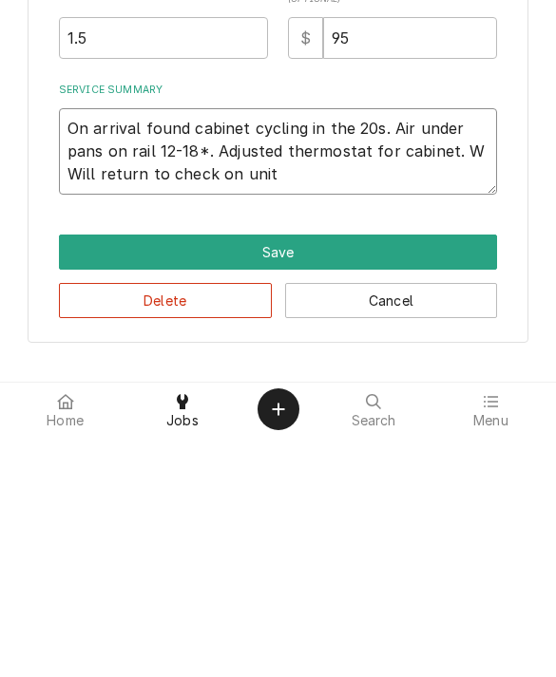
type textarea "On arrival found cabinet cycling in the 20s. Air under pans on rail 12-18*. Adj…"
type textarea "x"
type textarea "On arrival found cabinet cycling in the 20s. Air under pans on rail 12-18*. Adj…"
type textarea "x"
type textarea "On arrival found cabinet cycling in the 20s. Air under pans on rail 12-18*. Adj…"
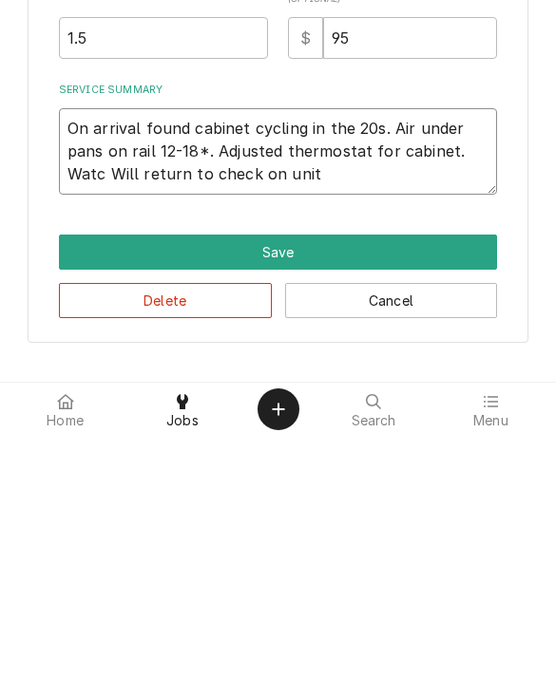
type textarea "x"
type textarea "On arrival found cabinet cycling in the 20s. Air under pans on rail 12-18*. Adj…"
type textarea "x"
type textarea "On arrival found cabinet cycling in the 20s. Air under pans on rail 12-18*. Adj…"
type textarea "x"
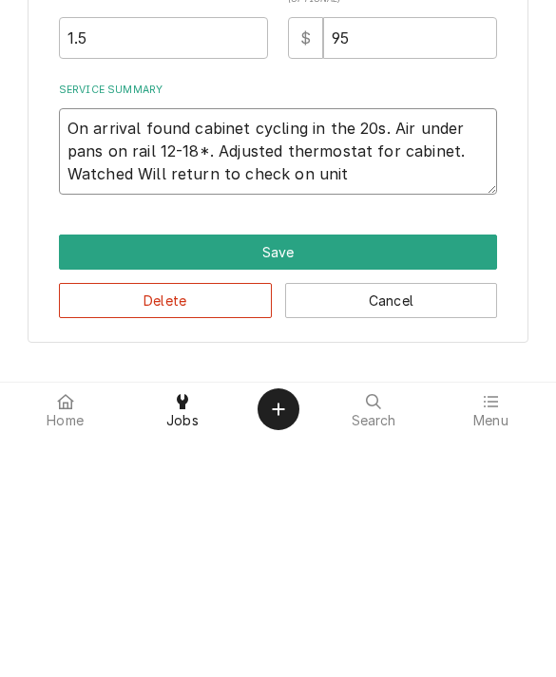
type textarea "On arrival found cabinet cycling in the 20s. Air under pans on rail 12-18*. Adj…"
type textarea "x"
type textarea "On arrival found cabinet cycling in the 20s. Air under pans on rail 12-18*. Adj…"
type textarea "x"
type textarea "On arrival found cabinet cycling in the 20s. Air under pans on rail 12-18*. Adj…"
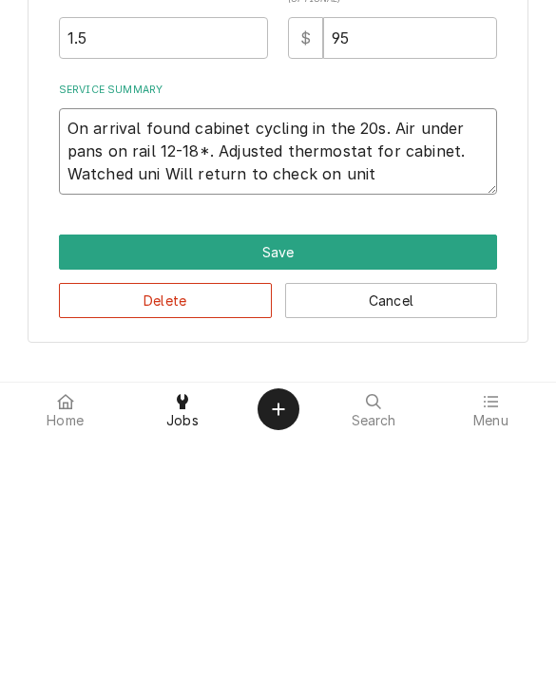
type textarea "x"
type textarea "On arrival found cabinet cycling in the 20s. Air under pans on rail 12-18*. Adj…"
type textarea "x"
type textarea "On arrival found cabinet cycling in the 20s. Air under pans on rail 12-18*. Adj…"
type textarea "x"
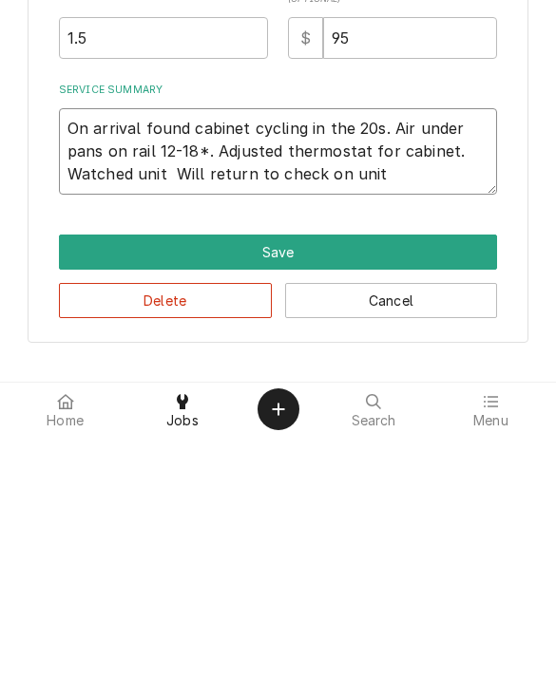
type textarea "On arrival found cabinet cycling in the 20s. Air under pans on rail 12-18*. Adj…"
type textarea "x"
type textarea "On arrival found cabinet cycling in the 20s. Air under pans on rail 12-18*. Adj…"
type textarea "x"
type textarea "On arrival found cabinet cycling in the 20s. Air under pans on rail 12-18*. Adj…"
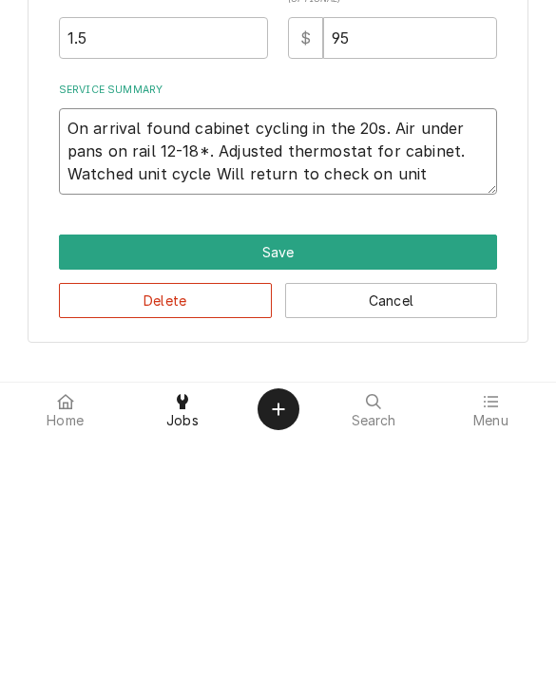
type textarea "x"
type textarea "On arrival found cabinet cycling in the 20s. Air under pans on rail 12-18*. Adj…"
type textarea "x"
type textarea "On arrival found cabinet cycling in the 20s. Air under pans on rail 12-18*. Adj…"
type textarea "x"
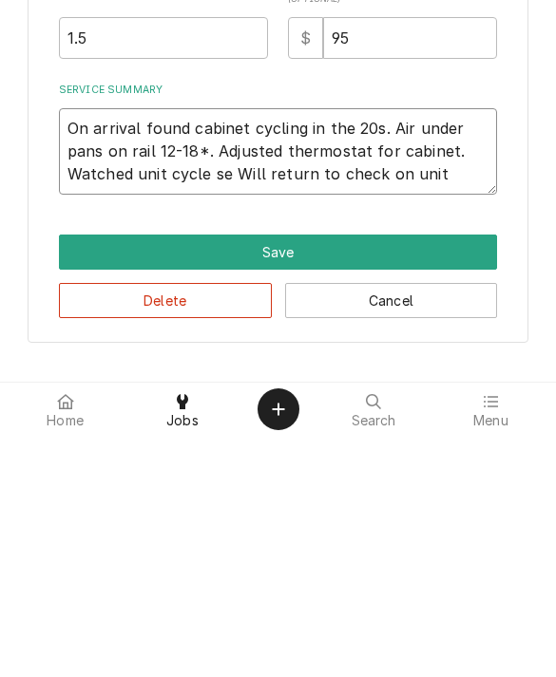
type textarea "On arrival found cabinet cycling in the 20s. Air under pans on rail 12-18*. Adj…"
type textarea "x"
type textarea "On arrival found cabinet cycling in the 20s. Air under pans on rail 12-18*. Adj…"
type textarea "x"
type textarea "On arrival found cabinet cycling in the 20s. Air under pans on rail 12-18*. Adj…"
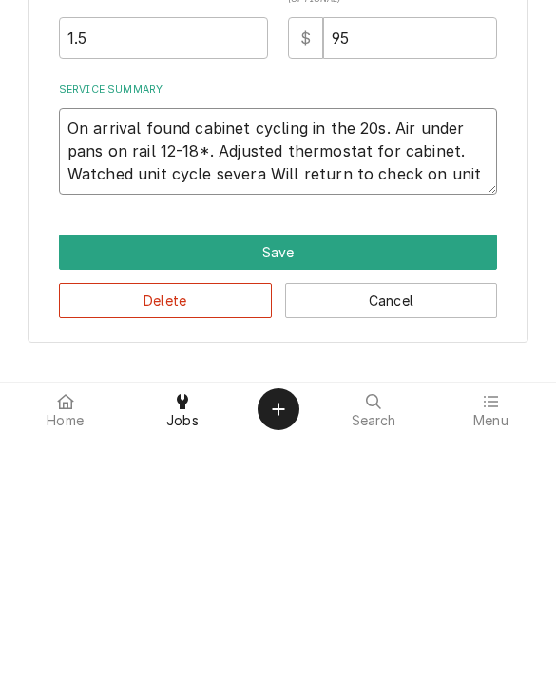
type textarea "x"
type textarea "On arrival found cabinet cycling in the 20s. Air under pans on rail 12-18*. Adj…"
type textarea "x"
type textarea "On arrival found cabinet cycling in the 20s. Air under pans on rail 12-18*. Adj…"
type textarea "x"
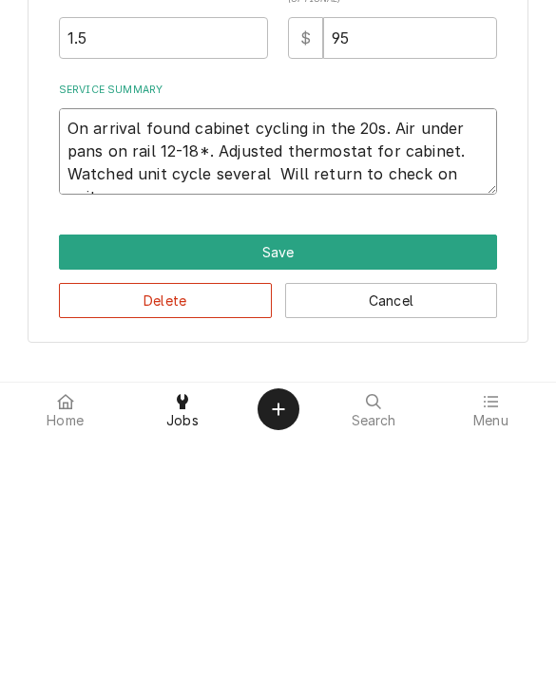
type textarea "On arrival found cabinet cycling in the 20s. Air under pans on rail 12-18*. Adj…"
type textarea "x"
type textarea "On arrival found cabinet cycling in the 20s. Air under pans on rail 12-18*. Adj…"
type textarea "x"
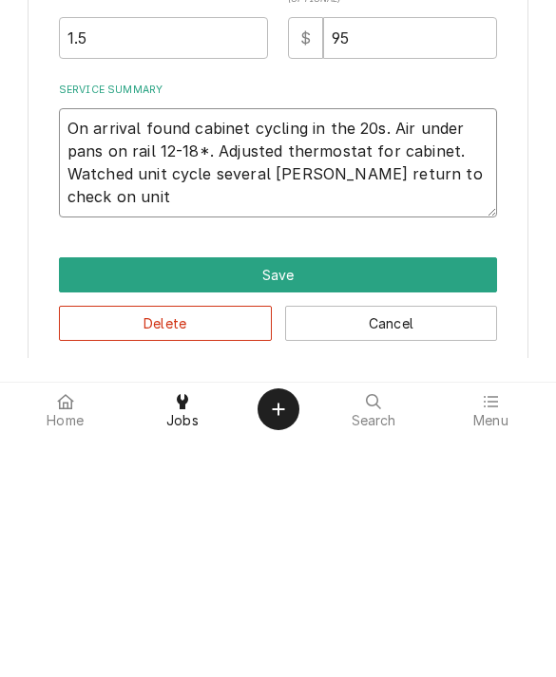
type textarea "On arrival found cabinet cycling in the 20s. Air under pans on rail 12-18*. Adj…"
type textarea "x"
type textarea "On arrival found cabinet cycling in the 20s. Air under pans on rail 12-18*. Adj…"
type textarea "x"
type textarea "On arrival found cabinet cycling in the 20s. Air under pans on rail 12-18*. Adj…"
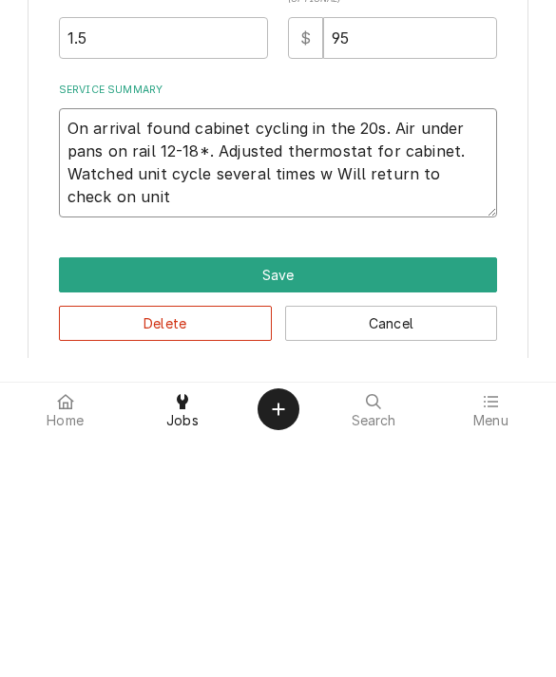
type textarea "x"
type textarea "On arrival found cabinet cycling in the 20s. Air under pans on rail 12-18*. Adj…"
type textarea "x"
type textarea "On arrival found cabinet cycling in the 20s. Air under pans on rail 12-18*. Adj…"
type textarea "x"
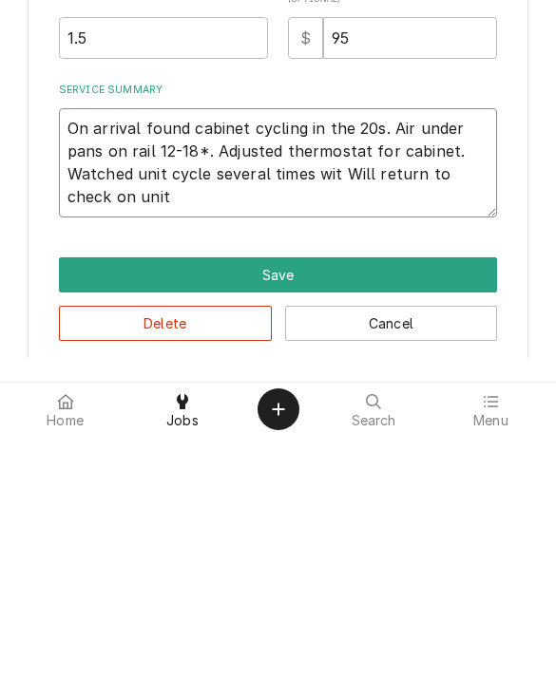
type textarea "On arrival found cabinet cycling in the 20s. Air under pans on rail 12-18*. Adj…"
type textarea "x"
type textarea "On arrival found cabinet cycling in the 20s. Air under pans on rail 12-18*. Adj…"
type textarea "x"
type textarea "On arrival found cabinet cycling in the 20s. Air under pans on rail 12-18*. Adj…"
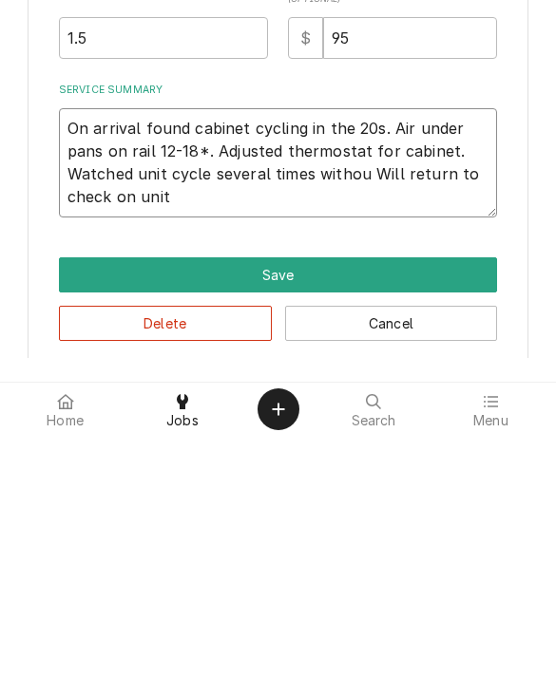
type textarea "x"
type textarea "On arrival found cabinet cycling in the 20s. Air under pans on rail 12-18*. Adj…"
type textarea "x"
type textarea "On arrival found cabinet cycling in the 20s. Air under pans on rail 12-18*. Adj…"
type textarea "x"
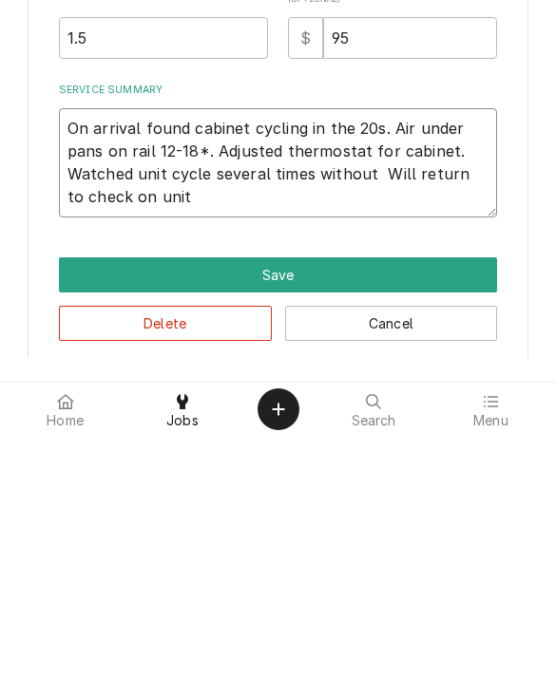
type textarea "On arrival found cabinet cycling in the 20s. Air under pans on rail 12-18*. Adj…"
type textarea "x"
type textarea "On arrival found cabinet cycling in the 20s. Air under pans on rail 12-18*. Adj…"
type textarea "x"
type textarea "On arrival found cabinet cycling in the 20s. Air under pans on rail 12-18*. Adj…"
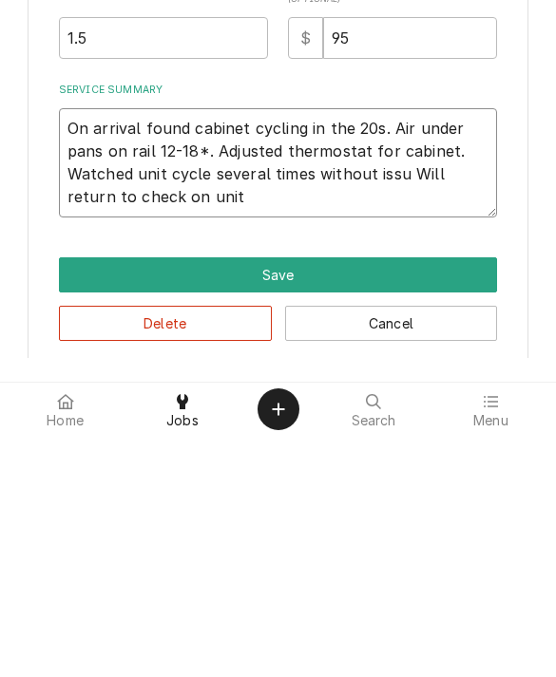
type textarea "x"
type textarea "On arrival found cabinet cycling in the 20s. Air under pans on rail 12-18*. Adj…"
type textarea "x"
type textarea "On arrival found cabinet cycling in the 20s. Air under pans on rail 12-18*. Adj…"
type textarea "x"
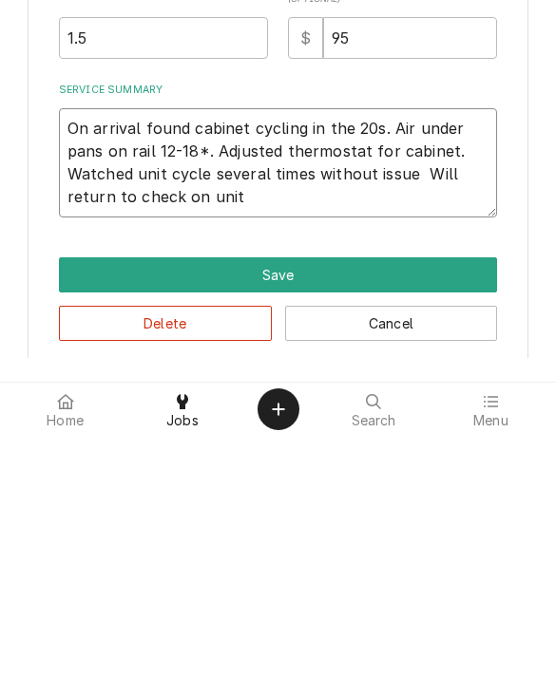
type textarea "On arrival found cabinet cycling in the 20s. Air under pans on rail 12-18*. Adj…"
type textarea "x"
type textarea "On arrival found cabinet cycling in the 20s. Air under pans on rail 12-18*. Adj…"
type textarea "x"
type textarea "On arrival found cabinet cycling in the 20s. Air under pans on rail 12-18*. Adj…"
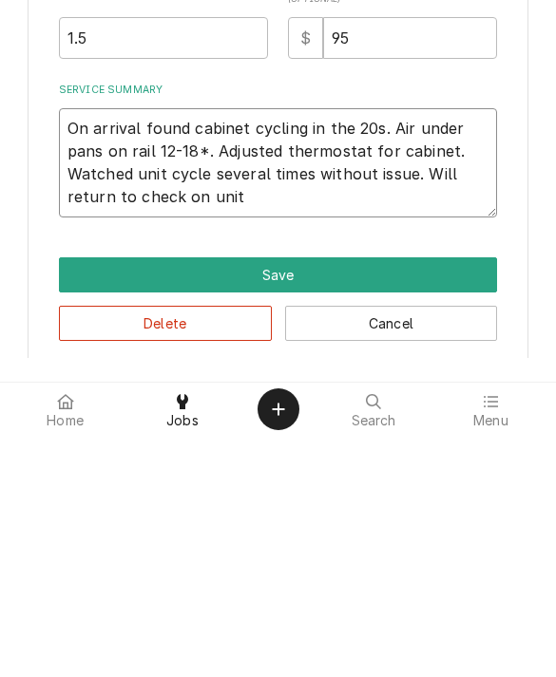
click at [256, 350] on textarea "On arrival found cabinet cycling in the 20s. Air under pans on rail 12-18*. Adj…" at bounding box center [278, 404] width 439 height 109
type textarea "x"
type textarea "On arrival found cabinet cycling in the 20s. Air under pans on rail 12-18*. Adj…"
type textarea "x"
type textarea "On arrival found cabinet cycling in the 20s. Air under pans on rail 12-18*. Adj…"
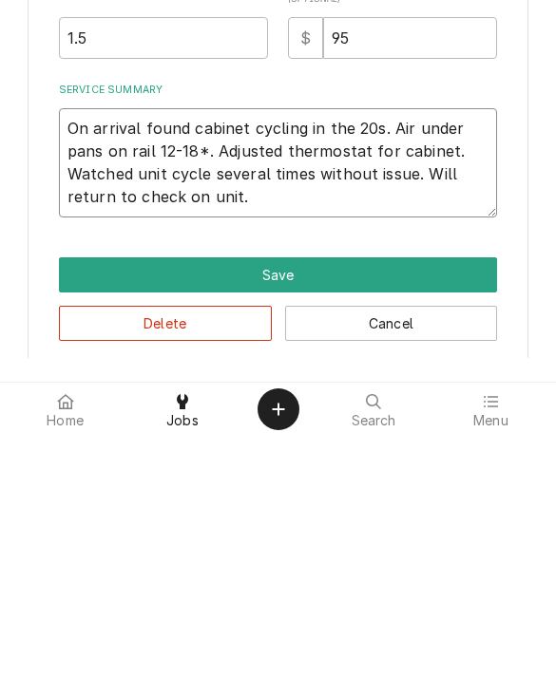
type textarea "x"
type textarea "On arrival found cabinet cycling in the 20s. Air under pans on rail 12-18*. Adj…"
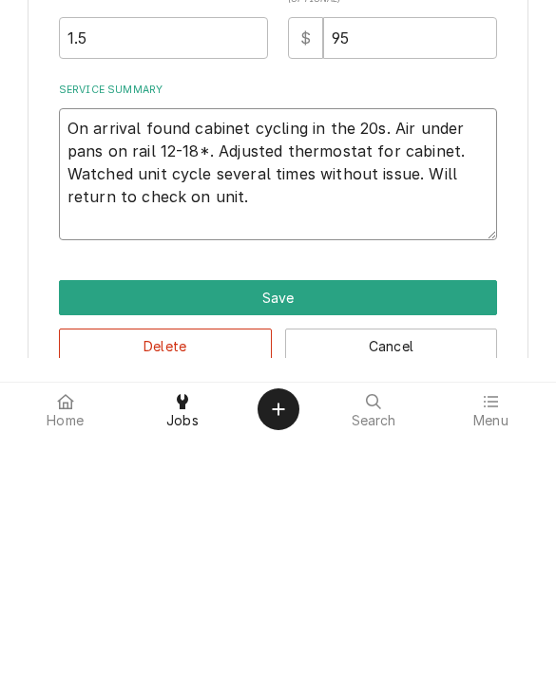
type textarea "x"
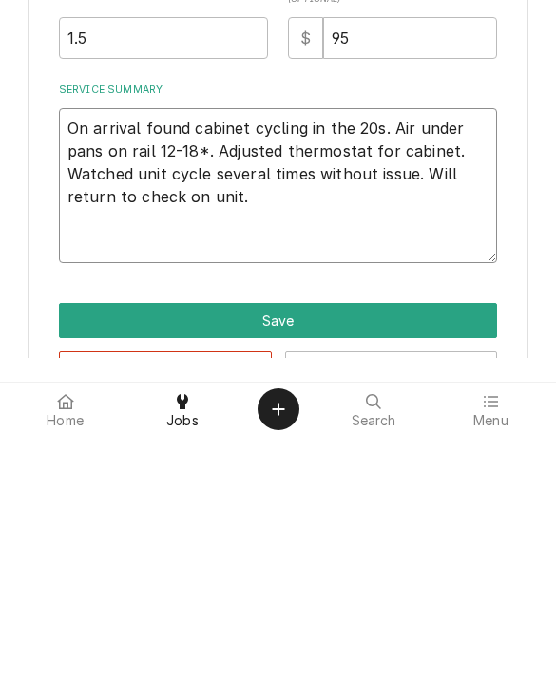
type textarea "On arrival found cabinet cycling in the 20s. Air under pans on rail 12-18*. Adj…"
type textarea "x"
type textarea "On arrival found cabinet cycling in the 20s. Air under pans on rail 12-18*. Adj…"
type textarea "x"
type textarea "On arrival found cabinet cycling in the 20s. Air under pans on rail 12-18*. Adj…"
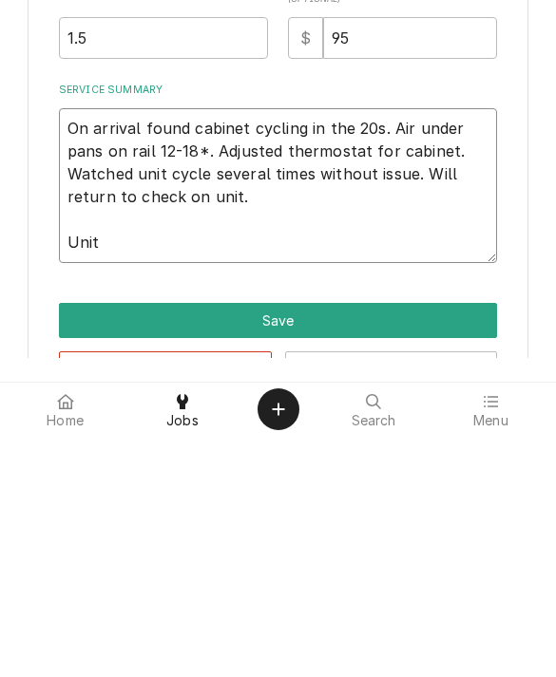
type textarea "x"
type textarea "On arrival found cabinet cycling in the 20s. Air under pans on rail 12-18*. Adj…"
type textarea "x"
type textarea "On arrival found cabinet cycling in the 20s. Air under pans on rail 12-18*. Adj…"
type textarea "x"
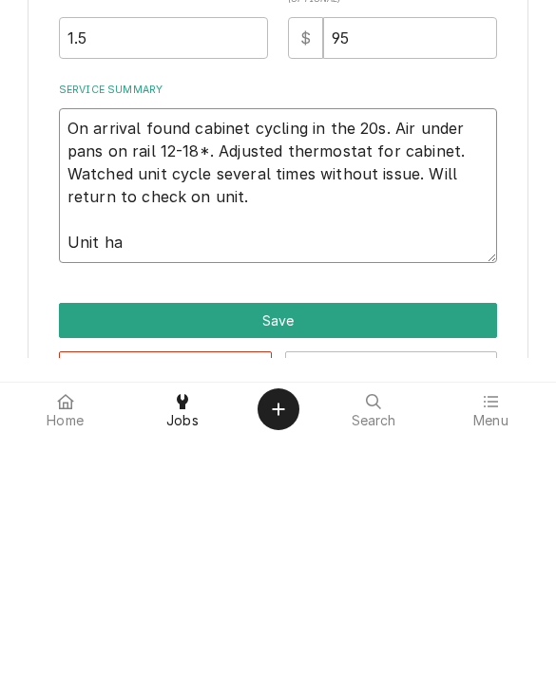
type textarea "On arrival found cabinet cycling in the 20s. Air under pans on rail 12-18*. Adj…"
type textarea "x"
type textarea "On arrival found cabinet cycling in the 20s. Air under pans on rail 12-18*. Adj…"
type textarea "x"
type textarea "On arrival found cabinet cycling in the 20s. Air under pans on rail 12-18*. Adj…"
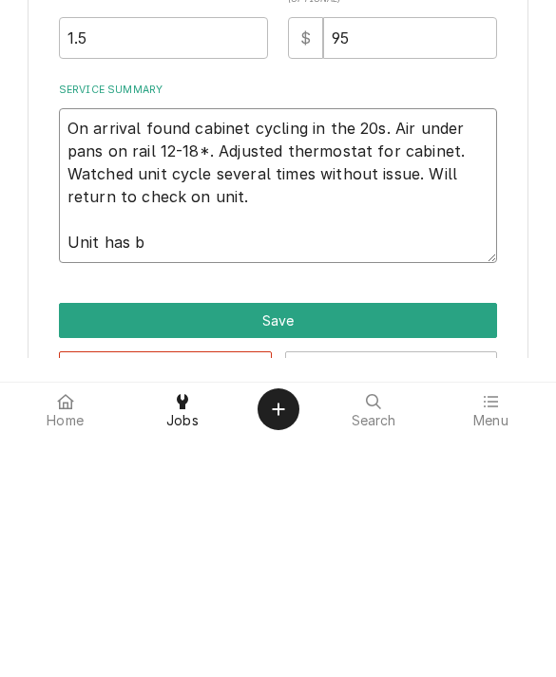
type textarea "x"
type textarea "On arrival found cabinet cycling in the 20s. Air under pans on rail 12-18*. Adj…"
type textarea "x"
type textarea "On arrival found cabinet cycling in the 20s. Air under pans on rail 12-18*. Adj…"
type textarea "x"
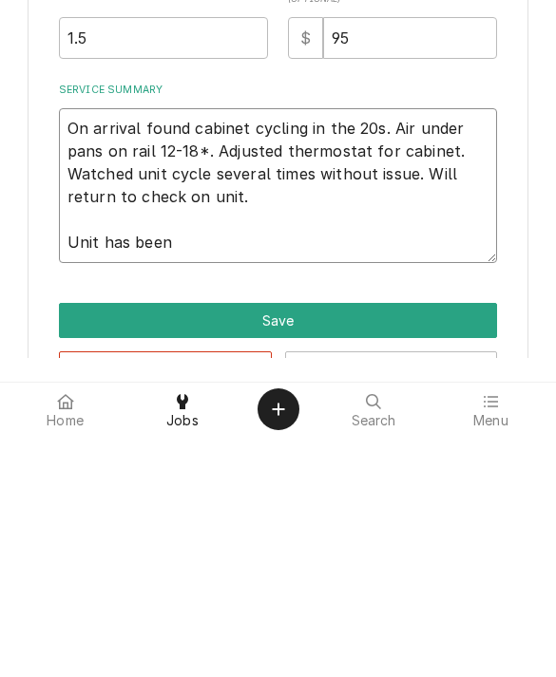
type textarea "On arrival found cabinet cycling in the 20s. Air under pans on rail 12-18*. Adj…"
type textarea "x"
type textarea "On arrival found cabinet cycling in the 20s. Air under pans on rail 12-18*. Adj…"
type textarea "x"
type textarea "On arrival found cabinet cycling in the 20s. Air under pans on rail 12-18*. Adj…"
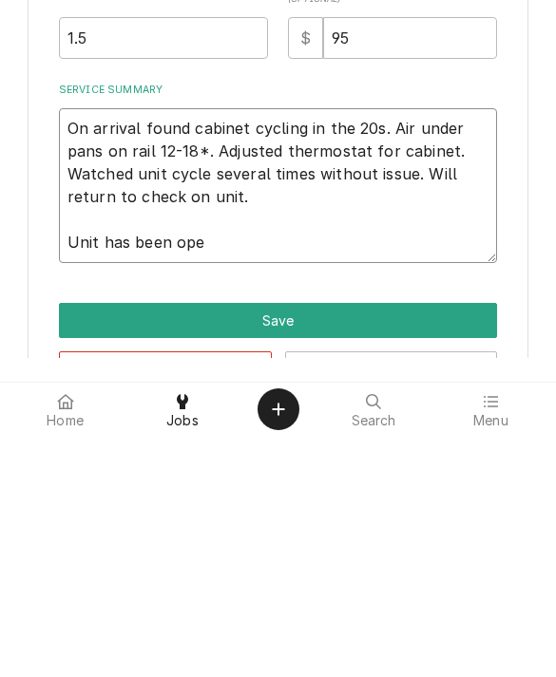
type textarea "x"
type textarea "On arrival found cabinet cycling in the 20s. Air under pans on rail 12-18*. Adj…"
type textarea "x"
type textarea "On arrival found cabinet cycling in the 20s. Air under pans on rail 12-18*. Adj…"
type textarea "x"
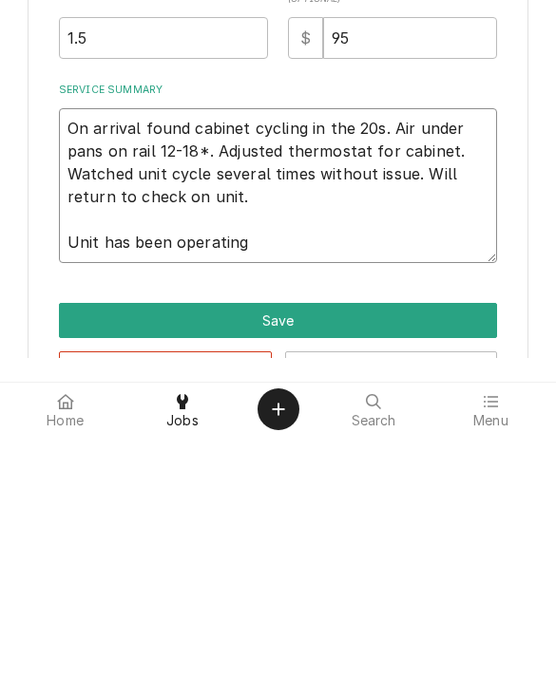
type textarea "On arrival found cabinet cycling in the 20s. Air under pans on rail 12-18*. Adj…"
type textarea "x"
type textarea "On arrival found cabinet cycling in the 20s. Air under pans on rail 12-18*. Adj…"
type textarea "x"
type textarea "On arrival found cabinet cycling in the 20s. Air under pans on rail 12-18*. Adj…"
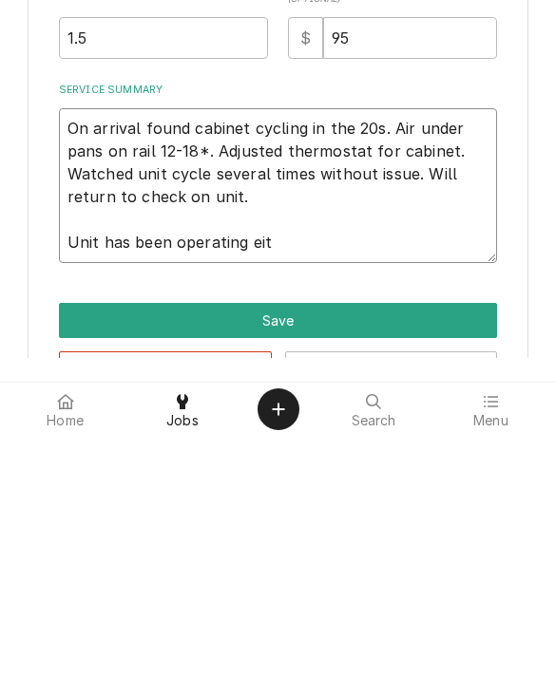
type textarea "x"
type textarea "On arrival found cabinet cycling in the 20s. Air under pans on rail 12-18*. Adj…"
type textarea "x"
type textarea "On arrival found cabinet cycling in the 20s. Air under pans on rail 12-18*. Adj…"
type textarea "x"
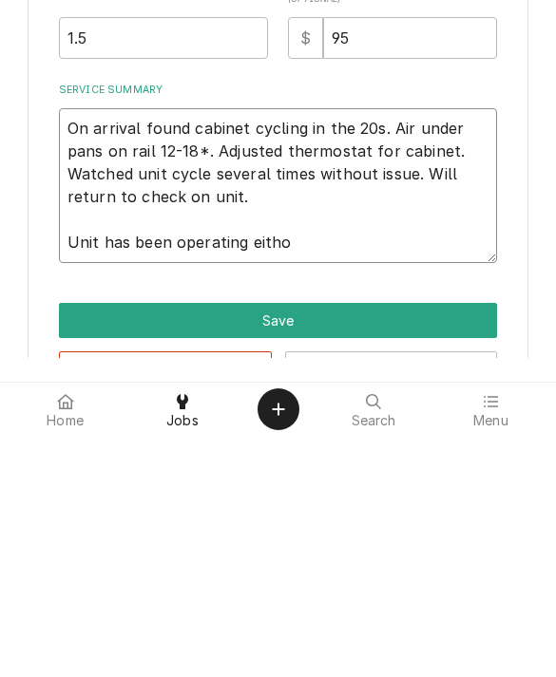
type textarea "On arrival found cabinet cycling in the 20s. Air under pans on rail 12-18*. Adj…"
type textarea "x"
type textarea "On arrival found cabinet cycling in the 20s. Air under pans on rail 12-18*. Adj…"
type textarea "x"
type textarea "On arrival found cabinet cycling in the 20s. Air under pans on rail 12-18*. Adj…"
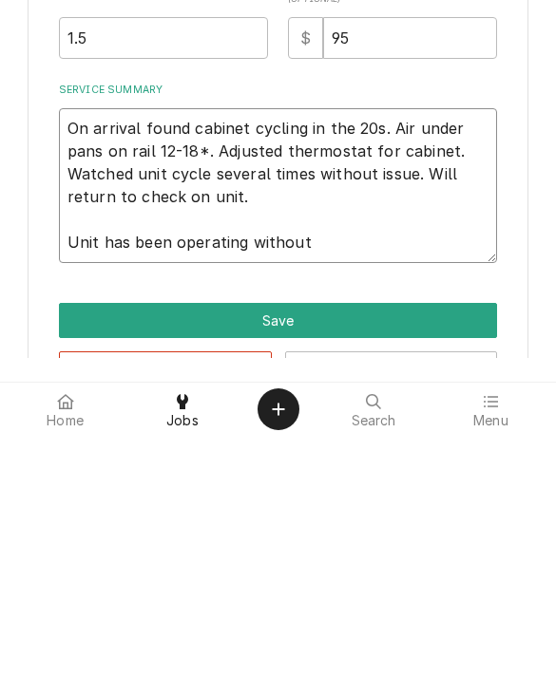
type textarea "x"
type textarea "On arrival found cabinet cycling in the 20s. Air under pans on rail 12-18*. Adj…"
type textarea "x"
type textarea "On arrival found cabinet cycling in the 20s. Air under pans on rail 12-18*. Adj…"
type textarea "x"
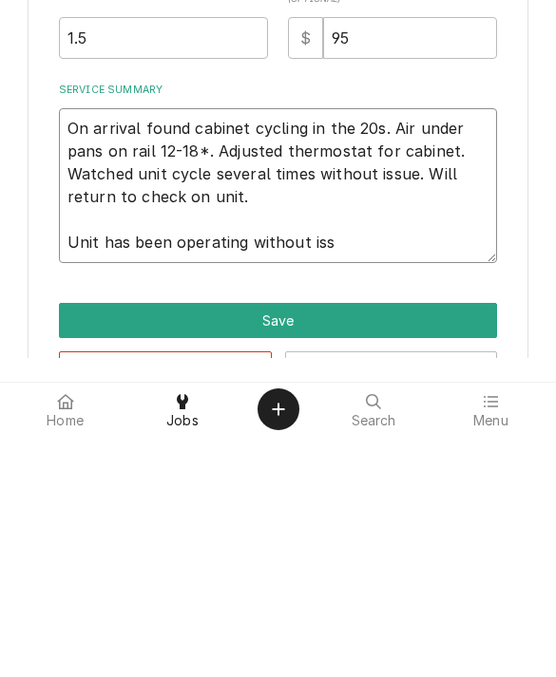
type textarea "On arrival found cabinet cycling in the 20s. Air under pans on rail 12-18*. Adj…"
type textarea "x"
type textarea "On arrival found cabinet cycling in the 20s. Air under pans on rail 12-18*. Adj…"
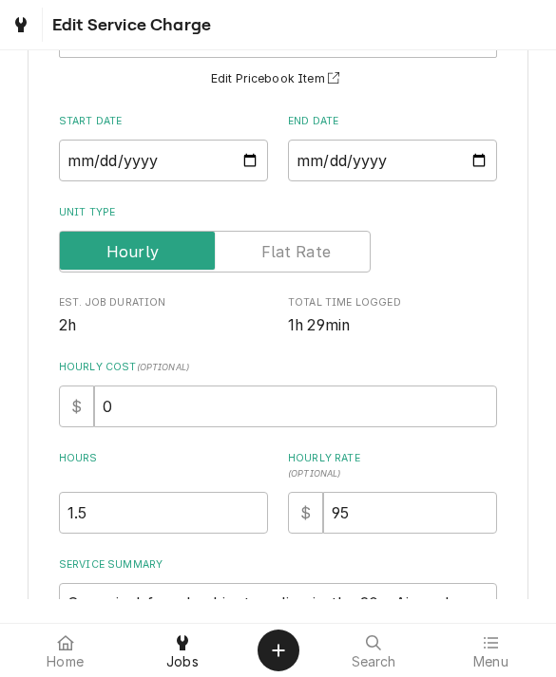
scroll to position [161, 0]
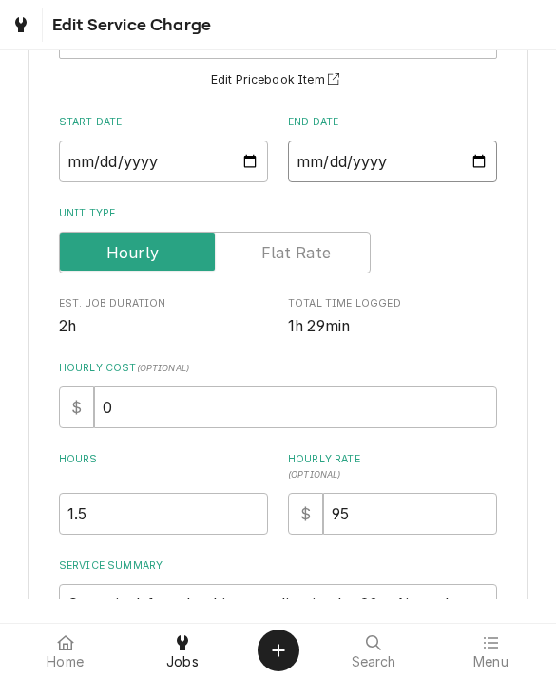
click at [460, 154] on input "2025-02-11" at bounding box center [392, 162] width 209 height 42
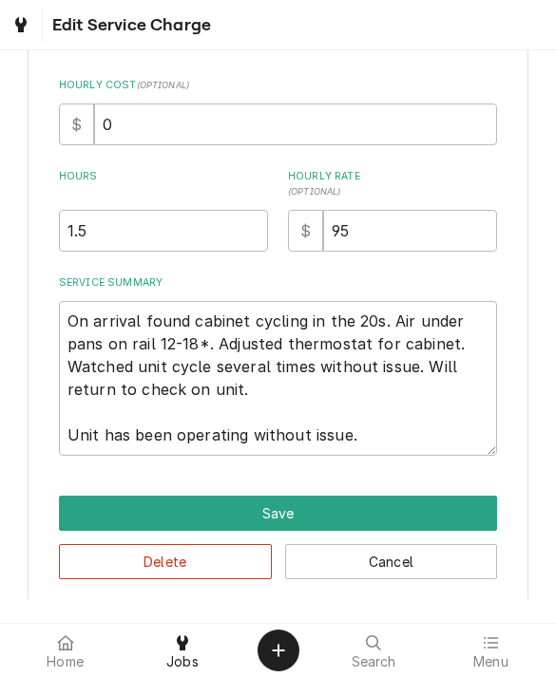
scroll to position [447, 0]
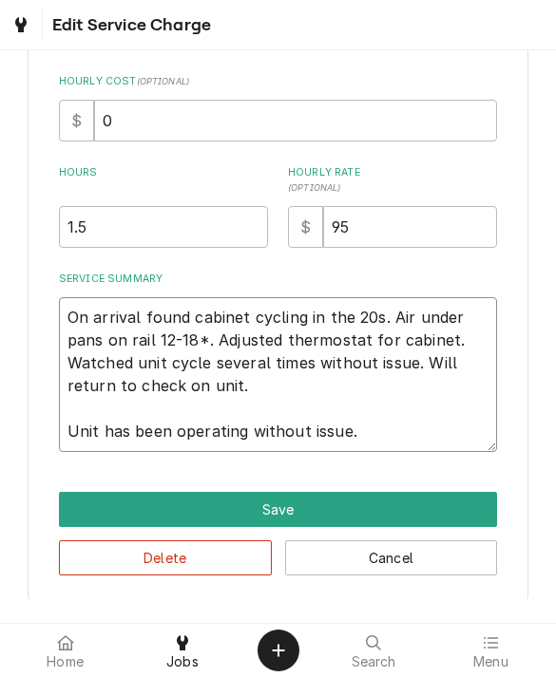
click at [93, 406] on textarea "On arrival found cabinet cycling in the 20s. Air under pans on rail 12-18*. Adj…" at bounding box center [278, 374] width 439 height 155
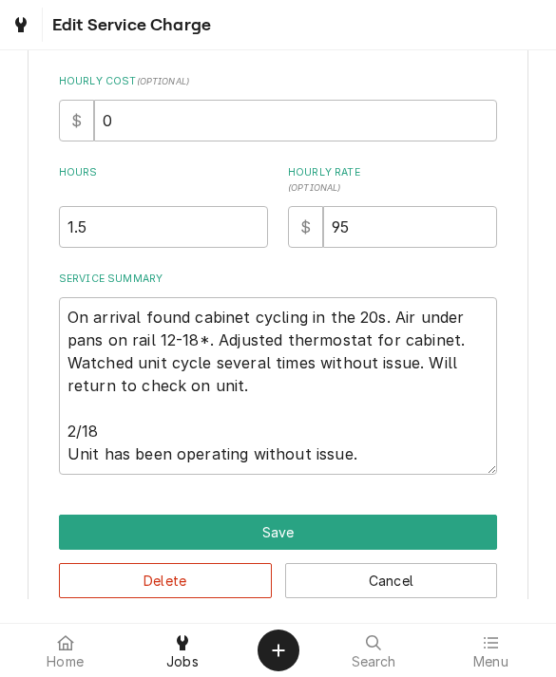
click at [429, 516] on button "Save" at bounding box center [278, 532] width 439 height 35
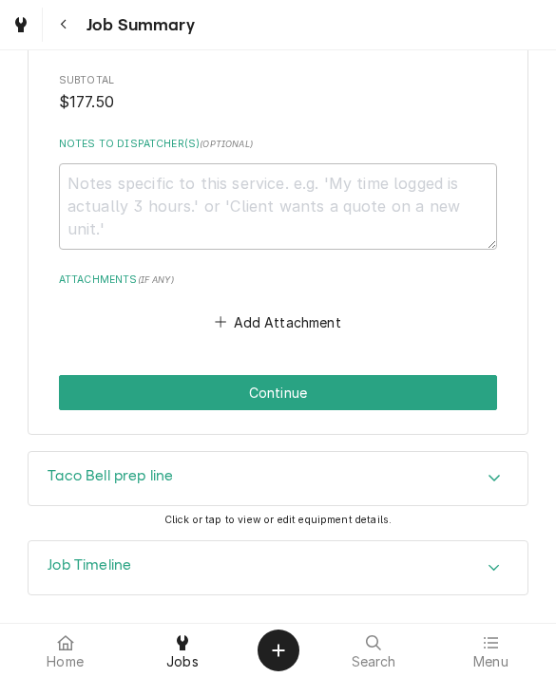
scroll to position [1347, 0]
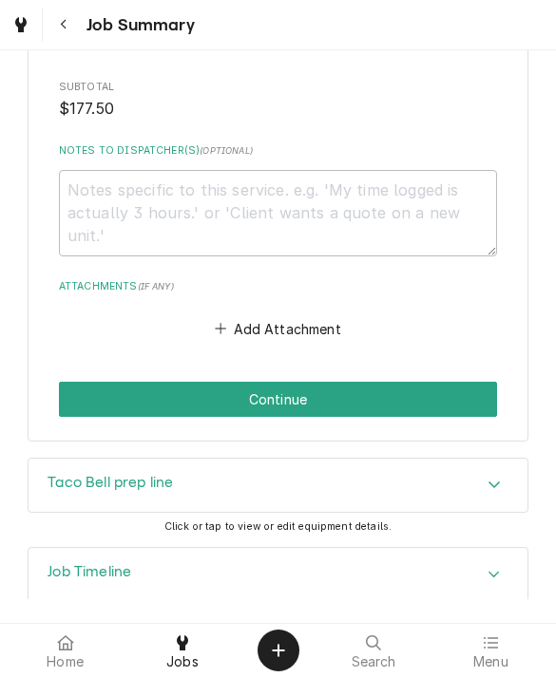
click at [439, 394] on button "Continue" at bounding box center [278, 399] width 439 height 35
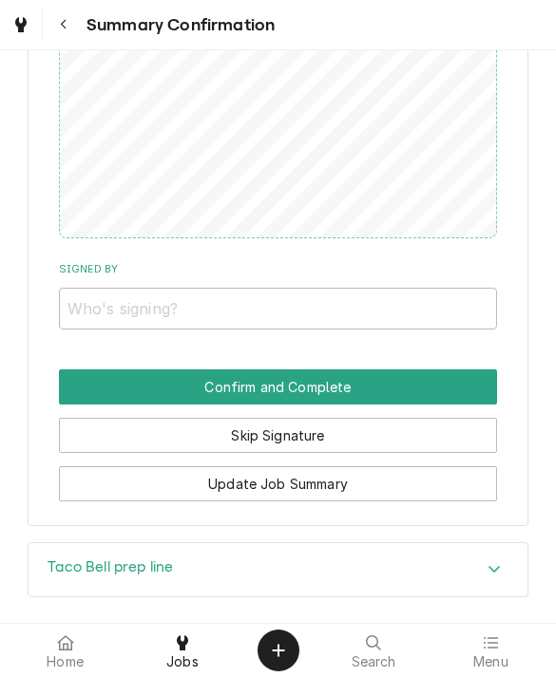
scroll to position [1218, 0]
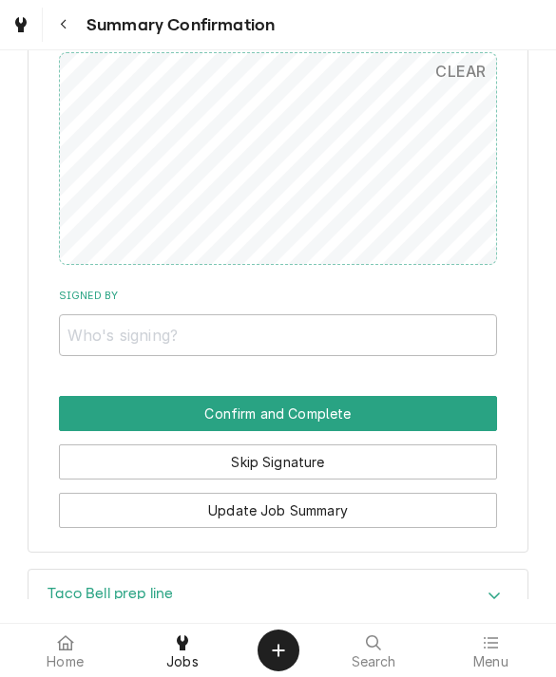
click at [80, 451] on button "Skip Signature" at bounding box center [278, 461] width 439 height 35
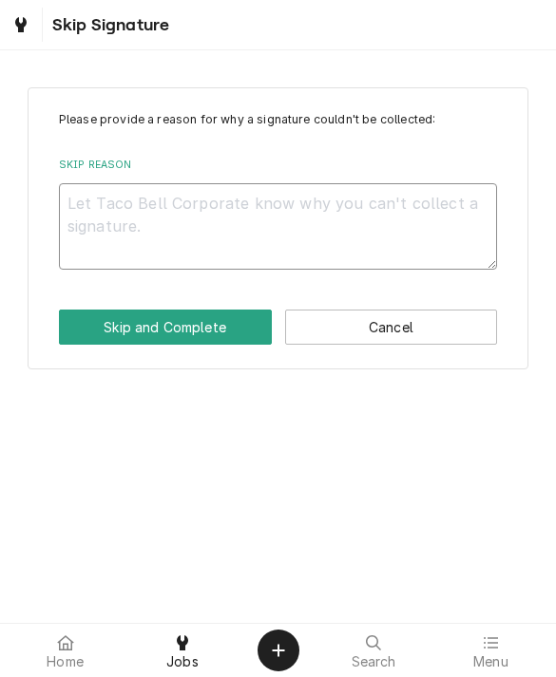
click at [186, 255] on textarea "Skip Reason" at bounding box center [278, 226] width 439 height 86
type textarea "x"
type textarea "No"
type textarea "x"
type textarea "No"
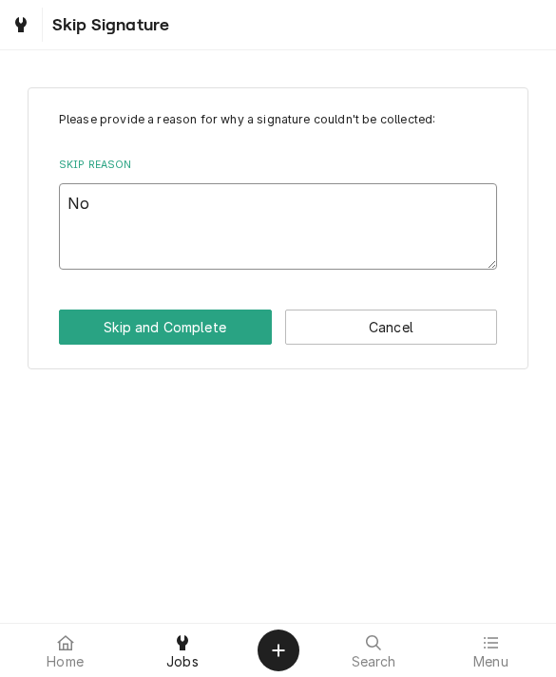
type textarea "x"
type textarea "No l"
type textarea "x"
type textarea "No lo"
type textarea "x"
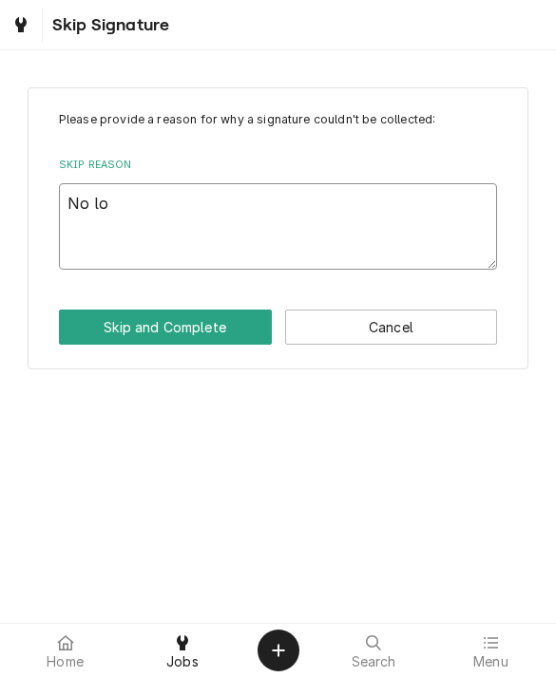
type textarea "No lon"
type textarea "x"
type textarea "No long"
type textarea "x"
type textarea "No longe"
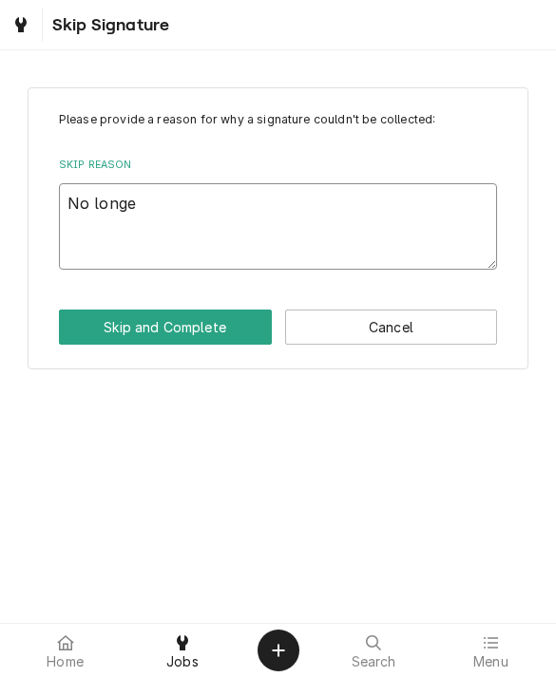
type textarea "x"
type textarea "No longer"
type textarea "x"
type textarea "No longer"
type textarea "x"
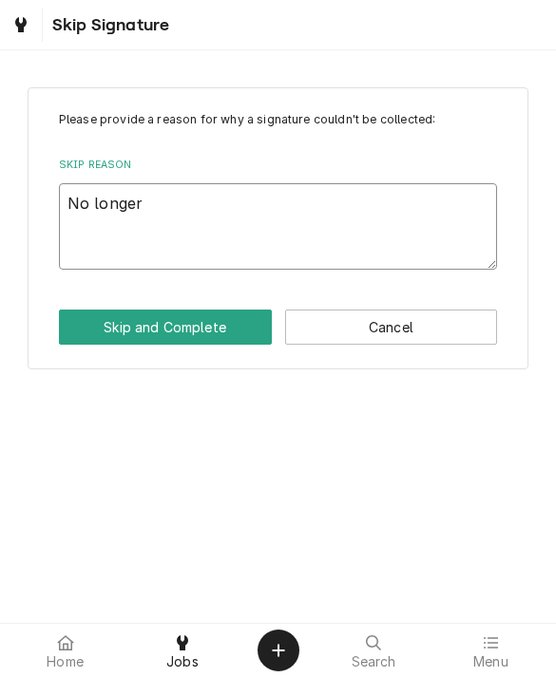
type textarea "No longer o"
type textarea "x"
type textarea "No longer on"
type textarea "x"
type textarea "No longer on"
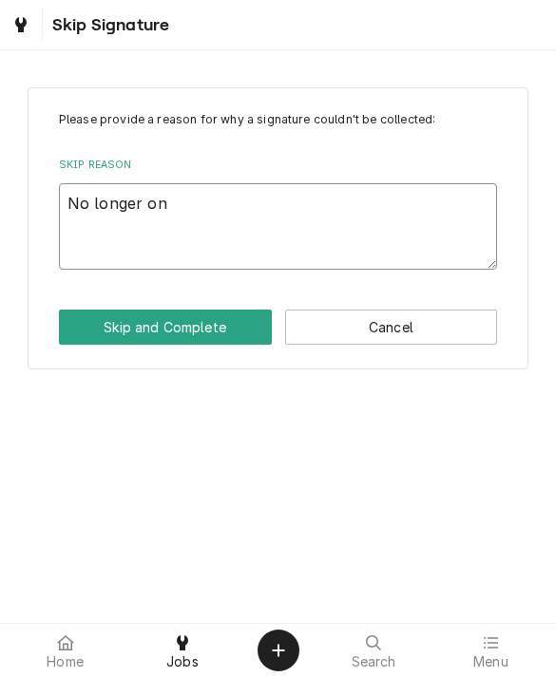
type textarea "x"
type textarea "No longer on si"
type textarea "x"
type textarea "No longer on site"
type textarea "x"
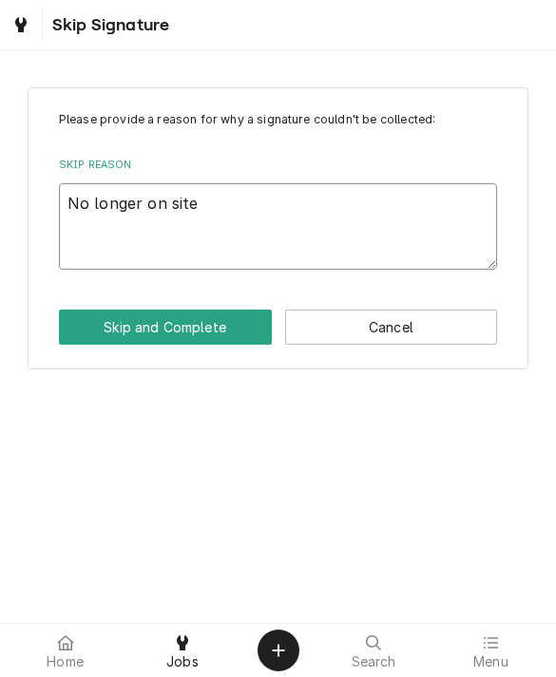
type textarea "No longer on site"
click at [92, 328] on button "Skip and Complete" at bounding box center [165, 327] width 213 height 35
type textarea "x"
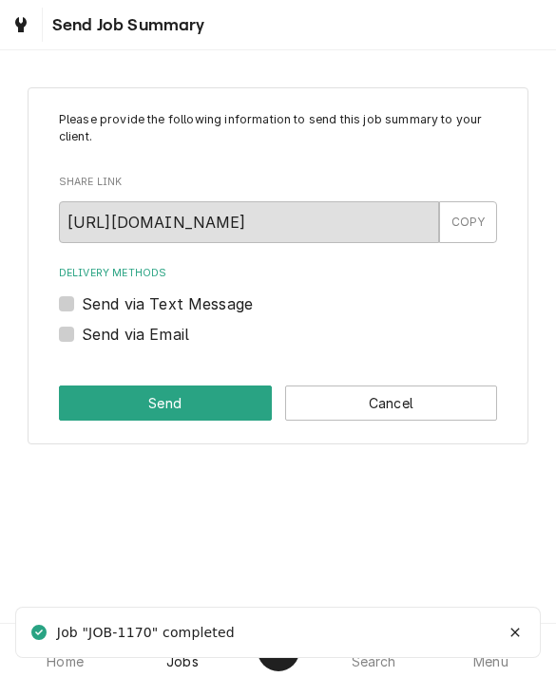
click at [354, 399] on button "Cancel" at bounding box center [391, 403] width 213 height 35
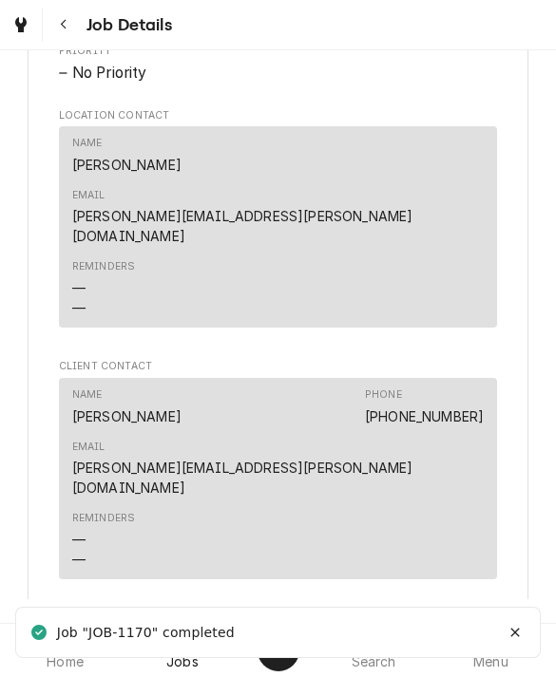
scroll to position [1120, 0]
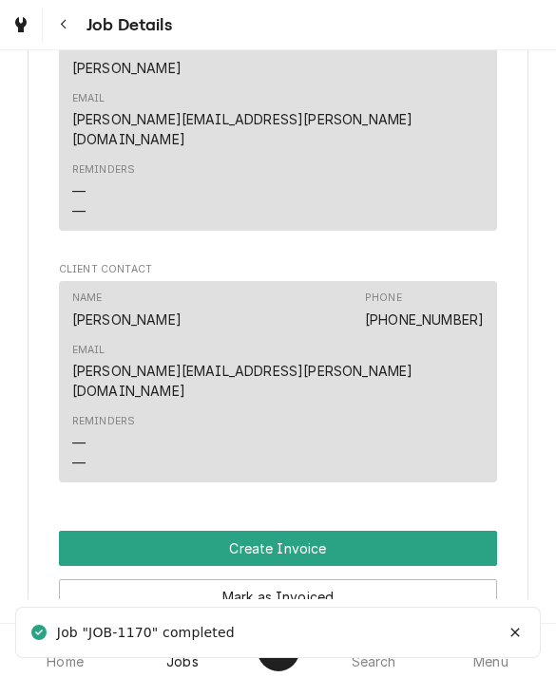
click at [115, 531] on button "Create Invoice" at bounding box center [278, 548] width 439 height 35
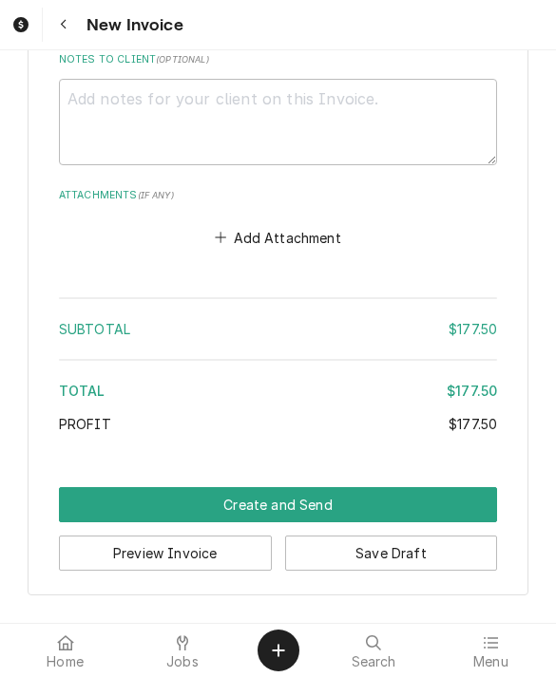
click at [89, 499] on button "Create and Send" at bounding box center [278, 504] width 439 height 35
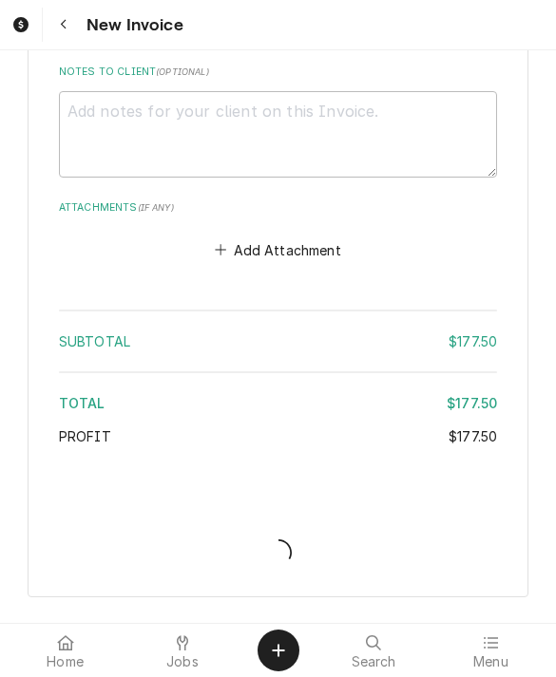
type textarea "x"
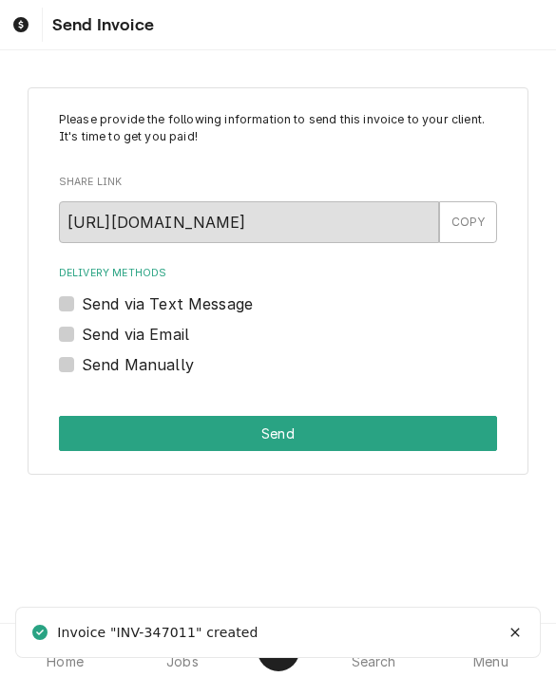
click at [82, 332] on label "Send via Email" at bounding box center [135, 334] width 107 height 23
click at [82, 332] on input "Send via Email" at bounding box center [301, 344] width 439 height 42
checkbox input "true"
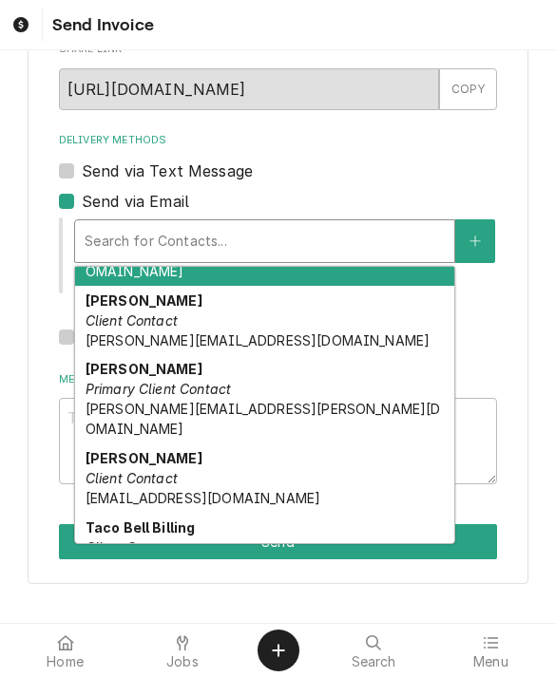
scroll to position [68, 0]
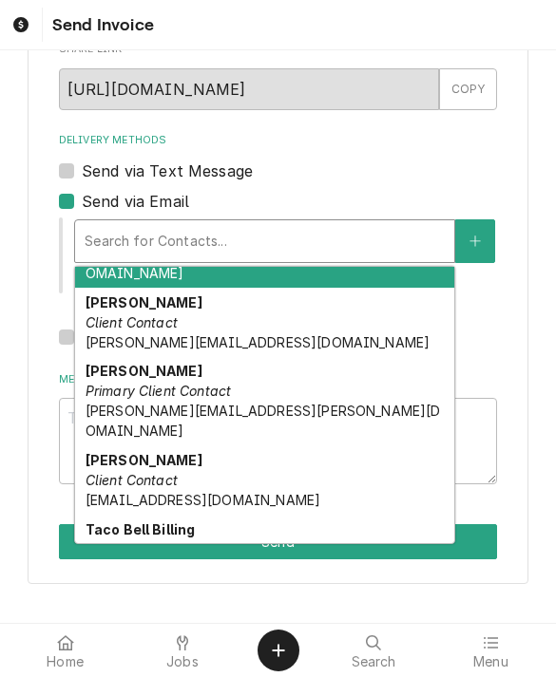
click at [125, 541] on em "Client Contact" at bounding box center [131, 549] width 92 height 16
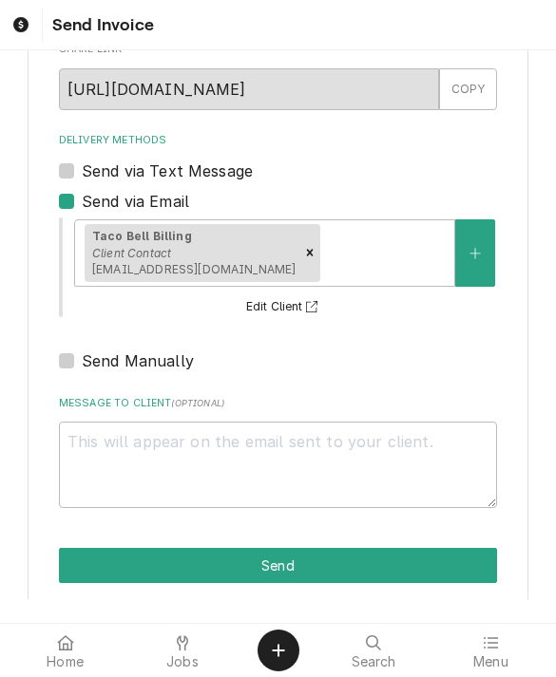
click at [102, 579] on button "Send" at bounding box center [278, 565] width 439 height 35
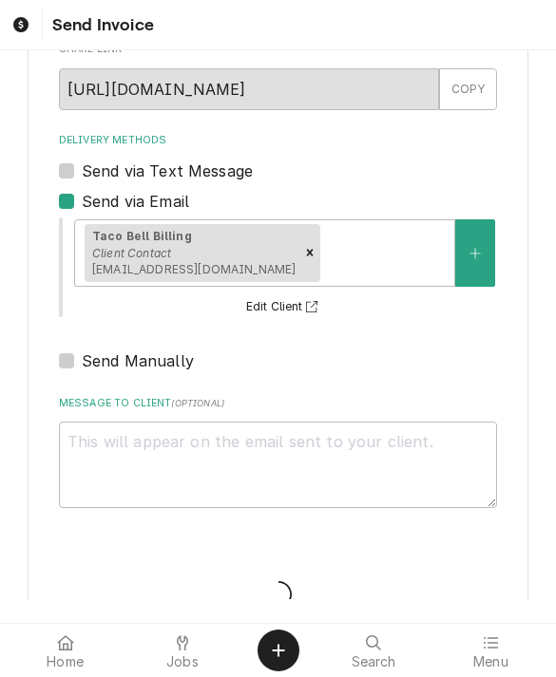
type textarea "x"
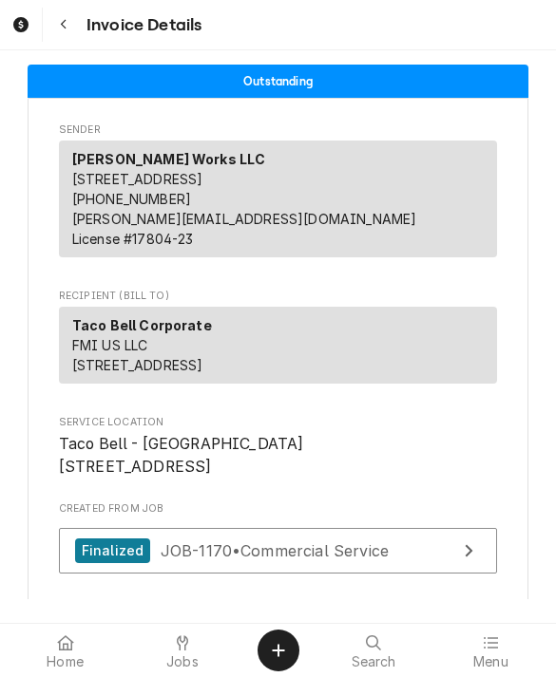
click at [168, 632] on div "Jobs" at bounding box center [181, 651] width 107 height 38
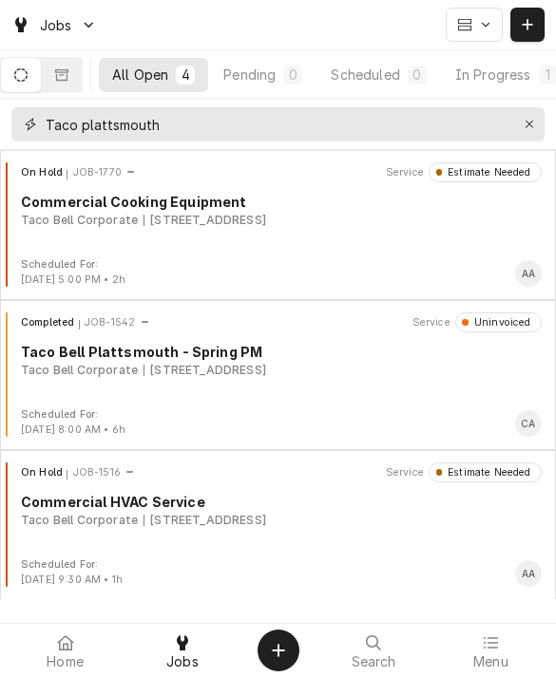
click at [516, 125] on button "Erase input" at bounding box center [529, 124] width 30 height 30
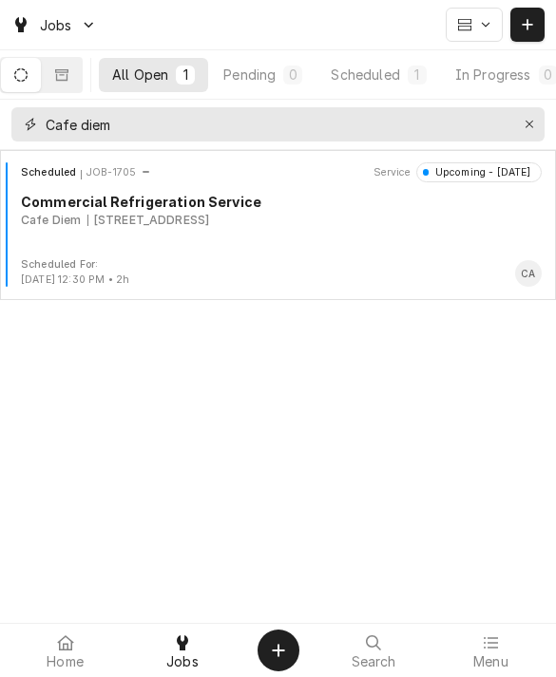
type input "Cafe diem"
click at [82, 73] on button "Dynamic Content Wrapper" at bounding box center [62, 75] width 40 height 34
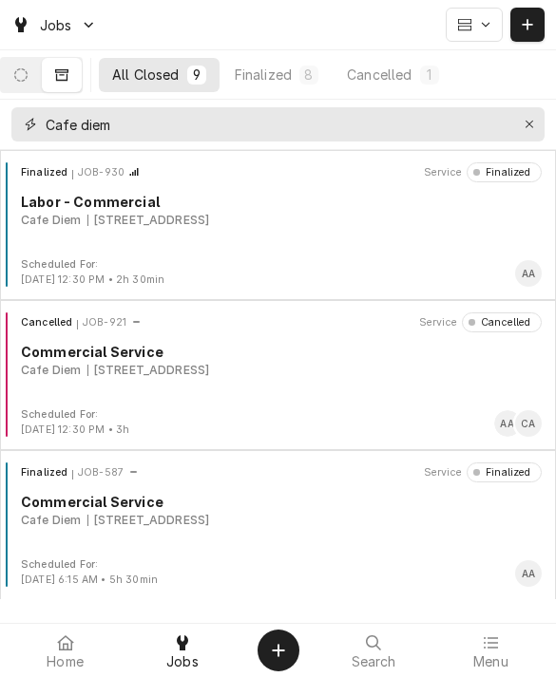
click at [534, 130] on icon "Erase input" at bounding box center [529, 124] width 10 height 13
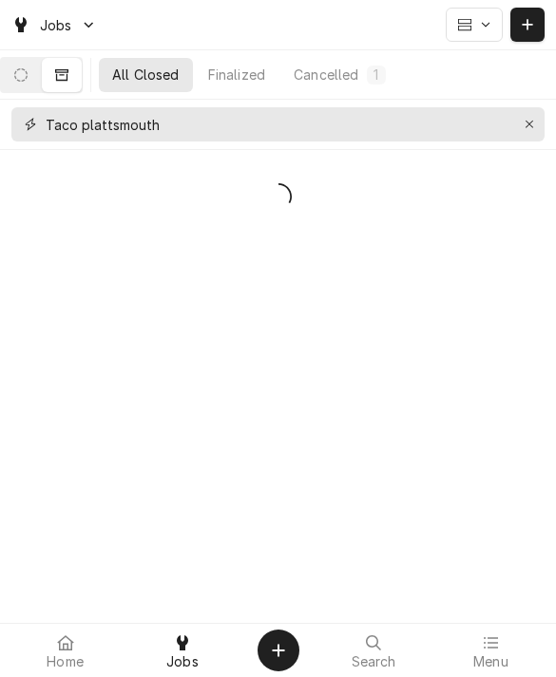
type input "Taco plattsmouth"
click at [34, 66] on button "Dynamic Content Wrapper" at bounding box center [21, 75] width 40 height 34
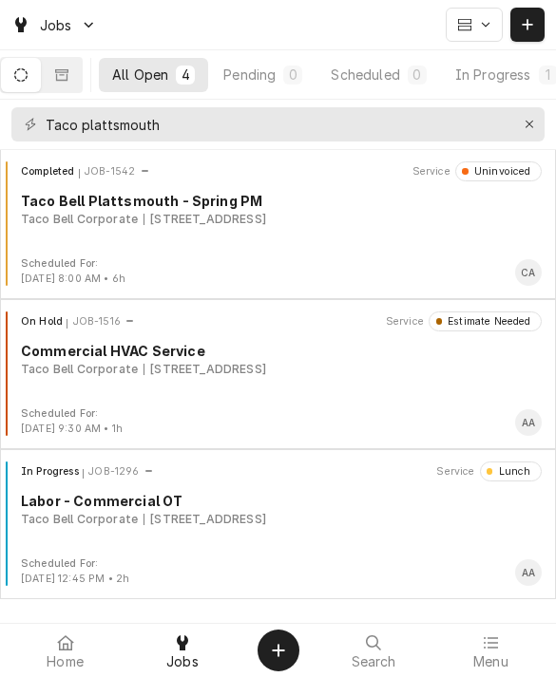
scroll to position [151, 0]
click at [359, 535] on div "In Progress JOB-1296 Service Lunch Labor - Commercial OT Taco Bell Corporate 24…" at bounding box center [278, 509] width 540 height 95
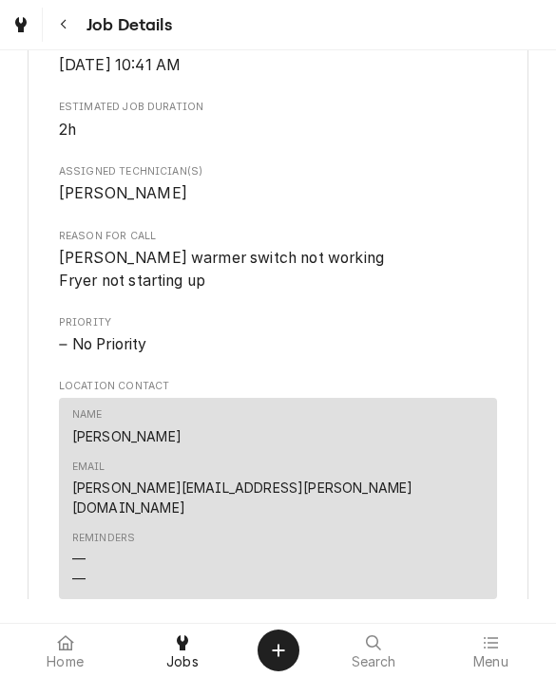
scroll to position [903, 0]
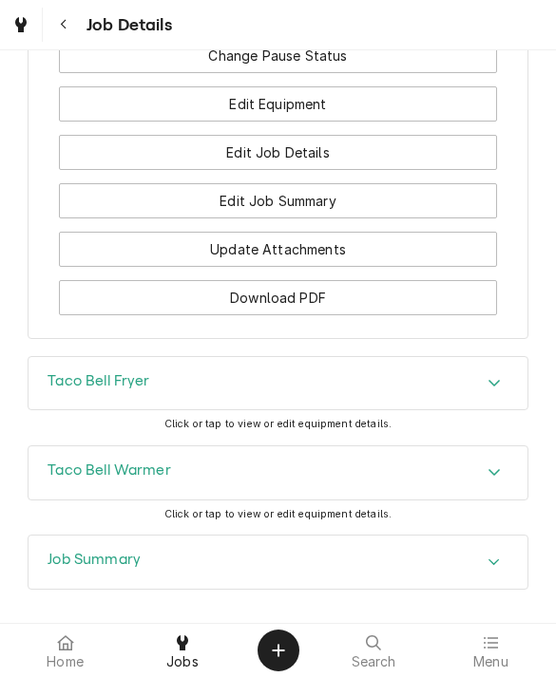
click at [421, 536] on div "Job Summary" at bounding box center [277, 562] width 499 height 53
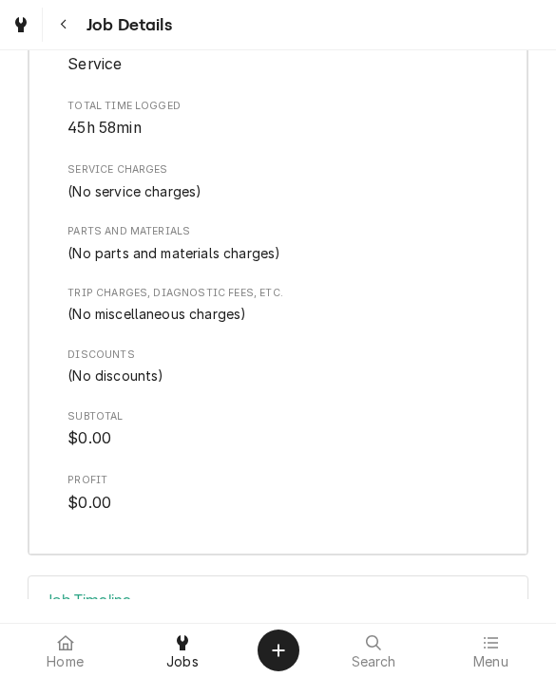
click at [448, 577] on div "Job Timeline" at bounding box center [277, 603] width 499 height 53
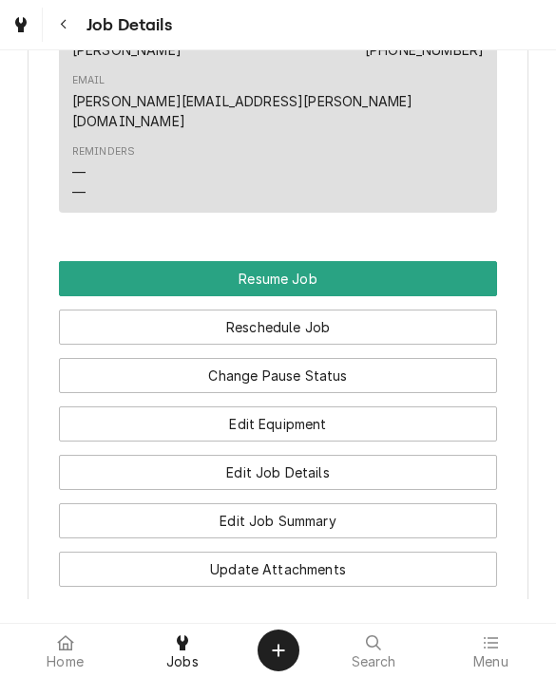
scroll to position [1532, 0]
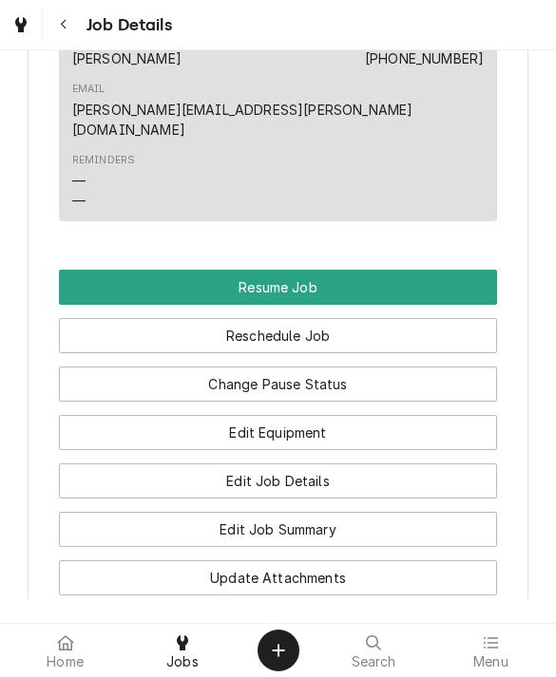
click at [464, 270] on button "Resume Job" at bounding box center [278, 287] width 439 height 35
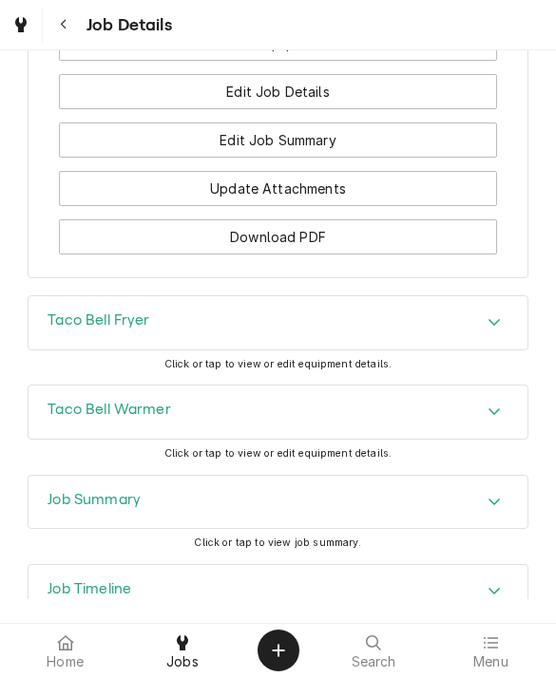
click at [430, 565] on div "Job Timeline" at bounding box center [277, 591] width 499 height 53
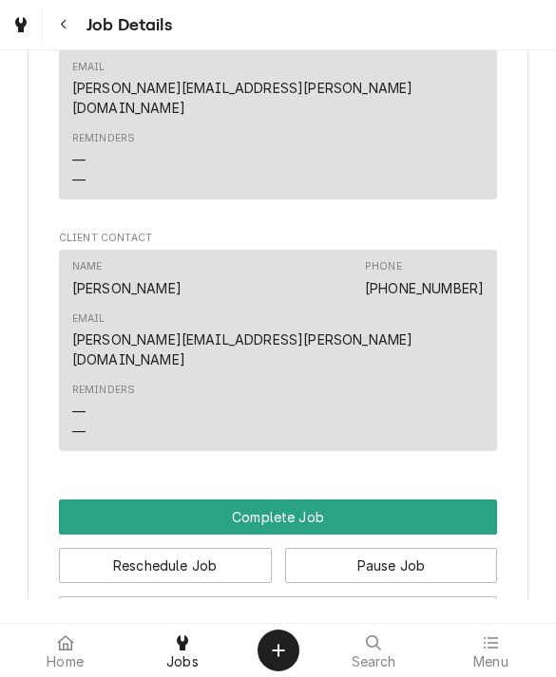
scroll to position [1149, 0]
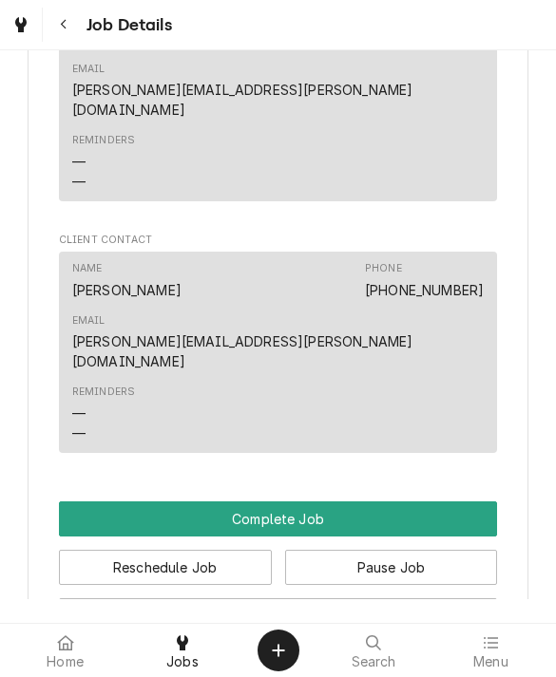
click at [444, 501] on button "Complete Job" at bounding box center [278, 518] width 439 height 35
click at [186, 598] on button "Edit Equipment" at bounding box center [278, 615] width 439 height 35
click at [180, 647] on button "Edit Job Details" at bounding box center [278, 664] width 439 height 35
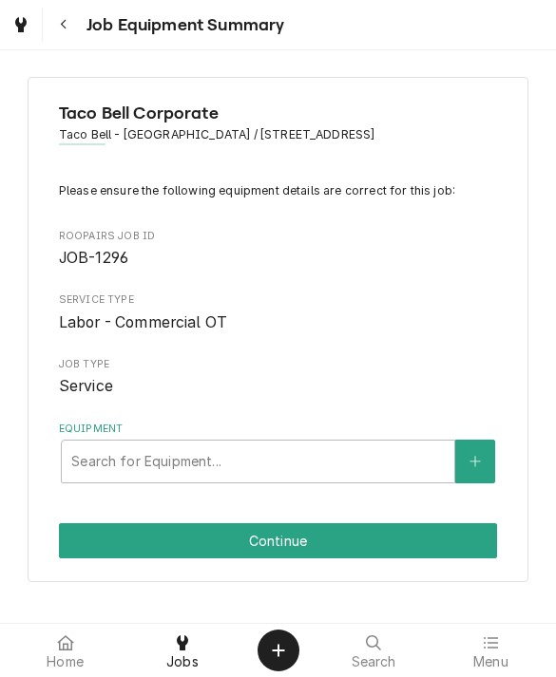
scroll to position [7, 0]
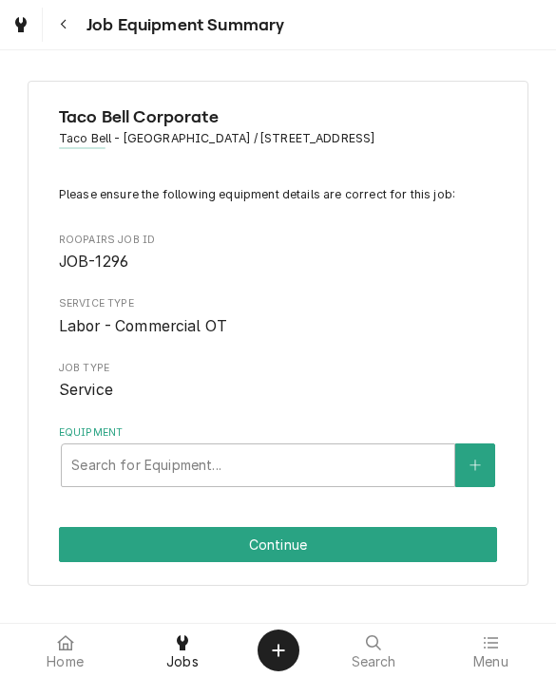
click at [445, 558] on button "Continue" at bounding box center [278, 544] width 439 height 35
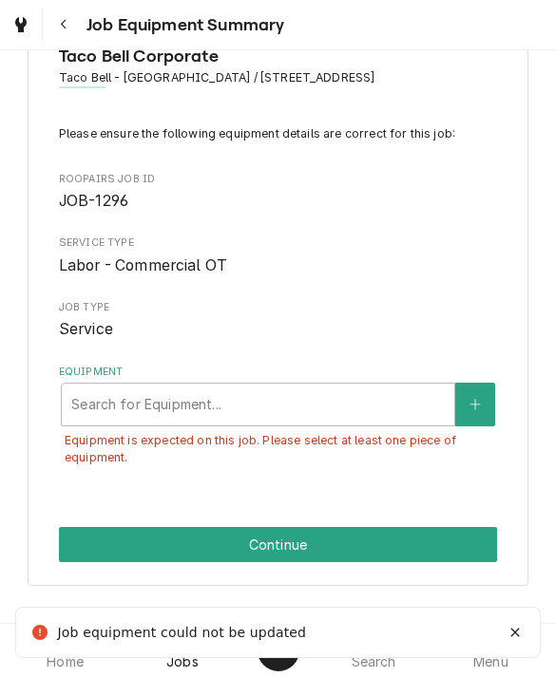
scroll to position [66, 0]
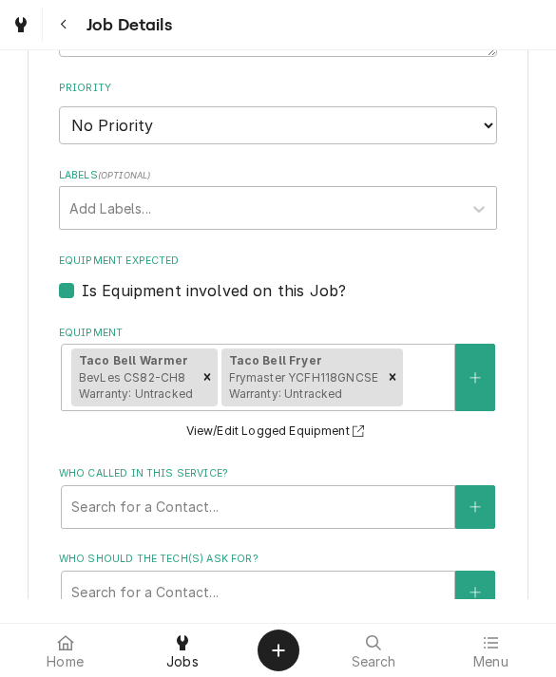
scroll to position [647, 0]
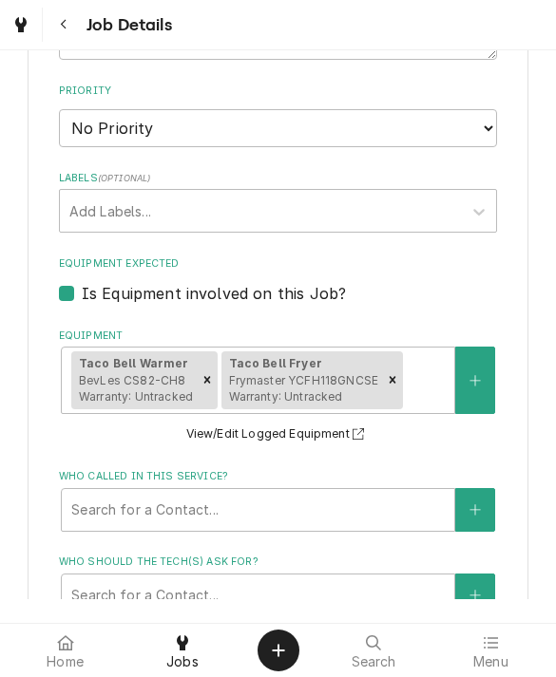
type textarea "x"
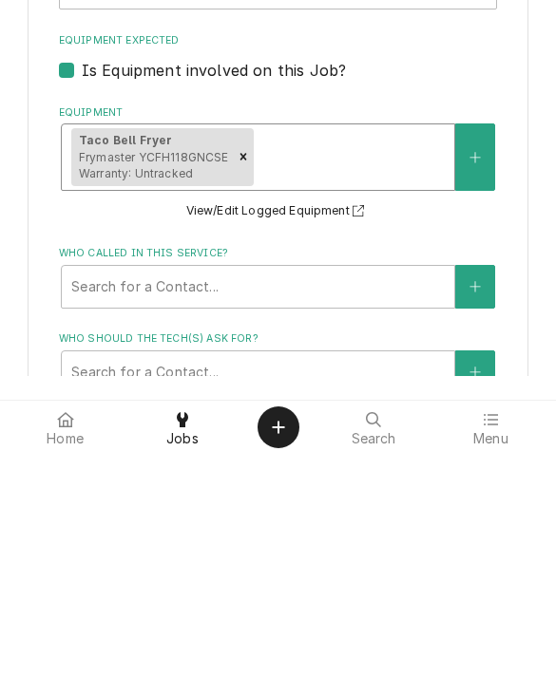
click at [82, 282] on label "Is Equipment involved on this Job?" at bounding box center [214, 293] width 264 height 23
click at [82, 282] on input "Equipment Expected" at bounding box center [301, 303] width 439 height 42
checkbox input "false"
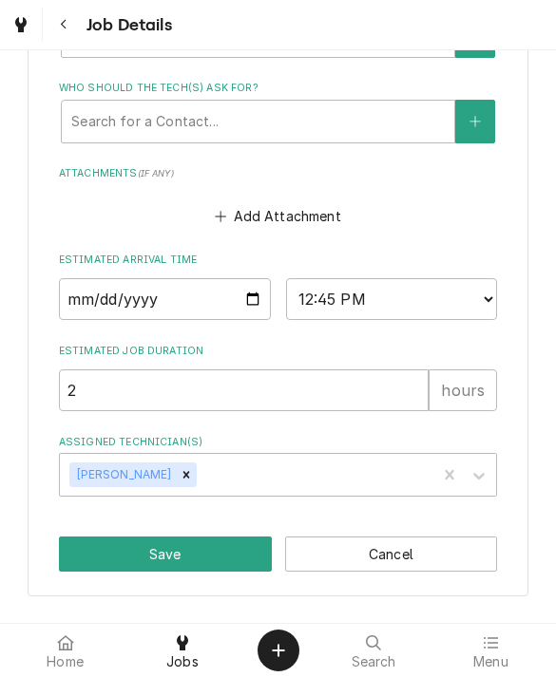
scroll to position [978, 0]
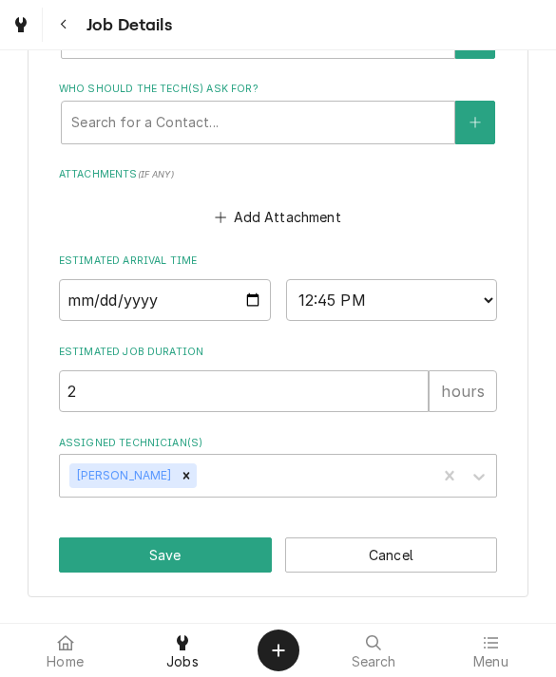
click at [107, 542] on button "Save" at bounding box center [165, 555] width 213 height 35
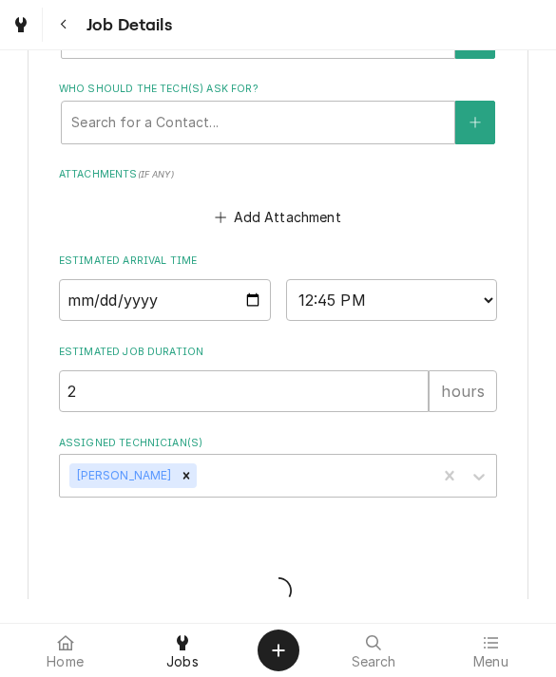
type textarea "x"
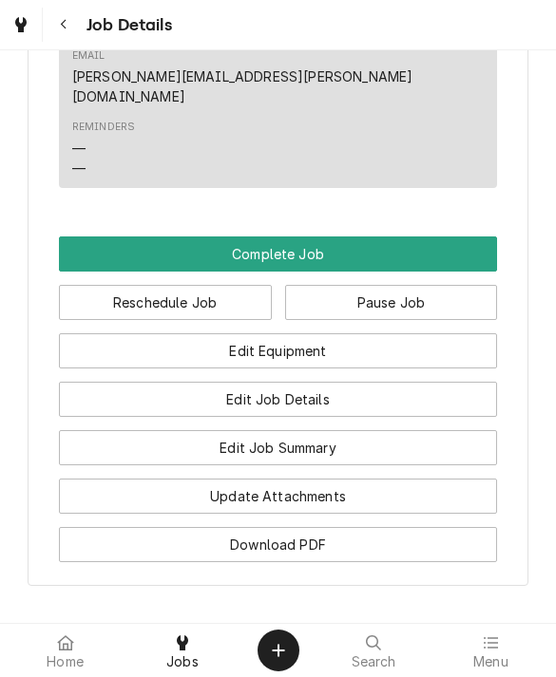
scroll to position [1406, 0]
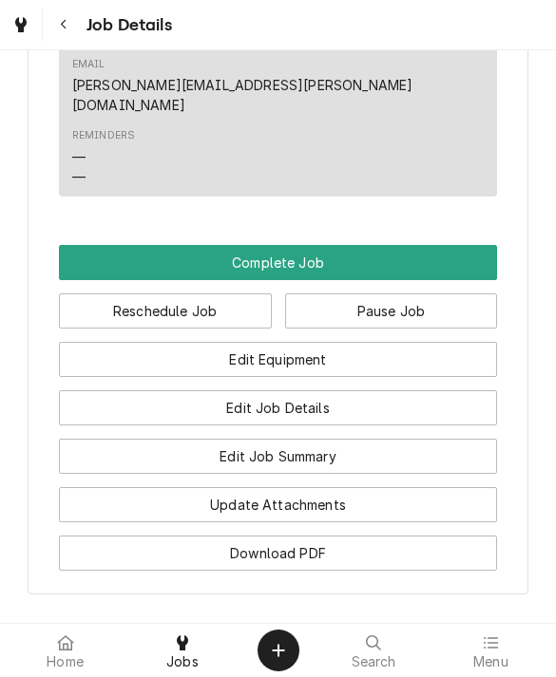
click at [116, 245] on button "Complete Job" at bounding box center [278, 262] width 439 height 35
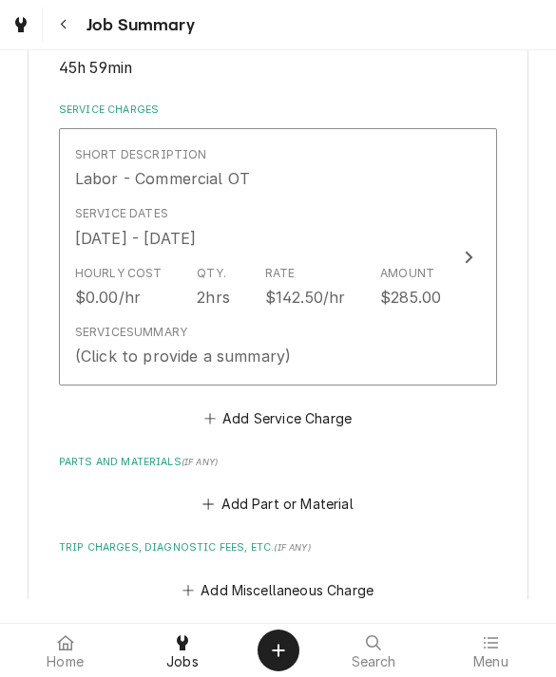
click at [117, 336] on div "Service Summary (Click to provide a summary)" at bounding box center [183, 346] width 216 height 44
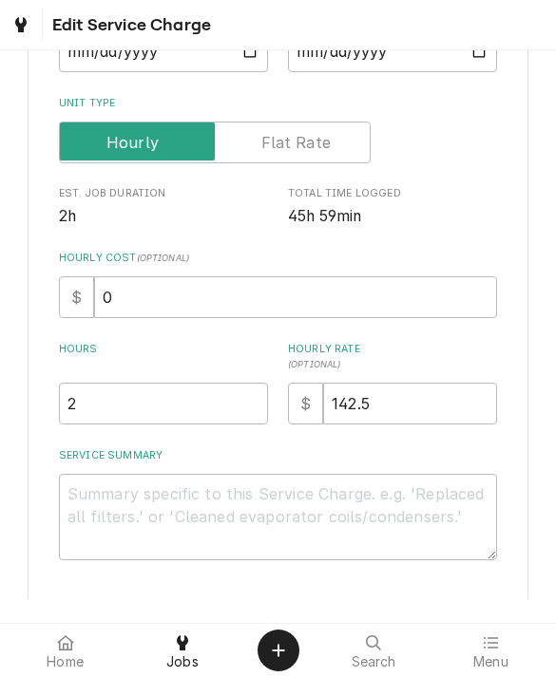
scroll to position [277, 0]
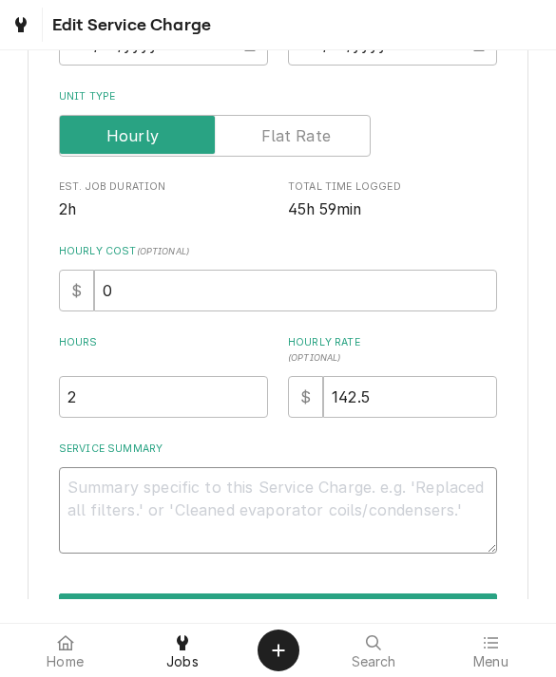
click at [401, 488] on textarea "Service Summary" at bounding box center [278, 510] width 439 height 86
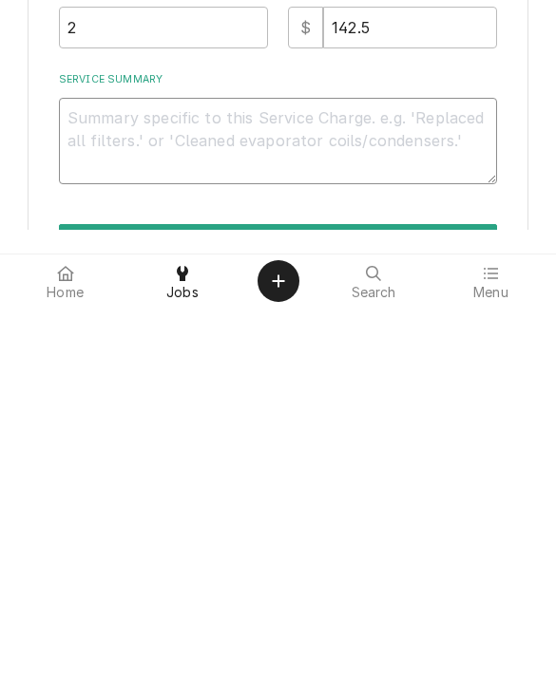
type textarea "x"
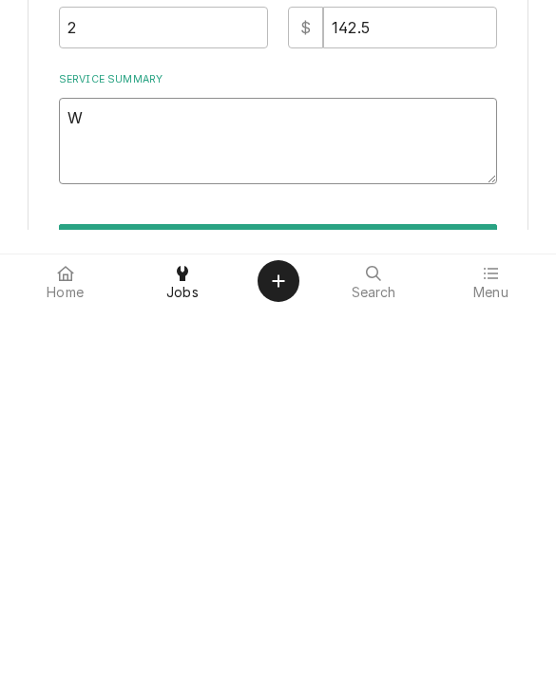
type textarea "Wh"
type textarea "x"
type textarea "Who"
type textarea "x"
type textarea "Who k"
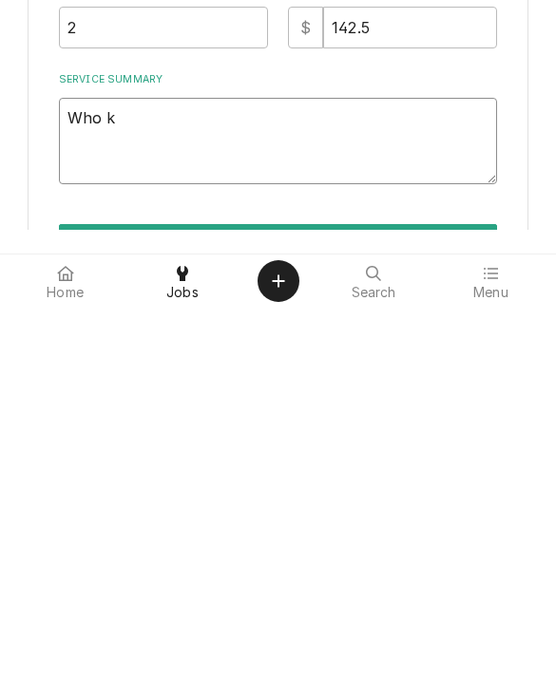
type textarea "x"
type textarea "Who kn"
type textarea "x"
type textarea "Who kno"
type textarea "x"
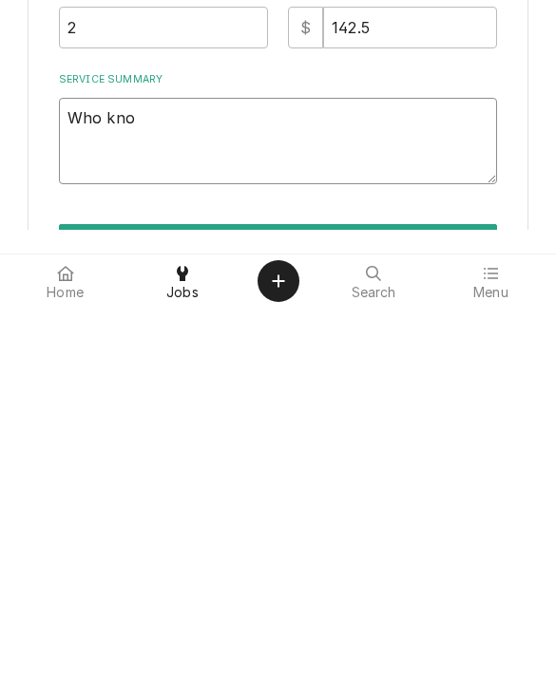
type textarea "Who know"
type textarea "x"
type textarea "Who knows"
type textarea "x"
type textarea "Who knows w"
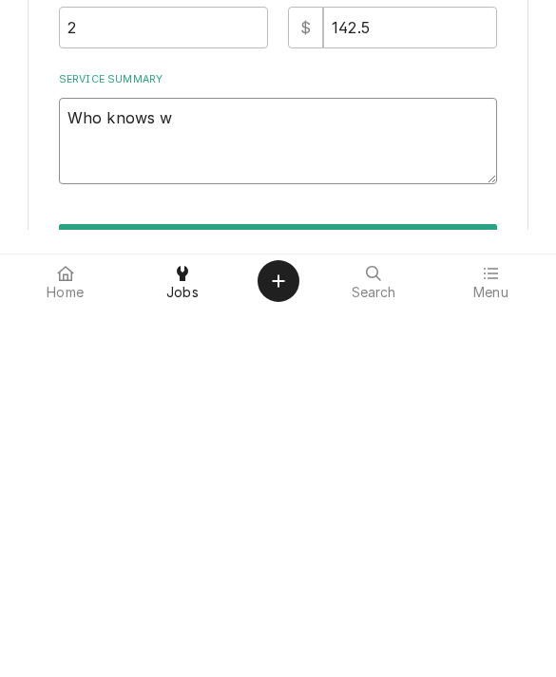
type textarea "x"
type textarea "Who knows wha"
type textarea "x"
type textarea "Who knows what"
type textarea "x"
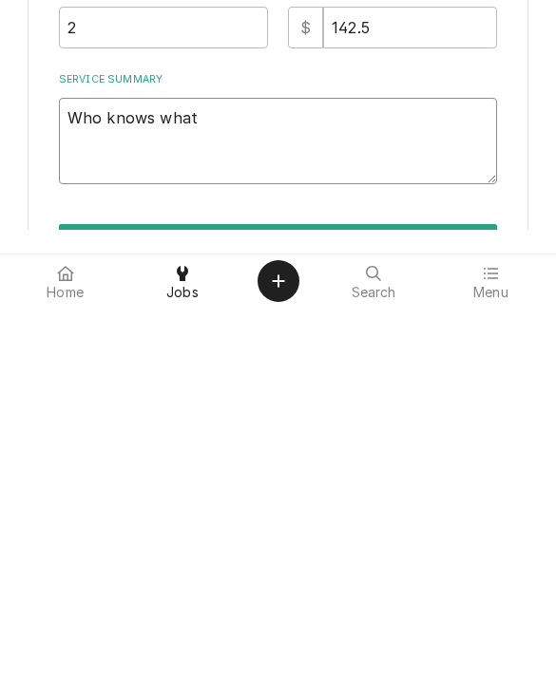
type textarea "Who knows what h"
type textarea "x"
type textarea "Who knows what ha"
type textarea "x"
type textarea "Who knows what happ"
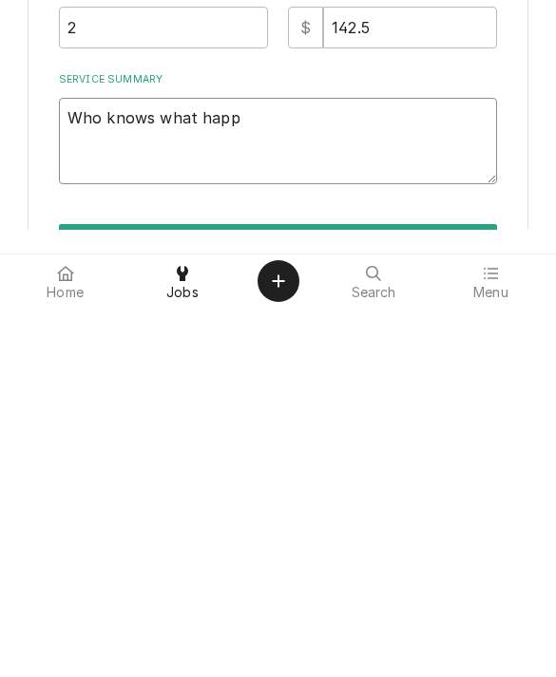
type textarea "x"
type textarea "Who knows what happe"
type textarea "x"
type textarea "Who knows what happen"
type textarea "x"
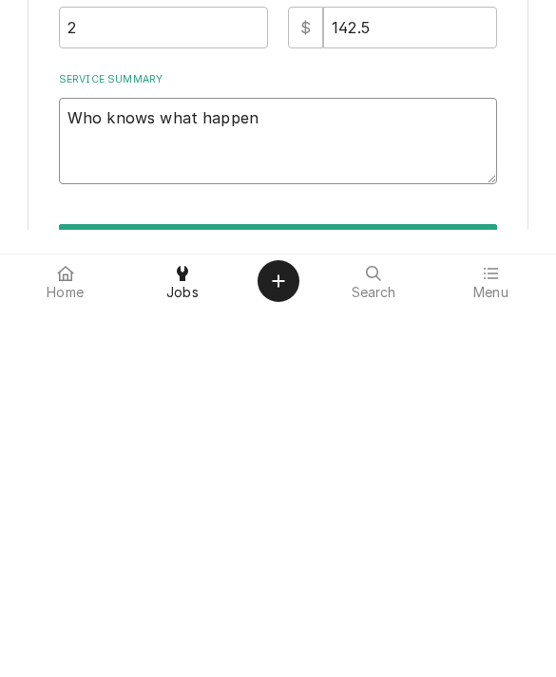
type textarea "Who knows what happene"
type textarea "x"
type textarea "Who knows what happene"
type textarea "x"
type textarea "Who knows what happened"
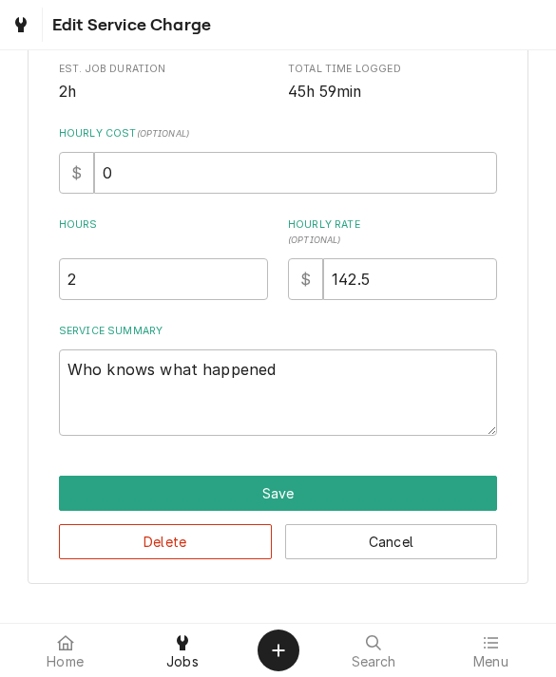
click at [80, 489] on button "Save" at bounding box center [278, 493] width 439 height 35
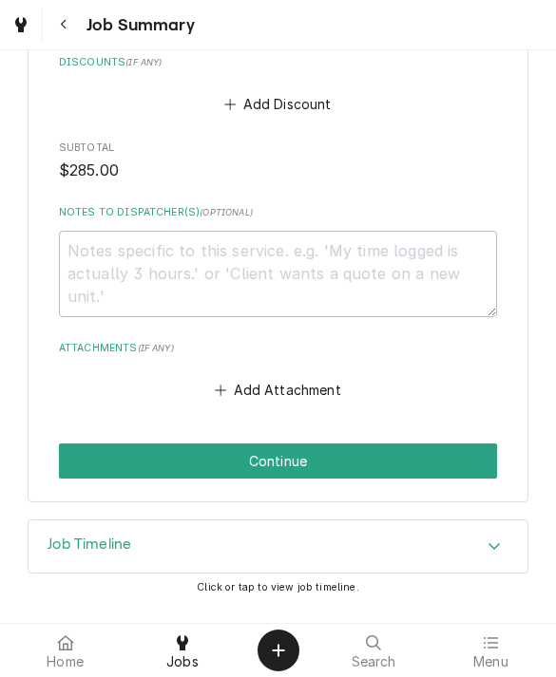
scroll to position [998, 0]
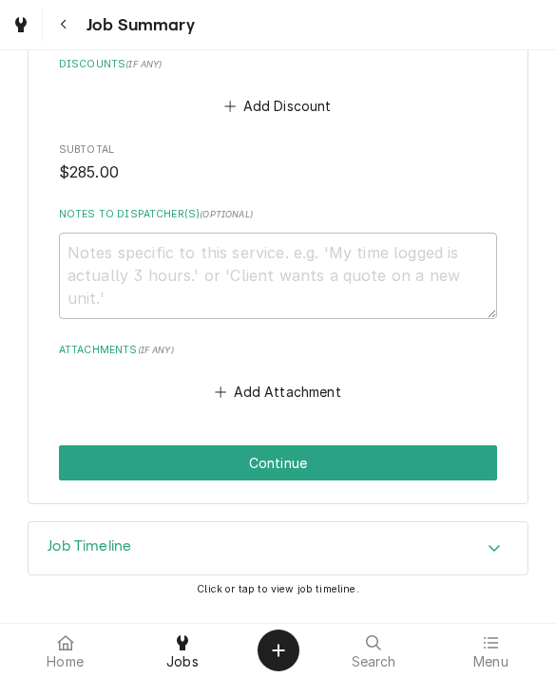
click at [74, 456] on button "Continue" at bounding box center [278, 462] width 439 height 35
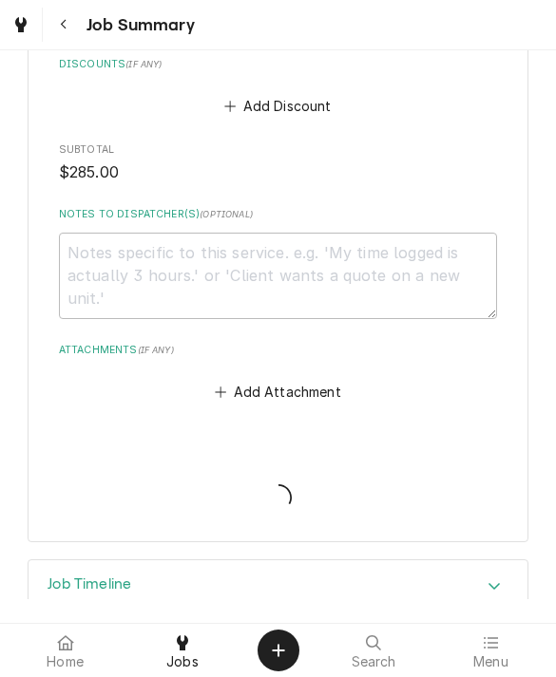
type textarea "x"
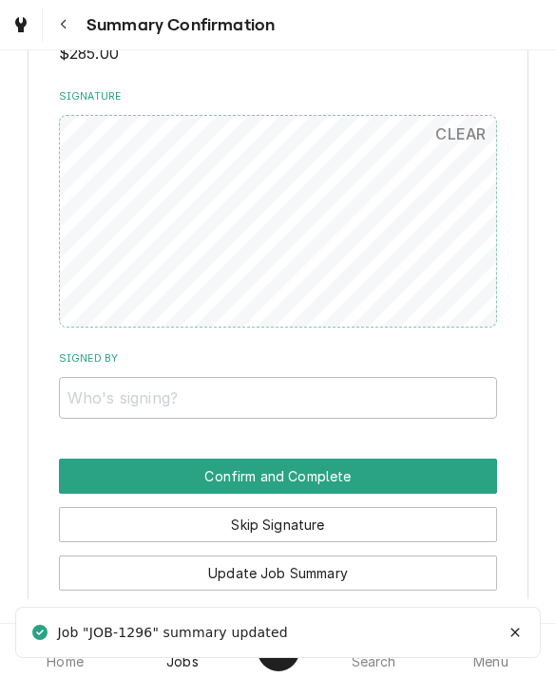
scroll to position [991, 0]
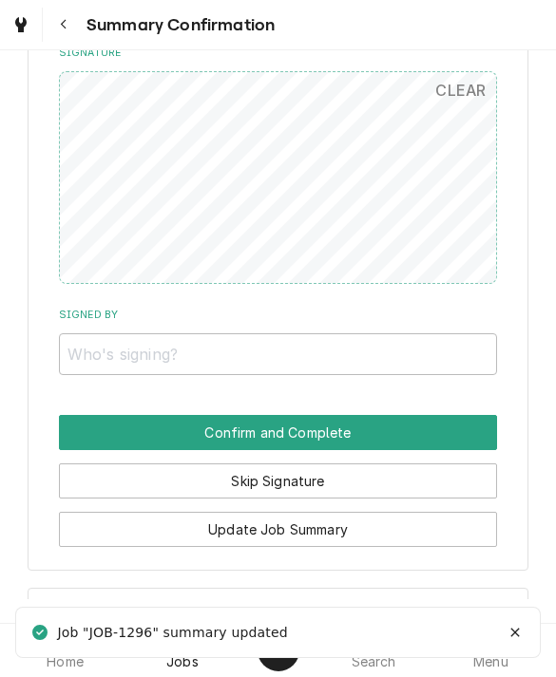
click at [84, 469] on button "Skip Signature" at bounding box center [278, 480] width 439 height 35
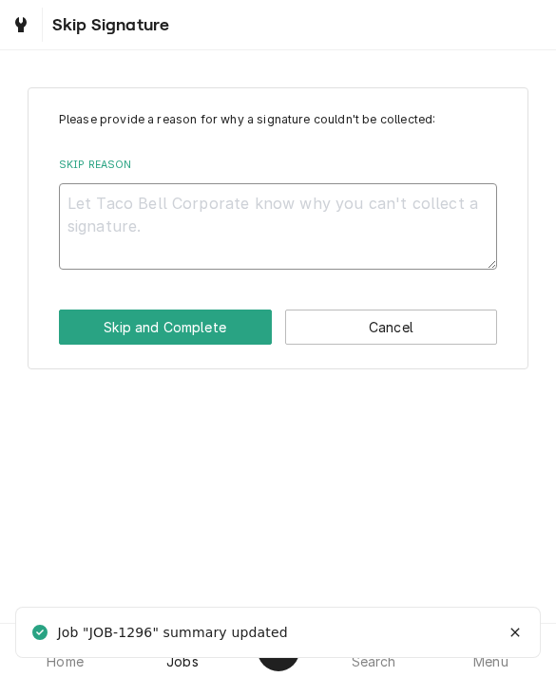
click at [112, 225] on textarea "Skip Reason" at bounding box center [278, 226] width 439 height 86
type textarea "x"
type textarea "No"
type textarea "x"
type textarea "No"
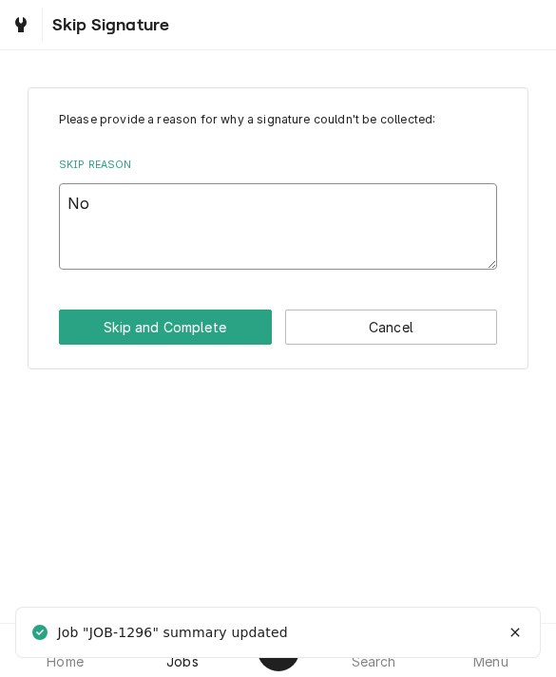
type textarea "x"
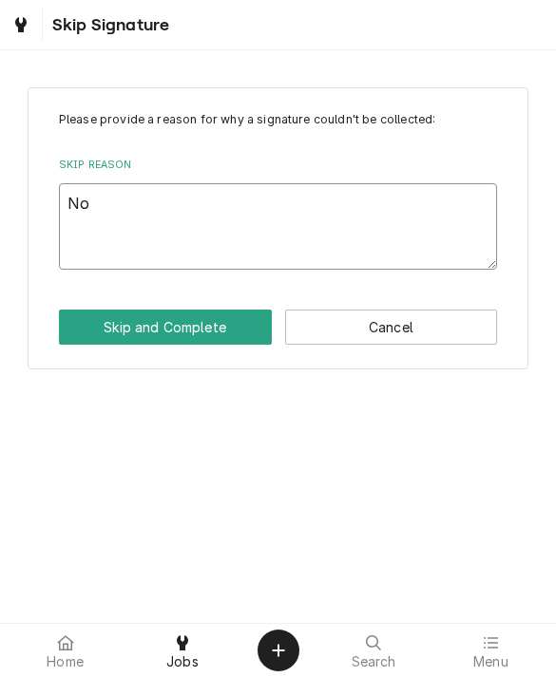
type textarea "No c"
type textarea "x"
type textarea "No cha"
type textarea "x"
type textarea "No char"
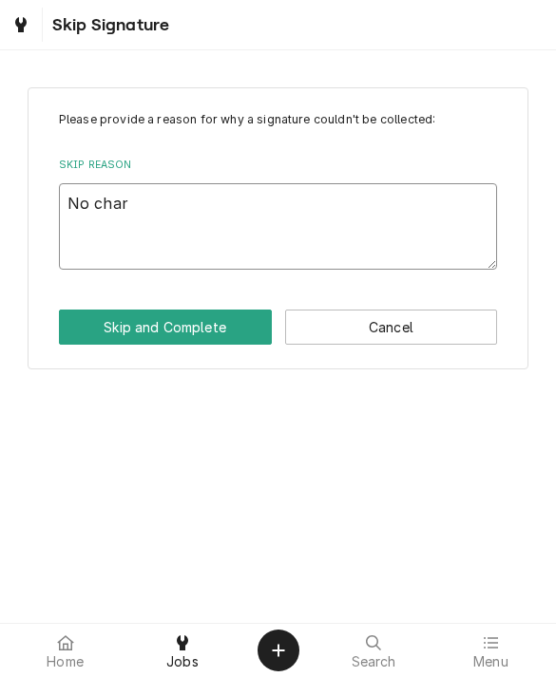
type textarea "x"
type textarea "No charge"
type textarea "x"
type textarea "No charge"
click at [97, 320] on button "Skip and Complete" at bounding box center [165, 327] width 213 height 35
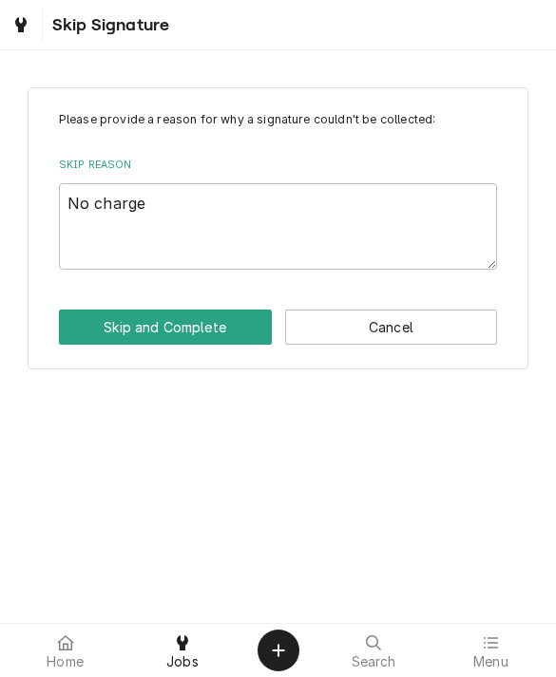
type textarea "x"
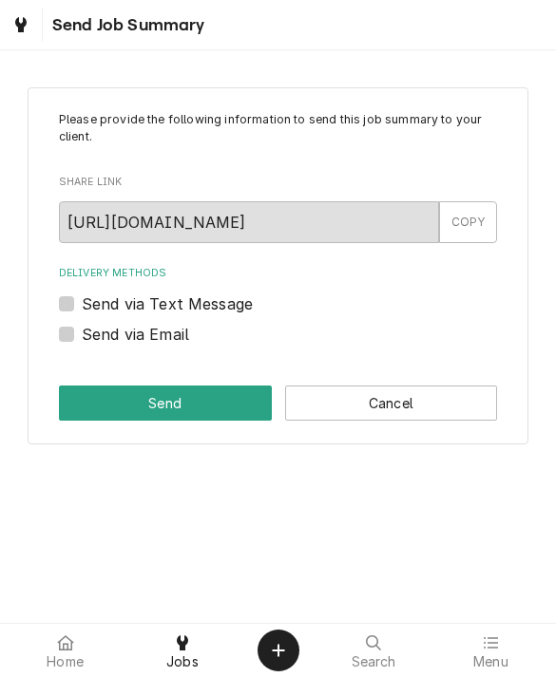
click at [345, 399] on button "Cancel" at bounding box center [391, 403] width 213 height 35
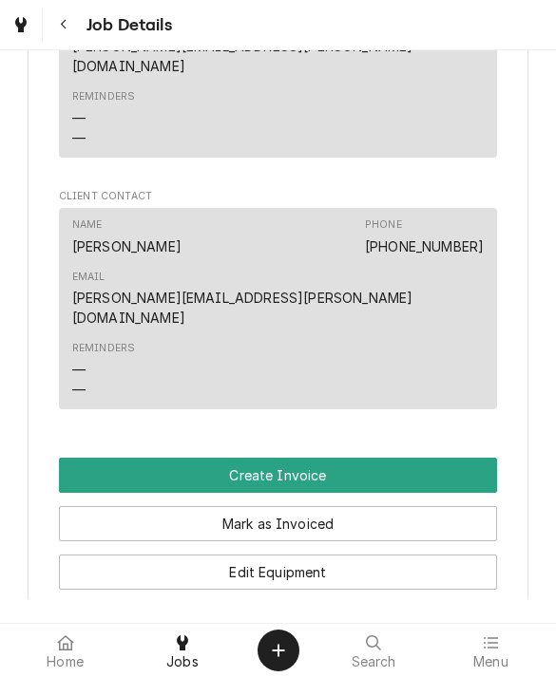
scroll to position [1207, 0]
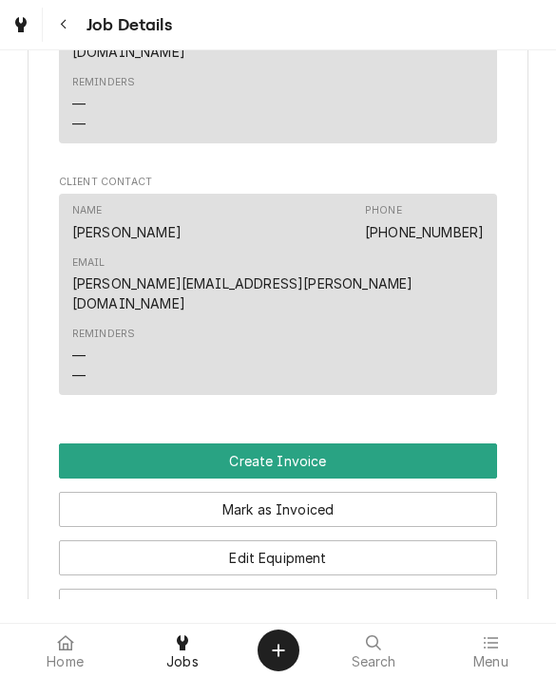
click at [85, 492] on button "Mark as Invoiced" at bounding box center [278, 509] width 439 height 35
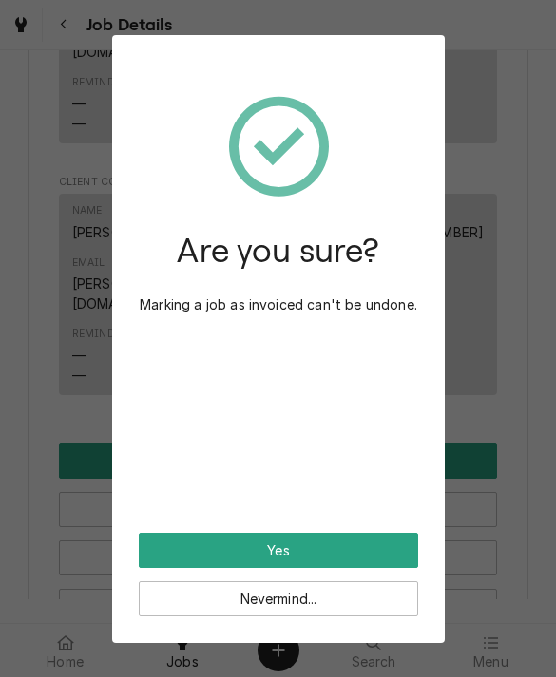
click at [177, 551] on button "Yes" at bounding box center [278, 550] width 279 height 35
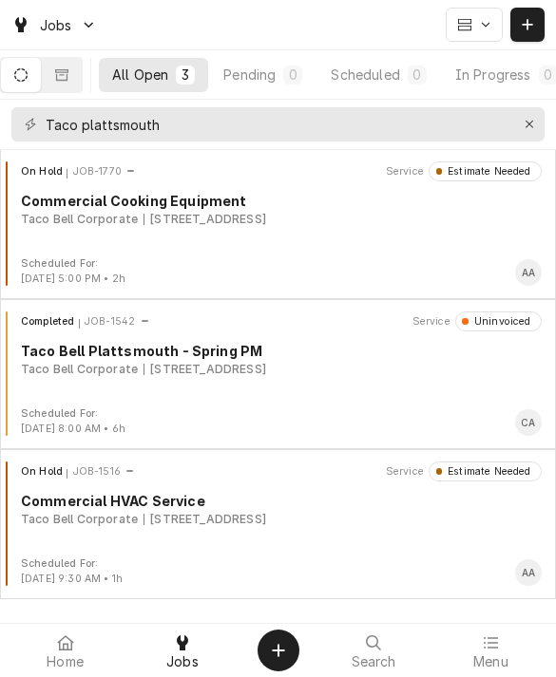
scroll to position [1, 0]
click at [85, 522] on div "Taco Bell Corporate" at bounding box center [79, 519] width 117 height 17
click at [78, 231] on div "On Hold JOB-1770 Service Estimate Needed Commercial Cooking Equipment Taco Bell…" at bounding box center [278, 208] width 540 height 95
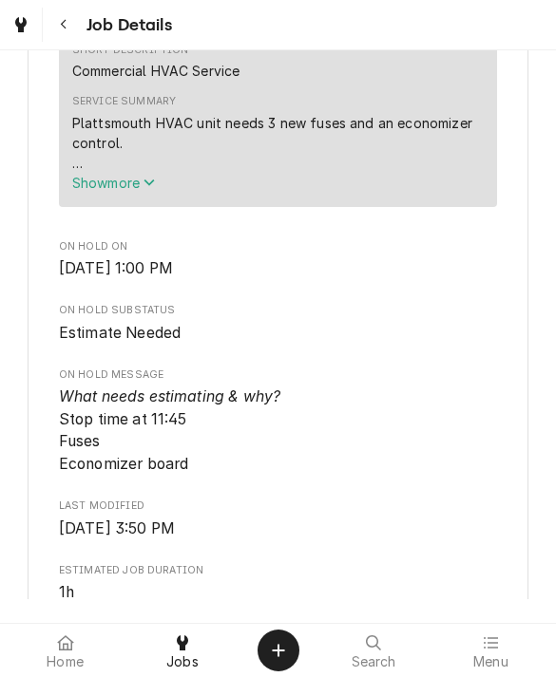
scroll to position [716, 0]
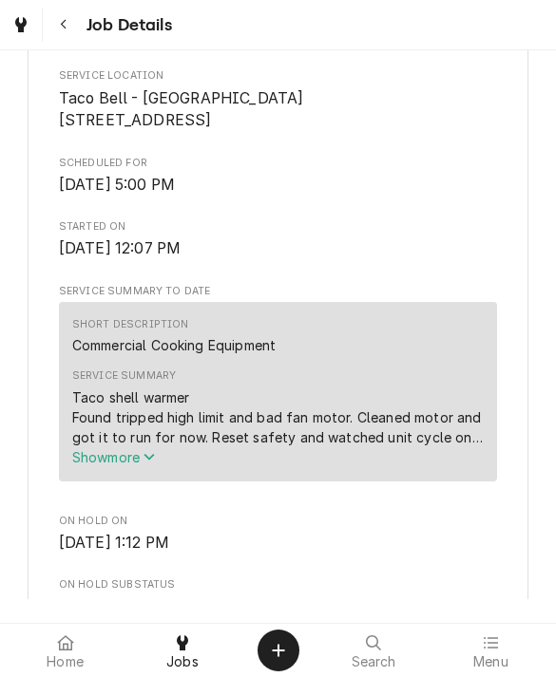
scroll to position [449, 0]
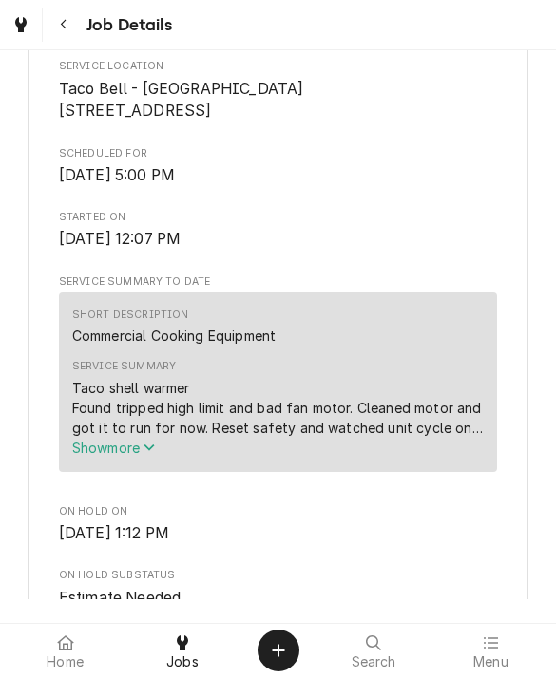
click at [96, 456] on span "Show more" at bounding box center [114, 448] width 84 height 16
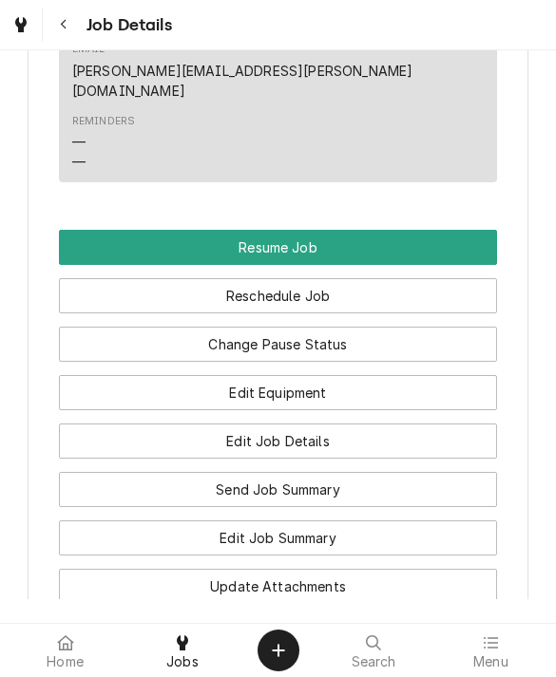
scroll to position [2151, 0]
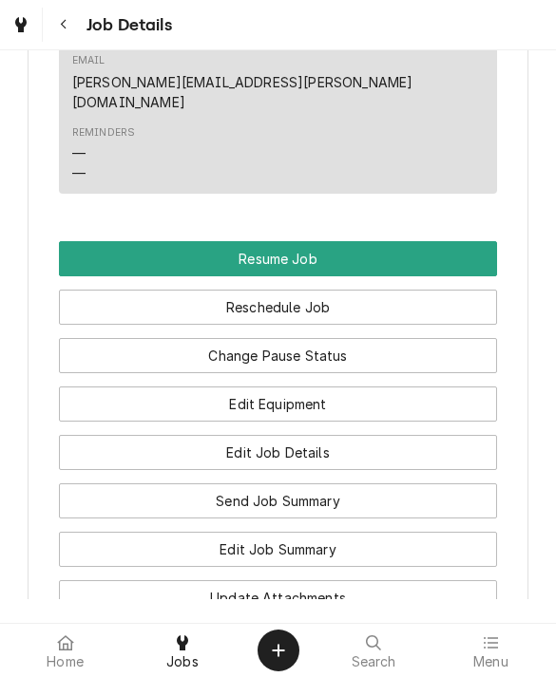
click at [116, 387] on button "Edit Equipment" at bounding box center [278, 404] width 439 height 35
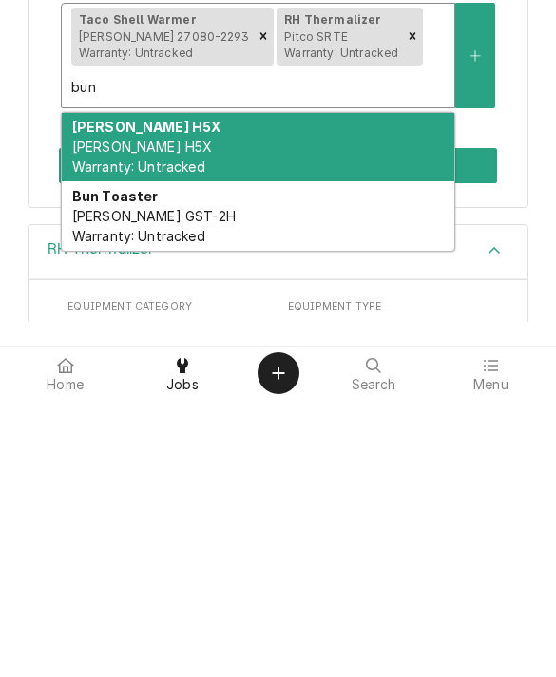
scroll to position [173, 0]
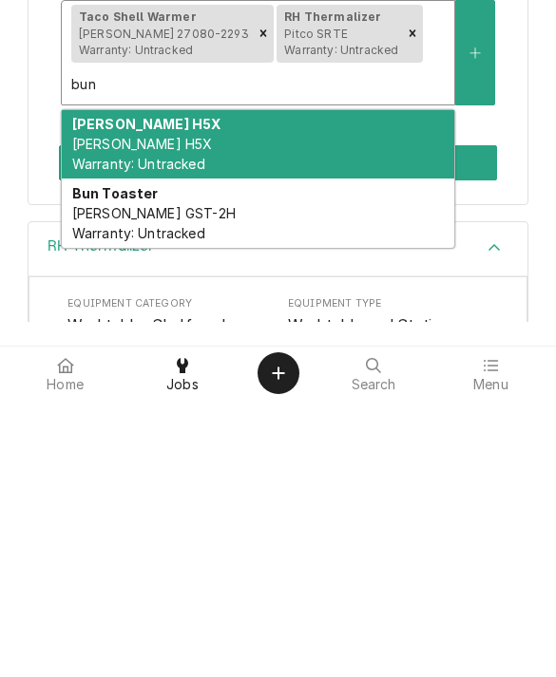
click at [100, 482] on span "Antunes GST-2H Warranty: Untracked" at bounding box center [153, 500] width 163 height 36
type input "bun"
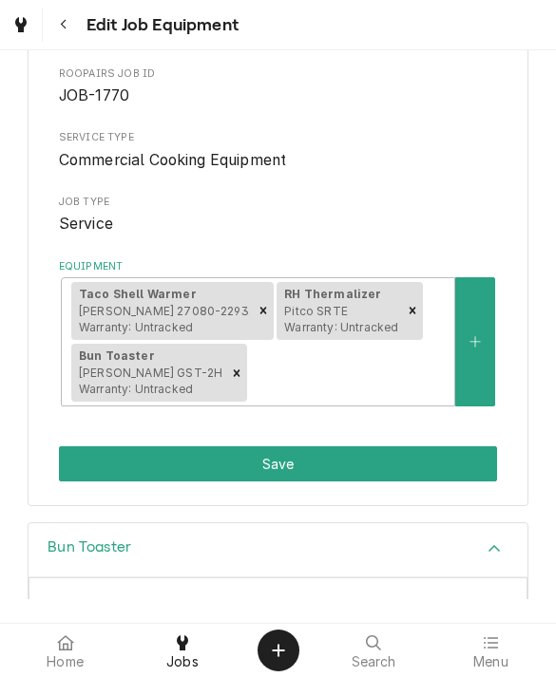
click at [104, 453] on button "Save" at bounding box center [278, 463] width 439 height 35
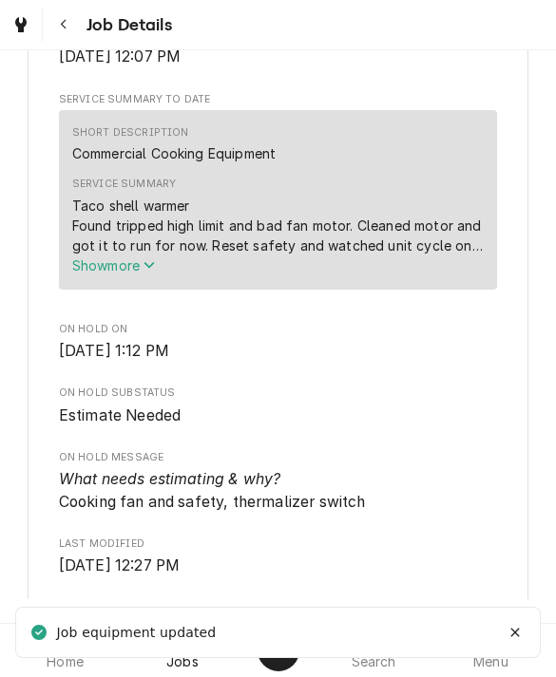
scroll to position [595, 0]
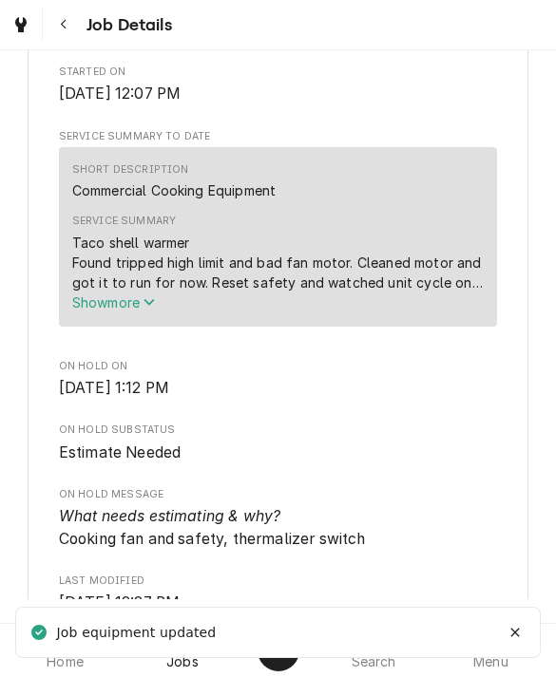
click at [129, 309] on span "Show more" at bounding box center [114, 302] width 84 height 16
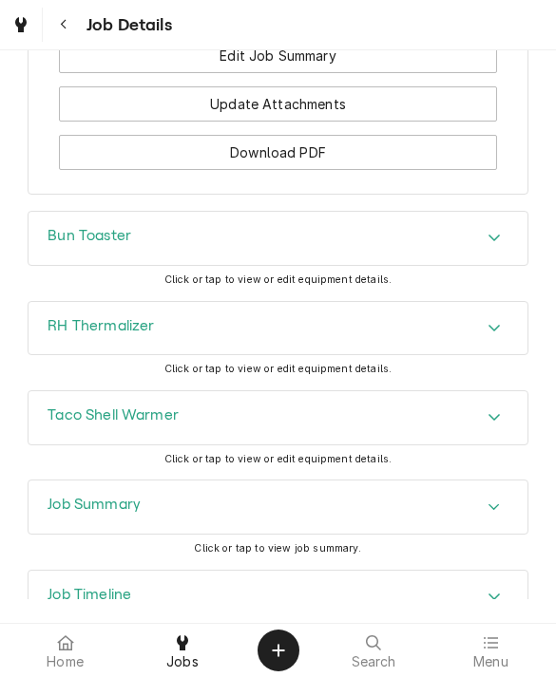
scroll to position [2645, 0]
click at [92, 227] on h3 "Bun Toaster" at bounding box center [89, 236] width 84 height 18
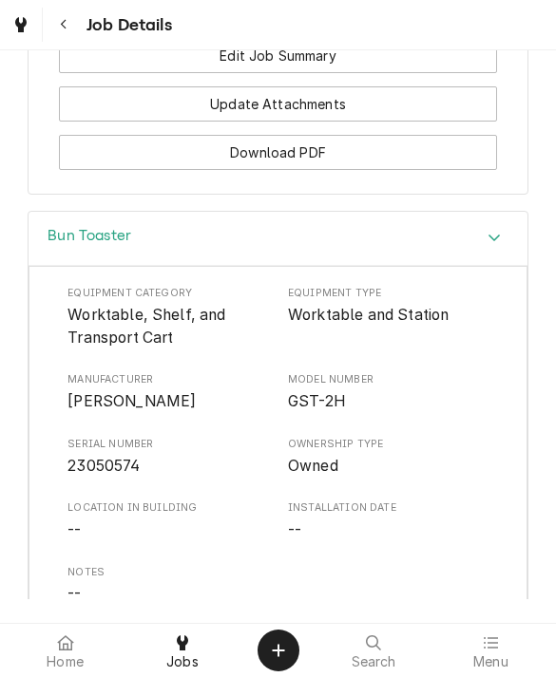
click at [69, 227] on h3 "Bun Toaster" at bounding box center [89, 236] width 84 height 18
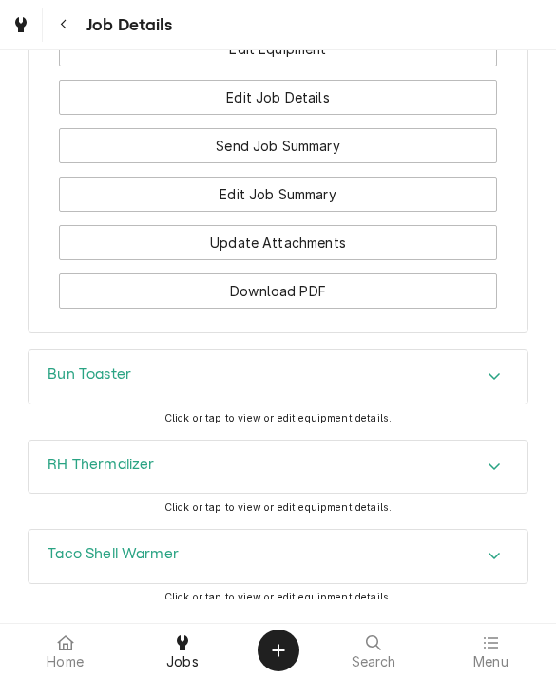
click at [71, 545] on div "Taco Shell Warmer" at bounding box center [112, 556] width 131 height 23
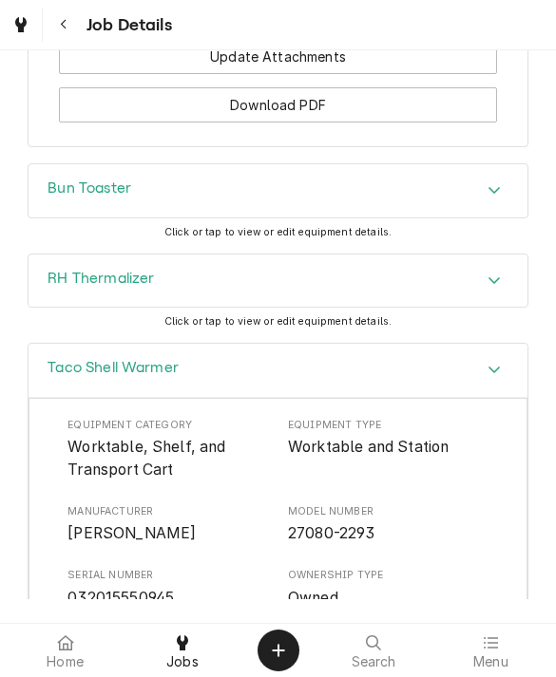
scroll to position [2724, 0]
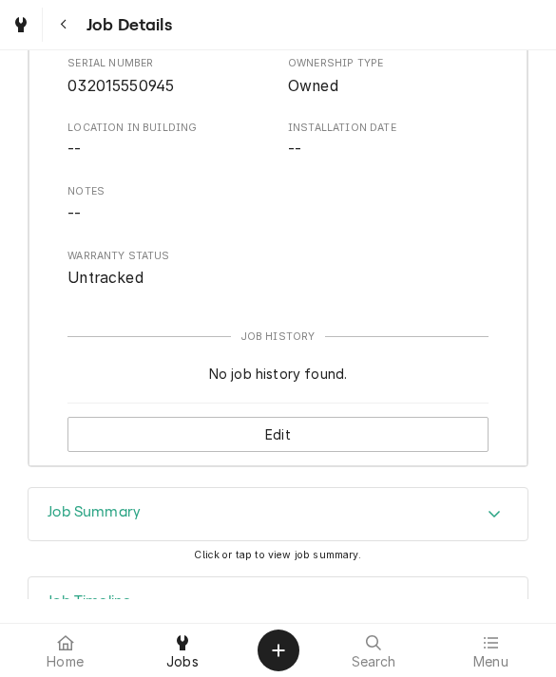
click at [62, 503] on div "Job Summary" at bounding box center [93, 514] width 93 height 23
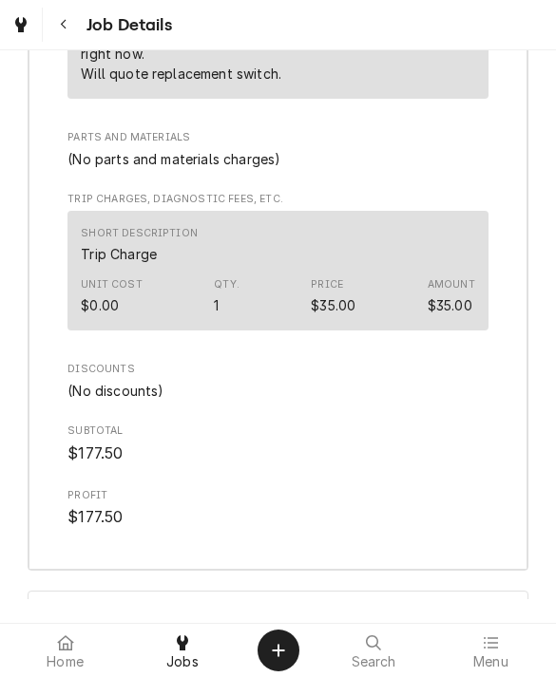
click at [62, 592] on div "Job Timeline" at bounding box center [277, 618] width 499 height 53
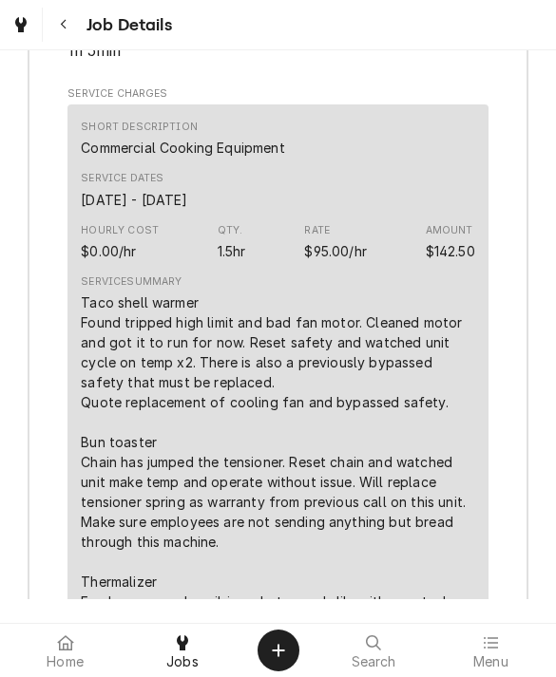
scroll to position [3954, 0]
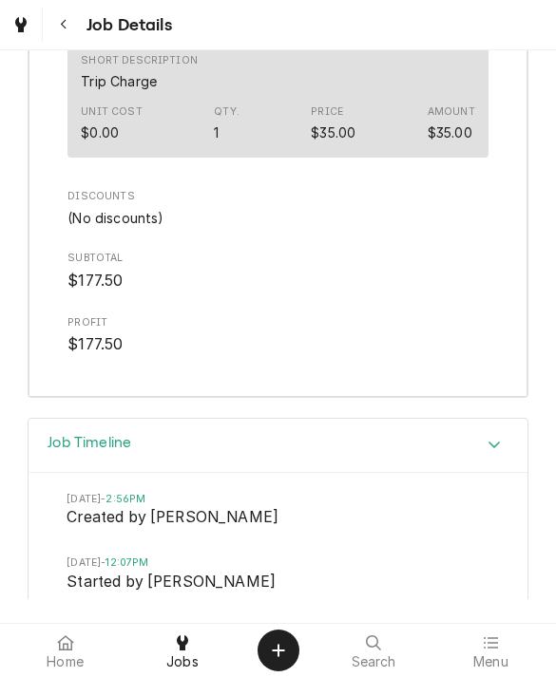
click at [82, 434] on h3 "Job Timeline" at bounding box center [89, 443] width 84 height 18
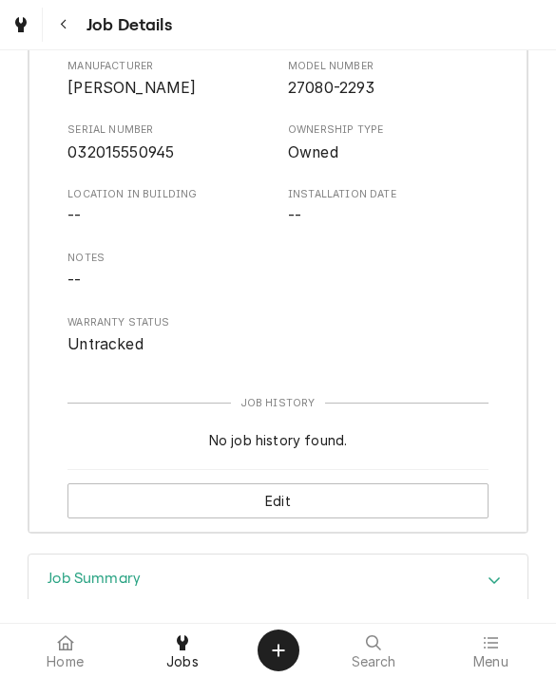
scroll to position [3159, 0]
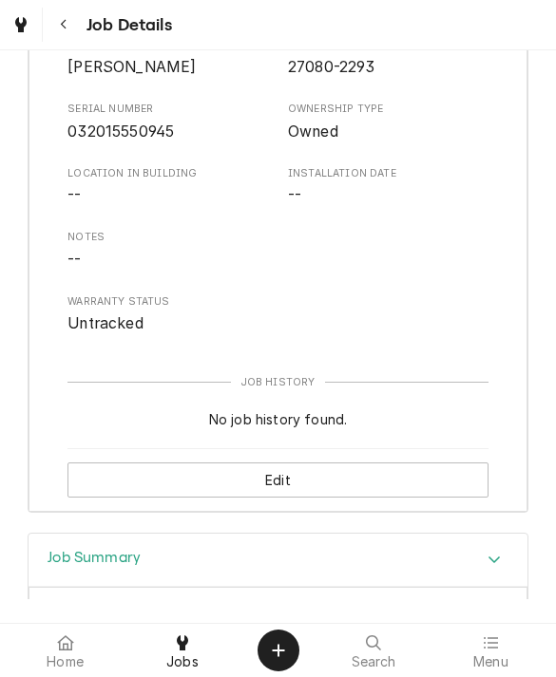
click at [80, 534] on div "Job Summary" at bounding box center [277, 561] width 499 height 54
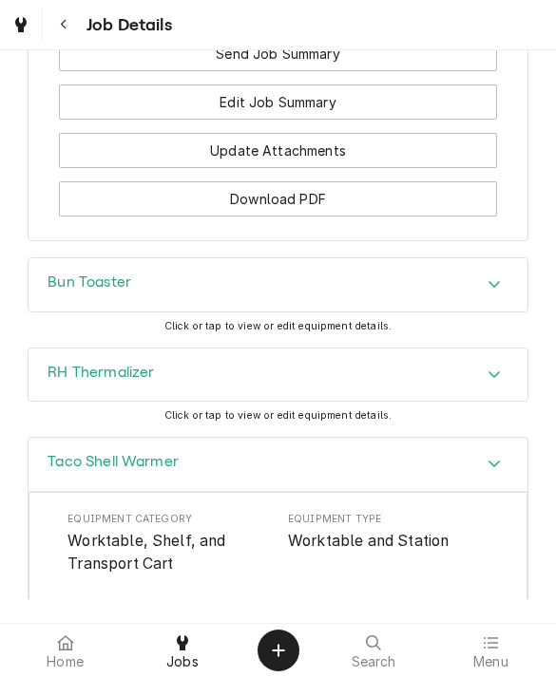
scroll to position [2574, 0]
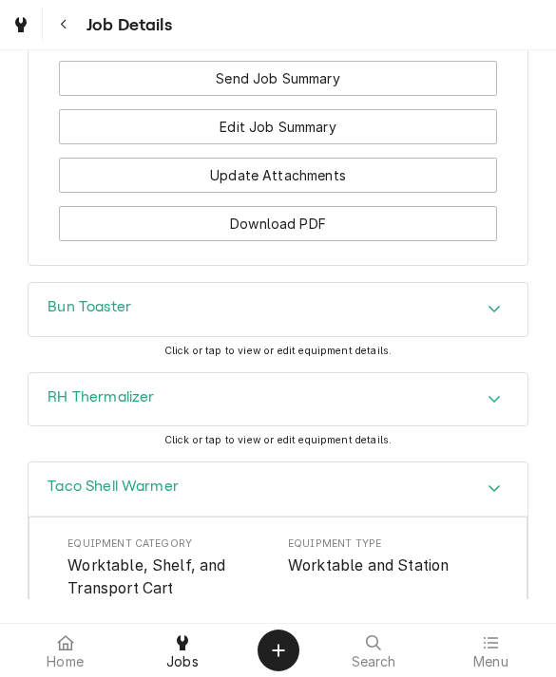
click at [62, 388] on h3 "RH Thermalizer" at bounding box center [100, 397] width 106 height 18
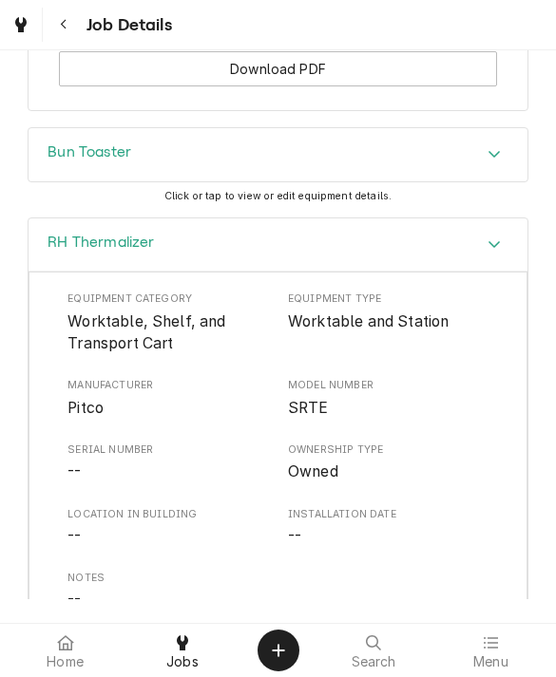
scroll to position [2715, 0]
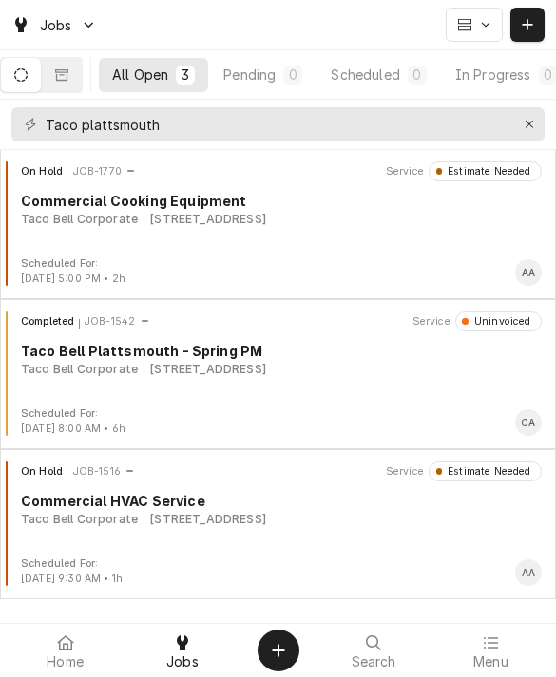
scroll to position [1, 0]
click at [523, 117] on div "Erase input" at bounding box center [529, 124] width 19 height 19
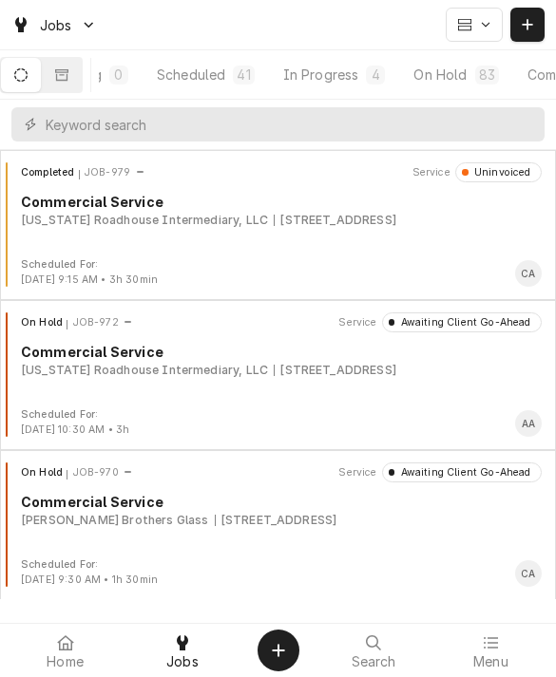
scroll to position [0, 190]
click at [353, 76] on div "In Progress" at bounding box center [315, 75] width 76 height 20
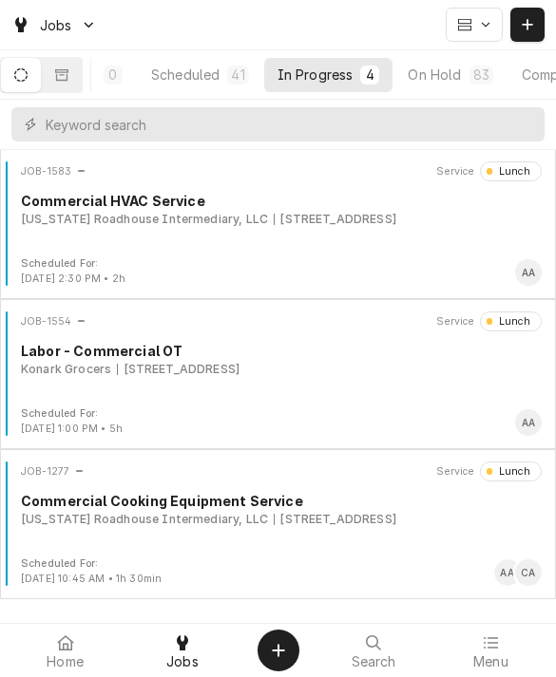
scroll to position [151, 0]
click at [396, 523] on div "3231 S 24th St, Council Bluffs, IA 51501" at bounding box center [335, 519] width 123 height 17
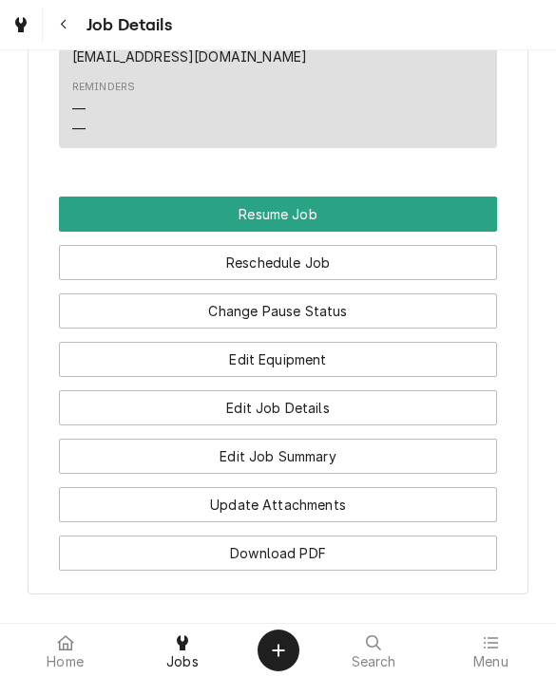
scroll to position [1773, 0]
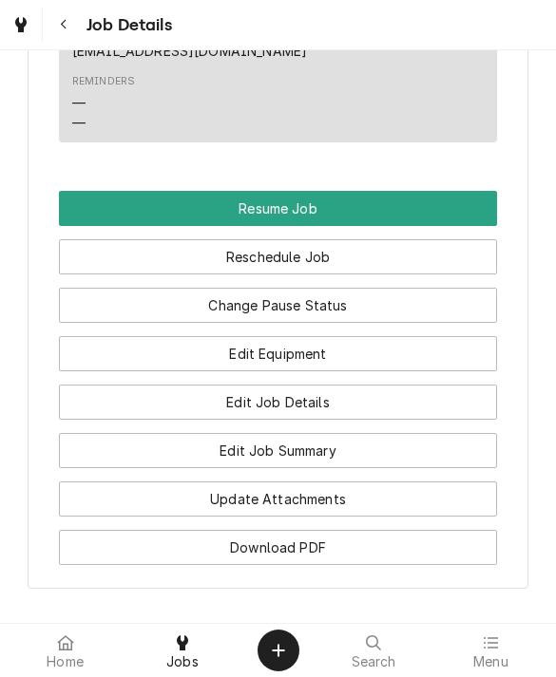
click at [475, 202] on button "Resume Job" at bounding box center [278, 208] width 439 height 35
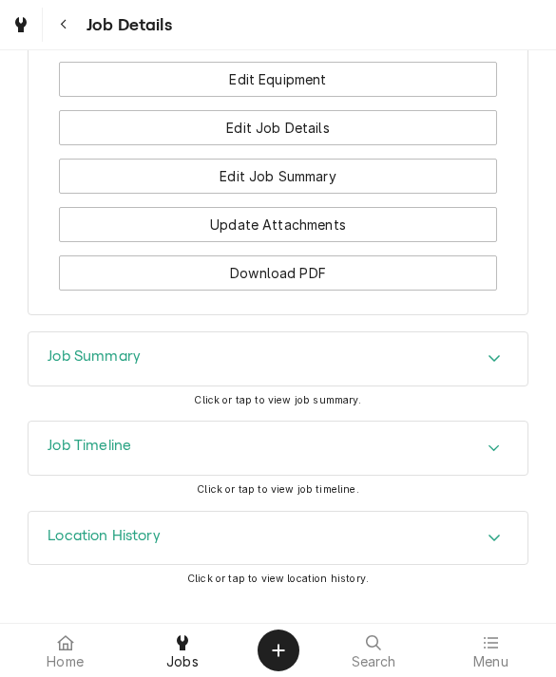
scroll to position [1847, 0]
click at [502, 358] on div "Accordion Header" at bounding box center [494, 360] width 28 height 23
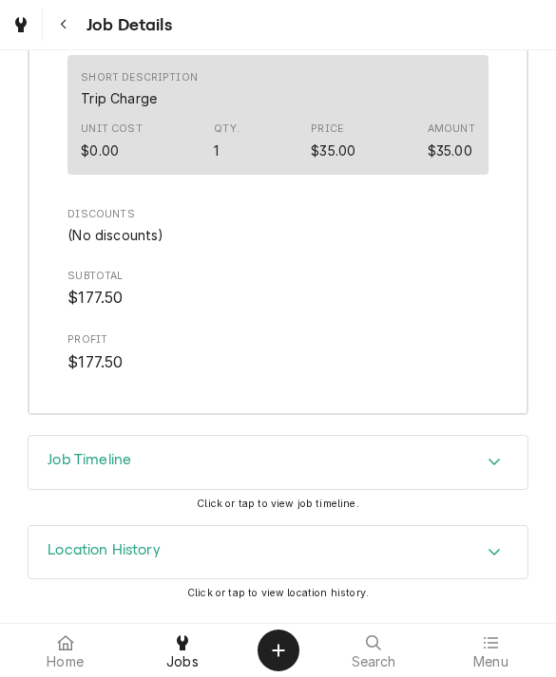
scroll to position [2828, 0]
click at [482, 454] on div "Accordion Header" at bounding box center [494, 463] width 28 height 23
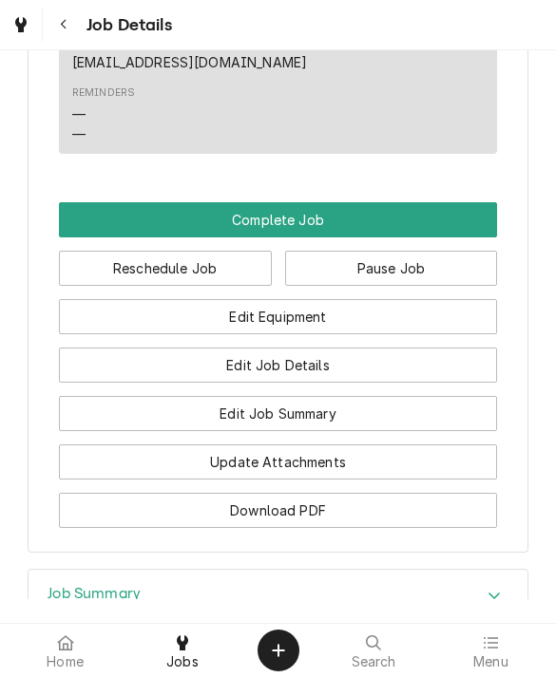
scroll to position [1606, 0]
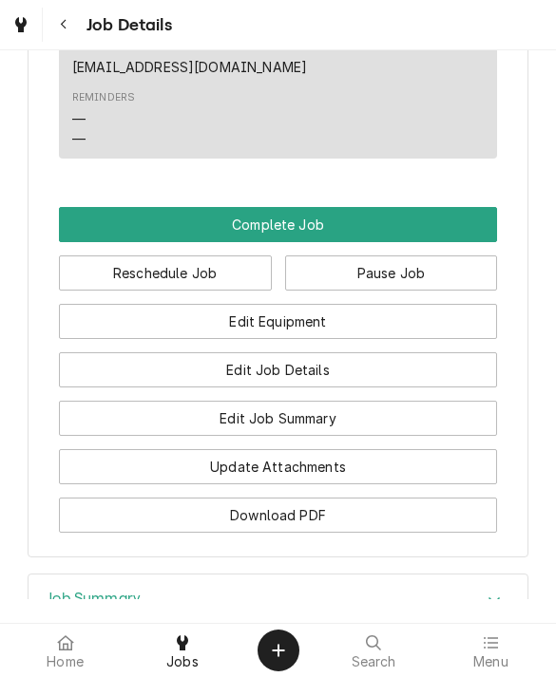
click at [471, 223] on button "Complete Job" at bounding box center [278, 224] width 439 height 35
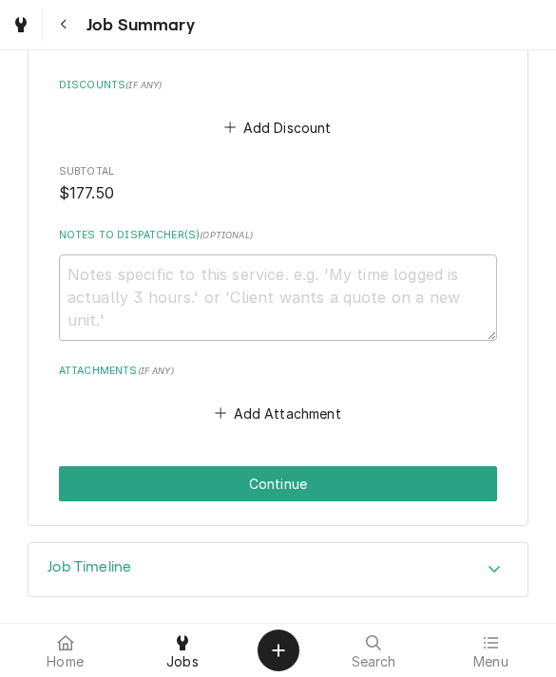
scroll to position [1170, 0]
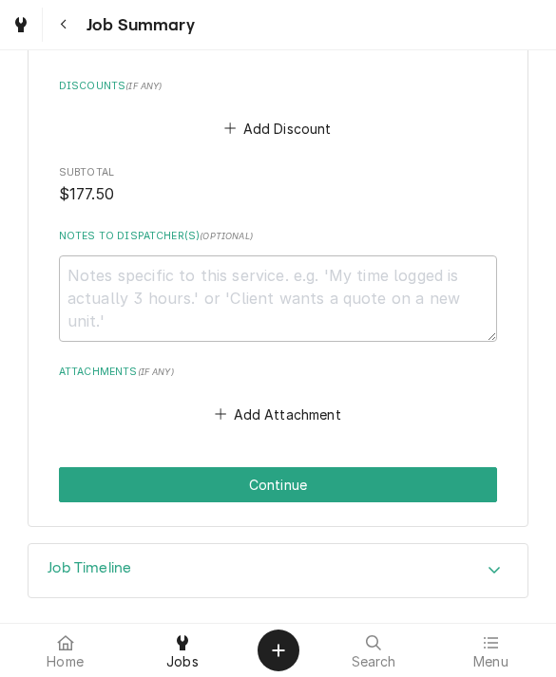
click at [444, 467] on button "Continue" at bounding box center [278, 484] width 439 height 35
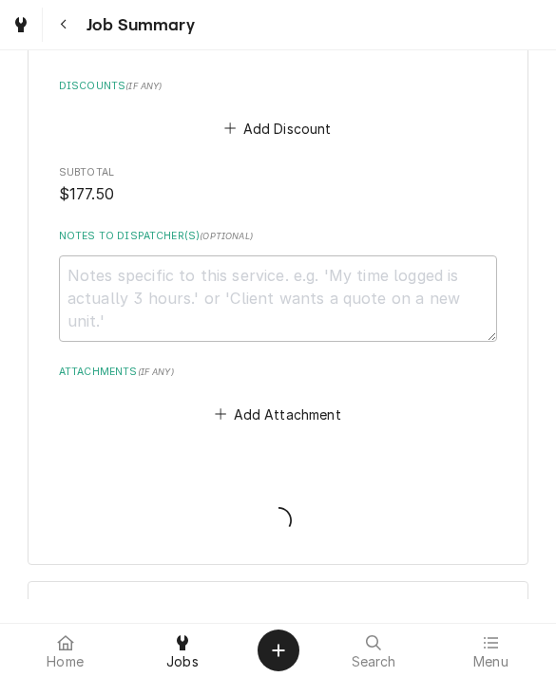
type textarea "x"
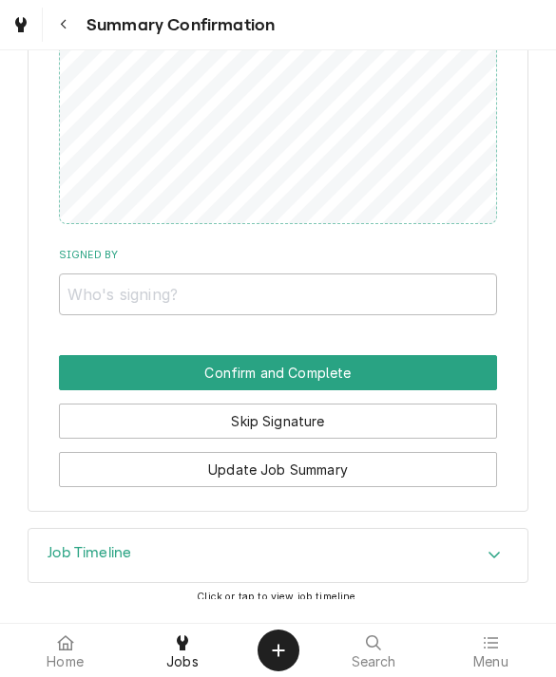
scroll to position [1177, 0]
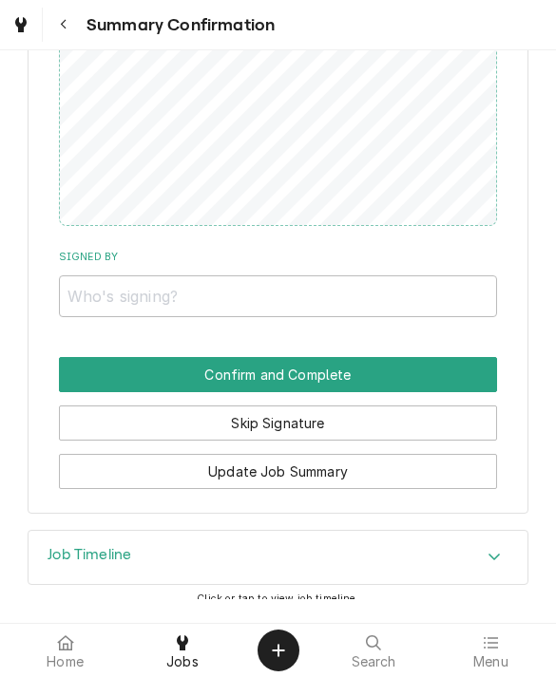
click at [456, 413] on button "Skip Signature" at bounding box center [278, 423] width 439 height 35
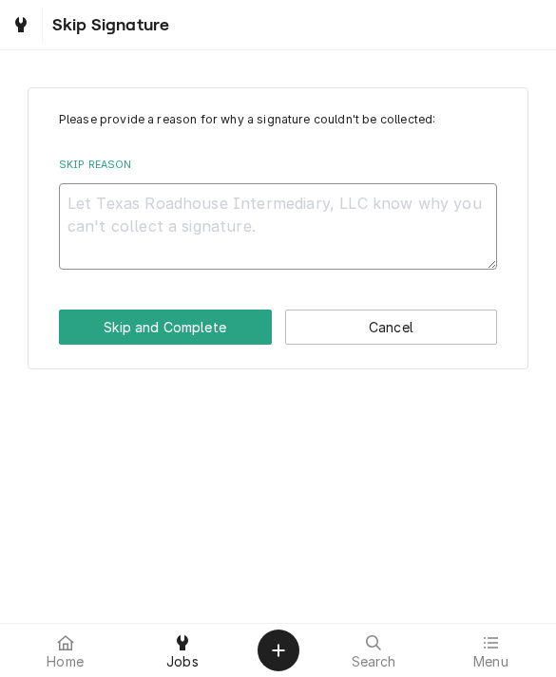
click at [439, 219] on textarea "Skip Reason" at bounding box center [278, 226] width 439 height 86
type textarea "x"
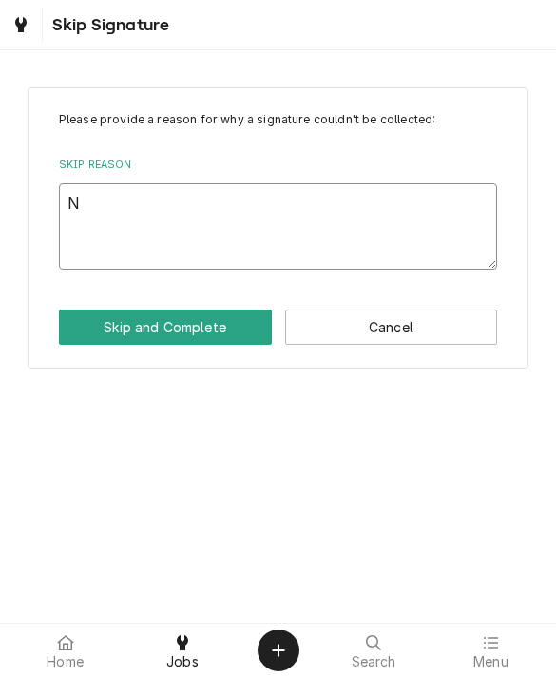
type textarea "No"
type textarea "x"
type textarea "No"
type textarea "x"
type textarea "No c"
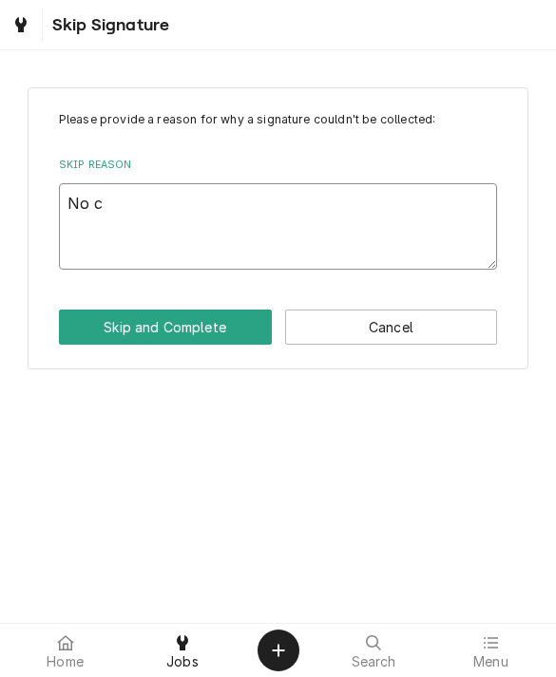
type textarea "x"
type textarea "No cha"
type textarea "x"
type textarea "No char"
type textarea "x"
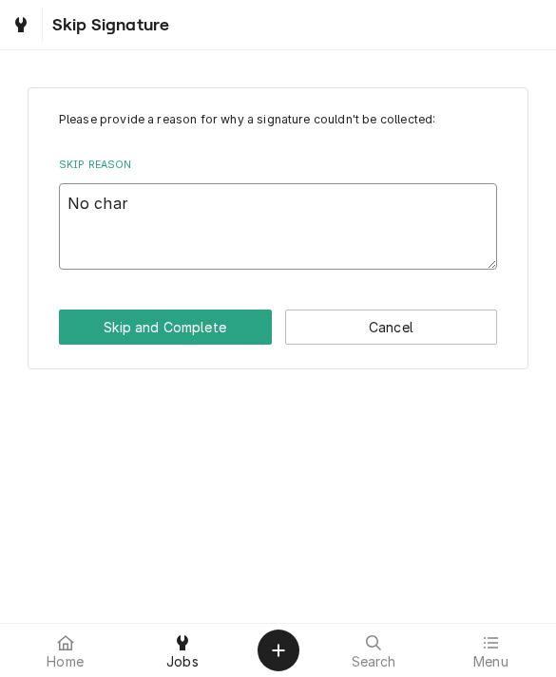
type textarea "No charg"
type textarea "x"
type textarea "No charge"
type textarea "x"
type textarea "No charge"
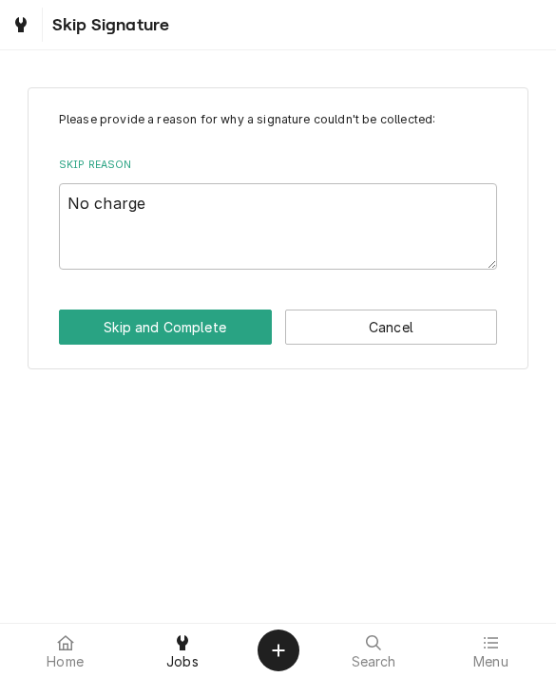
click at [122, 329] on button "Skip and Complete" at bounding box center [165, 327] width 213 height 35
type textarea "x"
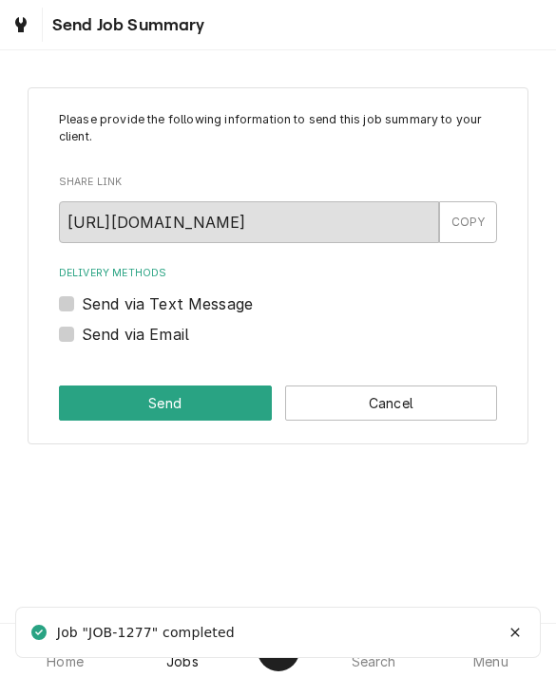
click at [344, 406] on button "Cancel" at bounding box center [391, 403] width 213 height 35
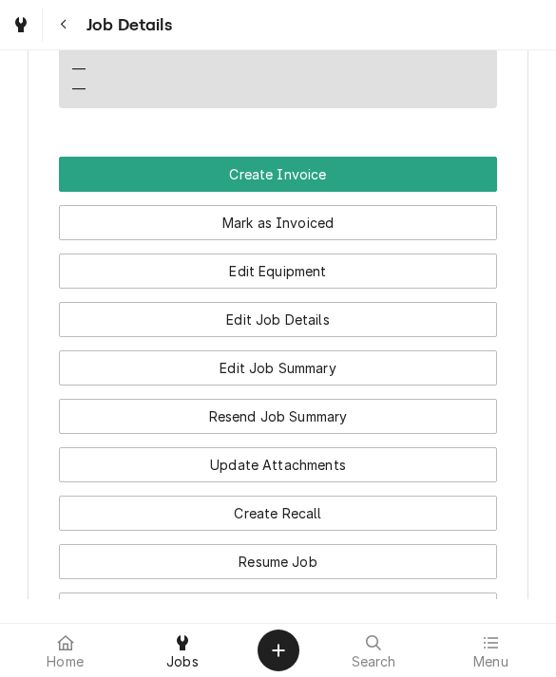
scroll to position [1463, 0]
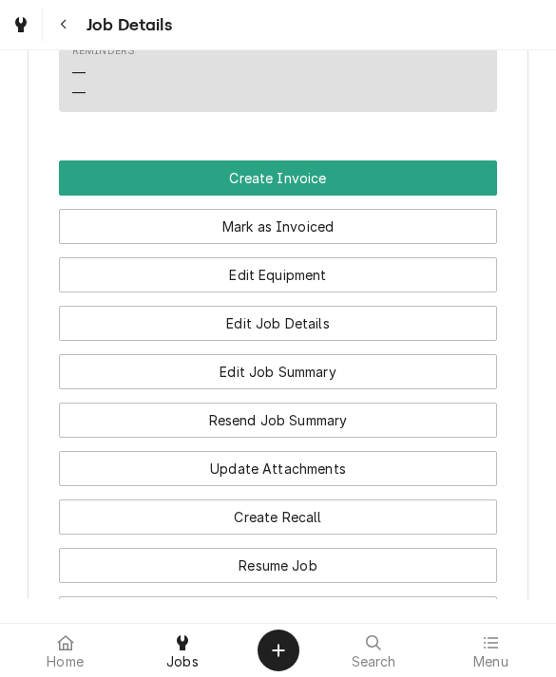
click at [98, 236] on button "Mark as Invoiced" at bounding box center [278, 226] width 439 height 35
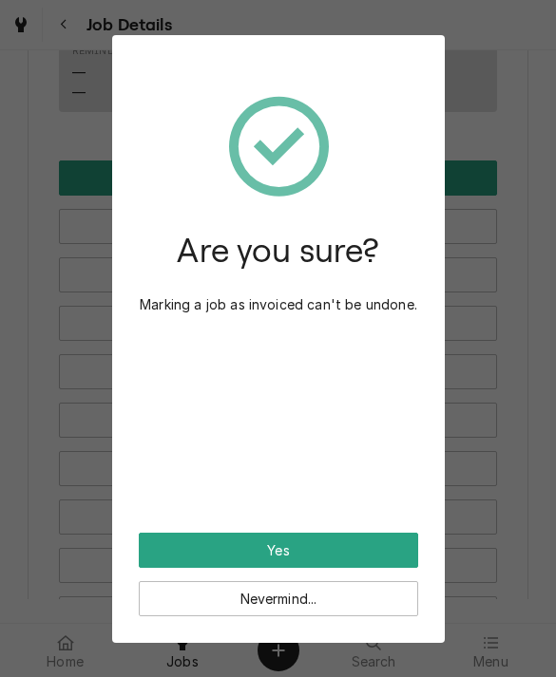
click at [172, 555] on button "Yes" at bounding box center [278, 550] width 279 height 35
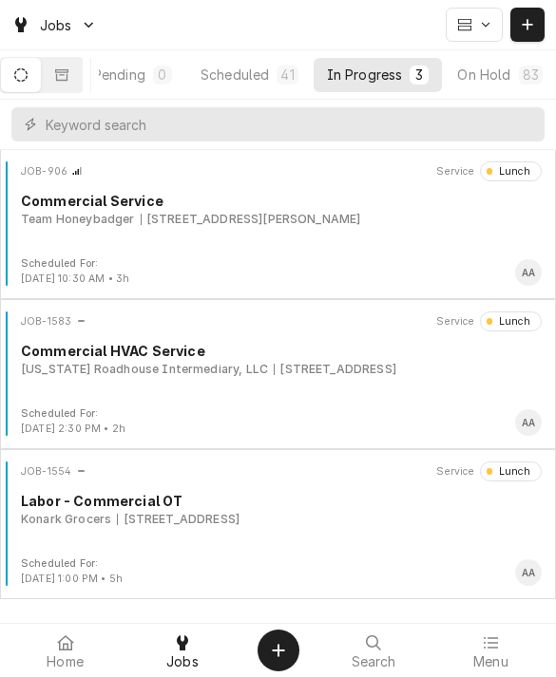
scroll to position [1, 0]
click at [362, 516] on div "Konark Grocers 617 N 114th St, Omaha, NE 68154" at bounding box center [281, 519] width 520 height 17
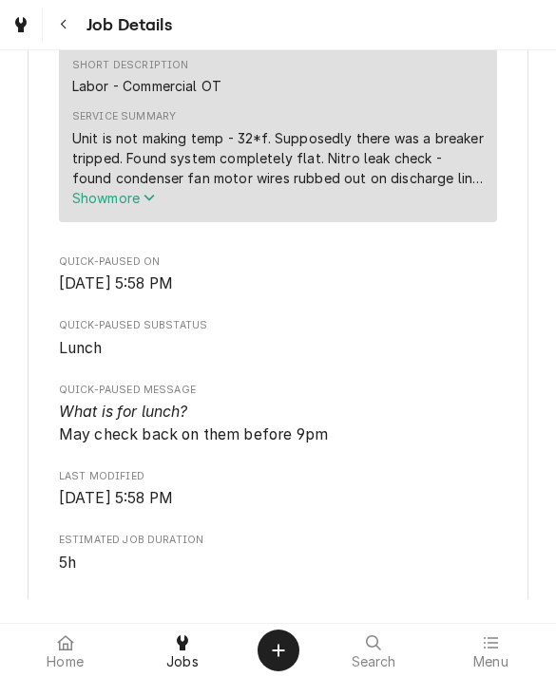
scroll to position [697, 0]
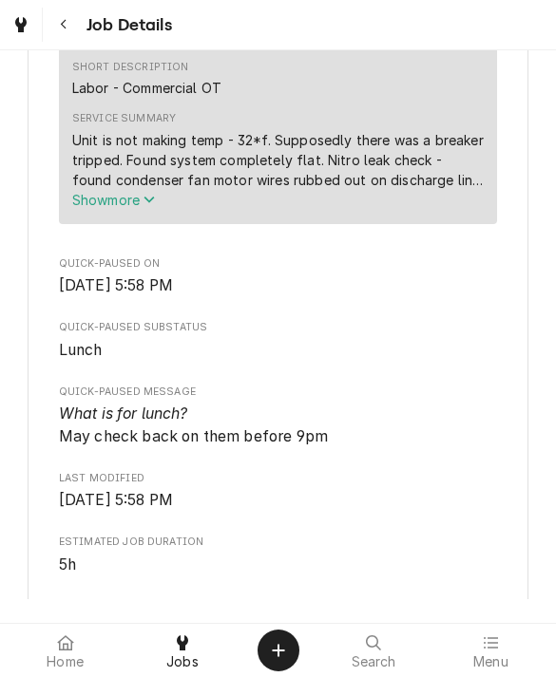
click at [117, 208] on span "Show more" at bounding box center [114, 200] width 84 height 16
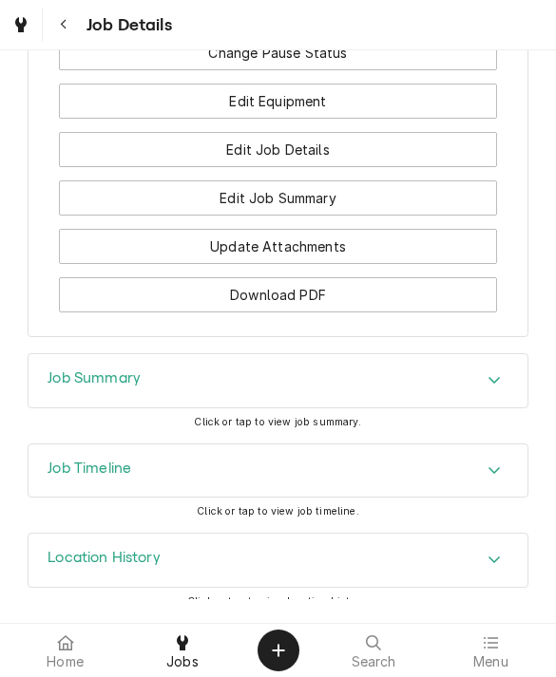
click at [481, 369] on div "Accordion Header" at bounding box center [494, 380] width 28 height 23
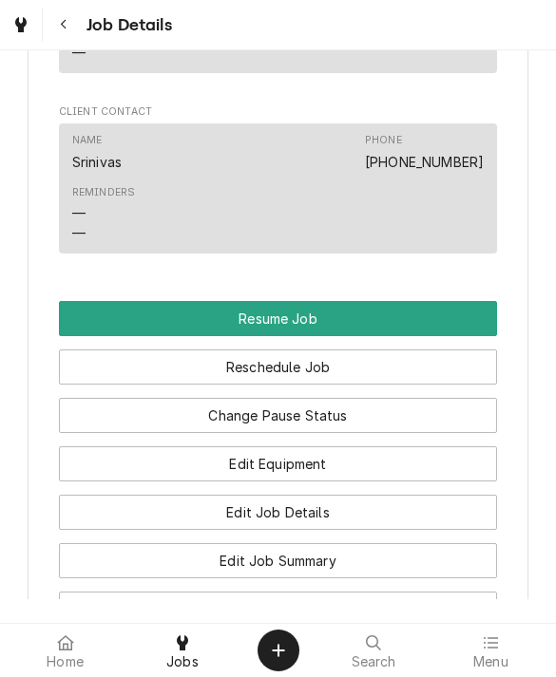
scroll to position [1677, 0]
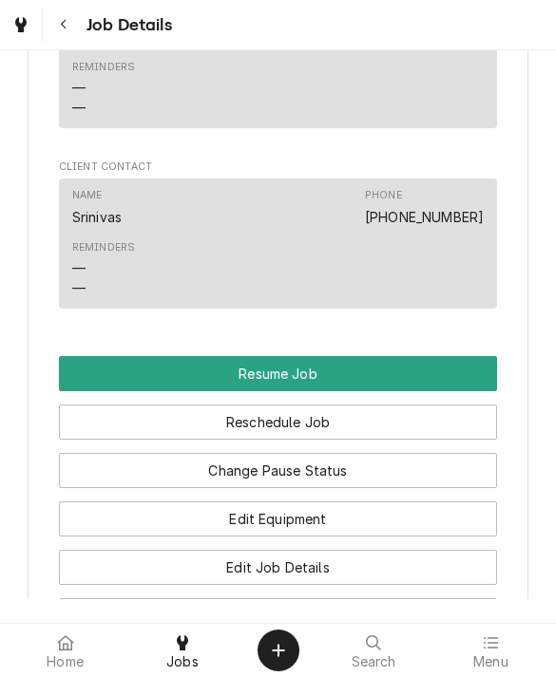
click at [461, 356] on button "Resume Job" at bounding box center [278, 373] width 439 height 35
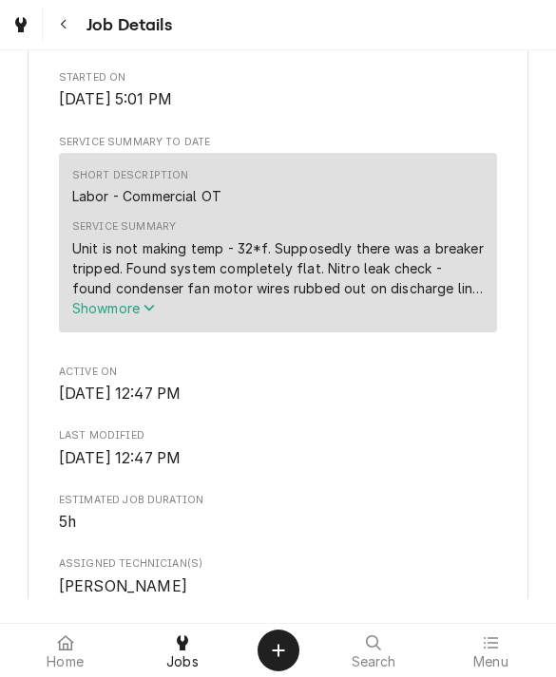
scroll to position [592, 0]
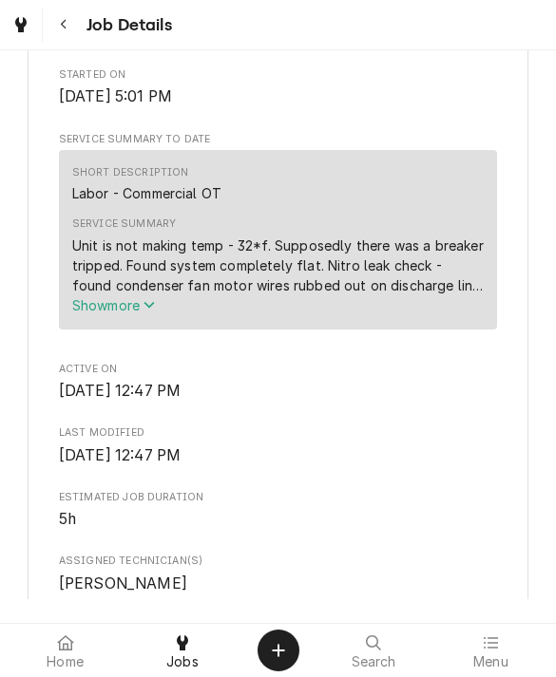
click at [119, 313] on span "Show more" at bounding box center [114, 305] width 84 height 16
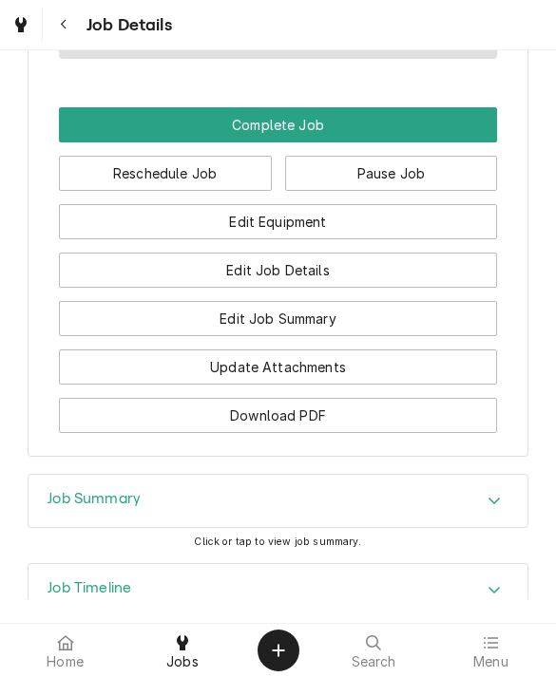
scroll to position [1766, 0]
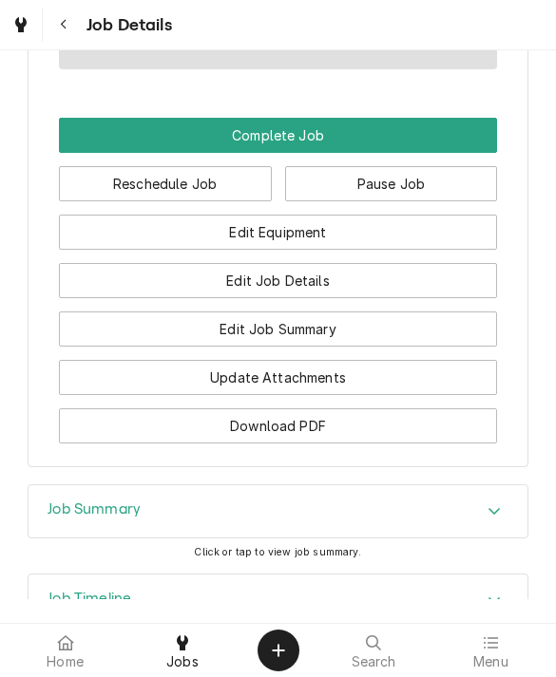
click at [420, 221] on button "Edit Equipment" at bounding box center [278, 232] width 439 height 35
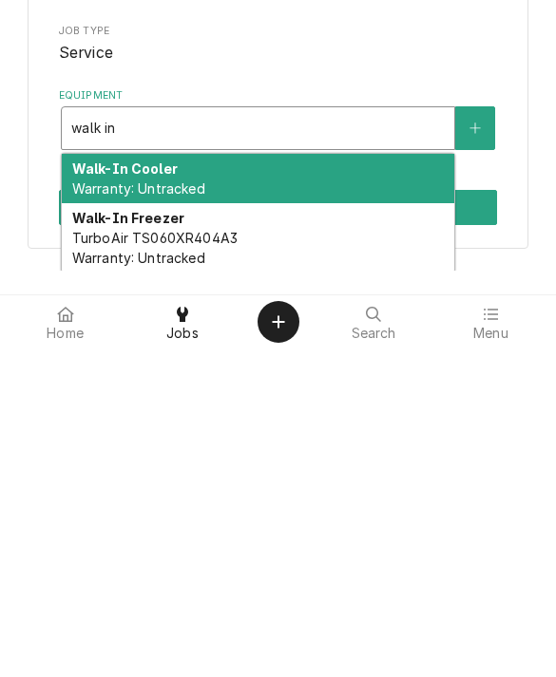
scroll to position [14, 0]
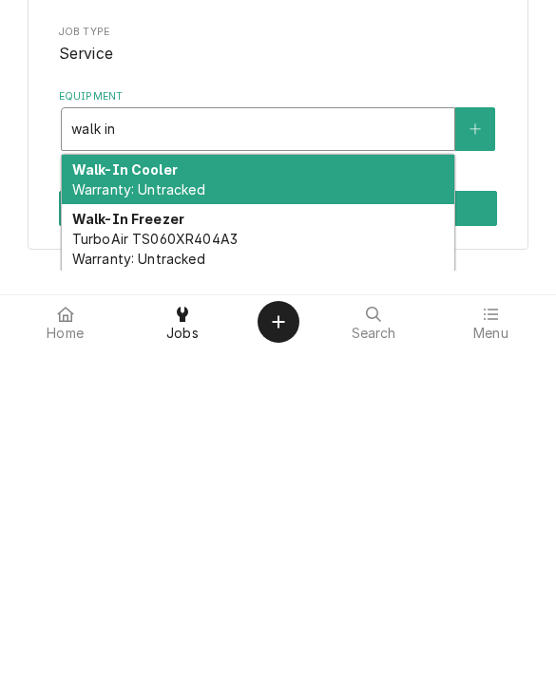
click at [116, 559] on span "TurboAir TS060XR404A3 Warranty: Untracked" at bounding box center [154, 577] width 165 height 36
type input "walk in"
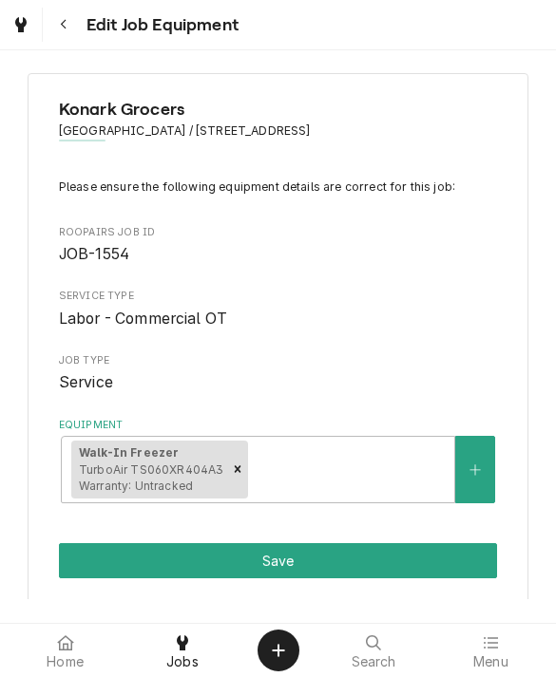
click at [103, 559] on button "Save" at bounding box center [278, 560] width 439 height 35
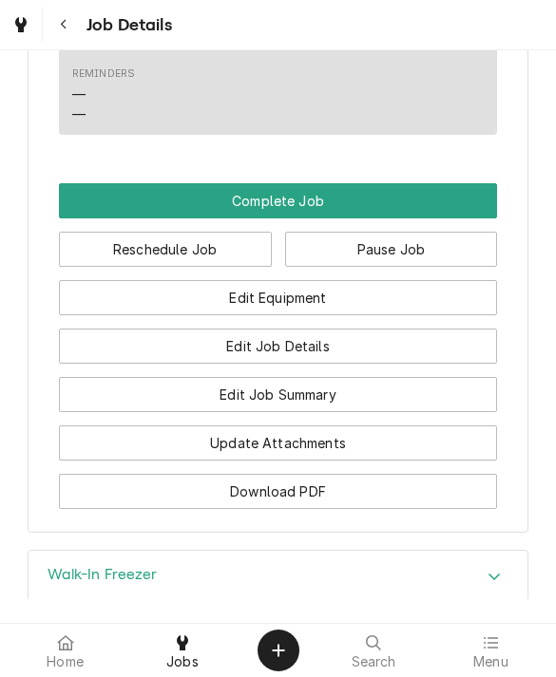
scroll to position [1647, 0]
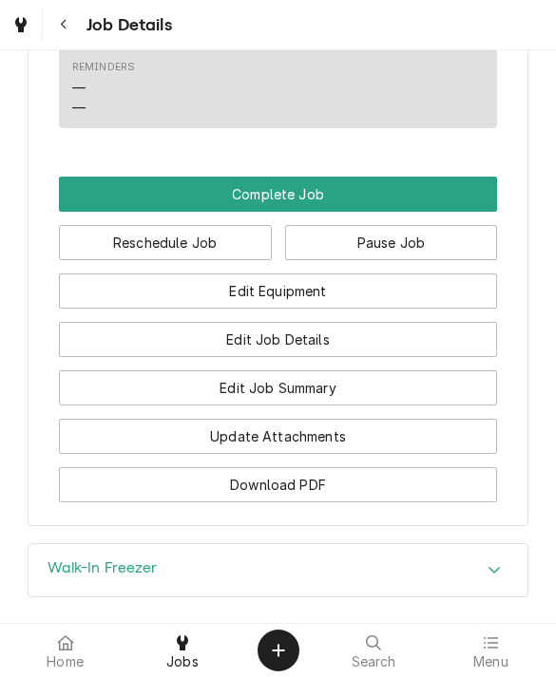
click at [74, 194] on button "Complete Job" at bounding box center [278, 194] width 439 height 35
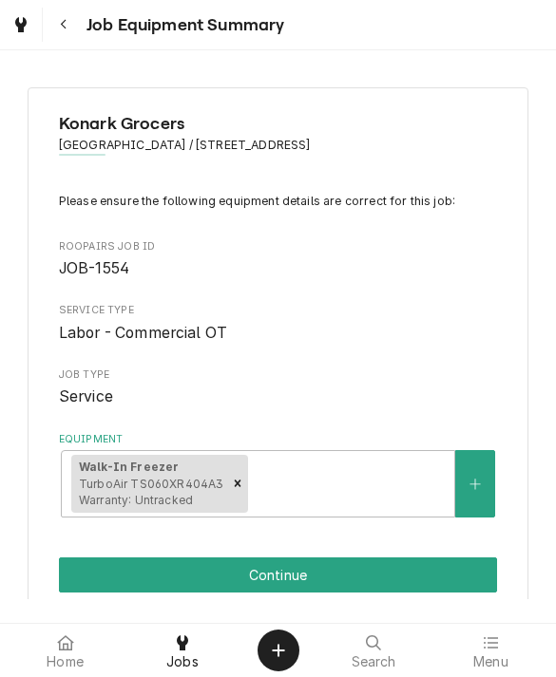
click at [96, 566] on button "Continue" at bounding box center [278, 575] width 439 height 35
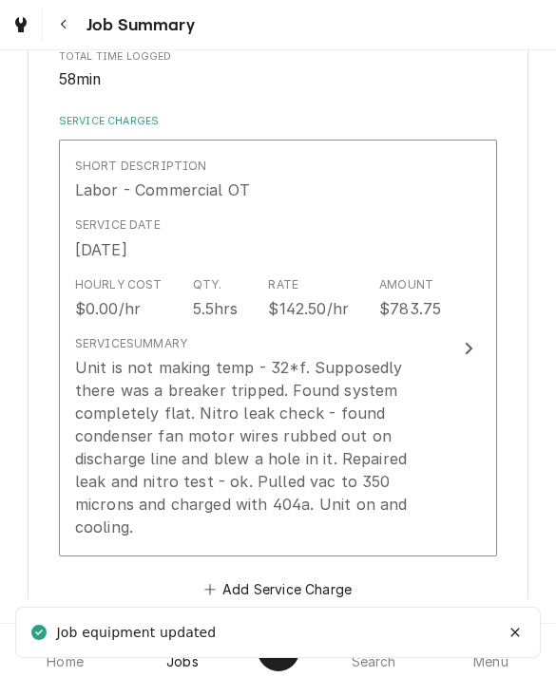
scroll to position [404, 0]
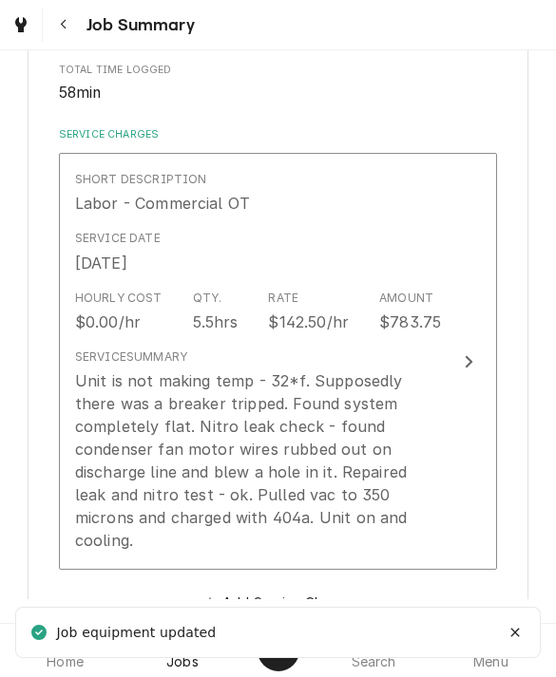
click at [117, 454] on div "Unit is not making temp - 32*f. Supposedly there was a breaker tripped. Found s…" at bounding box center [258, 460] width 367 height 182
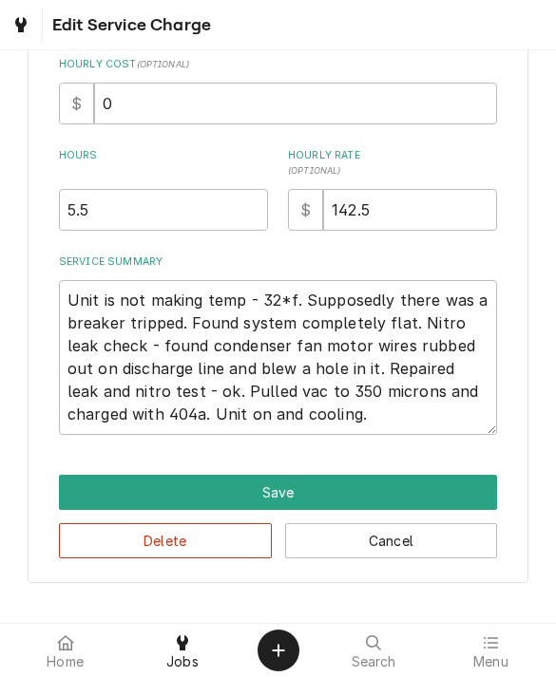
scroll to position [463, 0]
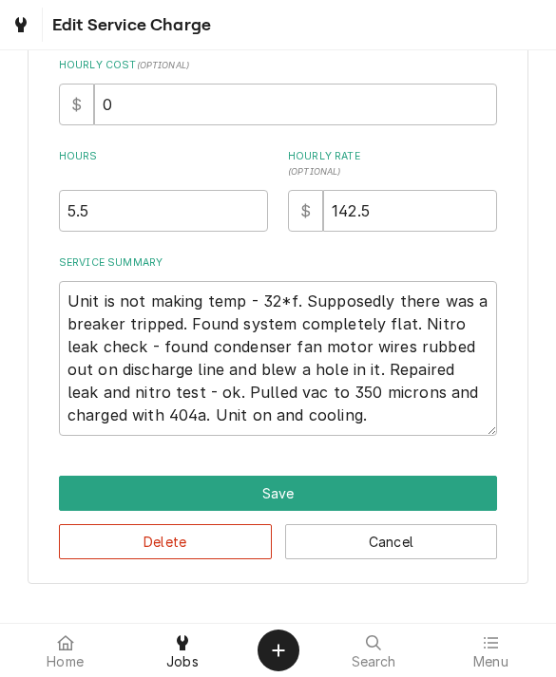
click at [339, 554] on button "Cancel" at bounding box center [391, 541] width 213 height 35
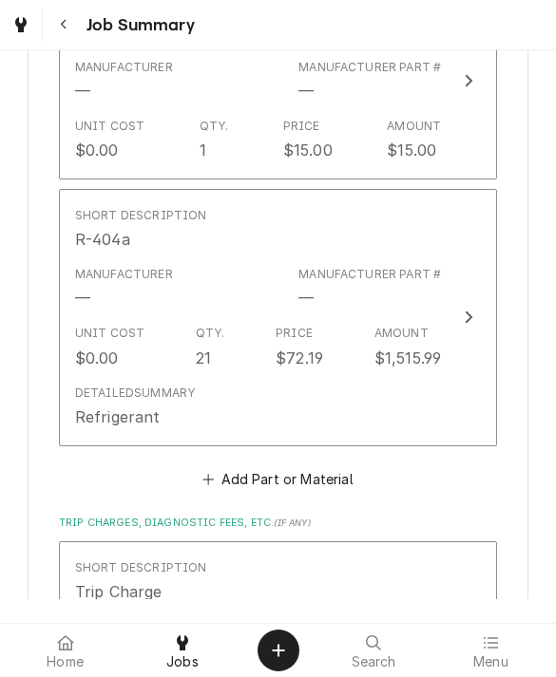
click at [113, 406] on div "Refrigerant" at bounding box center [117, 417] width 85 height 23
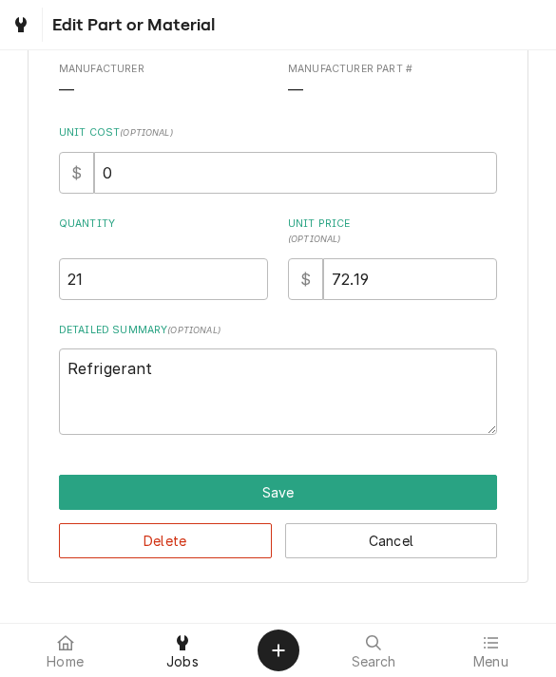
scroll to position [152, 0]
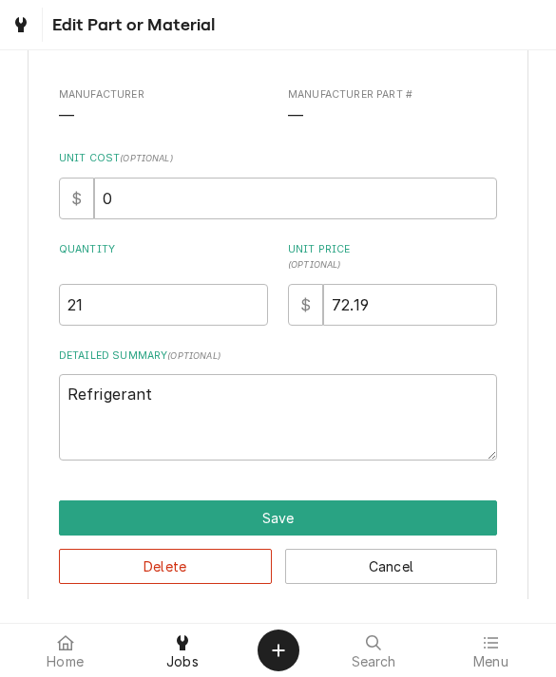
type textarea "x"
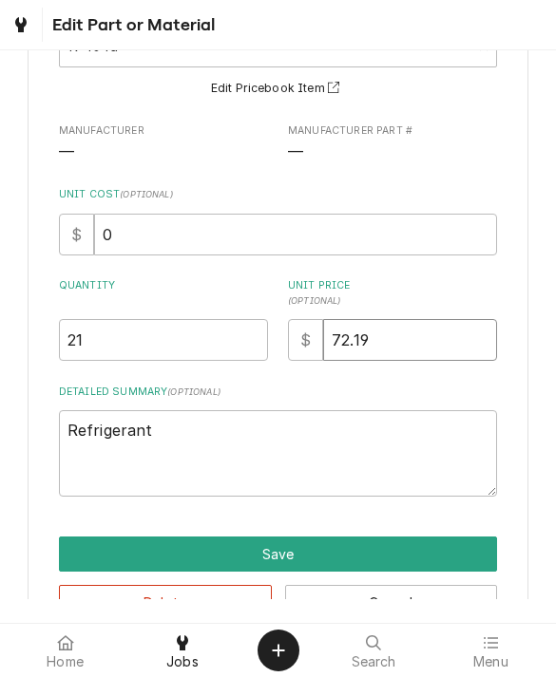
click at [390, 331] on input "72.19" at bounding box center [410, 340] width 174 height 42
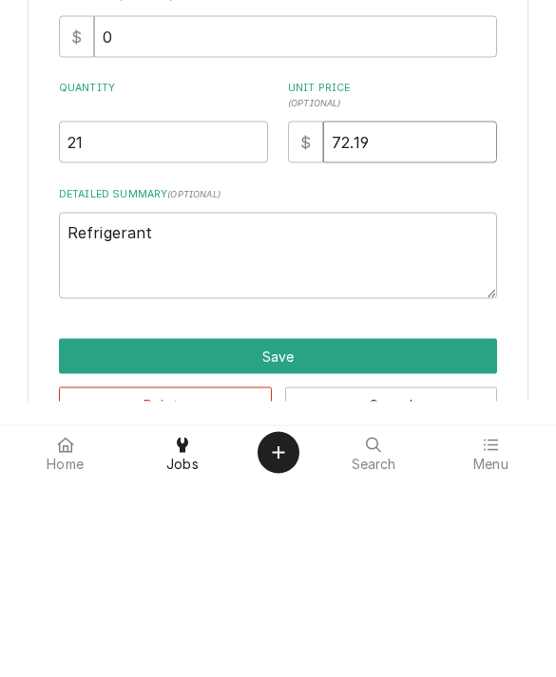
type input "2.19"
type textarea "x"
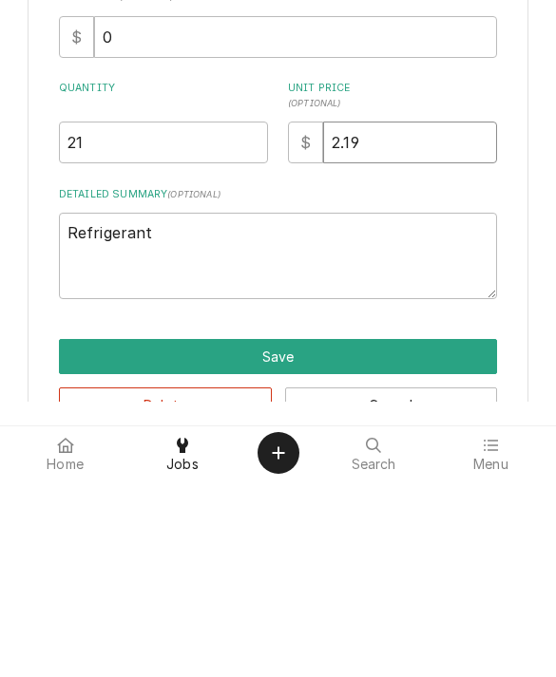
type input "52.19"
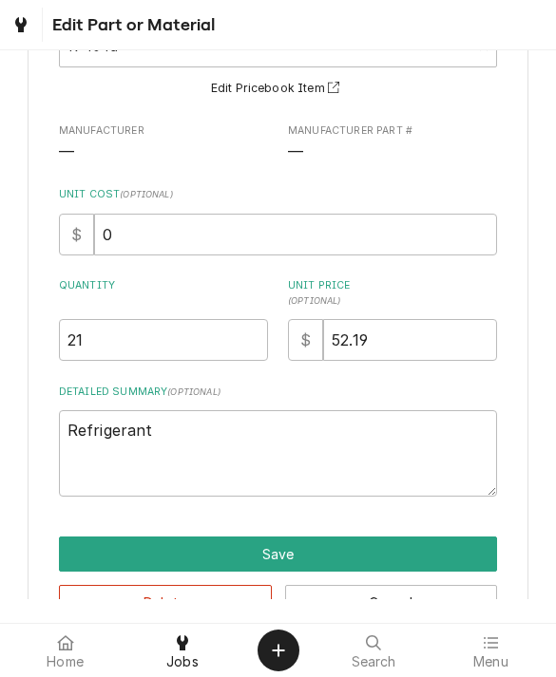
click at [109, 556] on button "Save" at bounding box center [278, 554] width 439 height 35
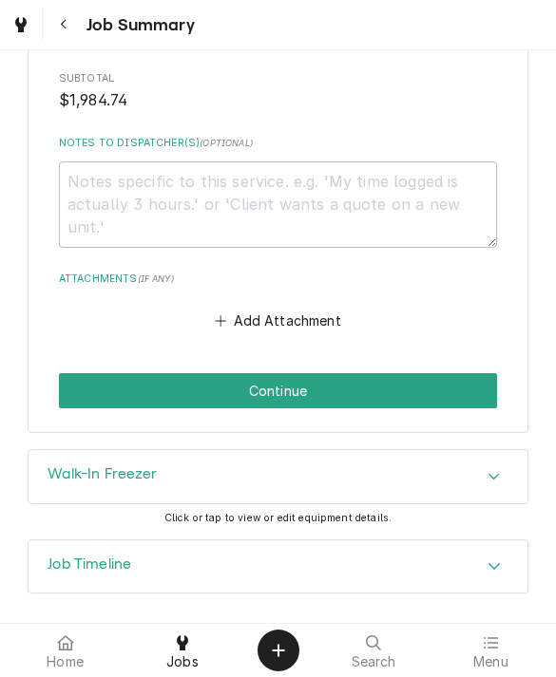
scroll to position [2266, 0]
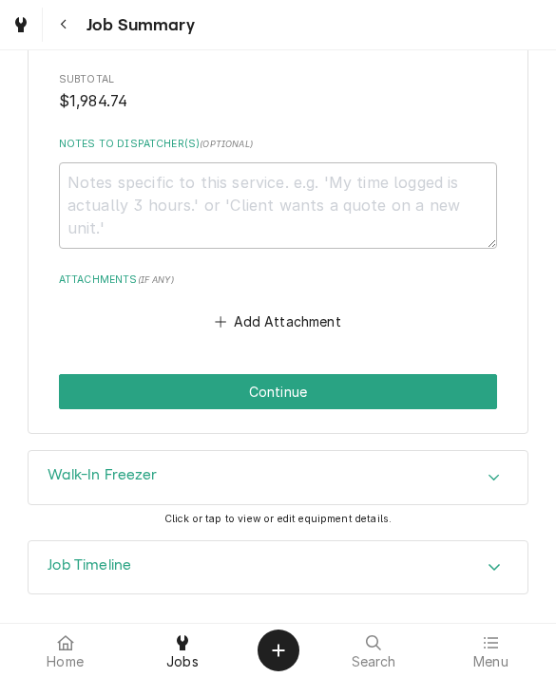
click at [95, 374] on button "Continue" at bounding box center [278, 391] width 439 height 35
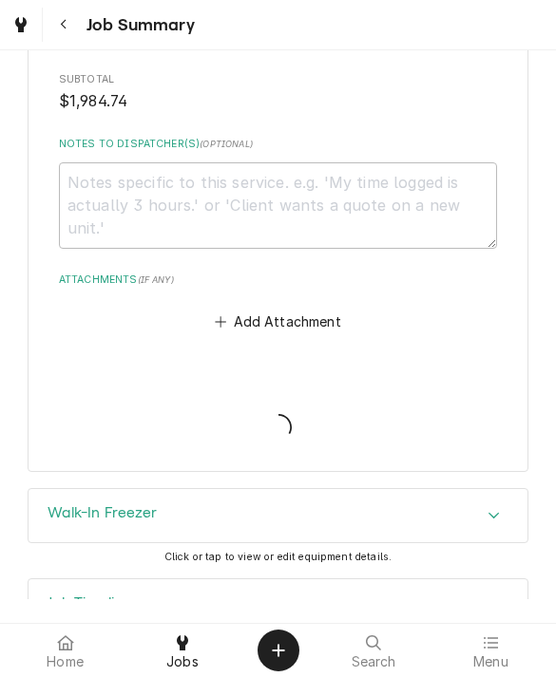
type textarea "x"
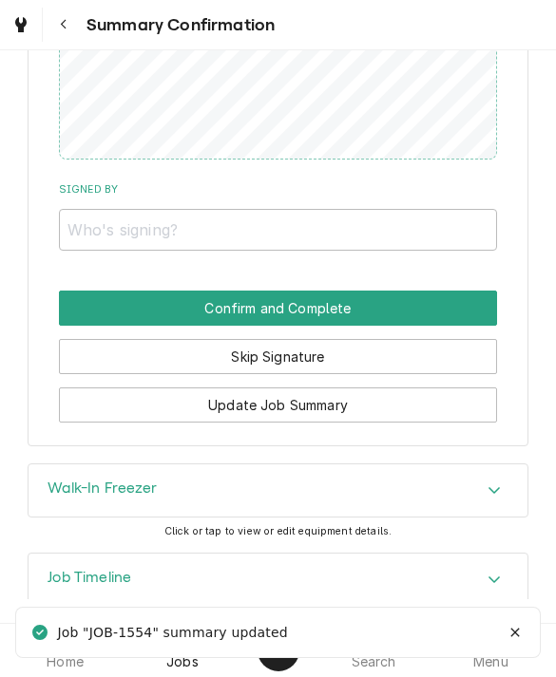
scroll to position [2073, 0]
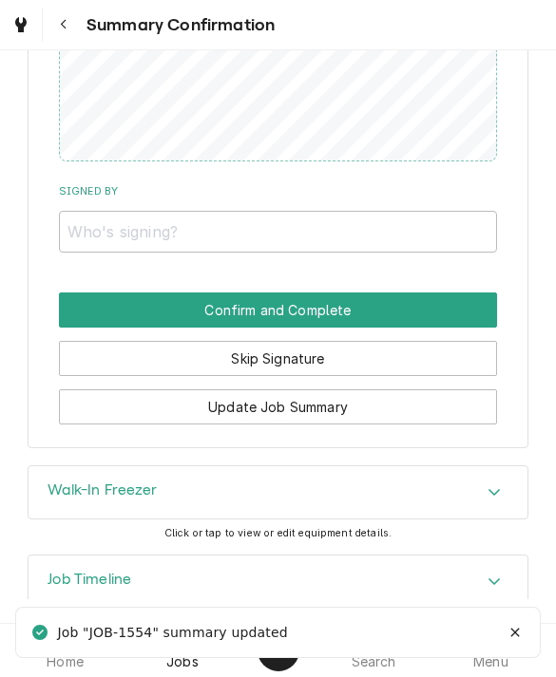
click at [99, 341] on button "Skip Signature" at bounding box center [278, 358] width 439 height 35
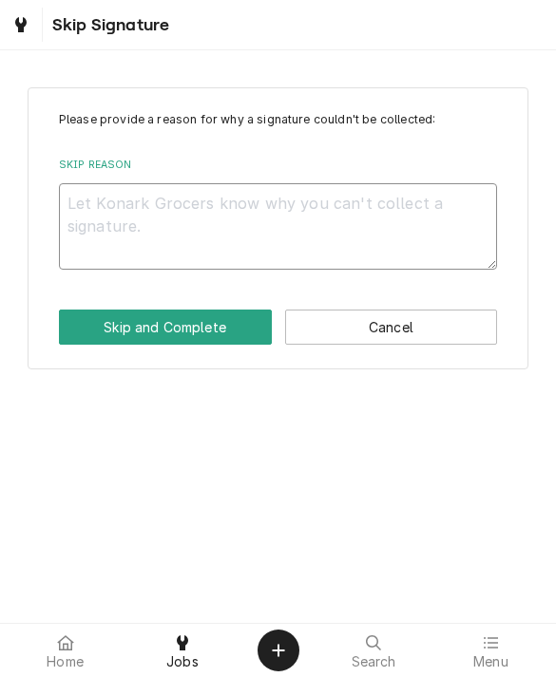
click at [103, 221] on textarea "Skip Reason" at bounding box center [278, 226] width 439 height 86
type textarea "x"
type textarea "N"
type textarea "x"
type textarea "No"
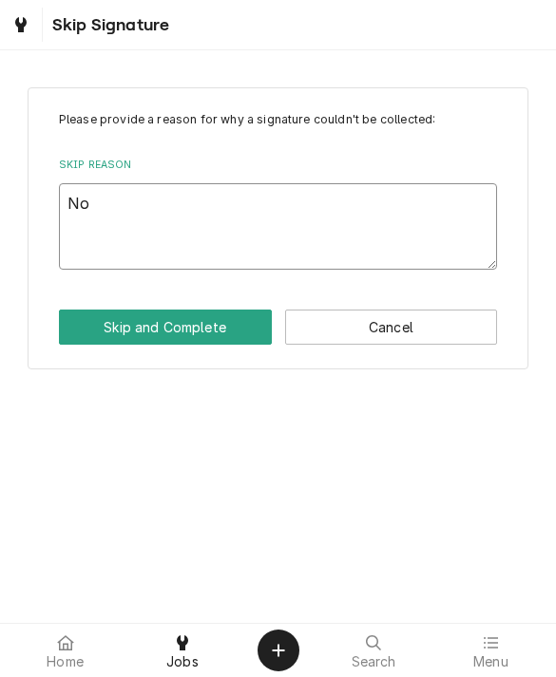
type textarea "x"
type textarea "No l"
type textarea "x"
type textarea "No lo"
type textarea "x"
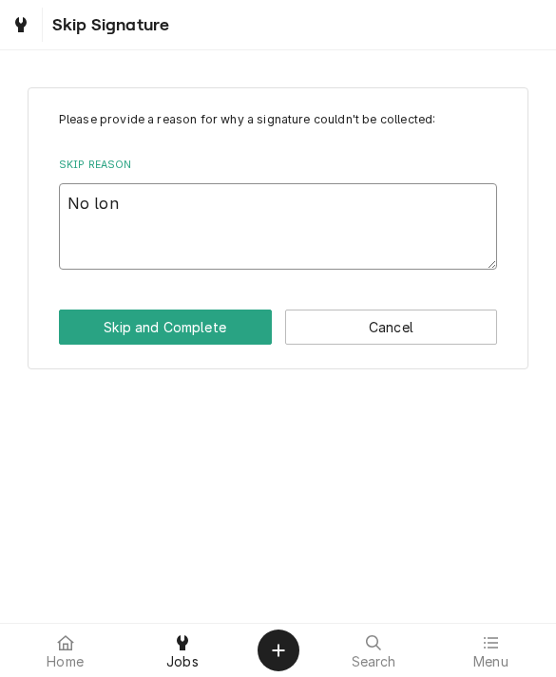
type textarea "No long"
type textarea "x"
type textarea "No longe"
type textarea "x"
type textarea "No longer"
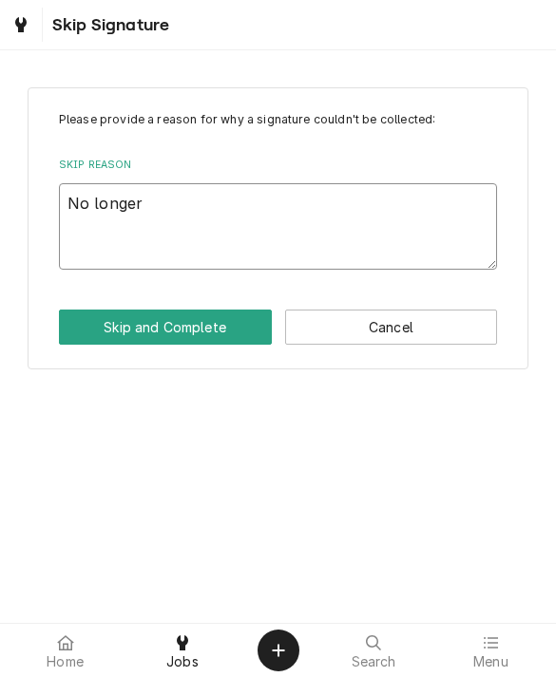
type textarea "x"
type textarea "No longer"
type textarea "x"
type textarea "No longer o"
type textarea "x"
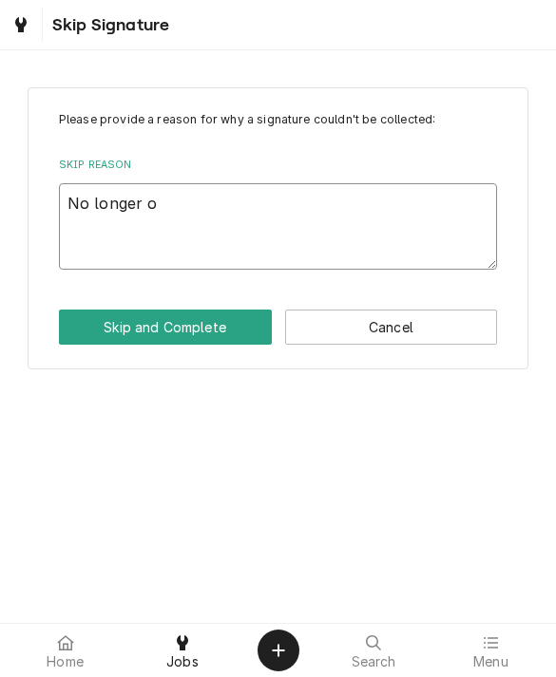
type textarea "No longer on"
type textarea "x"
type textarea "No longer on"
type textarea "x"
type textarea "No longer on s"
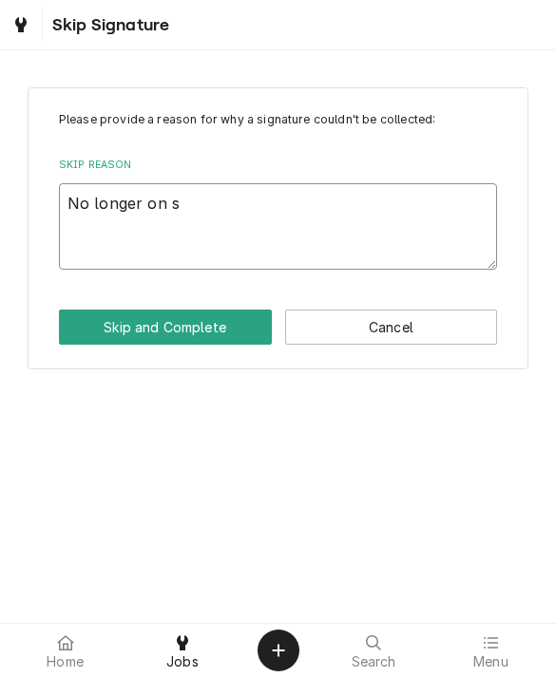
type textarea "x"
type textarea "No longer on si"
type textarea "x"
type textarea "No longer on sit"
type textarea "x"
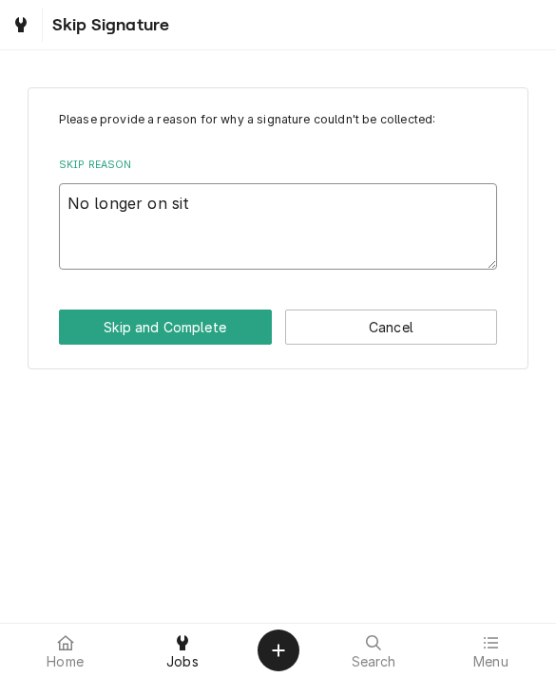
type textarea "No longer on site"
type textarea "x"
type textarea "No longer on site"
type textarea "x"
type textarea "No longer on site -"
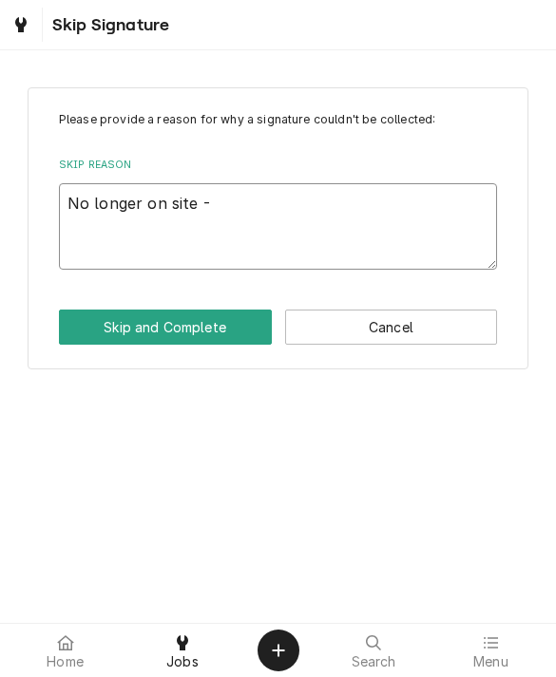
type textarea "x"
type textarea "No longer on site -"
type textarea "x"
type textarea "No longer on site - O"
type textarea "x"
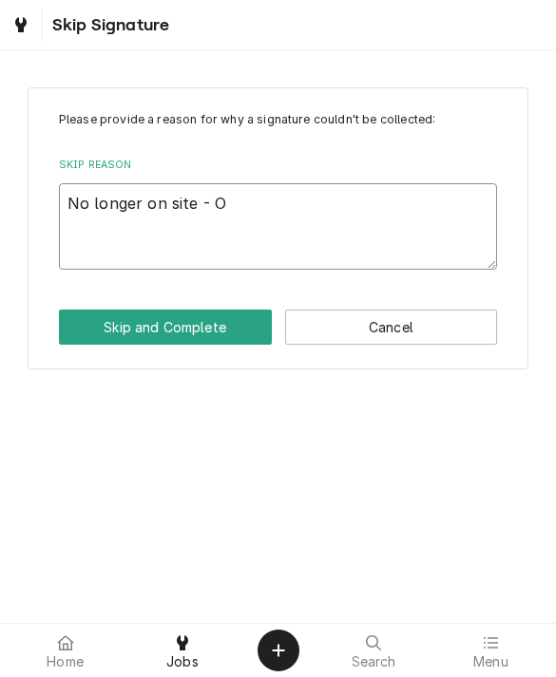
type textarea "No longer on site - OV"
type textarea "x"
type textarea "No longer on site - OVE"
type textarea "x"
type textarea "No longer on site - OVER"
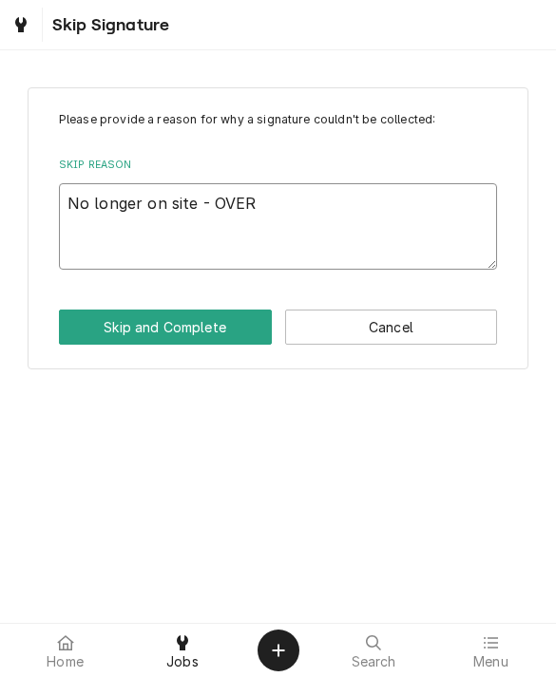
type textarea "x"
type textarea "No longer on site - OVERT"
type textarea "x"
type textarea "No longer on site - OVERTI"
type textarea "x"
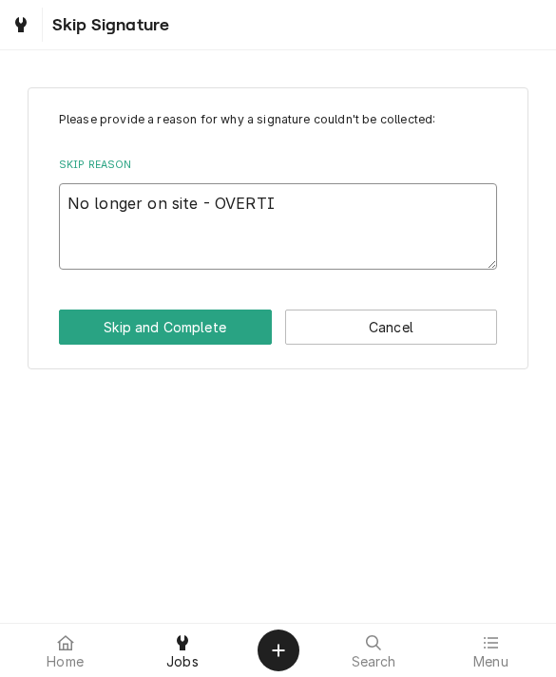
type textarea "No longer on site - OVERTIM"
type textarea "x"
type textarea "No longer on site - OVERTIME"
type textarea "x"
type textarea "No longer on site - OVERTIME"
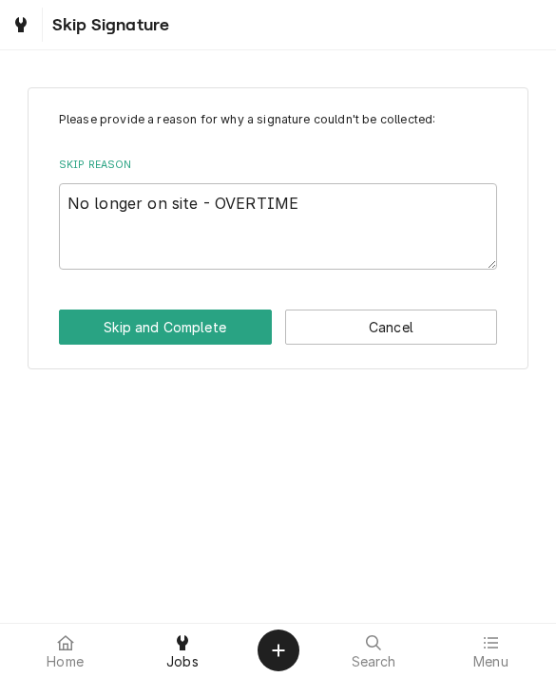
click at [94, 328] on button "Skip and Complete" at bounding box center [165, 327] width 213 height 35
type textarea "x"
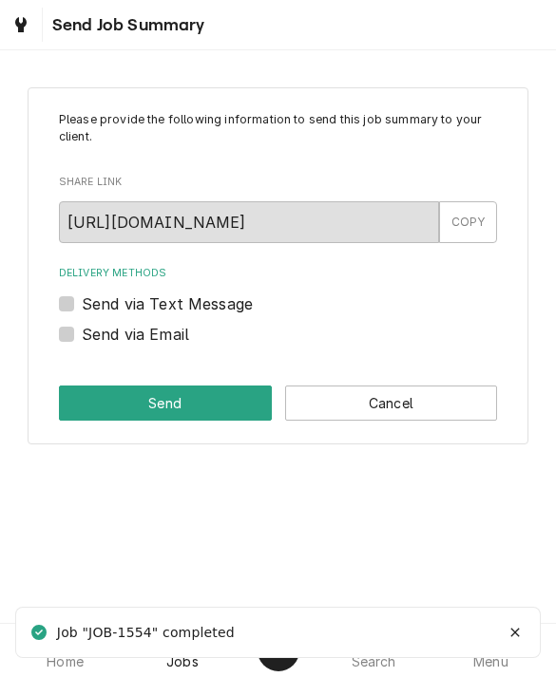
click at [350, 403] on button "Cancel" at bounding box center [391, 403] width 213 height 35
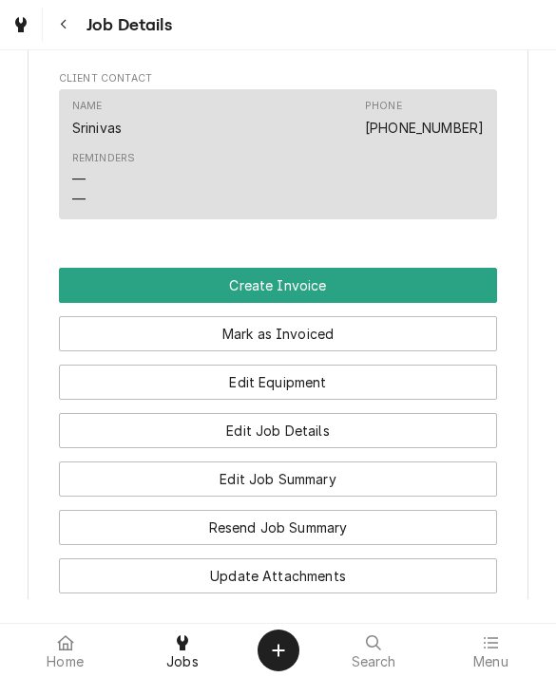
scroll to position [1325, 0]
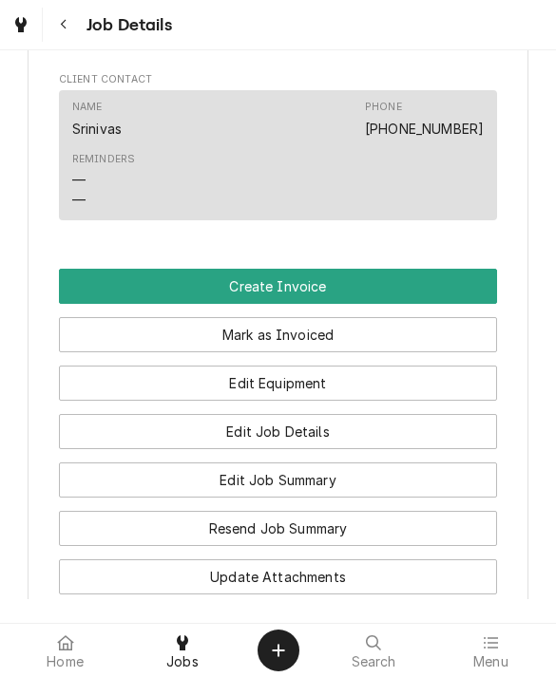
click at [90, 282] on button "Create Invoice" at bounding box center [278, 286] width 439 height 35
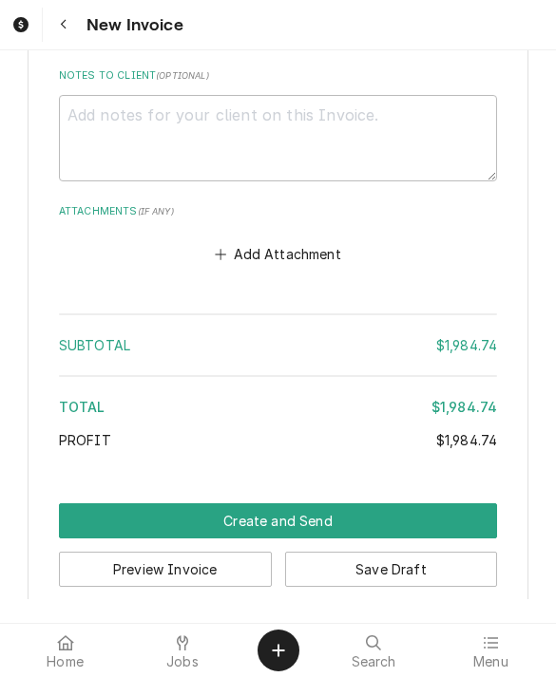
click at [100, 503] on button "Create and Send" at bounding box center [278, 520] width 439 height 35
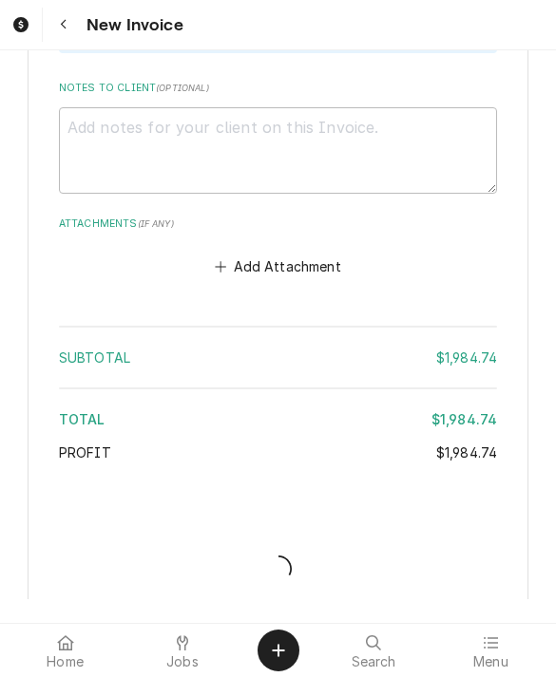
type textarea "x"
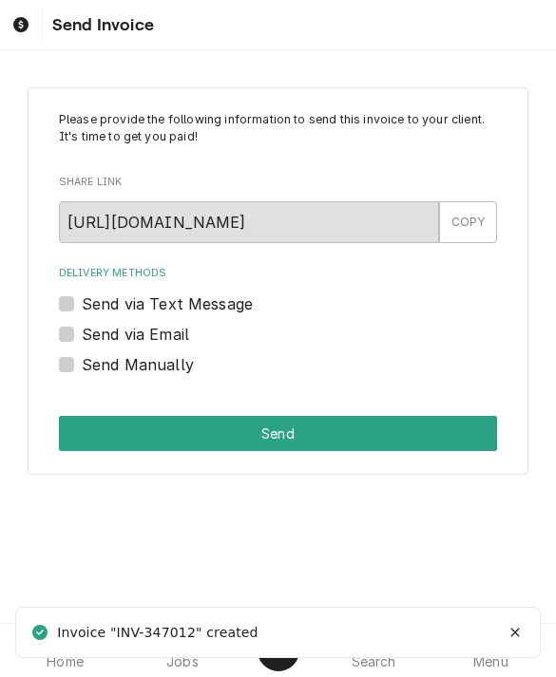
click at [82, 328] on label "Send via Email" at bounding box center [135, 334] width 107 height 23
click at [82, 328] on input "Send via Email" at bounding box center [301, 344] width 439 height 42
checkbox input "true"
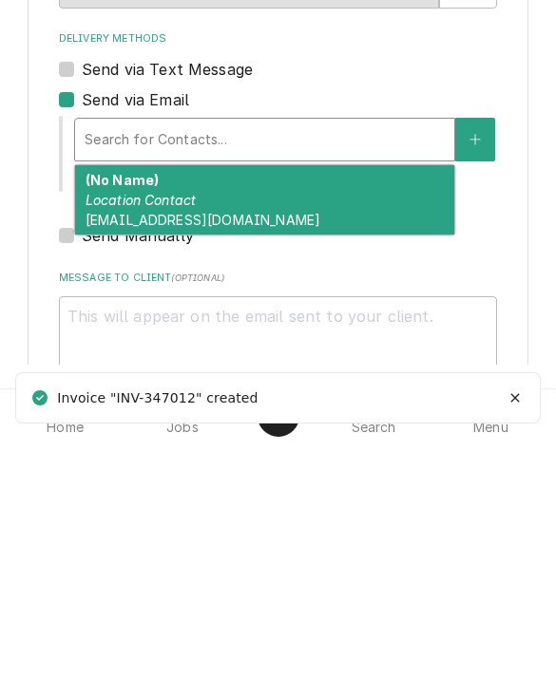
click at [112, 446] on span "omaha@konarkgrocers.com" at bounding box center [202, 454] width 235 height 16
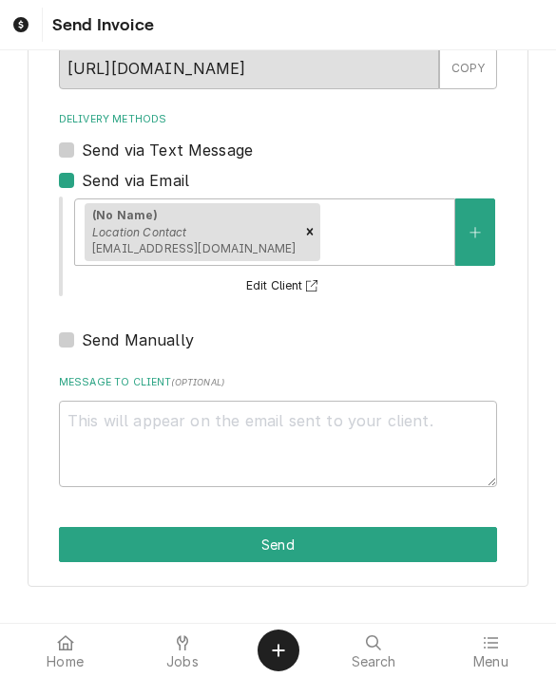
scroll to position [154, 0]
click at [128, 548] on button "Send" at bounding box center [278, 544] width 439 height 35
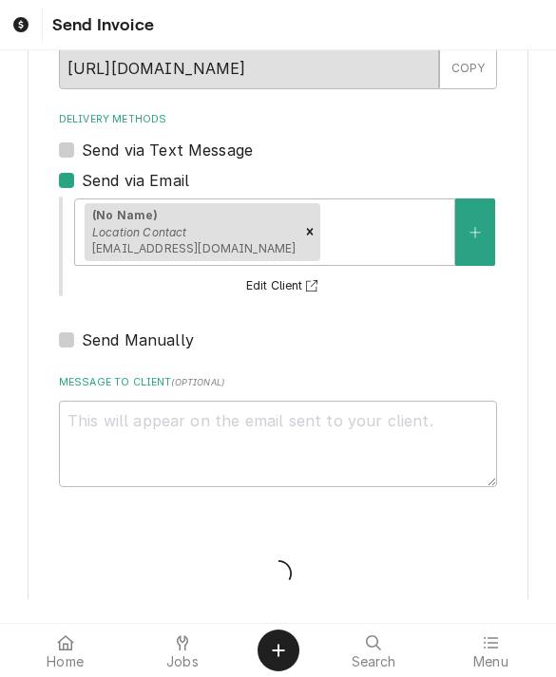
type textarea "x"
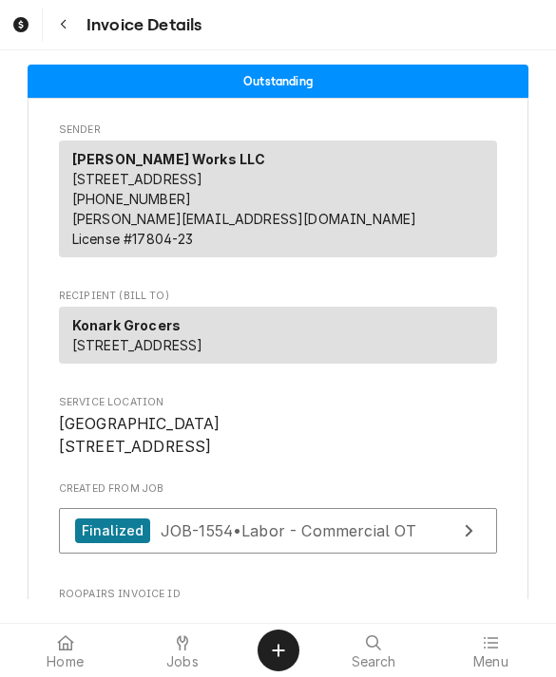
click at [181, 654] on span "Jobs" at bounding box center [182, 661] width 32 height 15
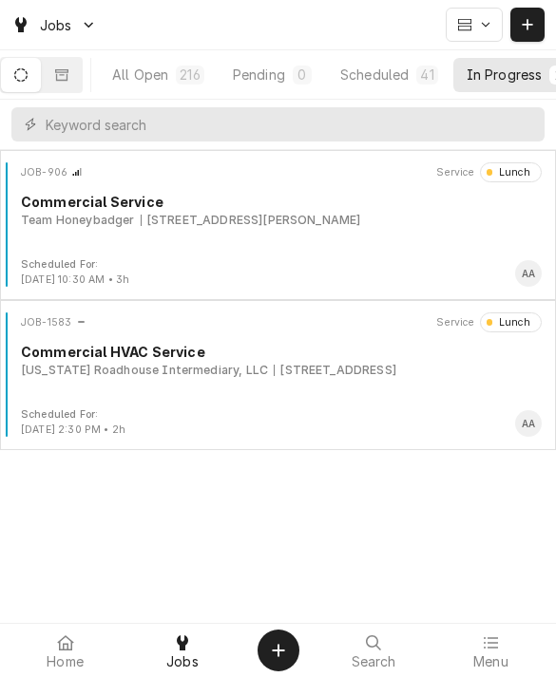
click at [165, 79] on div "All Open" at bounding box center [140, 75] width 56 height 20
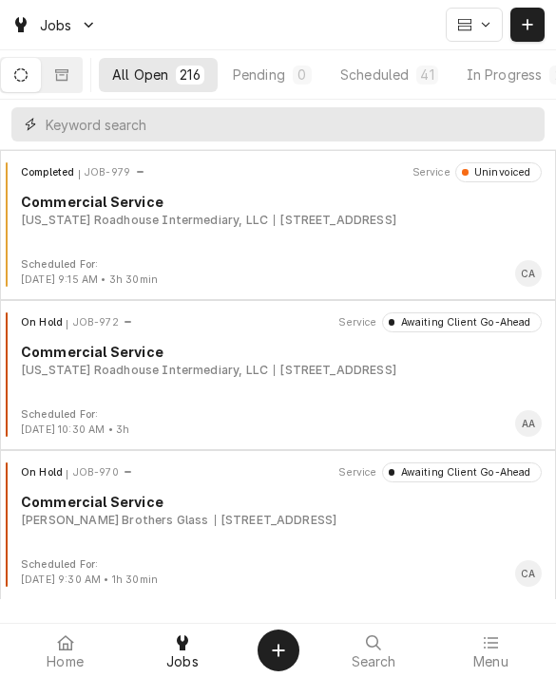
click at [122, 129] on input "Dynamic Content Wrapper" at bounding box center [290, 124] width 489 height 34
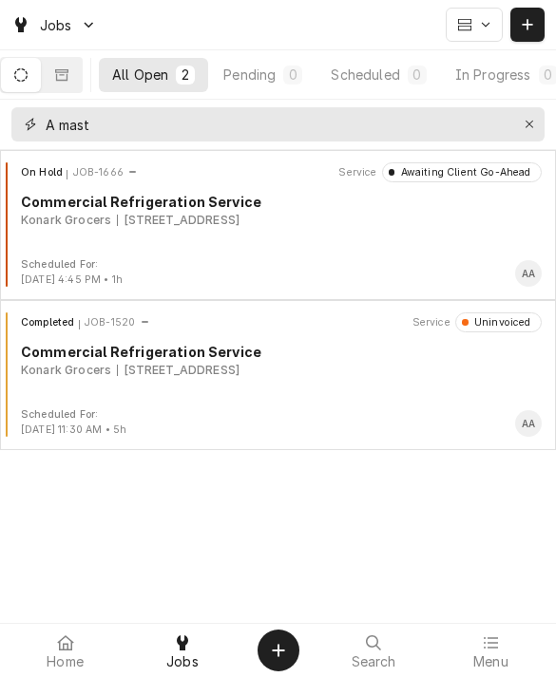
type input "A mast"
click at [65, 394] on div "Completed JOB-1520 Service Uninvoiced Commercial Refrigeration Service Konark G…" at bounding box center [278, 359] width 540 height 95
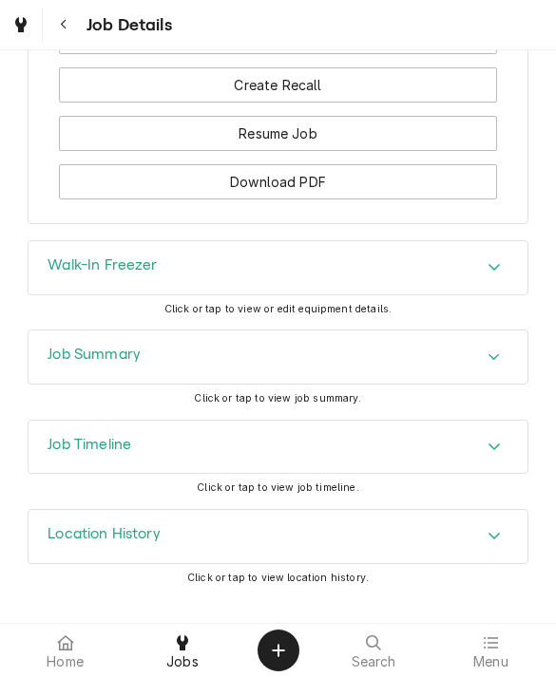
click at [69, 373] on div "Job Summary" at bounding box center [277, 357] width 499 height 53
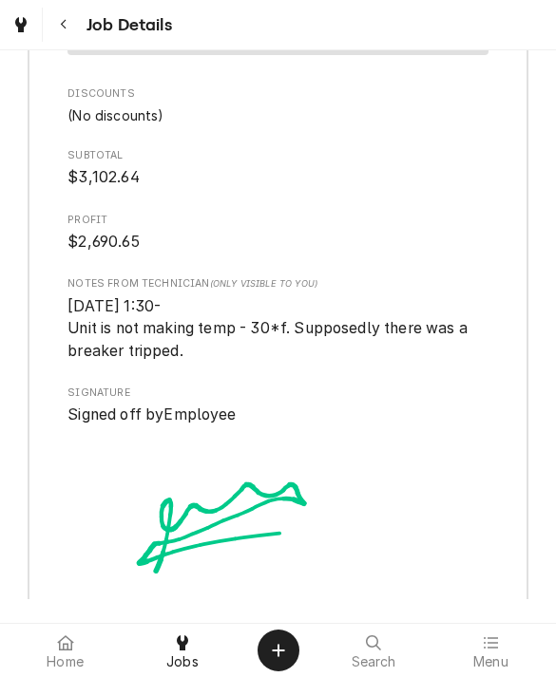
scroll to position [4923, 0]
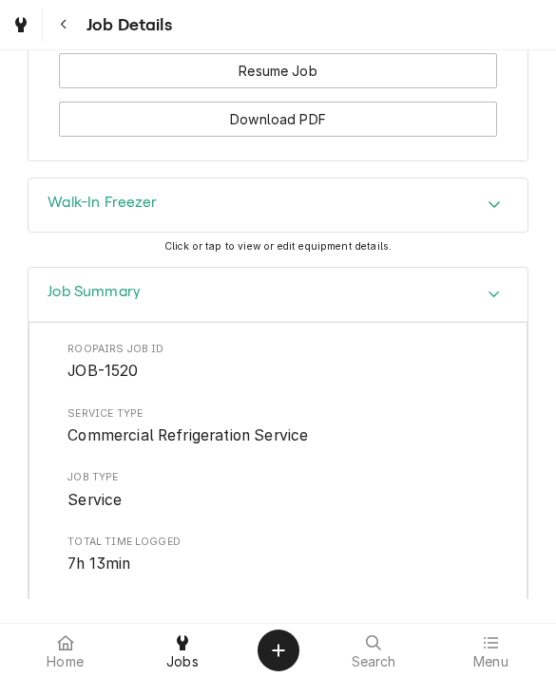
click at [70, 301] on h3 "Job Summary" at bounding box center [93, 292] width 93 height 18
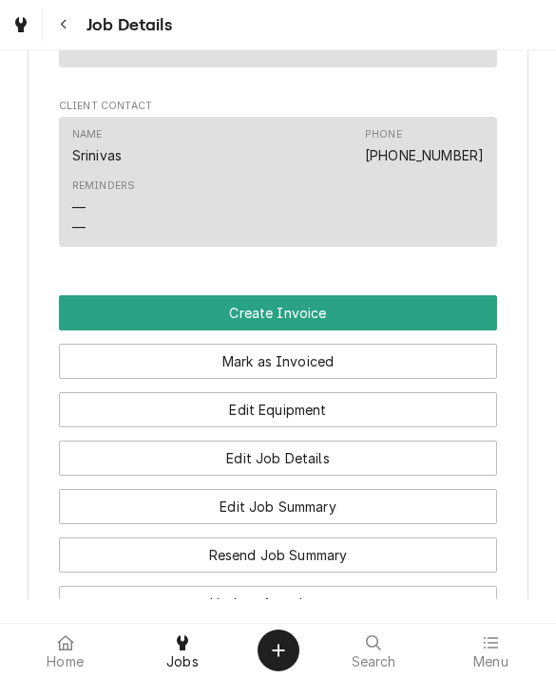
scroll to position [1217, 0]
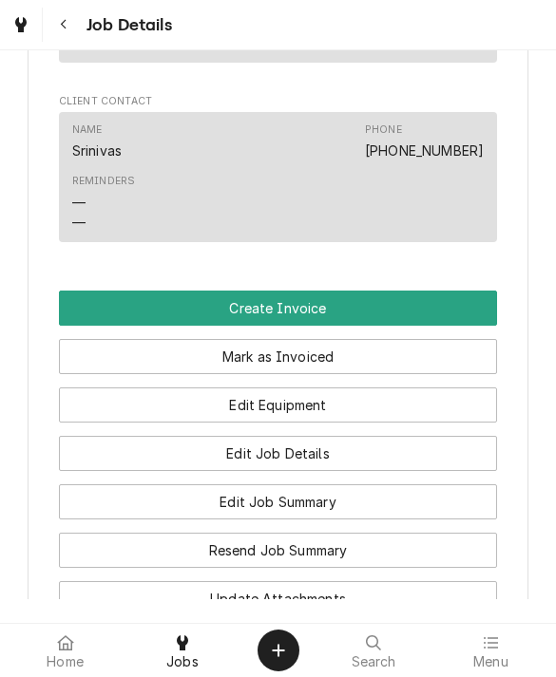
click at [83, 313] on button "Create Invoice" at bounding box center [278, 308] width 439 height 35
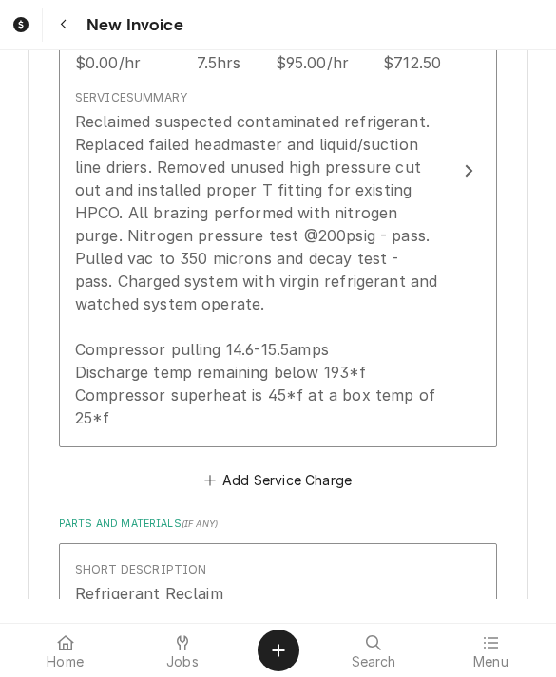
click at [108, 367] on div "Reclaimed suspected contaminated refrigerant. Replaced failed headmaster and li…" at bounding box center [258, 269] width 367 height 319
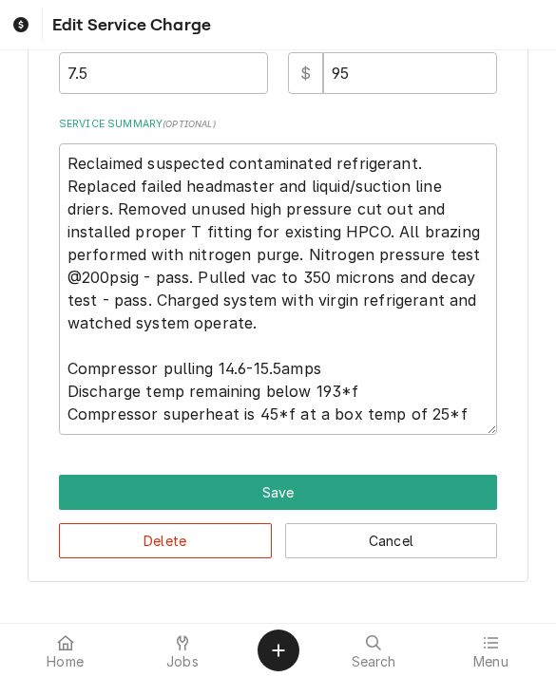
scroll to position [321, 0]
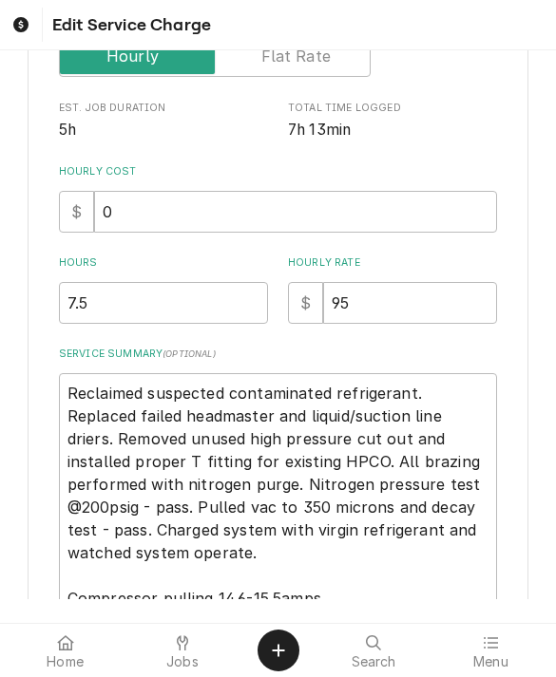
type textarea "x"
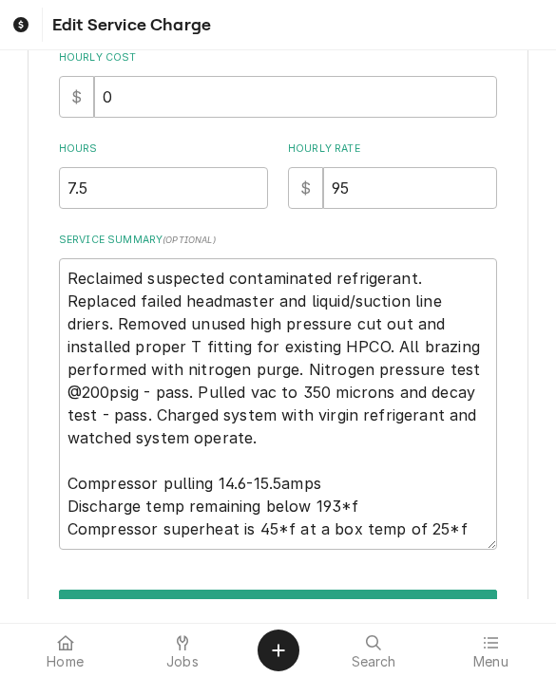
scroll to position [481, 0]
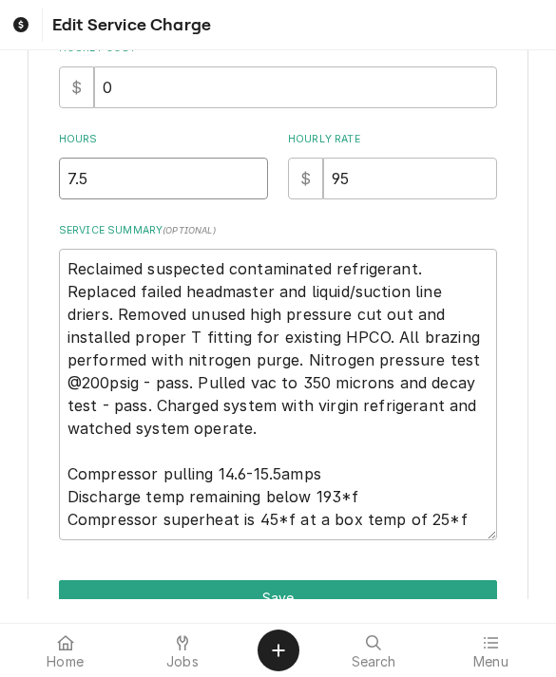
click at [126, 181] on input "7.5" at bounding box center [163, 179] width 209 height 42
type input "7"
click at [90, 587] on button "Save" at bounding box center [278, 597] width 439 height 35
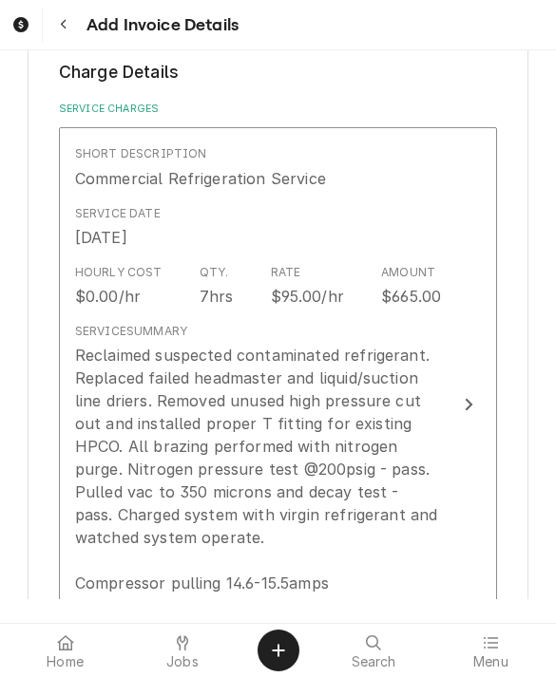
click at [96, 454] on div "Reclaimed suspected contaminated refrigerant. Replaced failed headmaster and li…" at bounding box center [258, 503] width 367 height 319
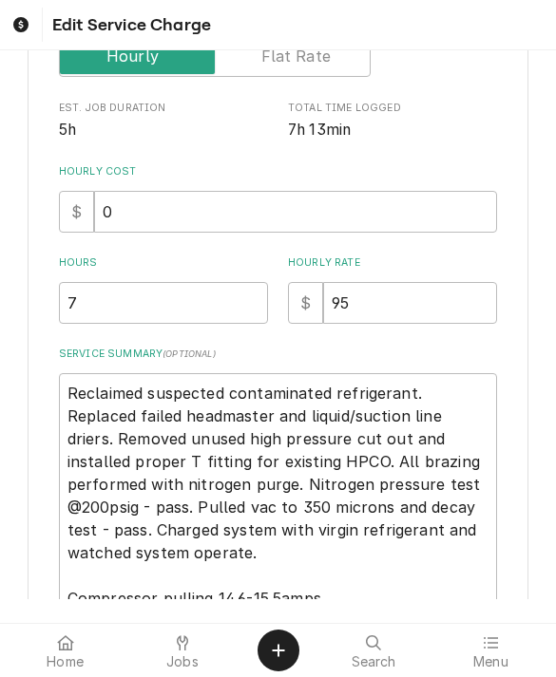
type textarea "x"
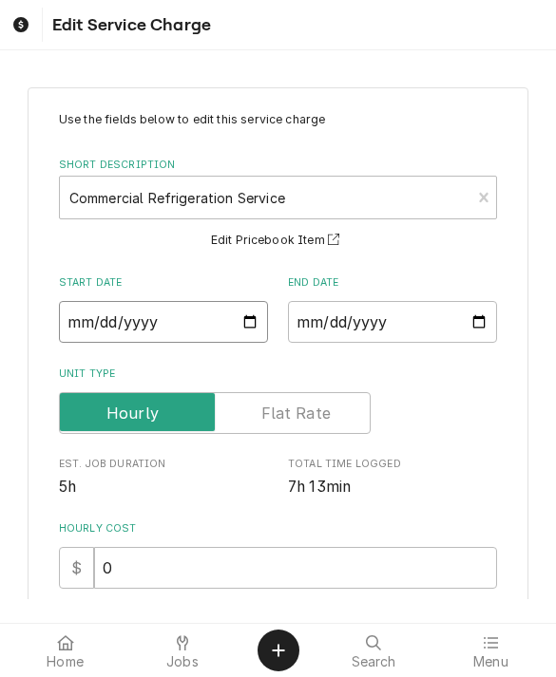
click at [108, 320] on input "[DATE]" at bounding box center [163, 322] width 209 height 42
type input "[DATE]"
type textarea "x"
click at [333, 333] on input "[DATE]" at bounding box center [392, 322] width 209 height 42
type input "[DATE]"
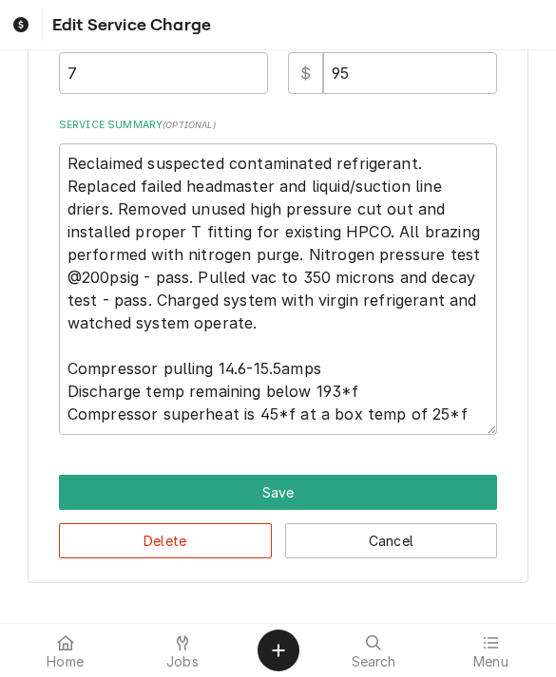
click at [108, 485] on button "Save" at bounding box center [278, 492] width 439 height 35
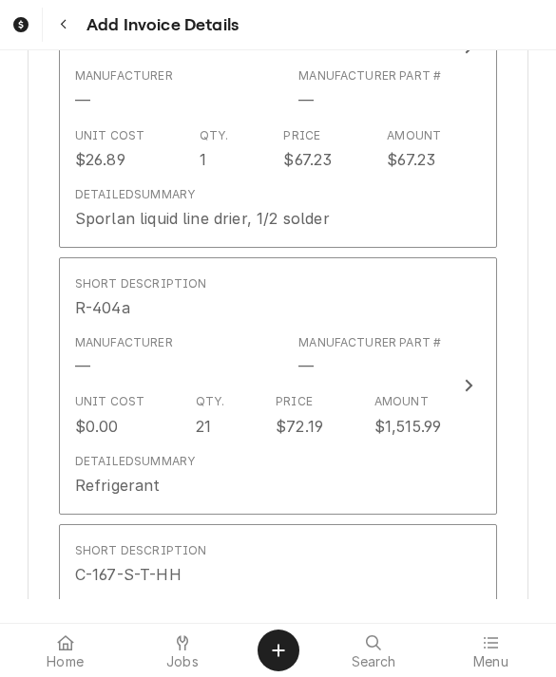
click at [101, 429] on div "$0.00" at bounding box center [97, 426] width 44 height 23
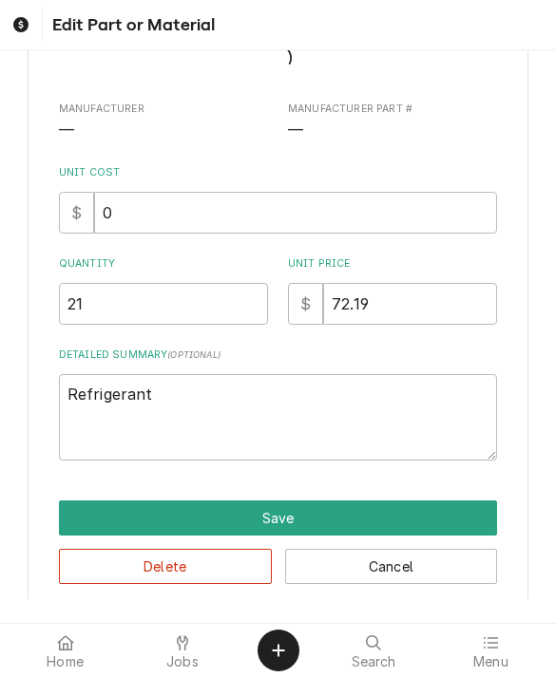
type textarea "x"
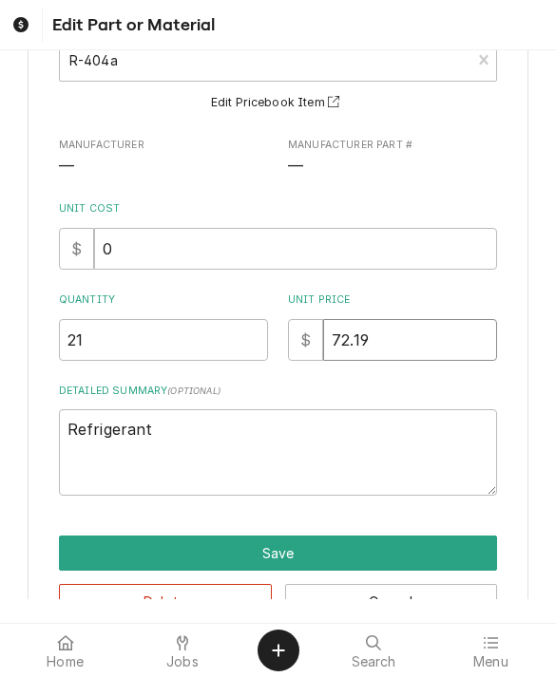
click at [350, 334] on input "72.19" at bounding box center [410, 340] width 174 height 42
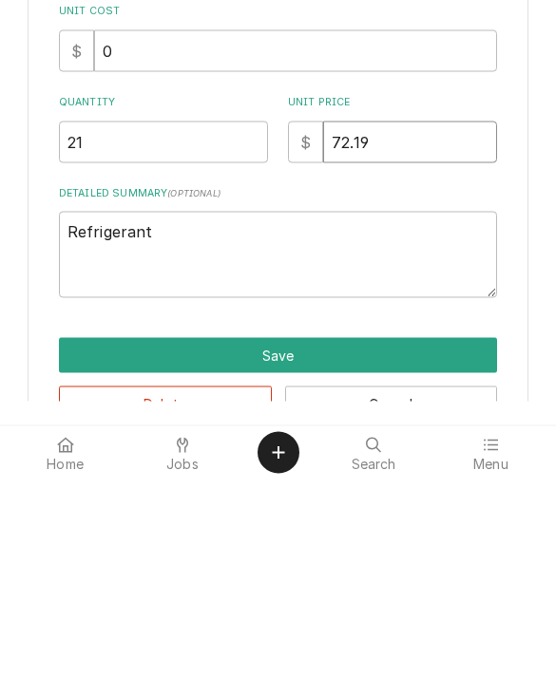
type input "2.19"
type textarea "x"
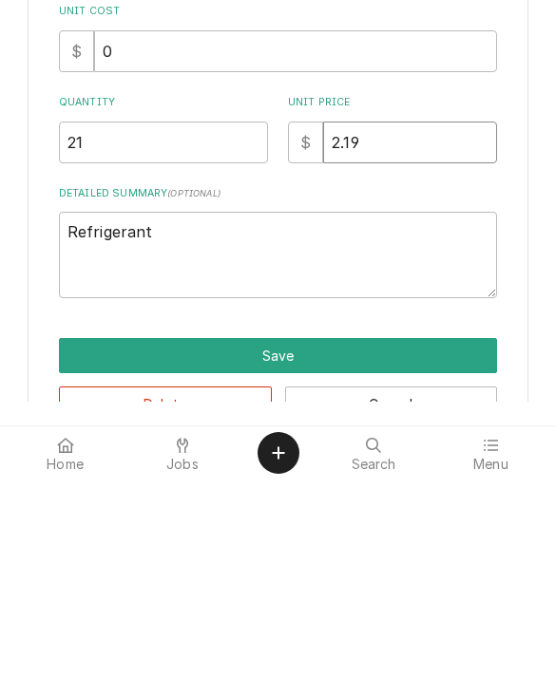
type input "52.19"
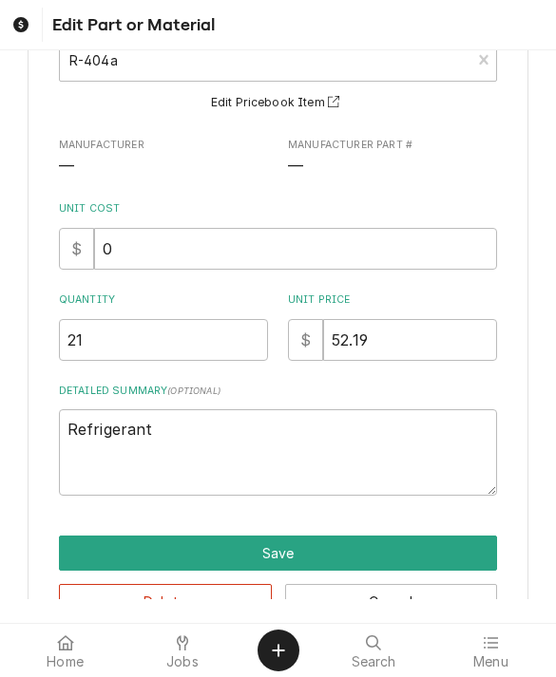
click at [104, 558] on button "Save" at bounding box center [278, 553] width 439 height 35
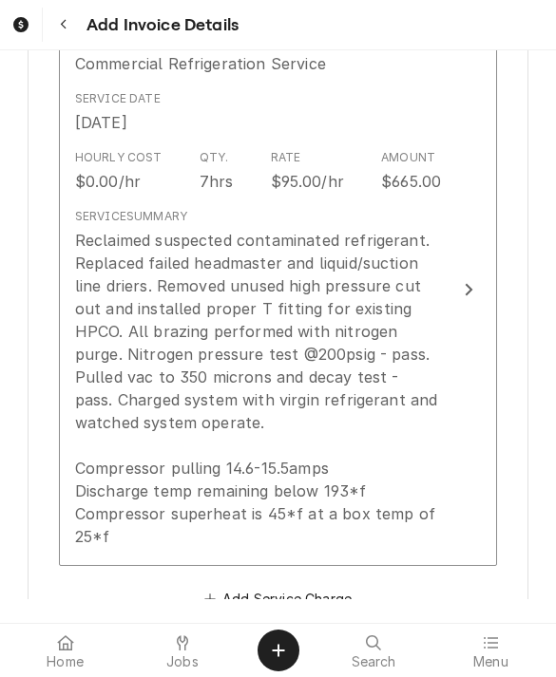
scroll to position [1280, 0]
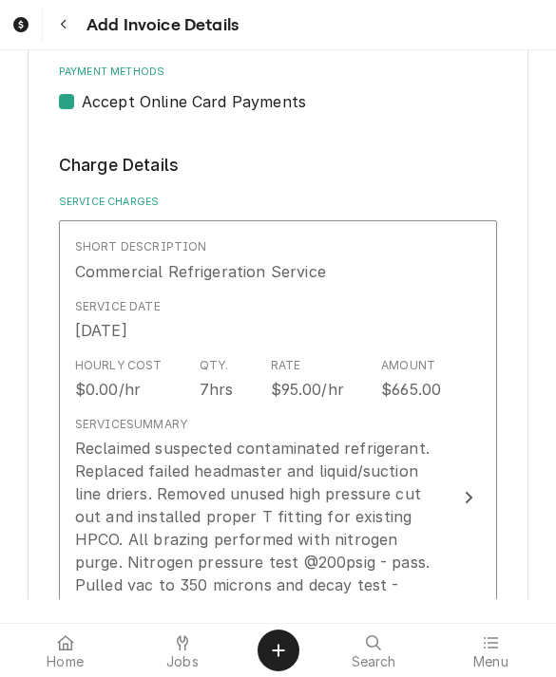
click at [118, 460] on div "Reclaimed suspected contaminated refrigerant. Replaced failed headmaster and li…" at bounding box center [258, 596] width 367 height 319
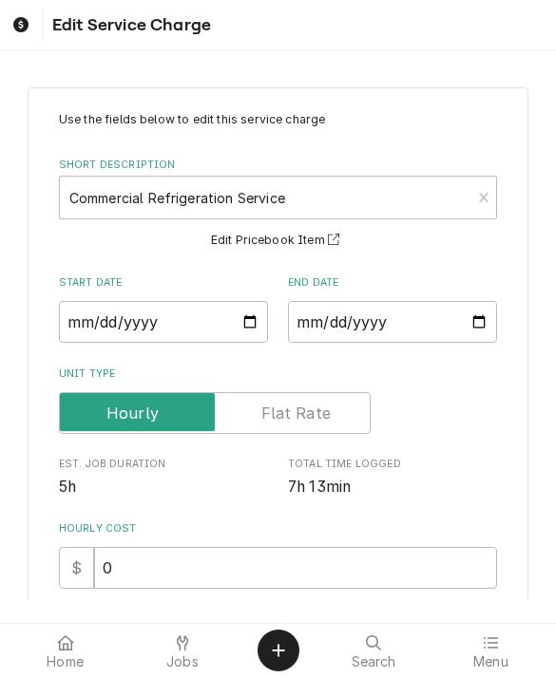
type textarea "x"
click at [104, 317] on input "2025-06-09" at bounding box center [163, 322] width 209 height 42
type input "2025-06-02"
type textarea "x"
click at [361, 321] on input "2025-06-09" at bounding box center [392, 322] width 209 height 42
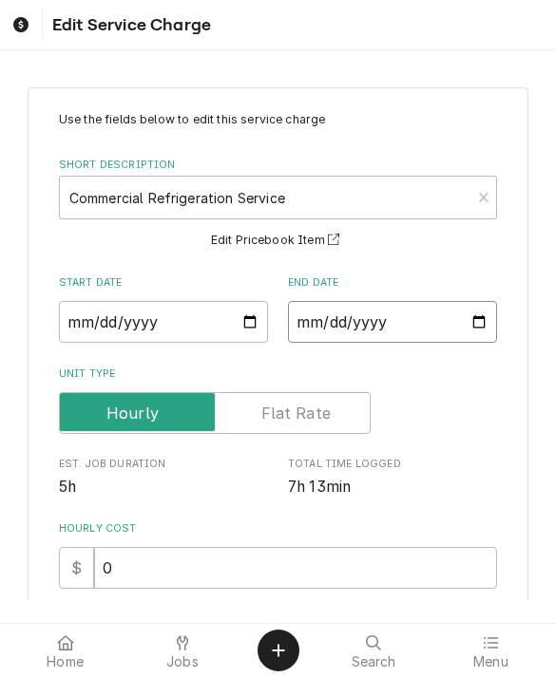
type input "[DATE]"
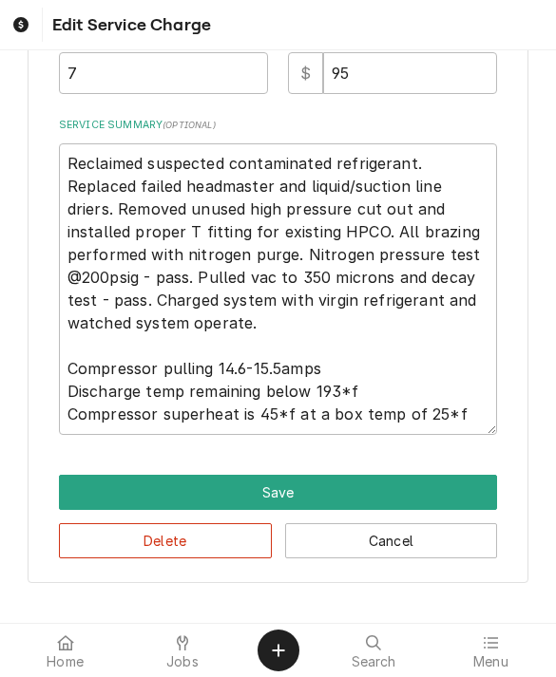
scroll to position [586, 0]
click at [105, 490] on button "Save" at bounding box center [278, 492] width 439 height 35
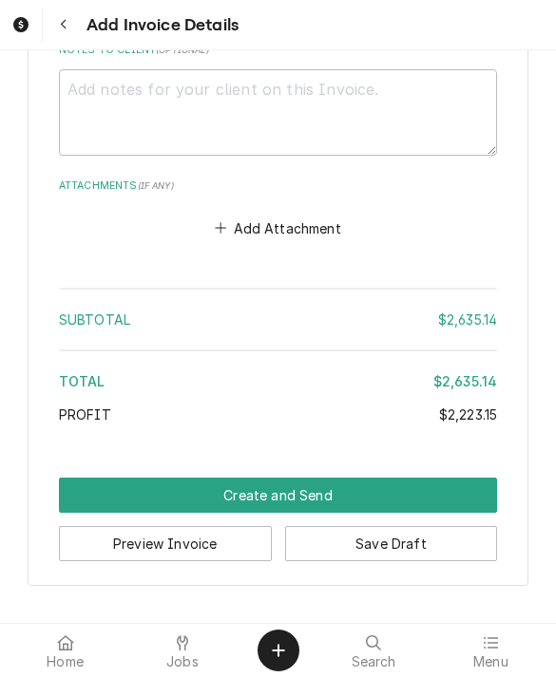
click at [115, 500] on button "Create and Send" at bounding box center [278, 495] width 439 height 35
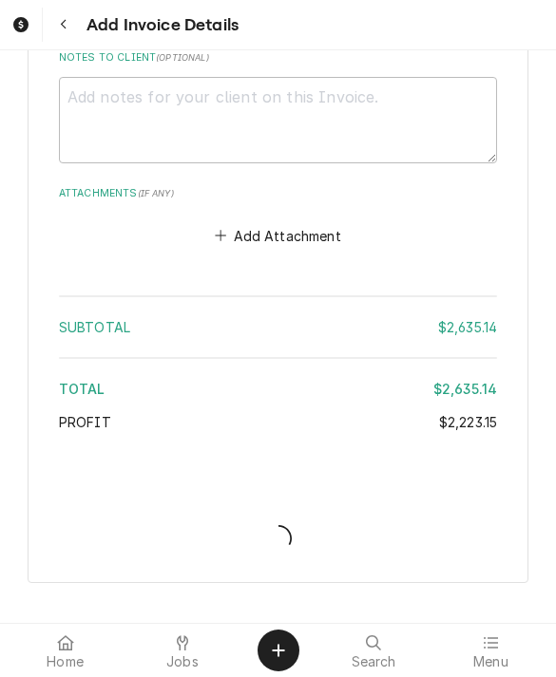
scroll to position [4701, 0]
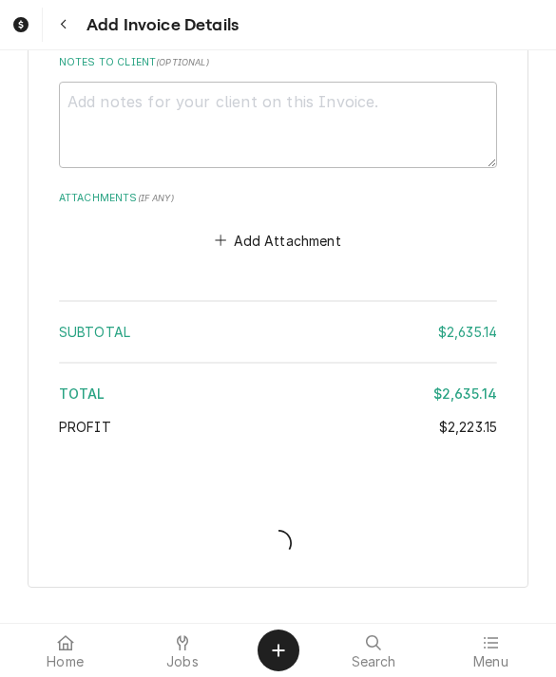
type textarea "x"
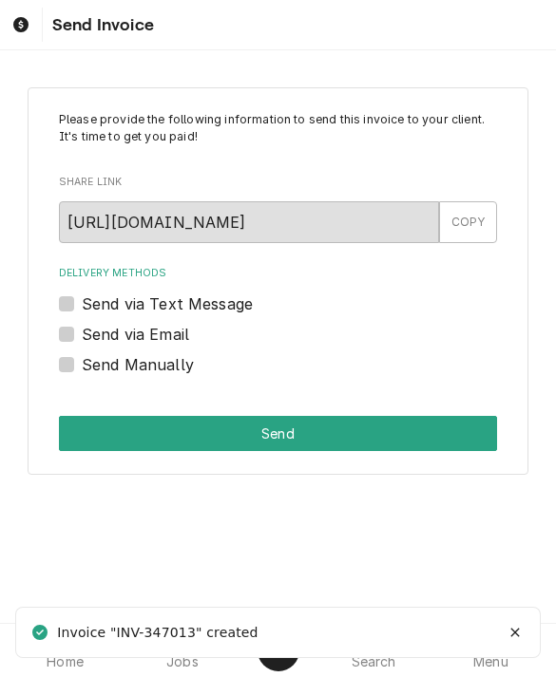
click at [82, 362] on label "Send Manually" at bounding box center [138, 364] width 112 height 23
click at [82, 362] on input "Send Manually" at bounding box center [301, 374] width 439 height 42
checkbox input "true"
click at [97, 441] on button "Send" at bounding box center [278, 433] width 439 height 35
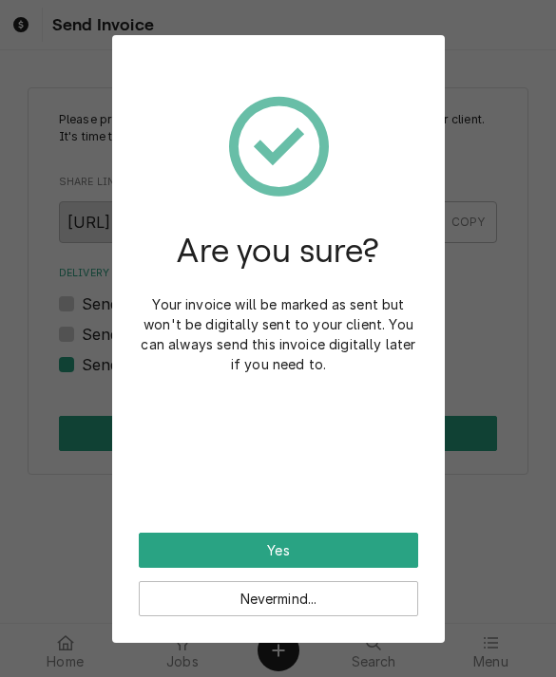
click at [167, 555] on button "Yes" at bounding box center [278, 550] width 279 height 35
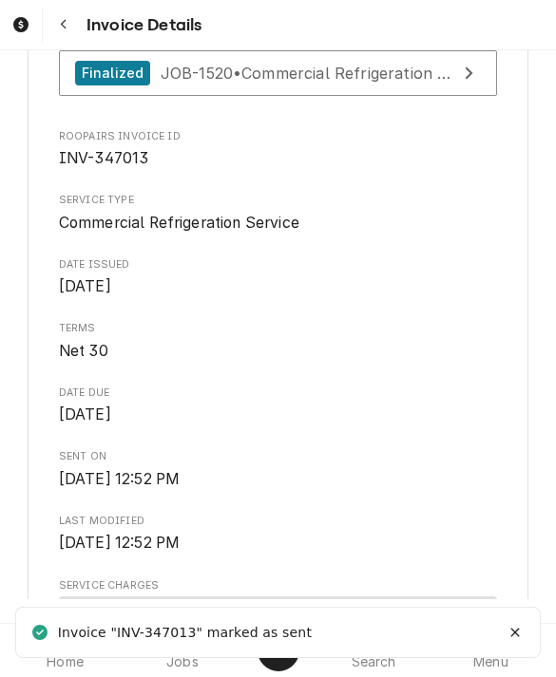
scroll to position [420, 0]
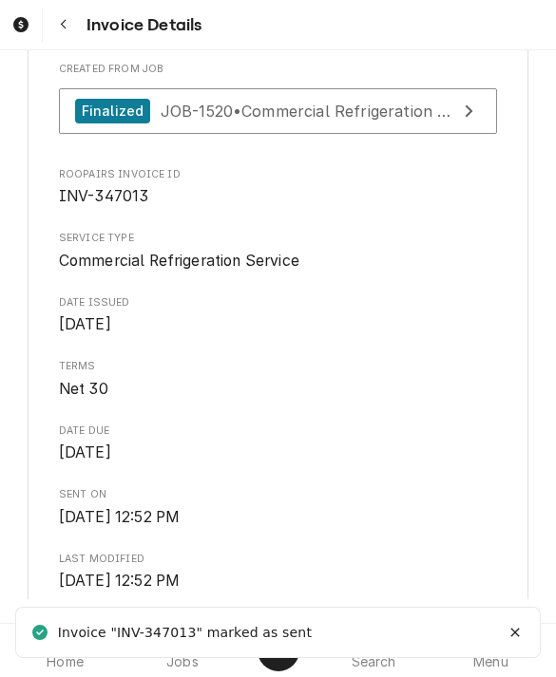
click at [108, 124] on div "Finalized" at bounding box center [112, 112] width 75 height 26
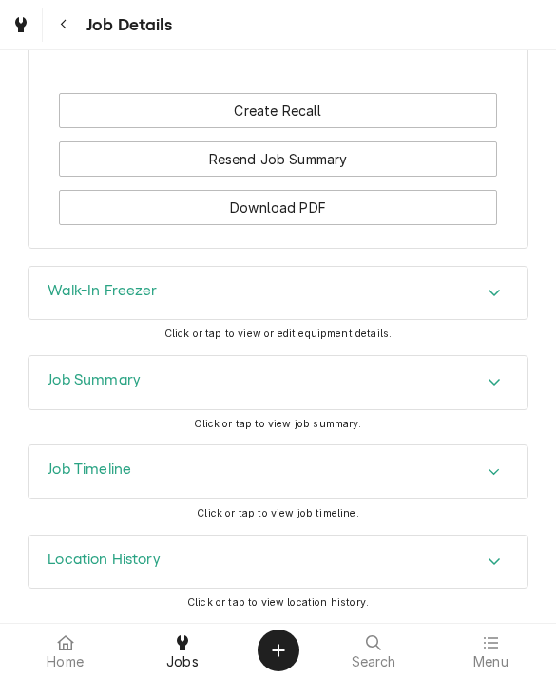
scroll to position [1519, 0]
click at [61, 388] on h3 "Job Summary" at bounding box center [93, 381] width 93 height 18
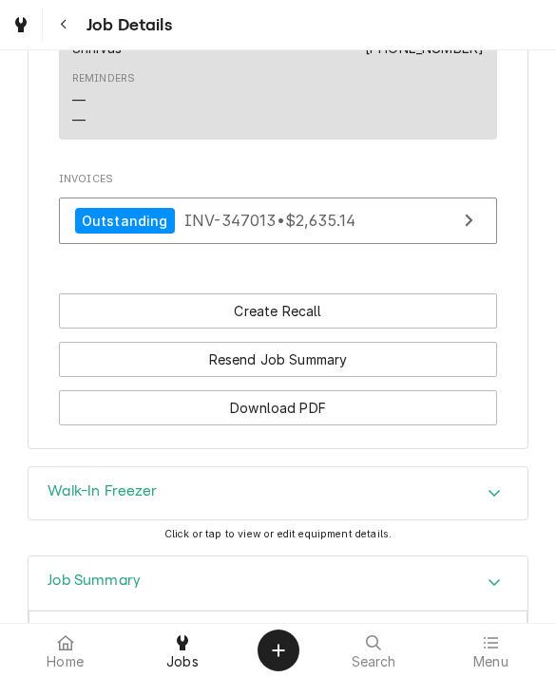
scroll to position [1299, 0]
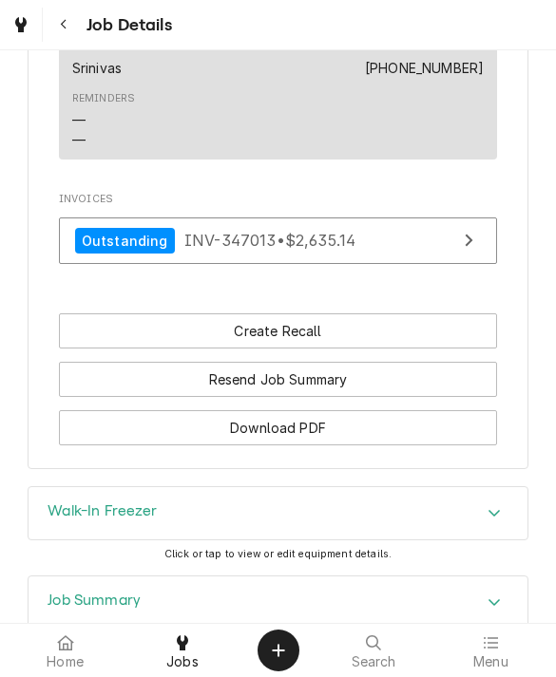
click at [119, 239] on div "Outstanding" at bounding box center [125, 241] width 100 height 26
click at [182, 632] on div at bounding box center [182, 643] width 23 height 23
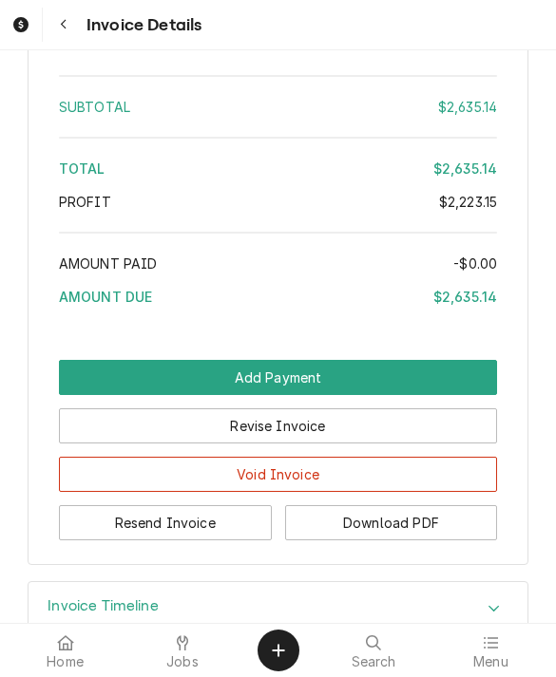
scroll to position [3721, 0]
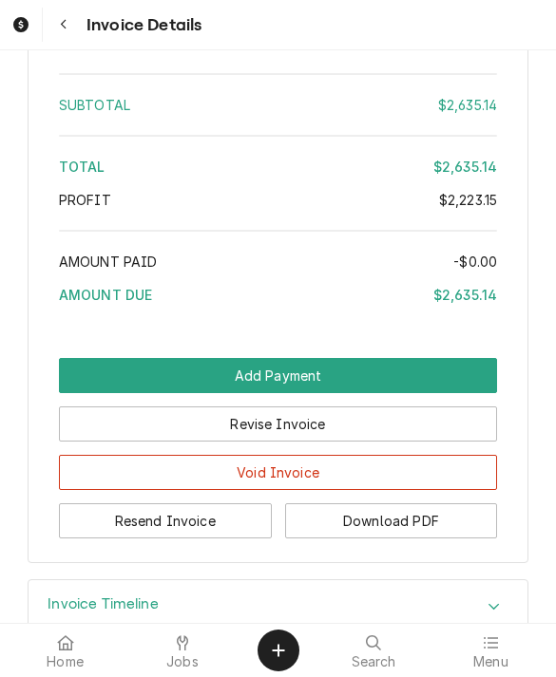
click at [94, 442] on button "Revise Invoice" at bounding box center [278, 423] width 439 height 35
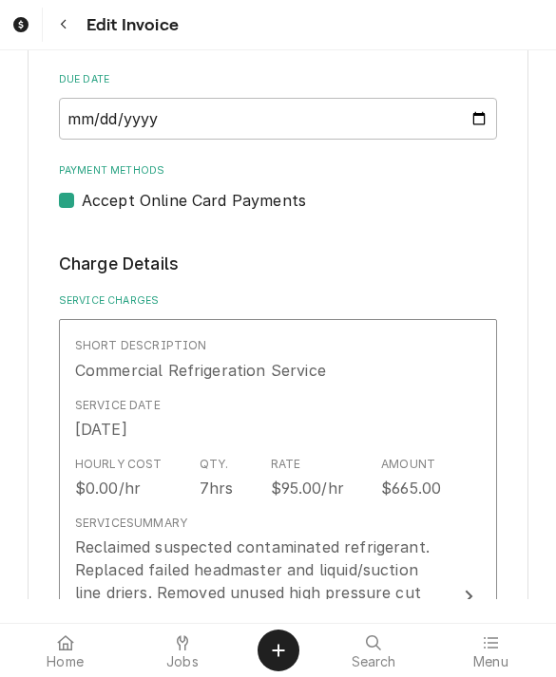
click at [122, 435] on div "Service Date [DATE]" at bounding box center [258, 418] width 367 height 59
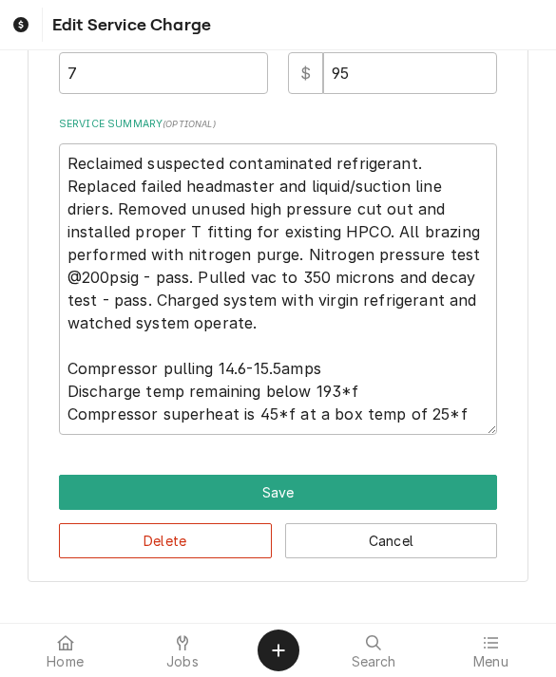
scroll to position [321, 0]
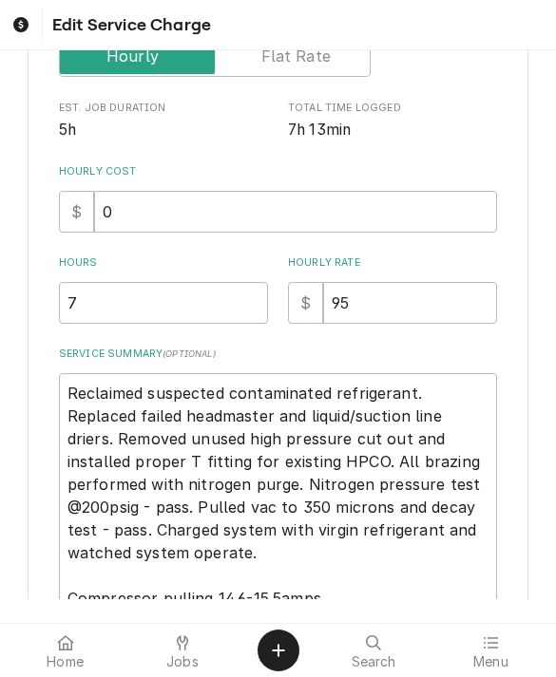
type textarea "x"
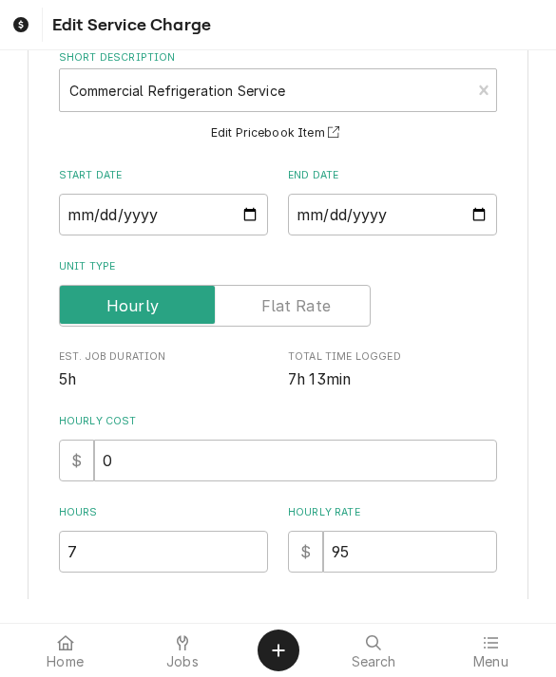
scroll to position [108, 0]
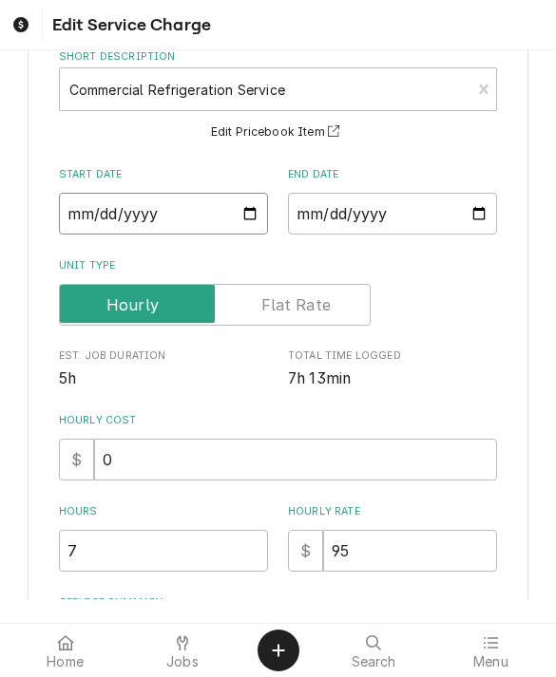
click at [124, 221] on input "[DATE]" at bounding box center [163, 214] width 209 height 42
type input "[DATE]"
type textarea "x"
click at [325, 212] on input "[DATE]" at bounding box center [392, 214] width 209 height 42
type input "[DATE]"
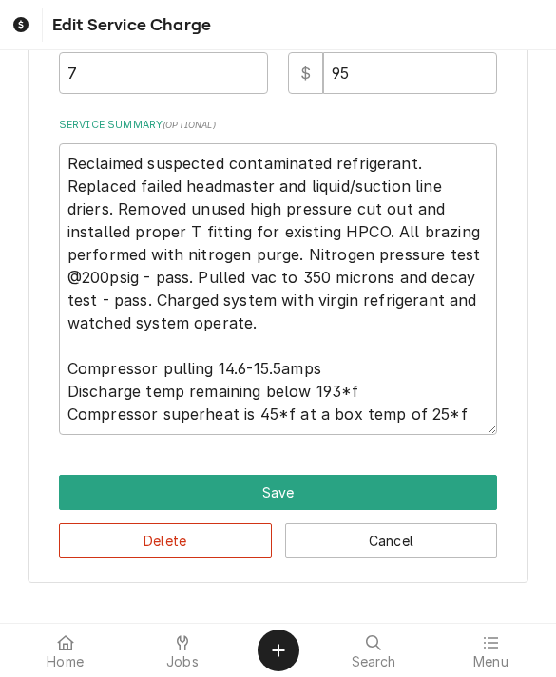
click at [111, 494] on button "Save" at bounding box center [278, 492] width 439 height 35
type textarea "x"
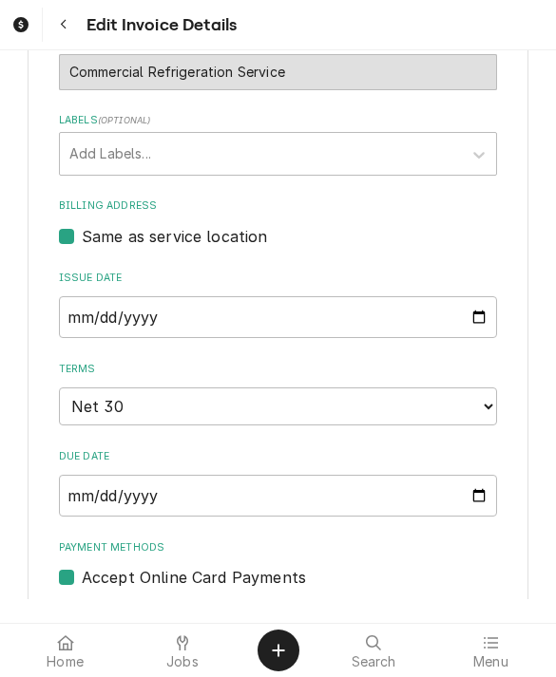
scroll to position [591, 0]
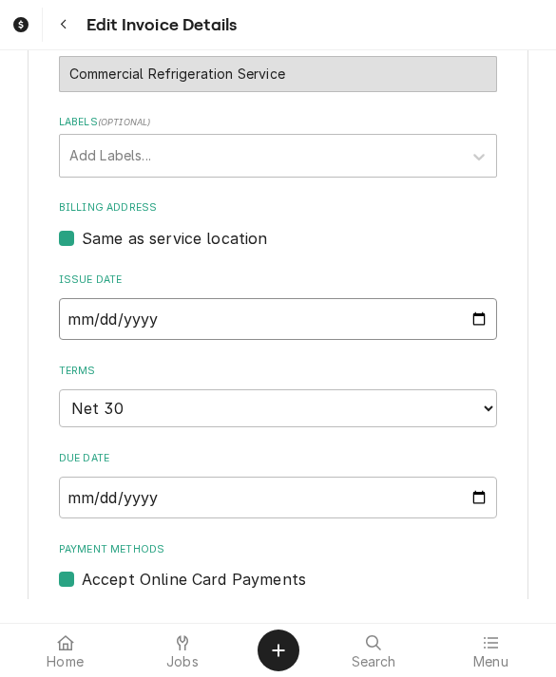
click at [114, 323] on input "[DATE]" at bounding box center [278, 319] width 439 height 42
type input "[DATE]"
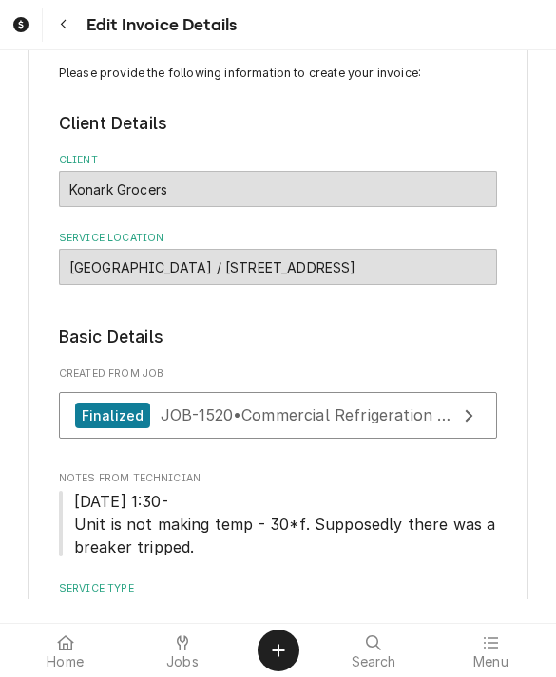
scroll to position [46, 0]
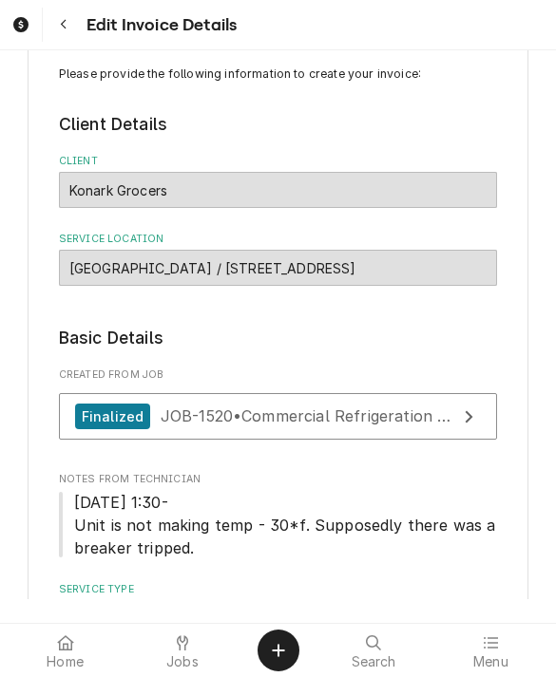
click at [183, 425] on div "Finalized JOB-1520 • Commercial Refrigeration Service" at bounding box center [266, 417] width 382 height 26
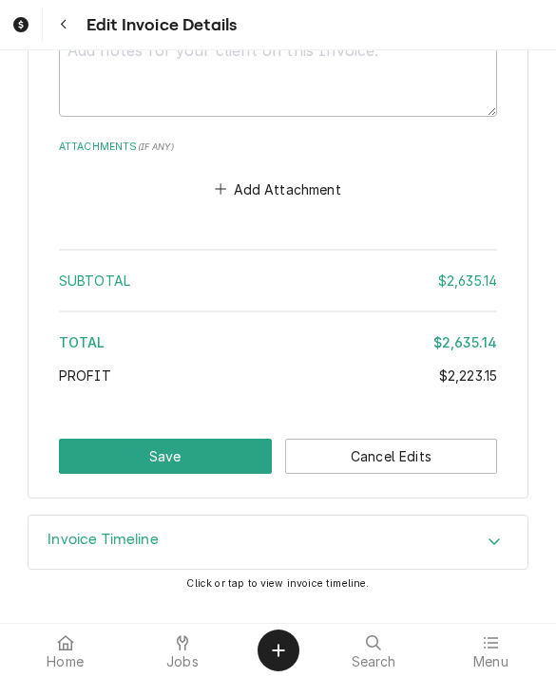
scroll to position [4753, 0]
click at [92, 458] on button "Save" at bounding box center [165, 456] width 213 height 35
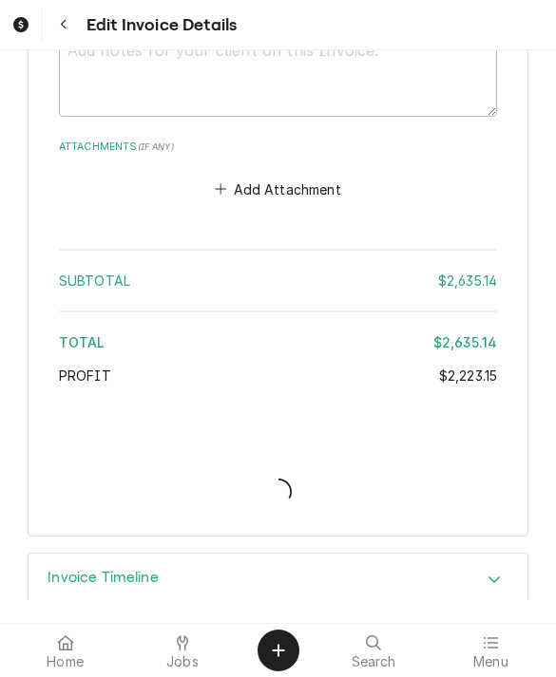
type textarea "x"
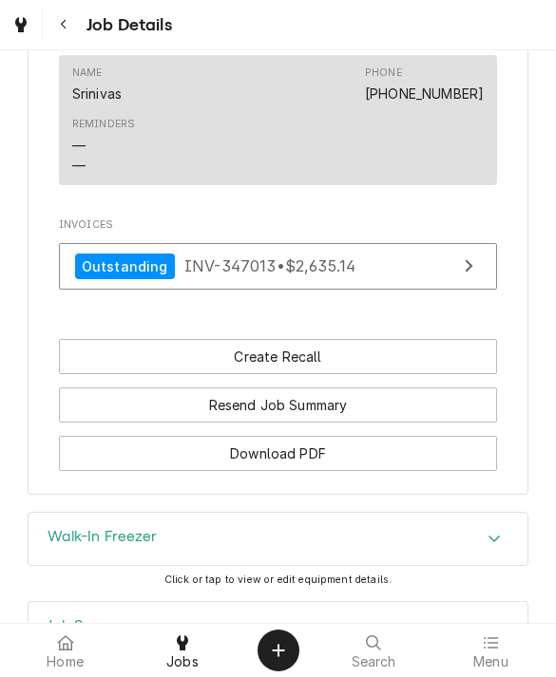
scroll to position [1306, 0]
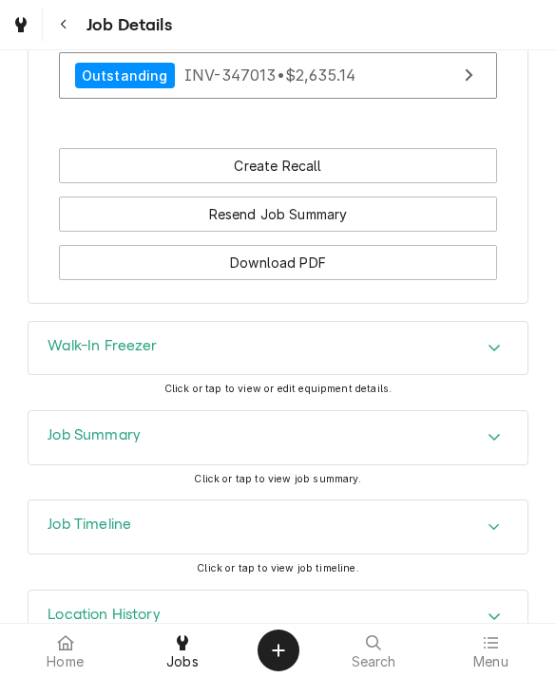
click at [68, 443] on h3 "Job Summary" at bounding box center [93, 435] width 93 height 18
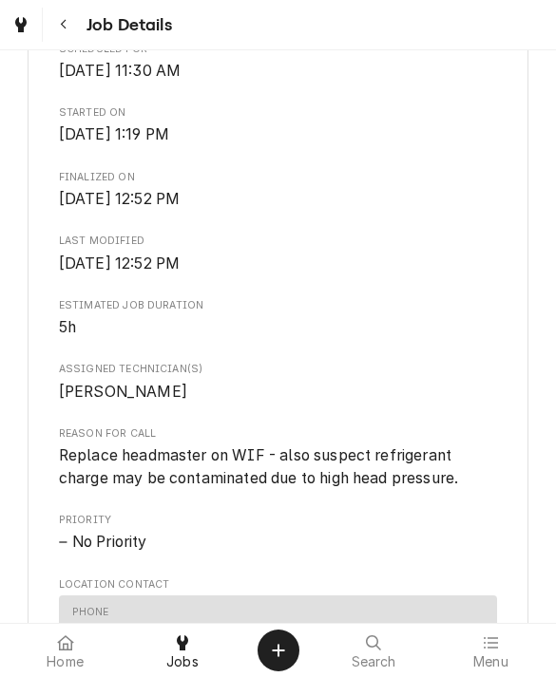
scroll to position [488, 0]
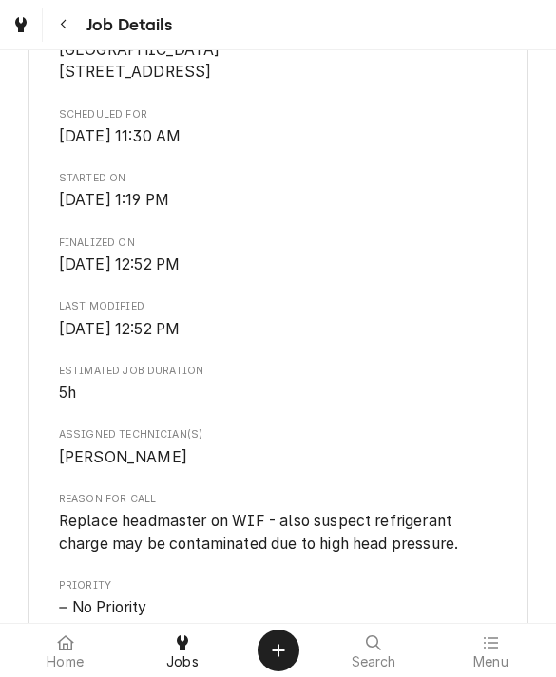
click at [177, 654] on span "Jobs" at bounding box center [182, 661] width 32 height 15
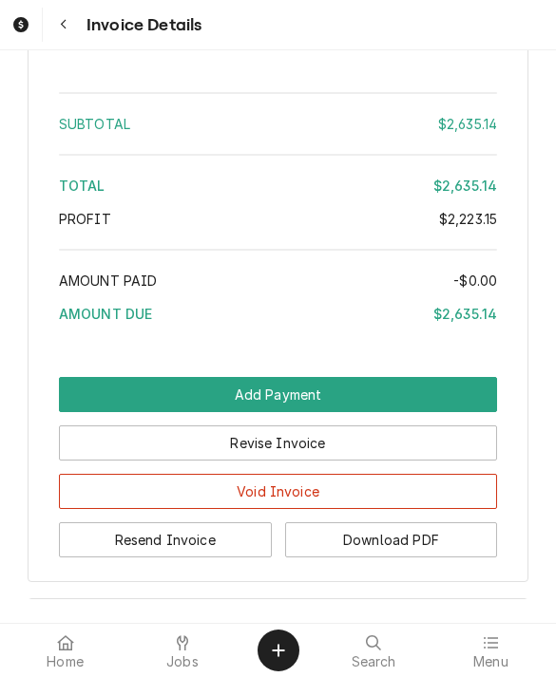
scroll to position [3739, 0]
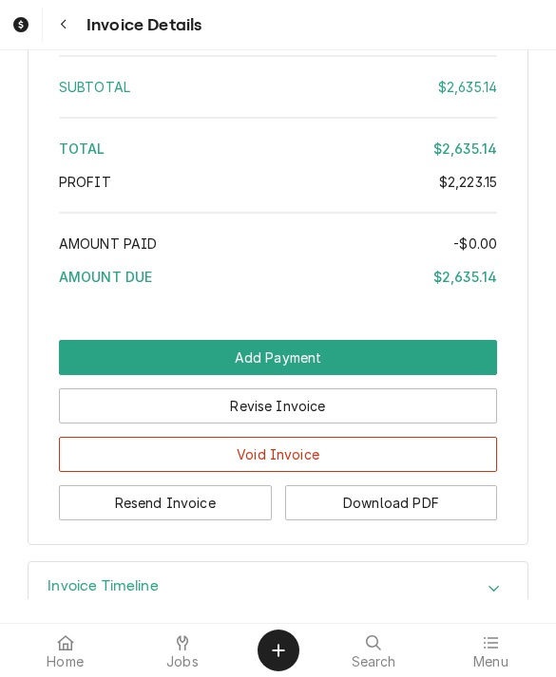
click at [97, 520] on button "Resend Invoice" at bounding box center [165, 502] width 213 height 35
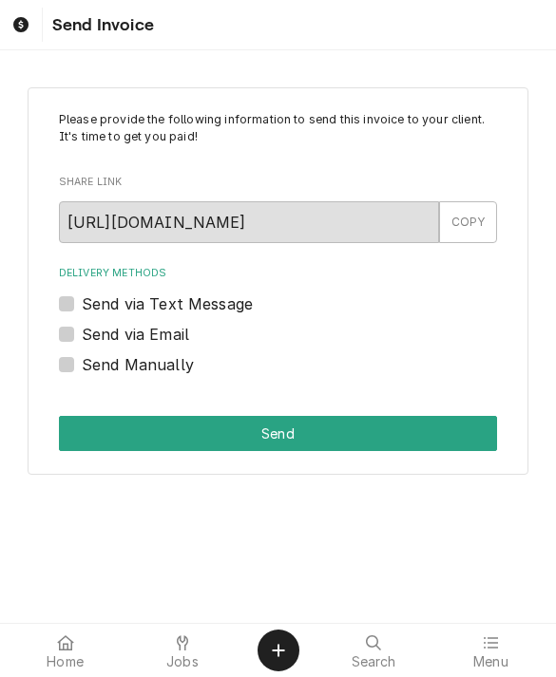
click at [82, 339] on label "Send via Email" at bounding box center [135, 334] width 107 height 23
click at [82, 339] on input "Send via Email" at bounding box center [301, 344] width 439 height 42
checkbox input "true"
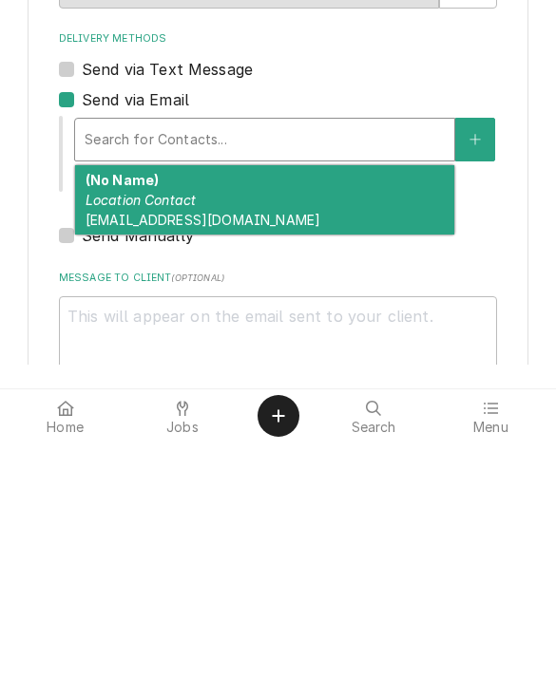
click at [102, 426] on em "Location Contact" at bounding box center [140, 434] width 111 height 16
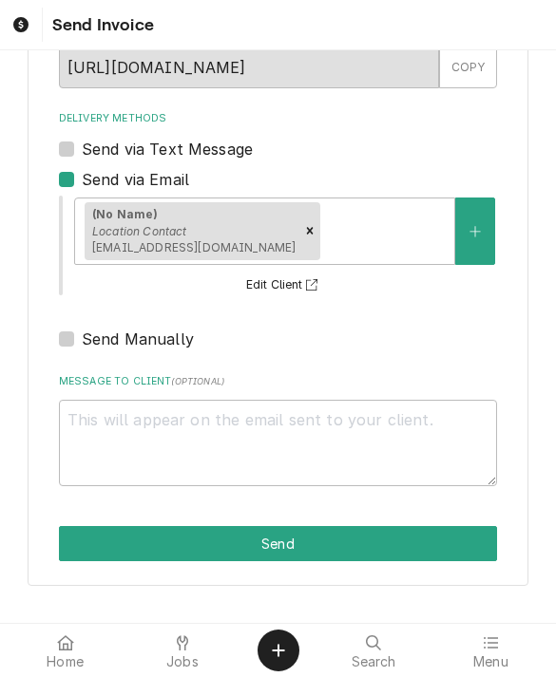
scroll to position [154, 0]
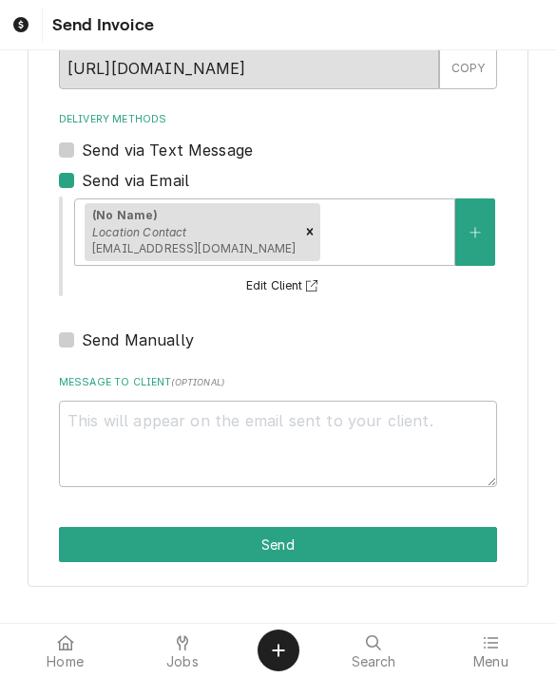
click at [97, 546] on button "Send" at bounding box center [278, 544] width 439 height 35
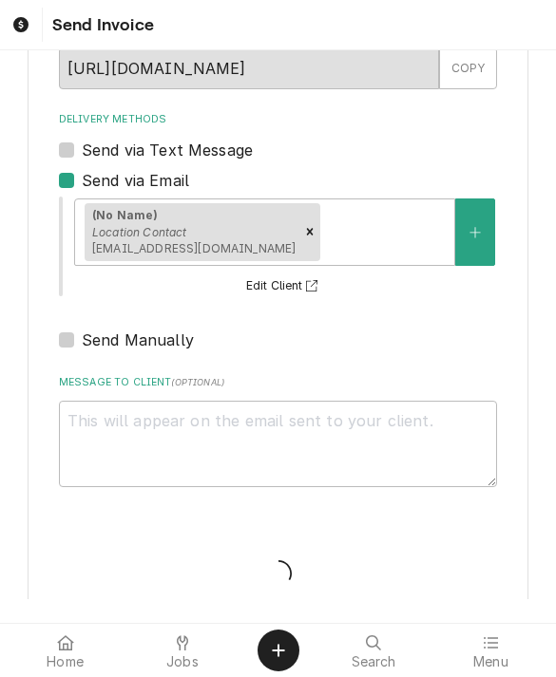
type textarea "x"
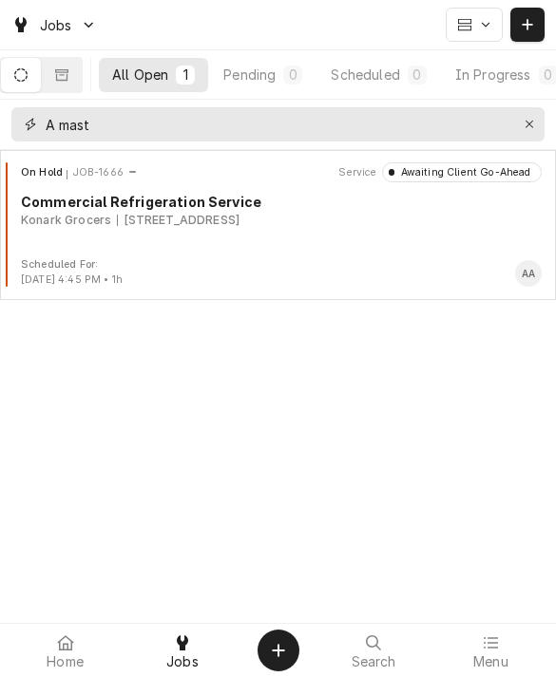
click at [538, 123] on div "Erase input" at bounding box center [529, 124] width 19 height 19
type input "Namast"
click at [113, 236] on div "On Hold JOB-1666 Service Awaiting Client Go-Ahead Commercial Refrigeration Serv…" at bounding box center [278, 209] width 540 height 95
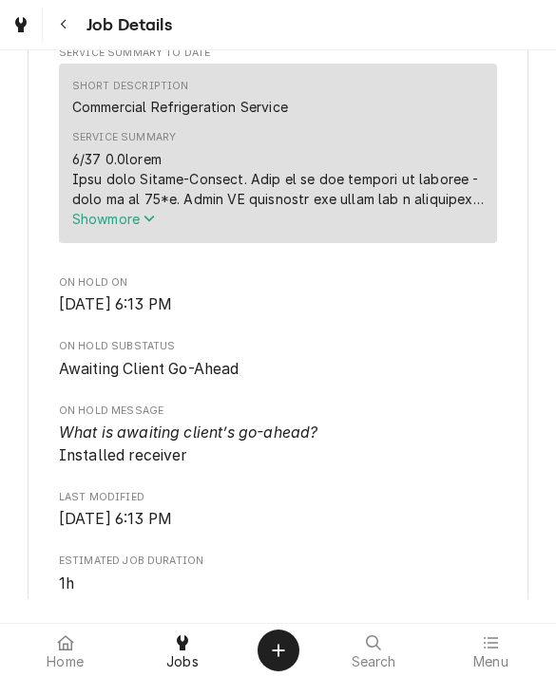
scroll to position [652, 0]
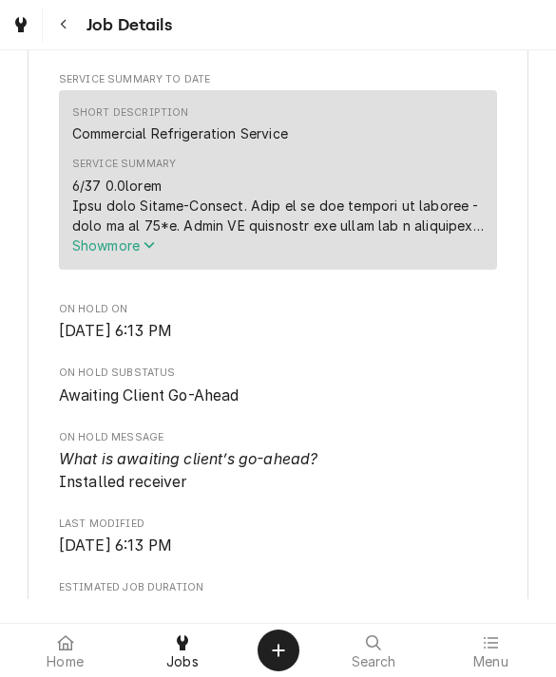
click at [113, 254] on span "Show more" at bounding box center [114, 245] width 84 height 16
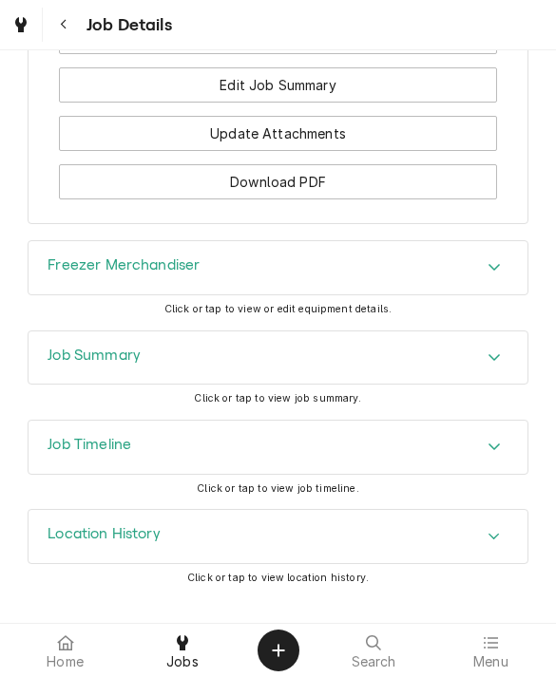
scroll to position [2971, 0]
click at [479, 370] on div "Job Summary" at bounding box center [277, 357] width 499 height 53
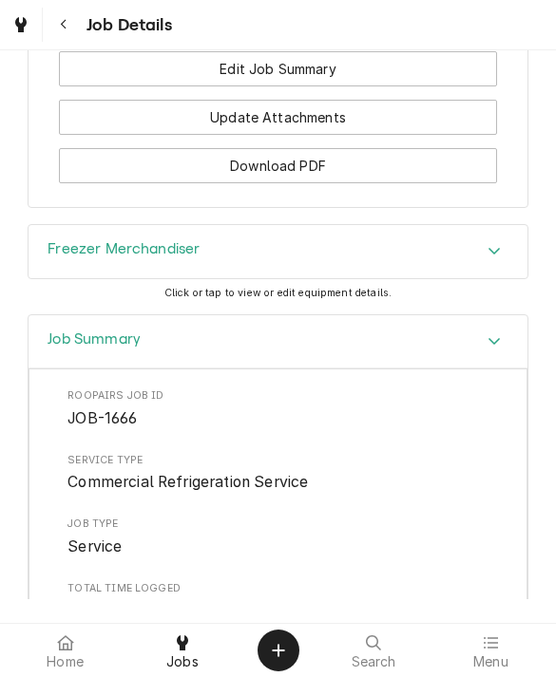
click at [482, 353] on div "Accordion Header" at bounding box center [494, 342] width 28 height 23
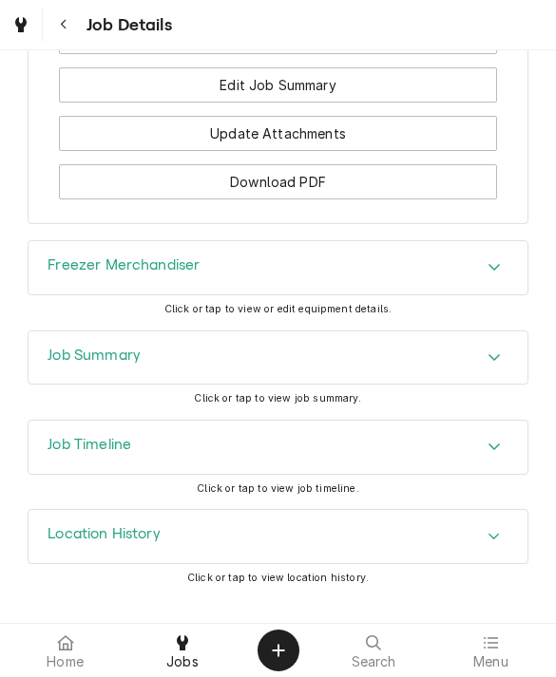
click at [485, 443] on div "Accordion Header" at bounding box center [494, 447] width 28 height 23
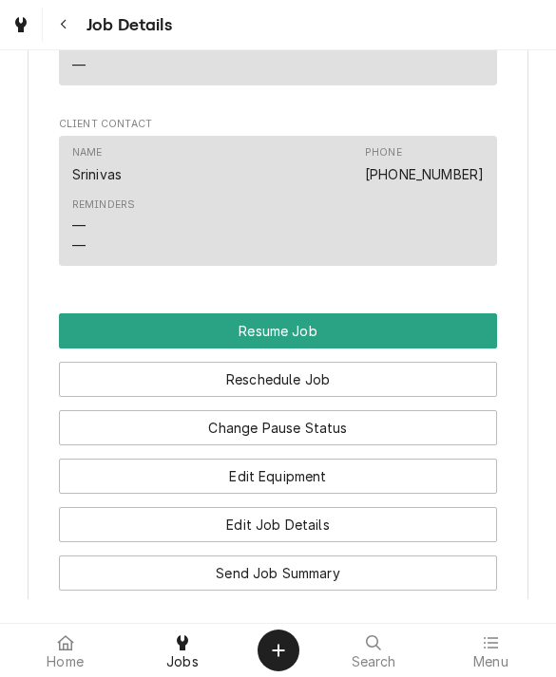
scroll to position [2521, 0]
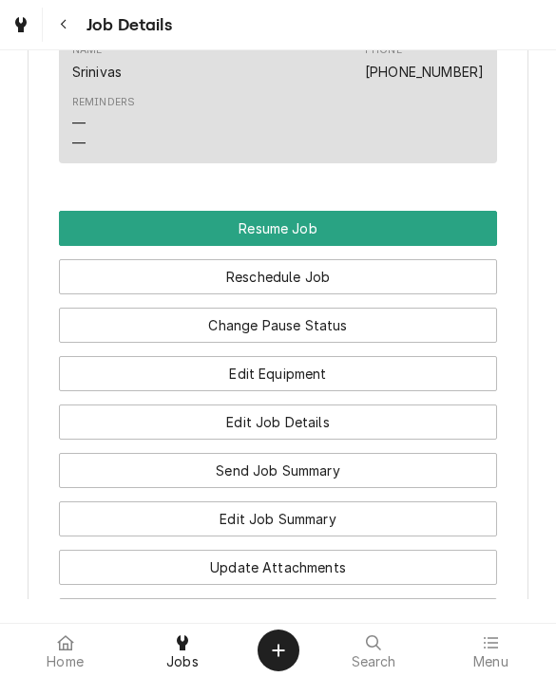
click at [461, 246] on button "Resume Job" at bounding box center [278, 228] width 439 height 35
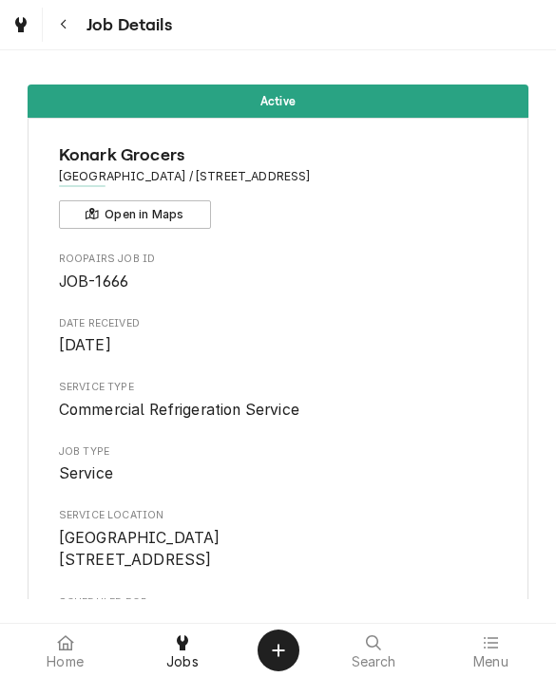
click at [197, 632] on div "Jobs" at bounding box center [181, 651] width 107 height 38
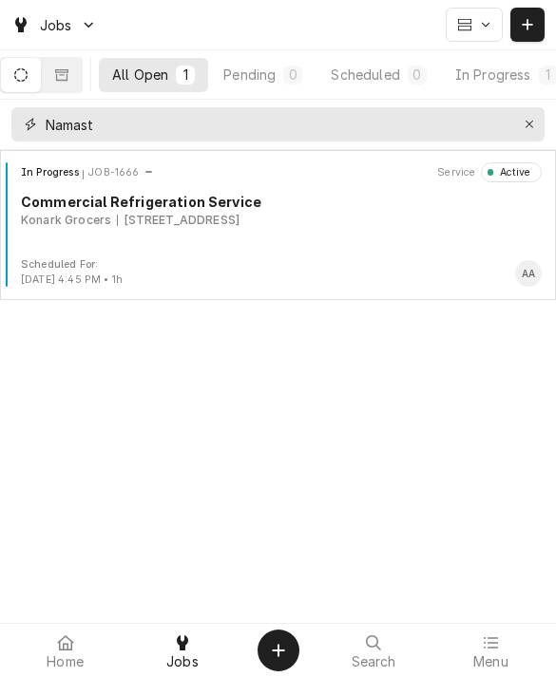
click at [528, 135] on button "Erase input" at bounding box center [529, 124] width 30 height 30
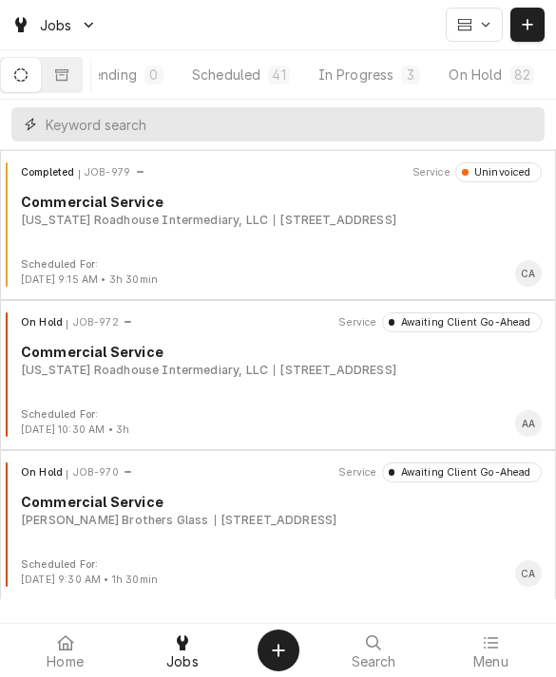
scroll to position [0, 150]
click at [258, 73] on div "Scheduled" at bounding box center [224, 75] width 68 height 20
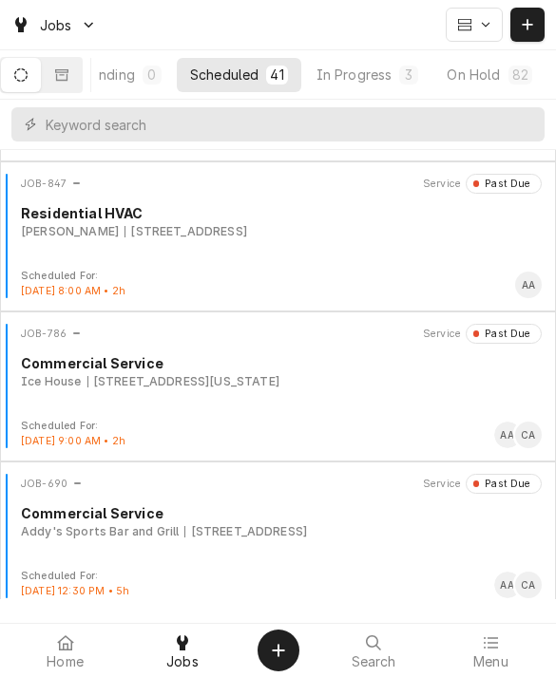
scroll to position [142, 0]
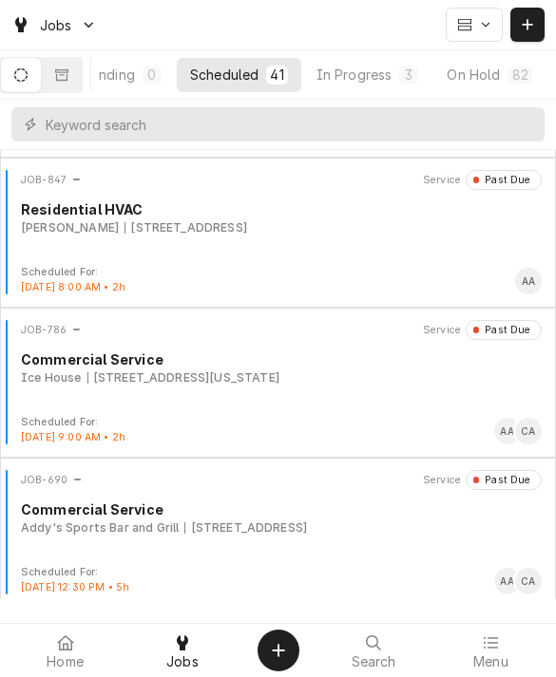
click at [425, 246] on div "JOB-847 Service Past Due Residential HVAC Aaron Satterwhite 2734 Madison St, Be…" at bounding box center [278, 217] width 540 height 95
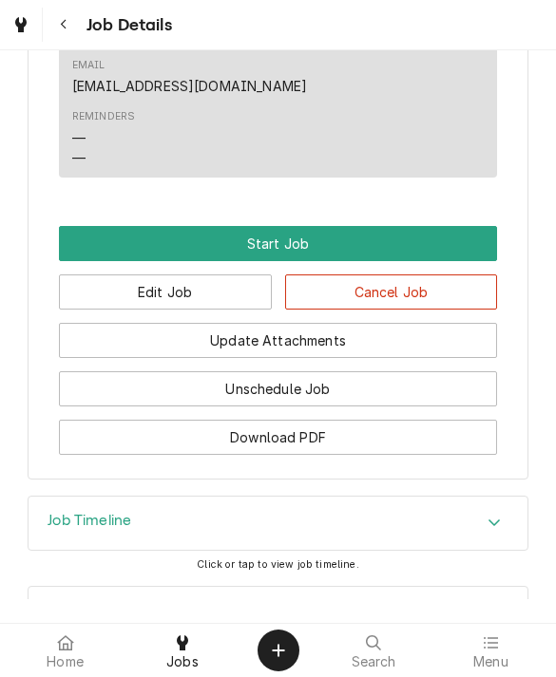
scroll to position [1059, 0]
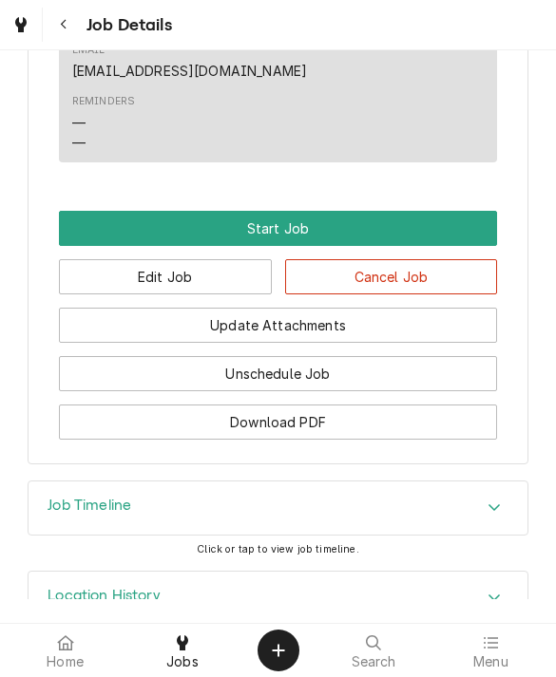
click at [443, 272] on button "Cancel Job" at bounding box center [391, 276] width 213 height 35
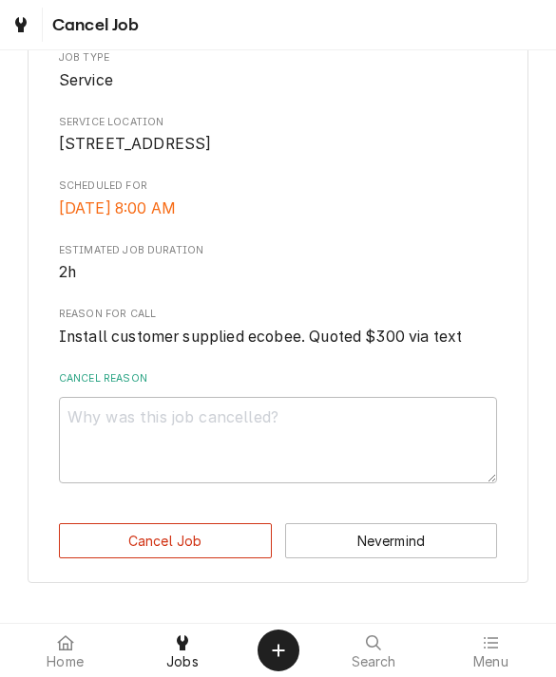
scroll to position [249, 0]
click at [288, 433] on textarea "Cancel Reason" at bounding box center [278, 440] width 439 height 86
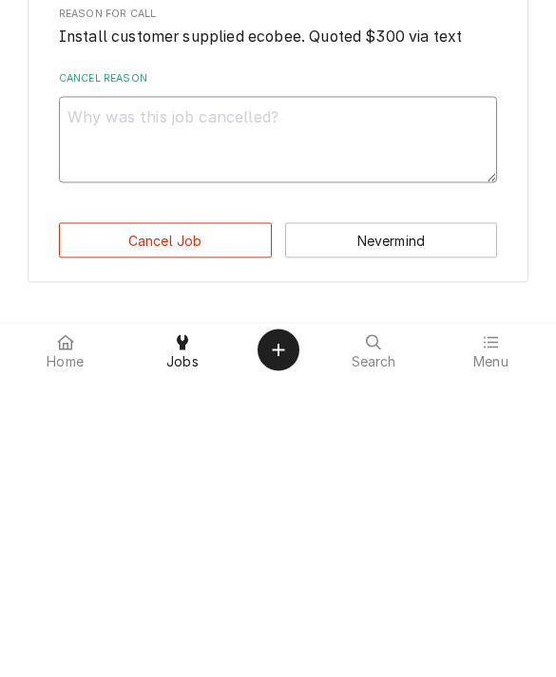
type textarea "x"
type textarea "N"
type textarea "x"
type textarea "Ne"
type textarea "x"
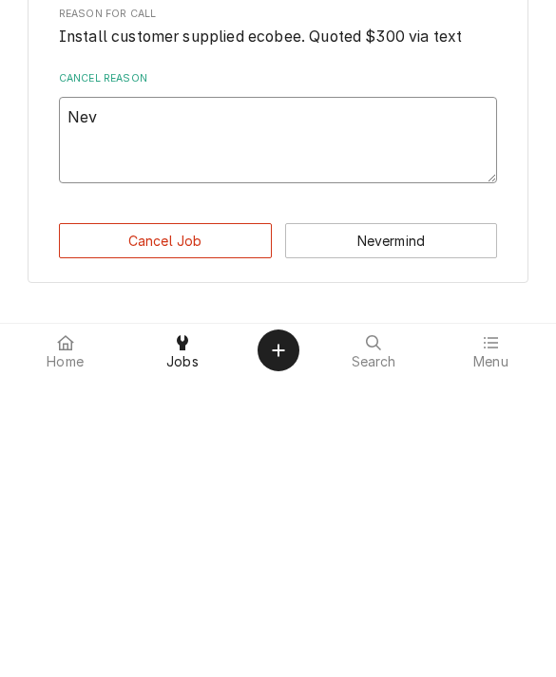
type textarea "Neve"
type textarea "x"
type textarea "Never"
type textarea "x"
type textarea "Never"
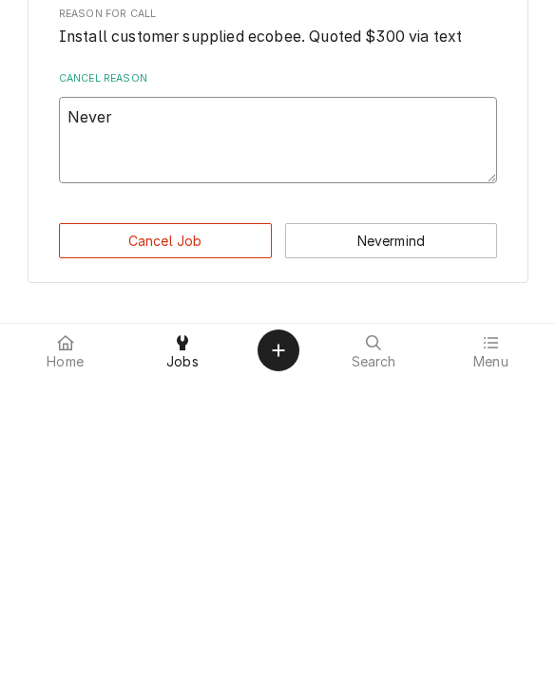
type textarea "x"
type textarea "Never g"
type textarea "x"
type textarea "Never go"
type textarea "x"
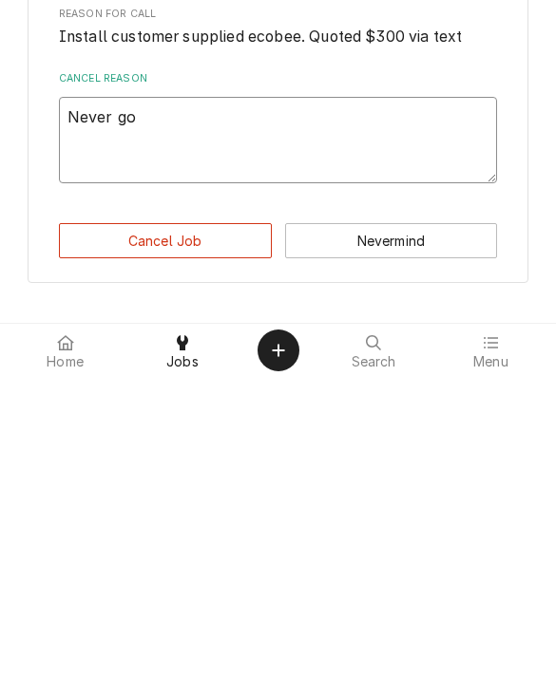
type textarea "Never got"
type textarea "x"
type textarea "Never got t"
type textarea "x"
type textarea "Never got to"
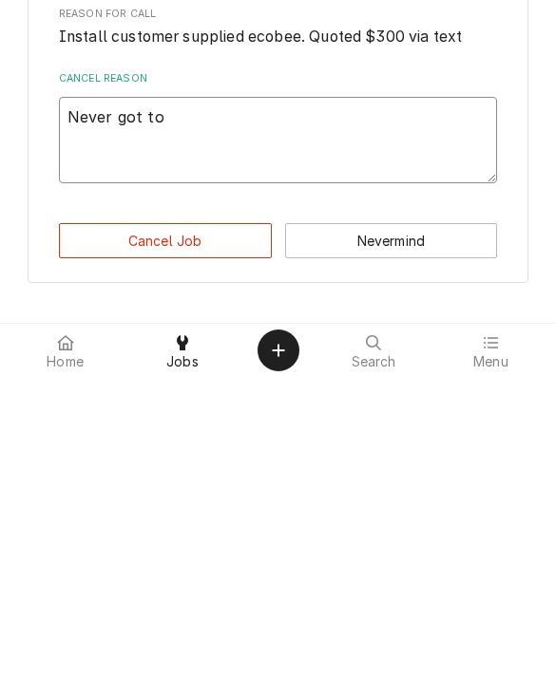
type textarea "x"
type textarea "Never got to"
type textarea "x"
type textarea "Never got to i"
type textarea "x"
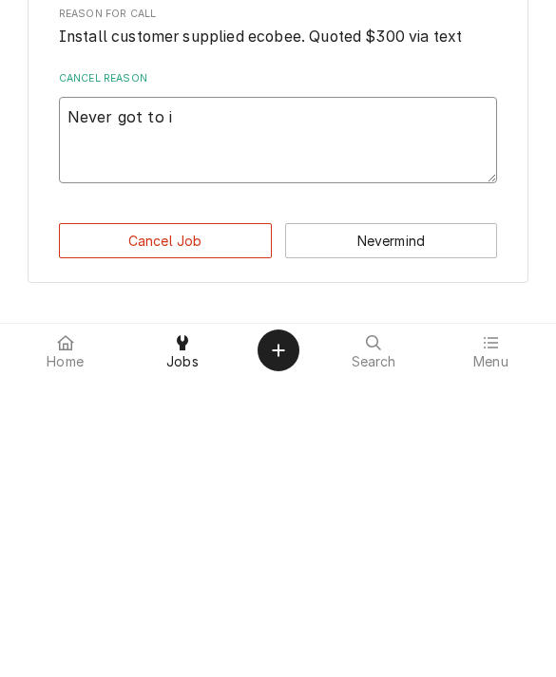
type textarea "Never got to it"
type textarea "x"
type textarea "Never got to it"
click at [218, 523] on button "Cancel Job" at bounding box center [165, 540] width 213 height 35
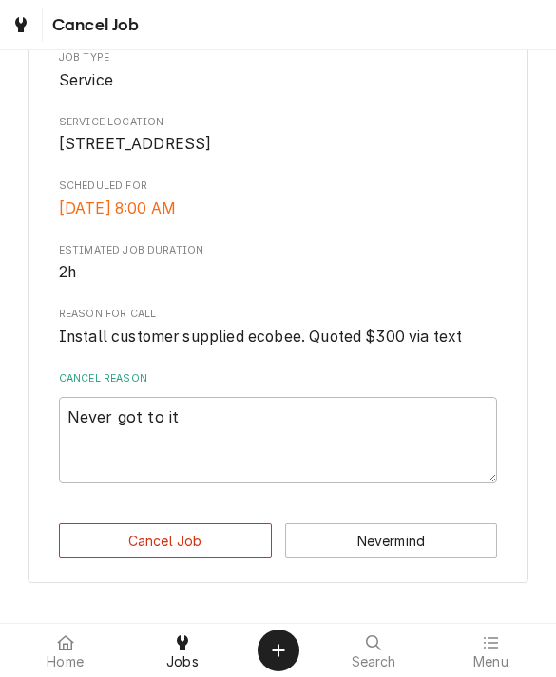
type textarea "x"
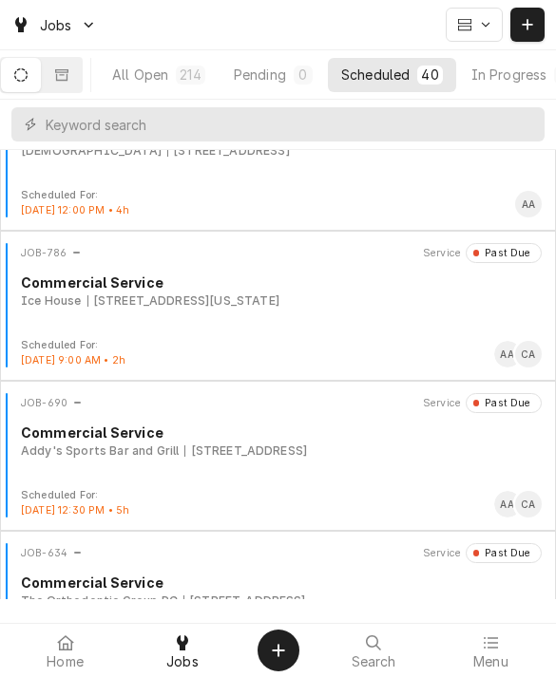
scroll to position [70, 0]
click at [388, 327] on div "JOB-786 Service Past Due Commercial Service Ice House [STREET_ADDRESS][US_STATE]" at bounding box center [278, 289] width 540 height 95
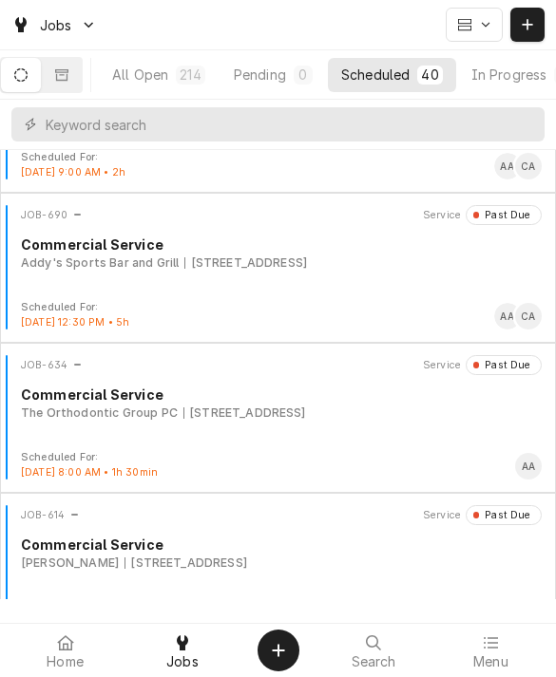
scroll to position [259, 0]
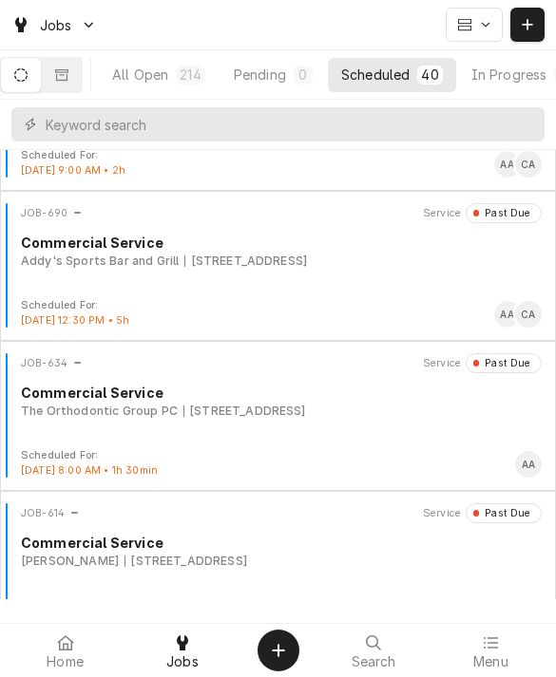
click at [175, 303] on div "Scheduled For: [DATE] 12:30 PM • 5h AA CA" at bounding box center [278, 313] width 540 height 30
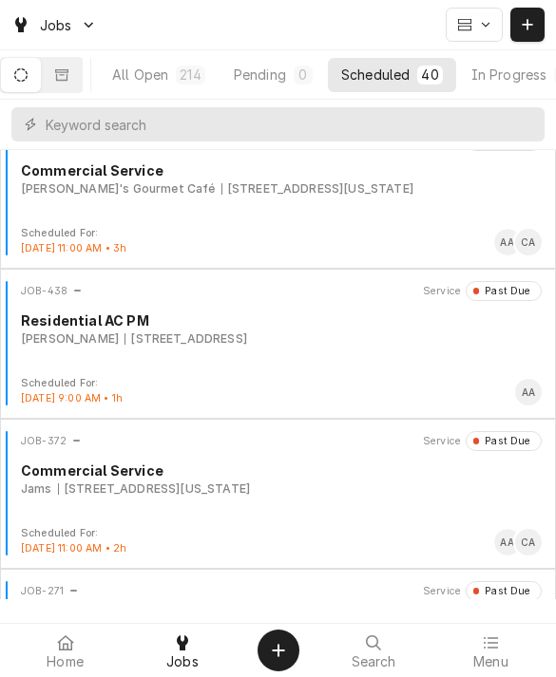
scroll to position [785, 0]
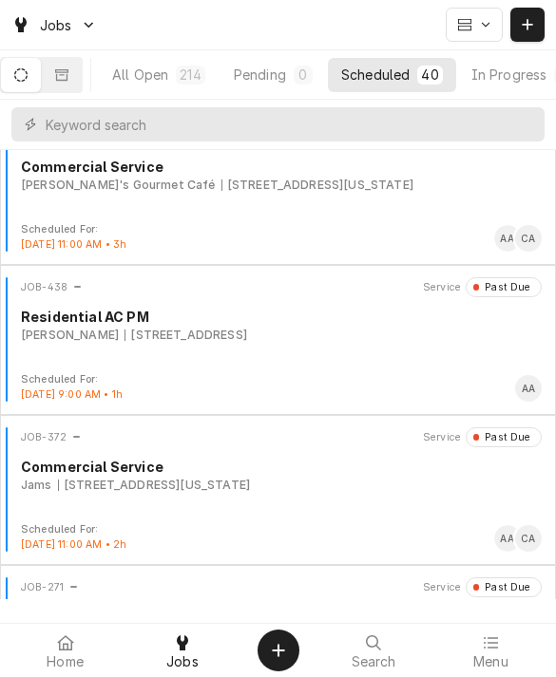
click at [409, 364] on div "JOB-438 Service Past Due Residential AC PM [PERSON_NAME] [STREET_ADDRESS]" at bounding box center [278, 324] width 540 height 95
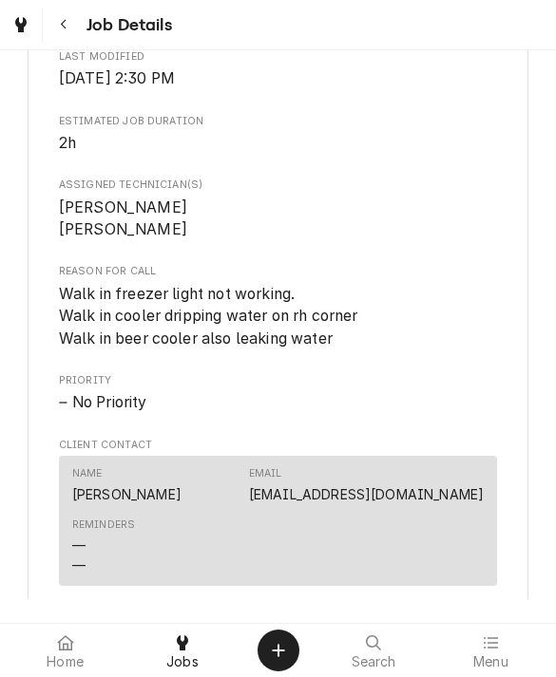
scroll to position [653, 0]
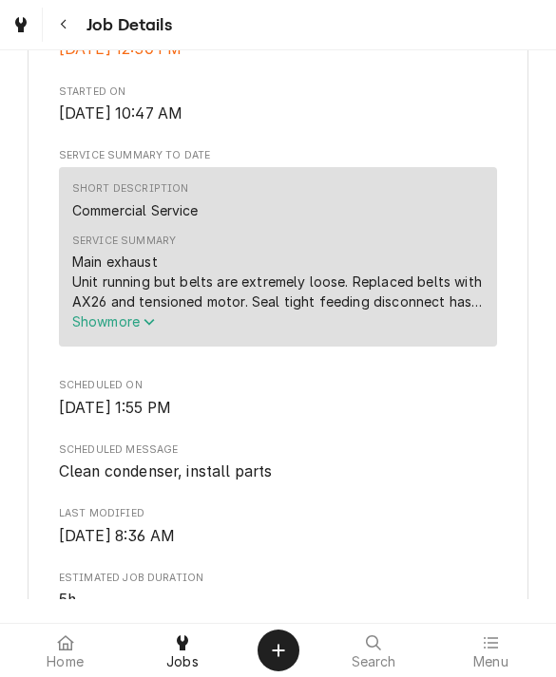
scroll to position [640, 0]
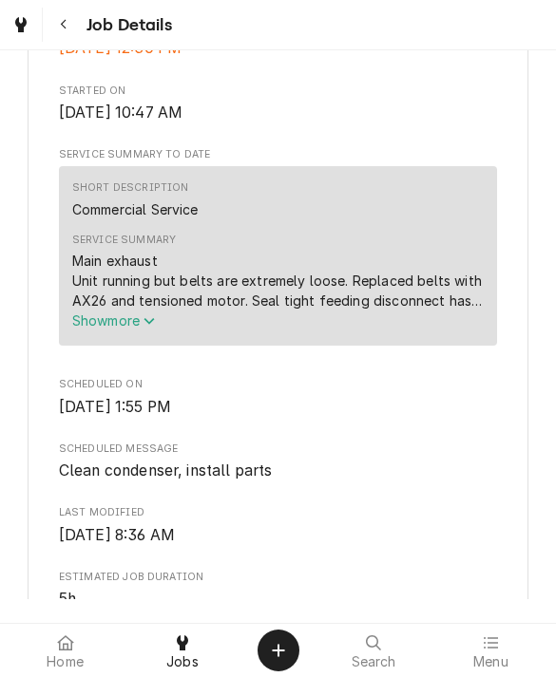
click at [112, 331] on button "Show more" at bounding box center [278, 321] width 412 height 20
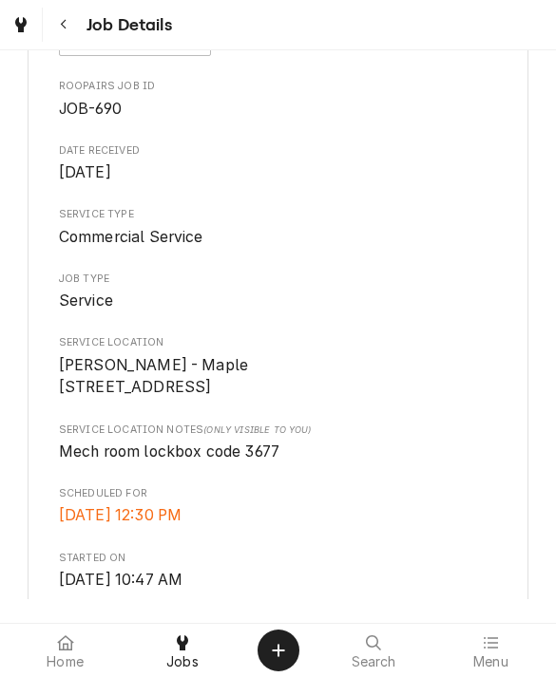
scroll to position [120, 0]
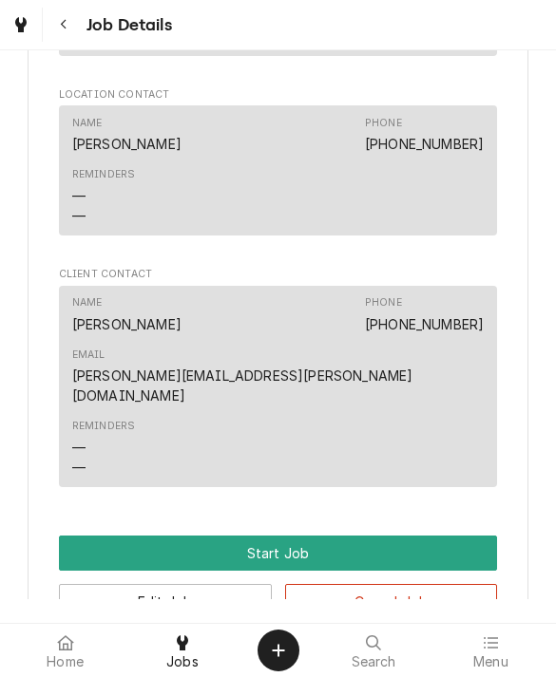
scroll to position [1254, 0]
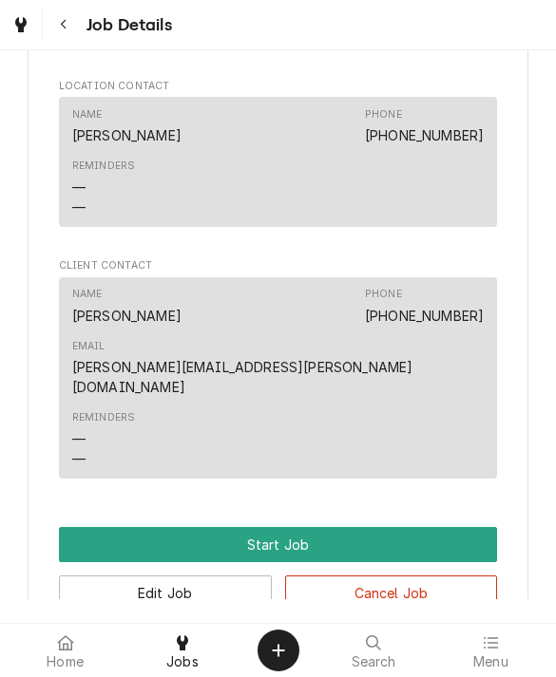
click at [427, 576] on button "Cancel Job" at bounding box center [391, 593] width 213 height 35
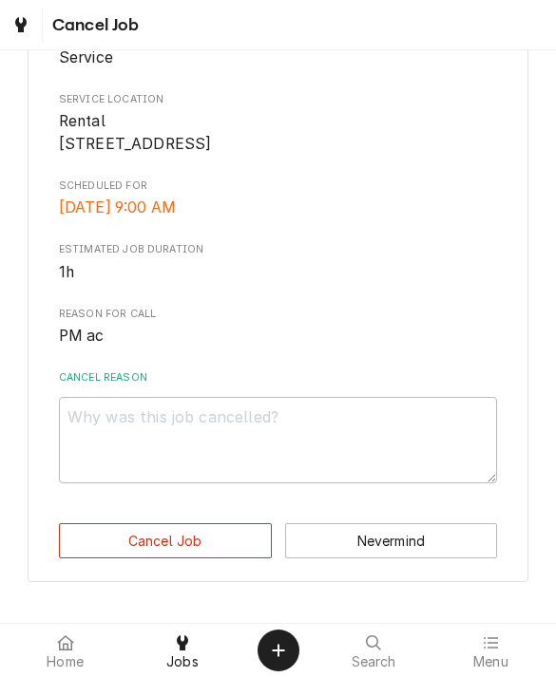
scroll to position [271, 0]
click at [395, 431] on textarea "Cancel Reason" at bounding box center [278, 440] width 439 height 86
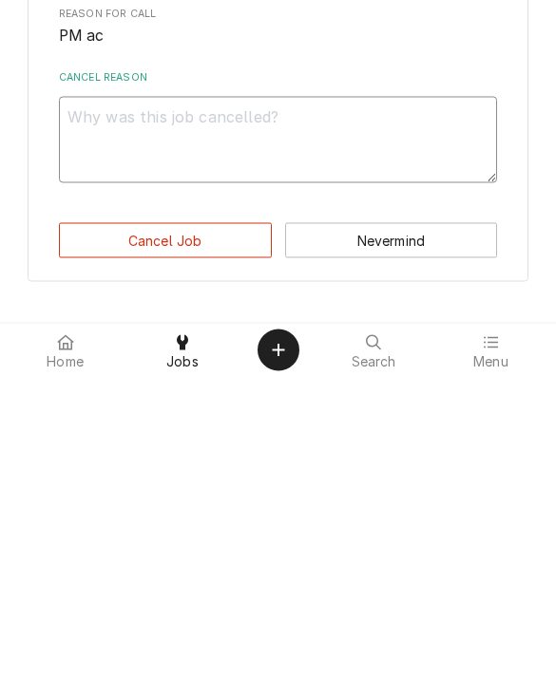
type textarea "x"
type textarea "N"
type textarea "x"
type textarea "Ne"
type textarea "x"
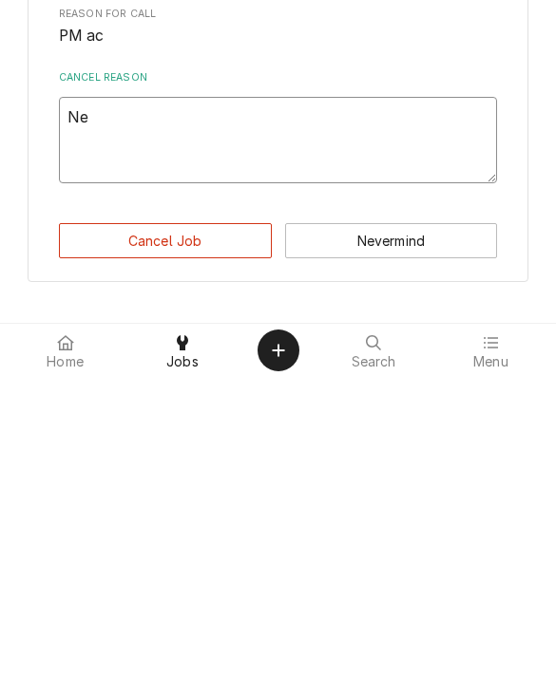
type textarea "Neb"
type textarea "x"
type textarea "Neber"
type textarea "x"
type textarea "Never"
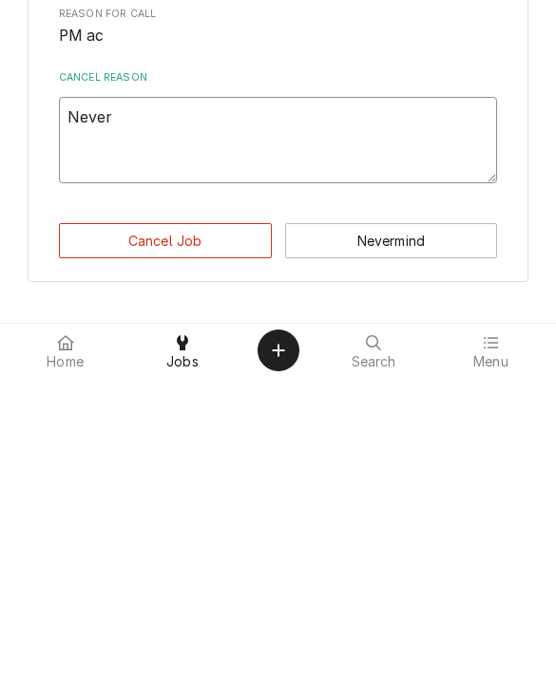
type textarea "x"
type textarea "Never g"
type textarea "x"
type textarea "Never go"
type textarea "x"
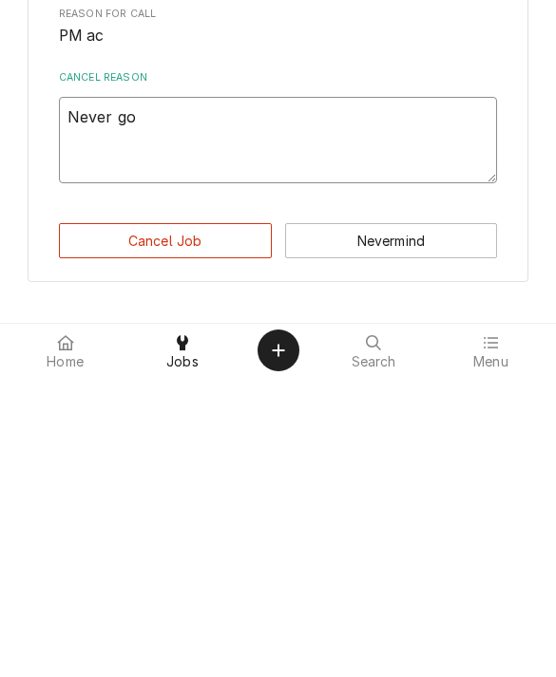
type textarea "Never got"
type textarea "x"
type textarea "Never got"
type textarea "x"
type textarea "Never got t"
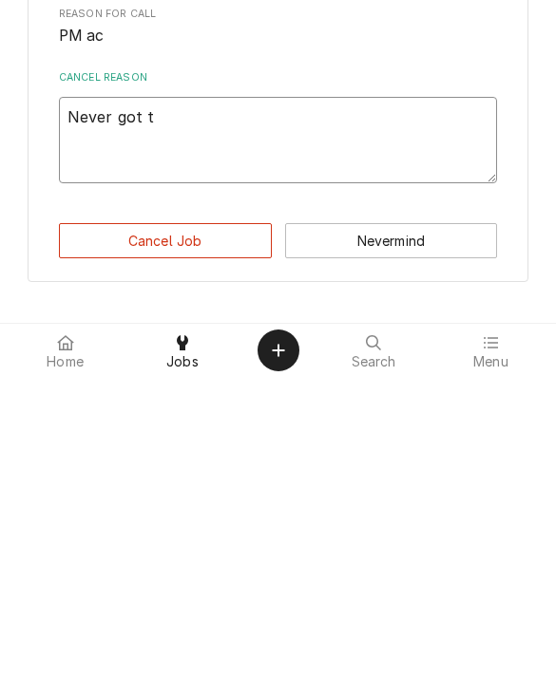
type textarea "x"
type textarea "Never got to"
type textarea "x"
type textarea "Never got to i"
type textarea "x"
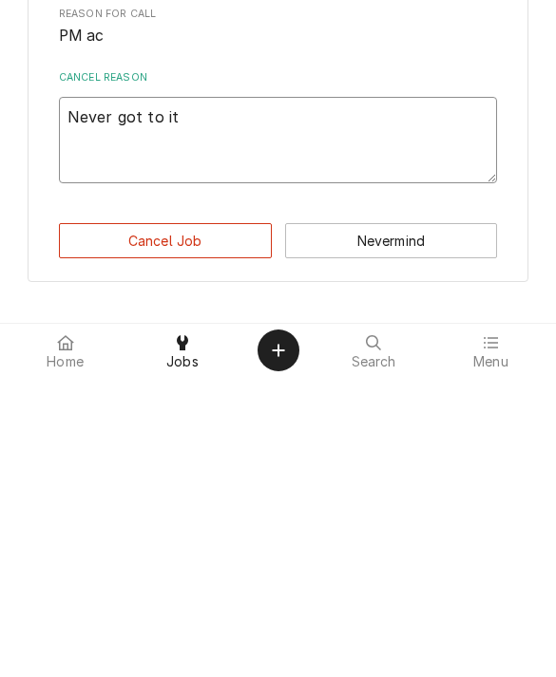
type textarea "Never got to it"
click at [221, 523] on button "Cancel Job" at bounding box center [165, 540] width 213 height 35
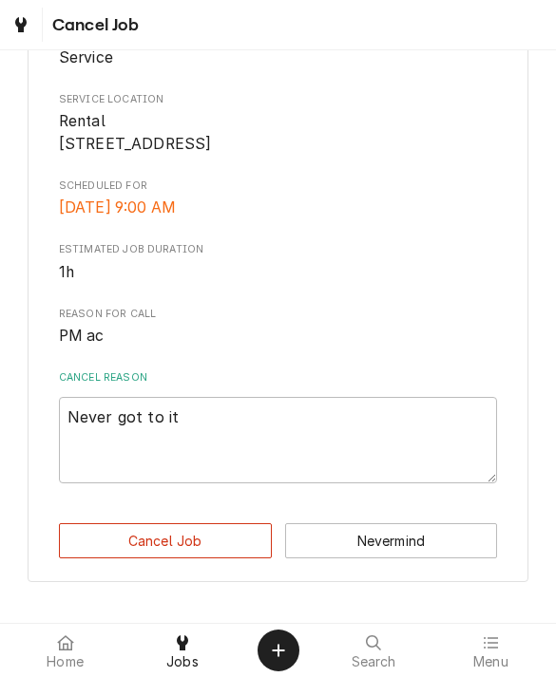
type textarea "x"
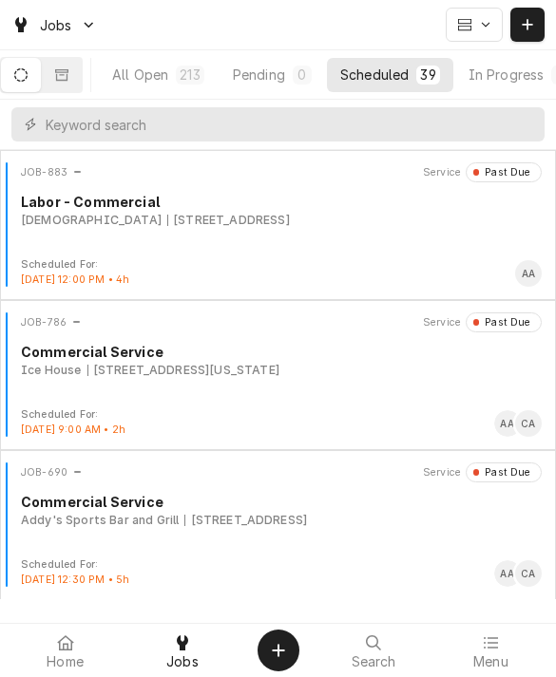
click at [427, 632] on div "Search" at bounding box center [373, 651] width 107 height 38
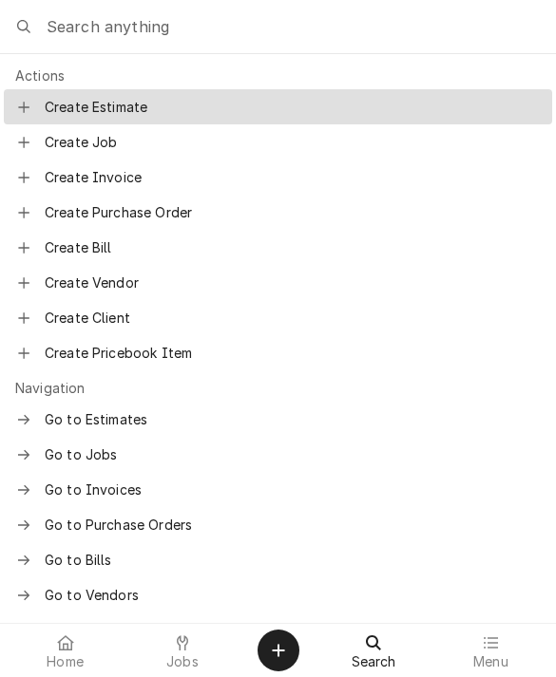
click at [495, 654] on span "Menu" at bounding box center [490, 661] width 35 height 15
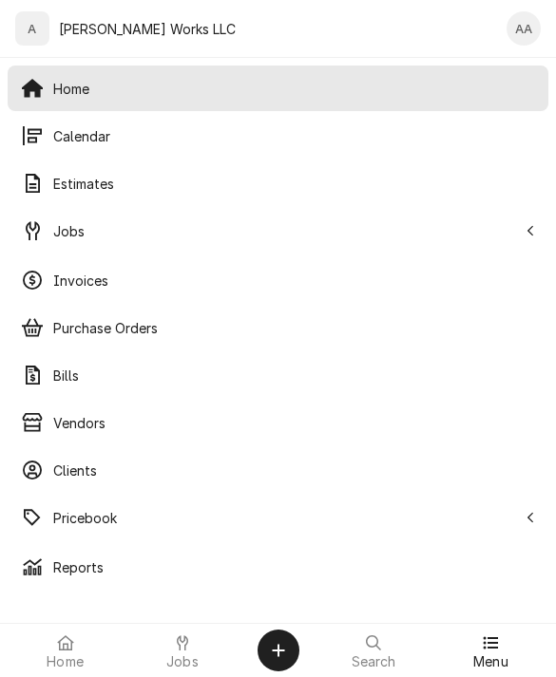
click at [444, 146] on span "Calendar" at bounding box center [294, 136] width 482 height 20
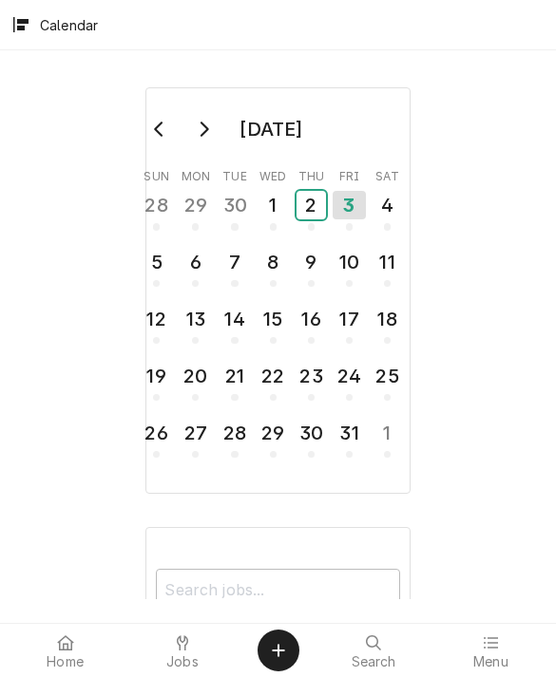
click at [304, 206] on div "2" at bounding box center [310, 205] width 29 height 28
click at [267, 209] on div "1" at bounding box center [272, 205] width 29 height 28
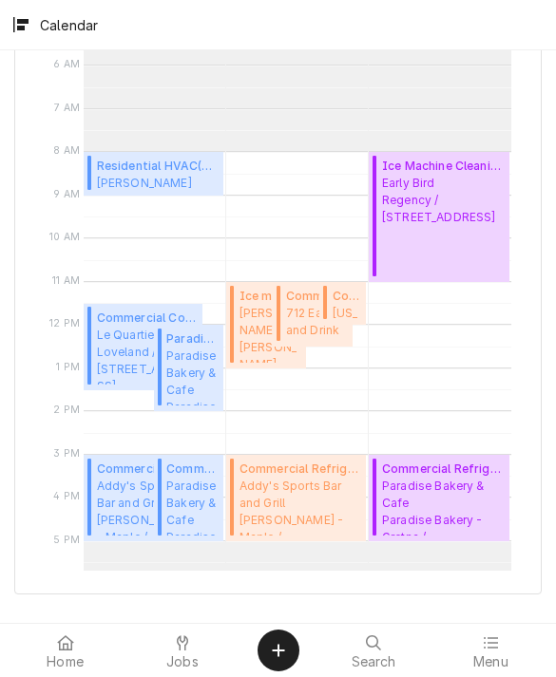
scroll to position [188, 0]
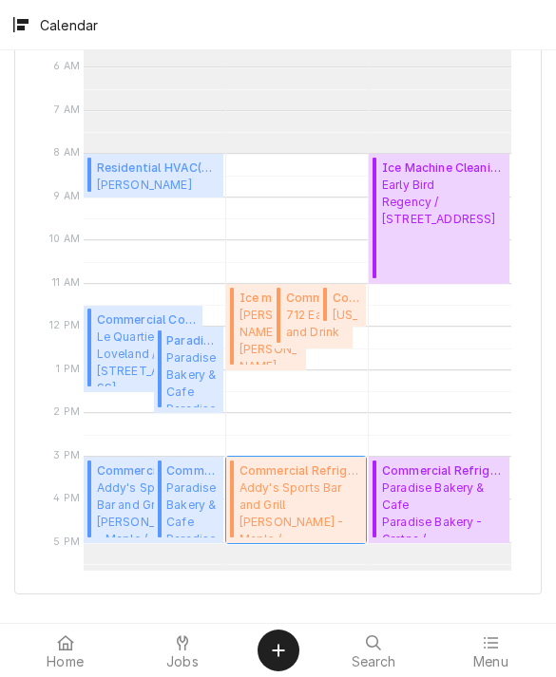
click at [314, 482] on span "Addy's Sports Bar and Grill Addy's - Maple / [STREET_ADDRESS]" at bounding box center [300, 509] width 122 height 58
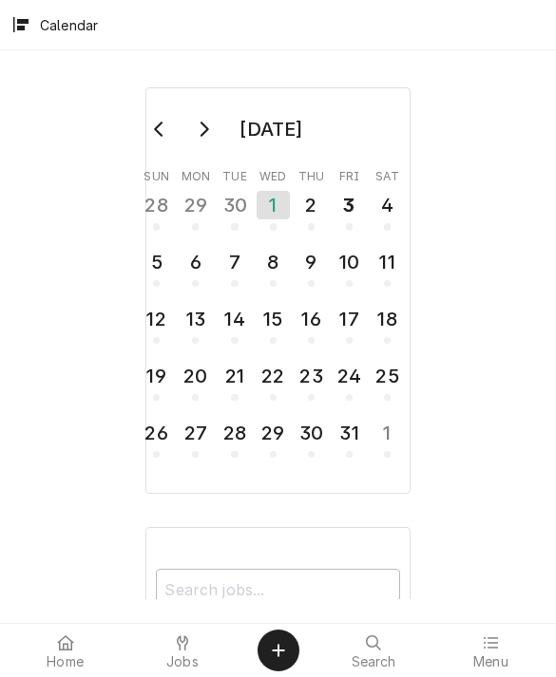
scroll to position [0, 0]
click at [224, 199] on div "30" at bounding box center [234, 205] width 29 height 28
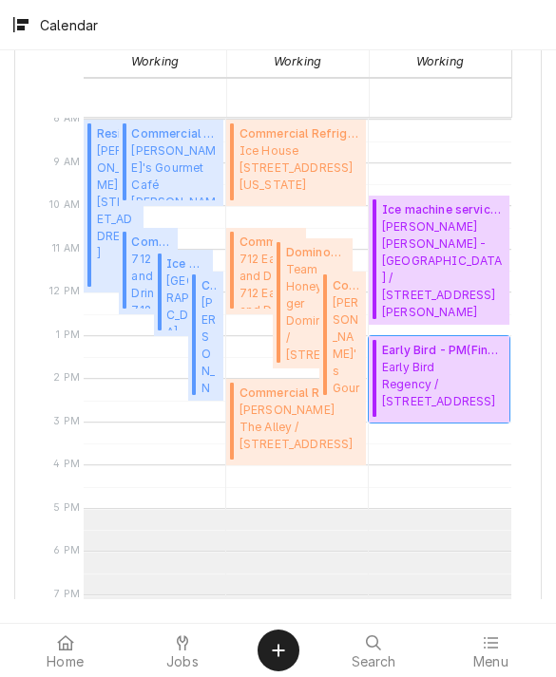
click at [477, 390] on span "Early Bird Regency / [STREET_ADDRESS]" at bounding box center [443, 384] width 122 height 51
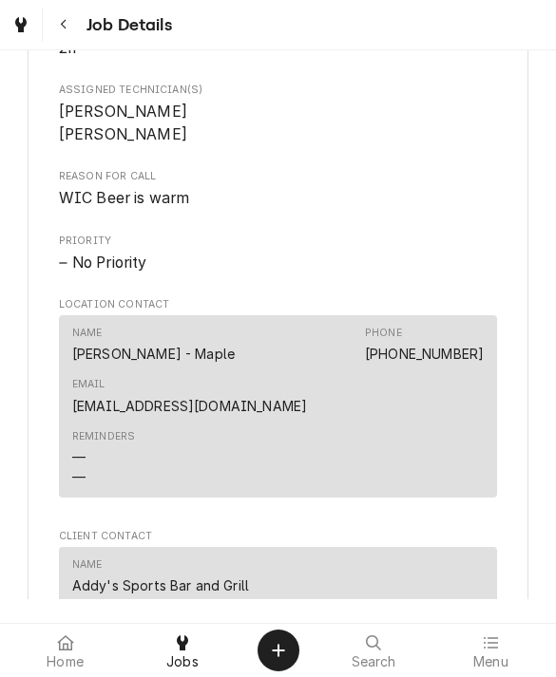
scroll to position [911, 0]
